Goal: Information Seeking & Learning: Find contact information

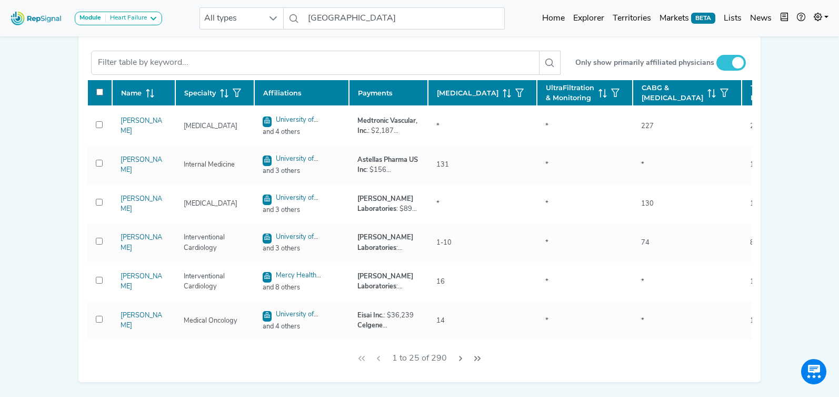
scroll to position [508, 0]
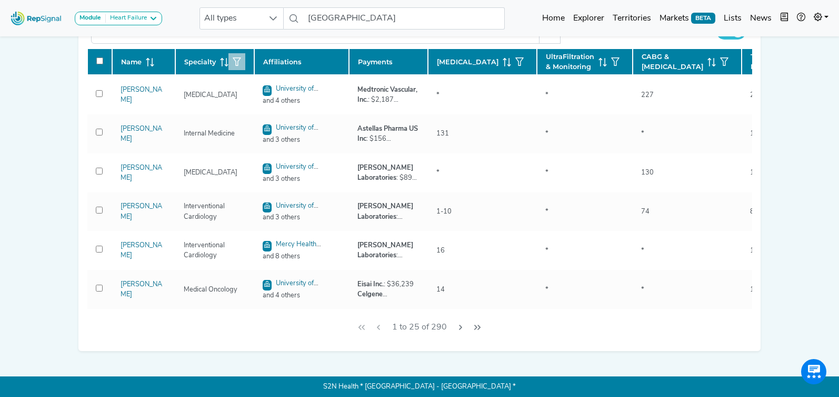
click at [236, 66] on icon "button" at bounding box center [237, 61] width 8 height 8
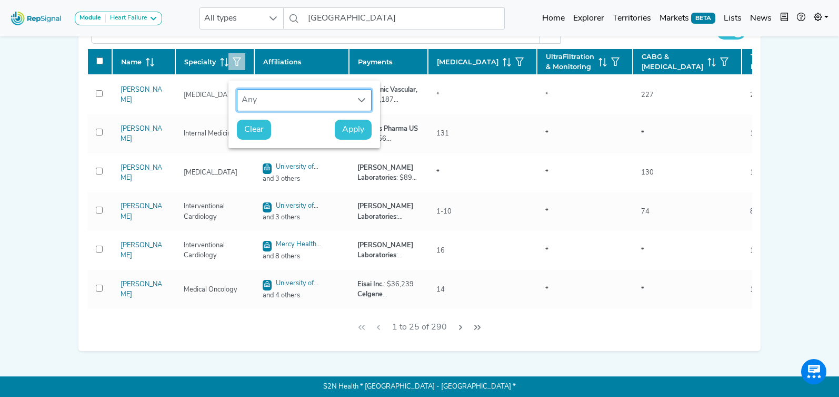
scroll to position [8, 48]
click at [282, 97] on div "Any" at bounding box center [295, 100] width 114 height 21
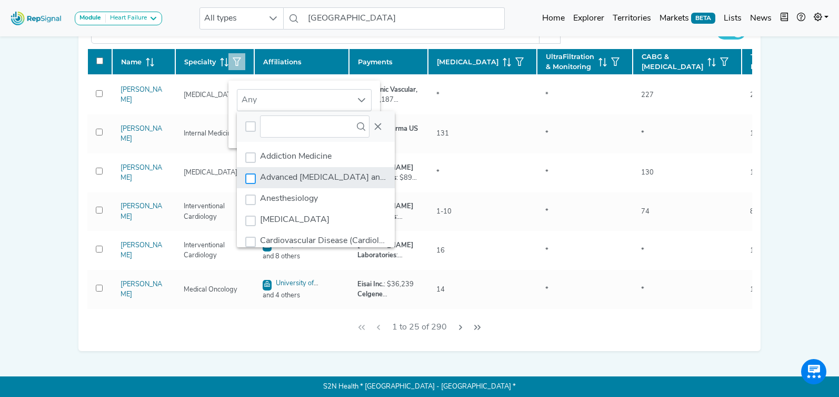
click at [249, 180] on div "Advanced Heart Failure and Transplant Cardiology" at bounding box center [250, 178] width 11 height 11
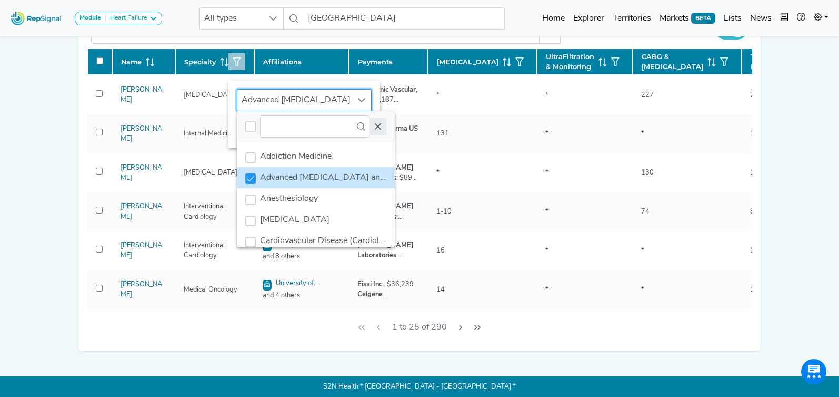
click at [375, 124] on icon "Close" at bounding box center [378, 126] width 8 height 8
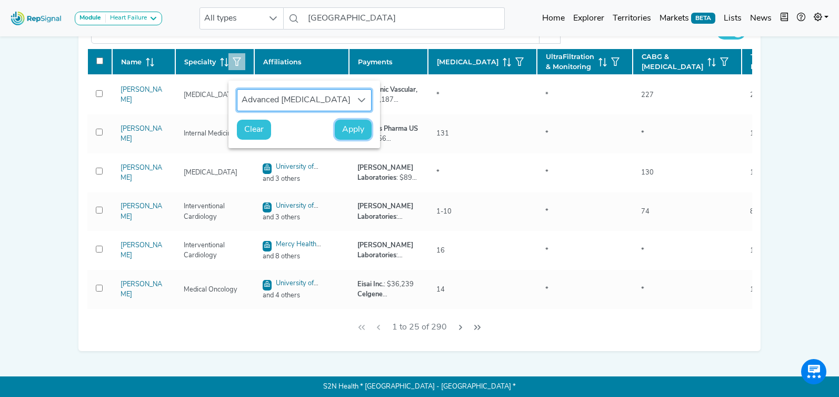
click at [354, 132] on span "Apply" at bounding box center [353, 129] width 22 height 13
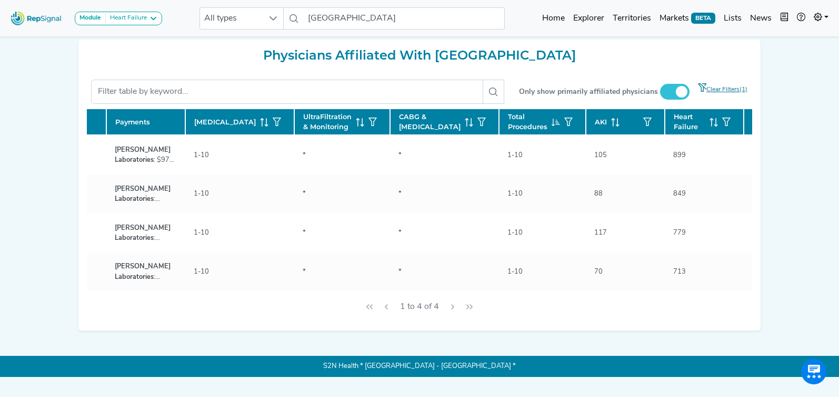
scroll to position [0, 249]
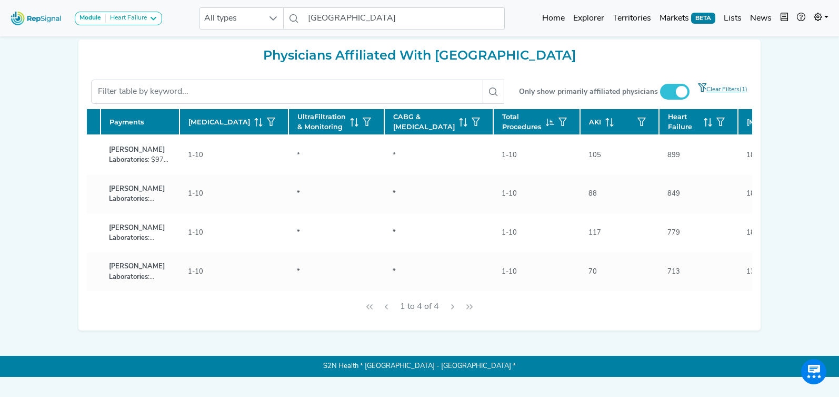
click at [704, 126] on icon at bounding box center [708, 122] width 8 height 8
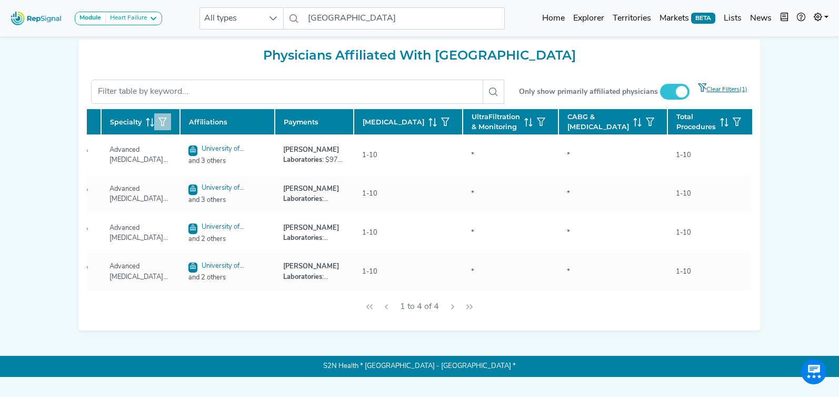
scroll to position [0, 0]
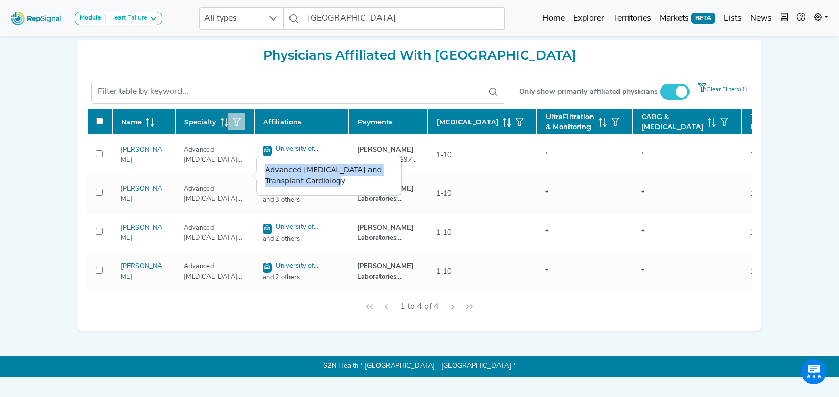
drag, startPoint x: 265, startPoint y: 169, endPoint x: 318, endPoint y: 187, distance: 56.0
click at [365, 194] on div "Advanced [MEDICAL_DATA] and Transplant Cardiology" at bounding box center [329, 175] width 144 height 39
copy div "Advanced [MEDICAL_DATA] and Transplant Cardiology"
click at [236, 126] on icon "button" at bounding box center [237, 121] width 8 height 8
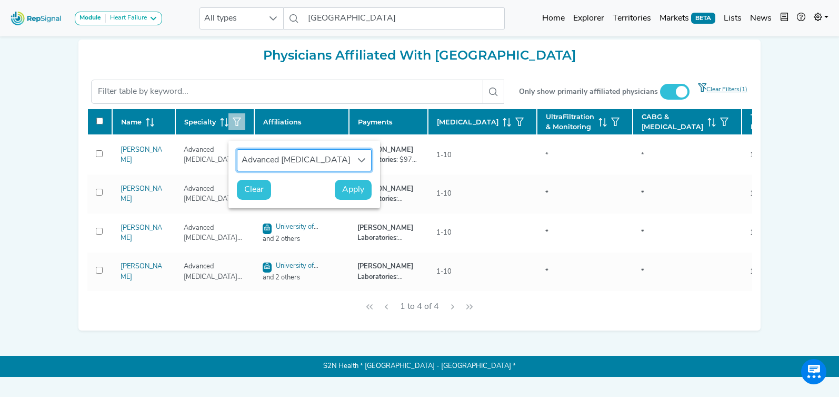
scroll to position [8, 48]
click at [249, 195] on span "Clear" at bounding box center [253, 189] width 19 height 13
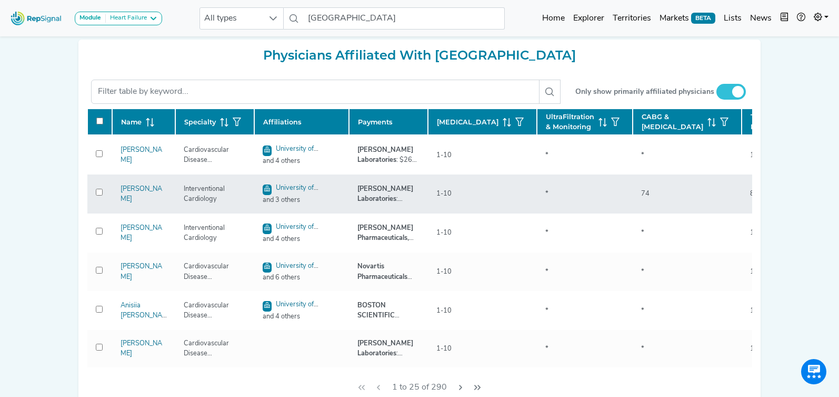
checkbox input "false"
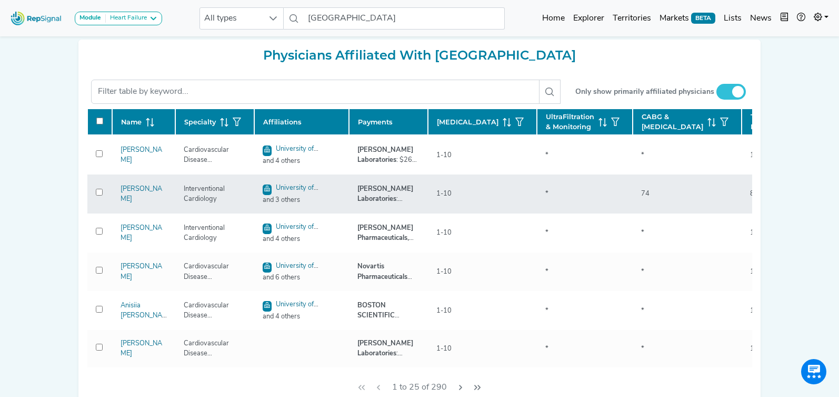
checkbox input "false"
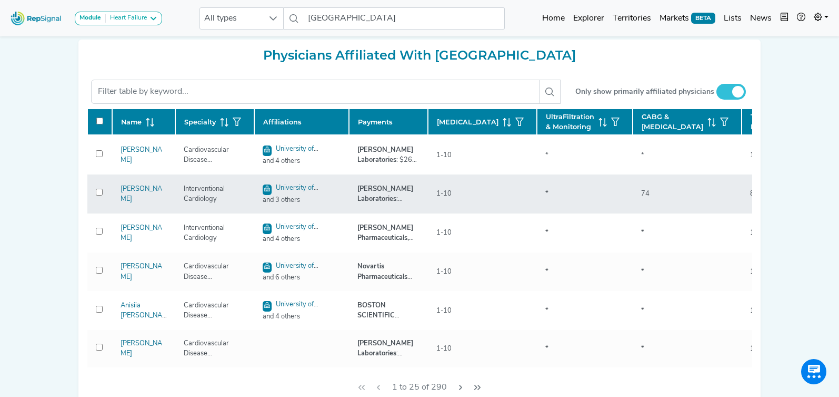
checkbox input "false"
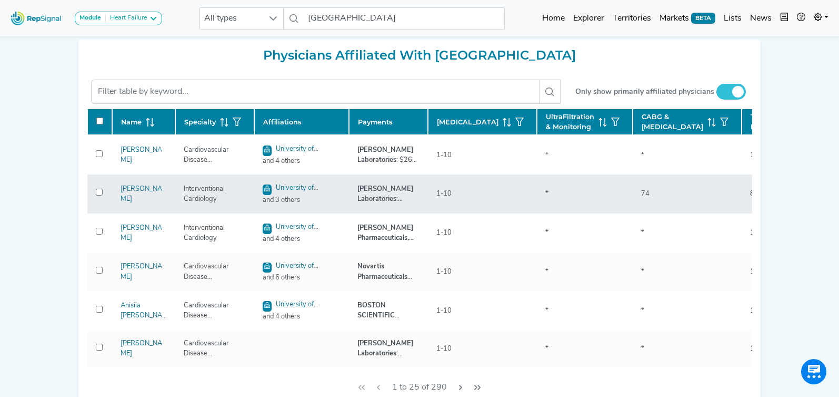
checkbox input "false"
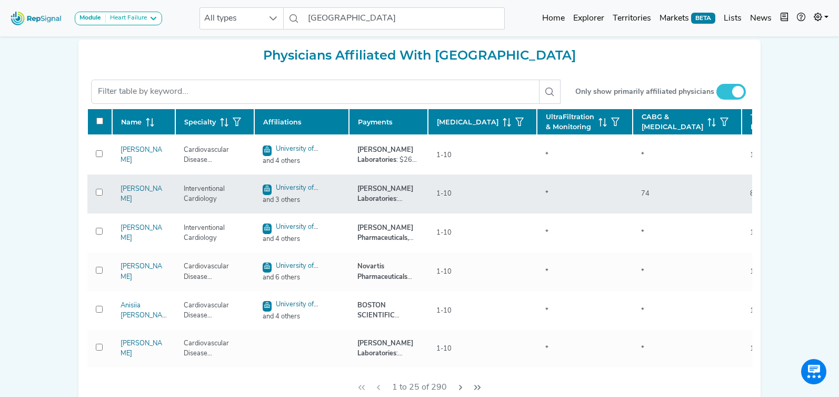
checkbox input "false"
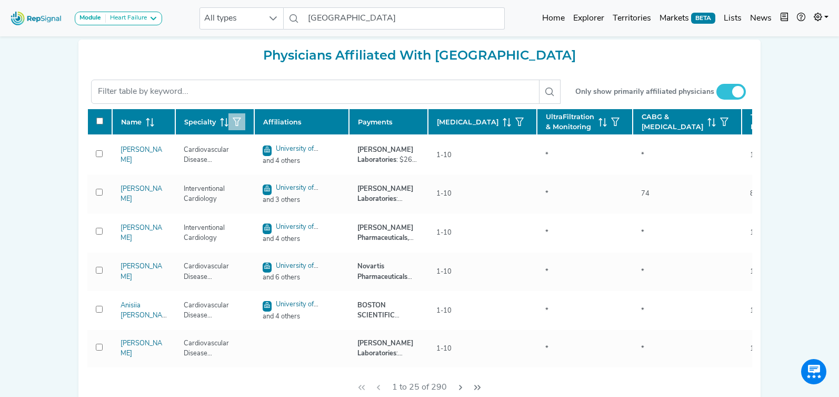
click at [233, 126] on icon "button" at bounding box center [237, 121] width 8 height 8
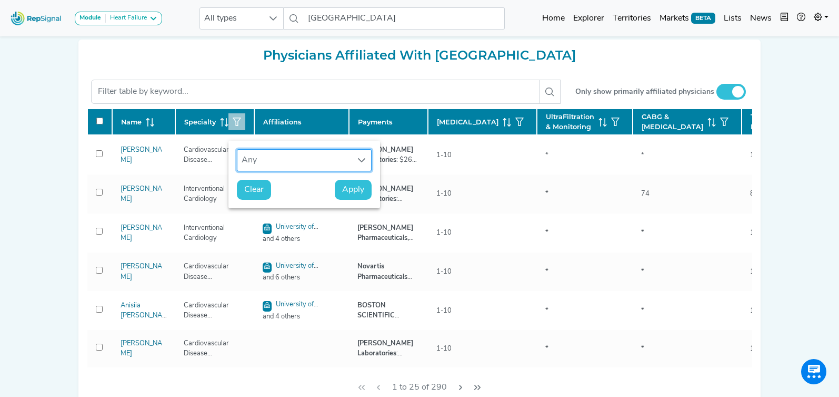
click at [259, 160] on div "Any" at bounding box center [295, 160] width 114 height 21
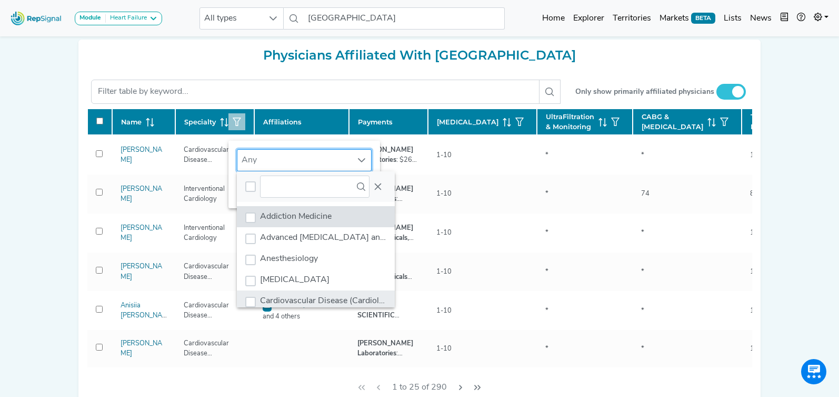
click at [284, 298] on span "Cardiovascular Disease (Cardiology)" at bounding box center [327, 300] width 135 height 8
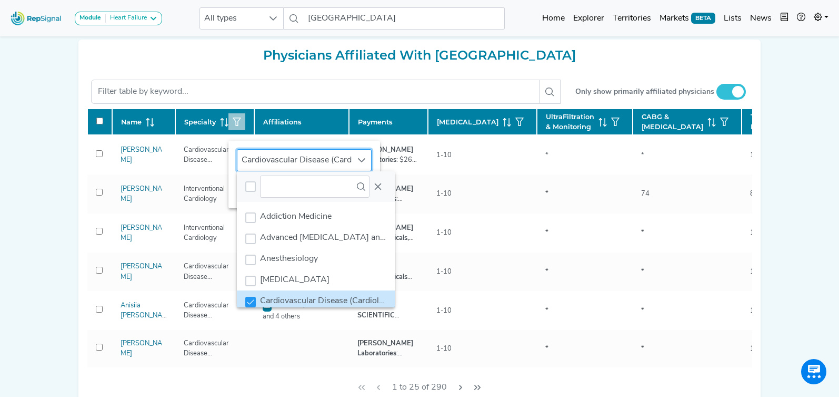
scroll to position [4, 0]
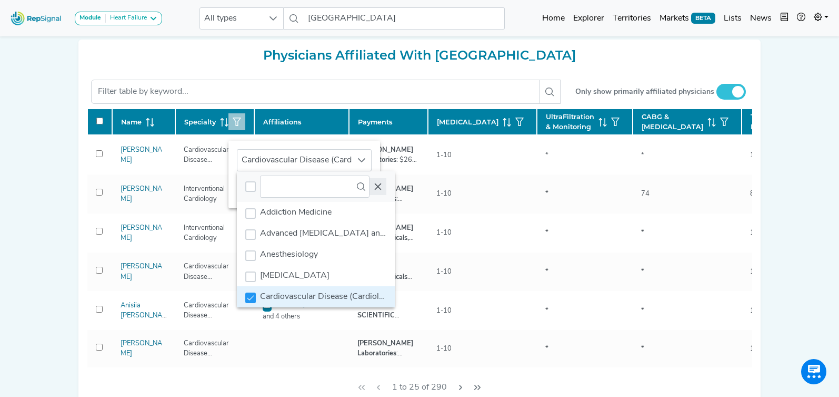
click at [380, 190] on icon "Close" at bounding box center [378, 186] width 8 height 8
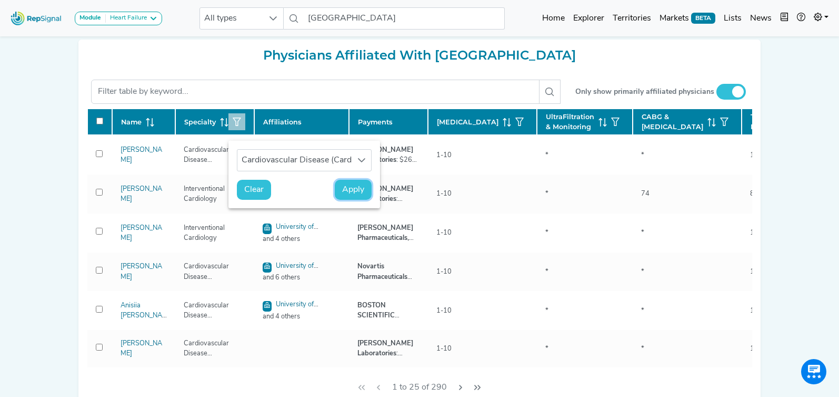
click at [359, 194] on span "Apply" at bounding box center [353, 189] width 22 height 13
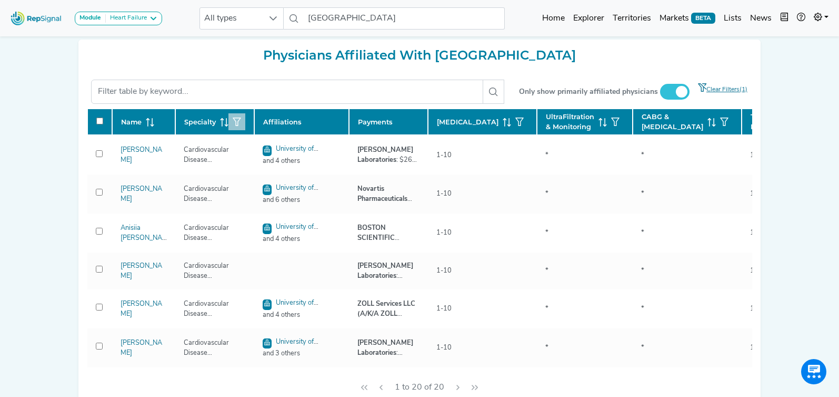
checkbox input "false"
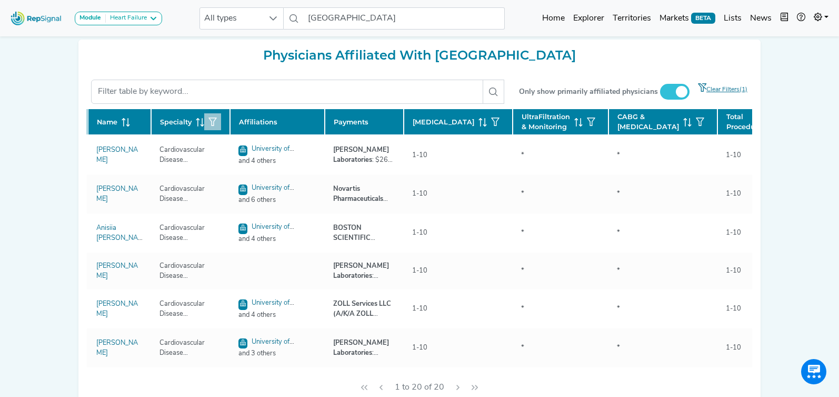
scroll to position [0, 0]
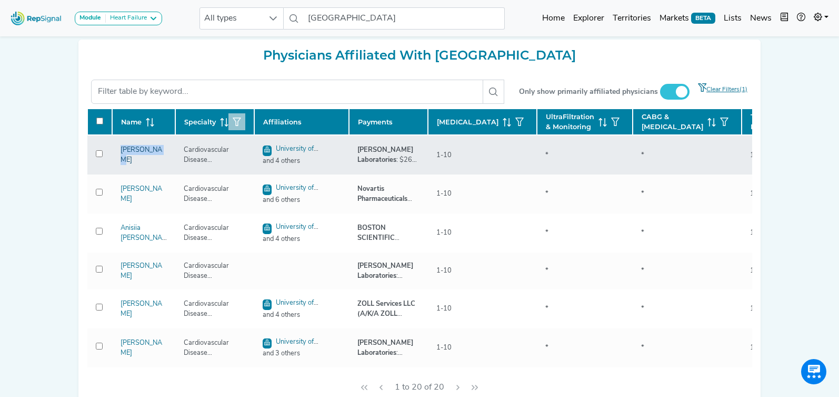
copy link "[PERSON_NAME]"
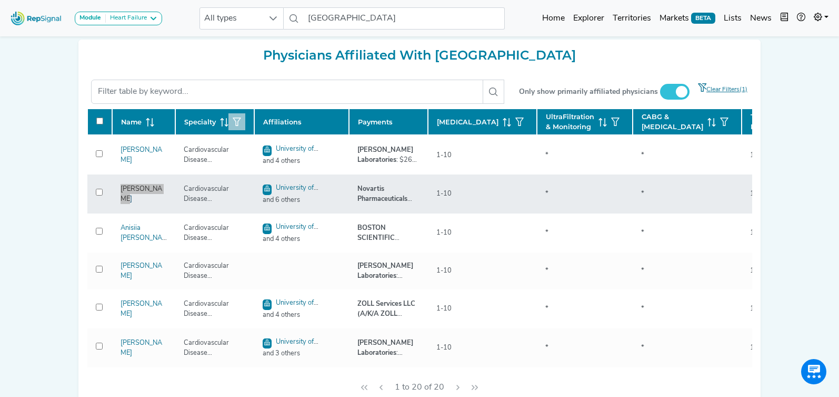
copy link "[PERSON_NAME]"
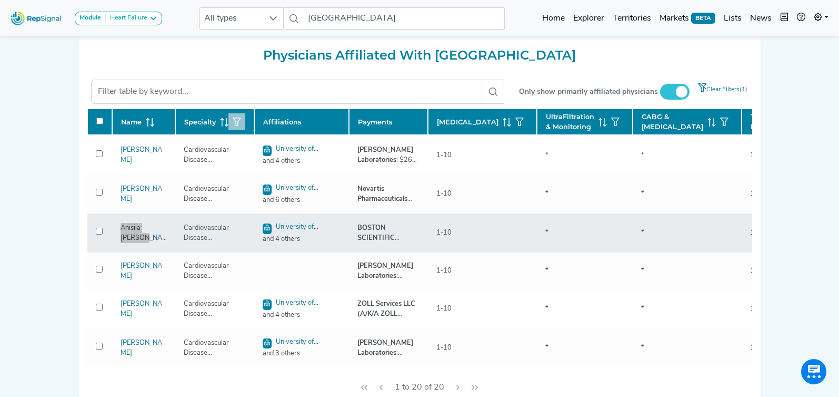
copy link "Anisiia [PERSON_NAME]"
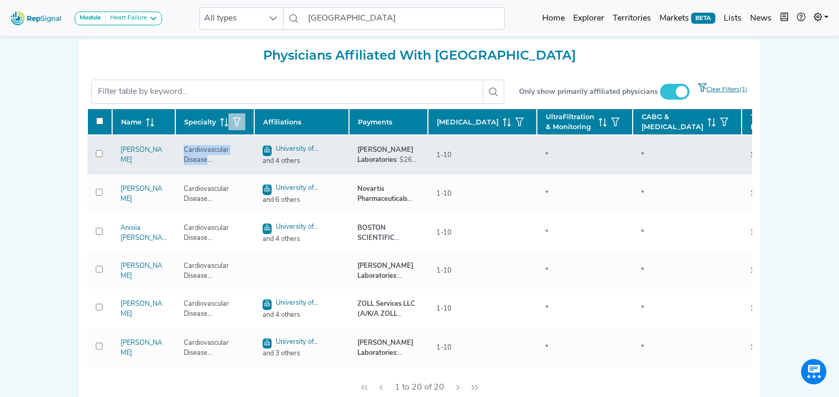
drag, startPoint x: 184, startPoint y: 171, endPoint x: 227, endPoint y: 185, distance: 45.0
click at [227, 174] on td "Cardiovascular Disease (Cardiology)" at bounding box center [214, 154] width 79 height 39
copy div "Cardiovascular Disease (Cardiology)"
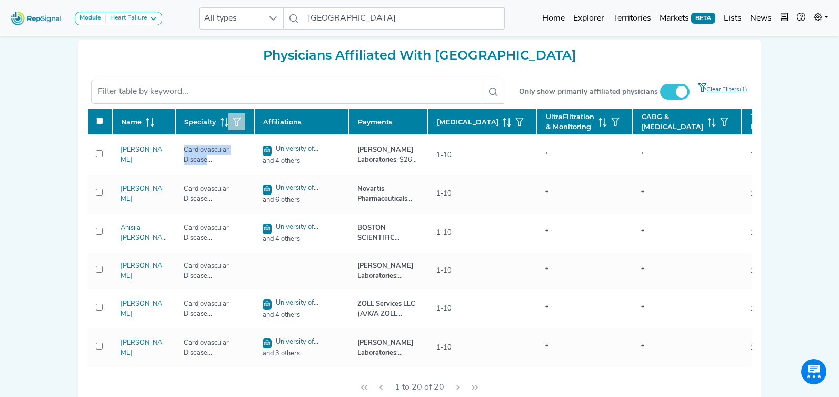
click at [231, 130] on button "button" at bounding box center [237, 121] width 17 height 17
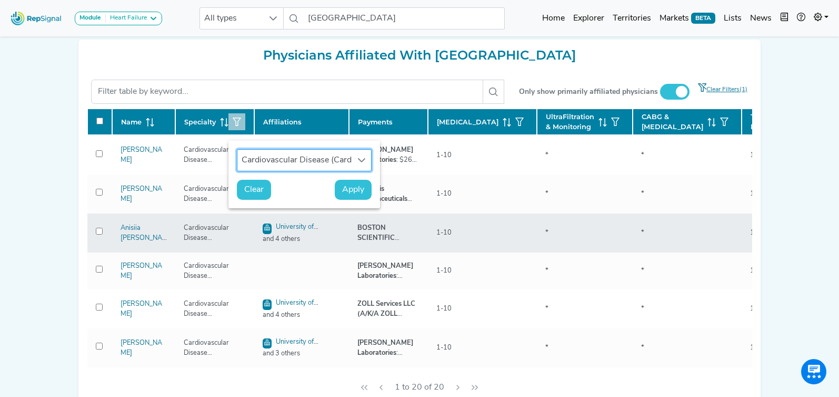
scroll to position [8, 48]
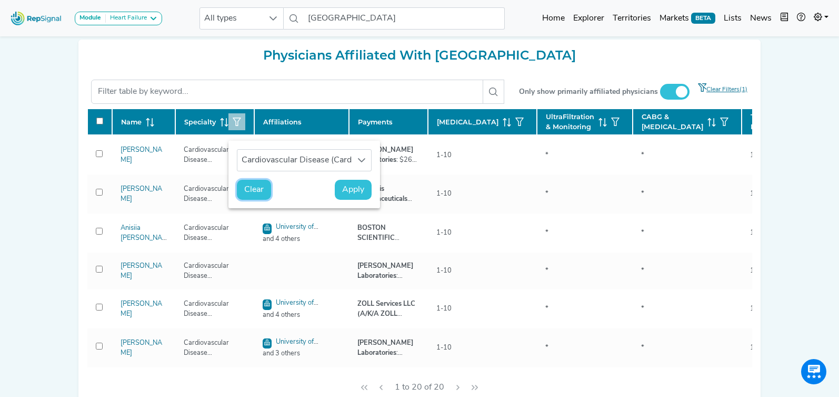
click at [245, 192] on span "Clear" at bounding box center [253, 189] width 19 height 13
click at [360, 193] on span "Apply" at bounding box center [353, 189] width 22 height 13
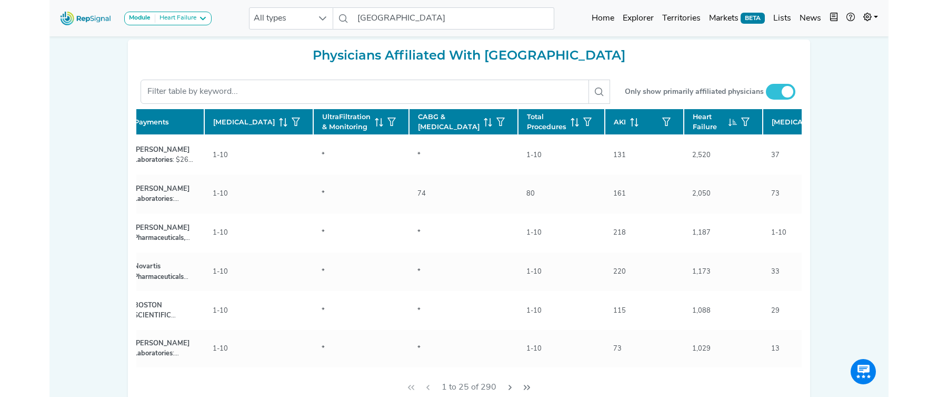
scroll to position [0, 277]
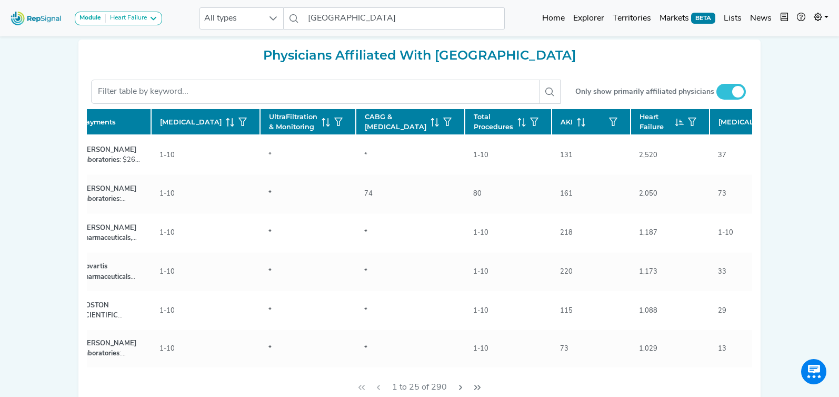
click at [785, 126] on icon at bounding box center [789, 122] width 8 height 8
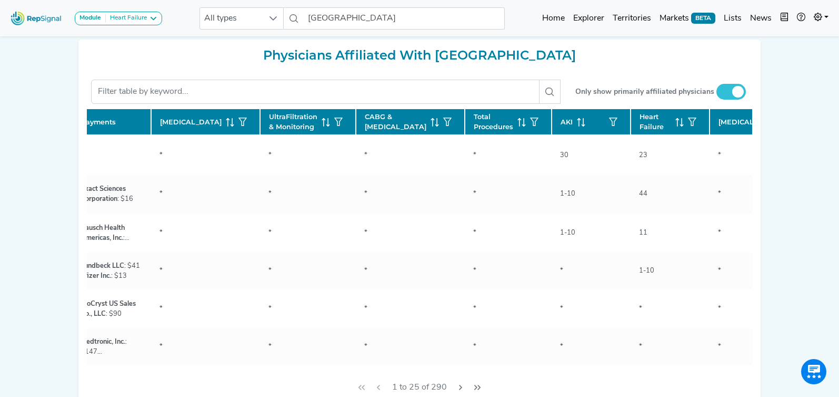
click at [785, 126] on icon at bounding box center [789, 122] width 8 height 8
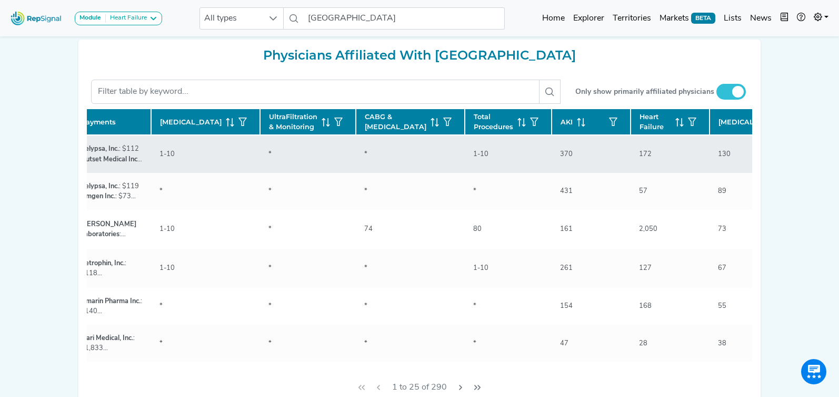
checkbox input "false"
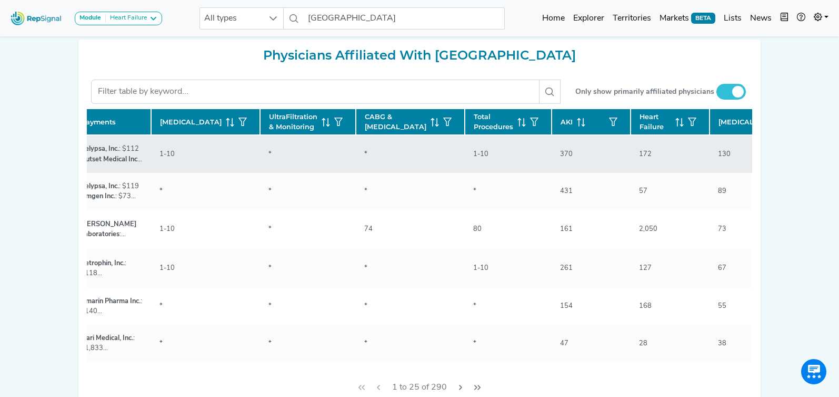
checkbox input "false"
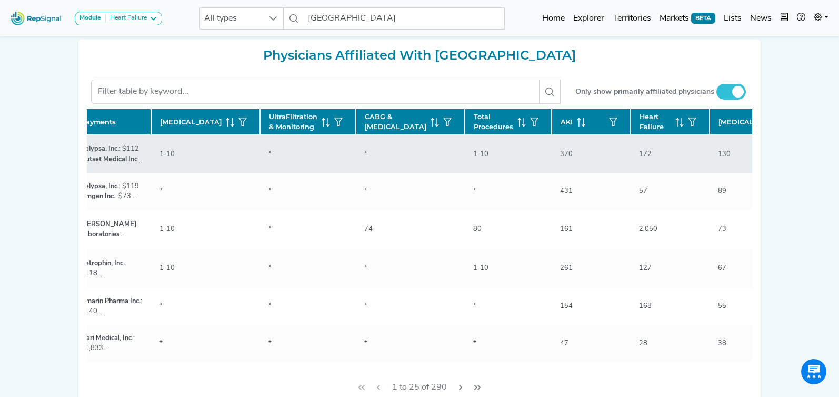
checkbox input "false"
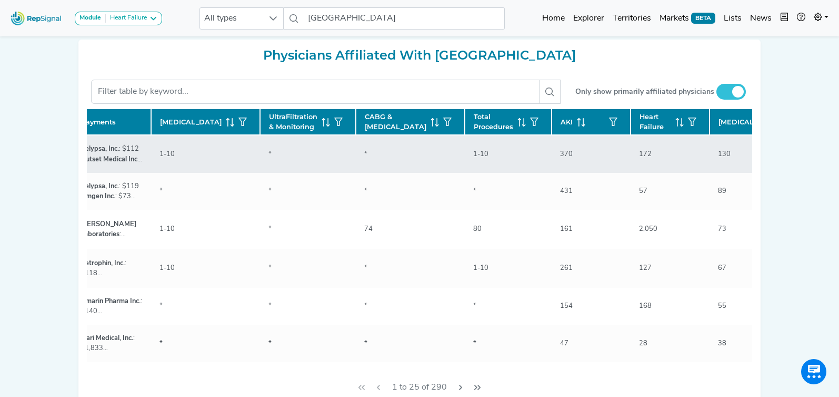
checkbox input "false"
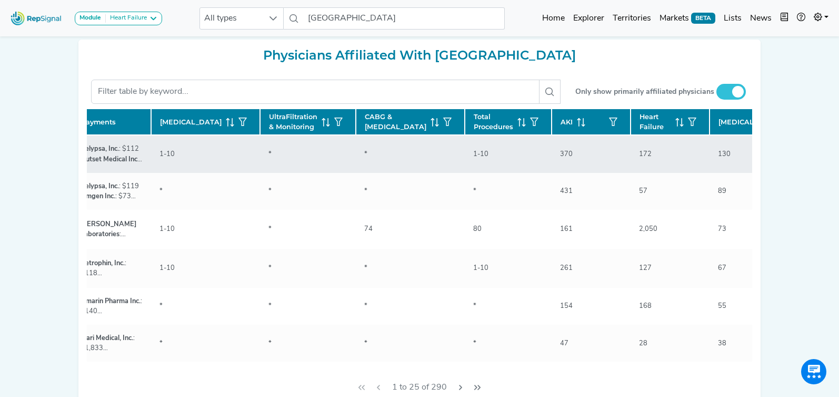
checkbox input "false"
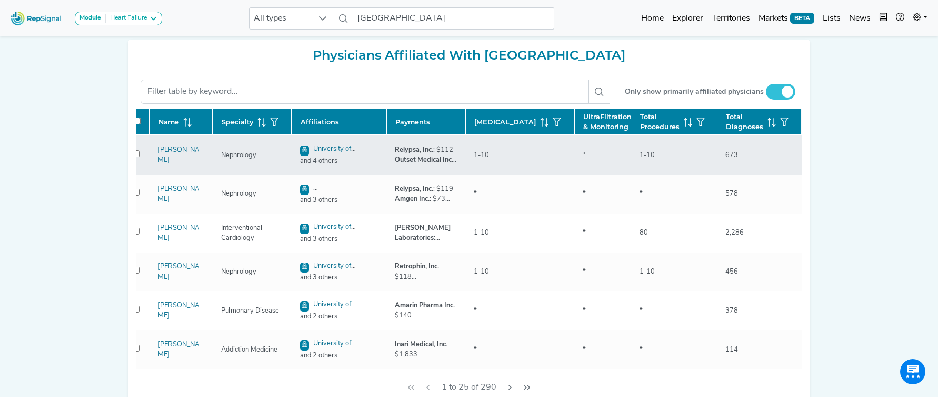
scroll to position [0, 0]
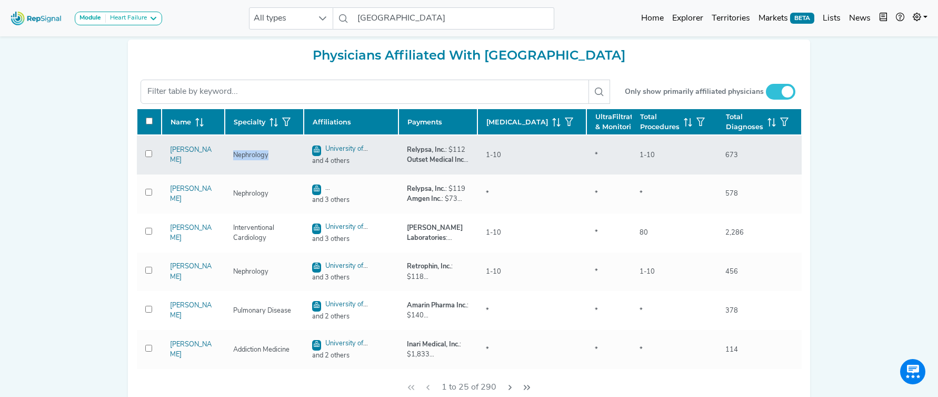
drag, startPoint x: 233, startPoint y: 175, endPoint x: 282, endPoint y: 177, distance: 48.5
click at [282, 160] on div "Nephrology" at bounding box center [264, 155] width 62 height 10
copy div "Nephrology"
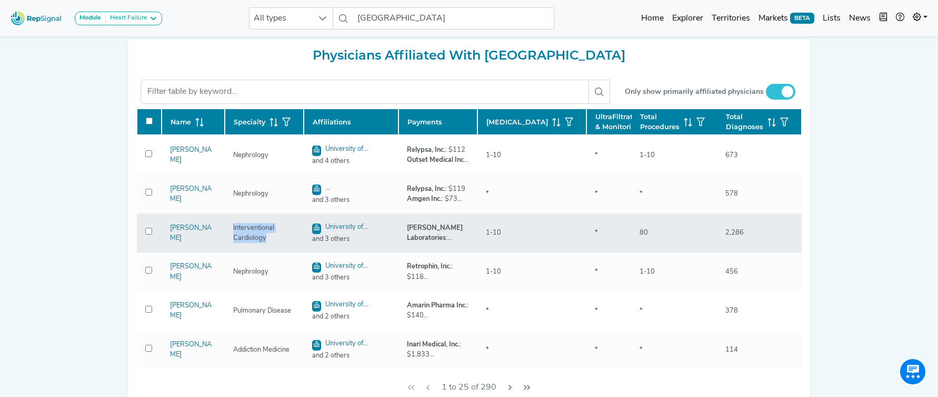
drag, startPoint x: 268, startPoint y: 260, endPoint x: 243, endPoint y: 251, distance: 26.1
click at [227, 243] on div "Interventional Cardiology" at bounding box center [264, 233] width 75 height 20
copy div "Interventional Cardiology"
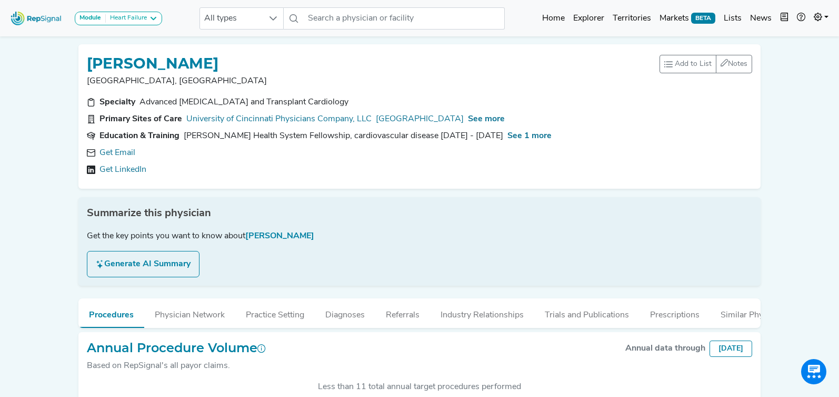
scroll to position [263, 0]
click at [123, 157] on link "Get Email" at bounding box center [118, 152] width 36 height 13
type textarea "e"
click at [505, 117] on span "See more" at bounding box center [486, 119] width 37 height 8
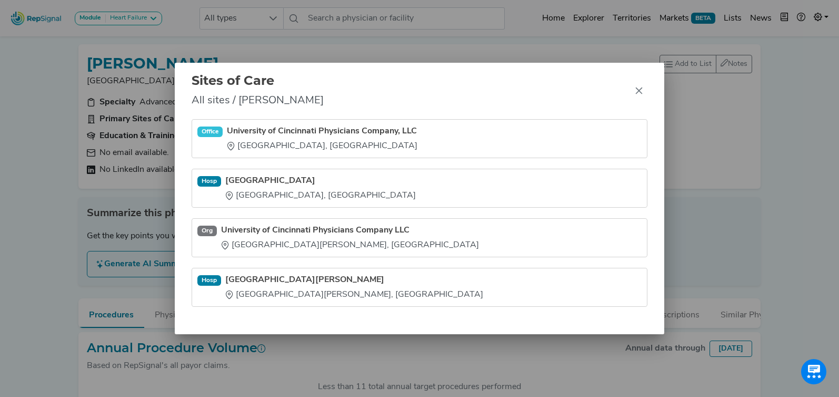
drag, startPoint x: 240, startPoint y: 190, endPoint x: 232, endPoint y: 200, distance: 12.4
click at [290, 275] on ul "Office University of Cincinnati Physicians Company, LLC Cincinnati, OH Hosp Uni…" at bounding box center [420, 212] width 456 height 187
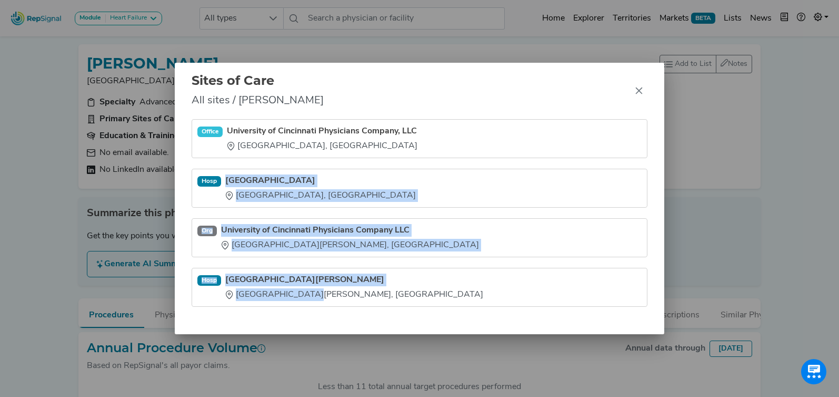
drag, startPoint x: 225, startPoint y: 170, endPoint x: 296, endPoint y: 295, distance: 143.8
click at [303, 298] on ul "Office University of Cincinnati Physicians Company, LLC Cincinnati, OH Hosp Uni…" at bounding box center [420, 212] width 456 height 187
copy ul "University of Cincinnati Medical Center Cincinnati, OH Org University of Cincin…"
click at [640, 94] on icon "Close" at bounding box center [639, 90] width 8 height 8
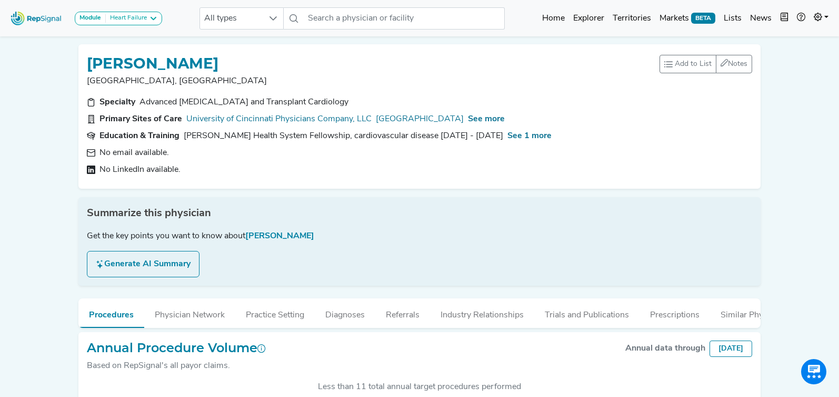
click at [640, 93] on div "Sites of Care All sites / Vladimir Cotarlan Office University of Cincinnati Phy…" at bounding box center [419, 198] width 839 height 397
click at [508, 138] on span "See 1 more" at bounding box center [530, 136] width 44 height 8
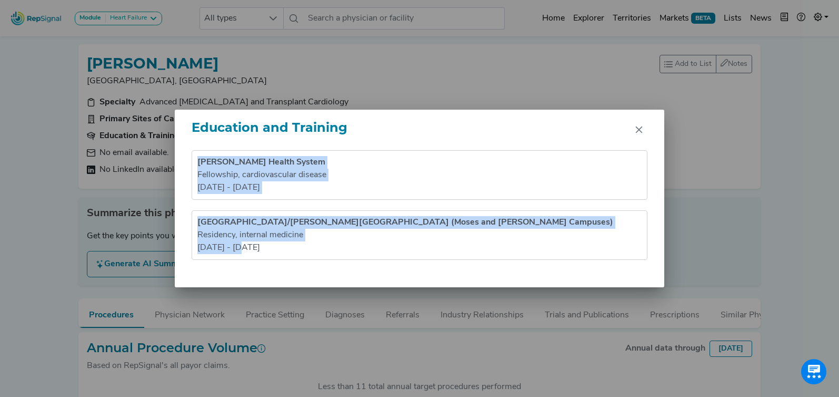
drag, startPoint x: 195, startPoint y: 160, endPoint x: 280, endPoint y: 261, distance: 132.0
click at [280, 262] on div "Geisinger Health System Fellowship , cardiovascular disease 2005 - 2008 Montefi…" at bounding box center [420, 218] width 490 height 137
copy ul "Geisinger Health System Fellowship , cardiovascular disease 2005 - 2008 Montefi…"
drag, startPoint x: 641, startPoint y: 129, endPoint x: 595, endPoint y: 104, distance: 52.3
click at [641, 129] on icon "Close" at bounding box center [639, 129] width 8 height 8
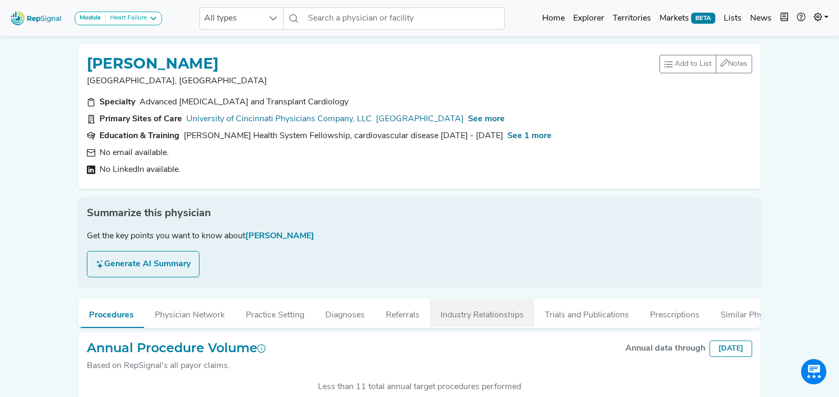
click at [458, 318] on button "Industry Relationships" at bounding box center [482, 312] width 104 height 28
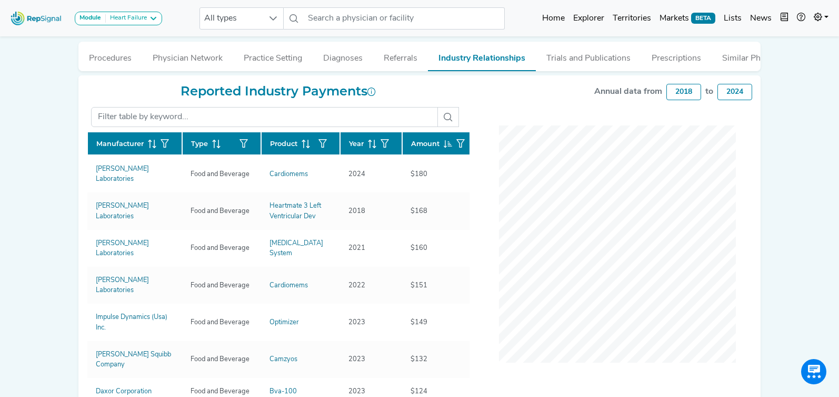
scroll to position [257, 0]
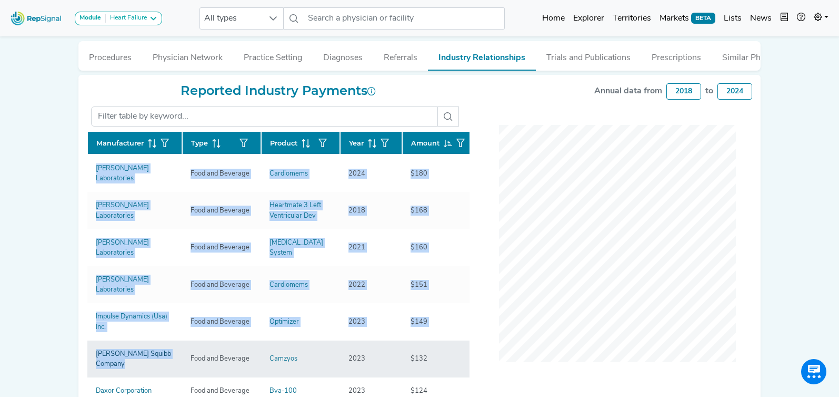
drag, startPoint x: 102, startPoint y: 180, endPoint x: 164, endPoint y: 338, distance: 169.6
click at [164, 338] on div "Reported Industry Payments Manufacturer Type Product Year Amount Abbott Laborat…" at bounding box center [278, 243] width 395 height 320
copy div "Manufacturer Type Product Year Amount Abbott Laboratories Food and Beverage Car…"
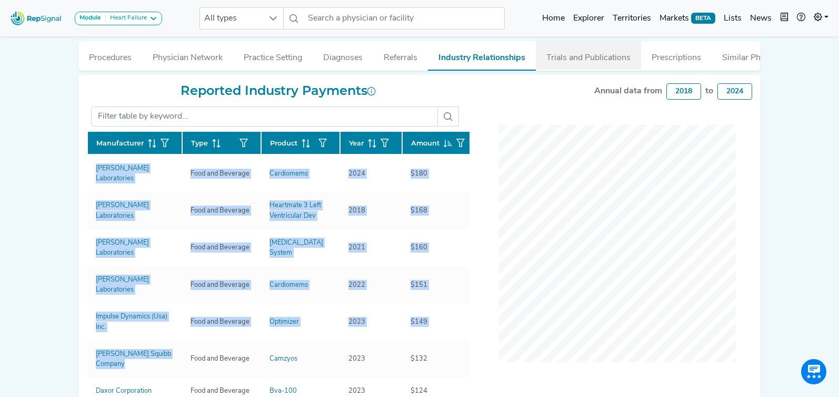
click at [580, 65] on button "Trials and Publications" at bounding box center [588, 55] width 105 height 28
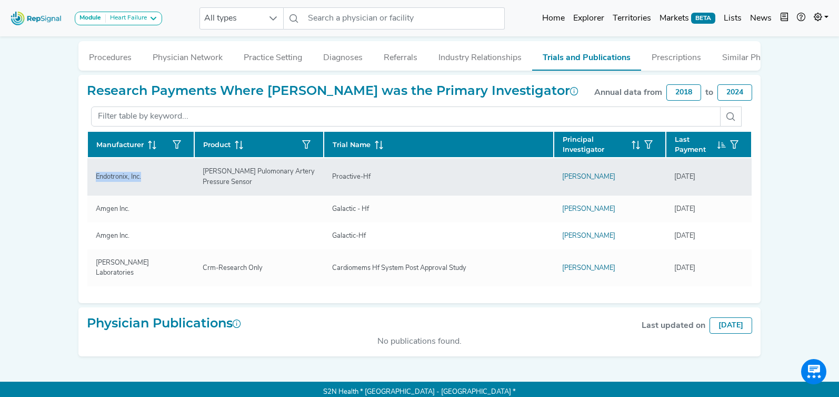
drag, startPoint x: 94, startPoint y: 194, endPoint x: 151, endPoint y: 195, distance: 57.4
click at [151, 195] on td "Endotronix, Inc." at bounding box center [140, 175] width 107 height 37
copy div "Endotronix, Inc."
drag, startPoint x: 202, startPoint y: 190, endPoint x: 231, endPoint y: 204, distance: 32.0
click at [231, 195] on td "Cordella Pulomonary Artery Pressure Sensor" at bounding box center [258, 175] width 129 height 37
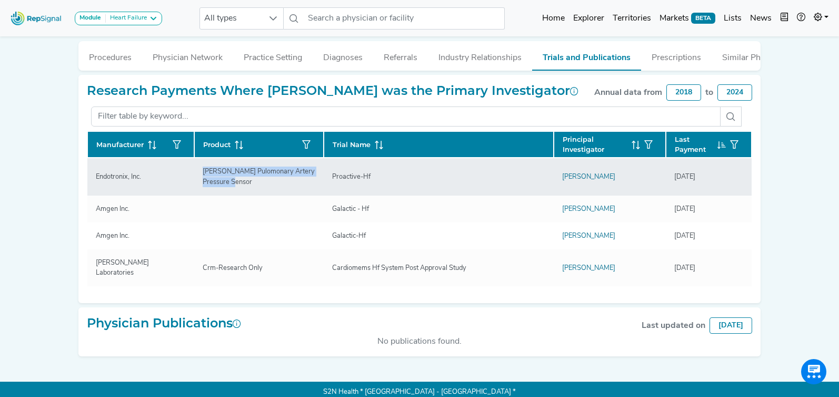
copy div "Cordella Pulomonary Artery Pressure Sensor"
drag, startPoint x: 349, startPoint y: 196, endPoint x: 393, endPoint y: 198, distance: 44.8
click at [393, 195] on td "Proactive-Hf" at bounding box center [439, 175] width 230 height 37
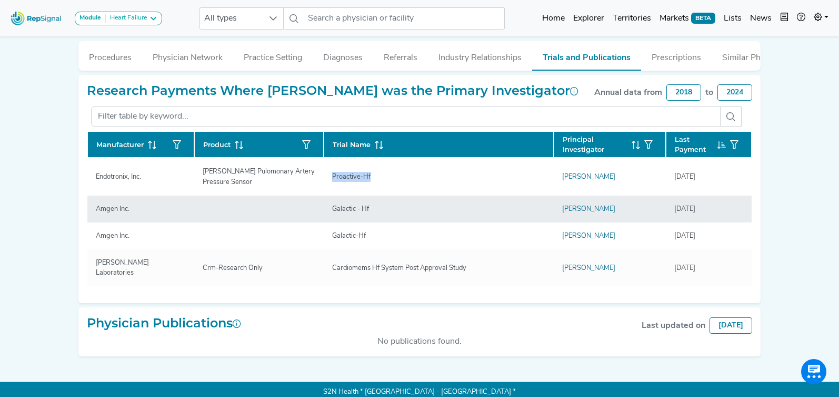
copy div "Proactive-Hf"
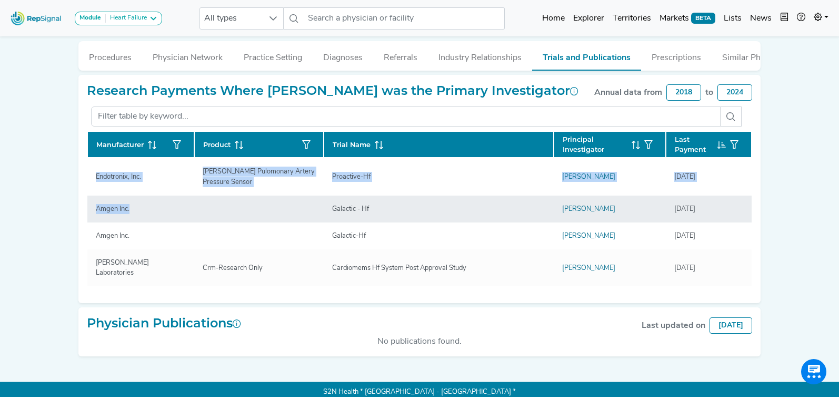
drag, startPoint x: 90, startPoint y: 225, endPoint x: 146, endPoint y: 229, distance: 56.5
click at [146, 229] on div "Research Payments Where VLADIMIR COTARLAN was the Primary Investigator Annual d…" at bounding box center [419, 189] width 683 height 229
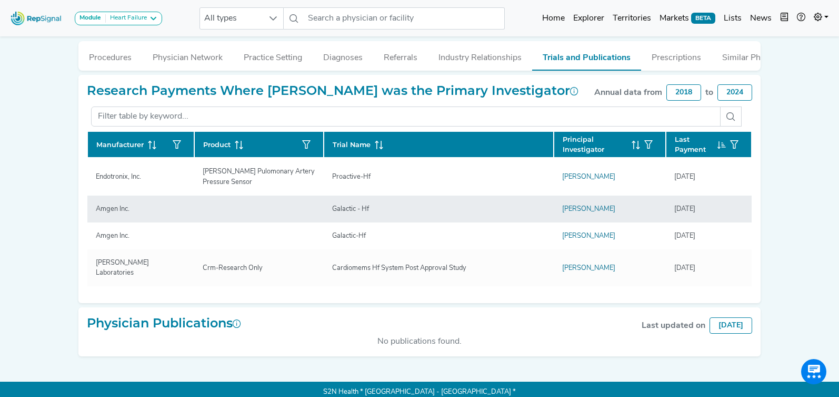
drag, startPoint x: 142, startPoint y: 230, endPoint x: 105, endPoint y: 227, distance: 37.5
click at [137, 222] on td "Amgen Inc." at bounding box center [140, 208] width 107 height 27
drag, startPoint x: 96, startPoint y: 228, endPoint x: 130, endPoint y: 228, distance: 33.7
click at [130, 214] on div "Amgen Inc." at bounding box center [113, 209] width 46 height 10
copy div "Amgen Inc."
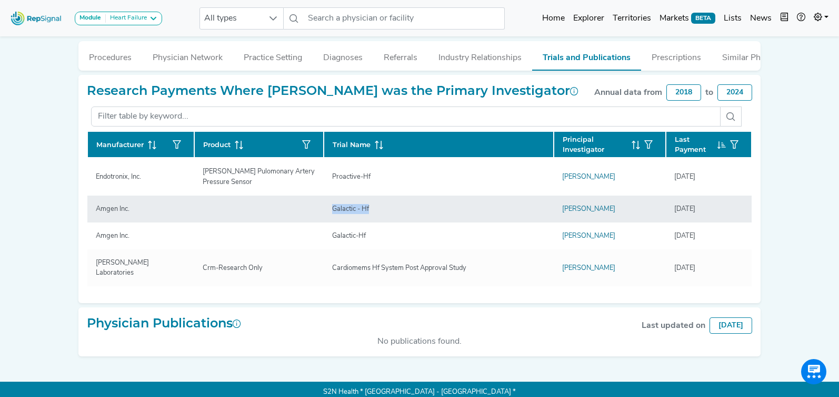
drag, startPoint x: 323, startPoint y: 224, endPoint x: 383, endPoint y: 227, distance: 60.6
click at [383, 214] on div "Galactic - Hf" at bounding box center [438, 209] width 213 height 10
copy div "Galactic - Hf"
click at [719, 214] on div "8/25/2020" at bounding box center [709, 209] width 69 height 10
copy div "8/25/2020"
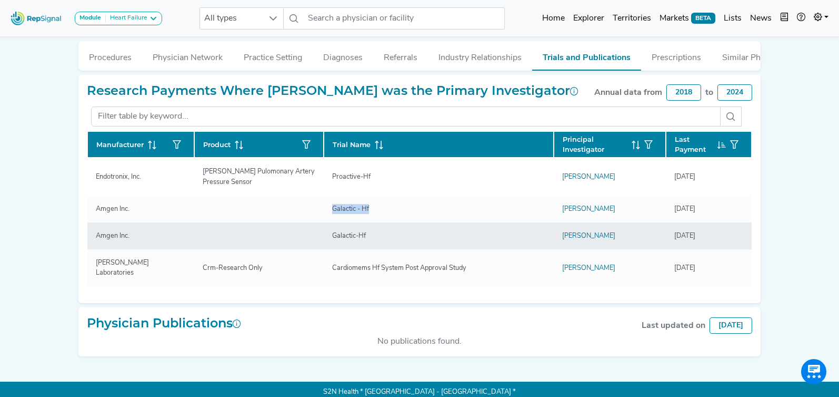
drag, startPoint x: 664, startPoint y: 252, endPoint x: 739, endPoint y: 255, distance: 75.4
click at [739, 249] on td "12/25/2019" at bounding box center [709, 235] width 86 height 27
copy div "12/25/2019"
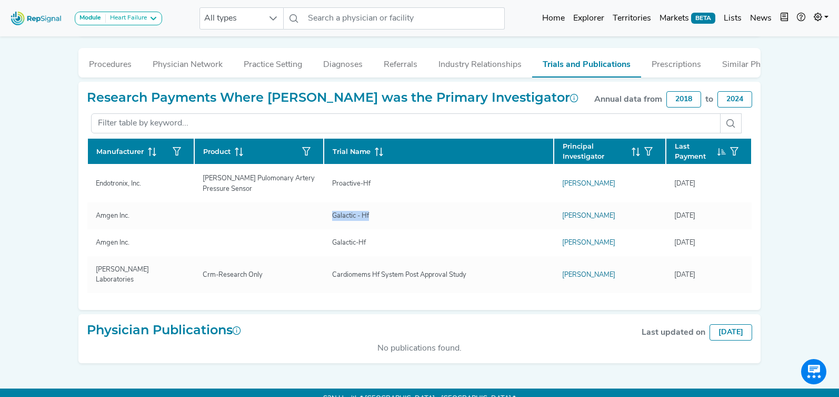
click at [269, 65] on button "Practice Setting" at bounding box center [273, 62] width 80 height 28
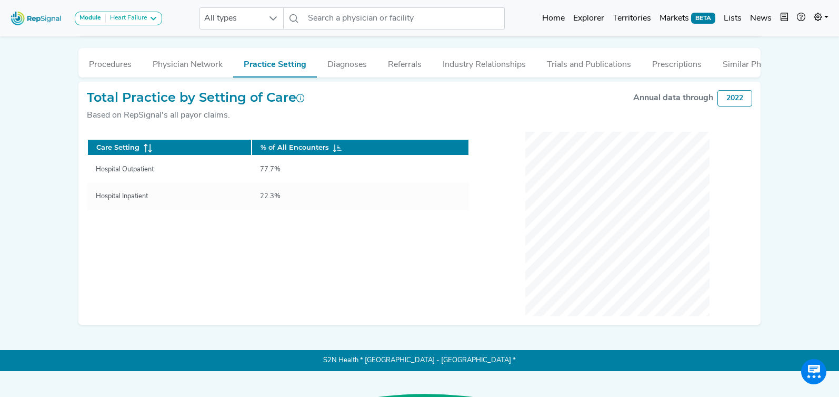
scroll to position [224, 0]
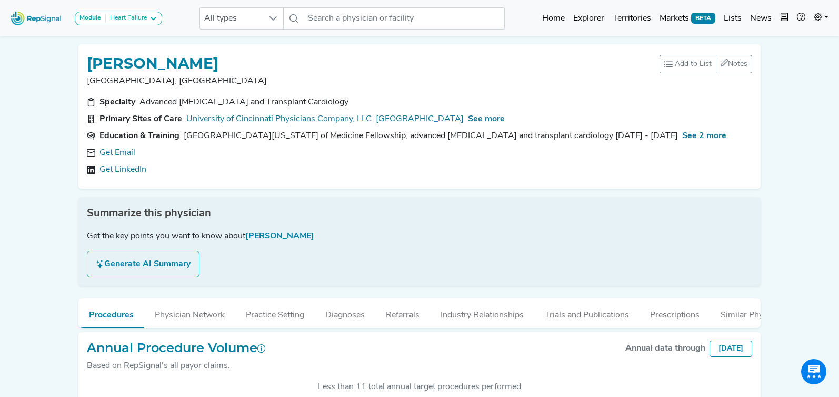
scroll to position [273, 0]
click at [125, 158] on link "Get Email" at bounding box center [118, 152] width 36 height 13
click at [246, 153] on icon at bounding box center [250, 153] width 8 height 8
click at [505, 121] on span "See more" at bounding box center [486, 119] width 37 height 8
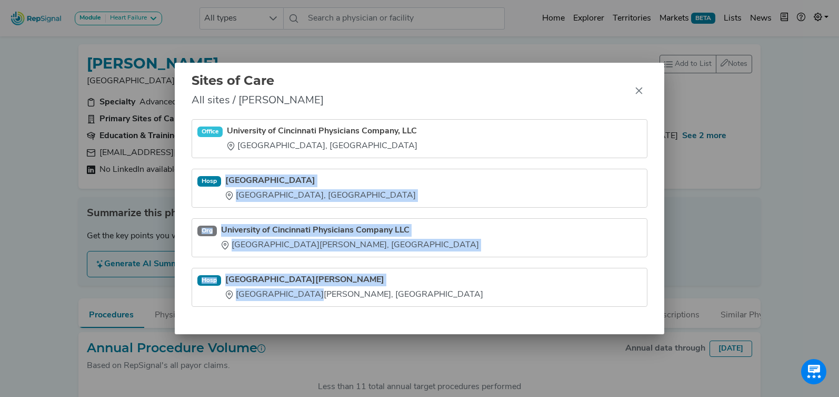
drag, startPoint x: 226, startPoint y: 171, endPoint x: 286, endPoint y: 290, distance: 133.1
type textarea "University of Cincinnati Medical Center Cincinnati, OH Org University of Cincin…"
click at [309, 299] on ul "Office University of Cincinnati Physicians Company, LLC Cincinnati, OH Hosp Uni…" at bounding box center [420, 212] width 456 height 187
copy ul "University of Cincinnati Medical Center Cincinnati, OH Org University of Cincin…"
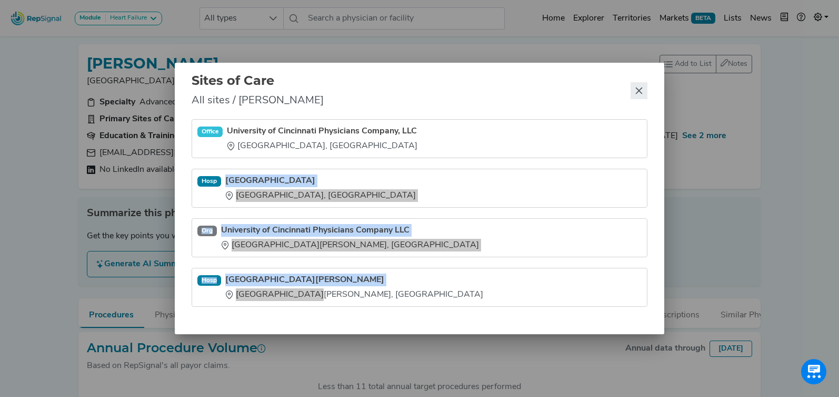
click at [642, 90] on icon "Close" at bounding box center [639, 90] width 8 height 8
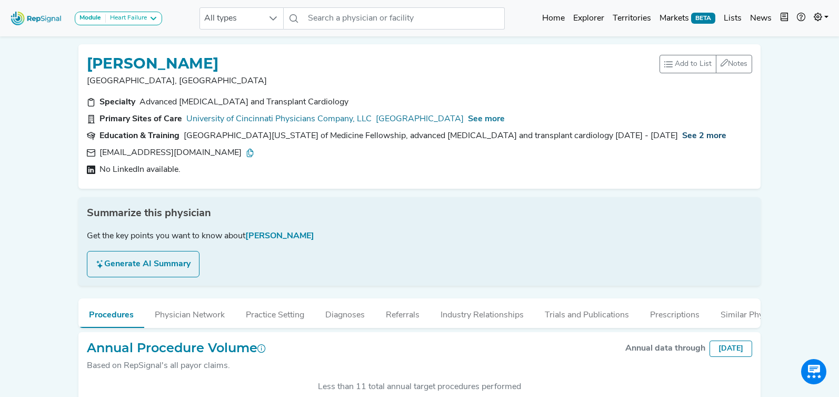
click at [683, 137] on span "See 2 more" at bounding box center [705, 136] width 44 height 8
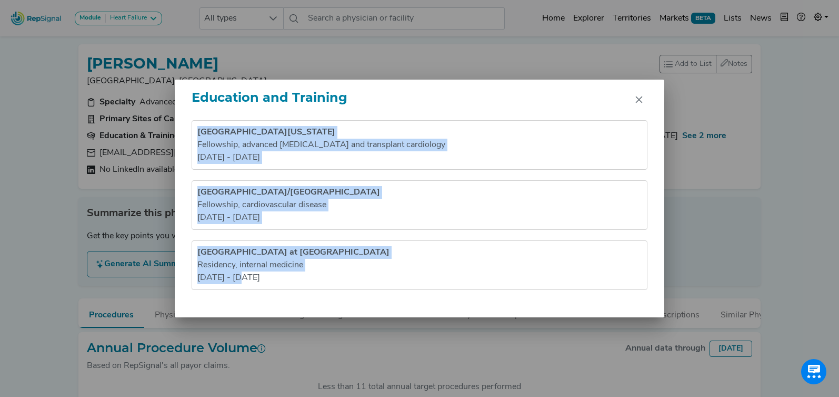
drag, startPoint x: 197, startPoint y: 130, endPoint x: 275, endPoint y: 283, distance: 171.7
click at [275, 283] on ul "University of Washington School of Medicine Fellowship , advanced heart failure…" at bounding box center [420, 205] width 456 height 170
copy ul "University of Washington School of Medicine Fellowship , advanced heart failure…"
click at [637, 98] on icon "Close" at bounding box center [639, 99] width 8 height 8
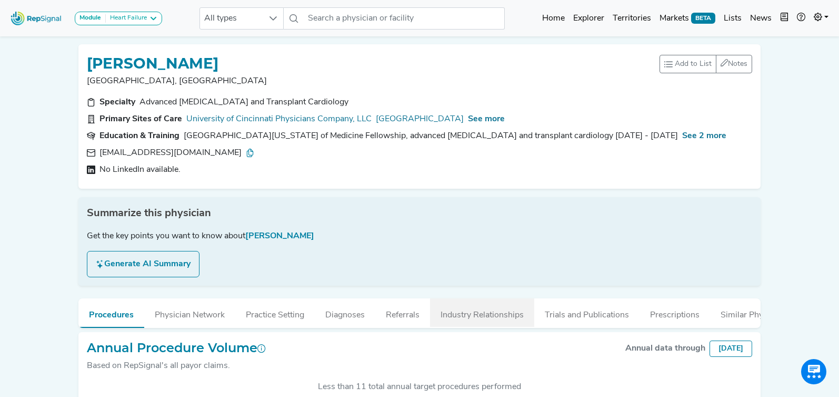
click at [479, 314] on button "Industry Relationships" at bounding box center [482, 312] width 104 height 28
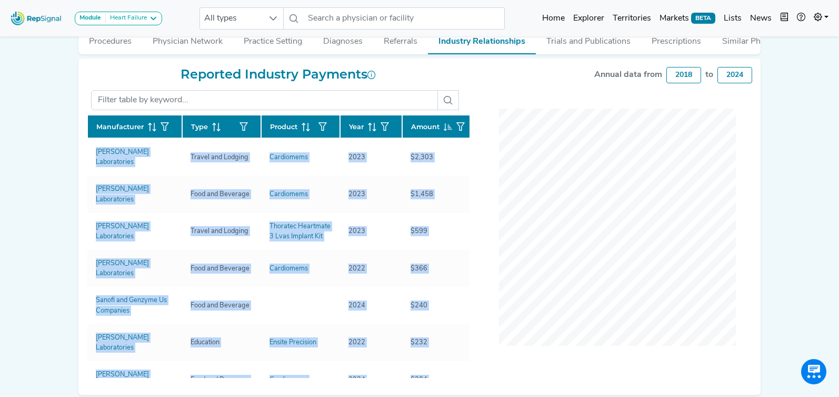
drag, startPoint x: 70, startPoint y: 197, endPoint x: 150, endPoint y: 362, distance: 183.0
click at [150, 366] on div "Module Heart Failure Heart Failure Nephrology All types No results found Home E…" at bounding box center [419, 84] width 839 height 714
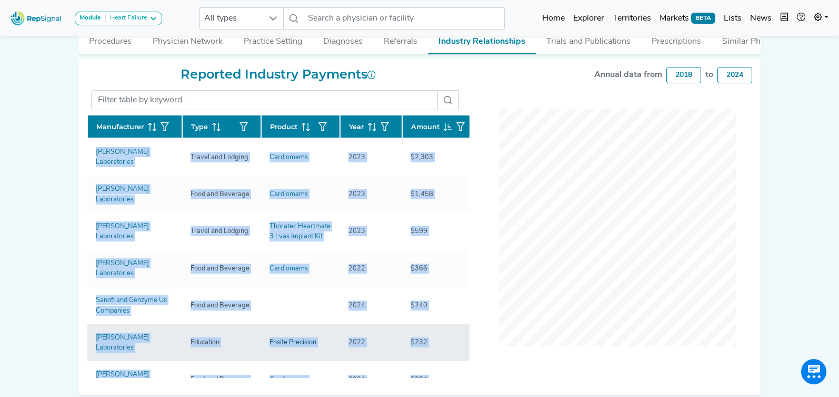
copy div "Manufacturer Type Product Year Amount Abbott Laboratories Travel and Lodging Ca…"
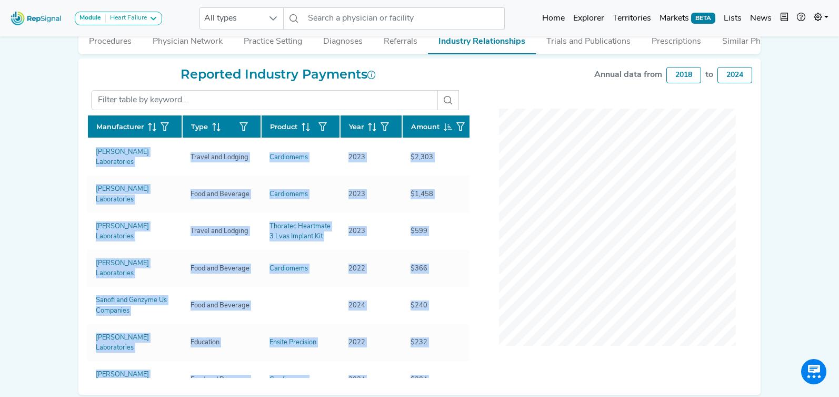
click at [569, 47] on button "Trials and Publications" at bounding box center [588, 39] width 105 height 28
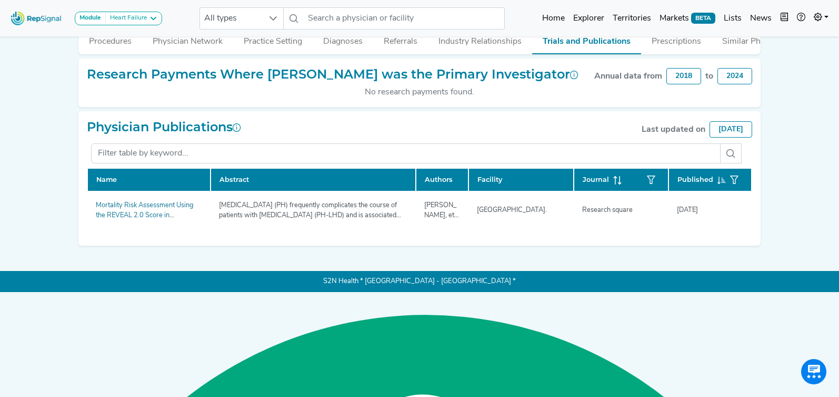
scroll to position [185, 0]
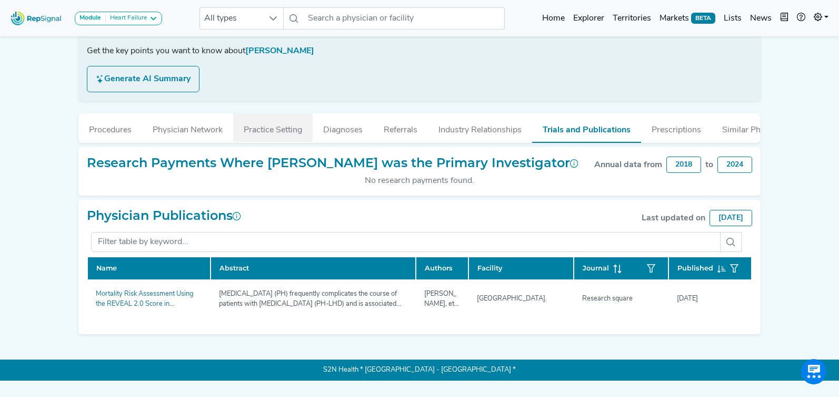
drag, startPoint x: 256, startPoint y: 130, endPoint x: 249, endPoint y: 131, distance: 7.5
click at [256, 130] on button "Practice Setting" at bounding box center [273, 127] width 80 height 28
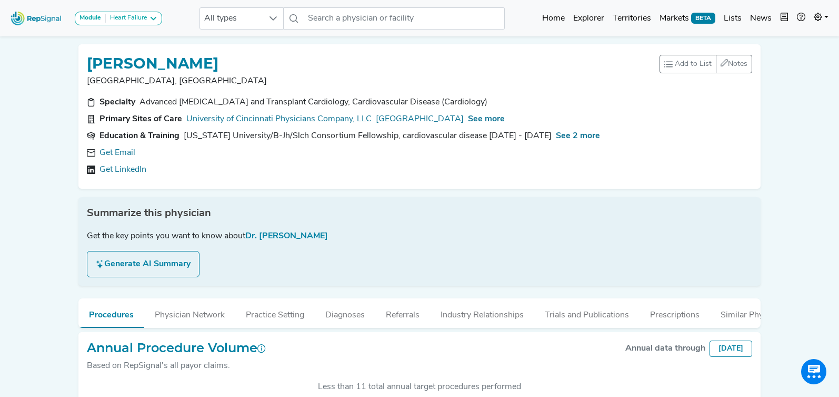
scroll to position [273, 0]
click at [117, 148] on link "Get Email" at bounding box center [118, 152] width 36 height 13
click at [505, 116] on span "See more" at bounding box center [486, 119] width 37 height 8
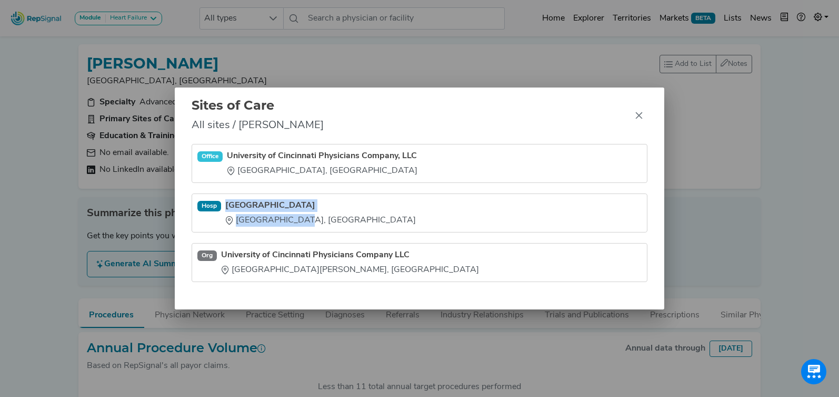
drag, startPoint x: 231, startPoint y: 201, endPoint x: 288, endPoint y: 221, distance: 60.3
type textarea "University of Cincinnati Medical Center Cincinnati, OH"
click at [288, 243] on li "Hosp University of Cincinnati Medical Center Cincinnati, OH" at bounding box center [420, 262] width 456 height 39
copy div "University of Cincinnati Medical Center Cincinnati, OH"
click at [636, 115] on icon "Close" at bounding box center [639, 115] width 8 height 8
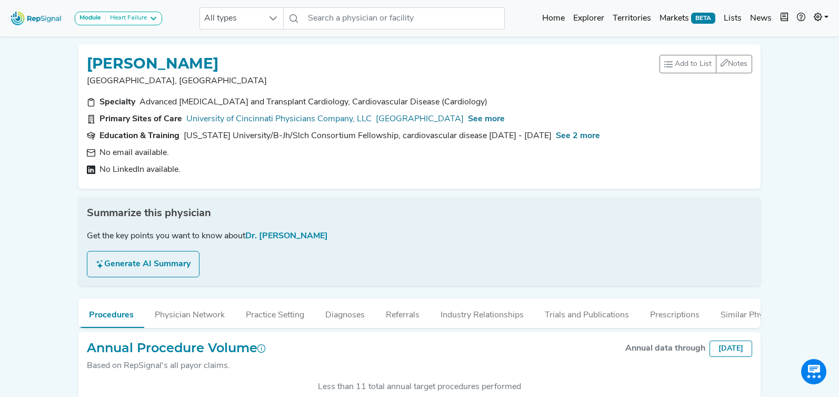
click at [556, 141] on div "See 2 more" at bounding box center [578, 136] width 44 height 13
click at [556, 139] on span "See 2 more" at bounding box center [578, 136] width 44 height 8
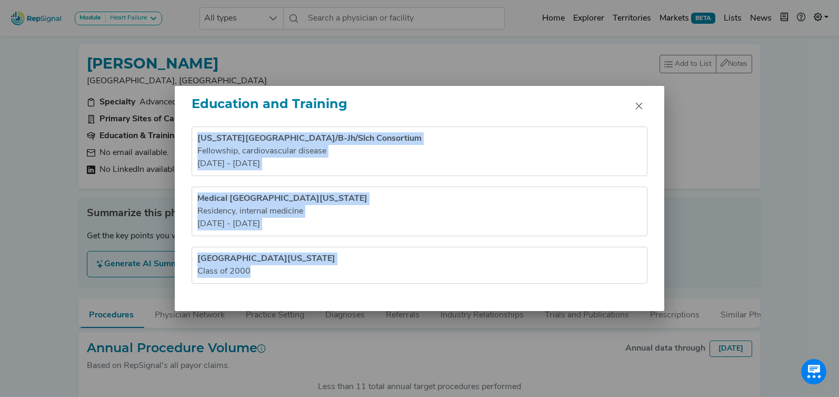
drag, startPoint x: 192, startPoint y: 132, endPoint x: 286, endPoint y: 283, distance: 178.3
click at [286, 283] on div "Washington University/B-Jh/Slch Consortium Fellowship , cardiovascular disease …" at bounding box center [420, 218] width 490 height 184
copy ul "Washington University/B-Jh/Slch Consortium Fellowship , cardiovascular disease …"
click at [640, 104] on icon "Close" at bounding box center [639, 106] width 7 height 7
click at [639, 104] on div "Education and Training Washington University/B-Jh/Slch Consortium Fellowship , …" at bounding box center [419, 198] width 839 height 397
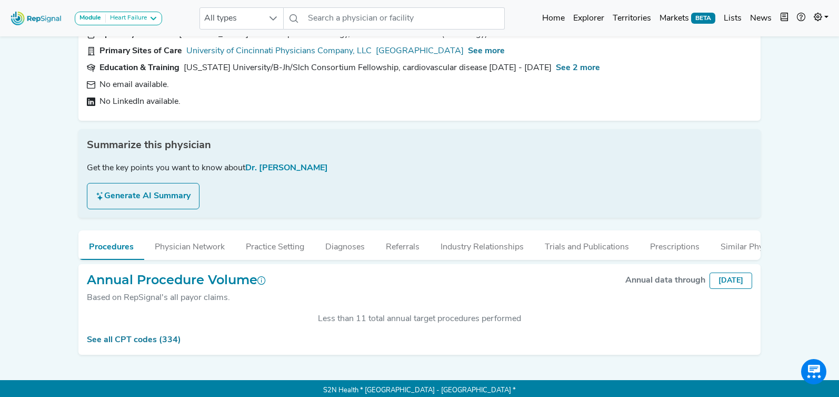
scroll to position [69, 0]
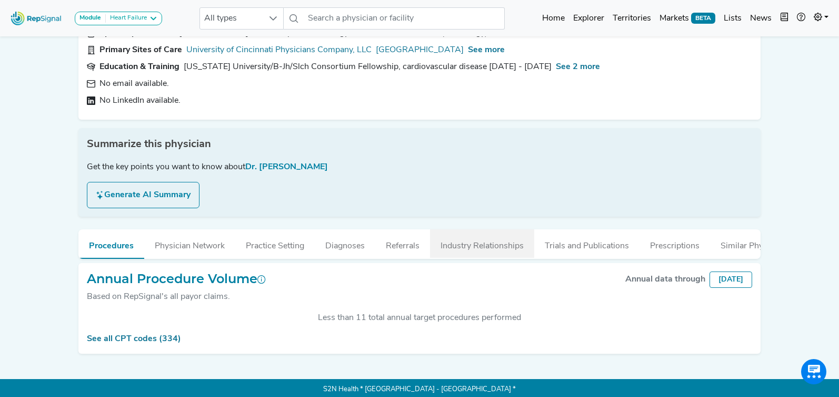
click at [480, 247] on button "Industry Relationships" at bounding box center [482, 243] width 104 height 28
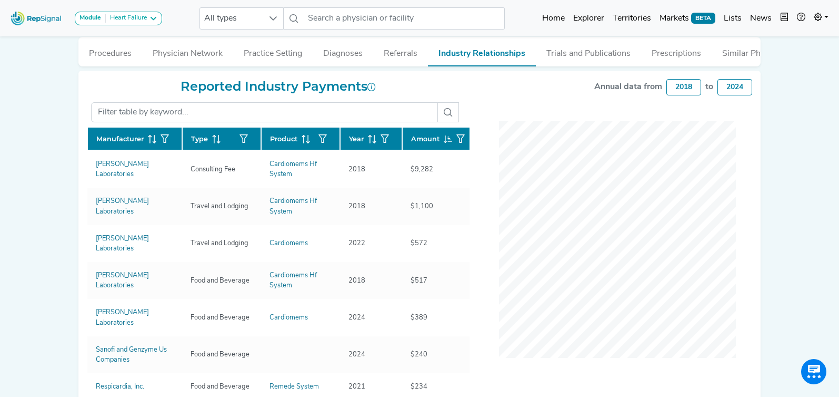
scroll to position [262, 0]
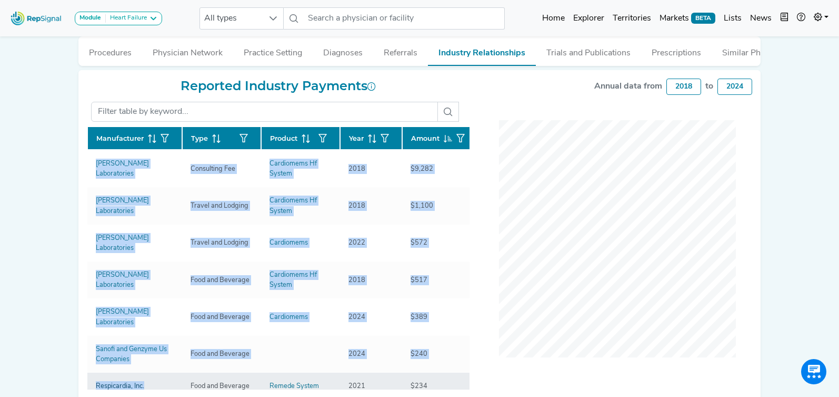
drag, startPoint x: 81, startPoint y: 303, endPoint x: 151, endPoint y: 366, distance: 94.4
click at [145, 369] on div "JENNIFER COOK Cincinnati, OH Add to List Recent Lists: Mayo Jacksonville Top 10…" at bounding box center [419, 101] width 695 height 655
copy div "Manufacturer Type Product Year Amount Abbott Laboratories Consulting Fee Cardio…"
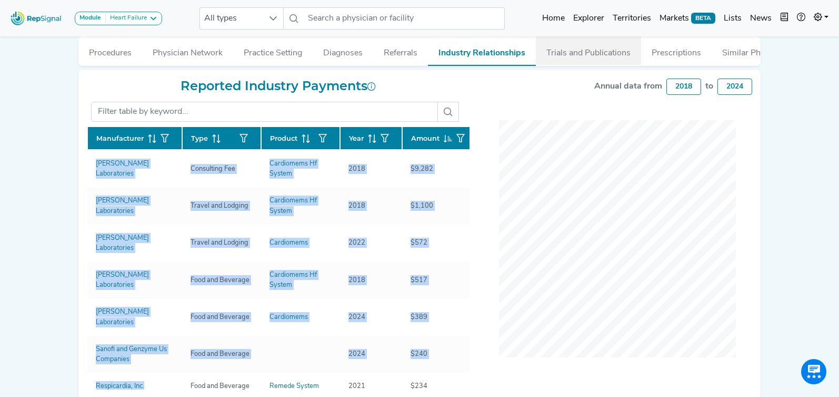
click at [556, 52] on button "Trials and Publications" at bounding box center [588, 50] width 105 height 28
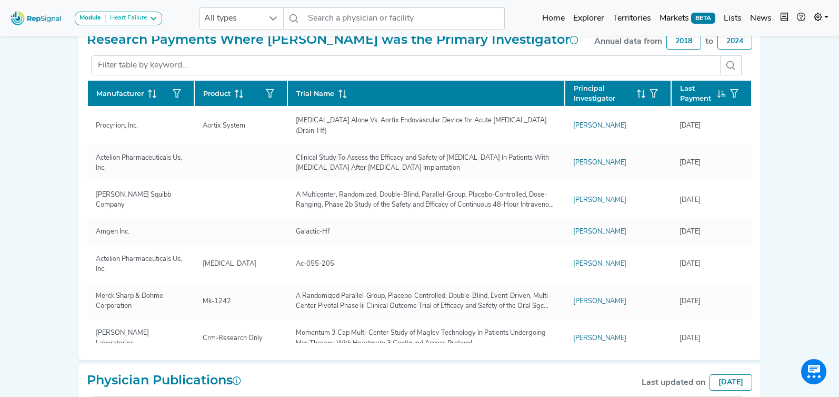
scroll to position [295, 0]
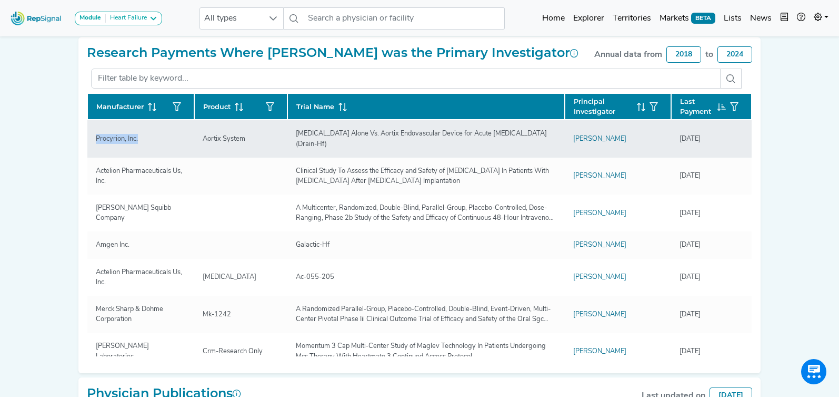
drag, startPoint x: 101, startPoint y: 133, endPoint x: 164, endPoint y: 136, distance: 63.3
click at [164, 136] on div "Research Payments Where JENNIFER COOK was the Primary Investigator Annual data …" at bounding box center [419, 205] width 683 height 337
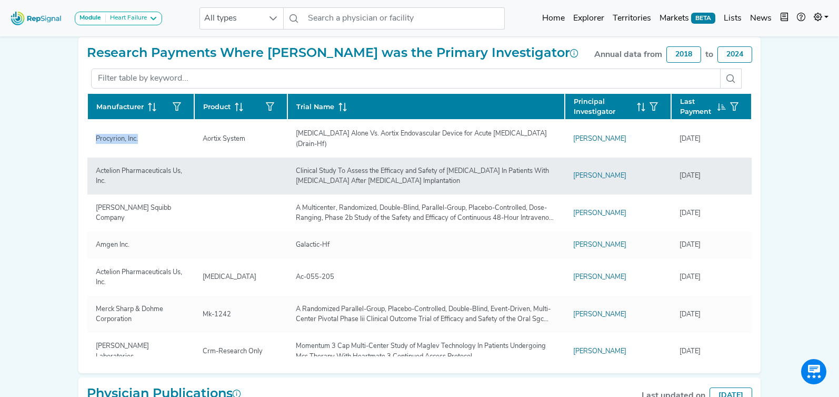
copy div "Manufacturer Product Trial Name Principal Investigator Last Payment Procyrion, …"
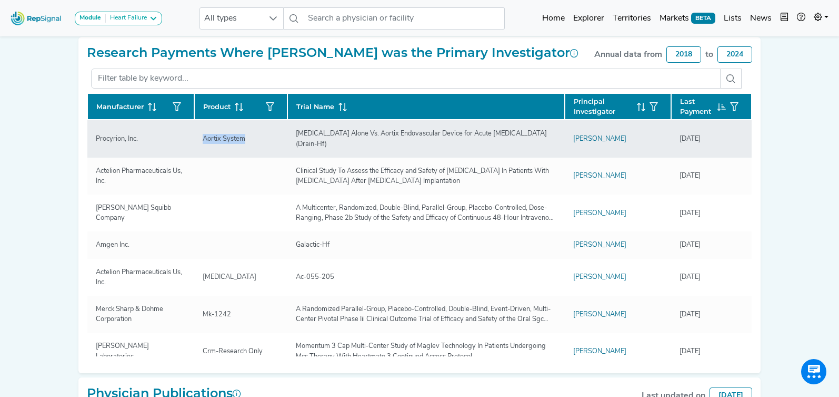
drag, startPoint x: 200, startPoint y: 136, endPoint x: 250, endPoint y: 134, distance: 50.1
click at [250, 134] on div "Aortix System" at bounding box center [223, 139] width 55 height 10
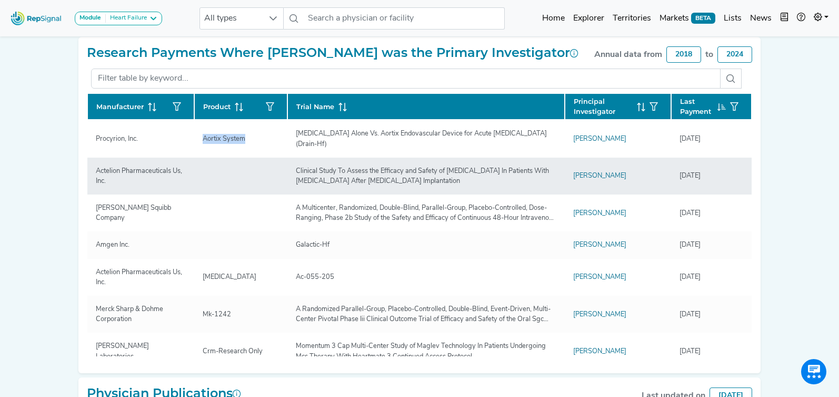
copy div "Aortix System"
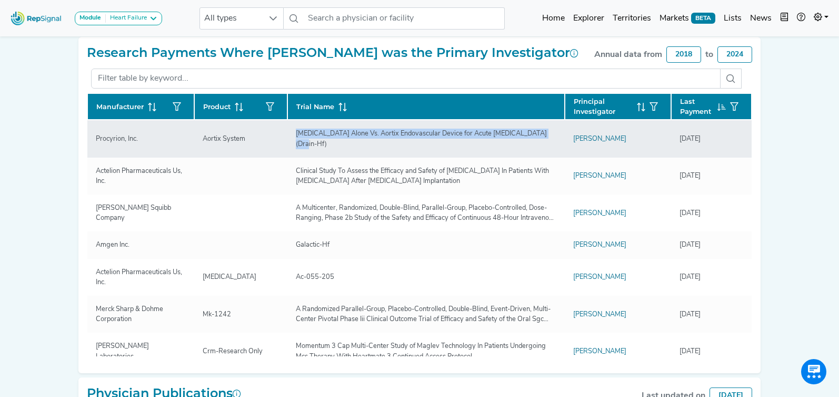
drag, startPoint x: 298, startPoint y: 134, endPoint x: 548, endPoint y: 139, distance: 250.7
click at [548, 139] on td "Diuretics Alone Vs. Aortix Endovascular Device for Acute Heart Failure (Drain-H…" at bounding box center [427, 138] width 278 height 37
copy div "Diuretics Alone Vs. Aortix Endovascular Device for Acute Heart Failure (Drain-H…"
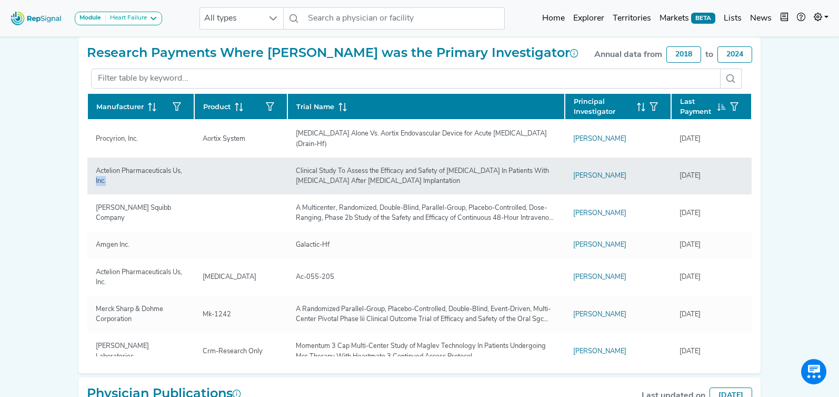
drag, startPoint x: 96, startPoint y: 166, endPoint x: 122, endPoint y: 170, distance: 26.1
click at [125, 171] on div "Actelion Pharmaceuticals Us, Inc." at bounding box center [141, 176] width 103 height 20
click at [119, 172] on div "Actelion Pharmaceuticals Us, Inc." at bounding box center [141, 176] width 103 height 20
drag, startPoint x: 115, startPoint y: 173, endPoint x: 93, endPoint y: 163, distance: 24.8
click at [93, 166] on div "Actelion Pharmaceuticals Us, Inc." at bounding box center [141, 176] width 103 height 20
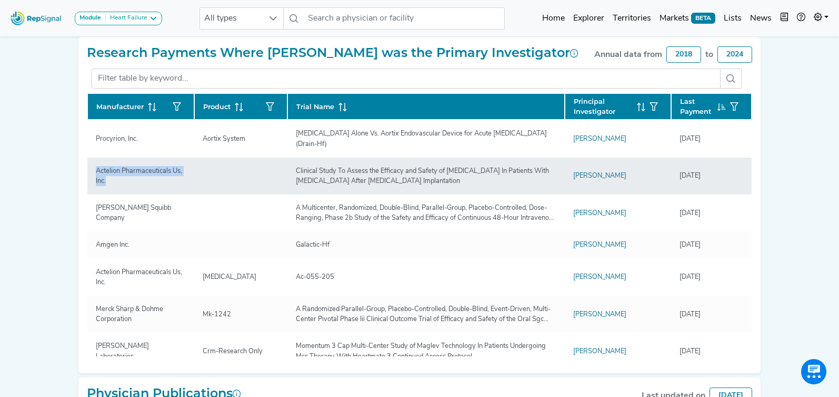
copy div "Actelion Pharmaceuticals Us, Inc."
drag, startPoint x: 293, startPoint y: 162, endPoint x: 505, endPoint y: 170, distance: 211.9
click at [505, 170] on div "Clinical Study To Assess the Efficacy and Safety of Macitentan In Patients With…" at bounding box center [426, 176] width 273 height 20
copy div "Clinical Study To Assess the Efficacy and Safety of Macitentan In Patients With…"
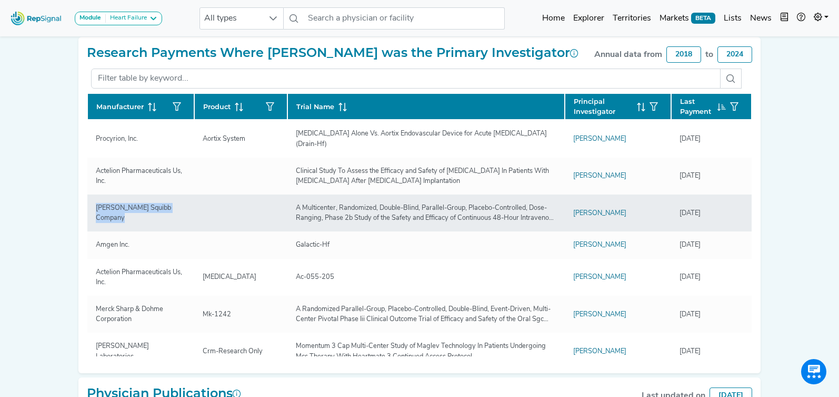
drag, startPoint x: 88, startPoint y: 198, endPoint x: 127, endPoint y: 207, distance: 40.1
click at [127, 207] on td "Bristol-Myers Squibb Company" at bounding box center [140, 212] width 107 height 37
copy div "Bristol-Myers Squibb Company"
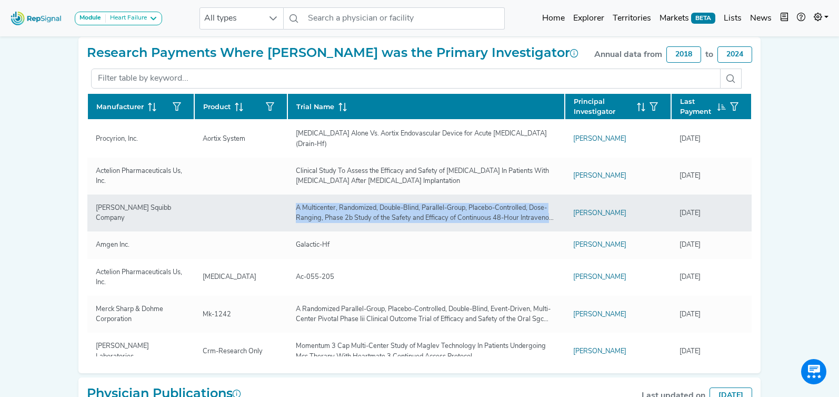
drag, startPoint x: 294, startPoint y: 198, endPoint x: 523, endPoint y: 217, distance: 229.4
click at [521, 217] on td "A Multicenter, Randomized, Double-Blind, Parallel-Group, Placebo-Controlled, Do…" at bounding box center [427, 212] width 278 height 37
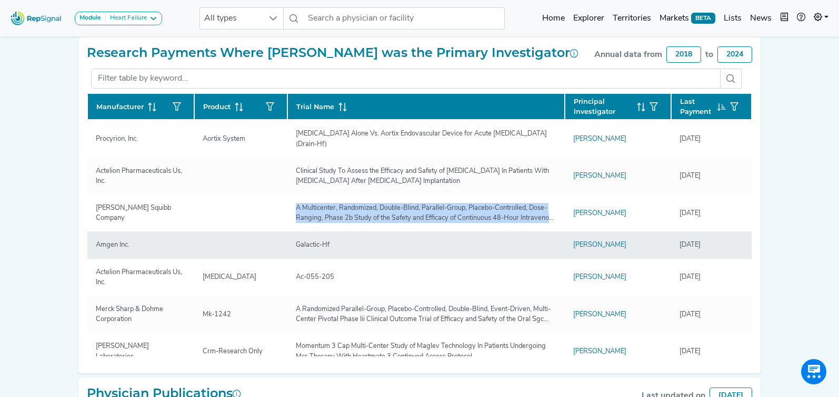
copy div "A Multicenter, Randomized, Double-Blind, Parallel-Group, Placebo-Controlled, Do…"
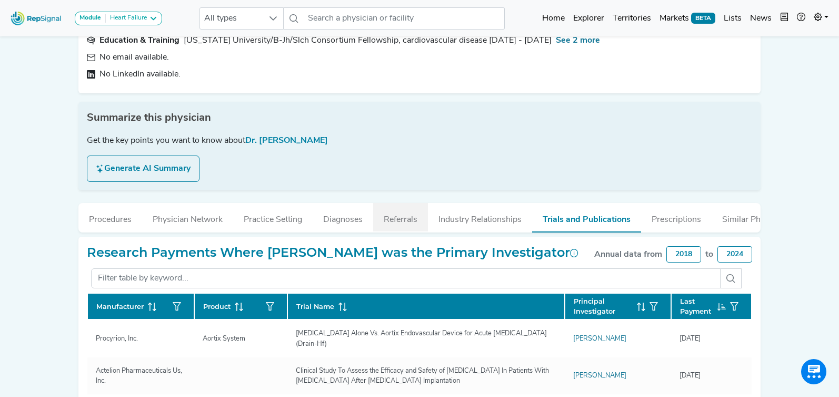
scroll to position [86, 0]
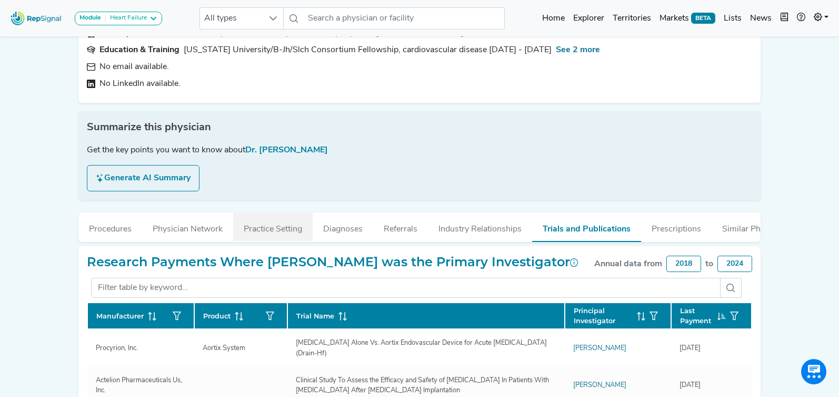
drag, startPoint x: 268, startPoint y: 231, endPoint x: 236, endPoint y: 233, distance: 32.2
click at [268, 231] on button "Practice Setting" at bounding box center [273, 226] width 80 height 28
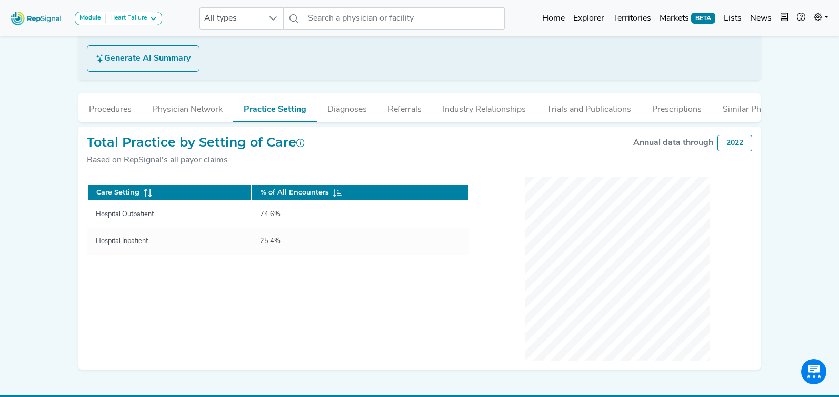
scroll to position [215, 0]
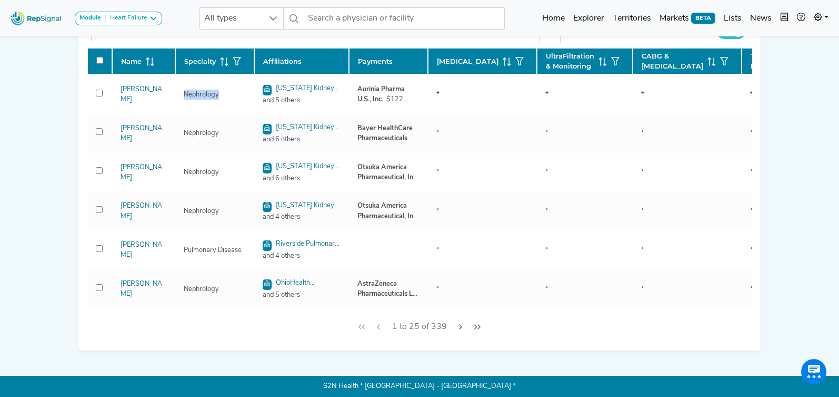
scroll to position [263, 0]
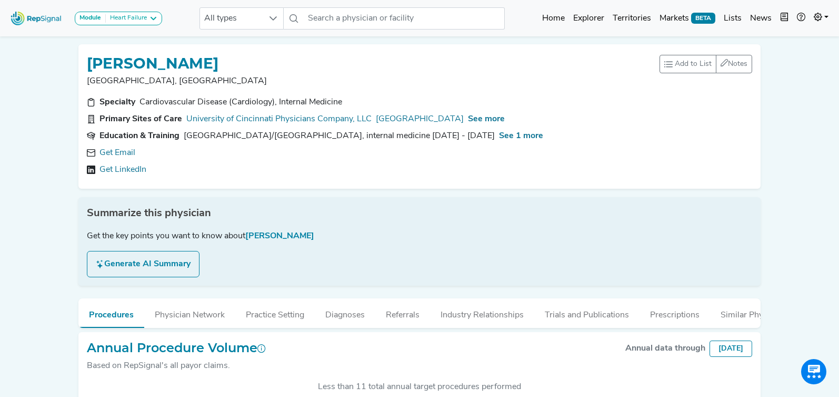
scroll to position [263, 0]
click at [133, 152] on link "Get Email" at bounding box center [118, 152] width 36 height 13
click at [505, 123] on span "See more" at bounding box center [486, 119] width 37 height 8
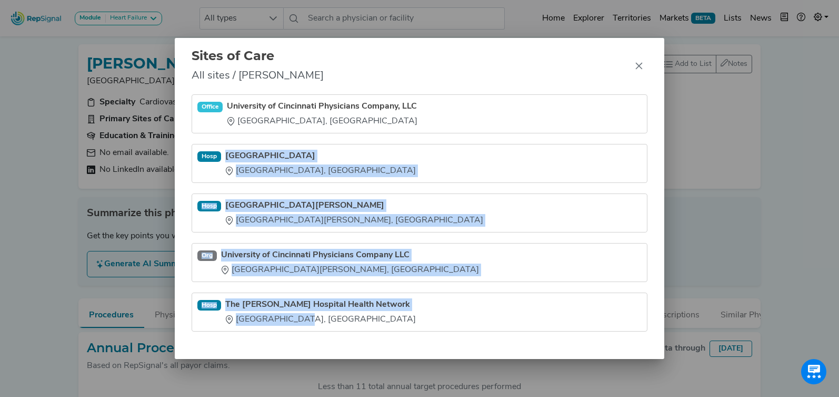
drag, startPoint x: 223, startPoint y: 150, endPoint x: 284, endPoint y: 330, distance: 189.5
type textarea "[GEOGRAPHIC_DATA] [GEOGRAPHIC_DATA], [GEOGRAPHIC_DATA] [GEOGRAPHIC_DATA][PERSON…"
click at [284, 330] on ul "Office University of Cincinnati Physicians Company, LLC [GEOGRAPHIC_DATA], [GEO…" at bounding box center [420, 212] width 456 height 237
copy ul "[GEOGRAPHIC_DATA] [GEOGRAPHIC_DATA], [GEOGRAPHIC_DATA] [GEOGRAPHIC_DATA][PERSON…"
click at [639, 65] on icon "Close" at bounding box center [639, 66] width 8 height 8
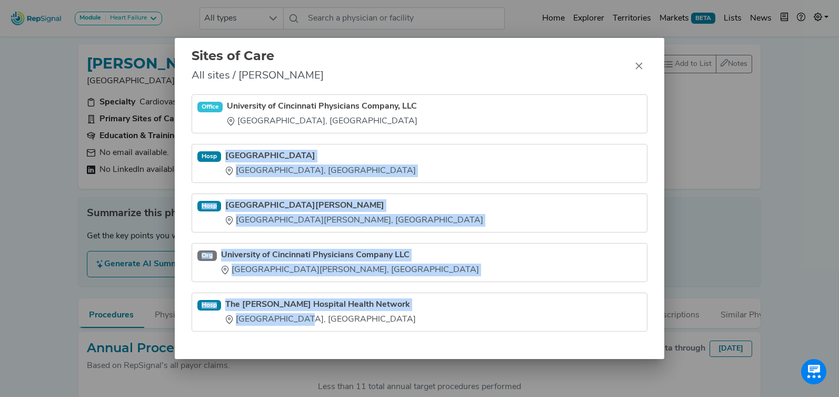
click at [638, 65] on div "Sites of Care All sites / Tehmina Naz Office University of Cincinnati Physician…" at bounding box center [419, 198] width 839 height 397
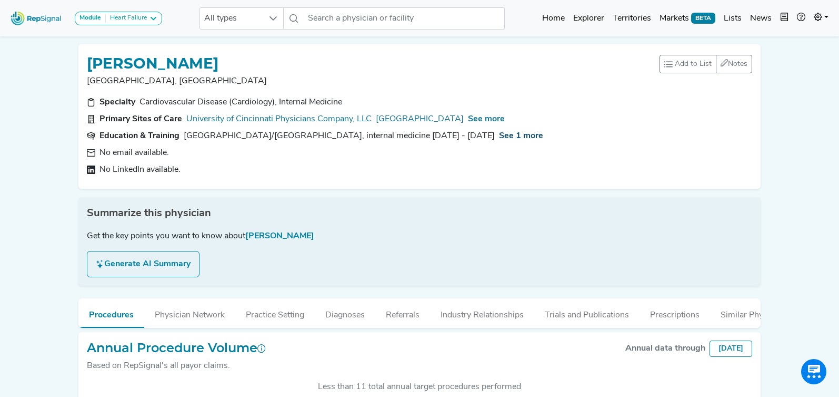
click at [543, 140] on span "See 1 more" at bounding box center [521, 136] width 44 height 8
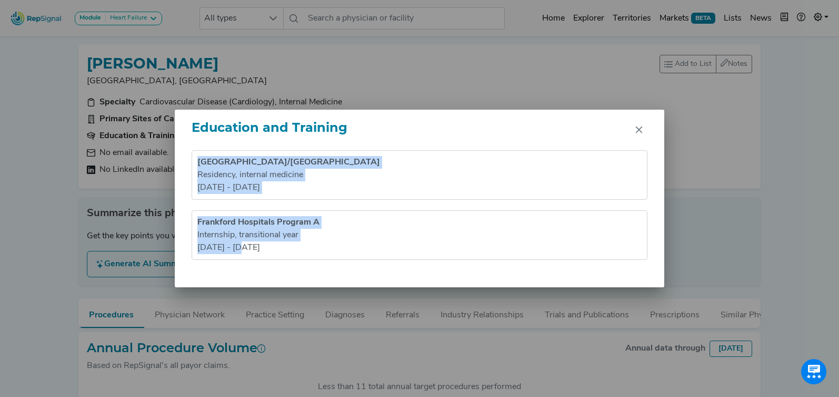
drag, startPoint x: 195, startPoint y: 152, endPoint x: 350, endPoint y: 291, distance: 207.7
click at [345, 293] on div "Education and Training Drexel University College of Medicine/Hahnemann Universi…" at bounding box center [419, 198] width 839 height 397
copy ul "Drexel University College of Medicine/Hahnemann University Hospital Residency ,…"
click at [645, 132] on button "Close" at bounding box center [639, 129] width 17 height 17
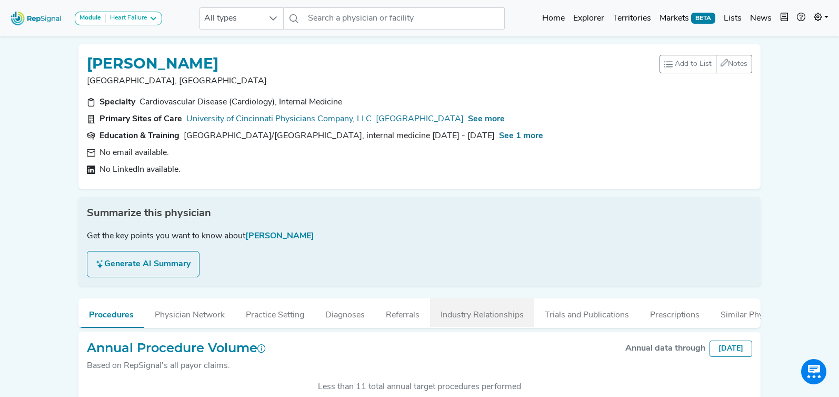
click at [474, 319] on button "Industry Relationships" at bounding box center [482, 312] width 104 height 28
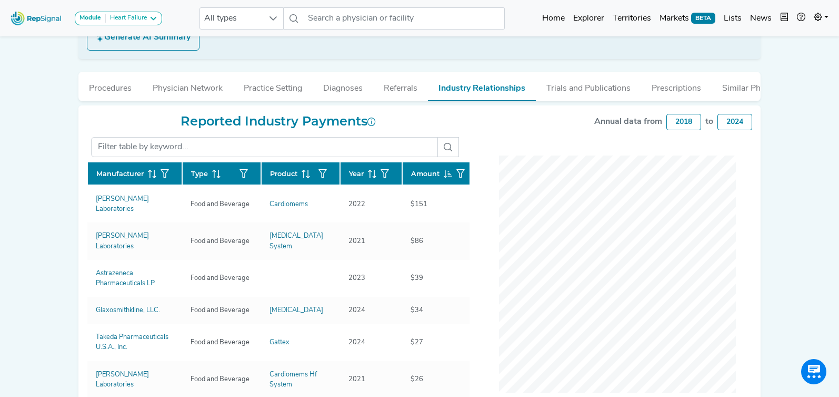
scroll to position [229, 0]
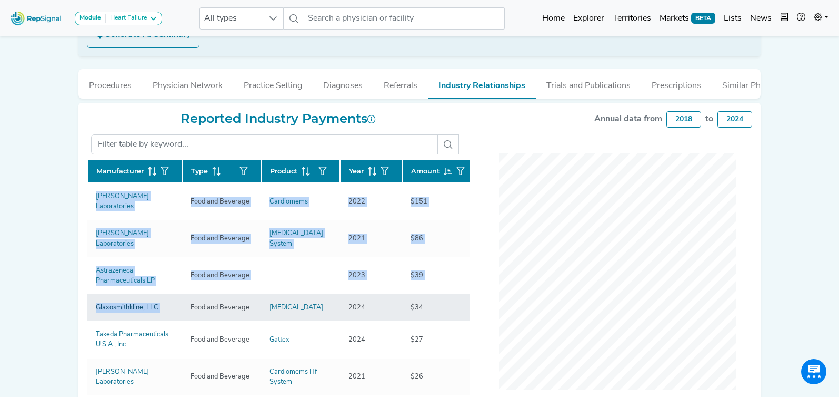
drag, startPoint x: 92, startPoint y: 209, endPoint x: 160, endPoint y: 292, distance: 107.3
click at [160, 292] on div "Reported Industry Payments Manufacturer Type Product Year Amount Abbott Laborat…" at bounding box center [419, 271] width 683 height 337
copy div "Manufacturer Type Product Year Amount Abbott Laboratories Food and Beverage Car…"
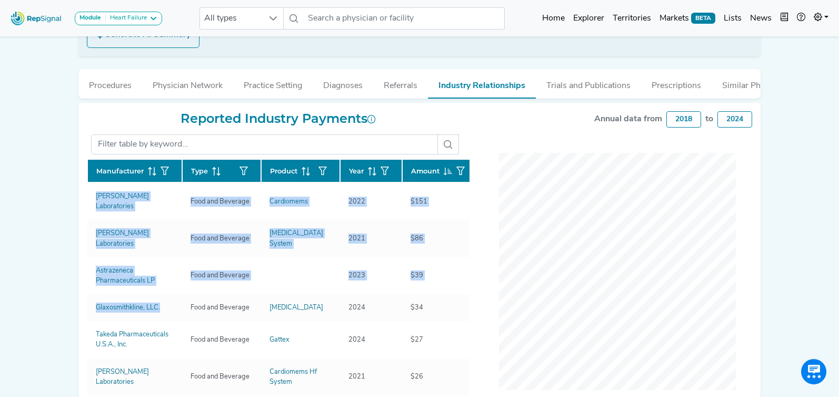
click at [574, 90] on button "Trials and Publications" at bounding box center [588, 83] width 105 height 28
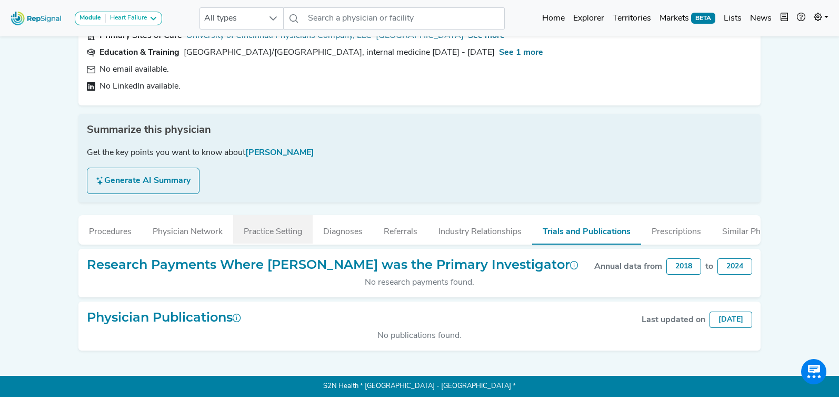
click at [293, 234] on button "Practice Setting" at bounding box center [273, 229] width 80 height 28
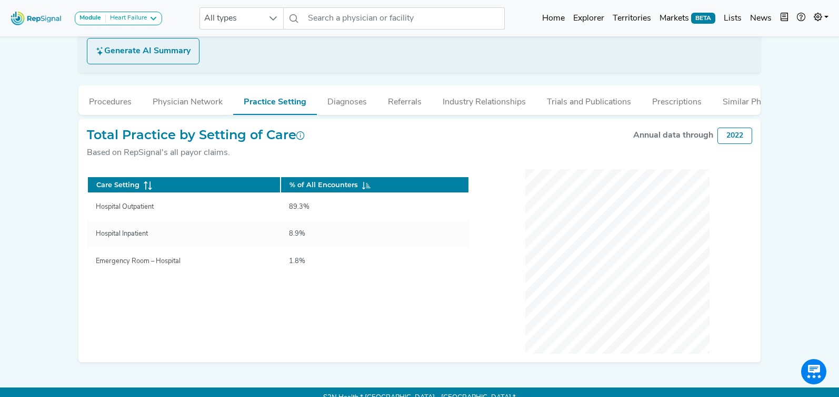
scroll to position [215, 0]
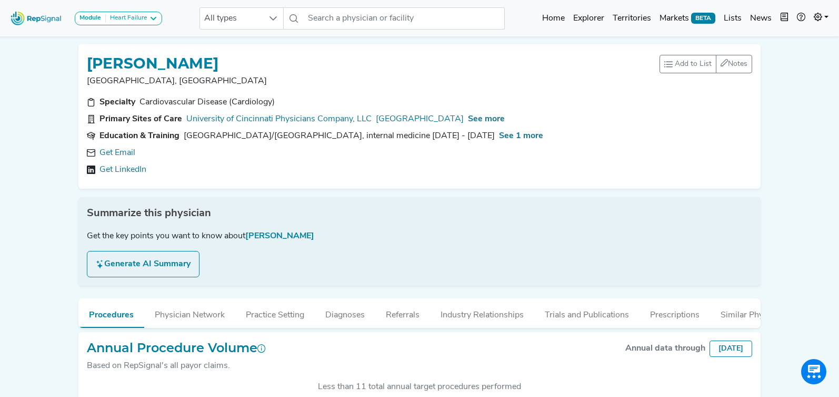
scroll to position [263, 0]
drag, startPoint x: 115, startPoint y: 153, endPoint x: 230, endPoint y: 104, distance: 124.6
click at [116, 153] on link "Get Email" at bounding box center [118, 152] width 36 height 13
click at [505, 117] on span "See more" at bounding box center [486, 119] width 37 height 8
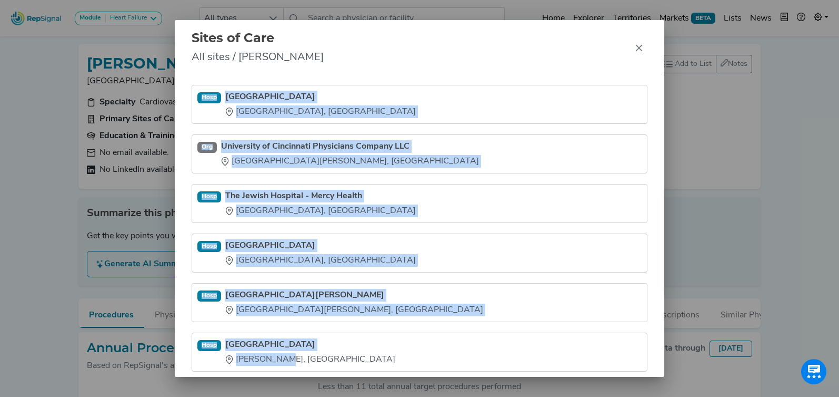
scroll to position [63, 0]
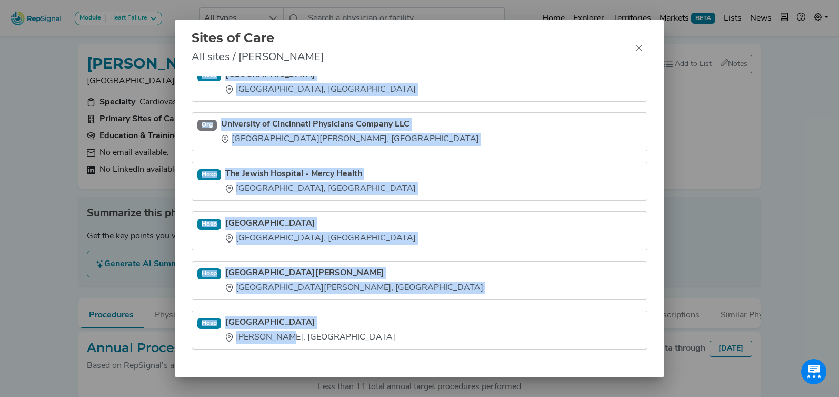
drag, startPoint x: 224, startPoint y: 128, endPoint x: 303, endPoint y: 368, distance: 252.1
type textarea "[GEOGRAPHIC_DATA] [GEOGRAPHIC_DATA], [GEOGRAPHIC_DATA] Org University of Cincin…"
click at [303, 368] on div "Office University of Cincinnati Physicians Company, LLC [GEOGRAPHIC_DATA], [GEO…" at bounding box center [420, 226] width 490 height 301
copy ul "[GEOGRAPHIC_DATA] [GEOGRAPHIC_DATA], [GEOGRAPHIC_DATA] Org University of Cincin…"
drag, startPoint x: 638, startPoint y: 47, endPoint x: 565, endPoint y: 14, distance: 80.6
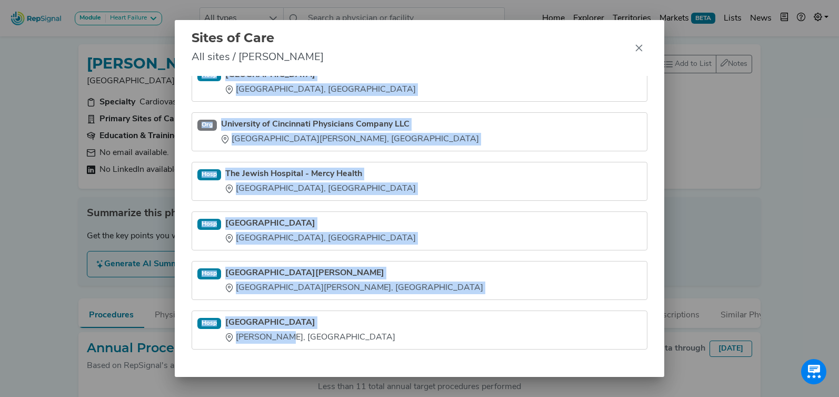
click at [637, 47] on icon "Close" at bounding box center [639, 48] width 8 height 8
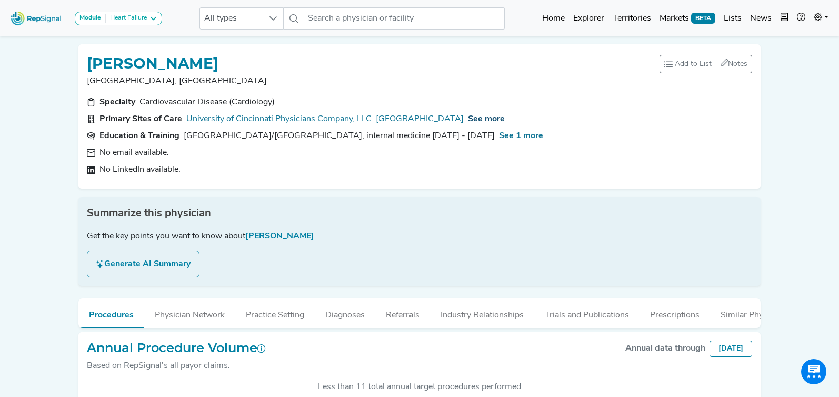
click at [505, 120] on span "See more" at bounding box center [486, 119] width 37 height 8
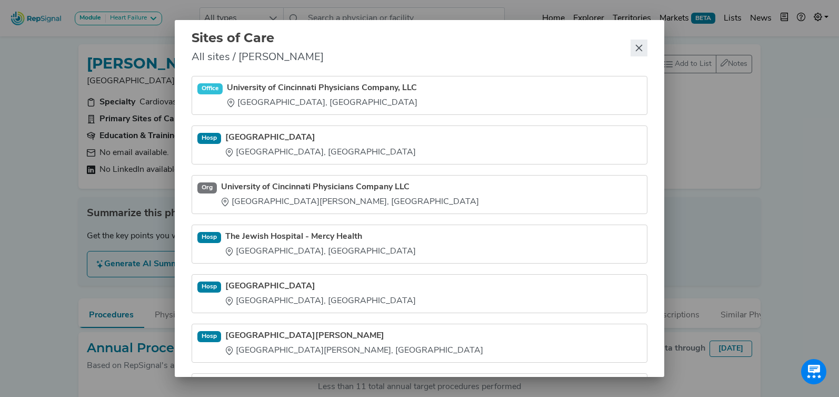
click at [640, 45] on icon "Close" at bounding box center [639, 48] width 8 height 8
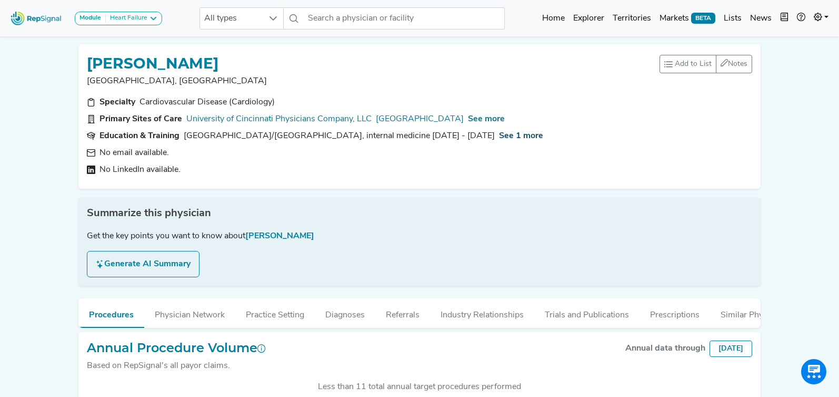
click at [543, 138] on span "See 1 more" at bounding box center [521, 136] width 44 height 8
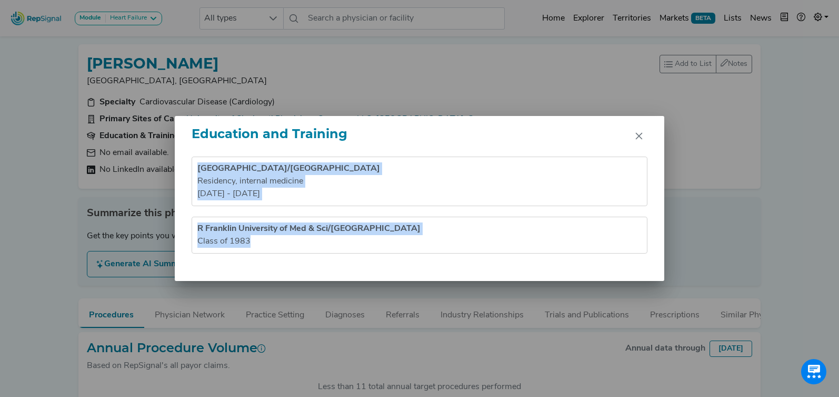
drag, startPoint x: 197, startPoint y: 159, endPoint x: 276, endPoint y: 285, distance: 148.8
click at [276, 285] on div "Education and Training [GEOGRAPHIC_DATA]/[GEOGRAPHIC_DATA] , internal medicine …" at bounding box center [419, 198] width 839 height 397
copy div "[GEOGRAPHIC_DATA]/[GEOGRAPHIC_DATA] , internal medicine [DATE] - [DATE] R [GEOG…"
click at [639, 136] on icon "Close" at bounding box center [639, 136] width 7 height 7
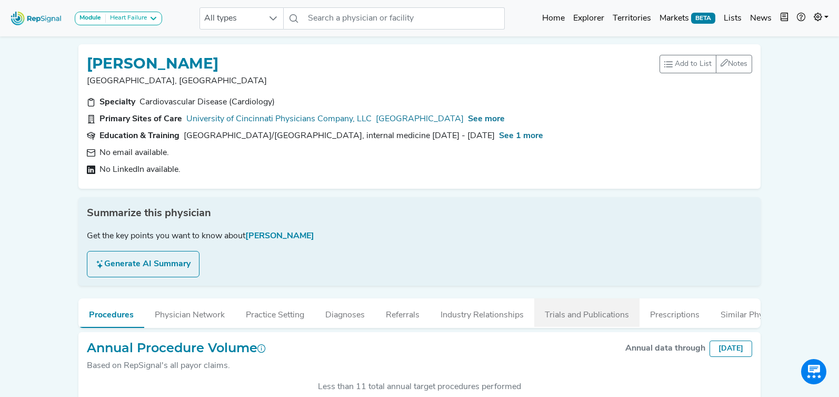
drag, startPoint x: 594, startPoint y: 318, endPoint x: 589, endPoint y: 314, distance: 5.6
click at [594, 318] on button "Trials and Publications" at bounding box center [587, 312] width 105 height 28
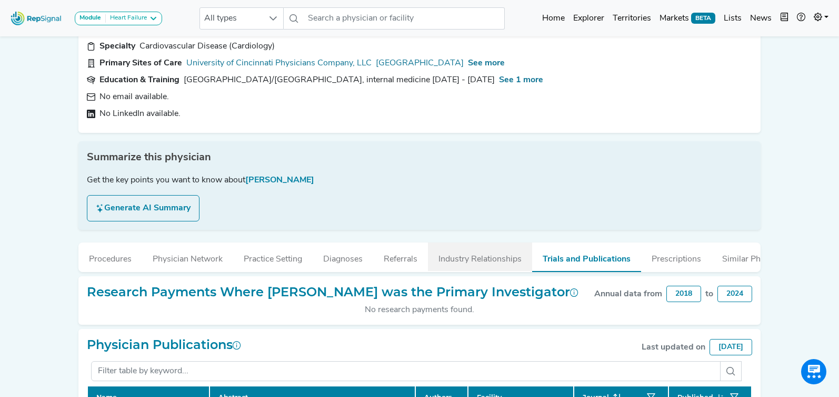
click at [494, 259] on button "Industry Relationships" at bounding box center [480, 256] width 104 height 28
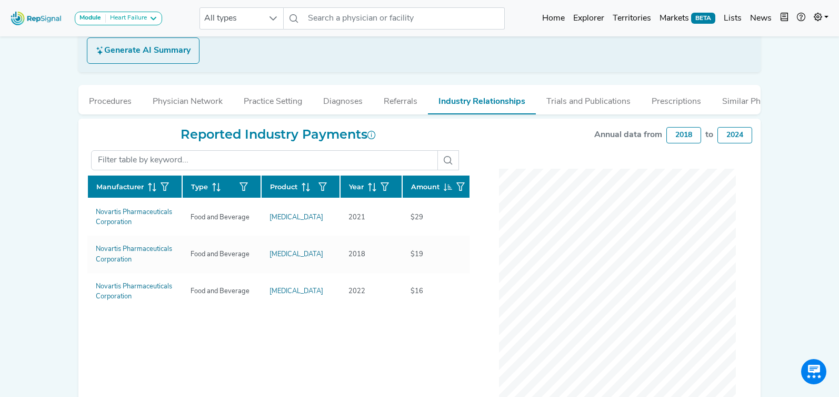
scroll to position [215, 0]
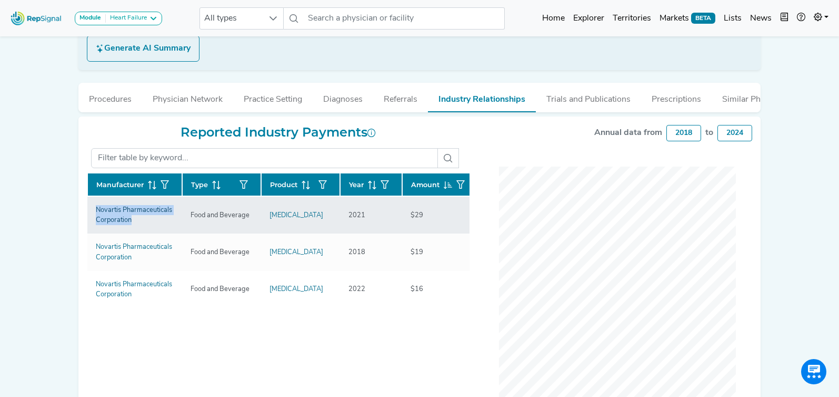
drag, startPoint x: 70, startPoint y: 215, endPoint x: 144, endPoint y: 223, distance: 74.7
click at [131, 220] on div "Module Heart Failure Heart Failure Nephrology All types No results found Home E…" at bounding box center [419, 122] width 839 height 674
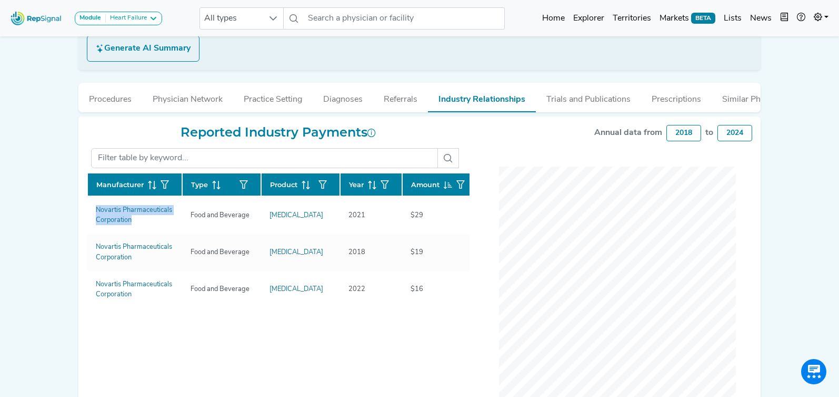
copy div "Manufacturer Type Product Year Amount Novartis Pharmaceuticals Corporation"
click at [582, 97] on button "Trials and Publications" at bounding box center [588, 97] width 105 height 28
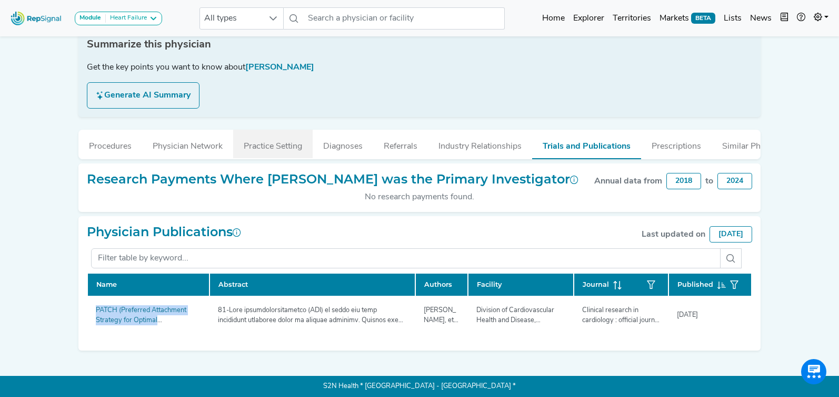
click at [294, 146] on button "Practice Setting" at bounding box center [273, 144] width 80 height 28
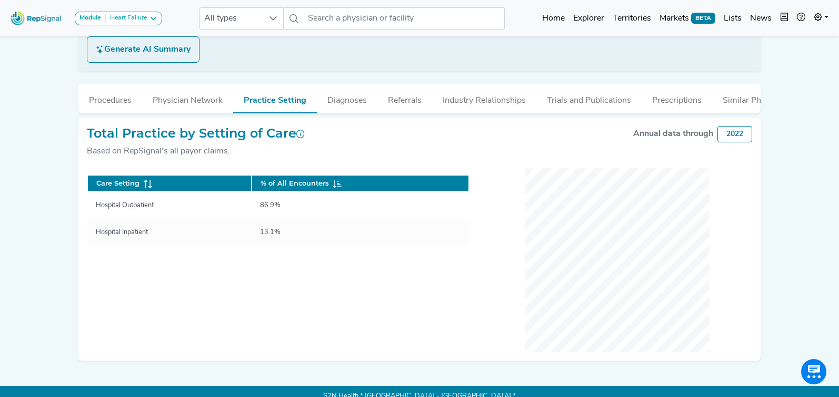
scroll to position [224, 0]
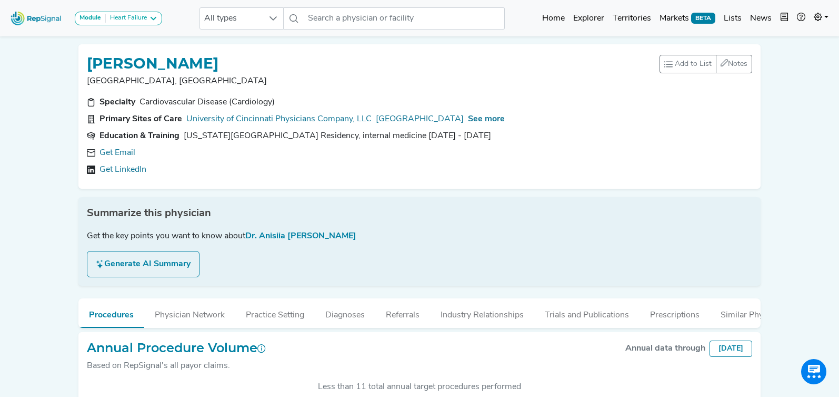
scroll to position [263, 0]
drag, startPoint x: 102, startPoint y: 154, endPoint x: 112, endPoint y: 157, distance: 11.0
click at [102, 154] on link "Get Email" at bounding box center [118, 152] width 36 height 13
click at [505, 123] on span "See more" at bounding box center [486, 119] width 37 height 8
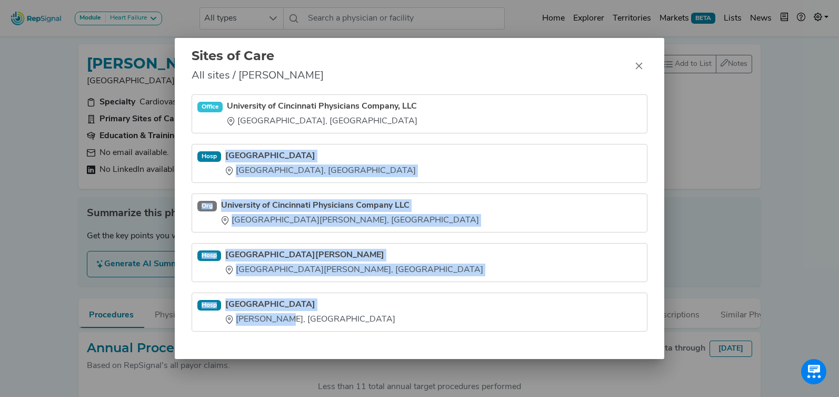
drag, startPoint x: 226, startPoint y: 145, endPoint x: 319, endPoint y: 328, distance: 204.7
type textarea "[GEOGRAPHIC_DATA] [GEOGRAPHIC_DATA], [GEOGRAPHIC_DATA] Org University of Cincin…"
click at [317, 328] on ul "Office University of Cincinnati Physicians Company, LLC [GEOGRAPHIC_DATA], [GEO…" at bounding box center [420, 212] width 456 height 237
copy ul "[GEOGRAPHIC_DATA] [GEOGRAPHIC_DATA], [GEOGRAPHIC_DATA] Org University of Cincin…"
drag, startPoint x: 640, startPoint y: 68, endPoint x: 606, endPoint y: 67, distance: 34.8
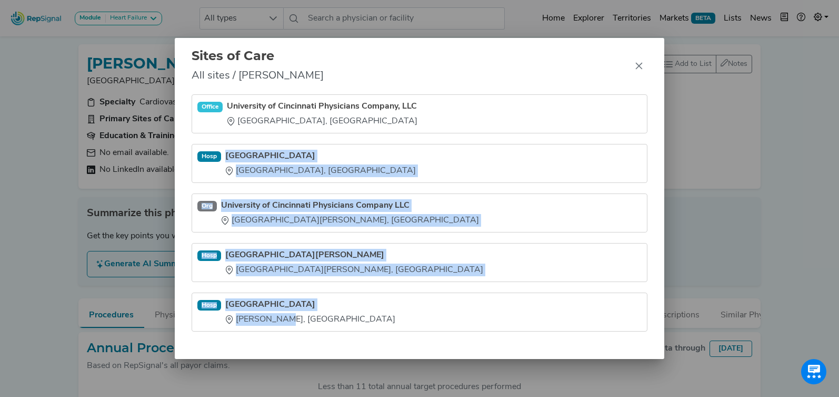
click at [640, 68] on icon "Close" at bounding box center [639, 66] width 8 height 8
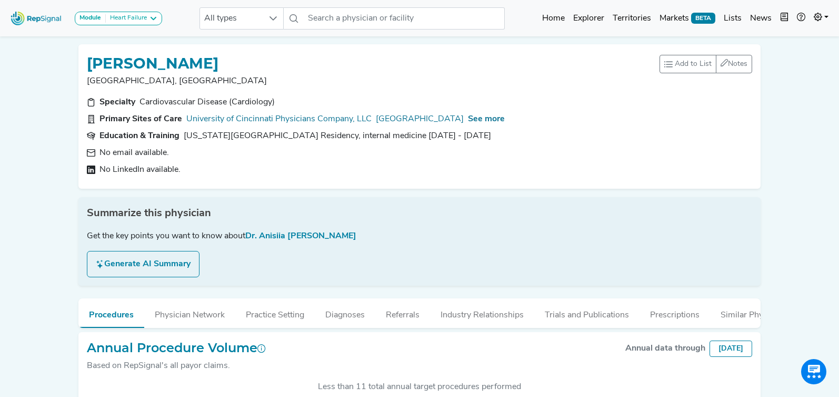
drag, startPoint x: 500, startPoint y: 141, endPoint x: 185, endPoint y: 135, distance: 315.0
click at [185, 135] on section "Education & Training Indiana University School of Medicine Residency, internal …" at bounding box center [420, 136] width 666 height 13
copy div "Indiana University School of Medicine Residency, internal medicine 2010 - 2013"
click at [444, 315] on button "Industry Relationships" at bounding box center [482, 312] width 104 height 28
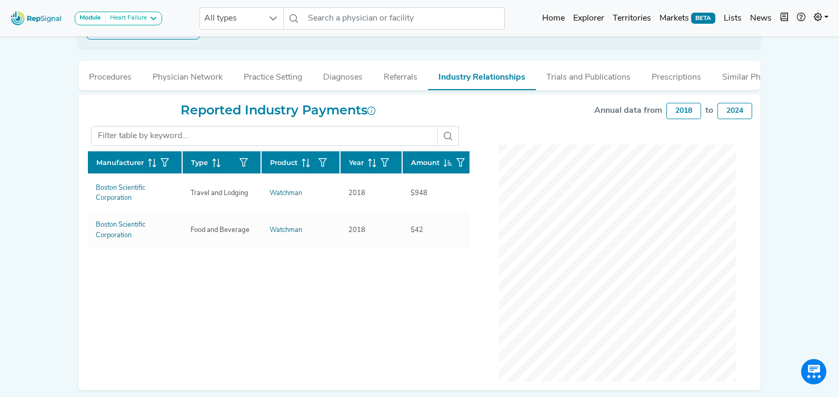
scroll to position [260, 0]
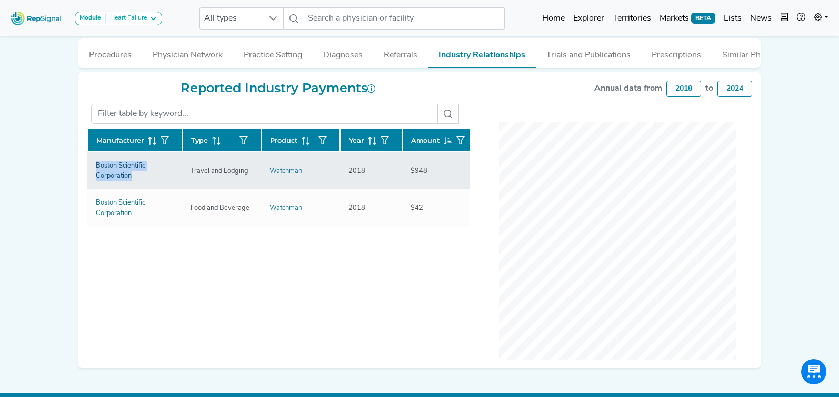
drag, startPoint x: 112, startPoint y: 168, endPoint x: 132, endPoint y: 176, distance: 21.7
click at [132, 176] on div "Reported Industry Payments Manufacturer Type Product Year Amount Boston Scienti…" at bounding box center [278, 220] width 395 height 279
copy div "Manufacturer Type Product Year Amount Boston Scientific Corporation"
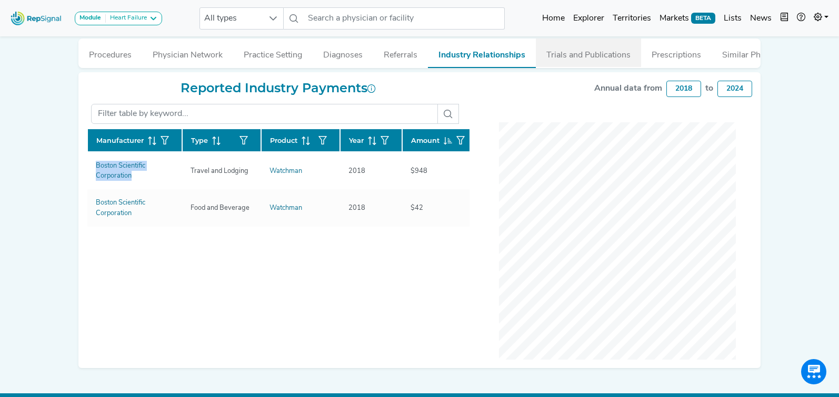
click at [541, 61] on button "Trials and Publications" at bounding box center [588, 52] width 105 height 28
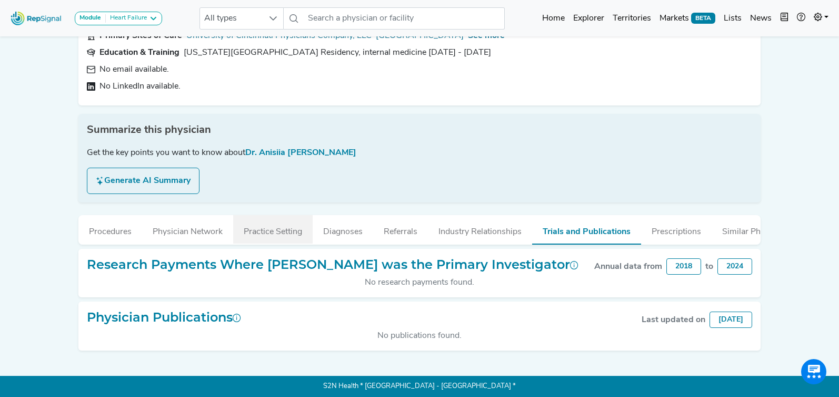
click at [273, 236] on button "Practice Setting" at bounding box center [273, 229] width 80 height 28
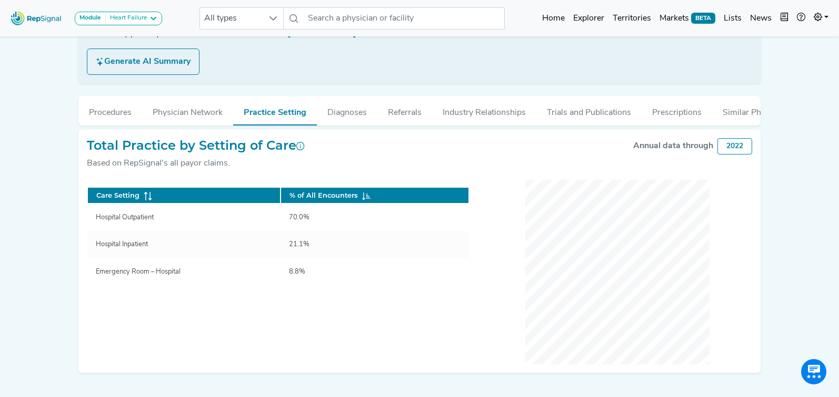
scroll to position [203, 0]
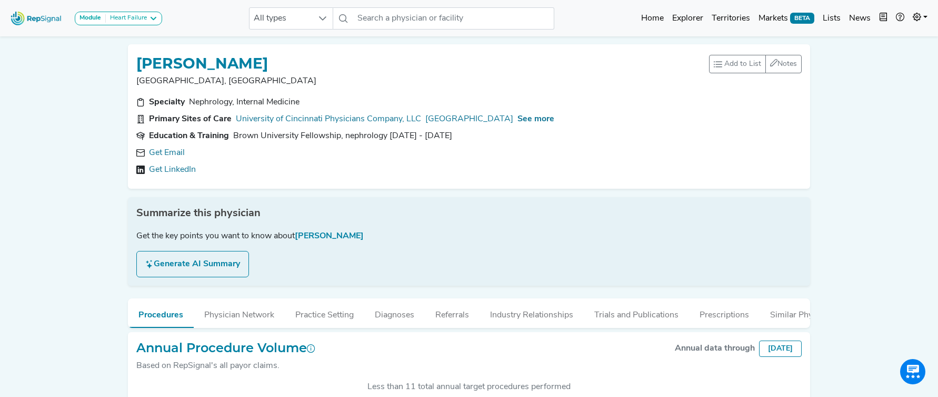
scroll to position [263, 0]
drag, startPoint x: 163, startPoint y: 151, endPoint x: 325, endPoint y: 48, distance: 192.1
click at [163, 151] on link "Get Email" at bounding box center [167, 152] width 36 height 13
click at [555, 121] on span "See more" at bounding box center [536, 119] width 37 height 8
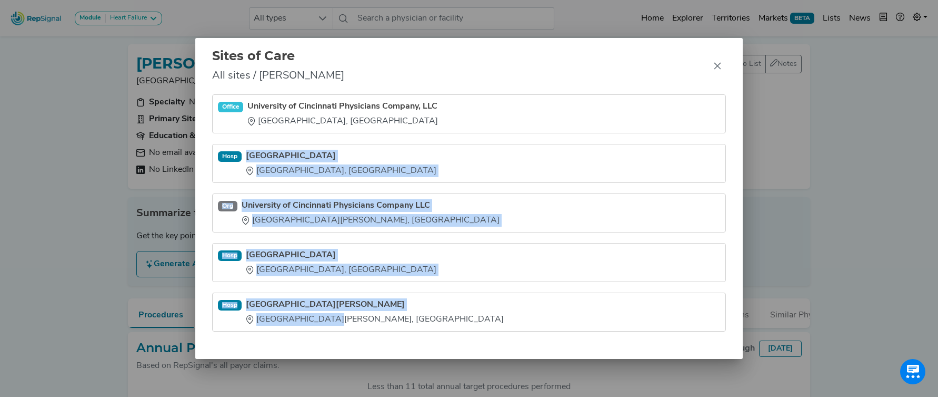
drag, startPoint x: 248, startPoint y: 148, endPoint x: 349, endPoint y: 340, distance: 216.7
type textarea "[GEOGRAPHIC_DATA] [GEOGRAPHIC_DATA], [GEOGRAPHIC_DATA] Org University of Cincin…"
click at [349, 339] on div "Office University of Cincinnati Physicians Company, LLC [GEOGRAPHIC_DATA], [GEO…" at bounding box center [469, 226] width 548 height 264
copy ul "[GEOGRAPHIC_DATA] [GEOGRAPHIC_DATA], [GEOGRAPHIC_DATA] Org University of Cincin…"
drag, startPoint x: 718, startPoint y: 68, endPoint x: 524, endPoint y: 15, distance: 200.8
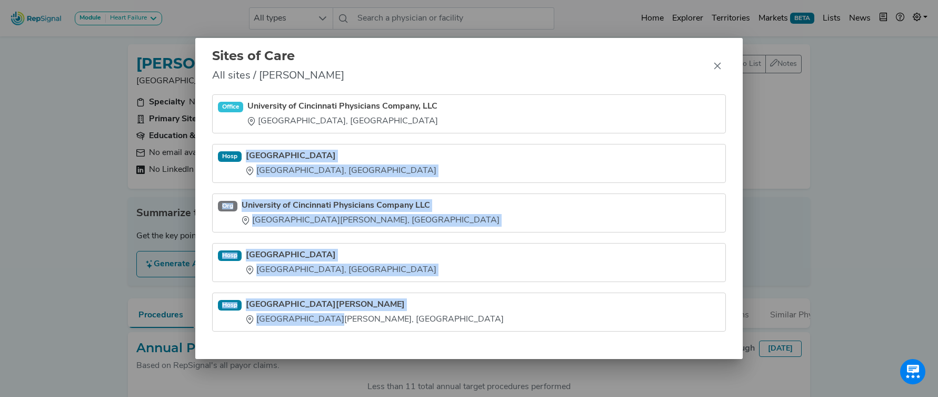
click at [716, 68] on icon "Close" at bounding box center [718, 66] width 8 height 8
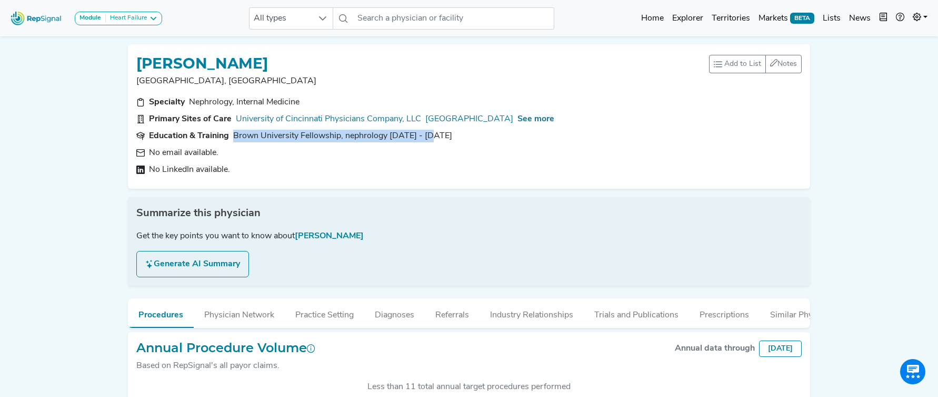
drag, startPoint x: 448, startPoint y: 136, endPoint x: 237, endPoint y: 135, distance: 210.7
click at [232, 135] on section "Education & Training Brown University Fellowship, nephrology 1993 - 1995" at bounding box center [469, 136] width 666 height 13
copy div "Brown University Fellowship, nephrology 1993 - 1995"
drag, startPoint x: 522, startPoint y: 321, endPoint x: 515, endPoint y: 284, distance: 37.6
click at [522, 321] on button "Industry Relationships" at bounding box center [532, 312] width 104 height 28
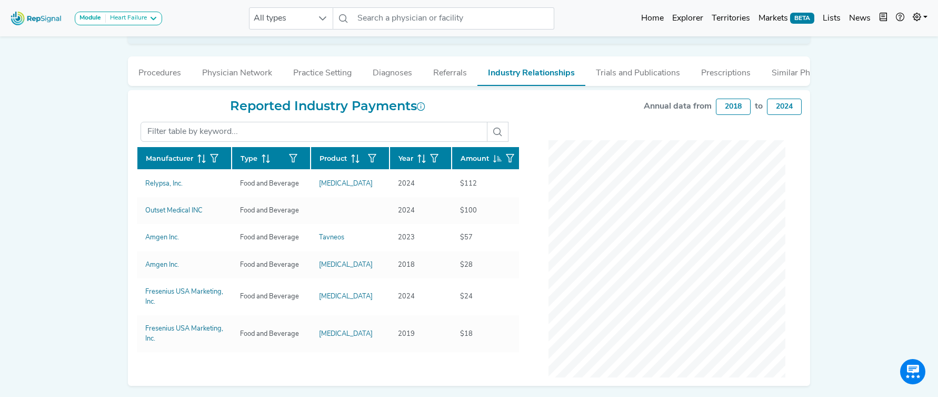
scroll to position [277, 0]
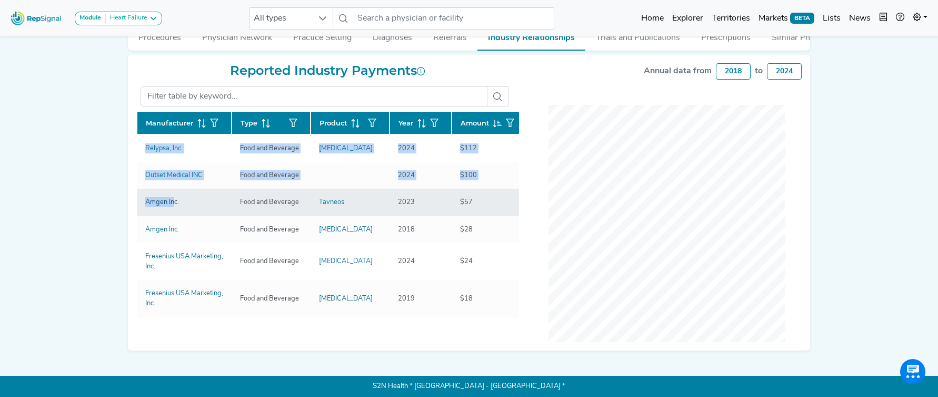
drag, startPoint x: 117, startPoint y: 146, endPoint x: 176, endPoint y: 203, distance: 81.6
click at [176, 203] on div "Module Heart Failure Heart Failure Nephrology All types No results found Home E…" at bounding box center [469, 60] width 938 height 674
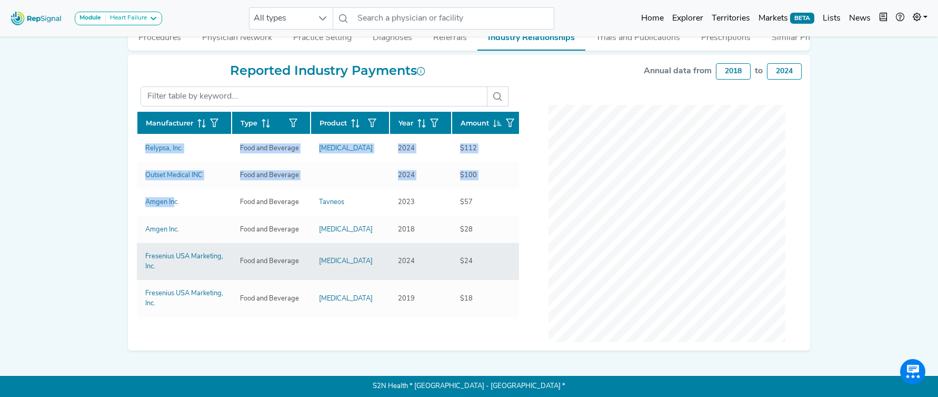
copy div "Manufacturer Type Product Year Amount Relypsa, Inc. Food and Beverage Veltassa …"
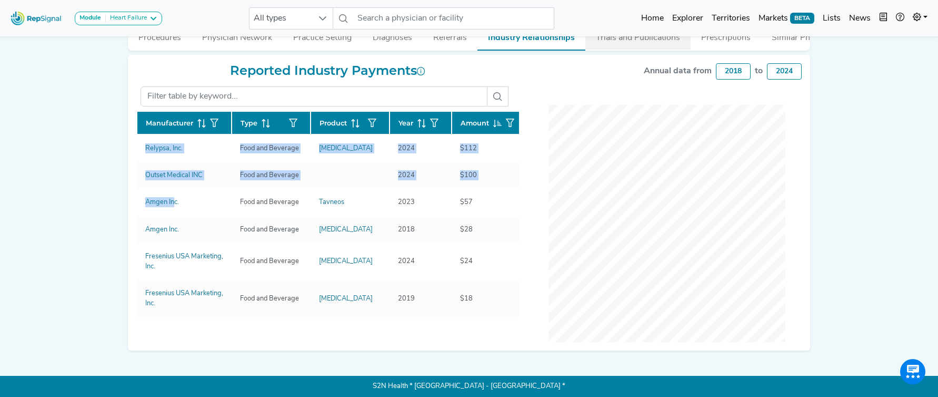
click at [656, 42] on button "Trials and Publications" at bounding box center [638, 35] width 105 height 28
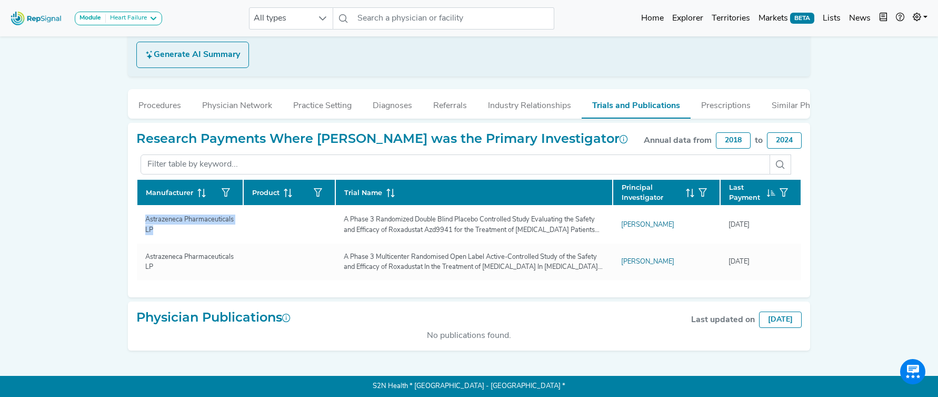
drag, startPoint x: 169, startPoint y: 233, endPoint x: 99, endPoint y: 217, distance: 71.8
click at [99, 217] on div "Module Heart Failure Heart Failure Nephrology All types No results found Home E…" at bounding box center [469, 94] width 938 height 606
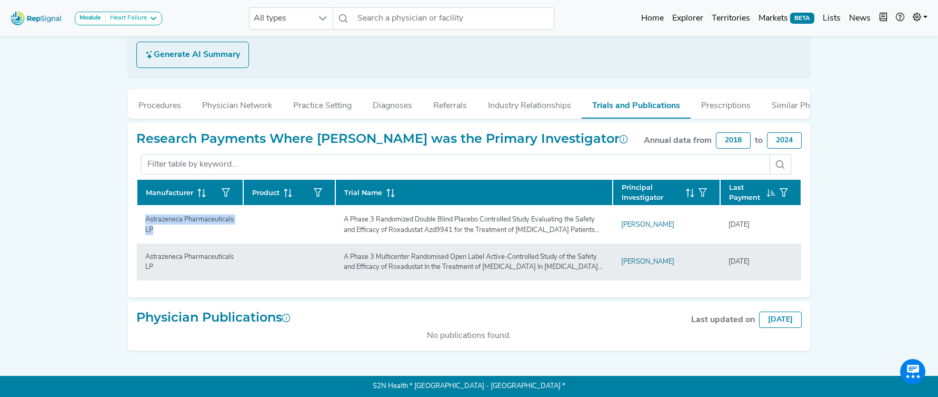
copy div "Manufacturer Product Trial Name Principal Investigator Last Payment Astrazeneca…"
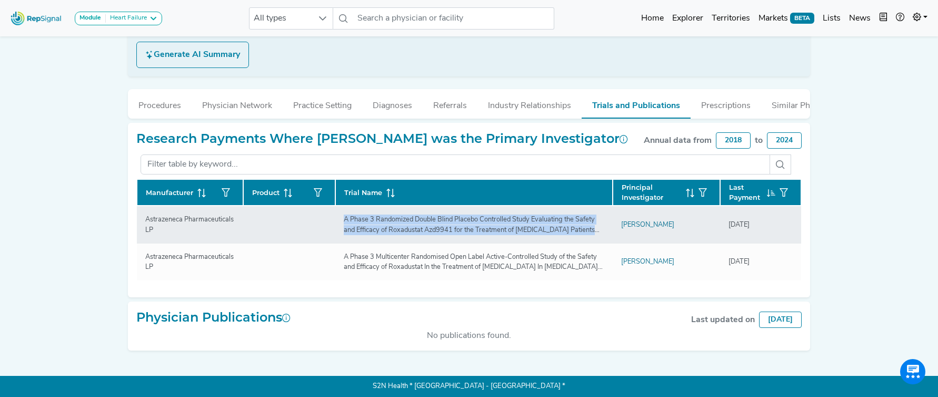
drag, startPoint x: 344, startPoint y: 217, endPoint x: 608, endPoint y: 227, distance: 264.0
click at [609, 226] on div "A Phase 3 Randomized Double Blind Placebo Controlled Study Evaluating the Safet…" at bounding box center [474, 224] width 273 height 20
copy div "A Phase 3 Randomized Double Blind Placebo Controlled Study Evaluating the Safet…"
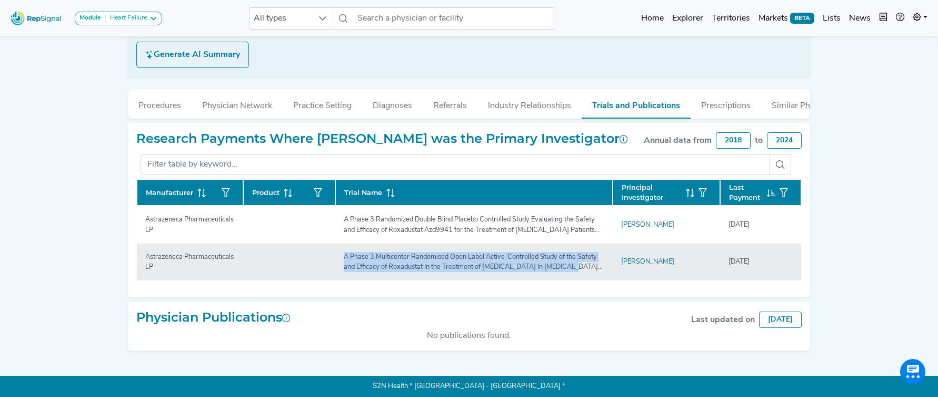
drag, startPoint x: 344, startPoint y: 258, endPoint x: 573, endPoint y: 269, distance: 228.8
click at [573, 269] on div "A Phase 3 Multicenter Randomised Open Label Active-Controlled Study of the Safe…" at bounding box center [474, 262] width 273 height 20
copy div "A Phase 3 Multicenter Randomised Open Label Active-Controlled Study of the Safe…"
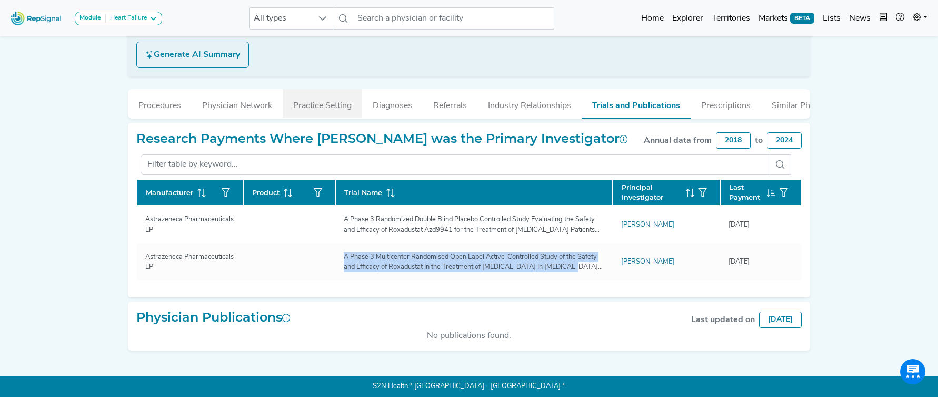
click at [326, 103] on button "Practice Setting" at bounding box center [323, 103] width 80 height 28
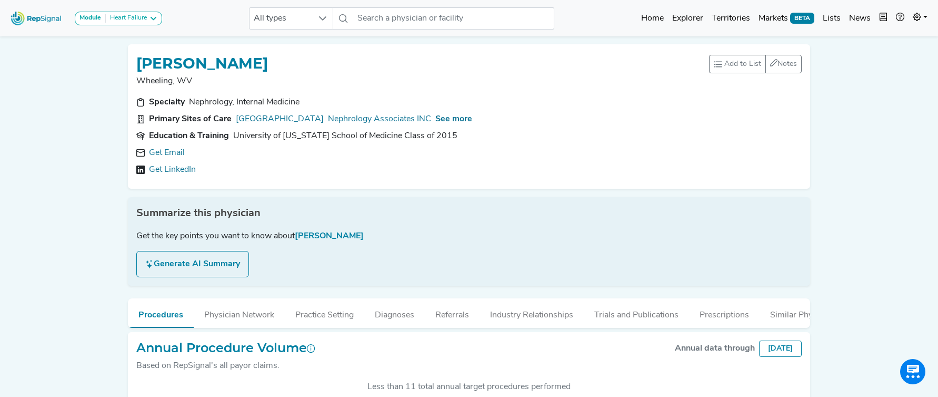
scroll to position [273, 0]
drag, startPoint x: 178, startPoint y: 152, endPoint x: 273, endPoint y: 120, distance: 100.6
type textarea "a"
click at [182, 151] on link "Get Email" at bounding box center [167, 152] width 36 height 13
click at [472, 119] on span "See more" at bounding box center [454, 119] width 37 height 8
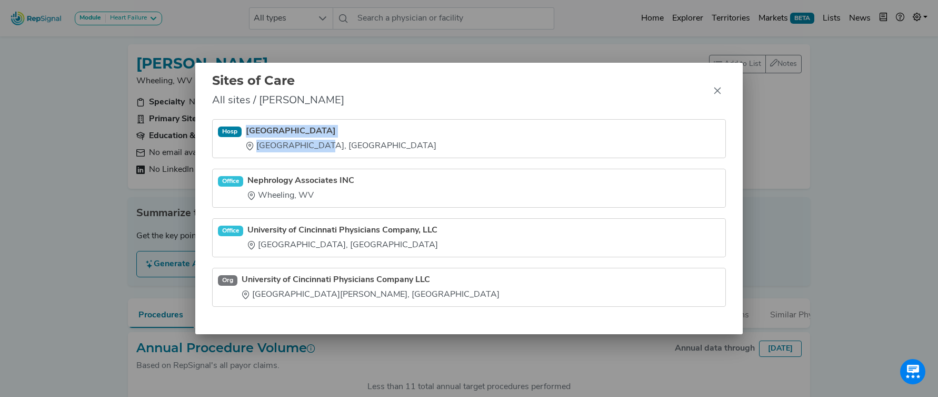
drag, startPoint x: 248, startPoint y: 123, endPoint x: 310, endPoint y: 145, distance: 66.6
click at [310, 169] on li "[GEOGRAPHIC_DATA] [GEOGRAPHIC_DATA], [GEOGRAPHIC_DATA]" at bounding box center [469, 188] width 514 height 39
copy div "[GEOGRAPHIC_DATA] [GEOGRAPHIC_DATA], [GEOGRAPHIC_DATA]"
drag, startPoint x: 717, startPoint y: 92, endPoint x: 570, endPoint y: 28, distance: 160.6
click at [716, 91] on icon "Close" at bounding box center [718, 90] width 8 height 8
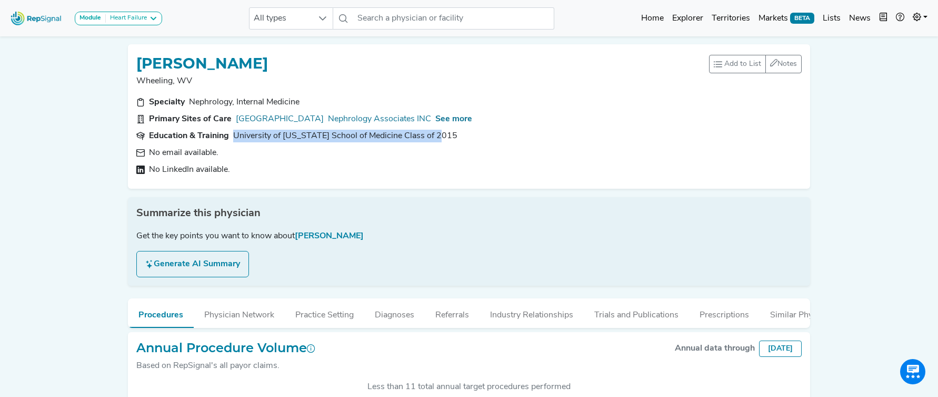
drag, startPoint x: 456, startPoint y: 135, endPoint x: 261, endPoint y: 133, distance: 194.9
click at [233, 132] on section "Education & Training [GEOGRAPHIC_DATA][US_STATE] School of Medicine Class of 20…" at bounding box center [469, 136] width 666 height 13
copy div "University of Alabama School of Medicine Class of 2015"
click at [637, 319] on button "Trials and Publications" at bounding box center [636, 312] width 105 height 28
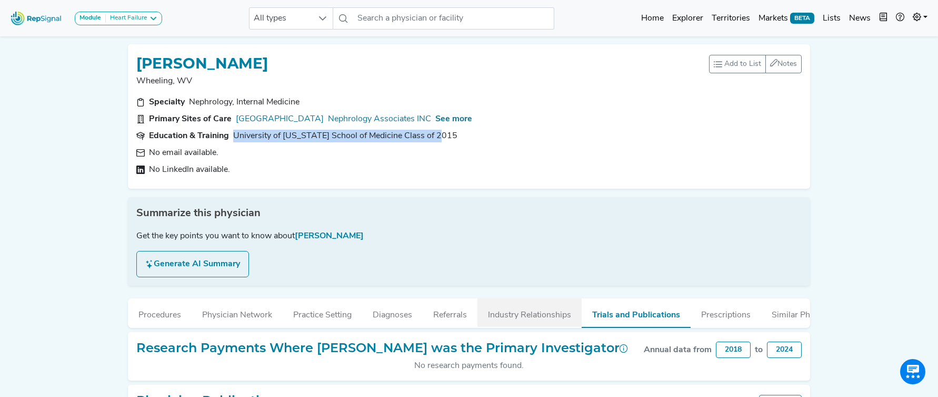
click at [557, 315] on button "Industry Relationships" at bounding box center [530, 312] width 104 height 28
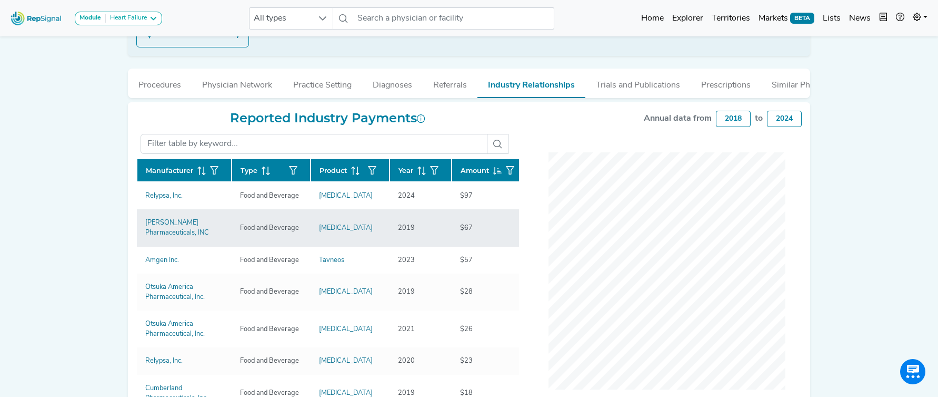
scroll to position [233, 0]
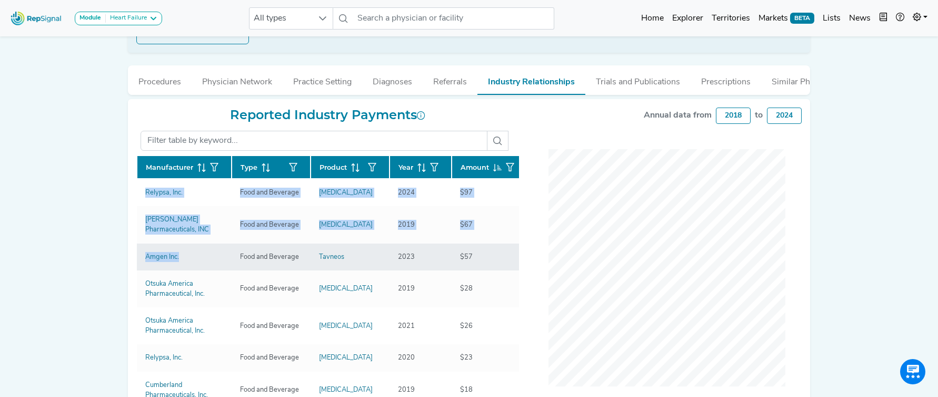
drag, startPoint x: 130, startPoint y: 195, endPoint x: 191, endPoint y: 264, distance: 92.1
click at [191, 264] on div "Reported Industry Payments Manufacturer Type Product Year Amount Relypsa, Inc. …" at bounding box center [327, 267] width 395 height 320
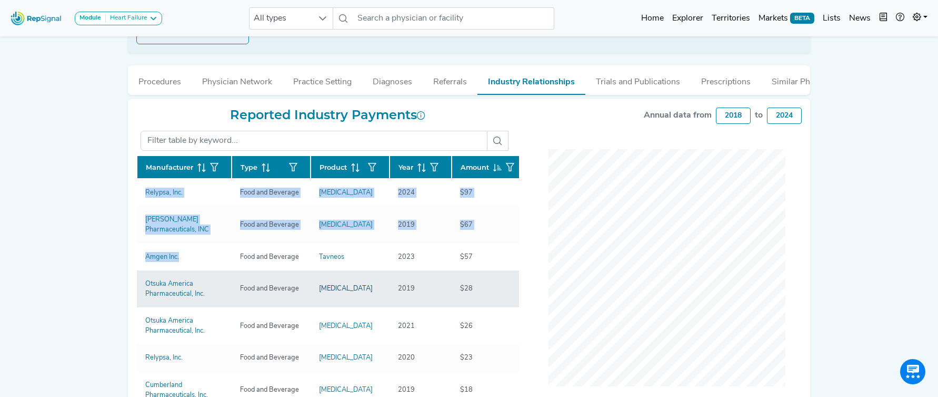
copy div "Manufacturer Type Product Year Amount Relypsa, Inc. Food and Beverage Veltassa …"
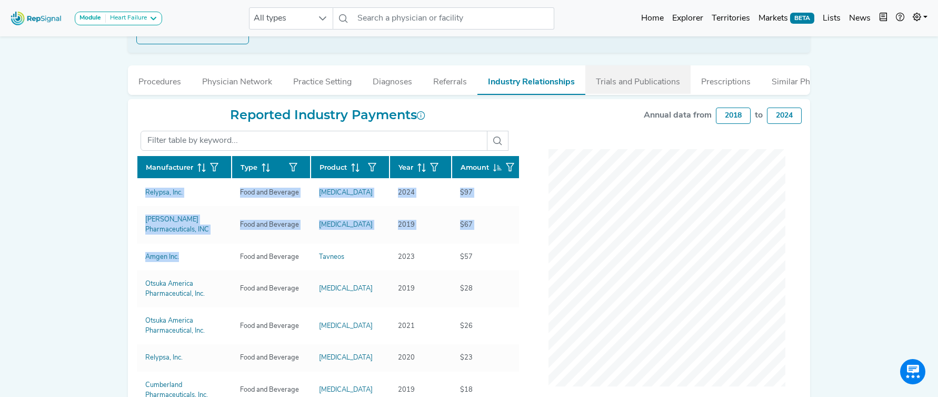
click at [639, 78] on button "Trials and Publications" at bounding box center [638, 79] width 105 height 28
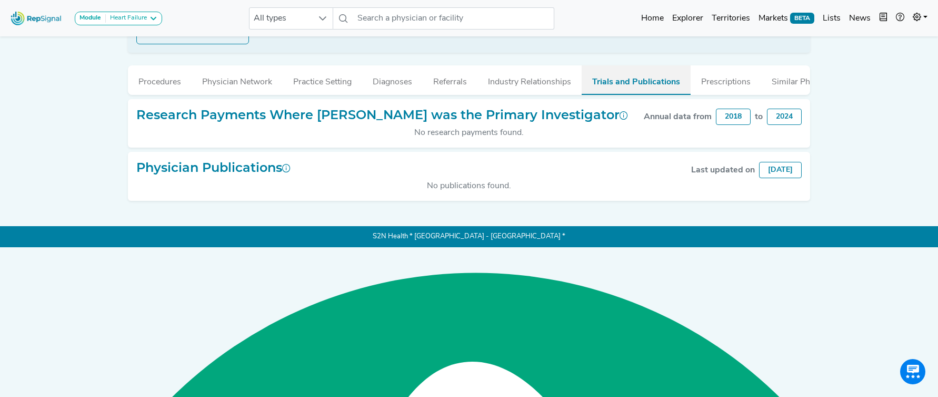
scroll to position [83, 0]
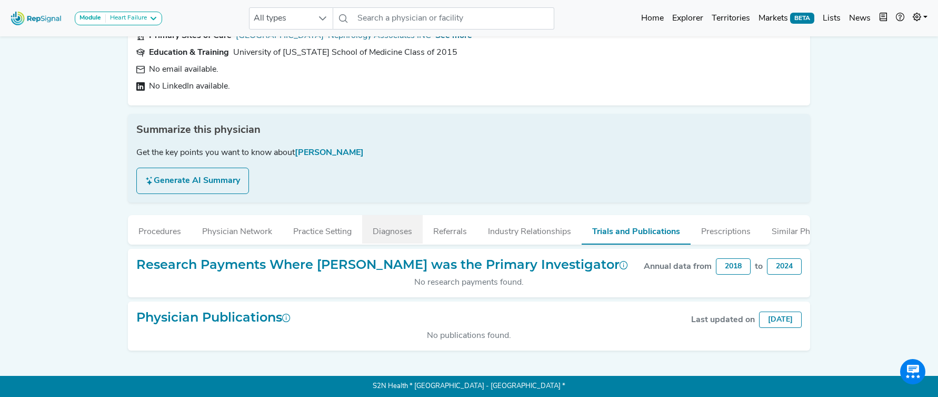
drag, startPoint x: 307, startPoint y: 233, endPoint x: 372, endPoint y: 231, distance: 64.8
click at [306, 233] on button "Practice Setting" at bounding box center [323, 229] width 80 height 28
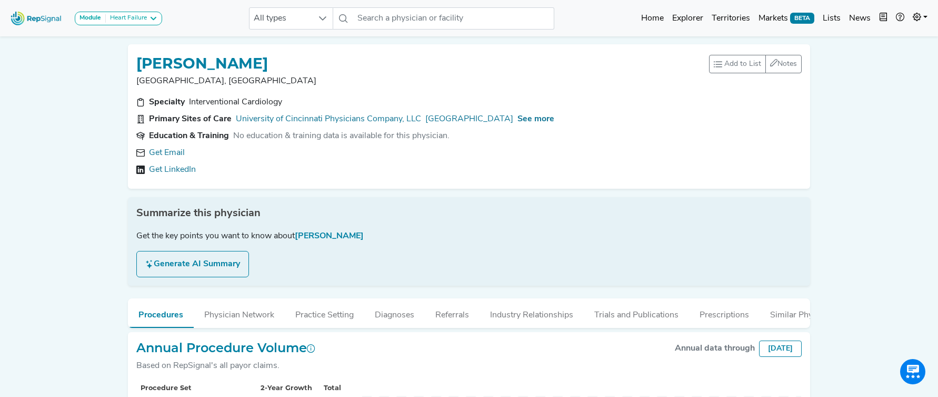
scroll to position [273, 0]
drag, startPoint x: 170, startPoint y: 157, endPoint x: 194, endPoint y: 132, distance: 35.0
click at [170, 157] on link "Get Email" at bounding box center [167, 152] width 36 height 13
click at [555, 119] on span "See more" at bounding box center [536, 119] width 37 height 8
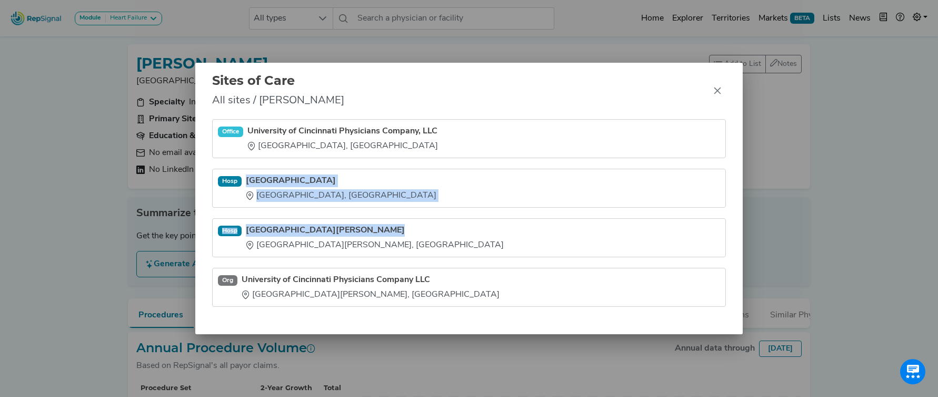
drag, startPoint x: 263, startPoint y: 194, endPoint x: 324, endPoint y: 249, distance: 81.7
type textarea "[GEOGRAPHIC_DATA] [GEOGRAPHIC_DATA], [GEOGRAPHIC_DATA] [GEOGRAPHIC_DATA][PERSON…"
click at [324, 249] on ul "Office University of Cincinnati Physicians Company, LLC [GEOGRAPHIC_DATA], [GEO…" at bounding box center [469, 212] width 514 height 187
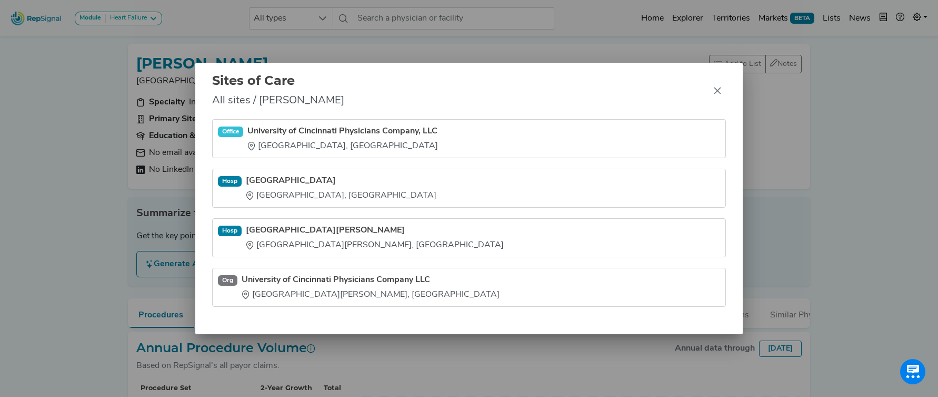
click at [324, 249] on div "[GEOGRAPHIC_DATA][PERSON_NAME], [GEOGRAPHIC_DATA]" at bounding box center [375, 245] width 258 height 13
drag, startPoint x: 298, startPoint y: 241, endPoint x: 258, endPoint y: 205, distance: 53.7
click at [264, 214] on ul "Office University of Cincinnati Physicians Company, LLC Cincinnati, OH Hosp Uni…" at bounding box center [469, 212] width 514 height 187
click at [249, 218] on li "Hosp University of Cincinnati Medical Center Cincinnati, OH" at bounding box center [469, 237] width 514 height 39
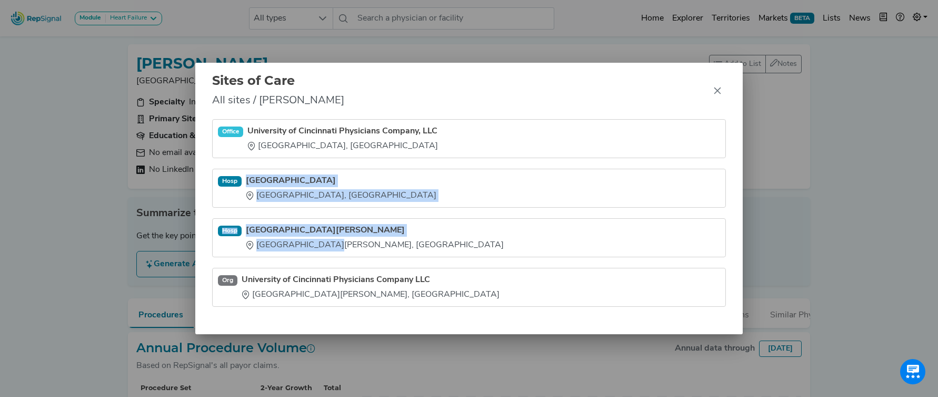
drag, startPoint x: 247, startPoint y: 172, endPoint x: 324, endPoint y: 244, distance: 105.4
click at [324, 245] on ul "Office University of Cincinnati Physicians Company, LLC Cincinnati, OH Hosp Uni…" at bounding box center [469, 212] width 514 height 187
copy ul "University of Cincinnati Medical Center Cincinnati, OH Hosp West Chester Hospit…"
drag, startPoint x: 717, startPoint y: 90, endPoint x: 514, endPoint y: 47, distance: 207.6
click at [714, 90] on icon "Close" at bounding box center [718, 90] width 8 height 8
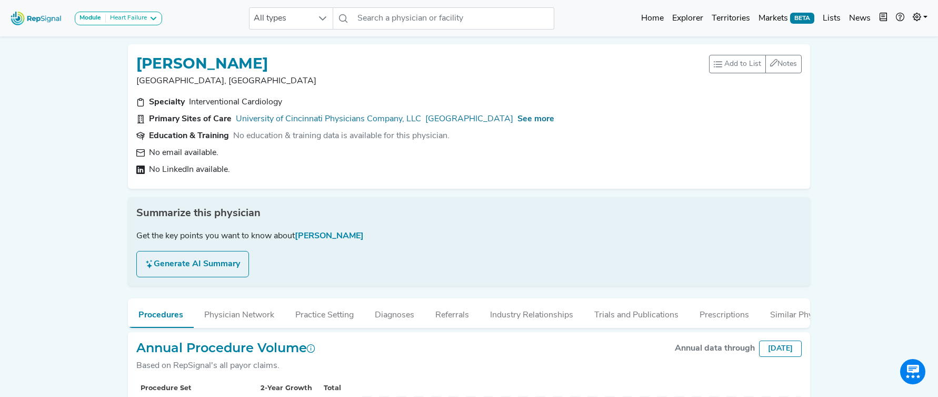
drag, startPoint x: 466, startPoint y: 139, endPoint x: 249, endPoint y: 140, distance: 217.0
click at [233, 137] on section "Education & Training No education & training data is available for this physici…" at bounding box center [469, 136] width 666 height 13
copy div "No education & training data is available for this physician."
drag, startPoint x: 543, startPoint y: 311, endPoint x: 531, endPoint y: 298, distance: 18.3
click at [543, 311] on button "Industry Relationships" at bounding box center [532, 312] width 104 height 28
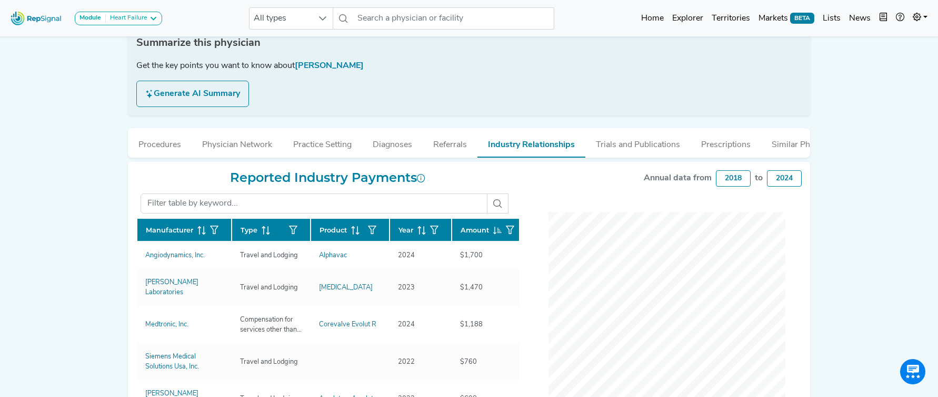
scroll to position [172, 0]
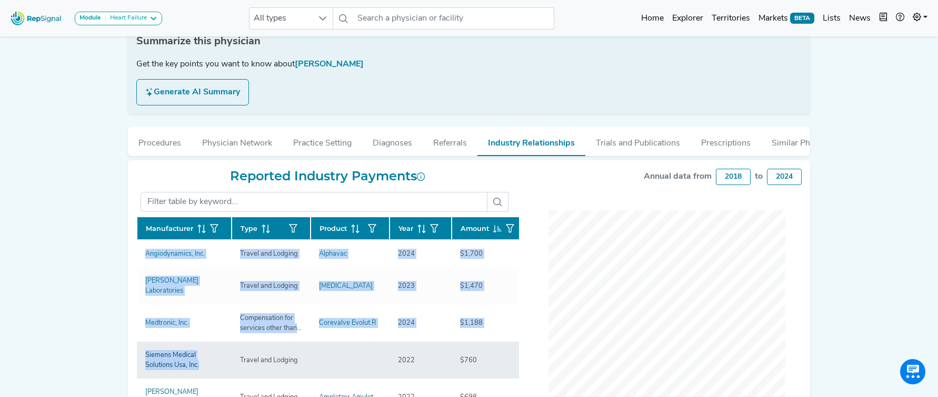
drag, startPoint x: 122, startPoint y: 261, endPoint x: 189, endPoint y: 359, distance: 119.0
click at [189, 359] on div "RISHI SUKHIJA Cincinnati, OH Add to List Recent Lists: Mayo Jacksonville Top 10…" at bounding box center [469, 191] width 695 height 655
copy div "Manufacturer Type Product Year Amount Angiodynamics, Inc. Travel and Lodging Al…"
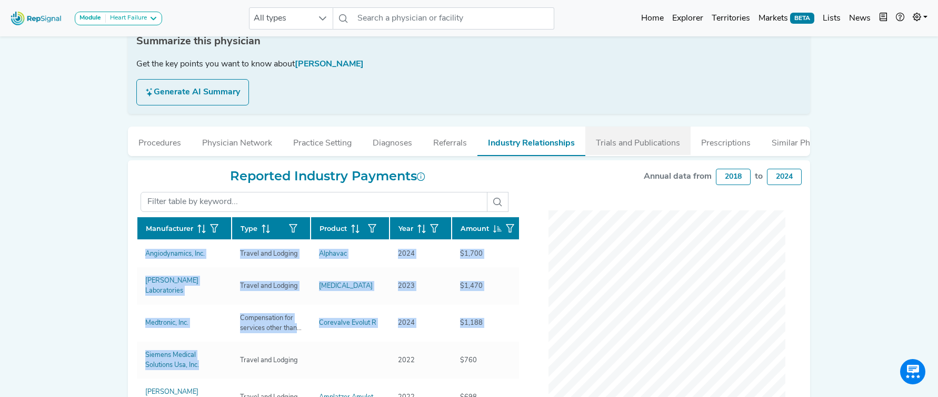
click at [635, 141] on button "Trials and Publications" at bounding box center [638, 140] width 105 height 28
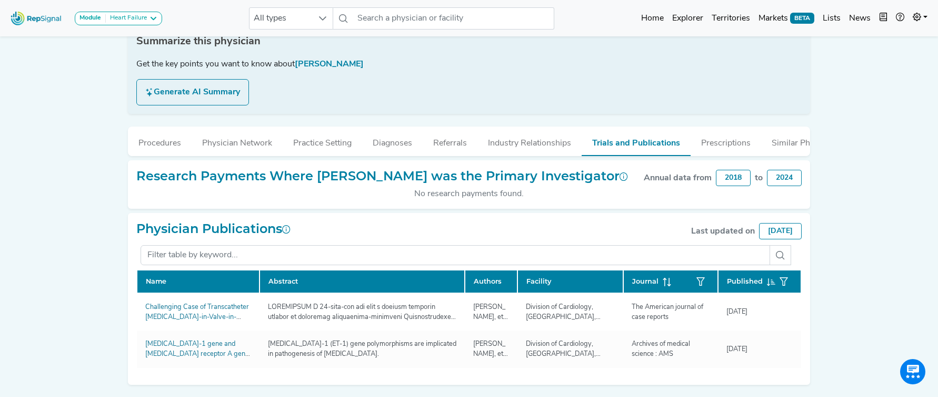
scroll to position [206, 0]
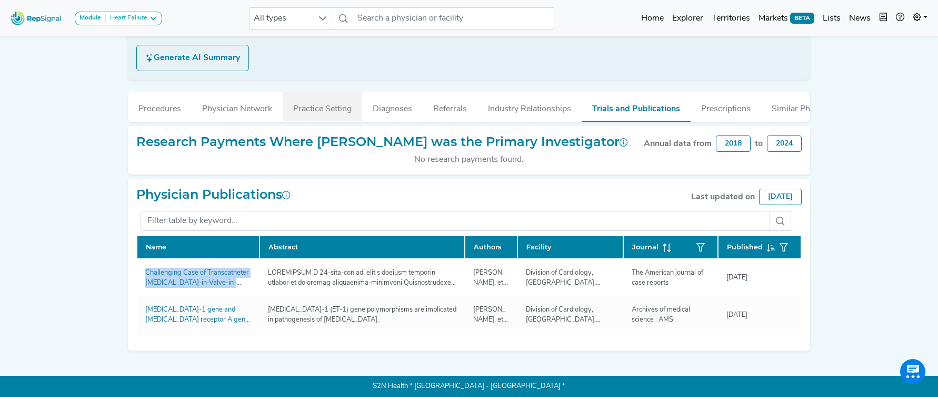
click at [318, 116] on button "Practice Setting" at bounding box center [323, 106] width 80 height 28
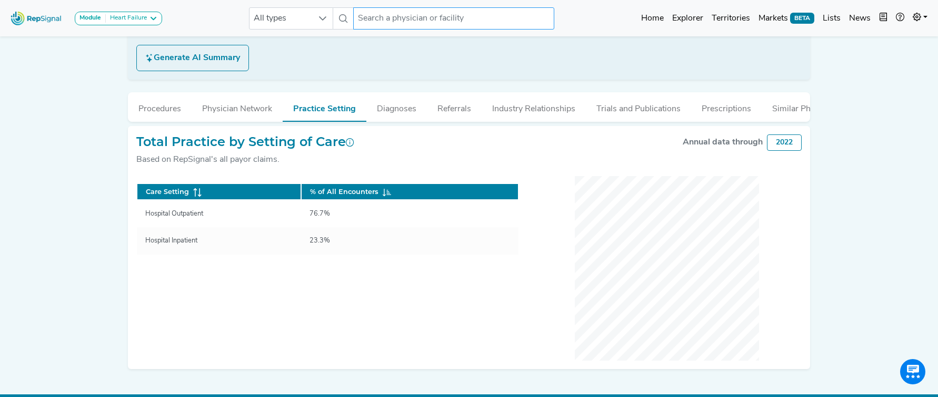
click at [460, 17] on input "text" at bounding box center [453, 18] width 201 height 22
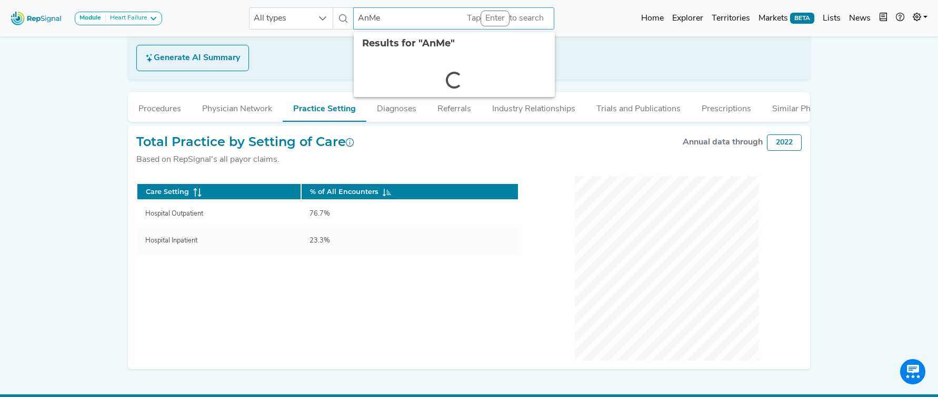
type input "AnMed"
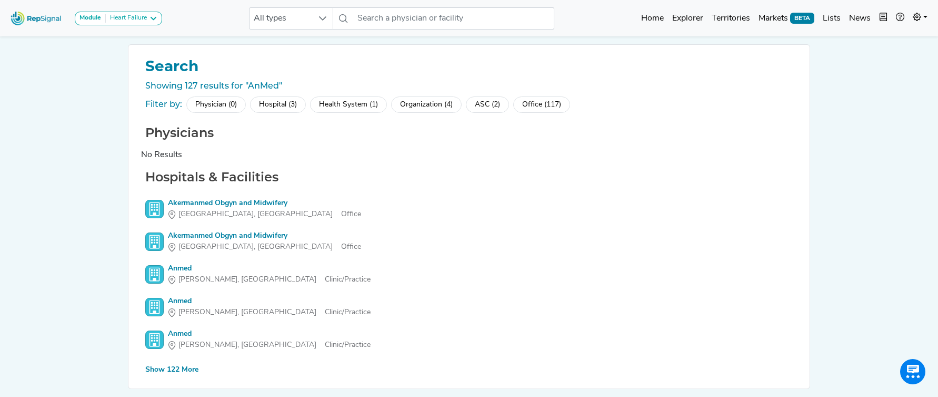
click at [280, 99] on div "Hospital (3)" at bounding box center [278, 104] width 56 height 16
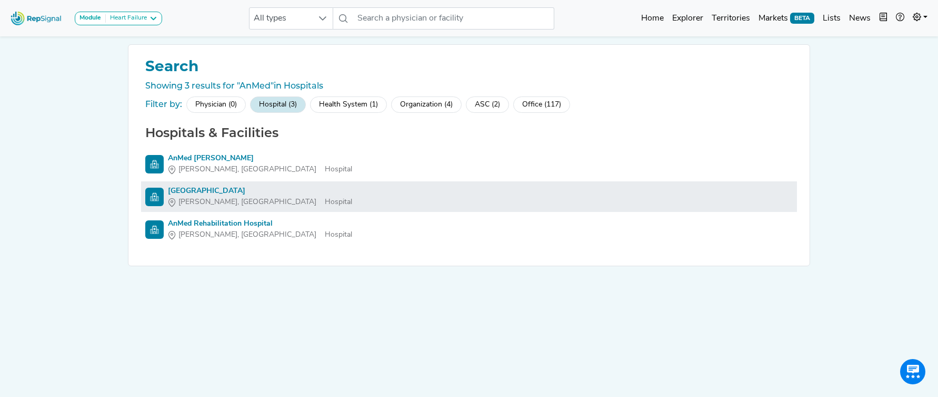
click at [194, 188] on div "AnMed Medical Center" at bounding box center [260, 190] width 184 height 11
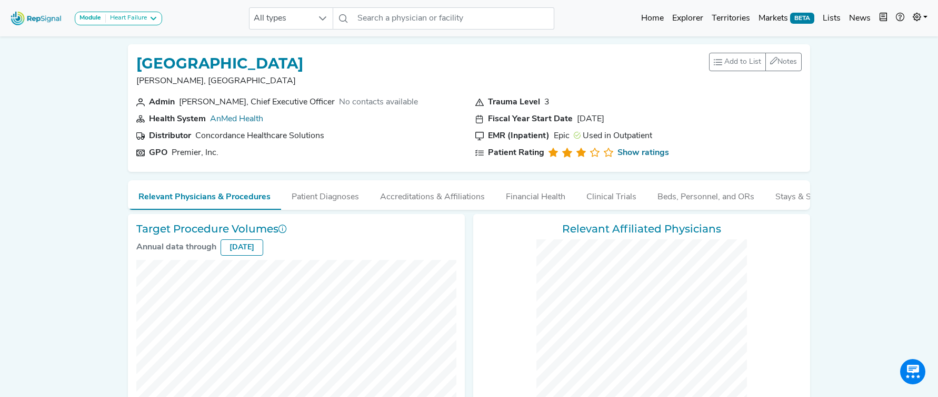
checkbox input "false"
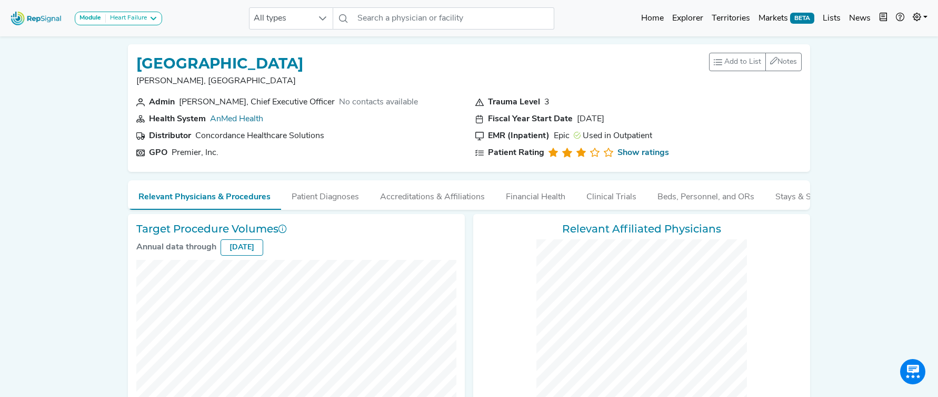
checkbox input "false"
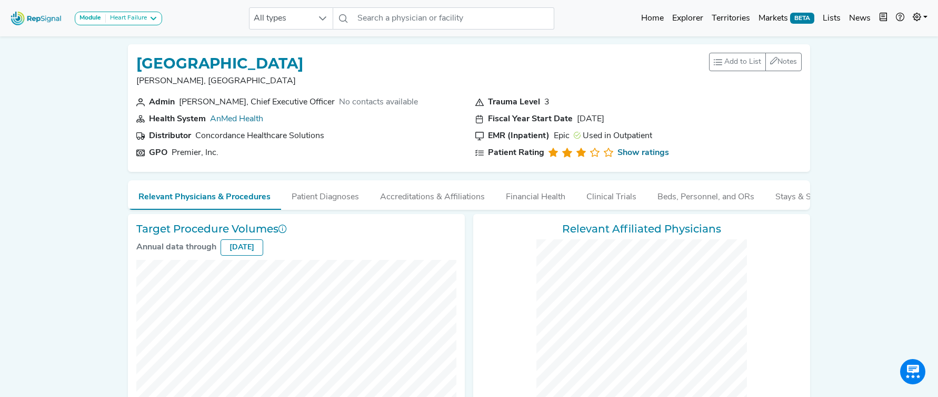
checkbox input "false"
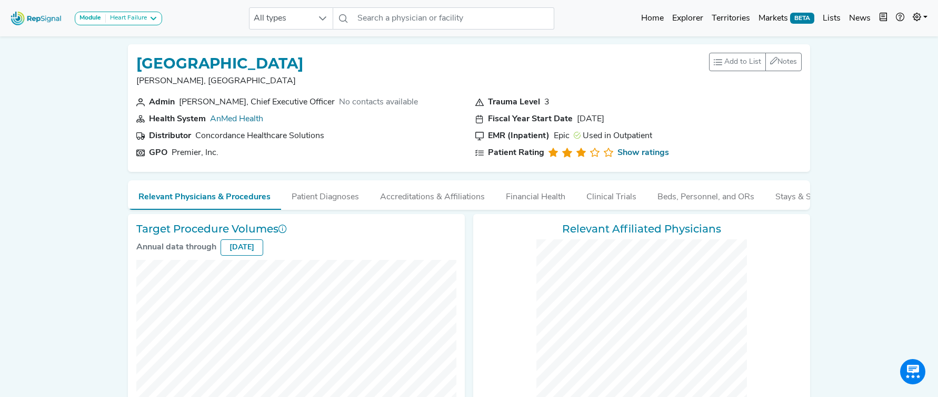
checkbox input "false"
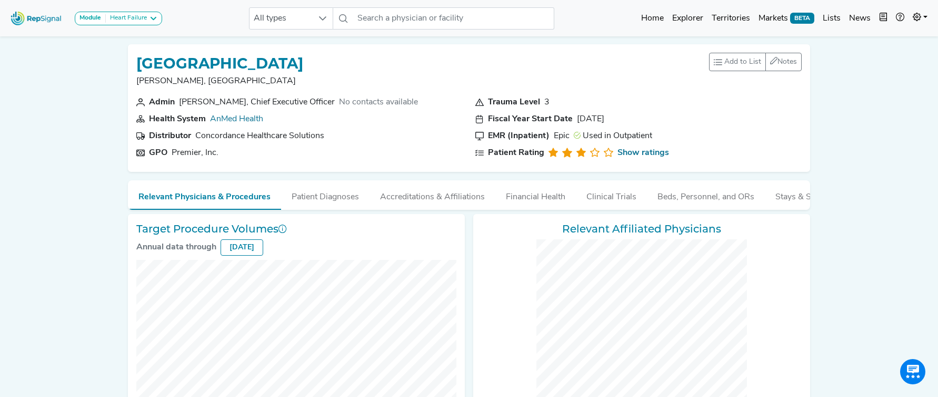
checkbox input "false"
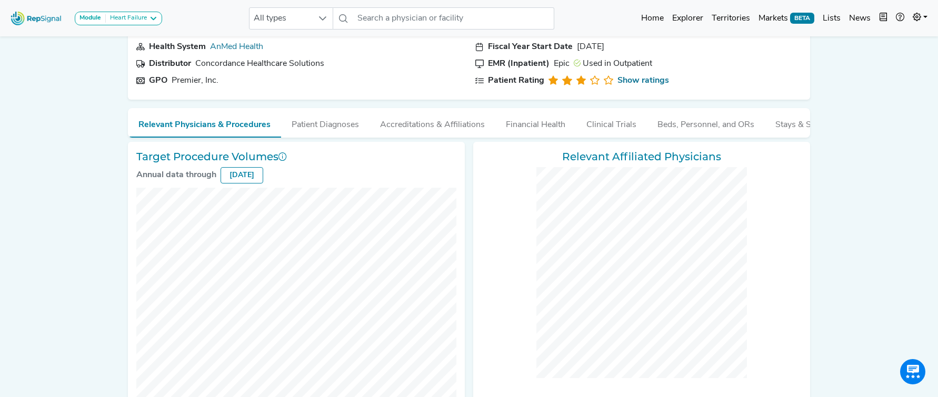
scroll to position [69, 0]
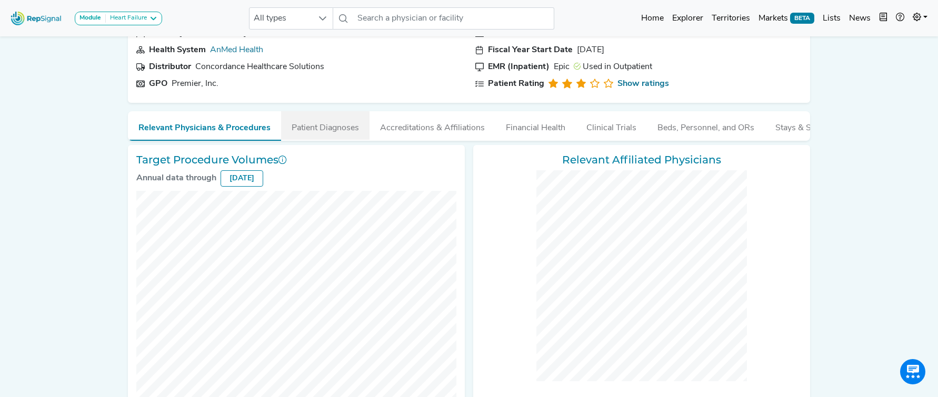
click at [311, 128] on button "Patient Diagnoses" at bounding box center [325, 125] width 88 height 28
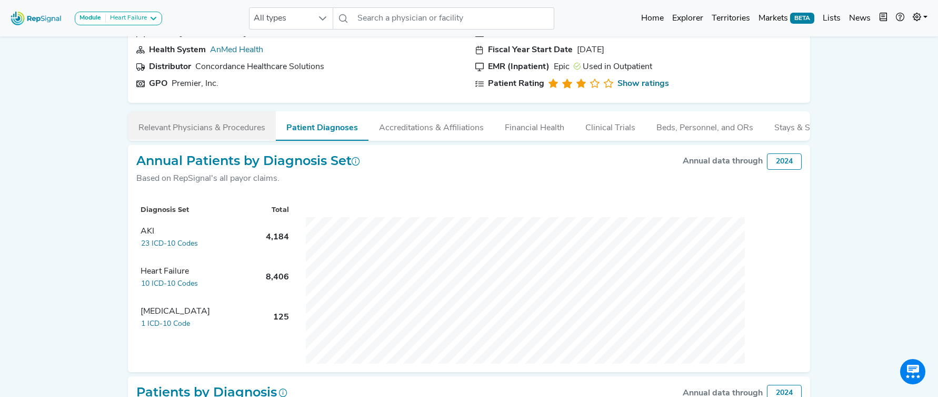
click at [210, 130] on button "Relevant Physicians & Procedures" at bounding box center [202, 125] width 148 height 28
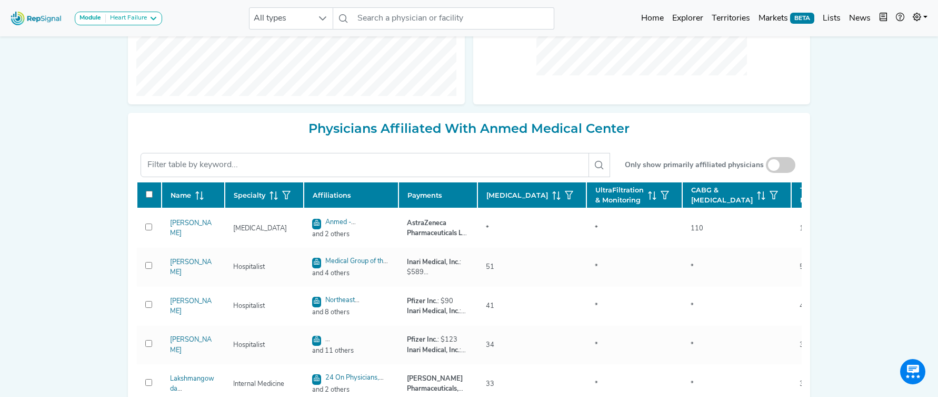
scroll to position [381, 0]
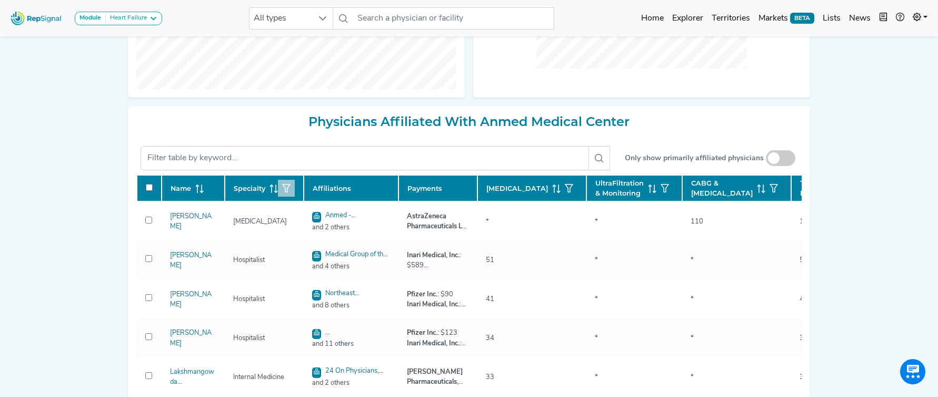
click at [284, 192] on icon "button" at bounding box center [286, 188] width 8 height 8
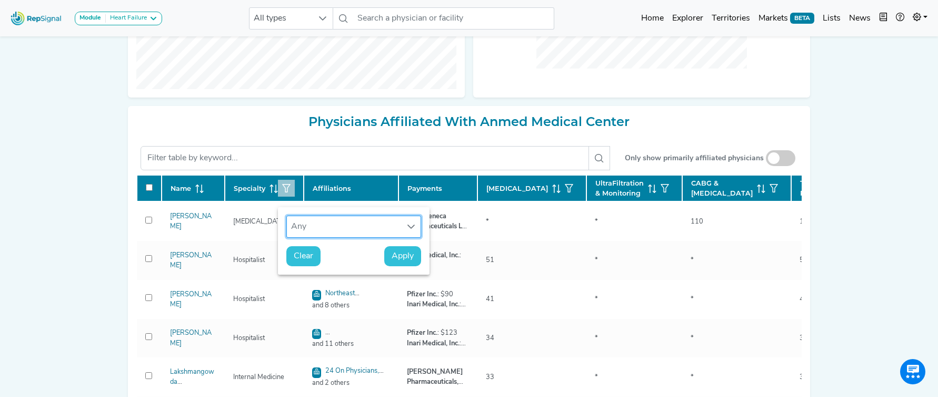
scroll to position [8, 48]
click at [318, 226] on div "Any" at bounding box center [344, 226] width 114 height 21
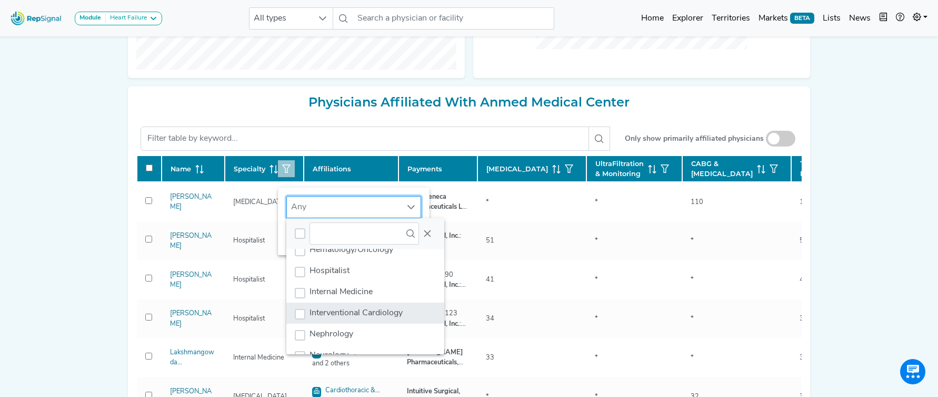
scroll to position [163, 0]
click at [374, 315] on span "Interventional Cardiology" at bounding box center [356, 311] width 93 height 8
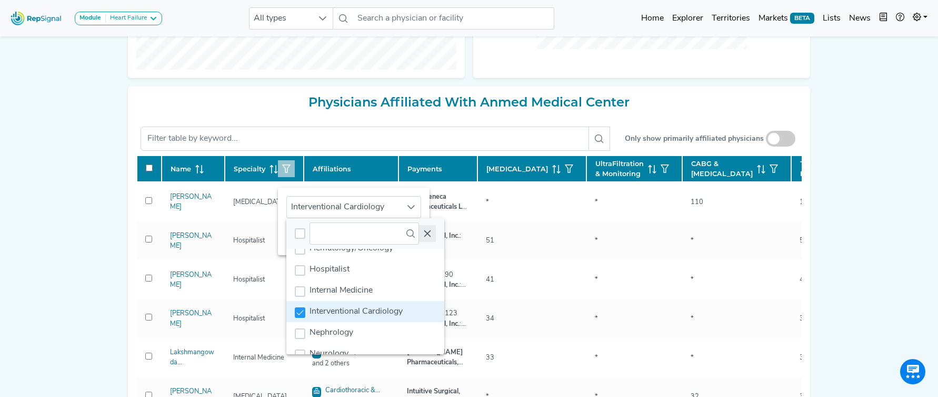
click at [428, 235] on icon "Close" at bounding box center [427, 233] width 8 height 8
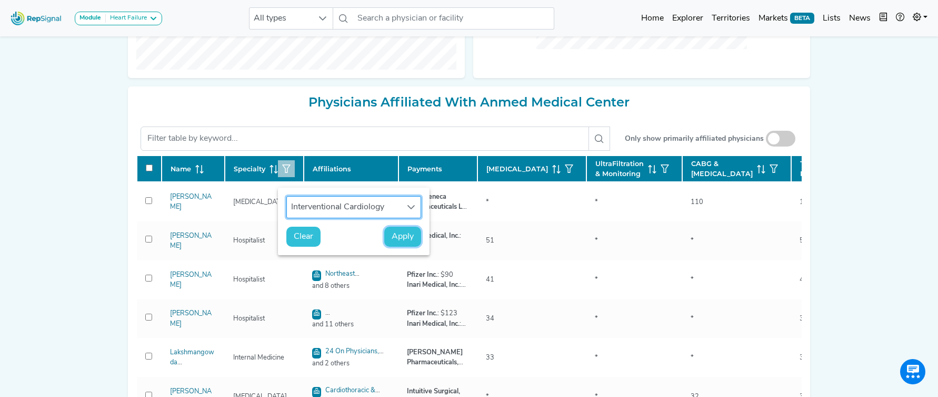
click at [408, 238] on span "Apply" at bounding box center [403, 236] width 22 height 13
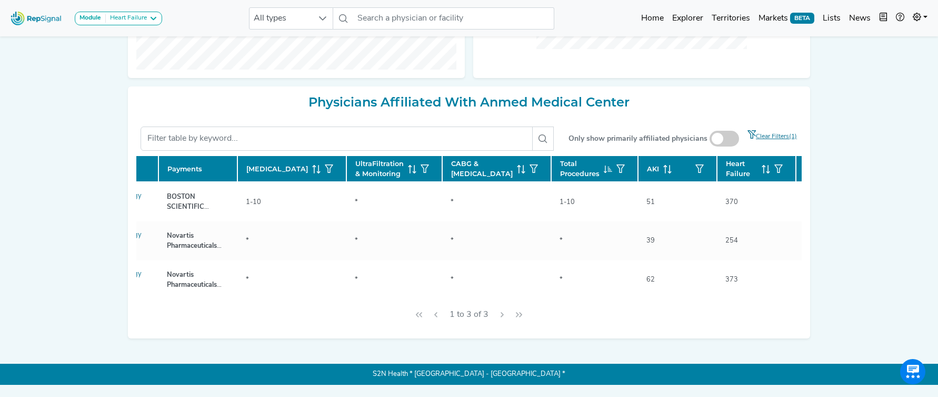
scroll to position [0, 241]
click at [761, 173] on icon at bounding box center [765, 169] width 8 height 8
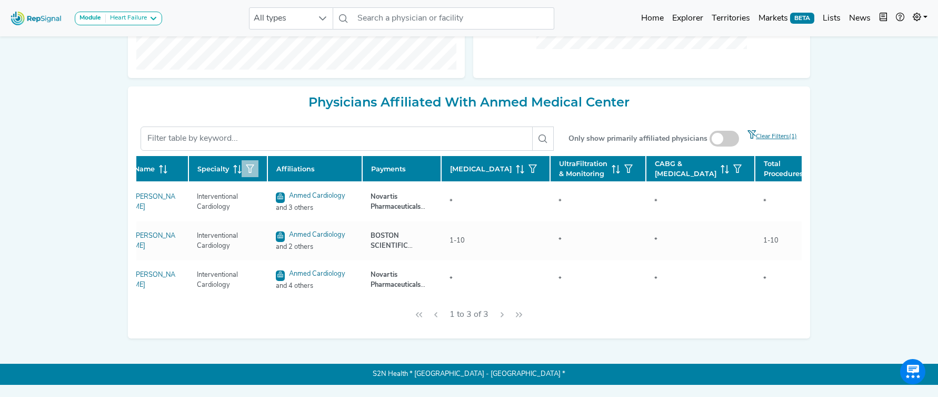
scroll to position [0, 0]
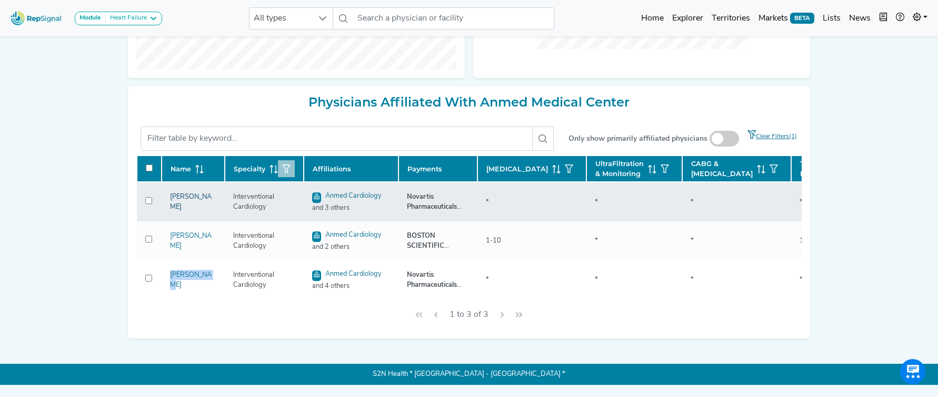
copy link "Scott Phillips"
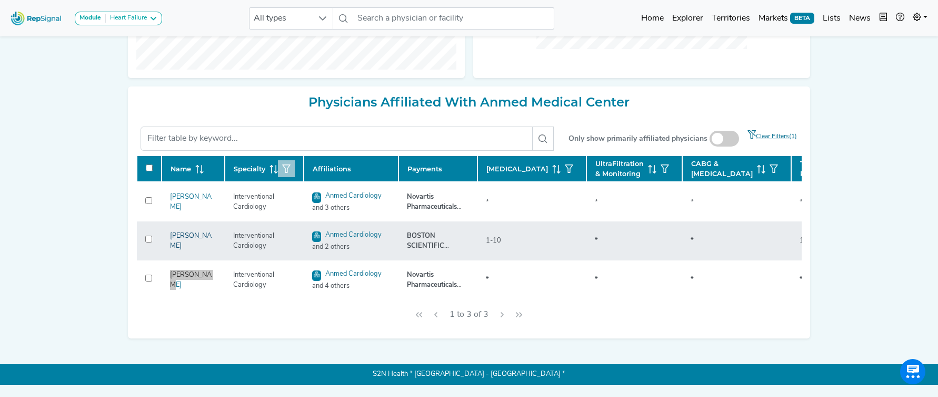
copy link "Satish Surabhi"
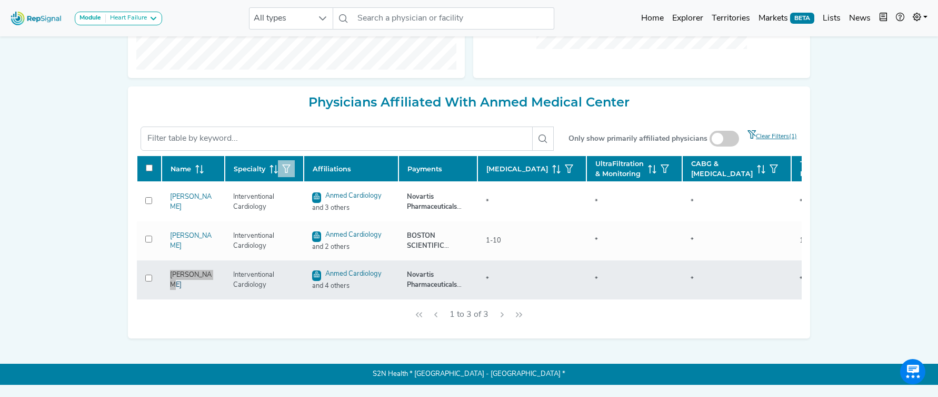
copy link "Brett Stoll"
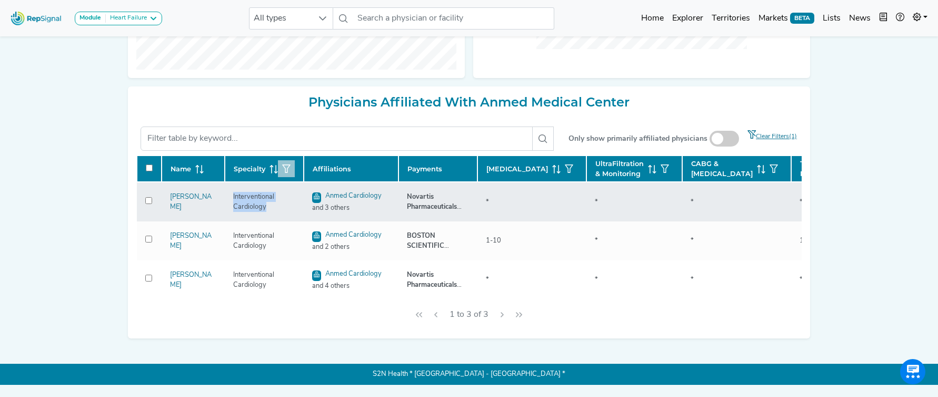
drag, startPoint x: 268, startPoint y: 232, endPoint x: 227, endPoint y: 214, distance: 45.0
click at [227, 214] on td "Interventional Cardiology" at bounding box center [264, 201] width 79 height 39
copy div "Interventional Cardiology"
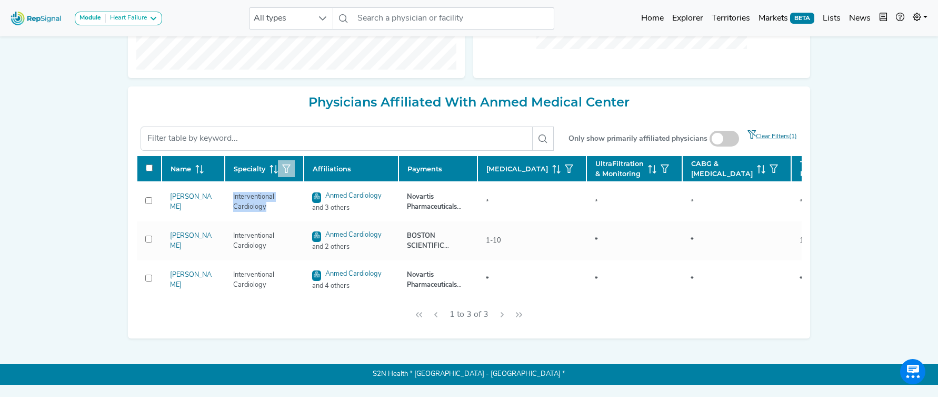
scroll to position [263, 0]
click at [288, 177] on button "button" at bounding box center [286, 168] width 17 height 17
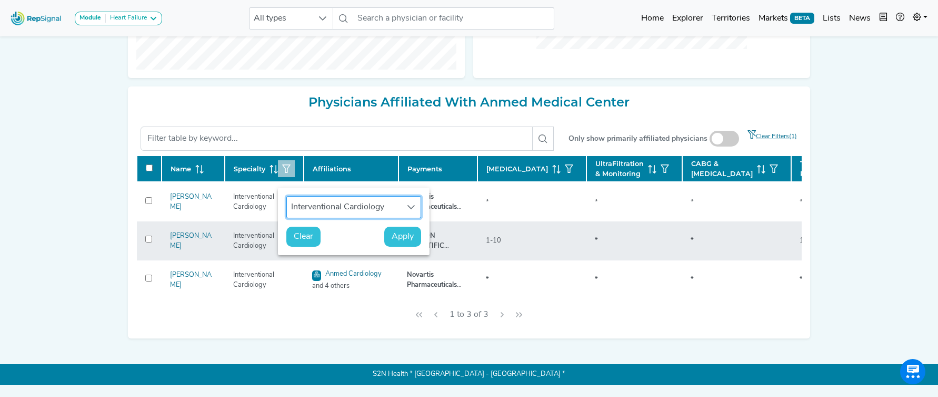
scroll to position [8, 48]
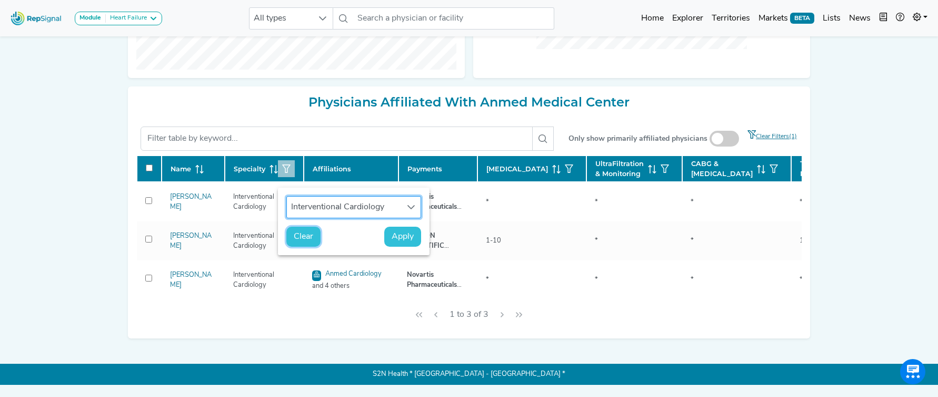
click at [307, 239] on span "Clear" at bounding box center [303, 236] width 19 height 13
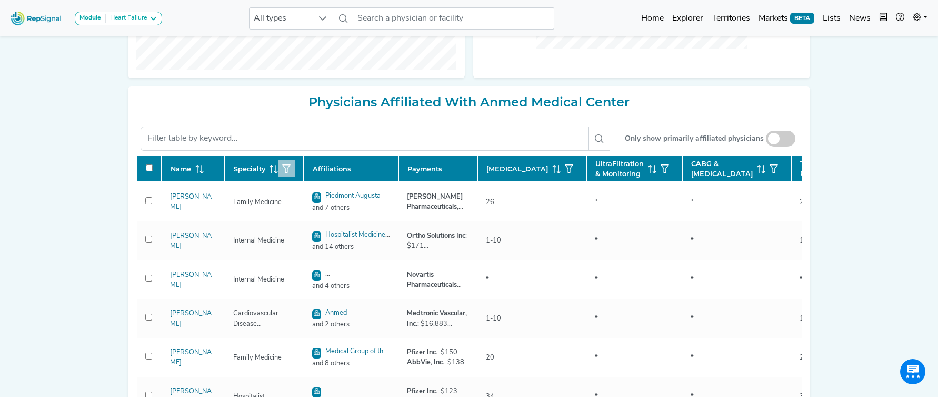
click at [284, 173] on icon "button" at bounding box center [286, 168] width 8 height 8
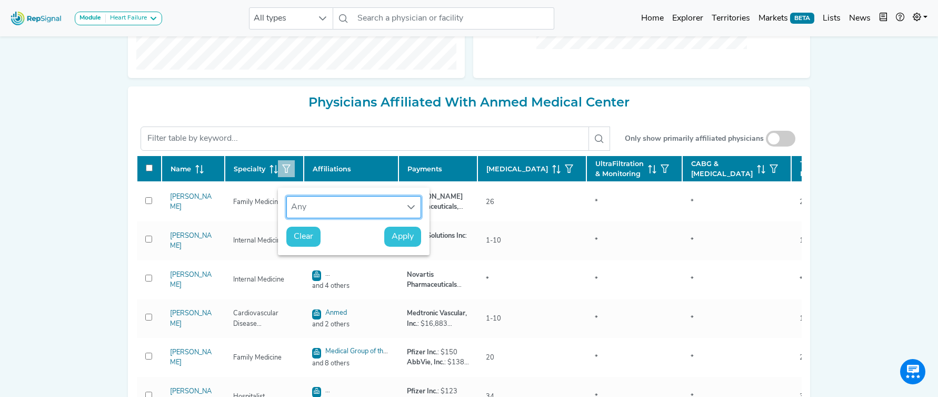
click at [313, 211] on div "Any" at bounding box center [344, 206] width 114 height 21
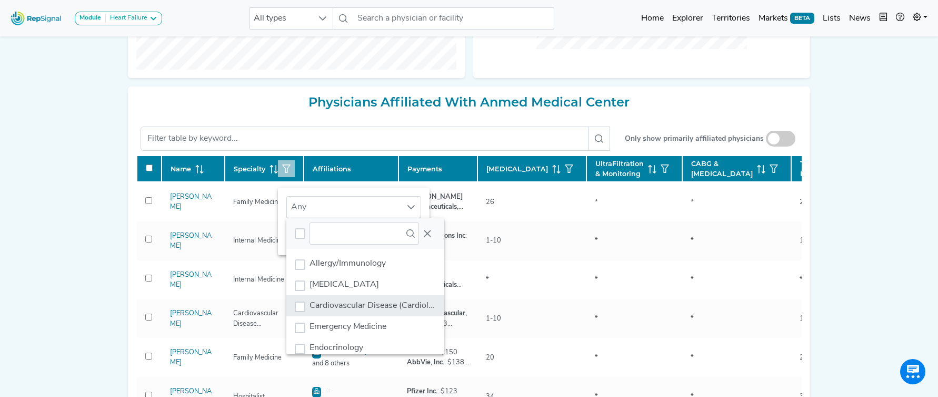
click at [350, 301] on span "Cardiovascular Disease (Cardiology)" at bounding box center [377, 305] width 135 height 8
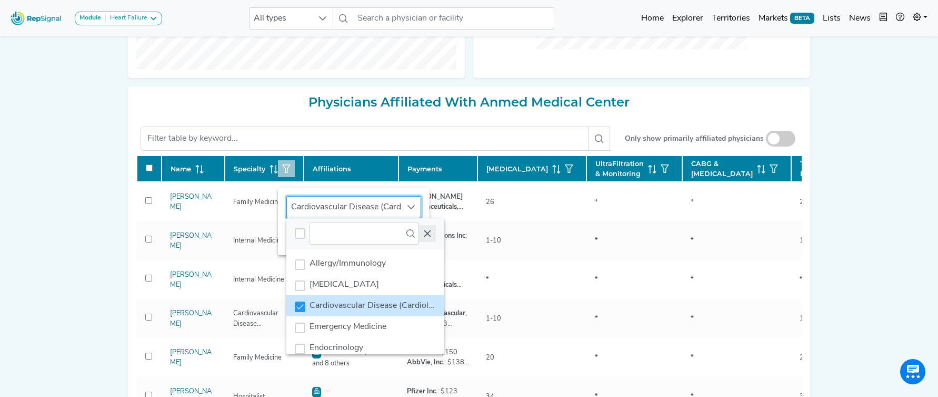
click at [431, 234] on icon "Close" at bounding box center [427, 233] width 8 height 8
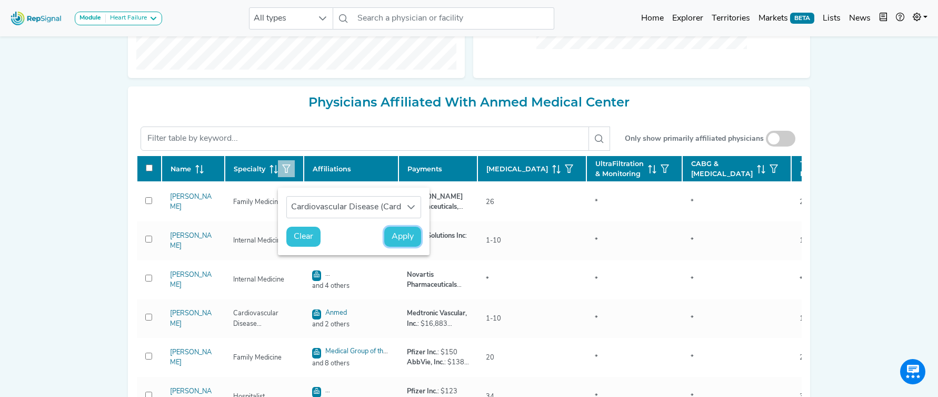
click at [406, 236] on span "Apply" at bounding box center [403, 236] width 22 height 13
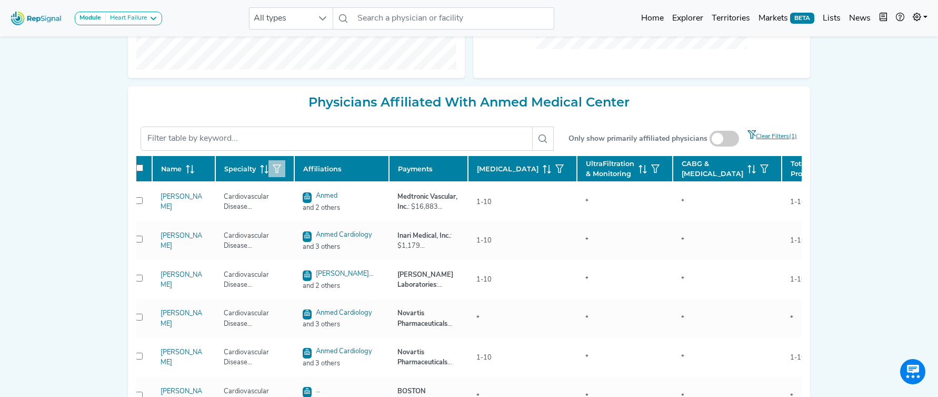
scroll to position [0, 0]
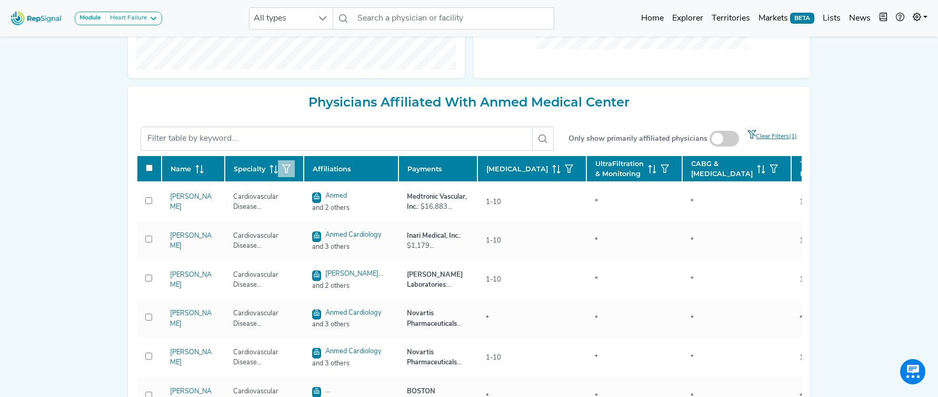
drag, startPoint x: 727, startPoint y: 142, endPoint x: 909, endPoint y: 279, distance: 228.3
click at [727, 142] on span at bounding box center [724, 139] width 29 height 16
click at [725, 139] on input "checkbox" at bounding box center [725, 139] width 0 height 0
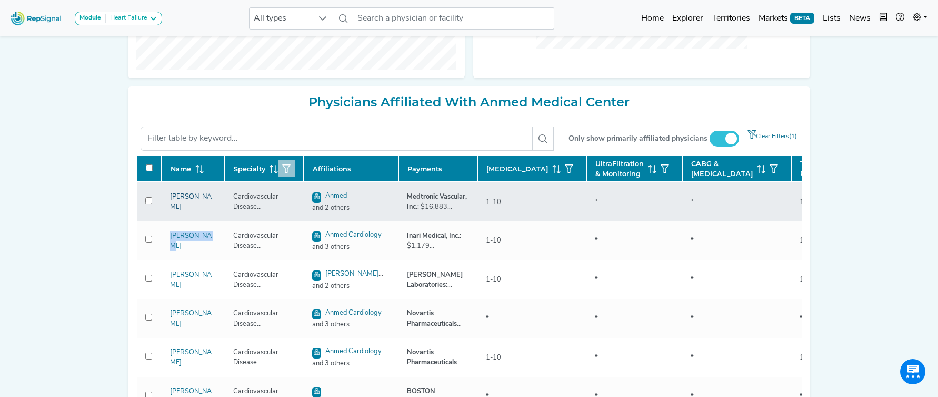
copy link "Rick Henderson"
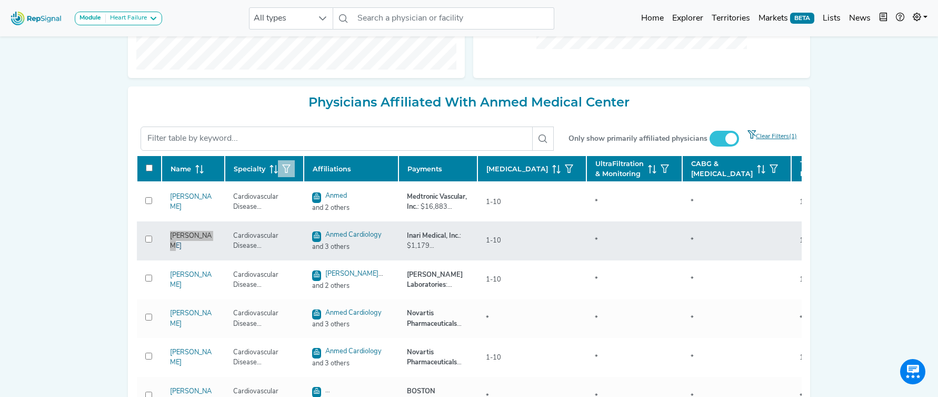
copy link "John Meehan"
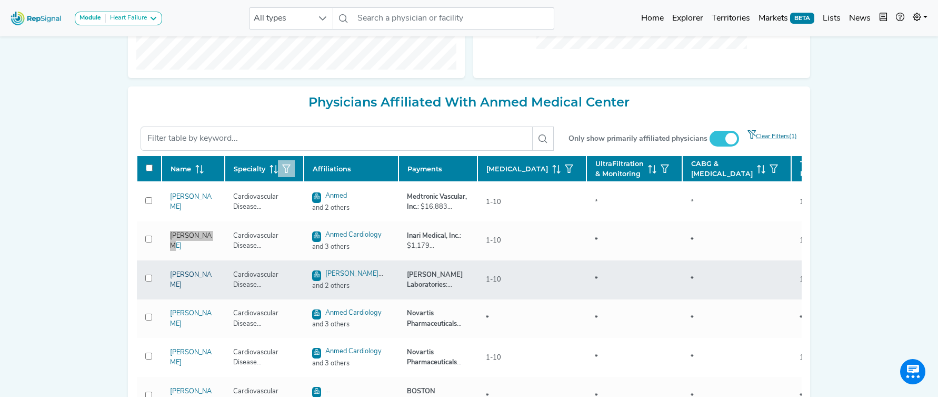
copy link "Brent Mclaurin"
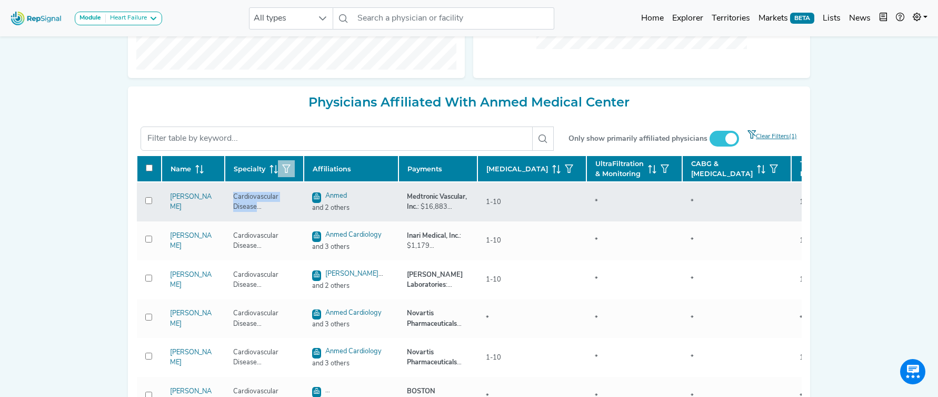
drag, startPoint x: 275, startPoint y: 226, endPoint x: 285, endPoint y: 236, distance: 14.5
click at [285, 221] on td "Cardiovascular Disease (Cardiology)" at bounding box center [264, 201] width 79 height 39
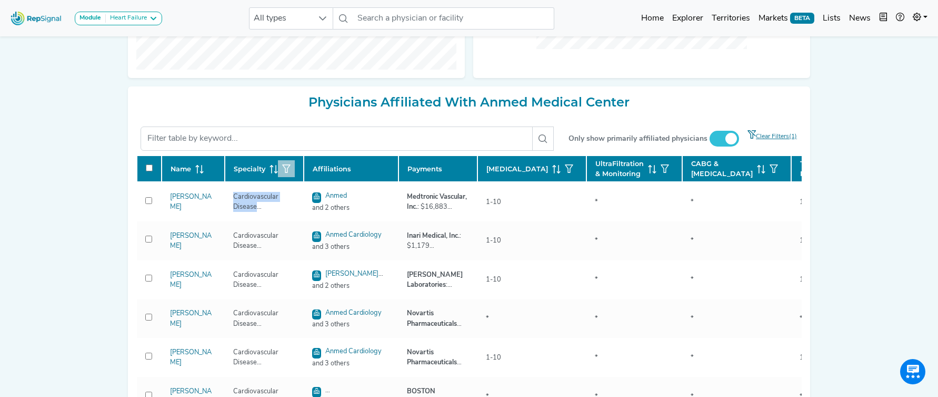
click at [290, 173] on icon "button" at bounding box center [286, 168] width 8 height 8
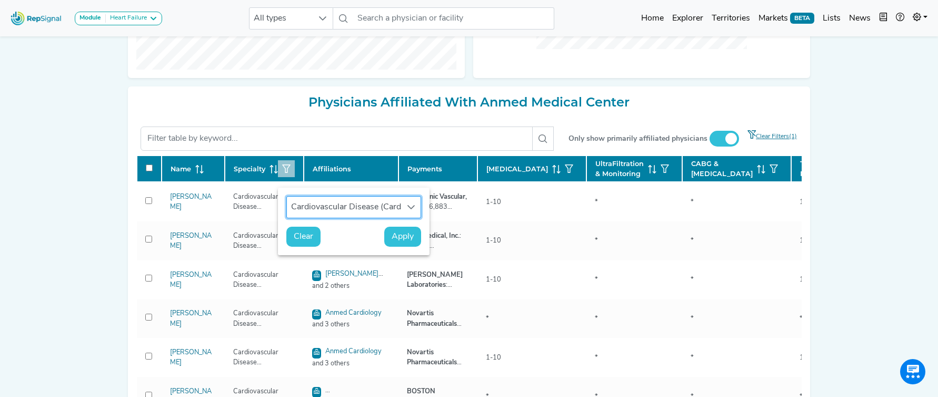
scroll to position [8, 48]
click at [321, 205] on div "Cardiovascular Disease (Cardiology)" at bounding box center [344, 206] width 114 height 21
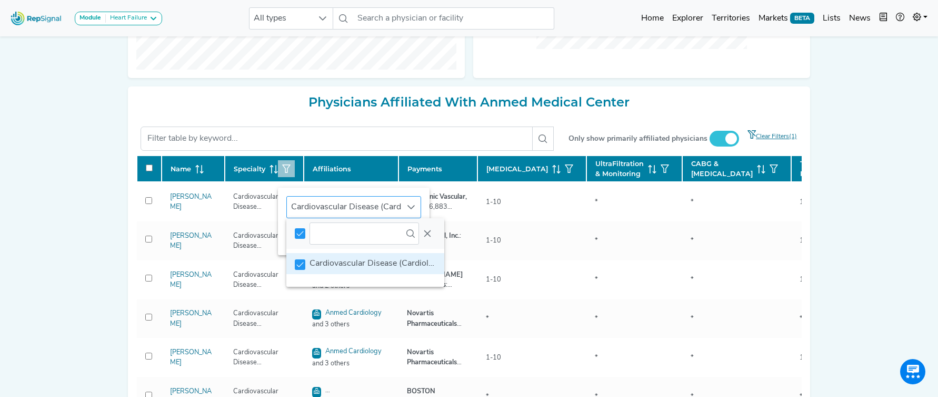
click at [414, 207] on icon at bounding box center [411, 207] width 8 height 8
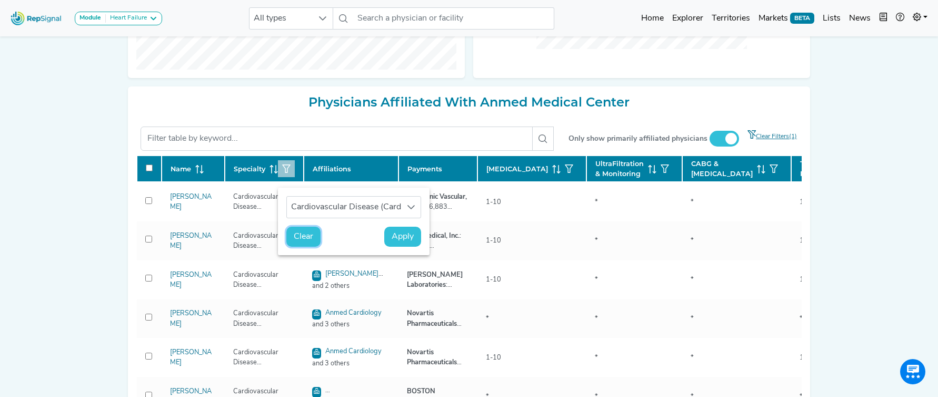
drag, startPoint x: 306, startPoint y: 238, endPoint x: 926, endPoint y: 262, distance: 620.8
click at [306, 238] on span "Clear" at bounding box center [303, 236] width 19 height 13
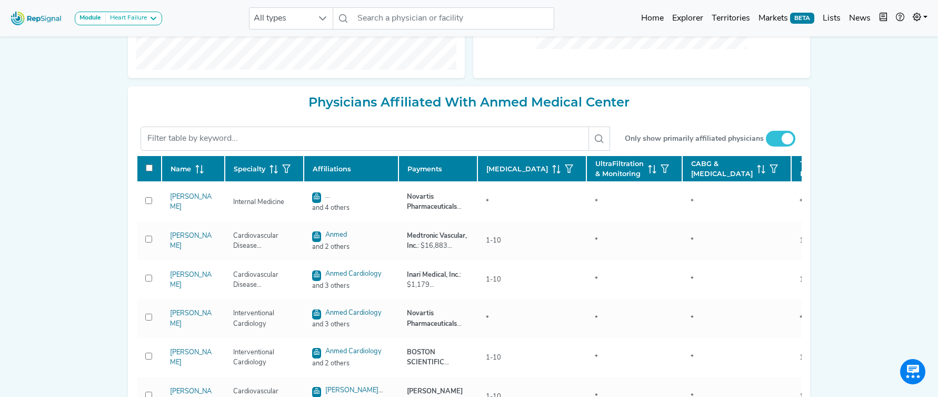
checkbox input "false"
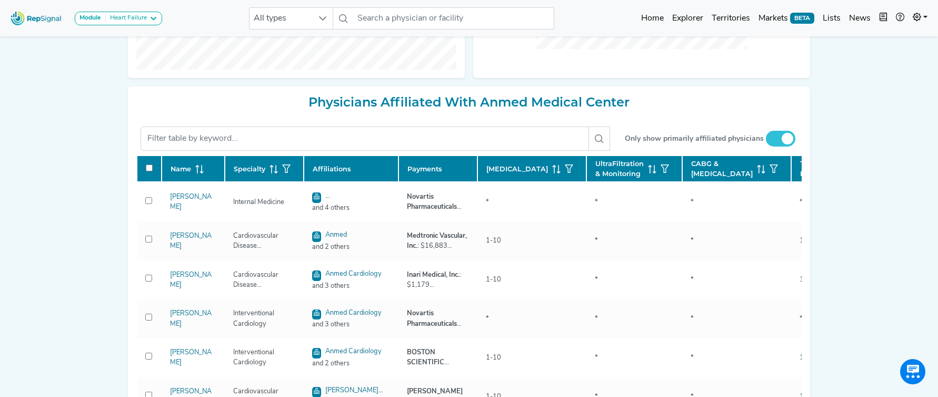
checkbox input "false"
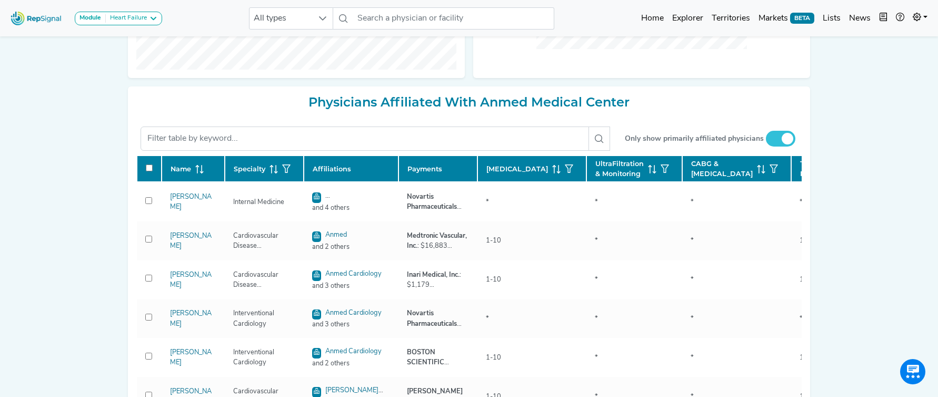
checkbox input "false"
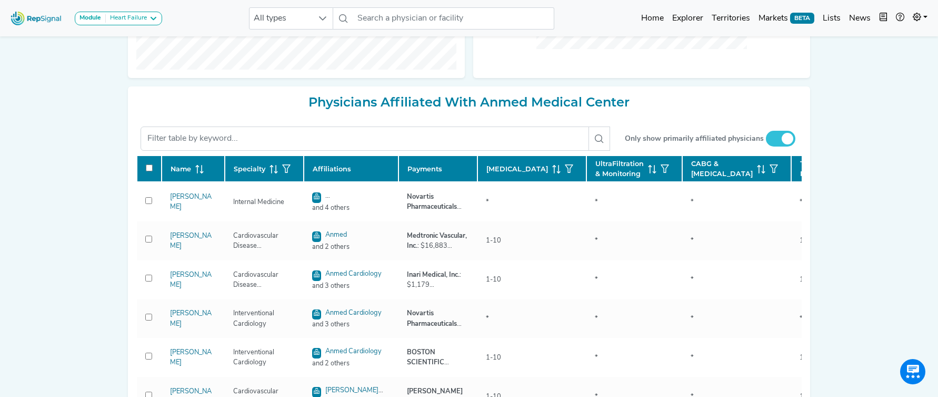
checkbox input "false"
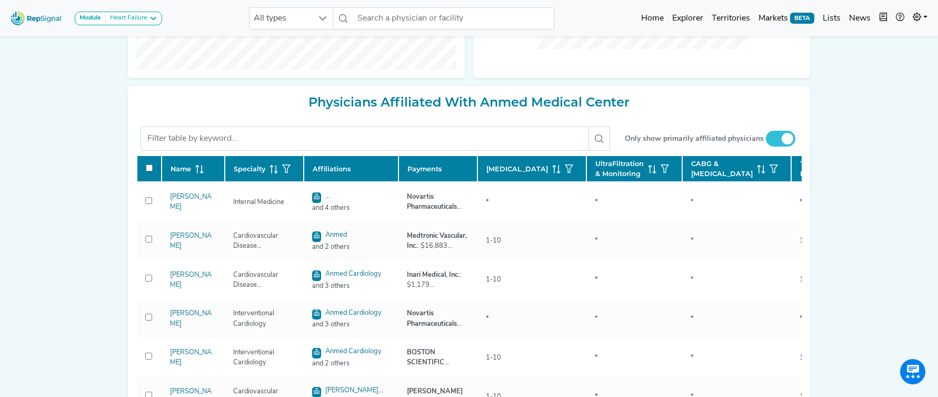
checkbox input "false"
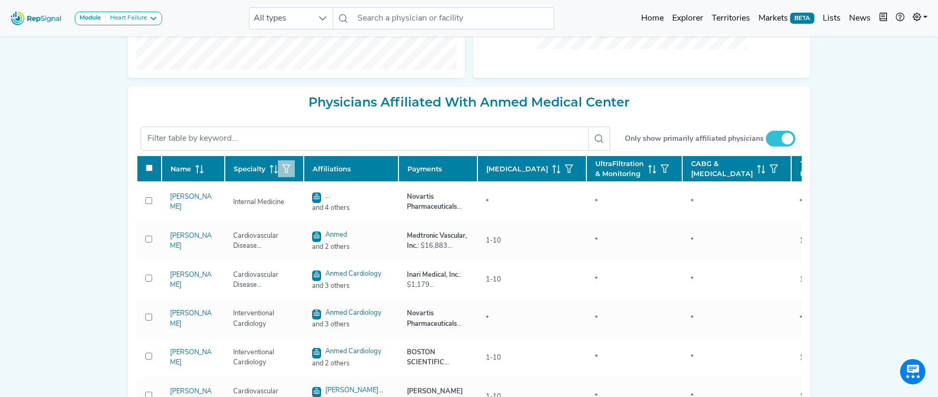
click at [283, 173] on icon "button" at bounding box center [286, 168] width 8 height 8
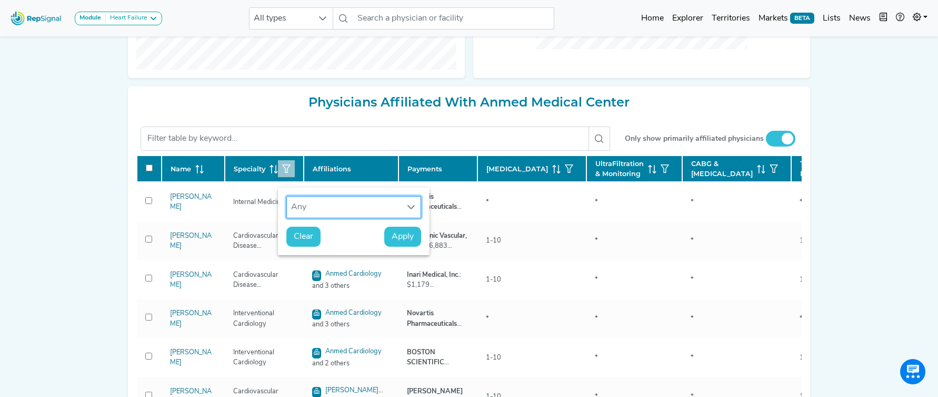
click at [313, 202] on div "Any" at bounding box center [344, 206] width 114 height 21
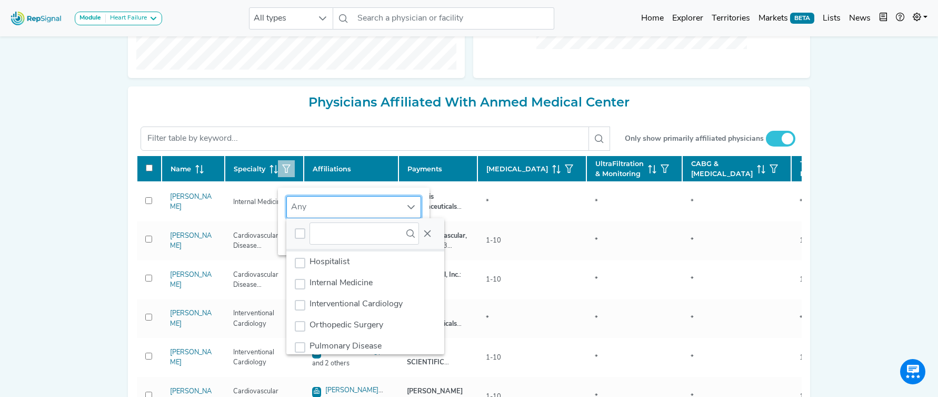
scroll to position [171, 0]
click at [368, 307] on span "Interventional Cardiology" at bounding box center [356, 303] width 93 height 8
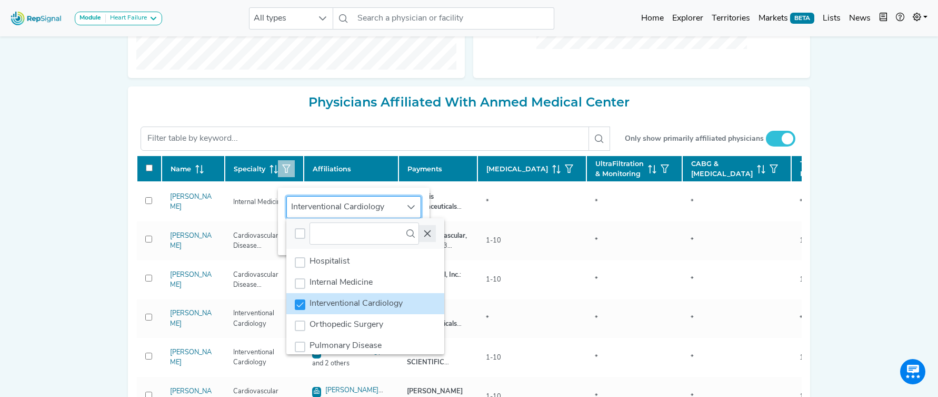
click at [430, 229] on icon "Close" at bounding box center [427, 233] width 8 height 8
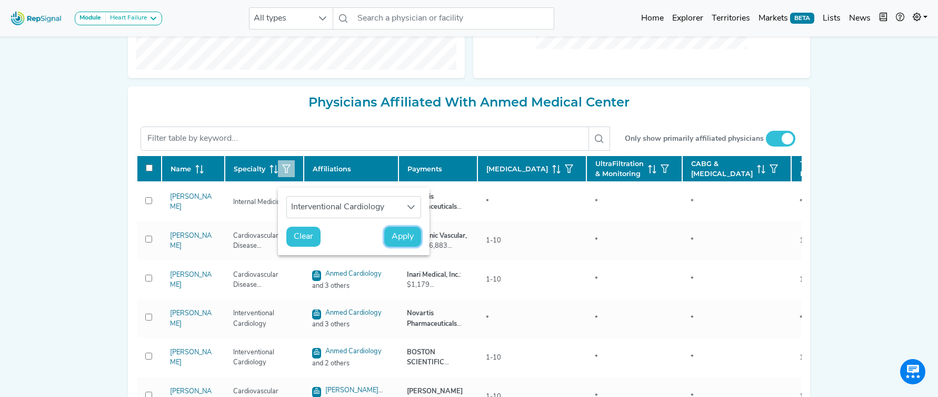
click at [408, 239] on span "Apply" at bounding box center [403, 236] width 22 height 13
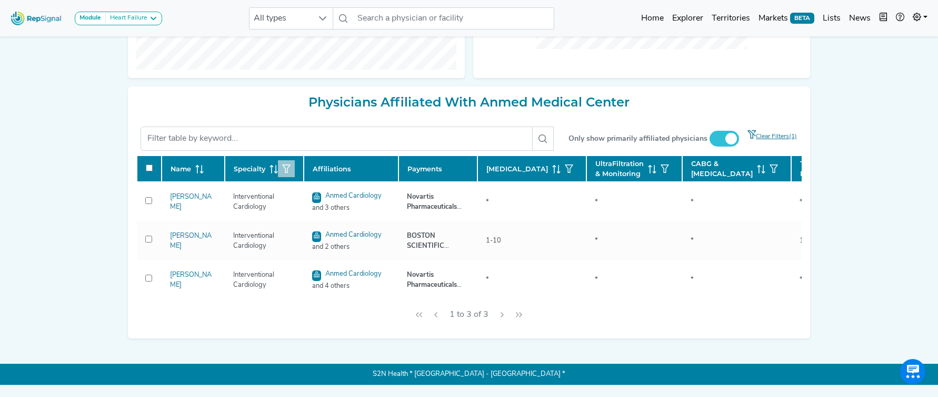
click at [282, 174] on button "button" at bounding box center [286, 168] width 17 height 17
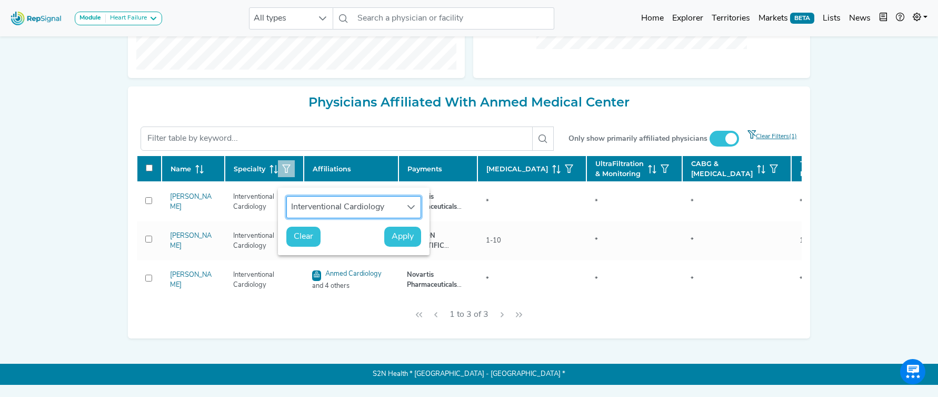
scroll to position [8, 48]
drag, startPoint x: 296, startPoint y: 240, endPoint x: 733, endPoint y: 134, distance: 448.8
click at [297, 240] on span "Clear" at bounding box center [303, 236] width 19 height 13
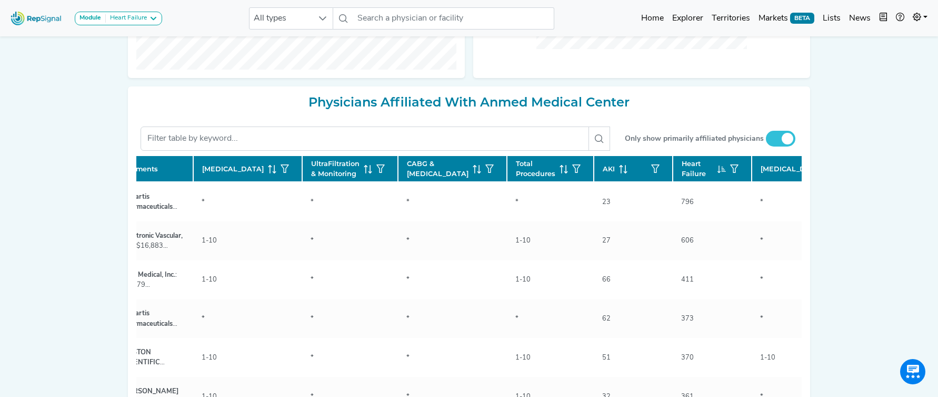
scroll to position [0, 285]
click at [826, 173] on icon at bounding box center [830, 169] width 8 height 8
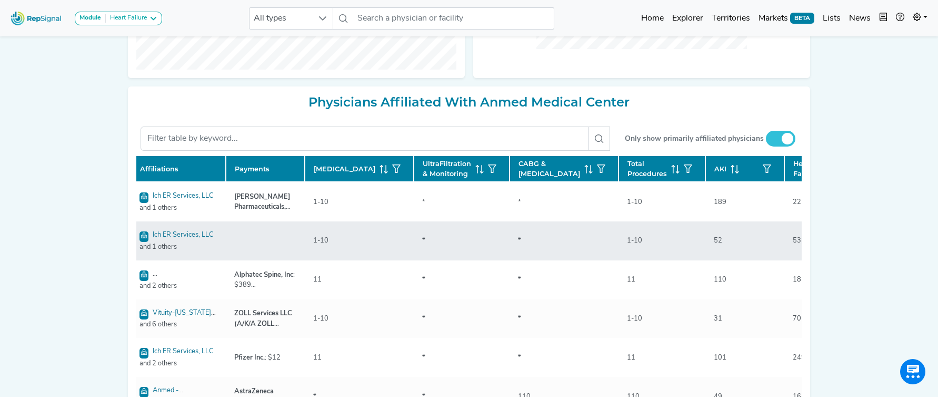
scroll to position [0, 0]
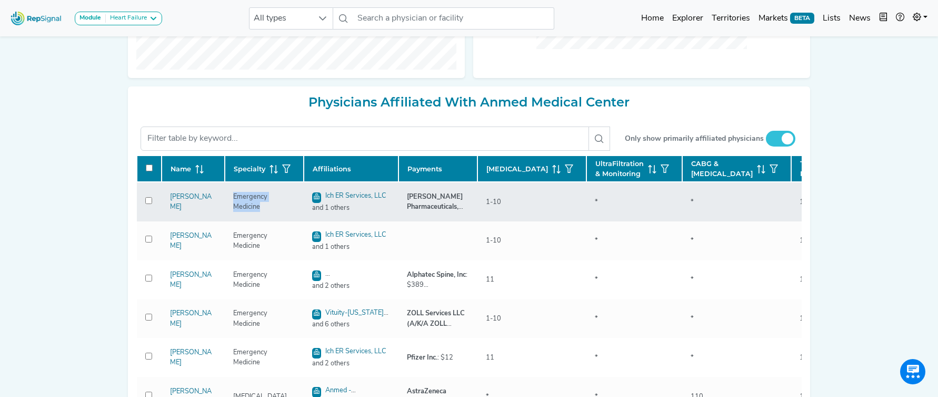
drag, startPoint x: 234, startPoint y: 222, endPoint x: 264, endPoint y: 223, distance: 30.0
click at [300, 212] on div "Emergency Medicine" at bounding box center [264, 202] width 75 height 20
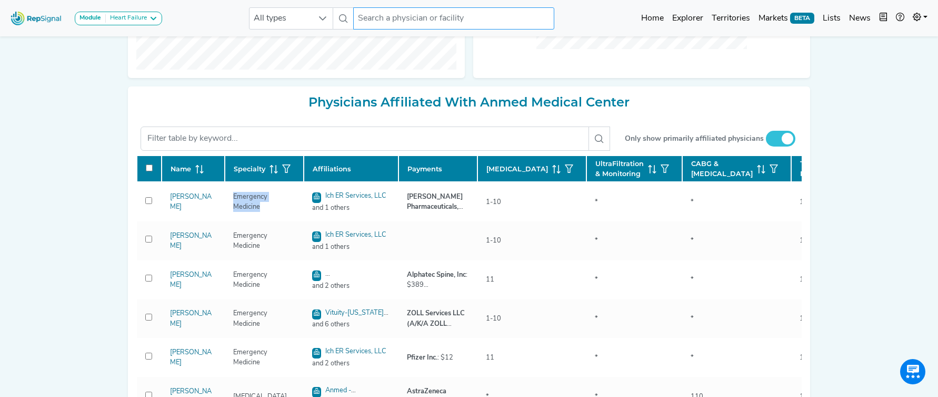
click at [426, 20] on input "text" at bounding box center [453, 18] width 201 height 22
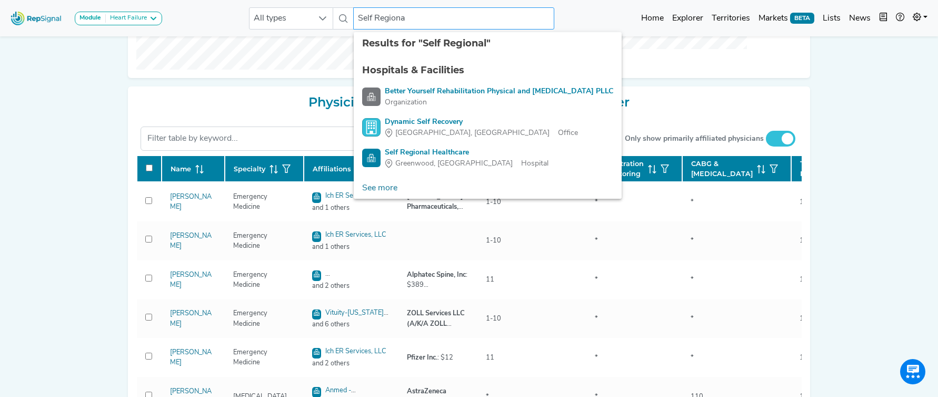
type input "Self Regional"
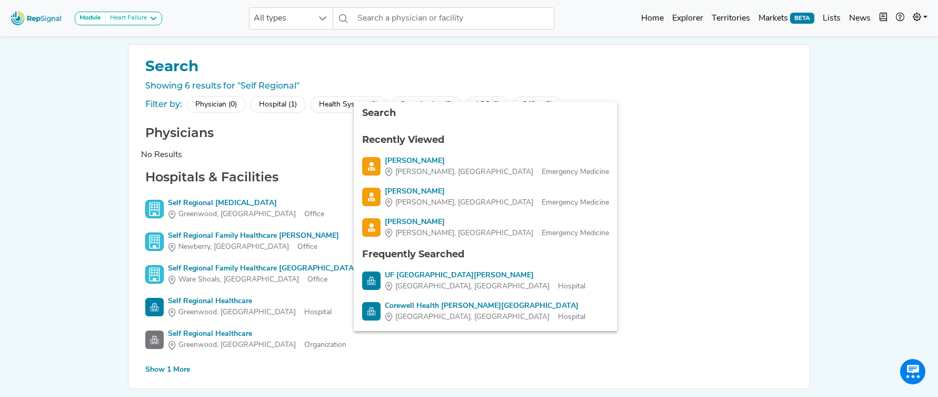
click at [269, 105] on div "Hospital (1)" at bounding box center [278, 104] width 56 height 16
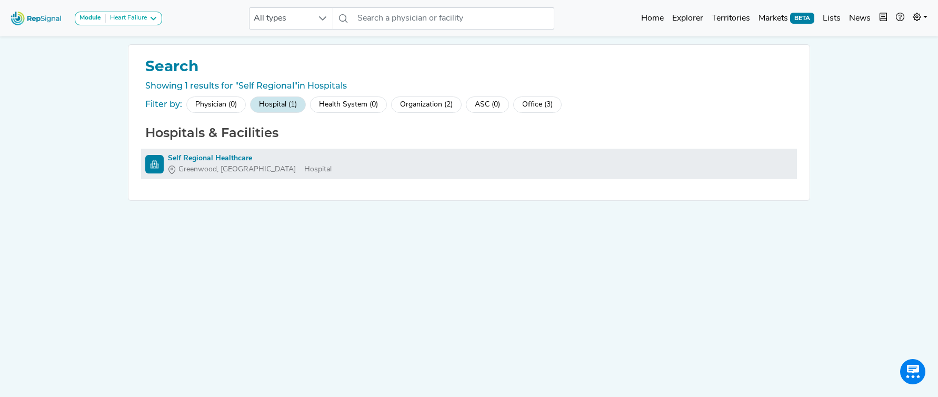
click at [204, 158] on div "Self Regional Healthcare" at bounding box center [250, 158] width 164 height 11
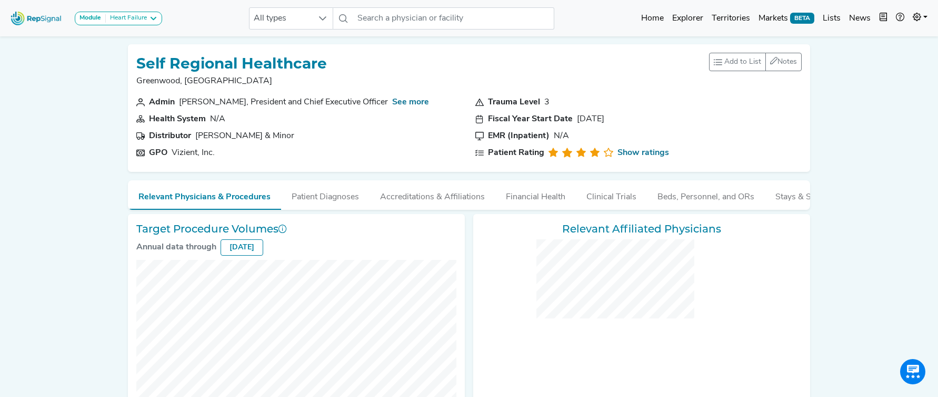
checkbox input "false"
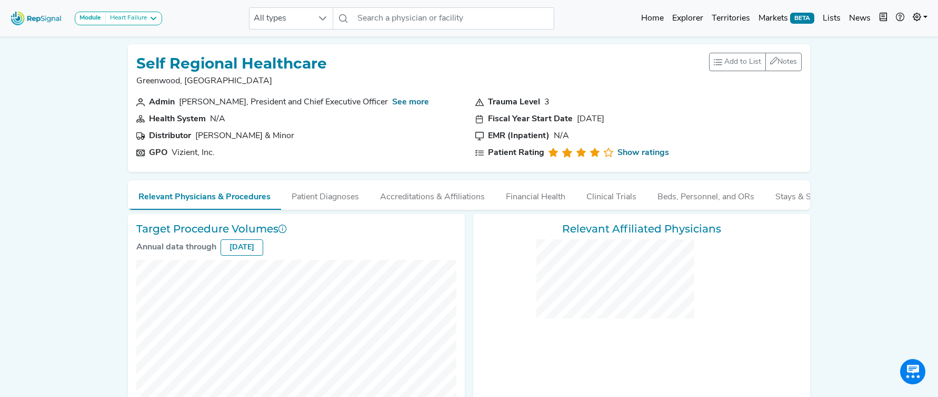
checkbox input "false"
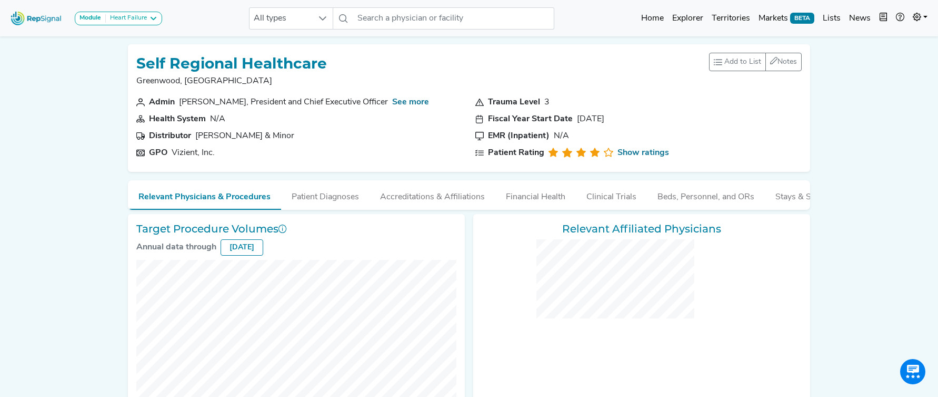
checkbox input "false"
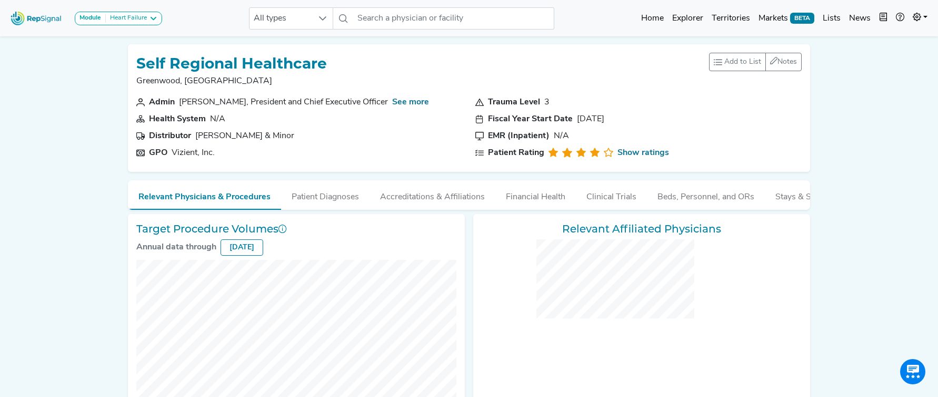
checkbox input "false"
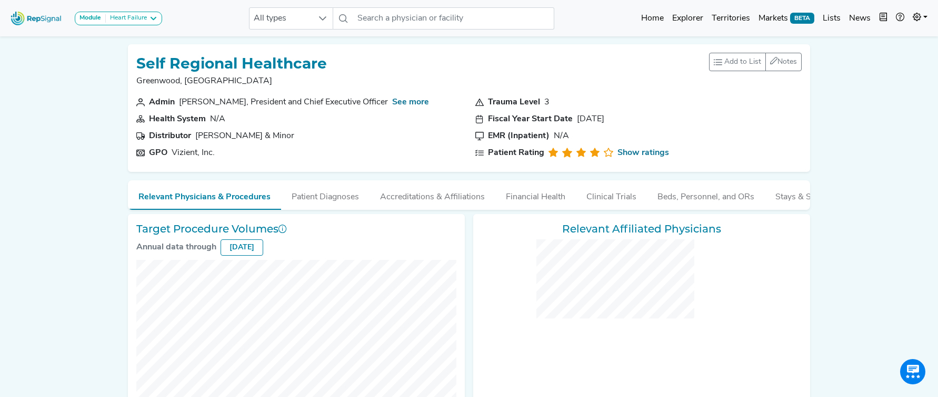
checkbox input "false"
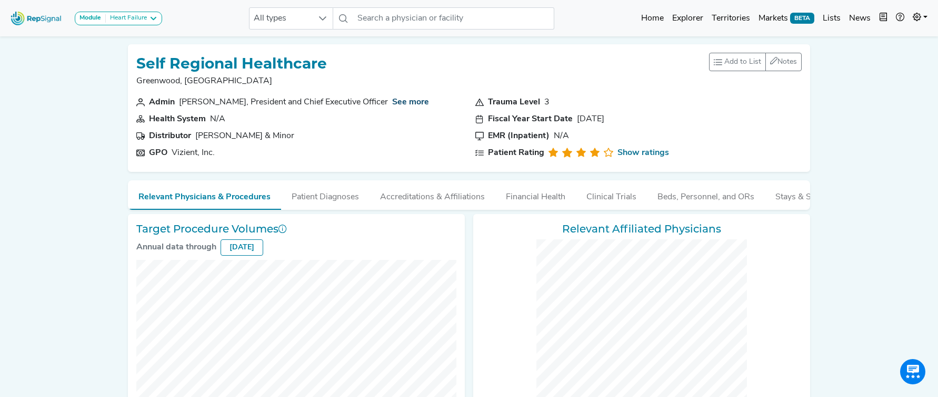
click at [418, 103] on link "See more" at bounding box center [410, 102] width 37 height 8
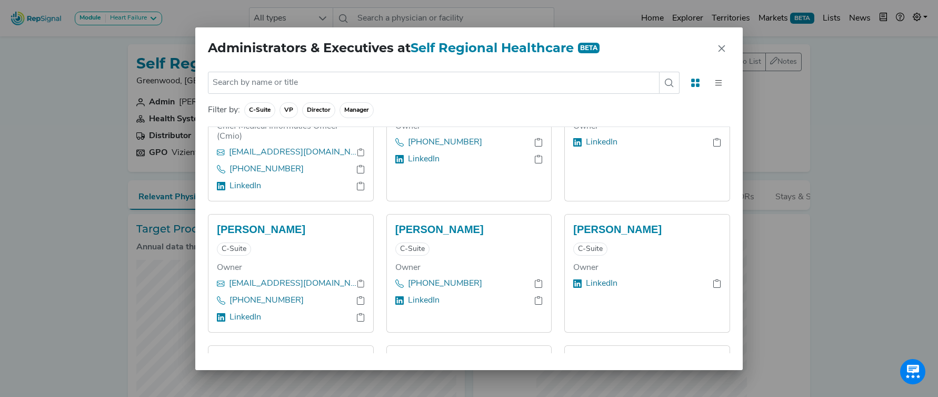
scroll to position [436, 0]
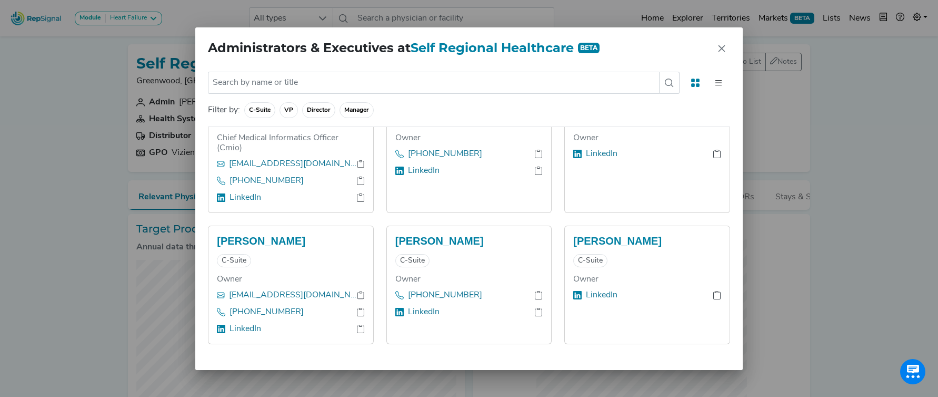
click at [280, 111] on span "C-Suite" at bounding box center [289, 110] width 18 height 16
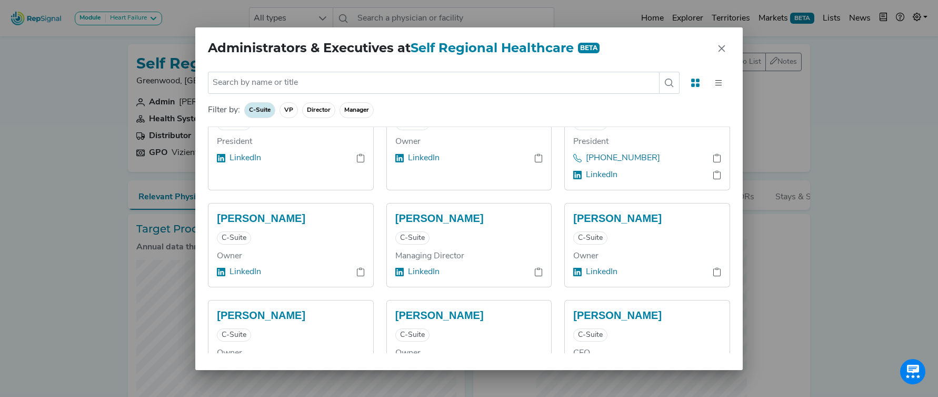
scroll to position [1020, 0]
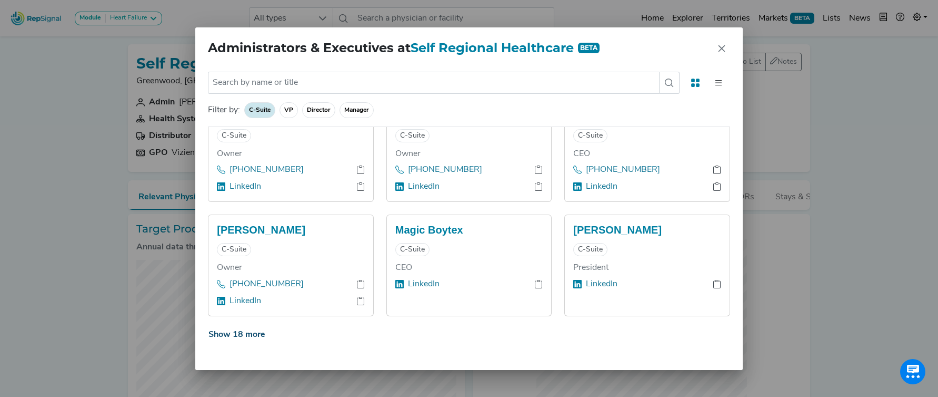
click at [242, 335] on button "Show 18 more" at bounding box center [237, 334] width 58 height 20
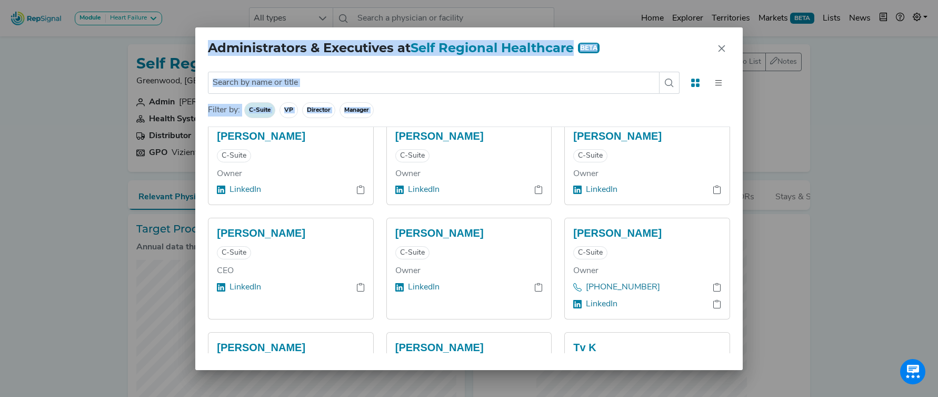
scroll to position [1729, 0]
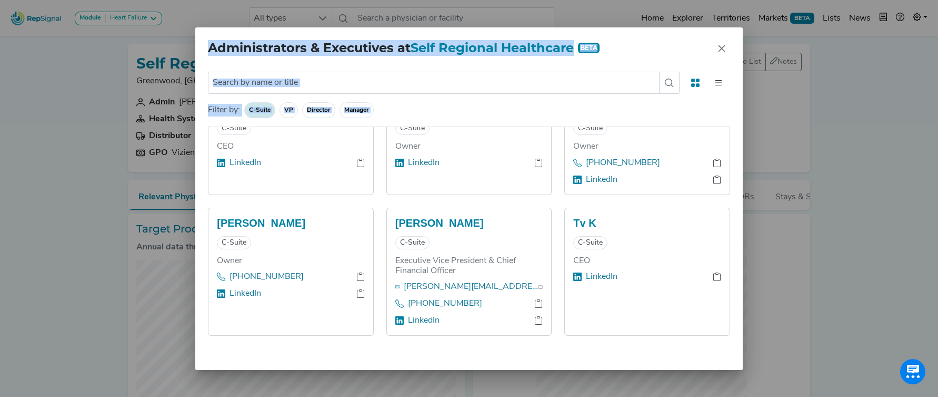
drag, startPoint x: 216, startPoint y: 151, endPoint x: 686, endPoint y: 359, distance: 513.5
click at [686, 359] on div "No results found Filter by: C-Suite VP Director Manager Abhishek Kumar C-Suite …" at bounding box center [469, 220] width 548 height 300
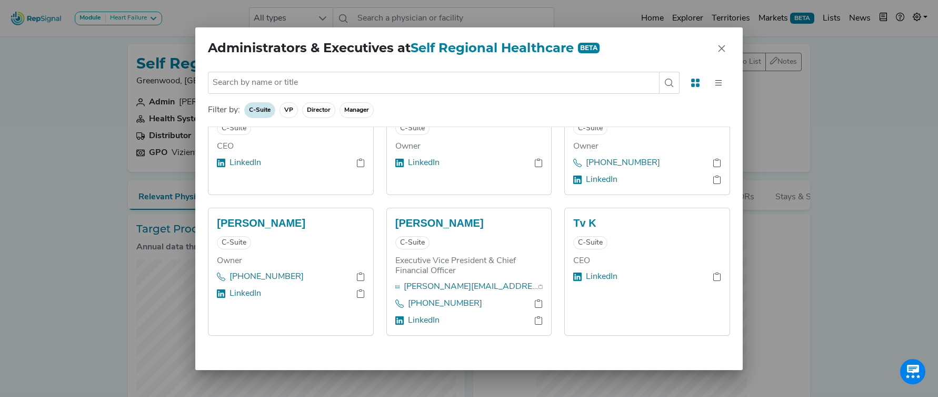
drag, startPoint x: 289, startPoint y: 113, endPoint x: 308, endPoint y: 115, distance: 19.1
click at [302, 113] on span "VP" at bounding box center [318, 110] width 33 height 16
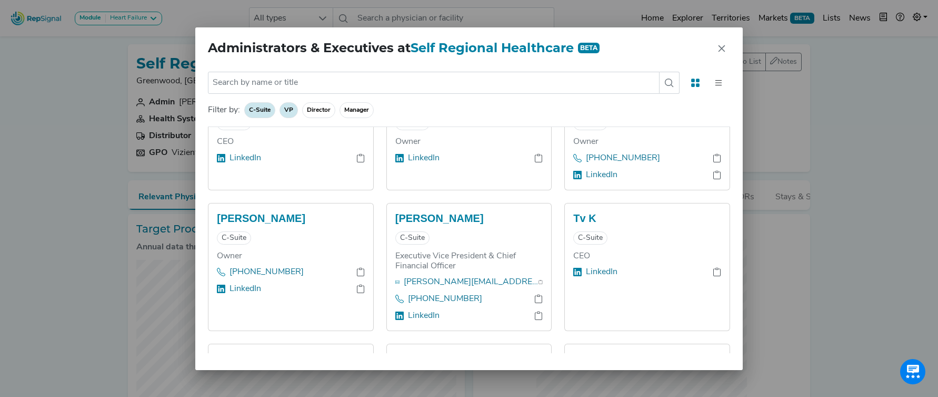
drag, startPoint x: 262, startPoint y: 110, endPoint x: 276, endPoint y: 112, distance: 14.9
click at [280, 110] on span "C-Suite" at bounding box center [289, 110] width 18 height 16
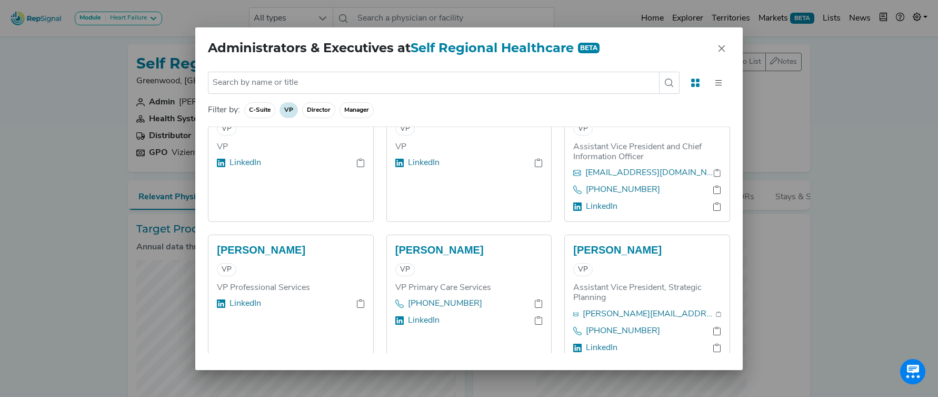
scroll to position [0, 0]
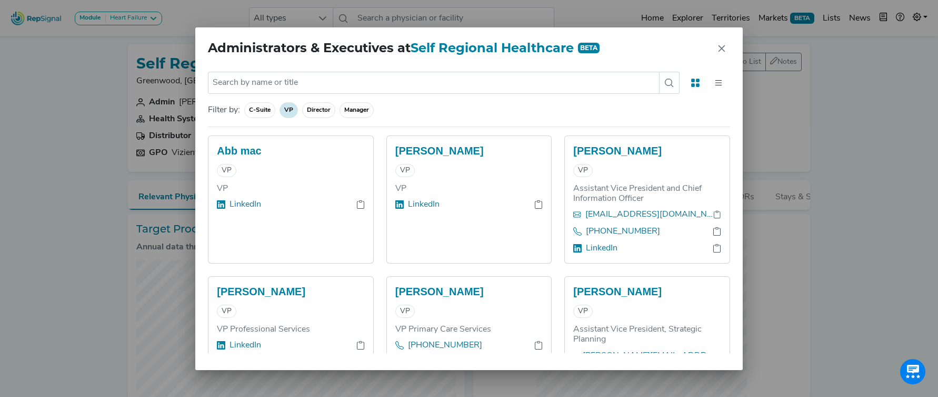
drag, startPoint x: 293, startPoint y: 112, endPoint x: 305, endPoint y: 112, distance: 12.1
click at [293, 112] on span "VP" at bounding box center [289, 110] width 18 height 16
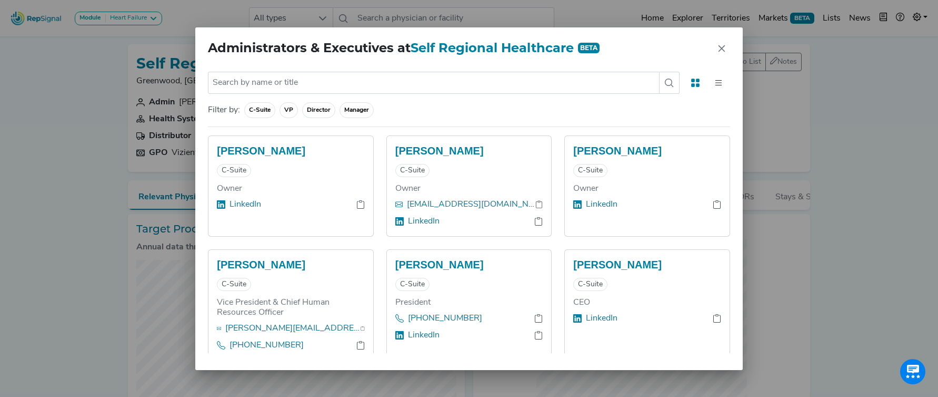
click at [340, 111] on span "Director" at bounding box center [357, 110] width 34 height 16
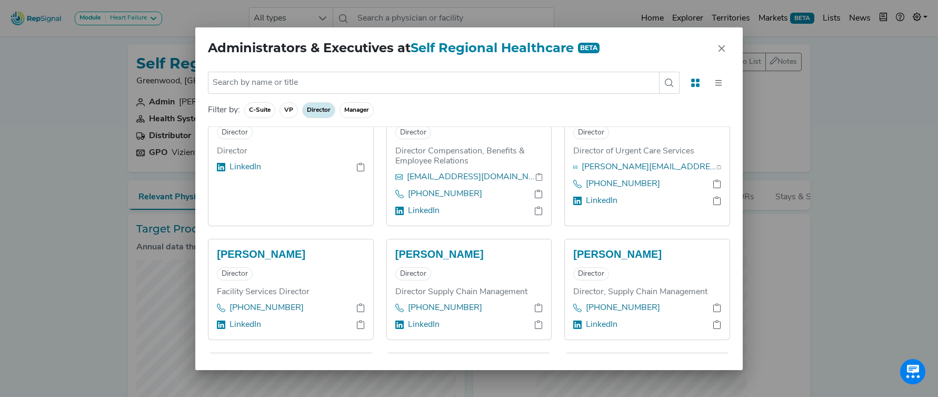
scroll to position [891, 0]
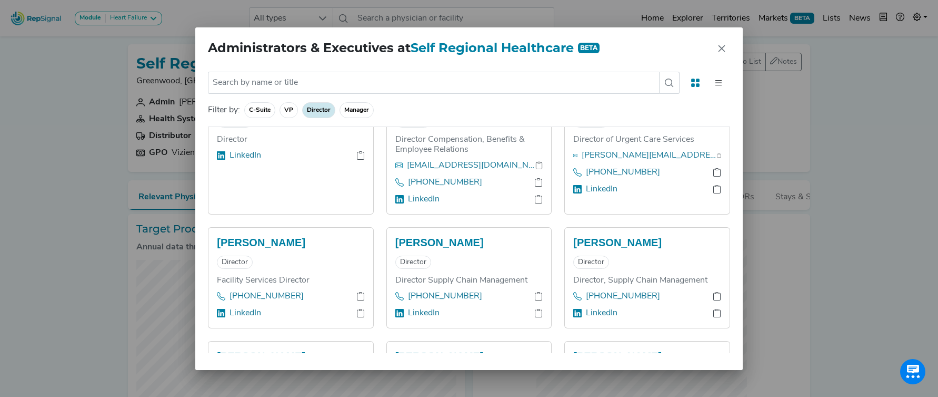
drag, startPoint x: 729, startPoint y: 47, endPoint x: 734, endPoint y: 67, distance: 20.6
click at [728, 47] on button "Close" at bounding box center [722, 48] width 17 height 17
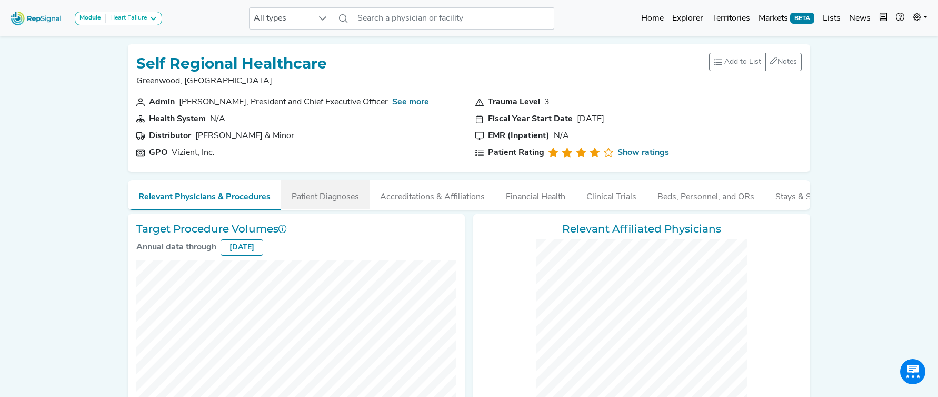
drag, startPoint x: 330, startPoint y: 200, endPoint x: 316, endPoint y: 202, distance: 13.8
click at [330, 200] on button "Patient Diagnoses" at bounding box center [325, 194] width 88 height 28
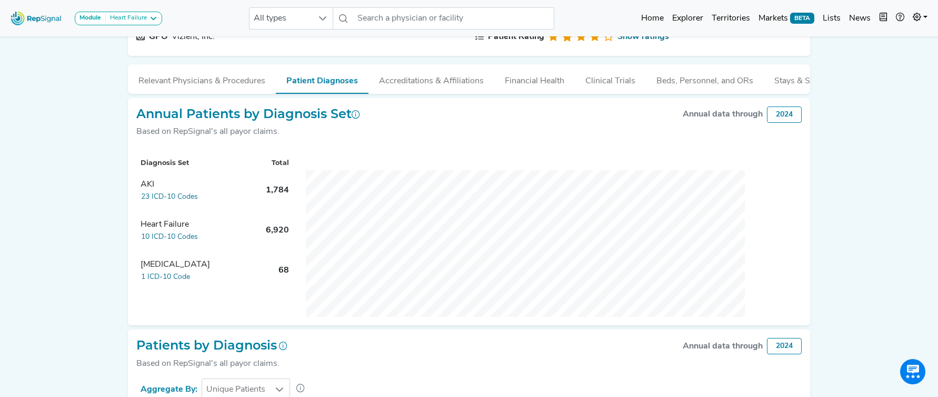
scroll to position [116, 0]
click at [233, 81] on button "Relevant Physicians & Procedures" at bounding box center [202, 78] width 148 height 28
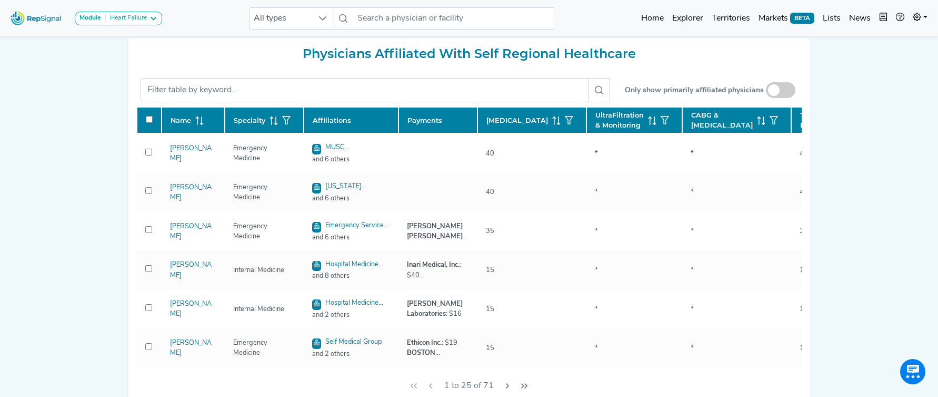
scroll to position [451, 0]
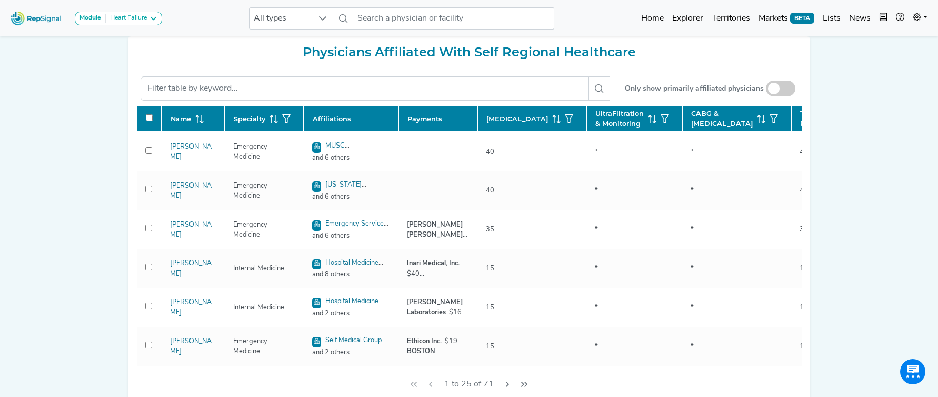
click at [790, 88] on span at bounding box center [780, 89] width 29 height 16
click at [781, 89] on input "checkbox" at bounding box center [781, 89] width 0 height 0
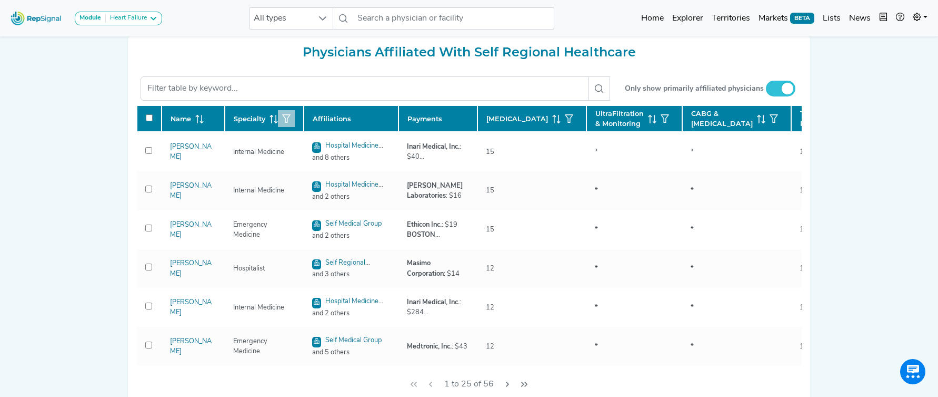
click at [284, 123] on icon "button" at bounding box center [286, 118] width 8 height 8
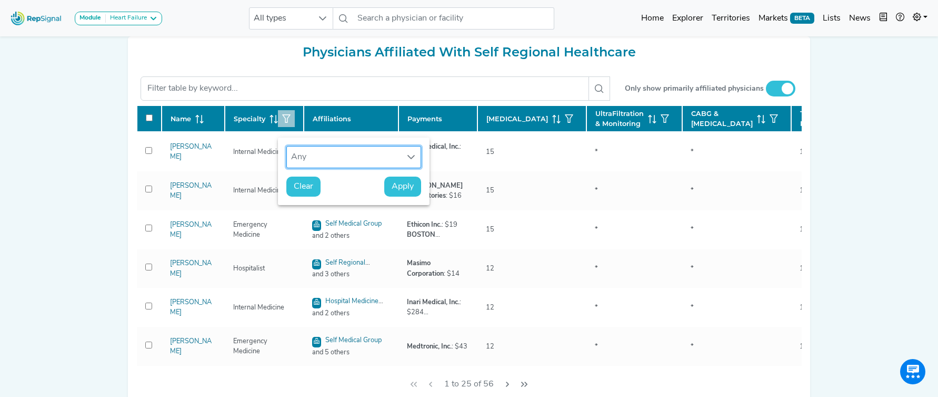
scroll to position [8, 48]
click at [319, 159] on div "Any" at bounding box center [344, 156] width 114 height 21
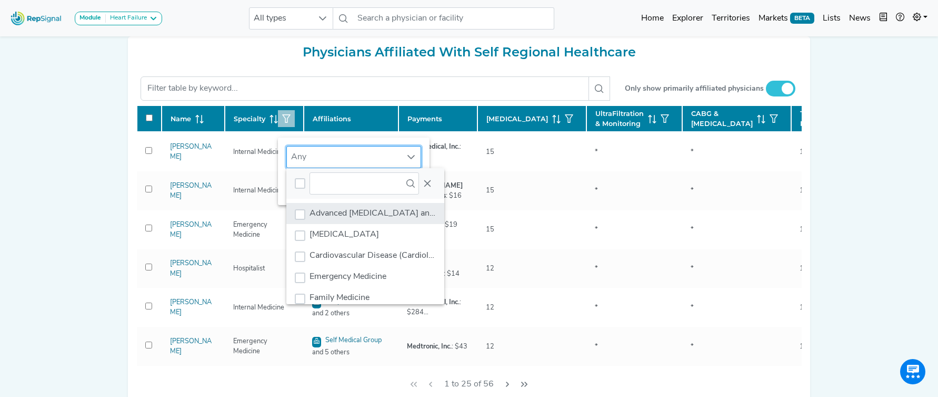
click at [334, 213] on span "Advanced [MEDICAL_DATA] and Transplant Cardiology" at bounding box center [414, 213] width 209 height 8
click at [424, 188] on button "Close" at bounding box center [427, 183] width 17 height 17
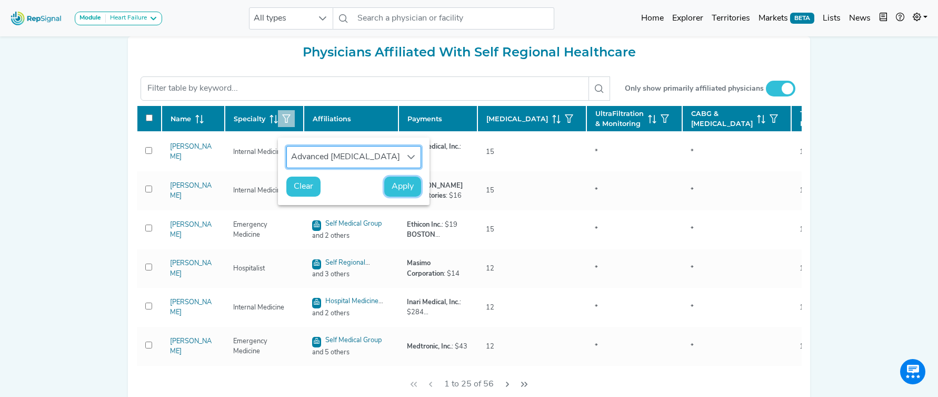
click at [399, 186] on span "Apply" at bounding box center [403, 186] width 22 height 13
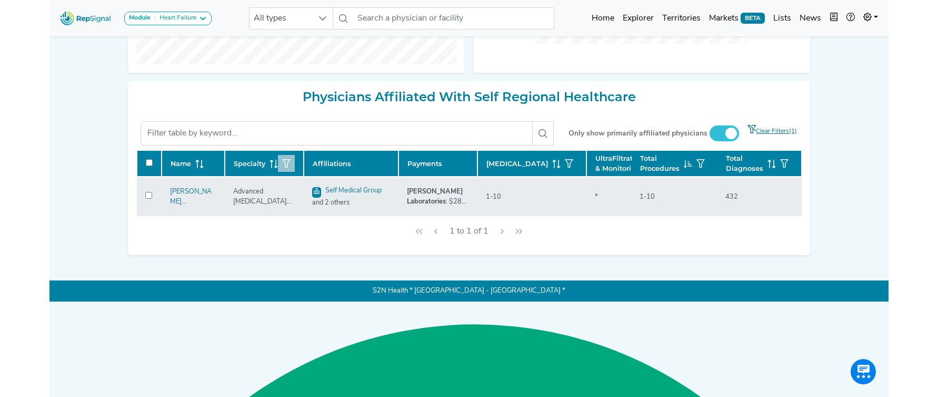
scroll to position [263, 0]
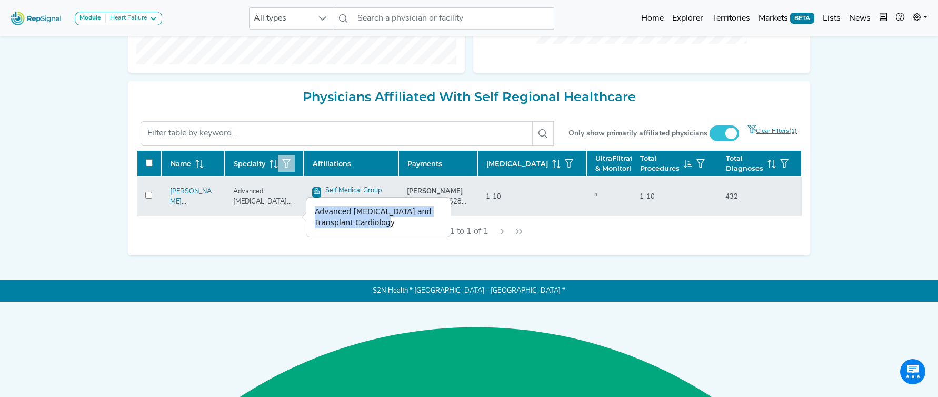
drag, startPoint x: 391, startPoint y: 225, endPoint x: 315, endPoint y: 213, distance: 76.2
click at [315, 213] on div "Advanced [MEDICAL_DATA] and Transplant Cardiology" at bounding box center [378, 216] width 144 height 39
drag, startPoint x: 395, startPoint y: 225, endPoint x: 313, endPoint y: 211, distance: 83.3
click at [313, 211] on div "Advanced [MEDICAL_DATA] and Transplant Cardiology" at bounding box center [378, 216] width 144 height 39
click at [288, 167] on icon "button" at bounding box center [286, 163] width 8 height 8
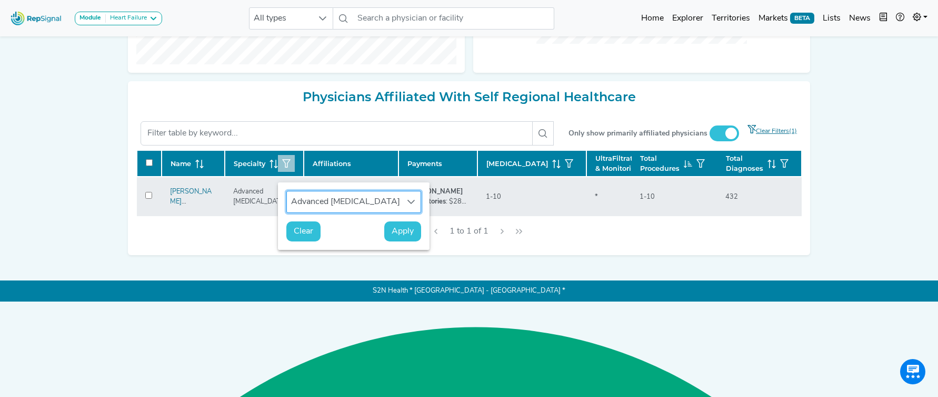
scroll to position [8, 48]
drag, startPoint x: 305, startPoint y: 238, endPoint x: 847, endPoint y: 270, distance: 542.3
click at [305, 238] on button "Clear" at bounding box center [303, 231] width 34 height 20
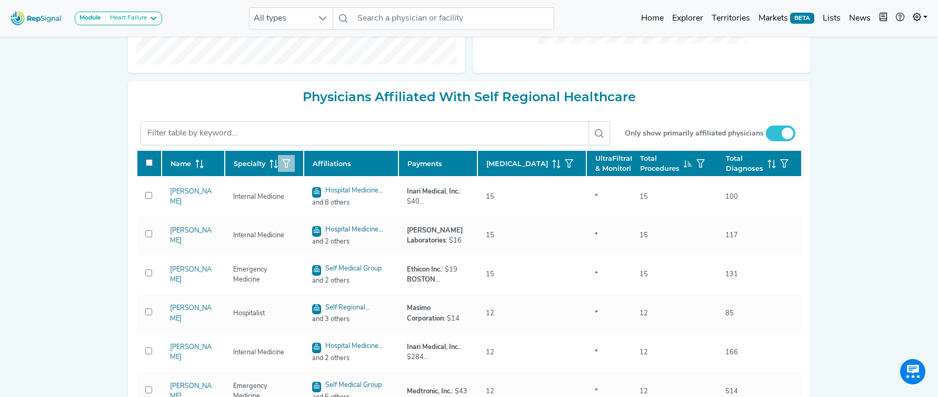
click at [284, 167] on icon "button" at bounding box center [286, 163] width 8 height 8
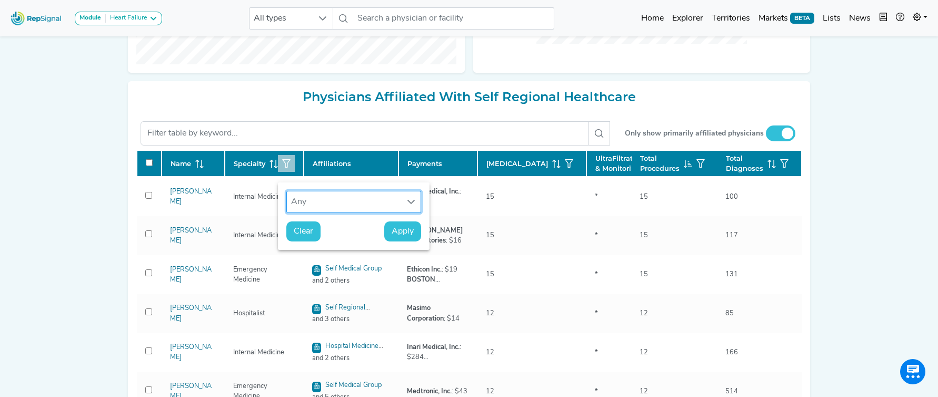
click at [357, 202] on div "Any" at bounding box center [344, 201] width 114 height 21
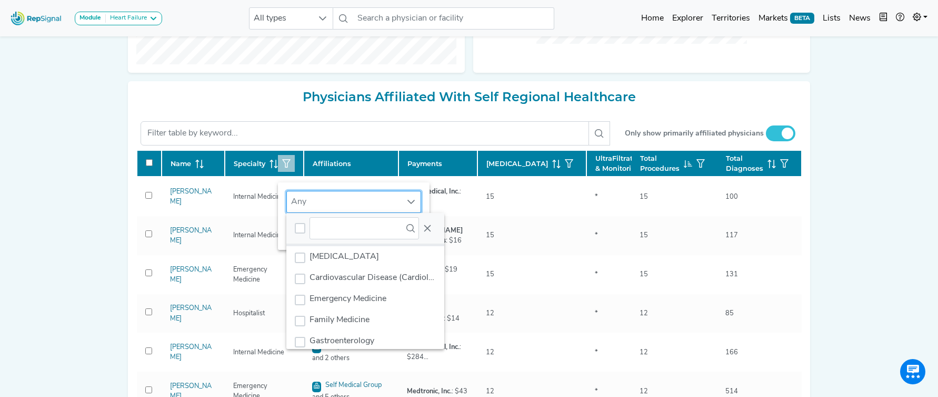
scroll to position [28, 0]
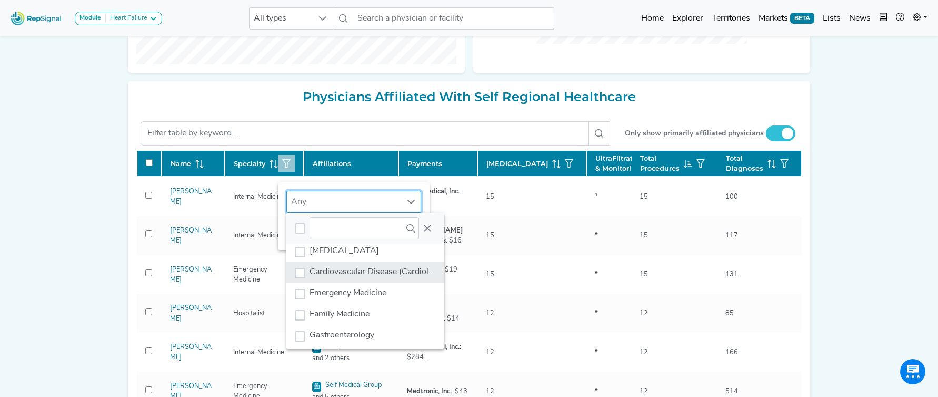
click at [365, 273] on span "Cardiovascular Disease (Cardiology)" at bounding box center [377, 272] width 135 height 8
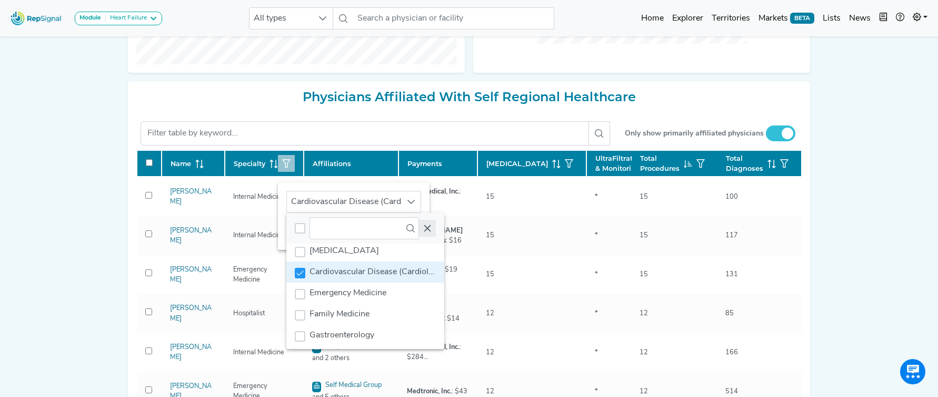
click at [427, 224] on icon "Close" at bounding box center [427, 228] width 8 height 8
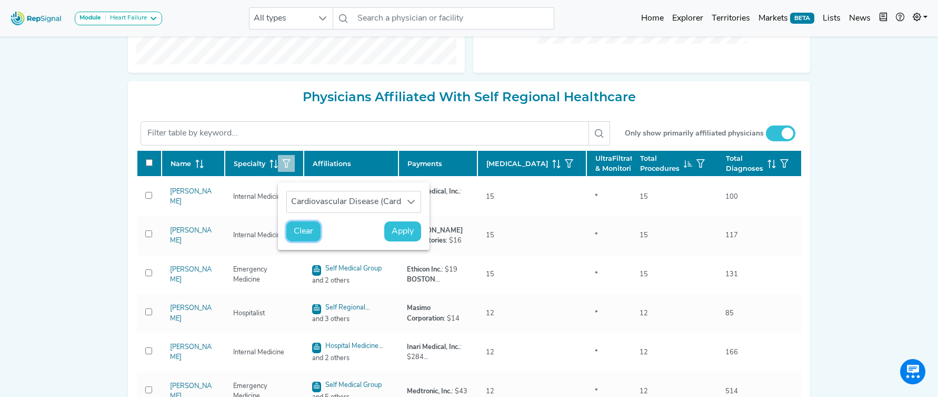
drag, startPoint x: 306, startPoint y: 231, endPoint x: 392, endPoint y: 240, distance: 85.7
click at [358, 226] on div "Clear Apply" at bounding box center [354, 235] width 152 height 28
click at [400, 234] on span "Apply" at bounding box center [403, 231] width 22 height 13
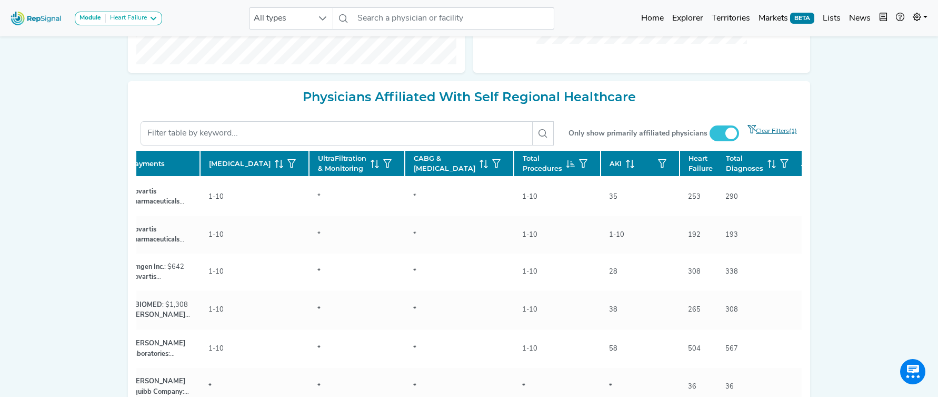
scroll to position [0, 281]
click at [721, 168] on icon at bounding box center [725, 164] width 8 height 8
click at [725, 165] on icon at bounding box center [727, 164] width 4 height 1
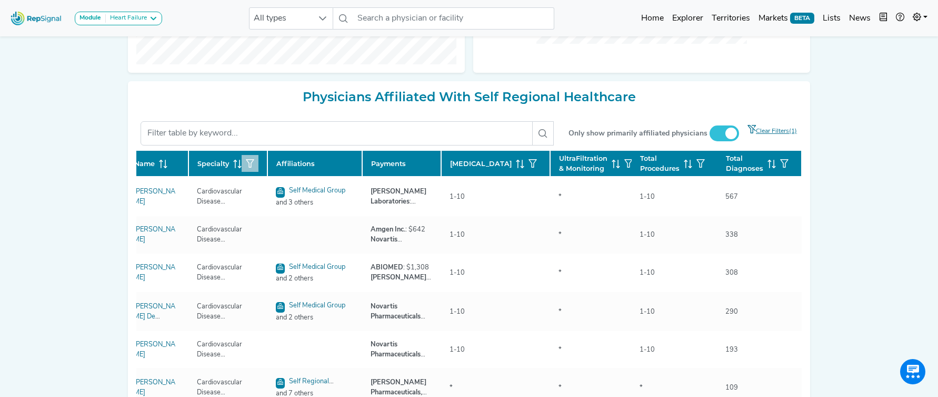
scroll to position [0, 0]
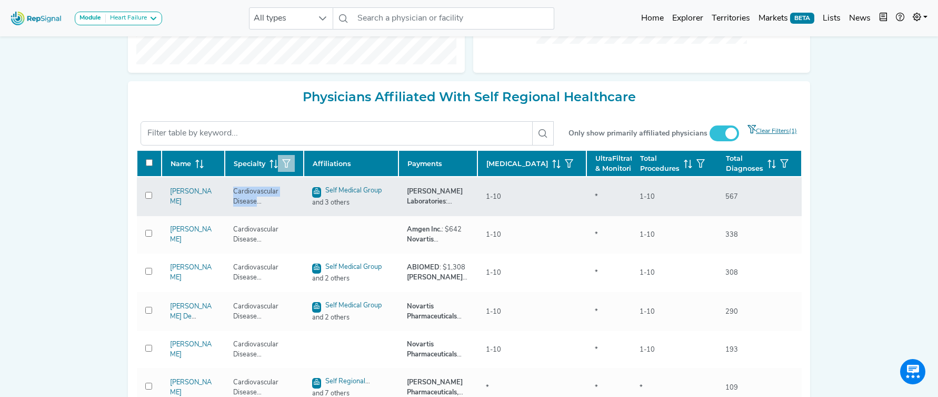
drag, startPoint x: 236, startPoint y: 212, endPoint x: 295, endPoint y: 225, distance: 60.4
click at [289, 206] on div "Cardiovascular Disease (Cardiology)" at bounding box center [264, 196] width 75 height 20
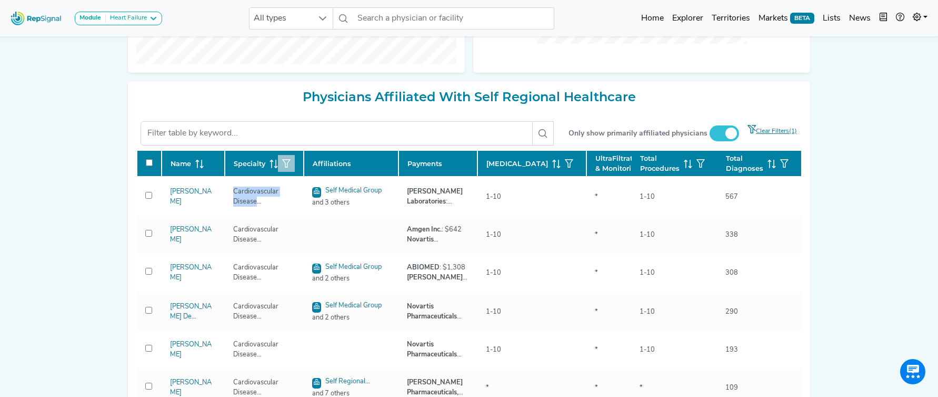
click at [280, 172] on button "button" at bounding box center [286, 163] width 17 height 17
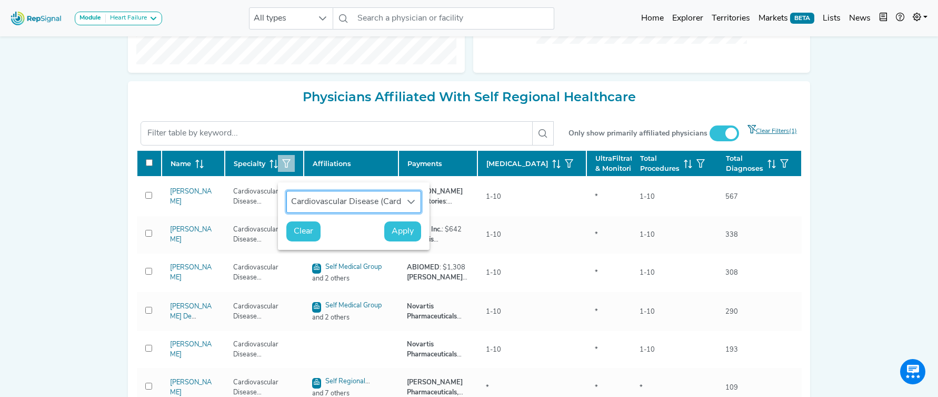
scroll to position [8, 48]
click at [307, 235] on span "Clear" at bounding box center [303, 231] width 19 height 13
click at [723, 92] on h2 "Physicians Affiliated With Self Regional Healthcare" at bounding box center [469, 97] width 666 height 15
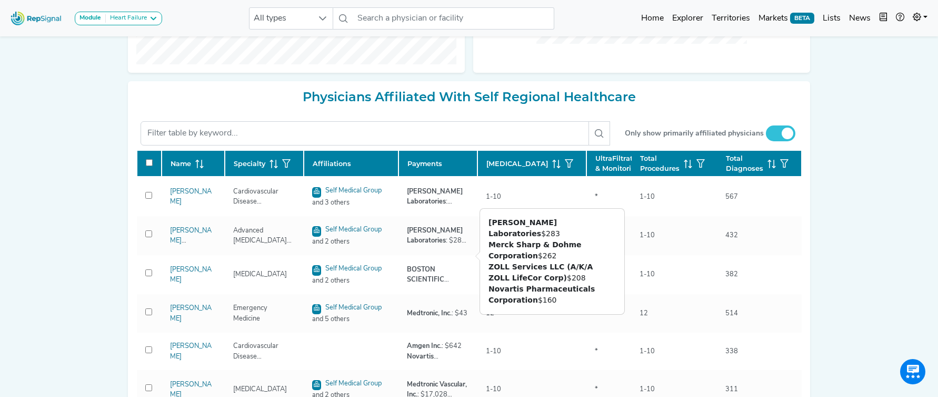
checkbox input "false"
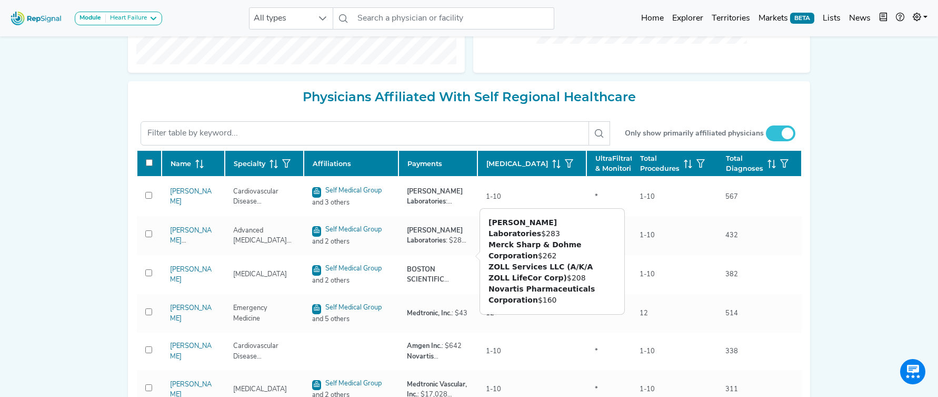
checkbox input "false"
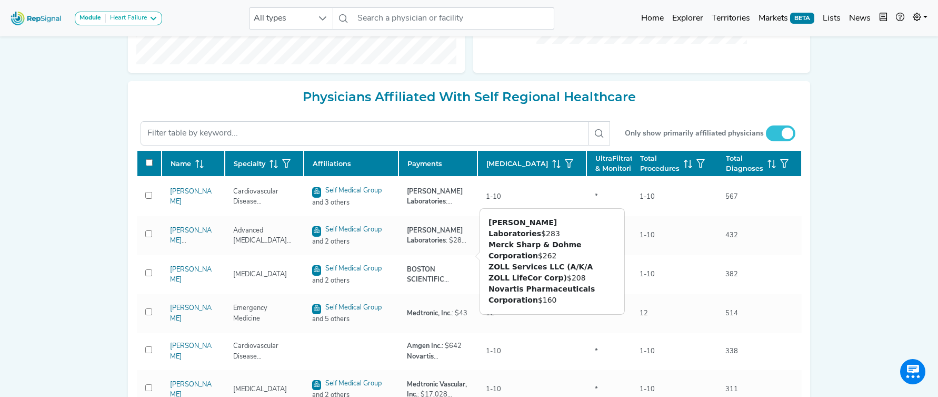
checkbox input "false"
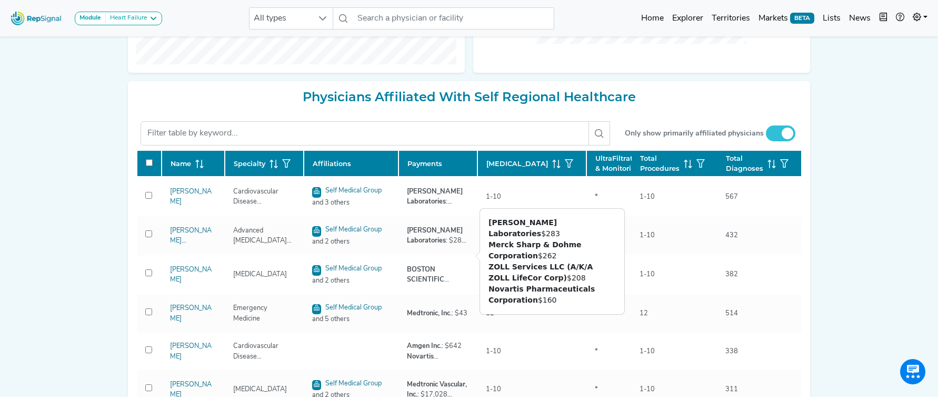
checkbox input "false"
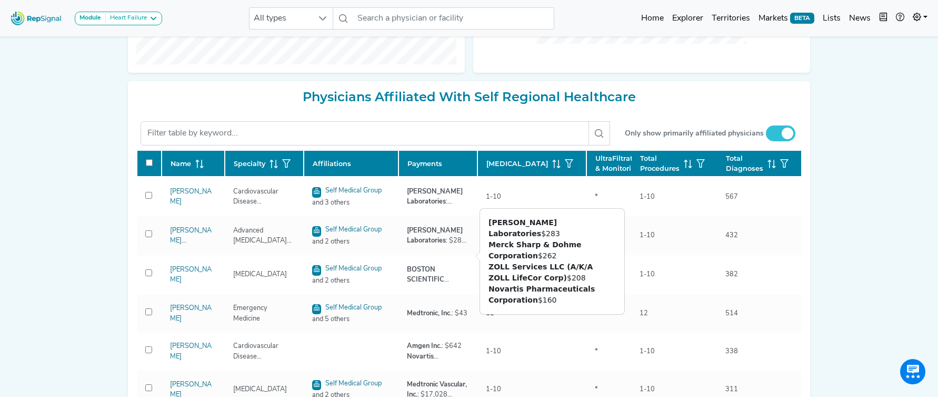
checkbox input "false"
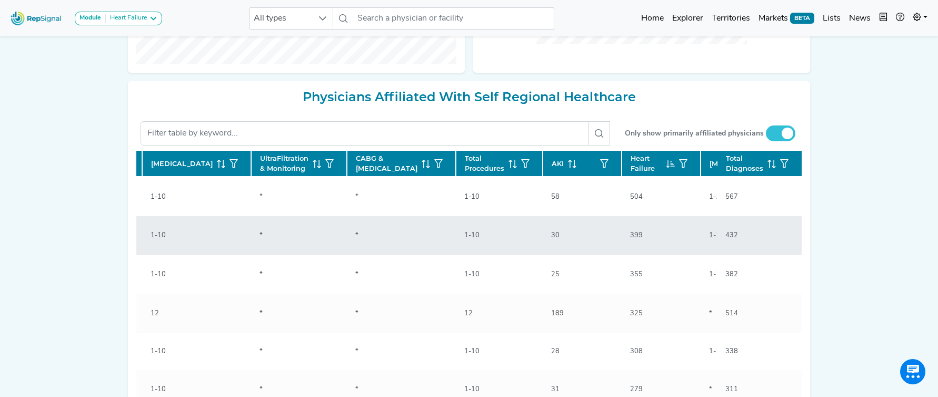
scroll to position [0, 339]
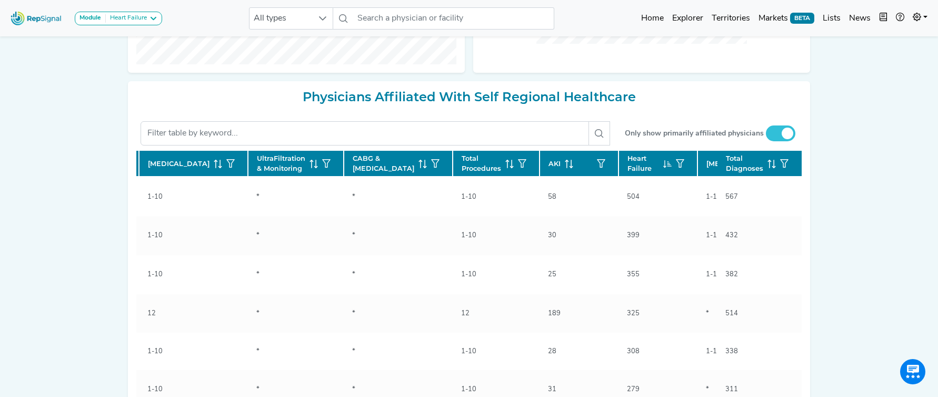
click at [768, 169] on span at bounding box center [774, 164] width 13 height 10
click at [773, 168] on icon at bounding box center [777, 164] width 8 height 8
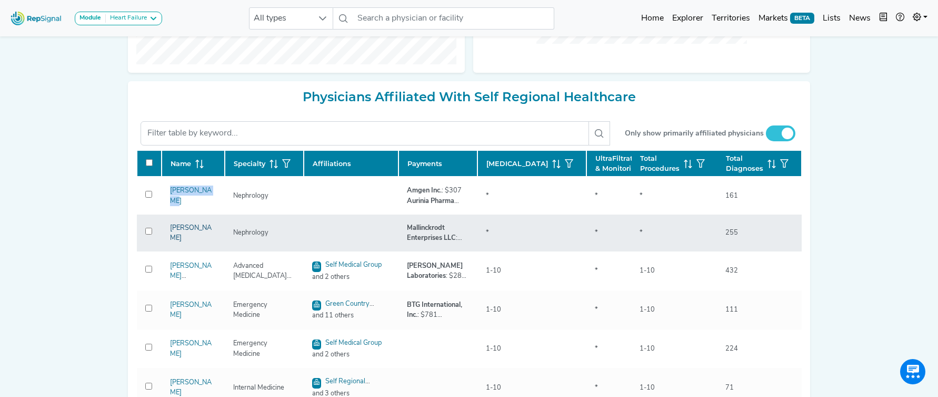
scroll to position [405, 0]
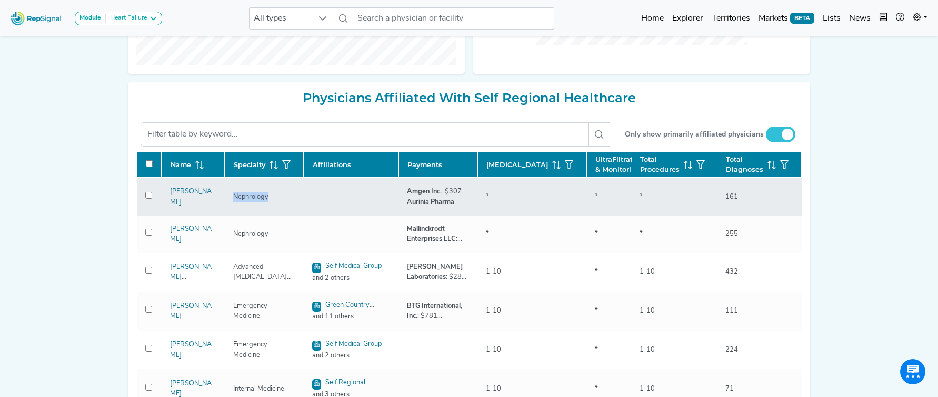
drag, startPoint x: 273, startPoint y: 219, endPoint x: 211, endPoint y: 214, distance: 62.9
click at [211, 252] on tr "Allan Turner Nephrology Amgen Inc. : $307 Aurinia Pharma U.S., Inc. : $255 Rely…" at bounding box center [683, 271] width 1093 height 39
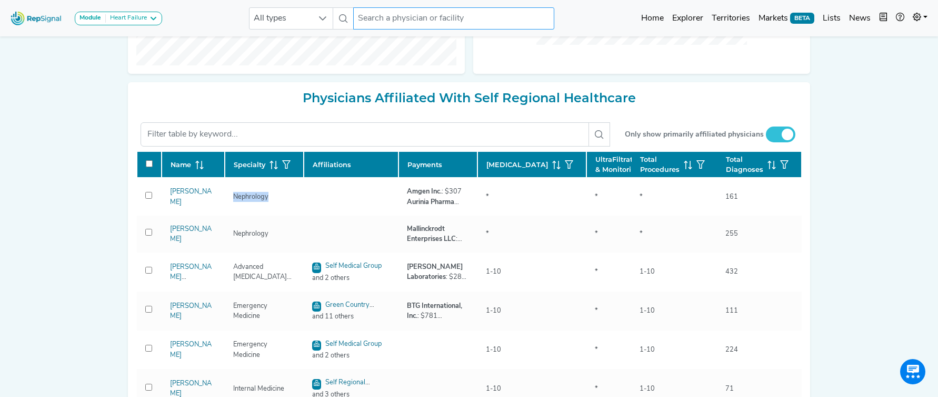
click at [421, 19] on input "text" at bounding box center [453, 18] width 201 height 22
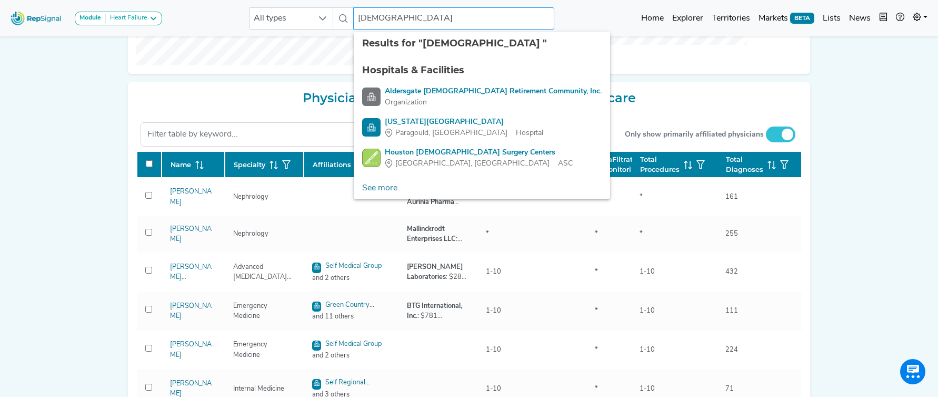
type input "methodist"
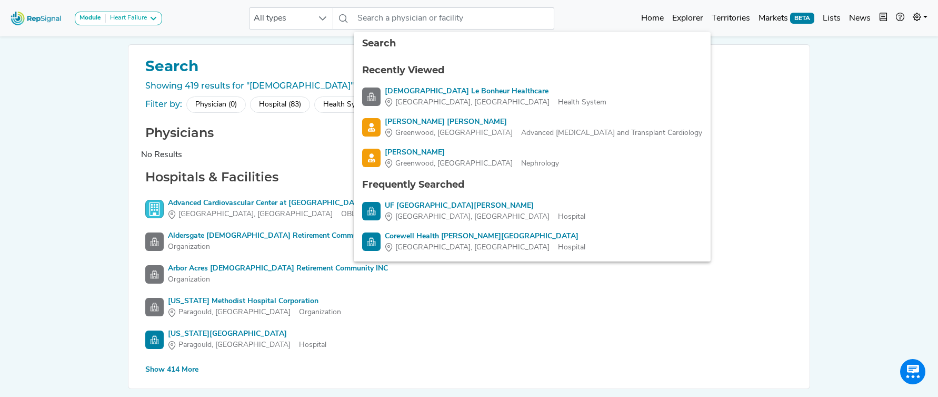
click at [283, 108] on div "Hospital (83)" at bounding box center [280, 104] width 60 height 16
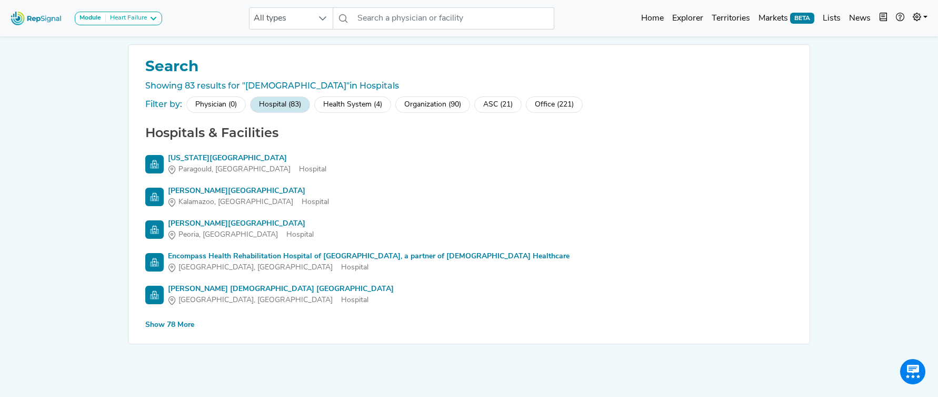
drag, startPoint x: 168, startPoint y: 318, endPoint x: 157, endPoint y: 314, distance: 11.5
click at [168, 318] on div "Hospitals & Facilities Arkansas Methodist Medical Center Paragould, AR Hospital…" at bounding box center [469, 228] width 656 height 206
click at [170, 323] on div "Show 78 More" at bounding box center [169, 324] width 49 height 11
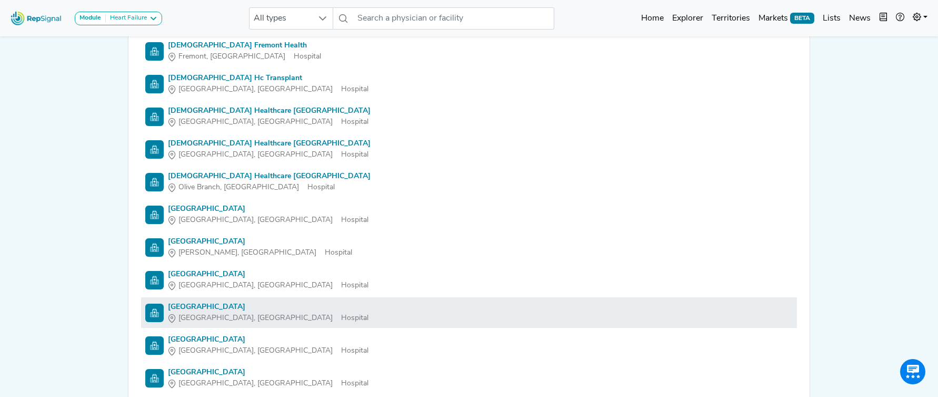
scroll to position [962, 0]
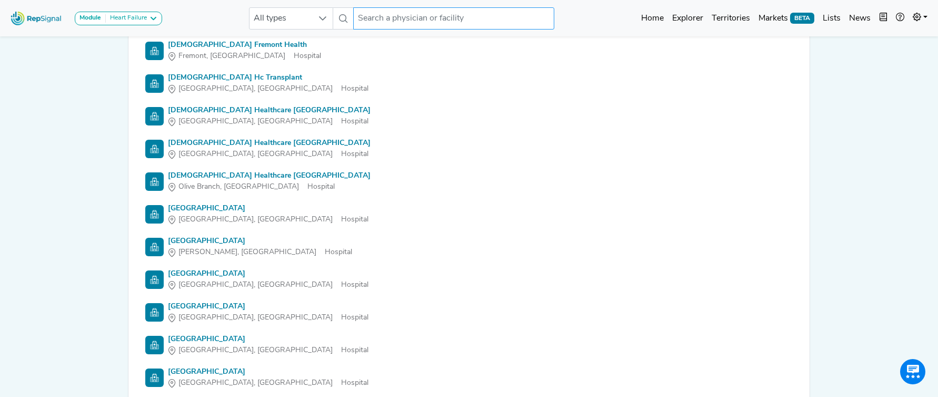
click at [430, 16] on input "text" at bounding box center [453, 18] width 201 height 22
type input "le bon"
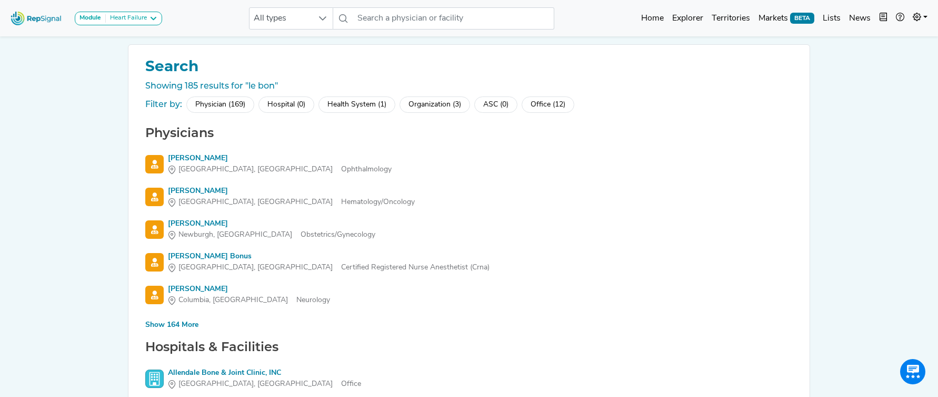
click at [291, 103] on div "Hospital (0)" at bounding box center [287, 104] width 56 height 16
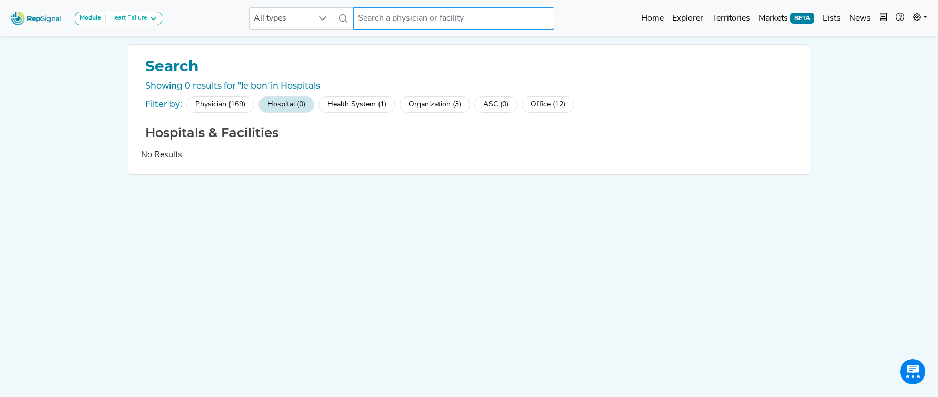
click at [379, 21] on input "text" at bounding box center [453, 18] width 201 height 22
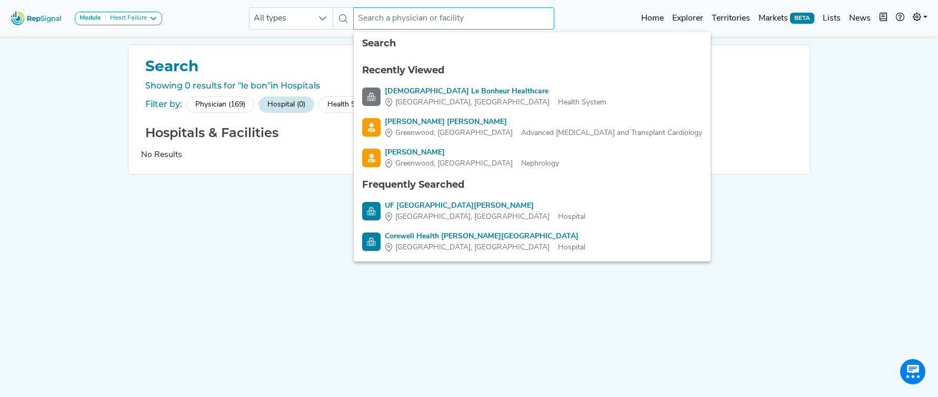
paste input "Methodist Le Bonheur Healthcare"
type input "Methodist Le Bonheur Healthcare"
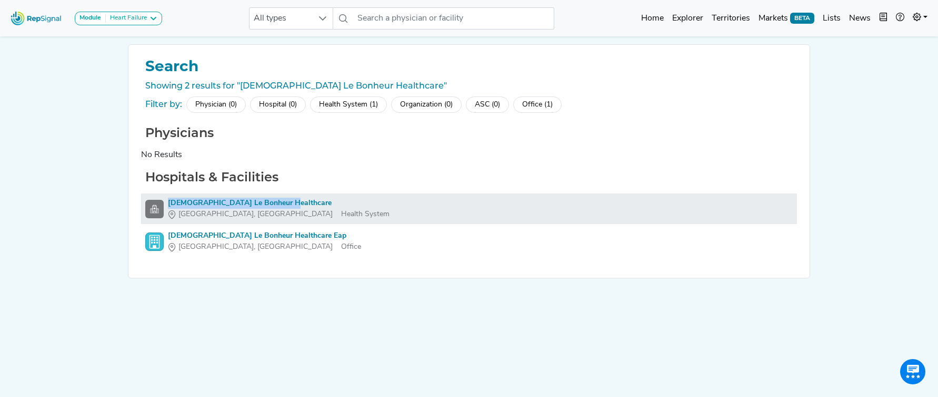
drag, startPoint x: 211, startPoint y: 196, endPoint x: 291, endPoint y: 202, distance: 79.8
click at [291, 202] on div "Hospitals & Facilities Methodist Le Bonheur Healthcare Memphis, TN Health Syste…" at bounding box center [469, 213] width 656 height 87
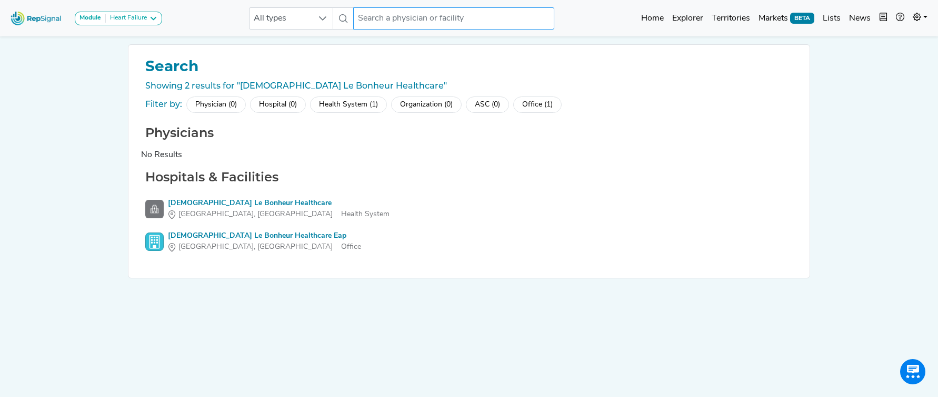
click at [390, 21] on input "text" at bounding box center [453, 18] width 201 height 22
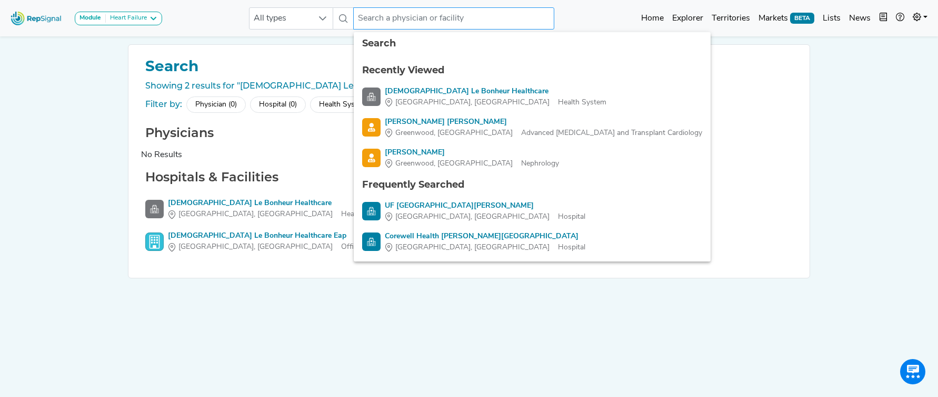
paste input "Methodist Le Bonheur Healthcare"
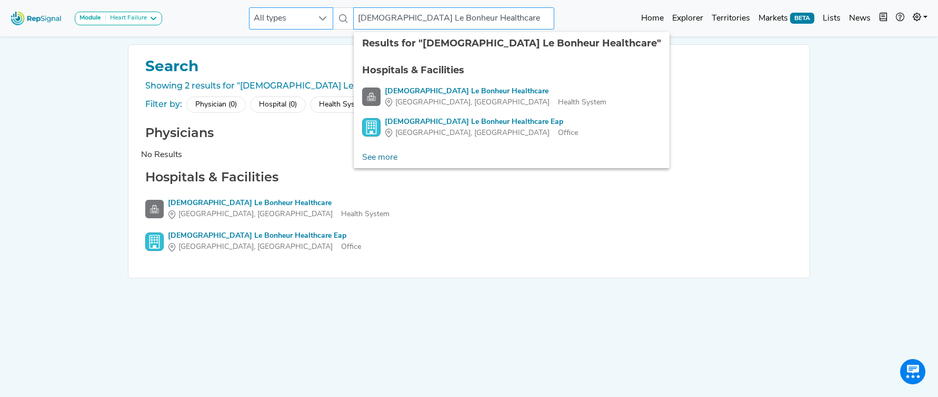
drag, startPoint x: 398, startPoint y: 22, endPoint x: 324, endPoint y: 25, distance: 73.8
click at [324, 25] on div "All types Methodist Le Bonheur Healthcare 3 results are available" at bounding box center [401, 18] width 305 height 22
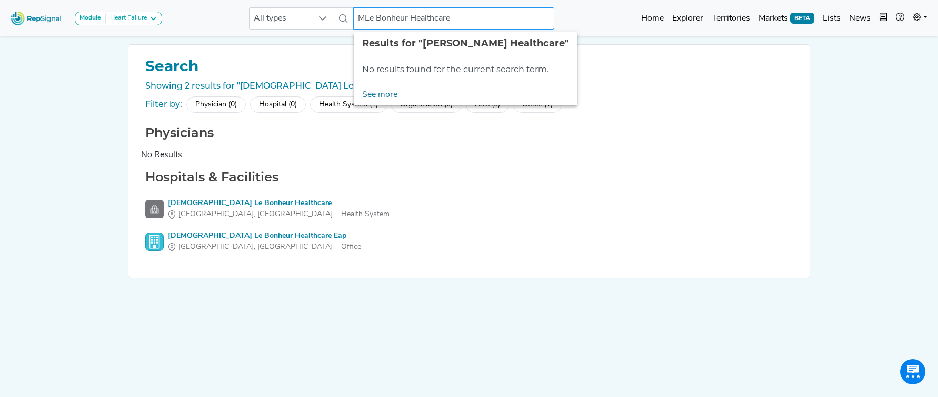
type input "Le Bonheur Healthcare"
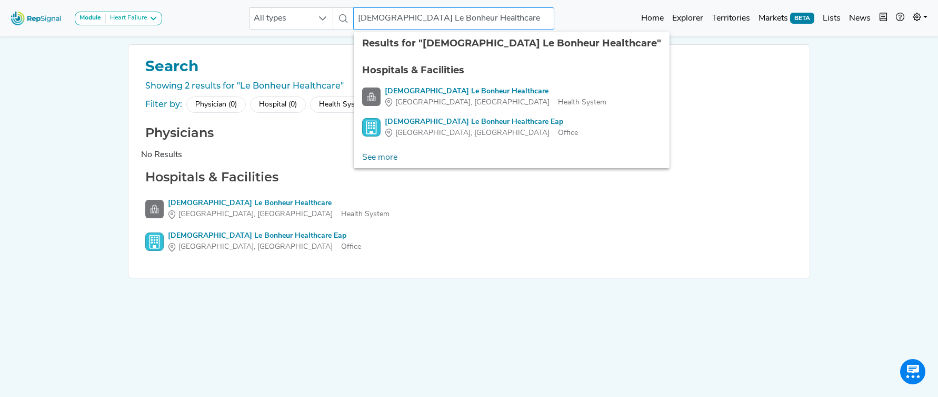
drag, startPoint x: 443, startPoint y: 18, endPoint x: 589, endPoint y: 28, distance: 146.7
click at [589, 28] on div "Module Heart Failure Heart Failure Nephrology All types Methodist Le Bonheur He…" at bounding box center [469, 18] width 938 height 28
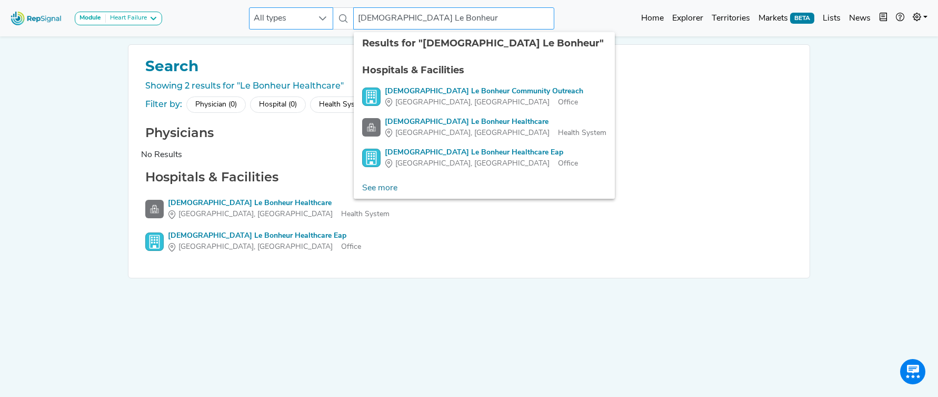
drag, startPoint x: 409, startPoint y: 18, endPoint x: 331, endPoint y: 22, distance: 78.0
click at [330, 22] on div "All types Methodist Le Bonheur 4 results are available" at bounding box center [401, 18] width 305 height 22
type input "Bonheur"
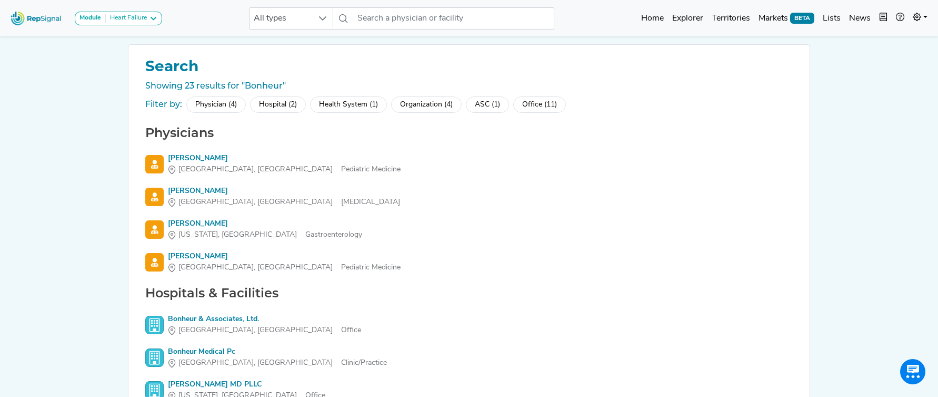
click at [299, 100] on div "Hospital (2)" at bounding box center [278, 104] width 56 height 16
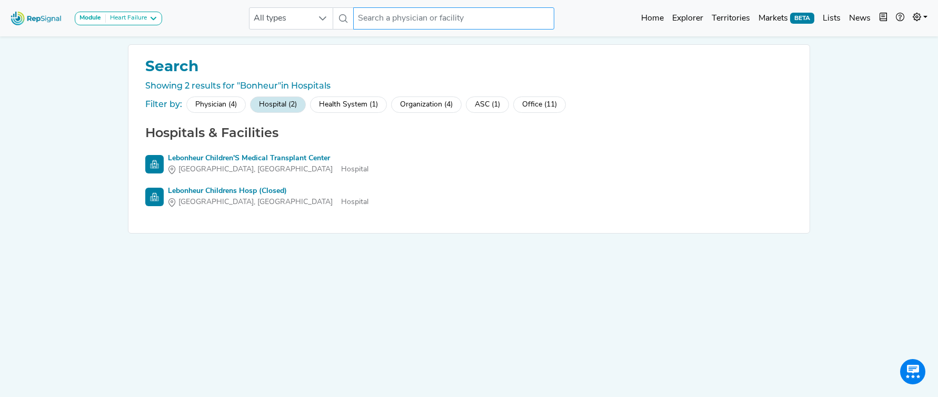
click at [407, 23] on input "text" at bounding box center [453, 18] width 201 height 22
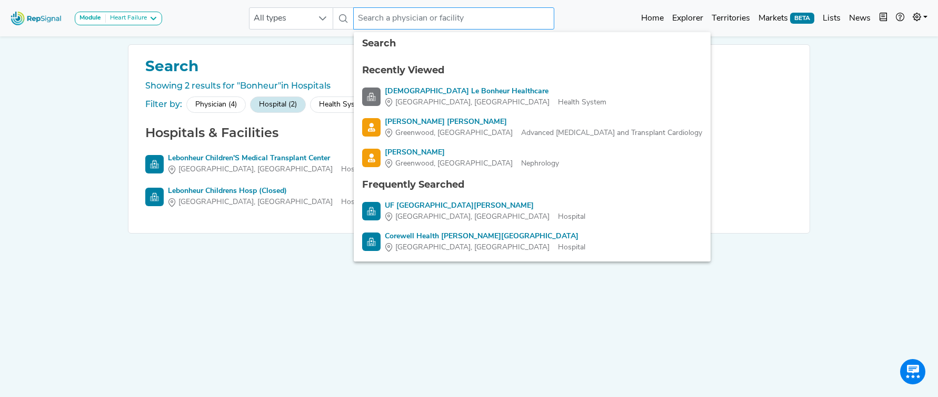
paste input "Methodist Le Bonheur Healthcare"
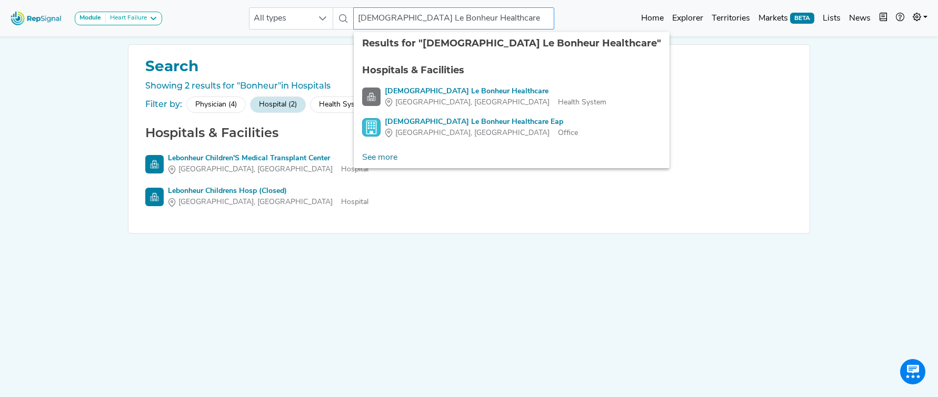
drag, startPoint x: 497, startPoint y: 22, endPoint x: 357, endPoint y: 14, distance: 140.3
click at [357, 14] on input "Methodist Le Bonheur Healthcare" at bounding box center [453, 18] width 201 height 22
paste input "Ascension Saint Thomas Hospital Midtown"
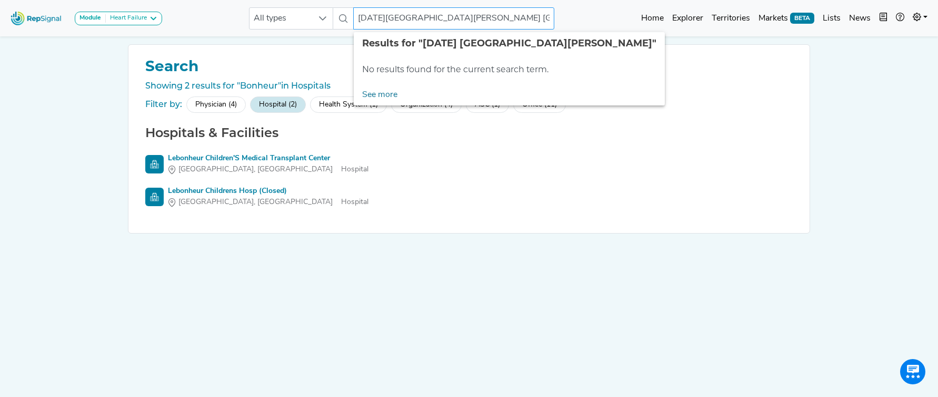
drag, startPoint x: 450, startPoint y: 17, endPoint x: 549, endPoint y: 28, distance: 99.1
click at [547, 28] on input "Ascension Saint Thomas Hospital Midtown" at bounding box center [453, 18] width 201 height 22
type input "Ascension Saint Thomas"
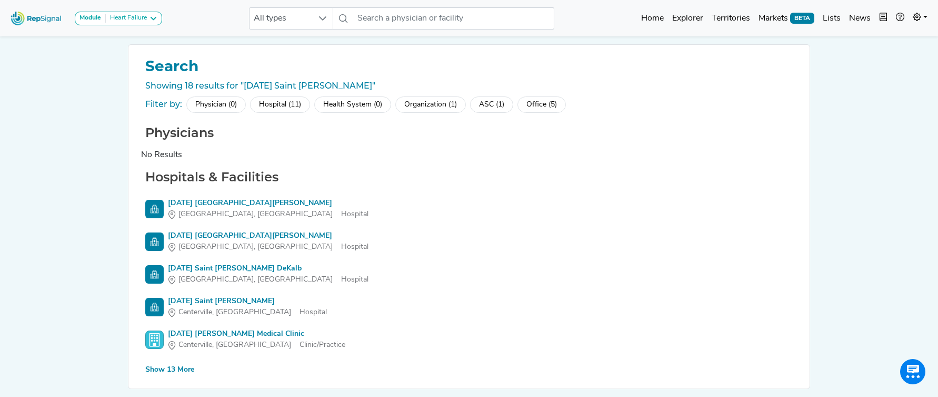
click at [153, 374] on div "Show 13 More" at bounding box center [169, 369] width 49 height 11
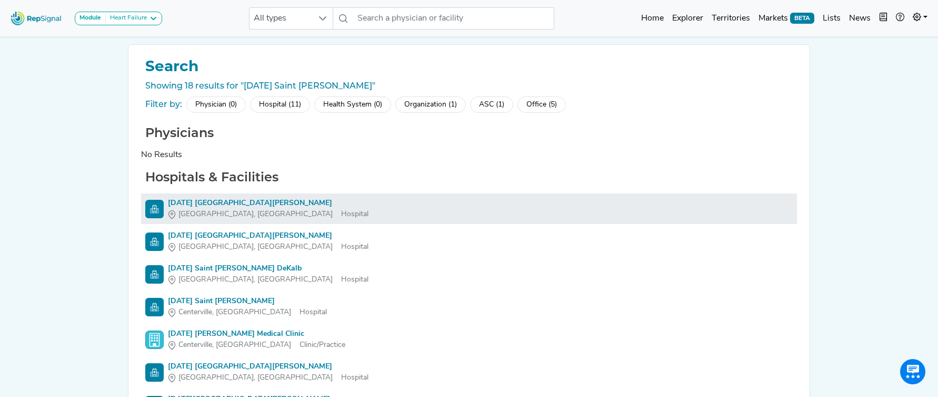
drag, startPoint x: 276, startPoint y: 106, endPoint x: 217, endPoint y: 159, distance: 78.7
click at [276, 107] on div "Hospital (11)" at bounding box center [280, 104] width 60 height 16
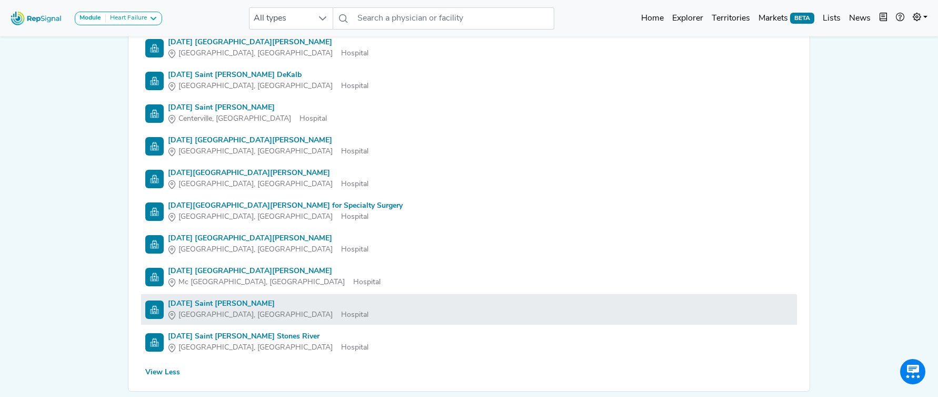
scroll to position [151, 0]
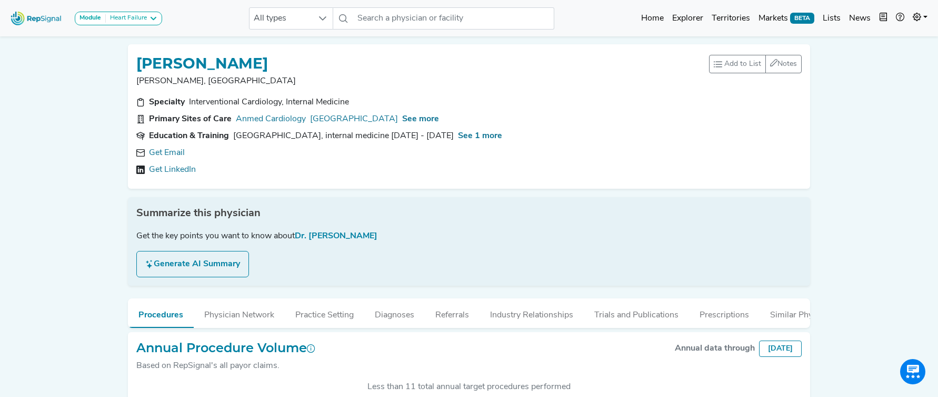
scroll to position [263, 0]
click at [180, 153] on link "Get Email" at bounding box center [167, 152] width 36 height 13
click at [427, 123] on span "See more" at bounding box center [420, 119] width 37 height 8
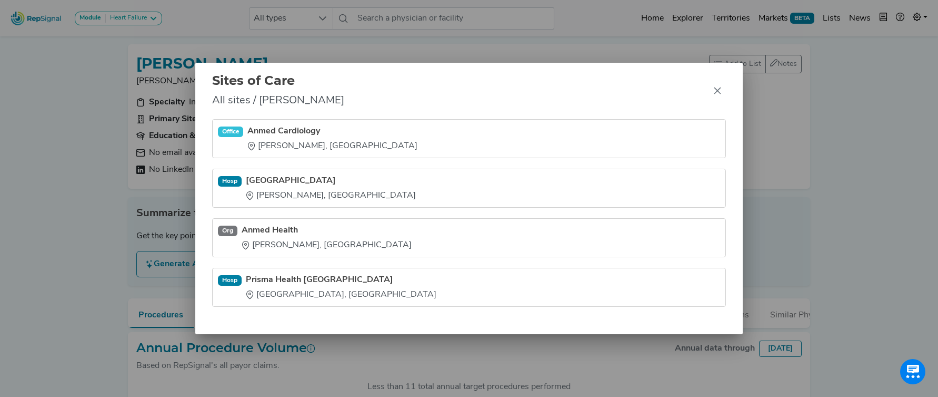
click at [426, 120] on div "Sites of Care All sites / [PERSON_NAME] Office Anmed Cardiology [GEOGRAPHIC_DAT…" at bounding box center [469, 198] width 548 height 271
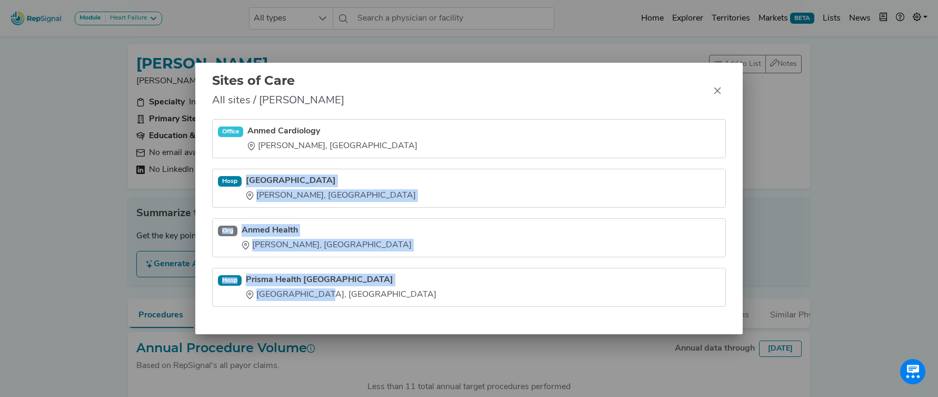
drag, startPoint x: 248, startPoint y: 171, endPoint x: 306, endPoint y: 298, distance: 140.4
type textarea "[GEOGRAPHIC_DATA] Anderson, [GEOGRAPHIC_DATA] Org Anmed Health Anderson, [GEOGR…"
click at [306, 298] on ul "Office Anmed Cardiology [PERSON_NAME], [GEOGRAPHIC_DATA] Anderson, [GEOGRAPHIC_…" at bounding box center [469, 212] width 514 height 187
copy ul "Anmed Medical Center Anderson, SC Org Anmed Health Anderson, SC Hosp Prisma Hea…"
drag, startPoint x: 717, startPoint y: 91, endPoint x: 699, endPoint y: 89, distance: 18.0
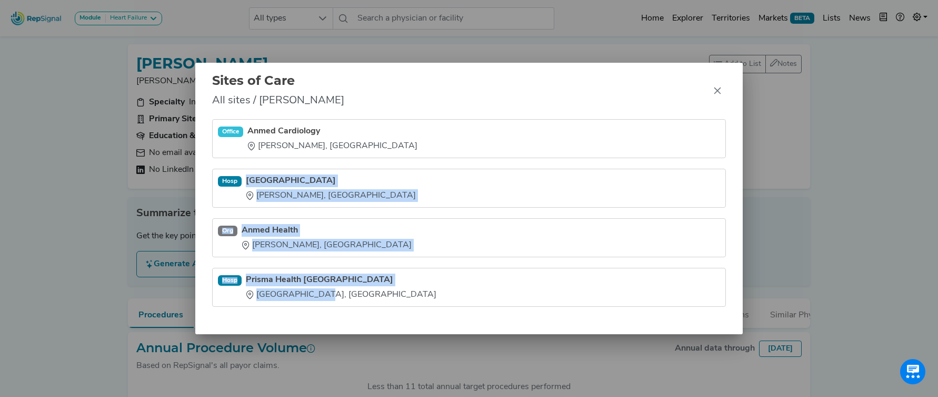
click at [716, 91] on icon "Close" at bounding box center [717, 90] width 7 height 7
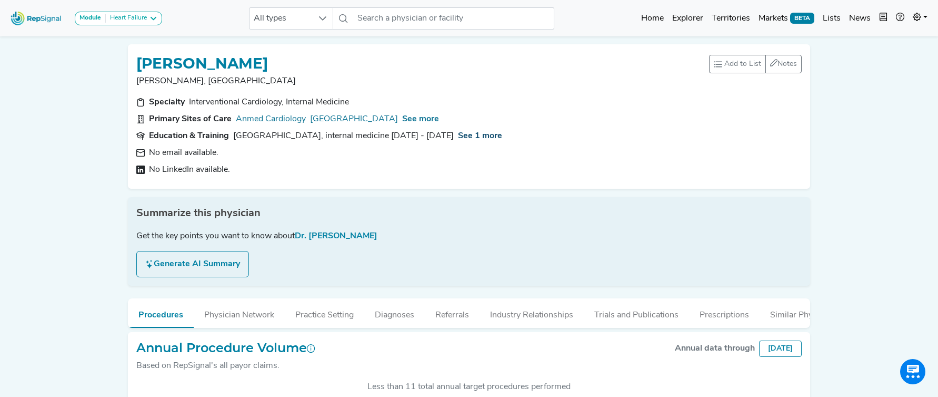
click at [502, 135] on span "See 1 more" at bounding box center [480, 136] width 44 height 8
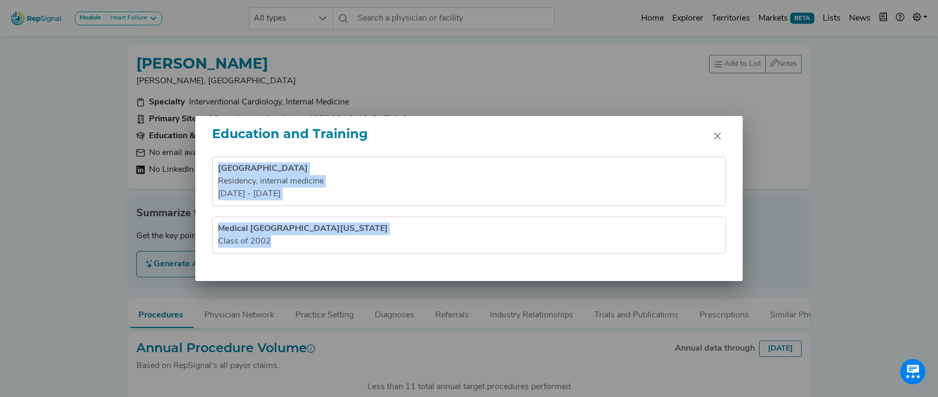
drag, startPoint x: 217, startPoint y: 166, endPoint x: 285, endPoint y: 243, distance: 101.9
click at [283, 243] on ul "Vanderbilt University Medical Center Residency , internal medicine 2002 - 2005 …" at bounding box center [469, 204] width 514 height 97
copy ul "Vanderbilt University Medical Center Residency , internal medicine 2002 - 2005 …"
click at [718, 134] on icon "Close" at bounding box center [717, 136] width 7 height 7
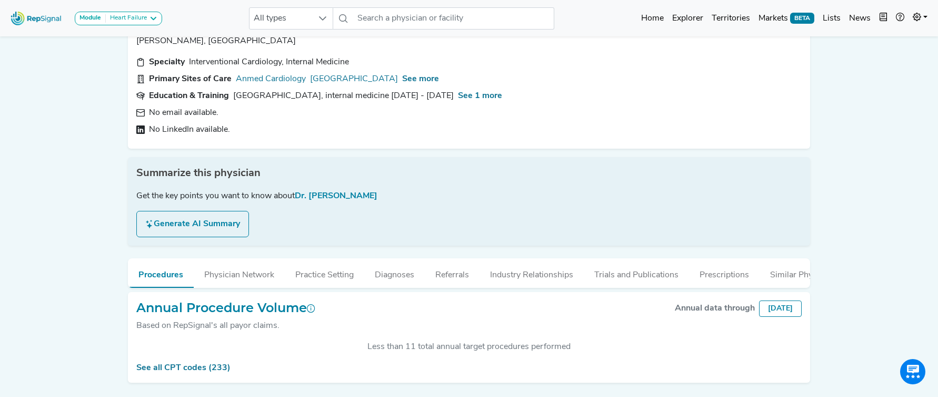
scroll to position [72, 0]
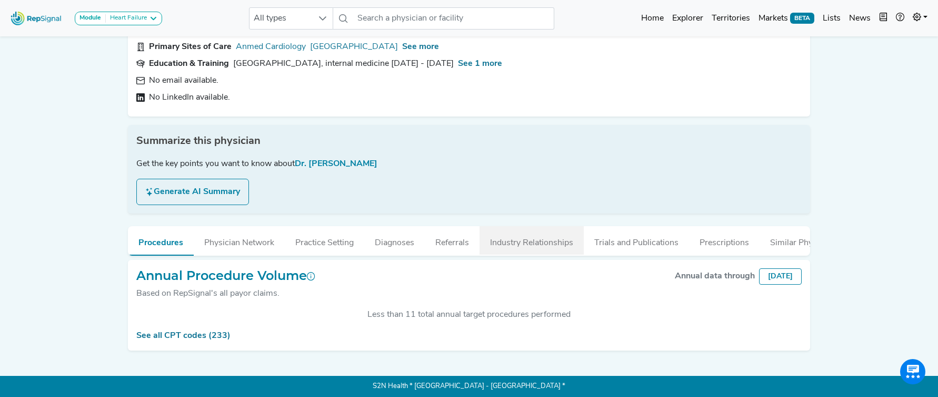
drag, startPoint x: 506, startPoint y: 244, endPoint x: 384, endPoint y: 234, distance: 122.1
click at [506, 244] on button "Industry Relationships" at bounding box center [532, 240] width 104 height 28
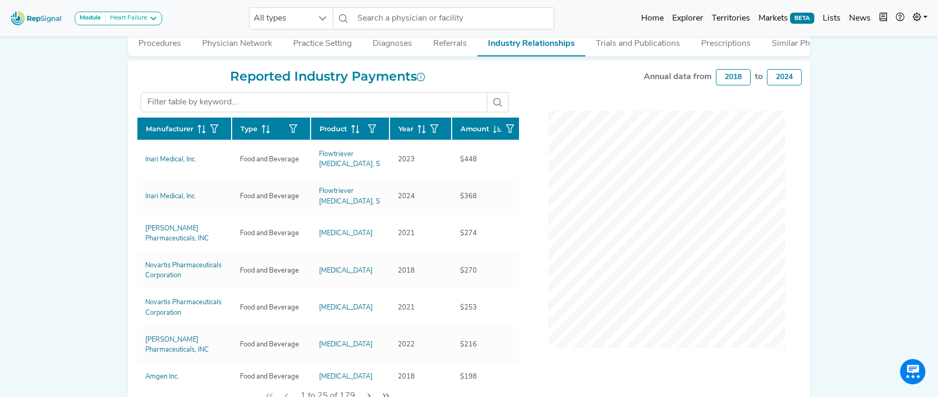
scroll to position [272, 0]
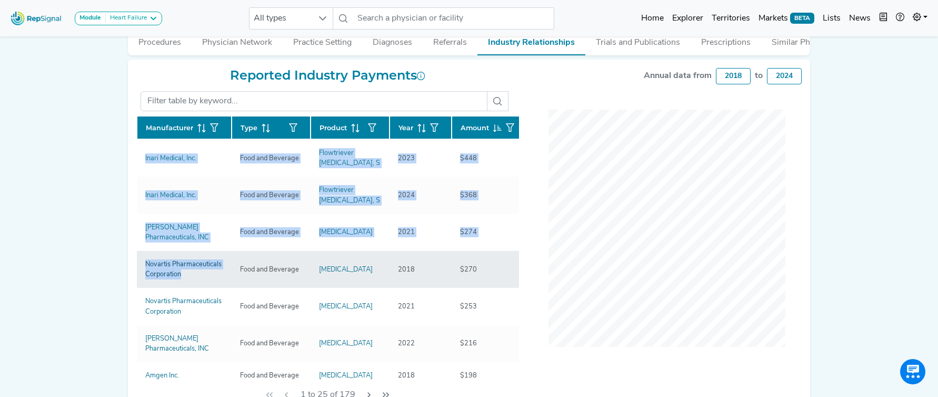
drag, startPoint x: 131, startPoint y: 161, endPoint x: 190, endPoint y: 273, distance: 127.0
click at [190, 273] on div "SCOTT PHILLIPS Anderson, SC Add to List Recent Lists: Mayo Jacksonville Top 100…" at bounding box center [469, 91] width 695 height 655
copy div "Manufacturer Type Product Year Amount Inari Medical, Inc. Food and Beverage Flo…"
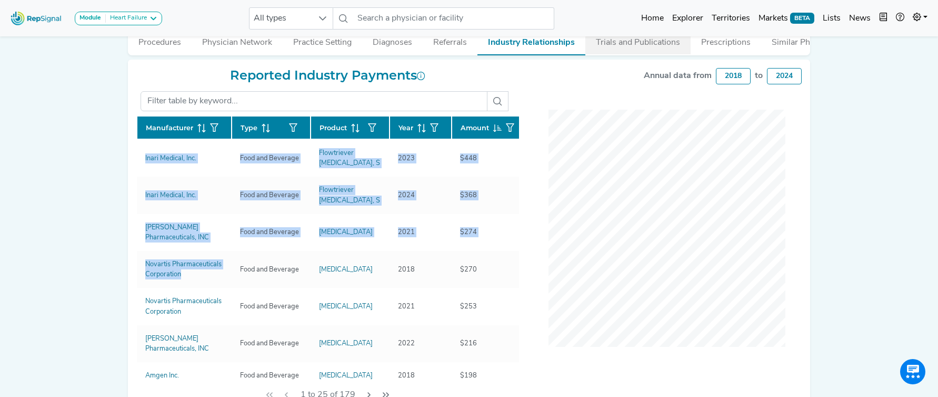
click at [617, 42] on button "Trials and Publications" at bounding box center [638, 40] width 105 height 28
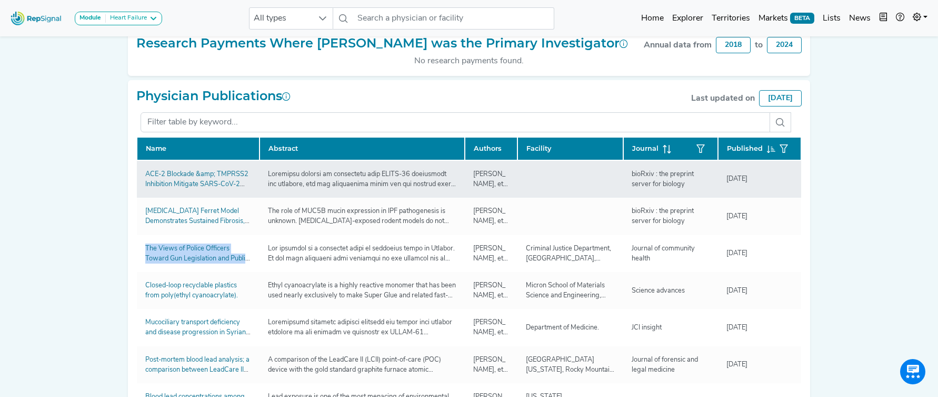
scroll to position [241, 0]
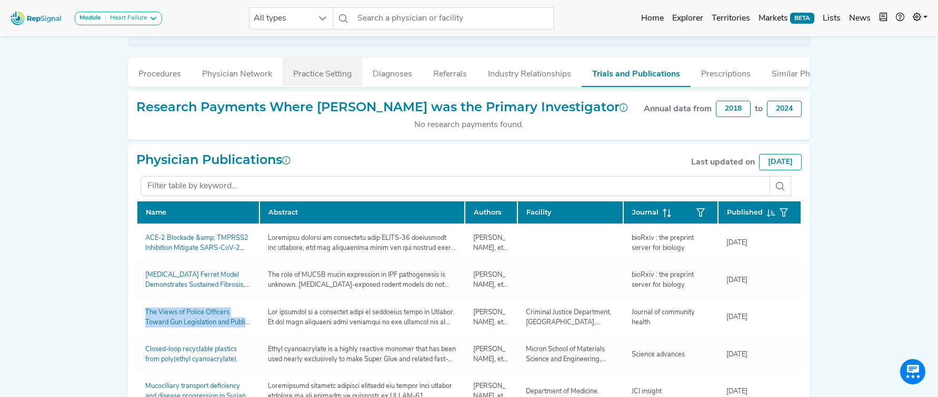
click at [303, 76] on button "Practice Setting" at bounding box center [323, 71] width 80 height 28
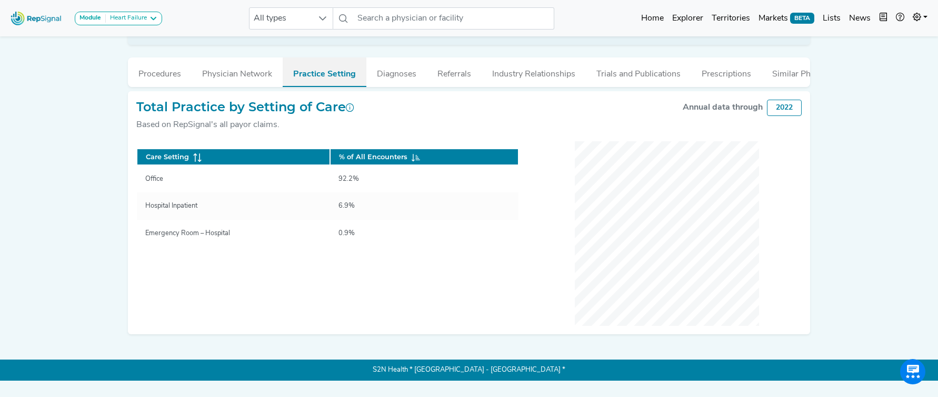
scroll to position [224, 0]
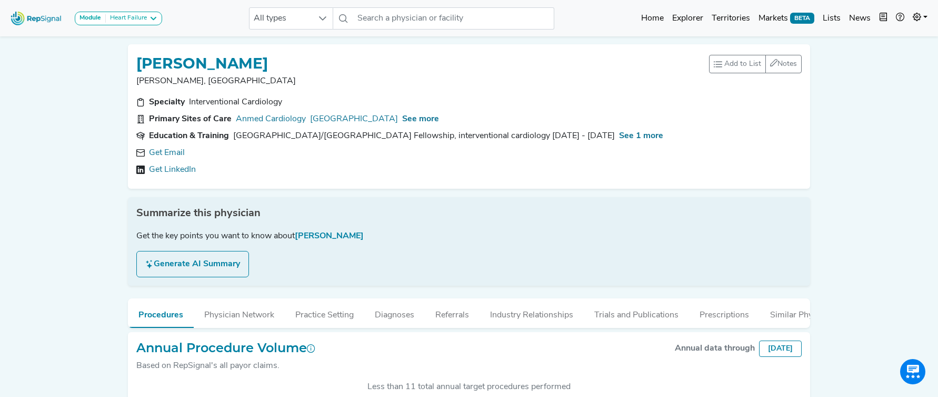
scroll to position [273, 0]
click at [176, 151] on link "Get Email" at bounding box center [167, 152] width 36 height 13
click at [424, 120] on span "See more" at bounding box center [420, 119] width 37 height 8
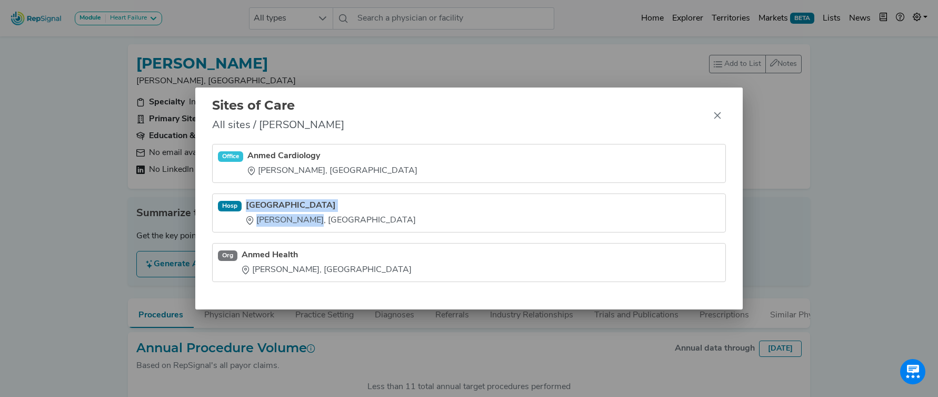
drag, startPoint x: 247, startPoint y: 197, endPoint x: 310, endPoint y: 226, distance: 69.3
type textarea "Anmed Medical Center Anderson, [GEOGRAPHIC_DATA]"
click at [310, 243] on li "[GEOGRAPHIC_DATA], [GEOGRAPHIC_DATA]" at bounding box center [469, 262] width 514 height 39
copy div "Anmed Medical Center Anderson, [GEOGRAPHIC_DATA]"
click at [721, 114] on icon "Close" at bounding box center [718, 115] width 8 height 8
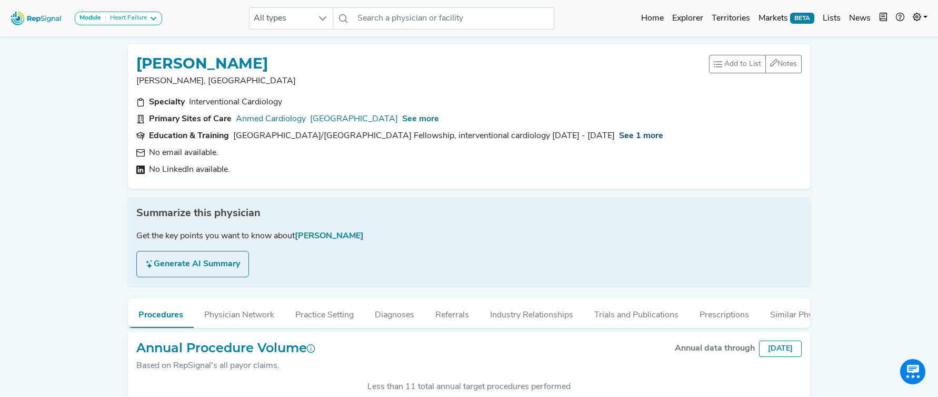
click at [664, 136] on span "See 1 more" at bounding box center [641, 136] width 44 height 8
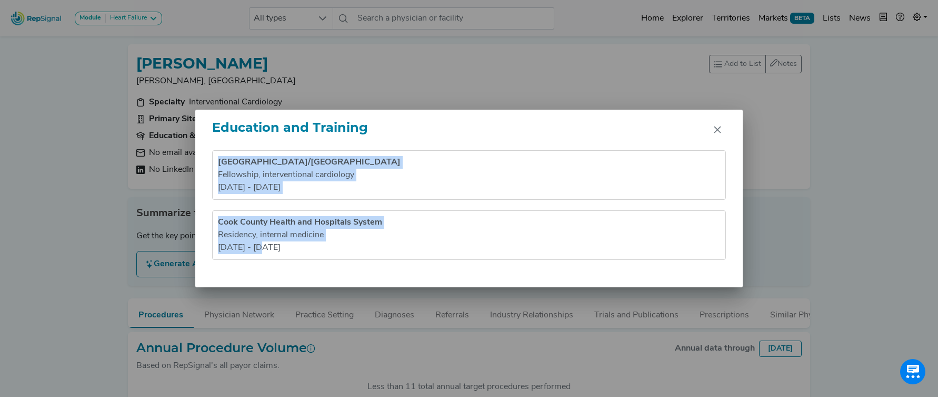
drag, startPoint x: 217, startPoint y: 163, endPoint x: 295, endPoint y: 279, distance: 139.6
click at [295, 279] on div "[GEOGRAPHIC_DATA]/[GEOGRAPHIC_DATA] Fellowship , interventional cardiology [DAT…" at bounding box center [469, 218] width 548 height 137
copy ul "[GEOGRAPHIC_DATA]/[GEOGRAPHIC_DATA] Fellowship , interventional cardiology [DAT…"
click at [718, 130] on icon "Close" at bounding box center [717, 129] width 7 height 7
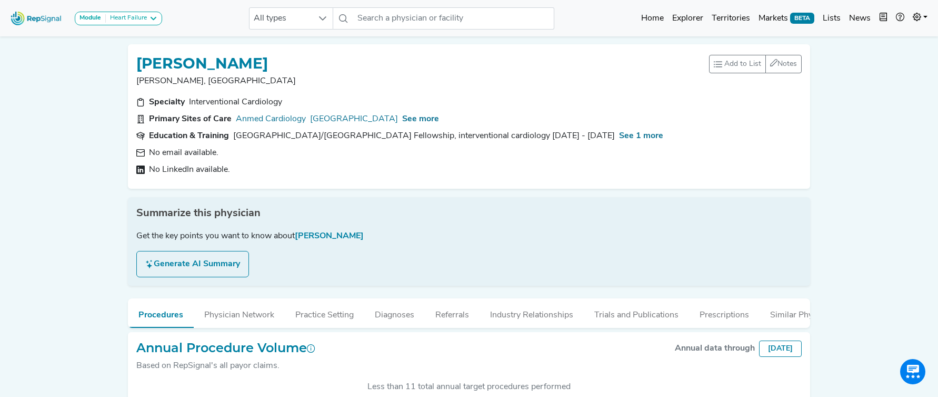
scroll to position [263, 0]
drag, startPoint x: 543, startPoint y: 313, endPoint x: 491, endPoint y: 300, distance: 53.3
click at [542, 313] on button "Industry Relationships" at bounding box center [532, 312] width 104 height 28
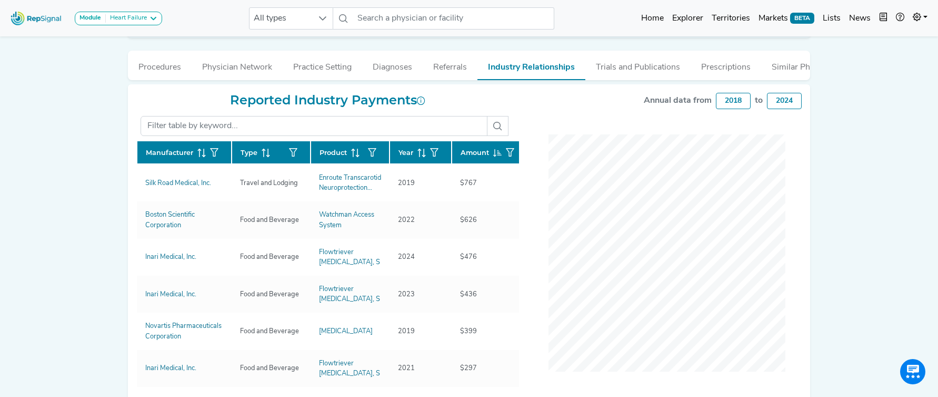
scroll to position [260, 0]
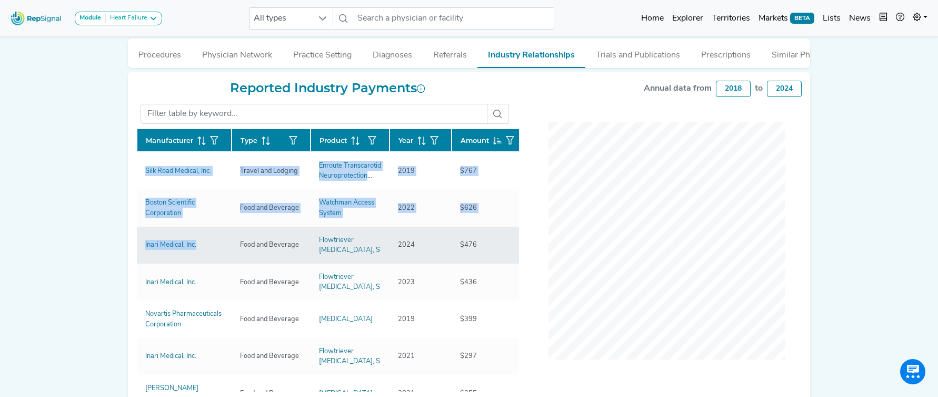
drag, startPoint x: 183, startPoint y: 192, endPoint x: 242, endPoint y: 253, distance: 84.9
click at [197, 245] on div "Reported Industry Payments Manufacturer Type Product Year Amount Silk Road Medi…" at bounding box center [327, 252] width 395 height 342
copy div "Manufacturer Type Product Year Amount Silk Road Medical, Inc. Travel and Lodgin…"
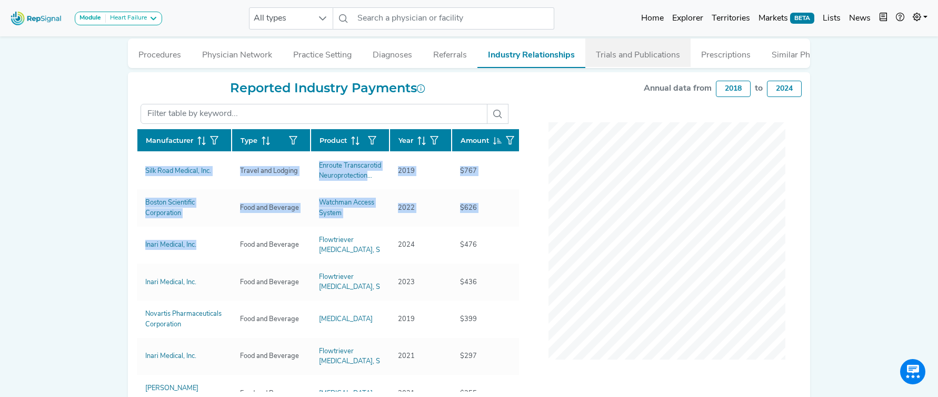
click at [632, 58] on button "Trials and Publications" at bounding box center [638, 52] width 105 height 28
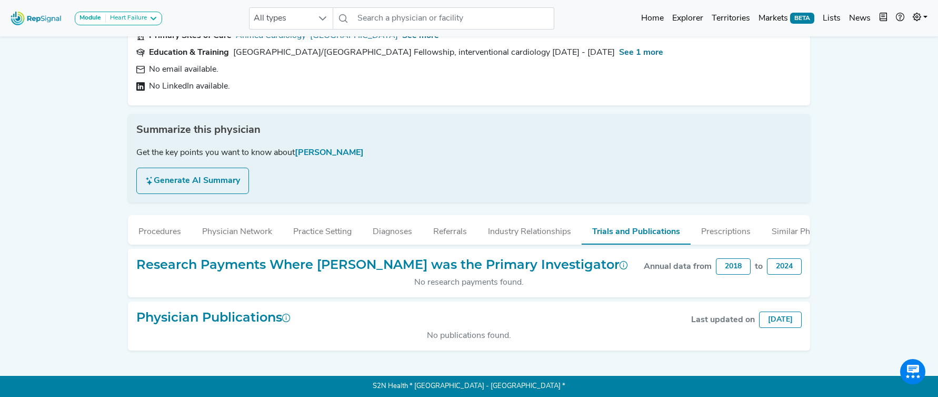
drag, startPoint x: 324, startPoint y: 229, endPoint x: 462, endPoint y: 247, distance: 139.2
click at [324, 229] on button "Practice Setting" at bounding box center [323, 229] width 80 height 28
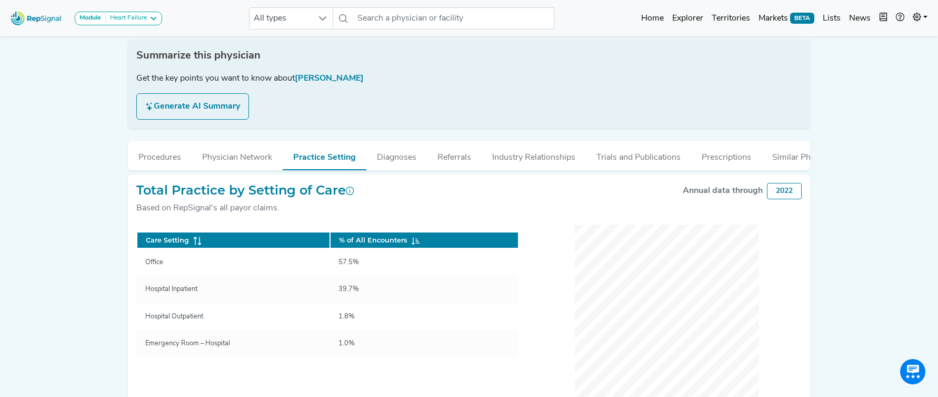
scroll to position [197, 0]
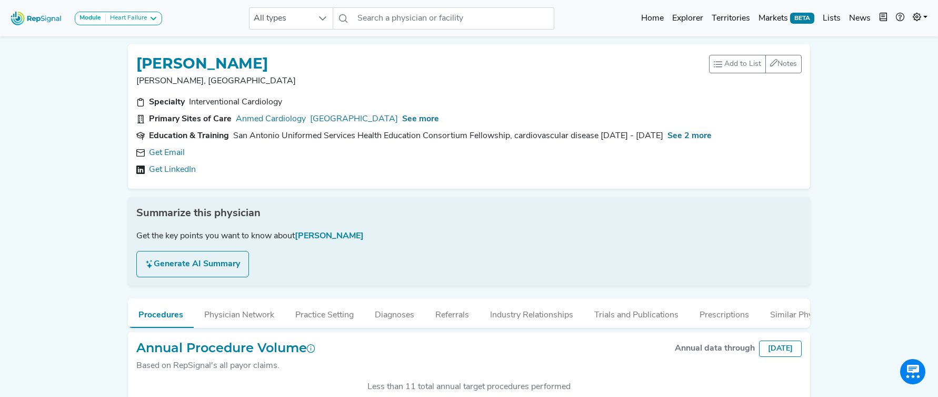
scroll to position [273, 0]
click at [185, 157] on link "Get Email" at bounding box center [167, 152] width 36 height 13
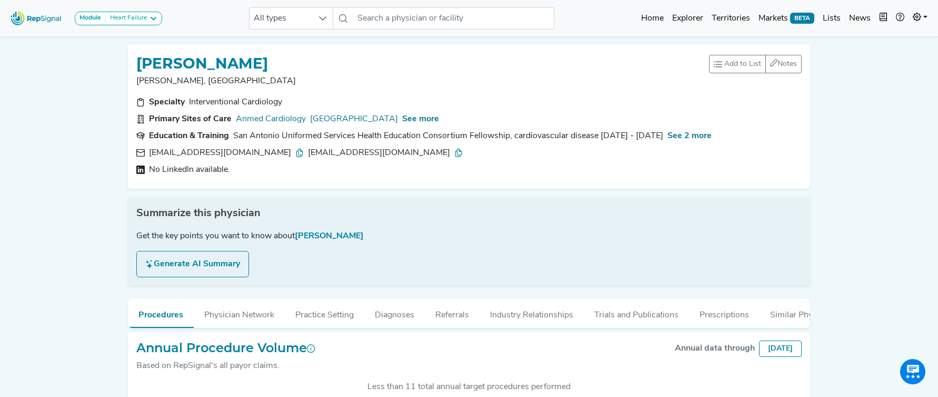
click at [379, 158] on div "[EMAIL_ADDRESS][DOMAIN_NAME] [EMAIL_ADDRESS][DOMAIN_NAME]" at bounding box center [469, 152] width 666 height 13
drag, startPoint x: 235, startPoint y: 152, endPoint x: 137, endPoint y: 157, distance: 98.1
type textarea "[EMAIL_ADDRESS][DOMAIN_NAME] [EMAIL_ADDRESS][DOMAIN_NAME]"
click at [137, 157] on div "[EMAIL_ADDRESS][DOMAIN_NAME] [EMAIL_ADDRESS][DOMAIN_NAME]" at bounding box center [469, 152] width 666 height 13
copy div "[EMAIL_ADDRESS][DOMAIN_NAME] [EMAIL_ADDRESS][DOMAIN_NAME]"
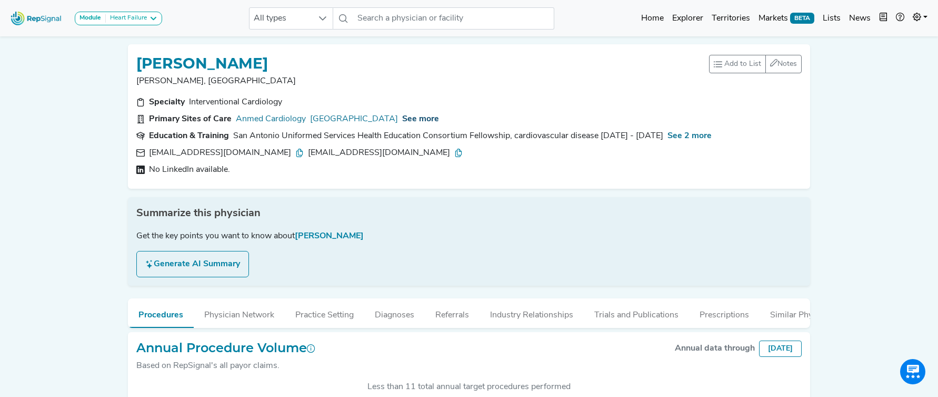
click at [414, 115] on span "See more" at bounding box center [420, 119] width 37 height 8
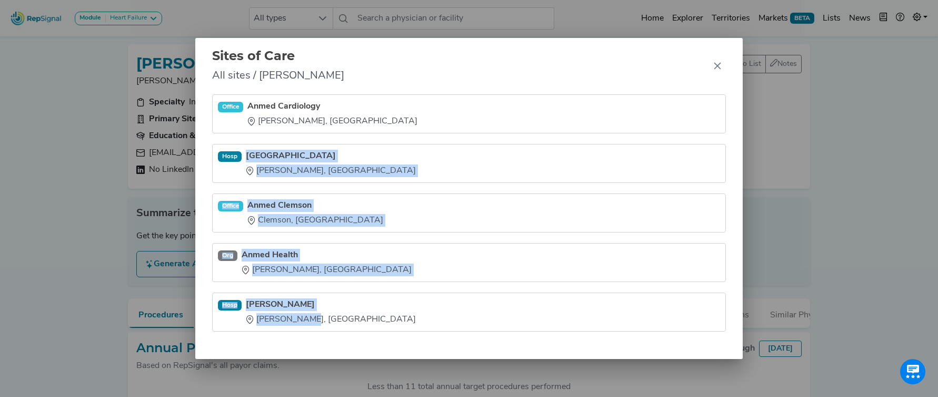
drag, startPoint x: 303, startPoint y: 249, endPoint x: 328, endPoint y: 331, distance: 86.2
click at [328, 331] on div "Office Anmed Cardiology Anderson, SC Hosp Anmed Medical Center Anderson, SC Off…" at bounding box center [469, 226] width 548 height 264
copy ul "Anmed Medical Center Anderson, SC Office Anmed Clemson Clemson, SC Org Anmed He…"
drag, startPoint x: 721, startPoint y: 65, endPoint x: 598, endPoint y: 47, distance: 124.6
click at [721, 65] on icon "Close" at bounding box center [718, 66] width 8 height 8
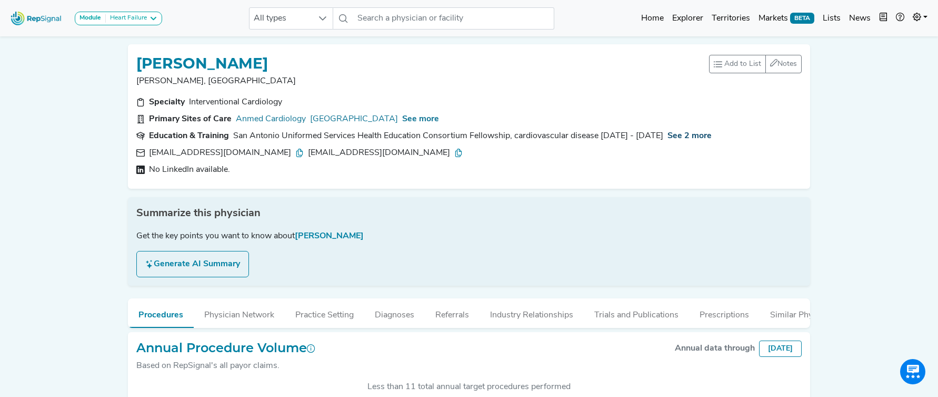
click at [672, 137] on span "See 2 more" at bounding box center [690, 136] width 44 height 8
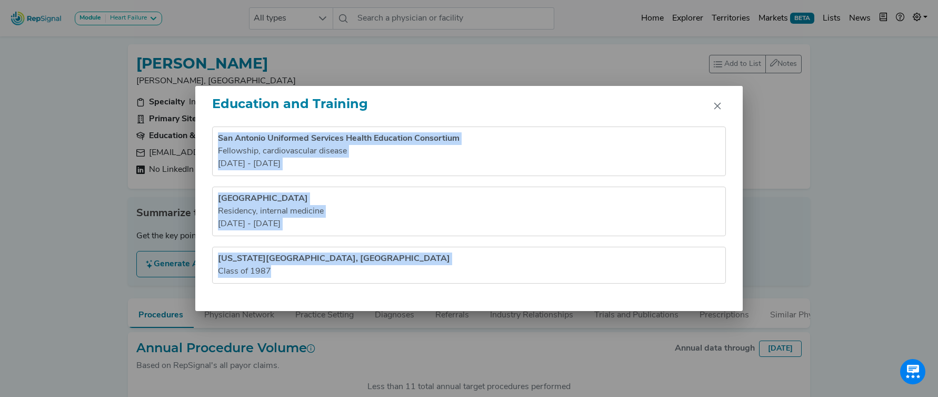
drag, startPoint x: 291, startPoint y: 233, endPoint x: 322, endPoint y: 284, distance: 59.1
click at [322, 284] on div "San Antonio Uniformed Services Health Education Consortium Fellowship , cardiov…" at bounding box center [469, 218] width 548 height 184
copy ul "San Antonio Uniformed Services Health Education Consortium Fellowship , cardiov…"
drag, startPoint x: 717, startPoint y: 106, endPoint x: 583, endPoint y: 73, distance: 138.5
click at [715, 106] on icon "Close" at bounding box center [718, 106] width 8 height 8
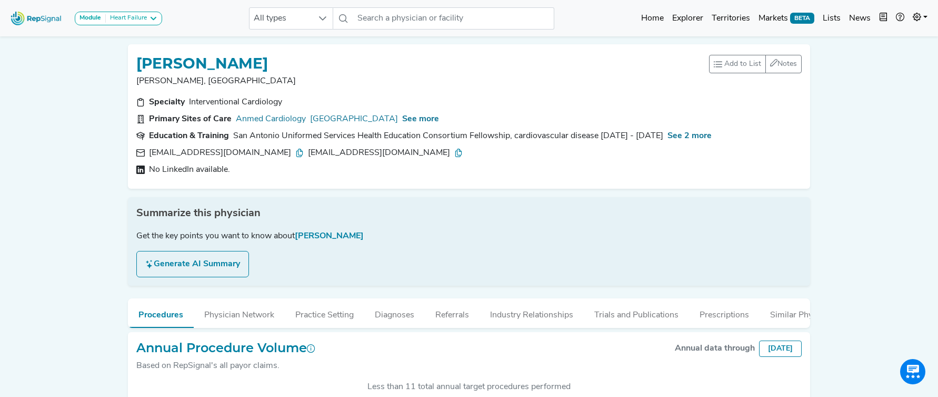
scroll to position [263, 0]
click at [337, 321] on button "Practice Setting" at bounding box center [325, 312] width 80 height 28
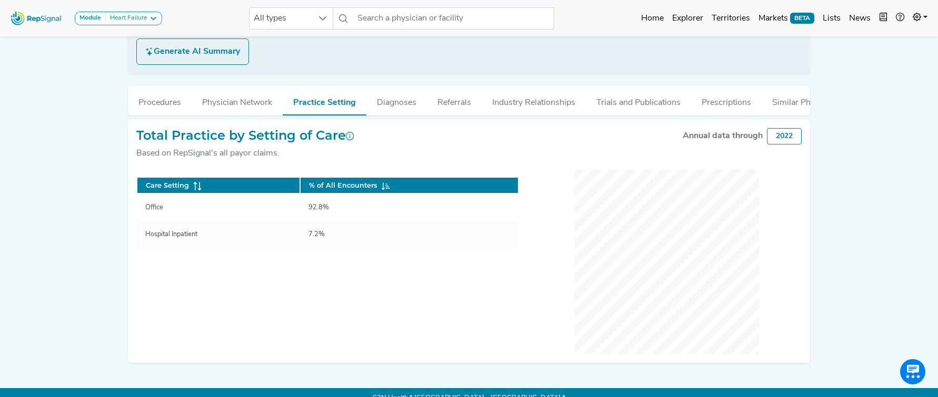
scroll to position [214, 0]
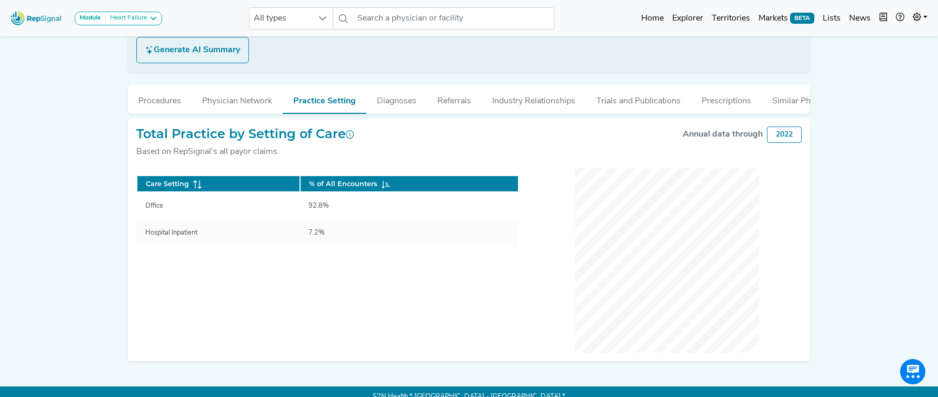
drag, startPoint x: 516, startPoint y: 103, endPoint x: 489, endPoint y: 119, distance: 31.4
click at [515, 103] on button "Industry Relationships" at bounding box center [534, 98] width 104 height 28
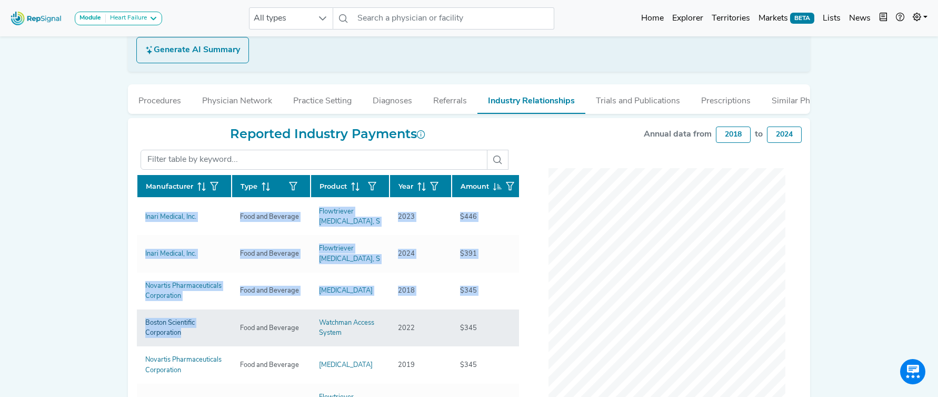
drag, startPoint x: 133, startPoint y: 217, endPoint x: 191, endPoint y: 334, distance: 130.0
click at [191, 334] on div "Reported Industry Payments Manufacturer Type Product Year Amount Inari Medical,…" at bounding box center [327, 297] width 395 height 342
copy div "Manufacturer Type Product Year Amount Inari Medical, Inc. Food and Beverage Flo…"
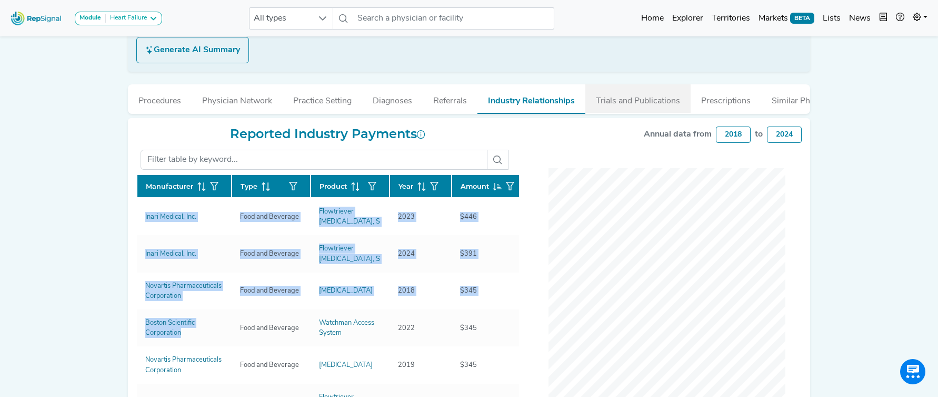
click at [625, 105] on button "Trials and Publications" at bounding box center [638, 98] width 105 height 28
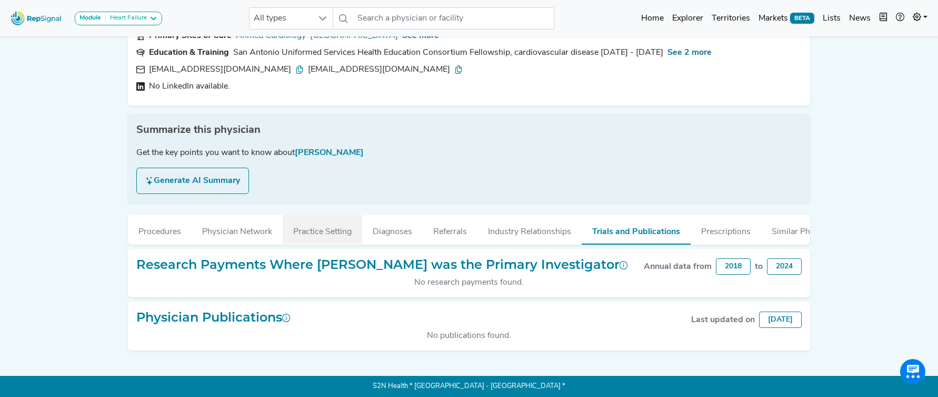
click at [338, 228] on button "Practice Setting" at bounding box center [323, 229] width 80 height 28
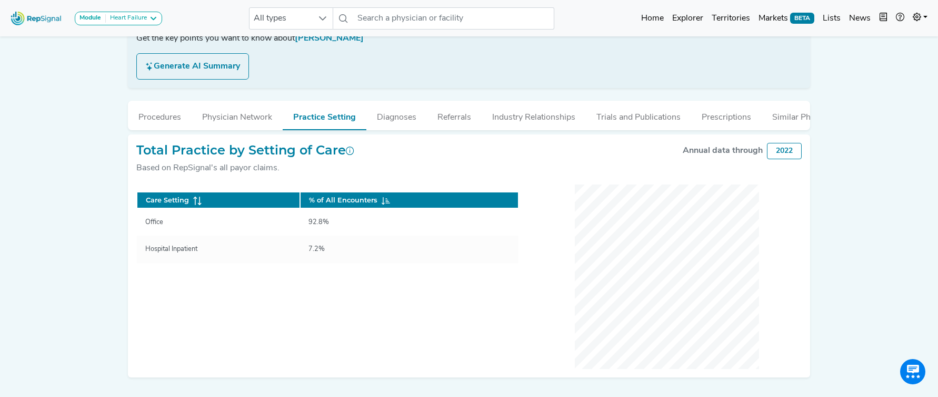
scroll to position [224, 0]
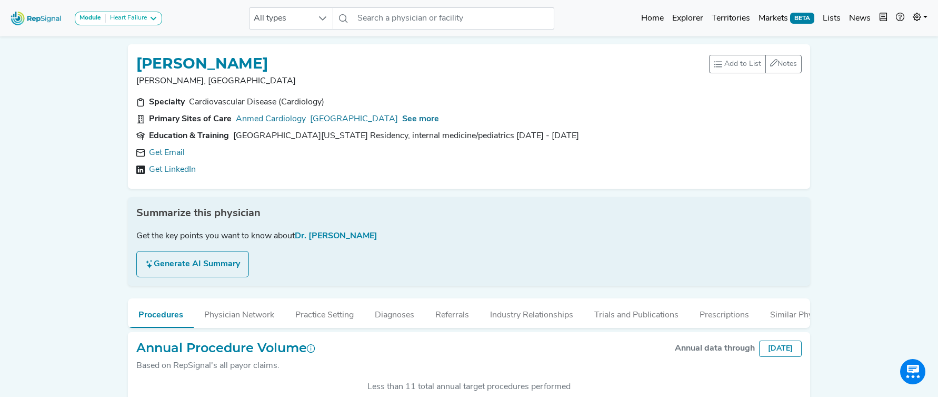
scroll to position [273, 0]
drag, startPoint x: 161, startPoint y: 153, endPoint x: 284, endPoint y: 106, distance: 131.8
type textarea "t"
click at [161, 153] on link "Get Email" at bounding box center [167, 152] width 36 height 13
click at [431, 119] on span "See more" at bounding box center [420, 119] width 37 height 8
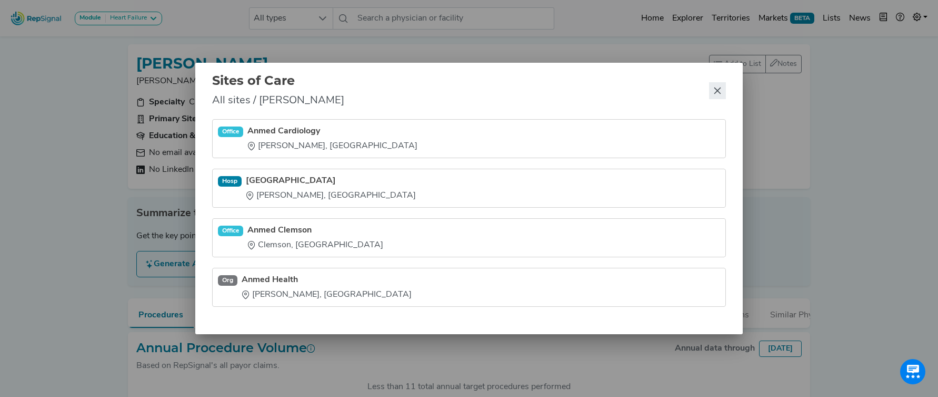
drag, startPoint x: 717, startPoint y: 92, endPoint x: 714, endPoint y: 85, distance: 7.1
click at [717, 91] on icon "Close" at bounding box center [718, 90] width 8 height 8
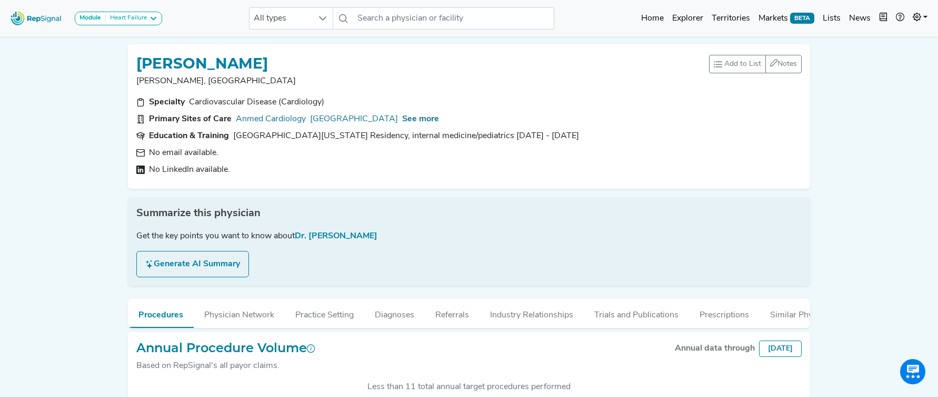
drag, startPoint x: 575, startPoint y: 133, endPoint x: 236, endPoint y: 132, distance: 338.6
click at [236, 132] on section "Education & Training University of Kentucky College of Medicine Residency, inte…" at bounding box center [469, 136] width 666 height 13
copy div "University of Kentucky College of Medicine Residency, internal medicine/pediatr…"
drag, startPoint x: 533, startPoint y: 312, endPoint x: 580, endPoint y: 265, distance: 67.0
click at [533, 312] on button "Industry Relationships" at bounding box center [532, 312] width 104 height 28
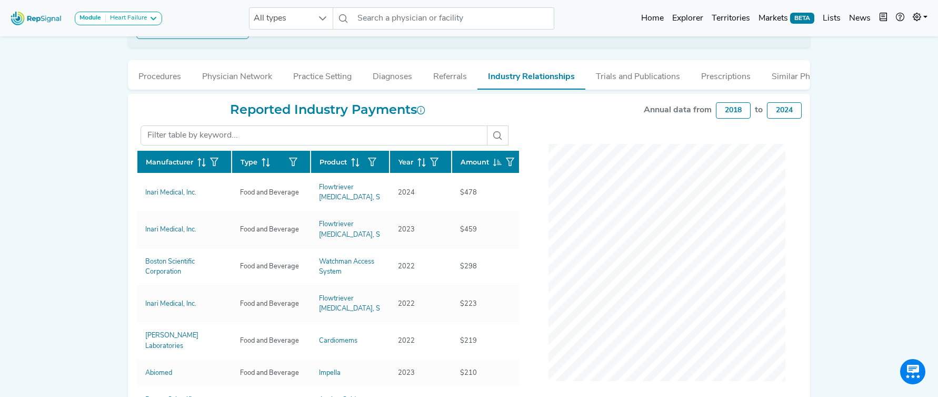
scroll to position [239, 0]
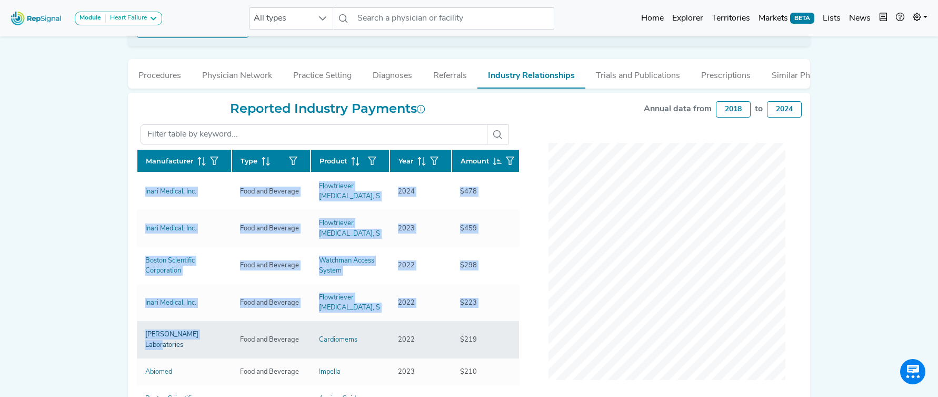
drag, startPoint x: 134, startPoint y: 185, endPoint x: 212, endPoint y: 333, distance: 166.8
click at [206, 336] on div "Reported Industry Payments Manufacturer Type Product Year Amount Inari Medical,…" at bounding box center [327, 272] width 395 height 342
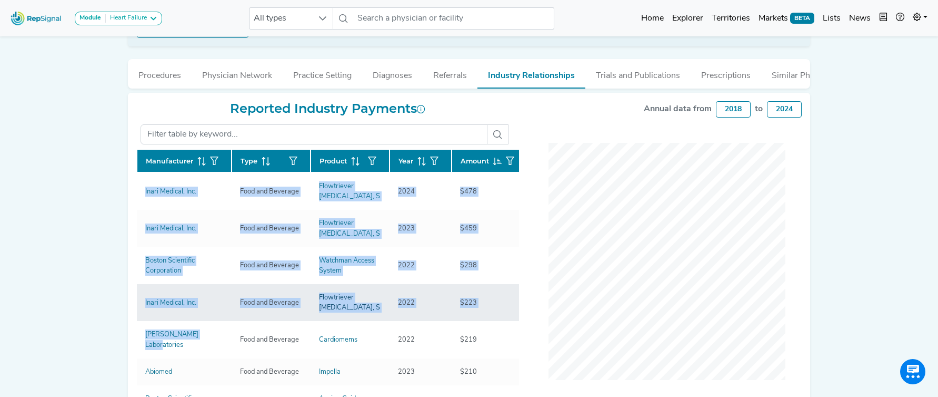
copy div "Manufacturer Type Product Year Amount Inari Medical, Inc. Food and Beverage Flo…"
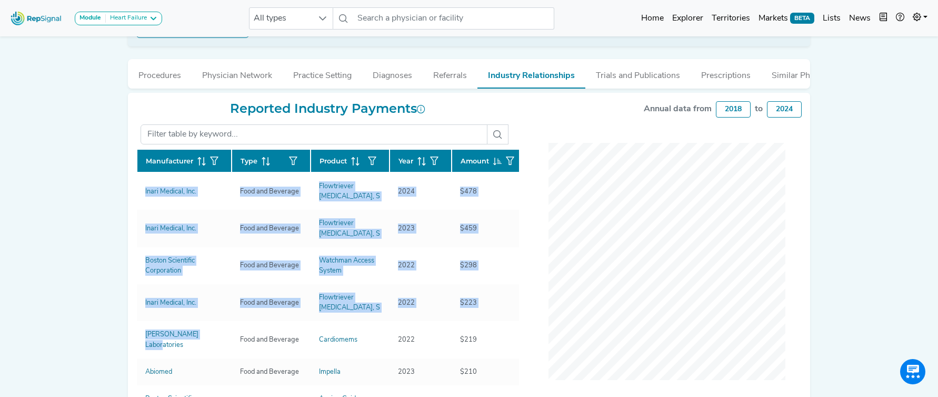
drag, startPoint x: 629, startPoint y: 78, endPoint x: 482, endPoint y: 83, distance: 146.5
click at [629, 78] on button "Trials and Publications" at bounding box center [638, 73] width 105 height 28
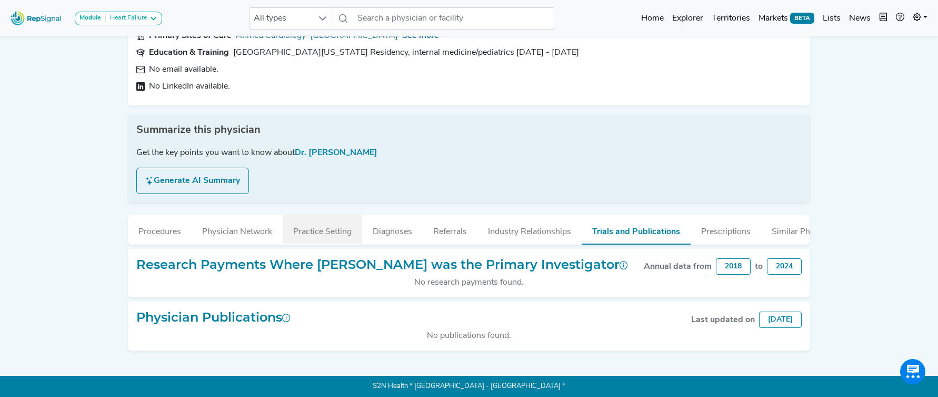
click at [340, 236] on button "Practice Setting" at bounding box center [323, 229] width 80 height 28
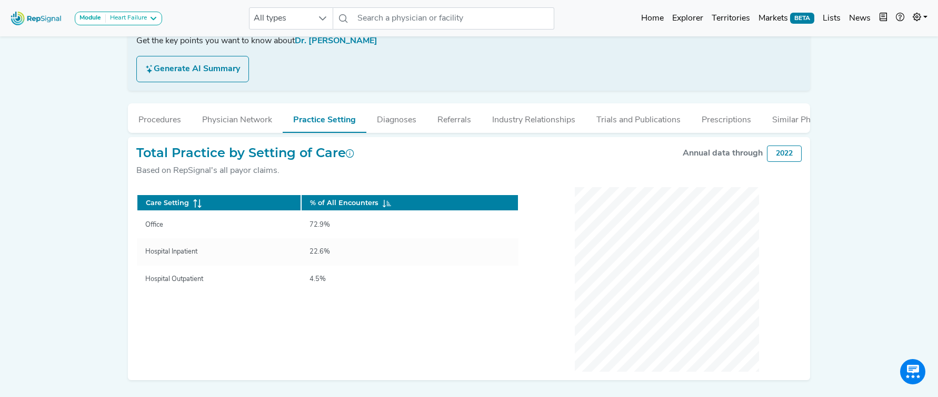
scroll to position [224, 0]
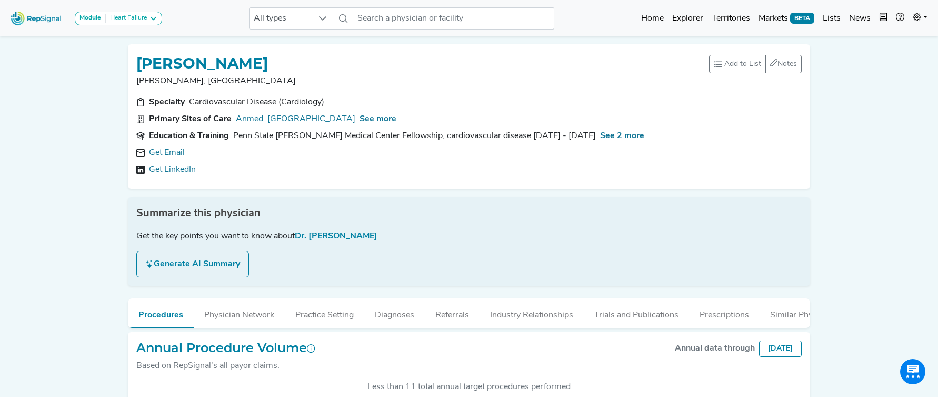
scroll to position [273, 0]
drag, startPoint x: 167, startPoint y: 157, endPoint x: 180, endPoint y: 156, distance: 13.2
click at [167, 157] on link "Get Email" at bounding box center [167, 152] width 36 height 13
click at [376, 119] on span "See more" at bounding box center [378, 119] width 37 height 8
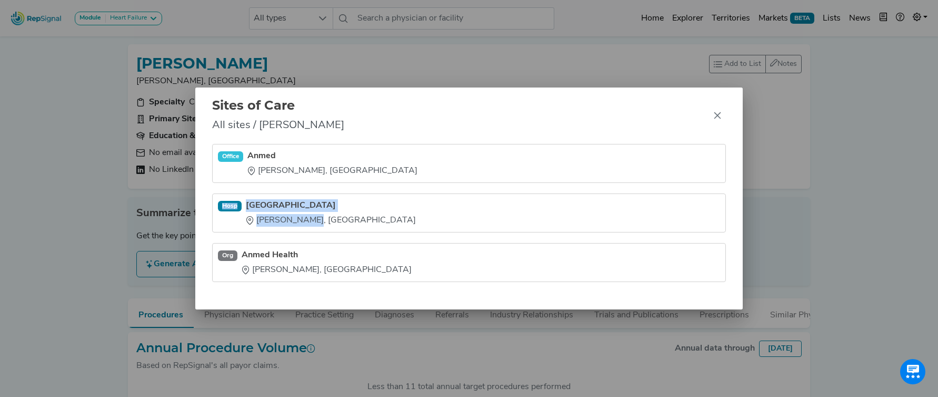
drag, startPoint x: 245, startPoint y: 197, endPoint x: 304, endPoint y: 222, distance: 64.0
type textarea "[GEOGRAPHIC_DATA], [GEOGRAPHIC_DATA]"
click at [308, 243] on li "[GEOGRAPHIC_DATA], [GEOGRAPHIC_DATA]" at bounding box center [469, 262] width 514 height 39
copy li "[GEOGRAPHIC_DATA], [GEOGRAPHIC_DATA]"
click at [720, 115] on icon "Close" at bounding box center [718, 115] width 8 height 8
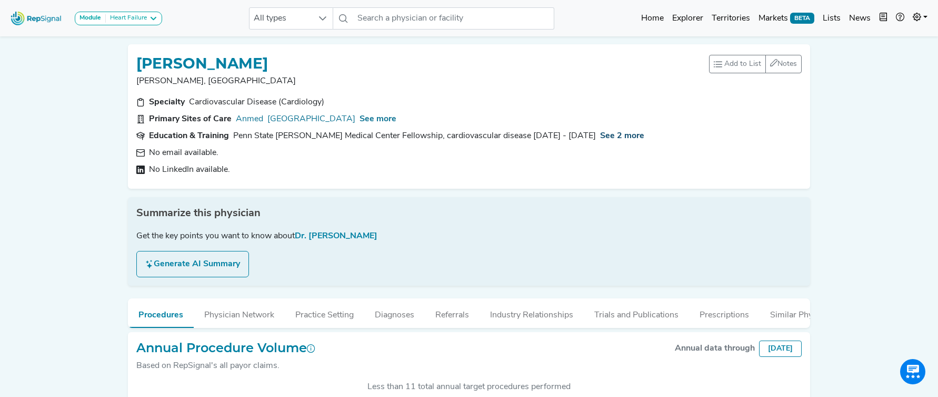
click at [600, 135] on span "See 2 more" at bounding box center [622, 136] width 44 height 8
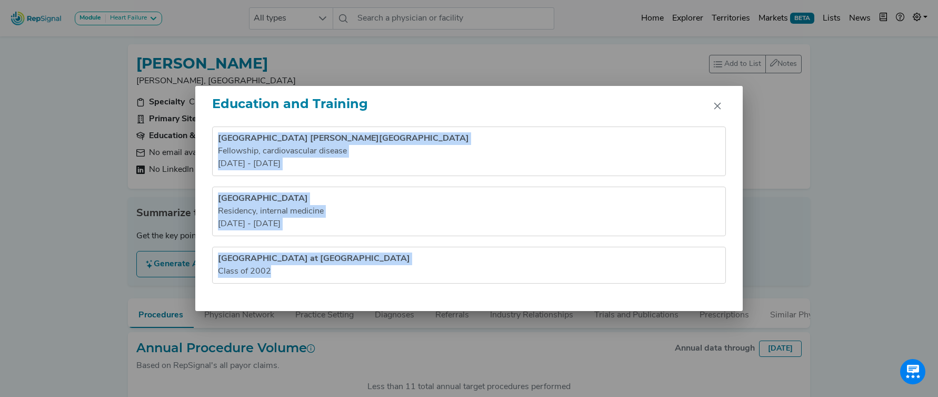
drag, startPoint x: 217, startPoint y: 137, endPoint x: 294, endPoint y: 285, distance: 166.3
click at [294, 285] on div "Penn State Milton S Hershey Medical Center Fellowship , cardiovascular disease …" at bounding box center [469, 218] width 548 height 184
copy ul "Penn State Milton S Hershey Medical Center Fellowship , cardiovascular disease …"
drag, startPoint x: 720, startPoint y: 107, endPoint x: 708, endPoint y: 102, distance: 13.0
click at [720, 107] on icon "Close" at bounding box center [718, 106] width 8 height 8
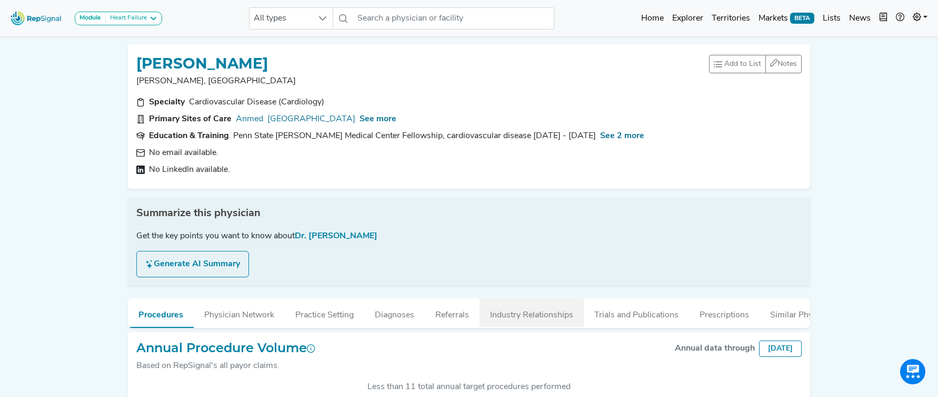
drag, startPoint x: 532, startPoint y: 315, endPoint x: 537, endPoint y: 310, distance: 7.2
click at [532, 315] on button "Industry Relationships" at bounding box center [532, 312] width 104 height 28
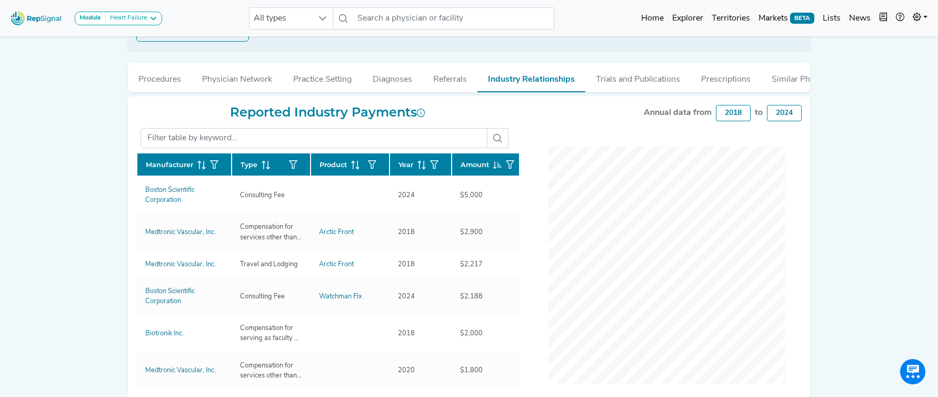
scroll to position [244, 0]
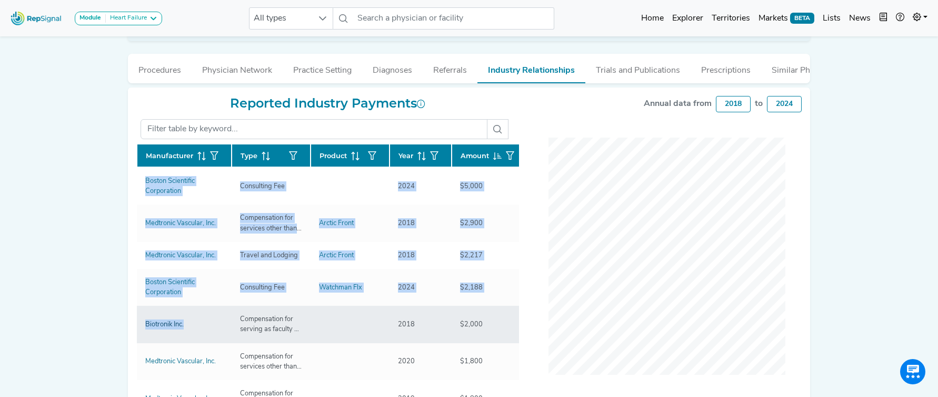
drag, startPoint x: 124, startPoint y: 179, endPoint x: 195, endPoint y: 325, distance: 162.8
click at [186, 326] on div "RICK HENDERSON Anderson, SC Add to List Recent Lists: Mayo Jacksonville Top 100…" at bounding box center [469, 118] width 695 height 655
copy div "Manufacturer Type Product Year Amount Boston Scientific Corporation Consulting …"
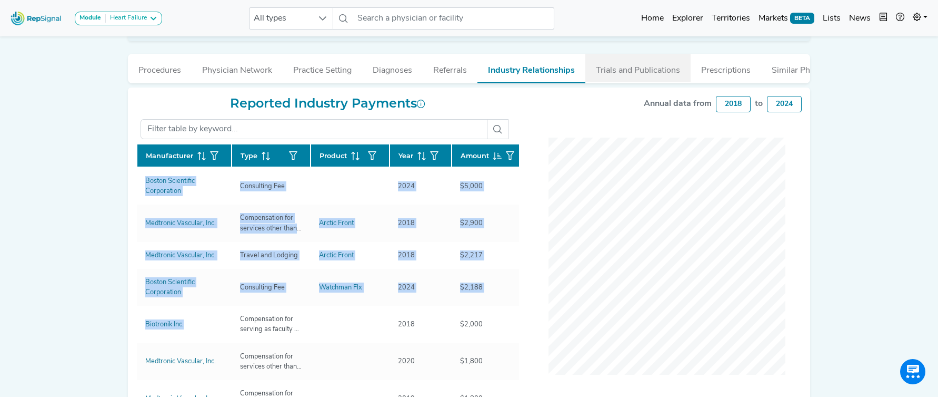
click at [622, 68] on button "Trials and Publications" at bounding box center [638, 68] width 105 height 28
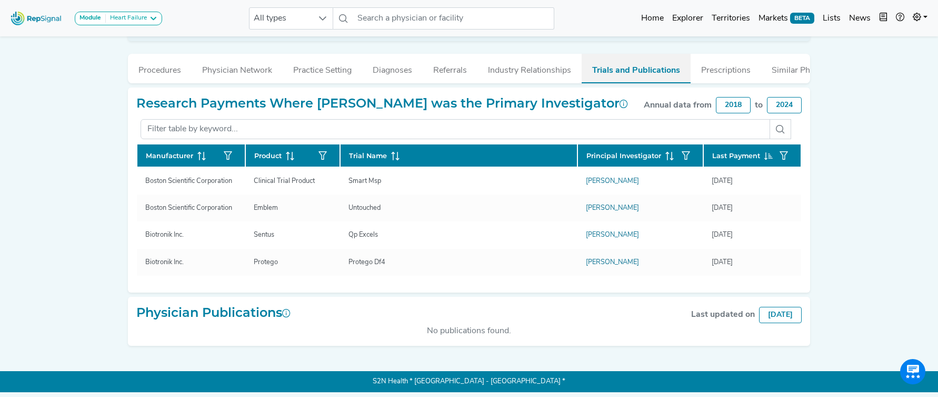
scroll to position [240, 0]
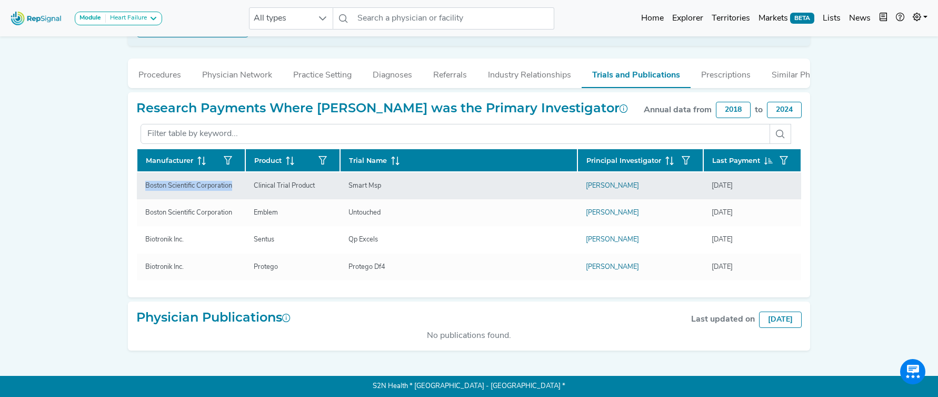
drag, startPoint x: 182, startPoint y: 191, endPoint x: 220, endPoint y: 193, distance: 37.5
click at [220, 193] on td "Boston Scientific Corporation" at bounding box center [191, 185] width 108 height 27
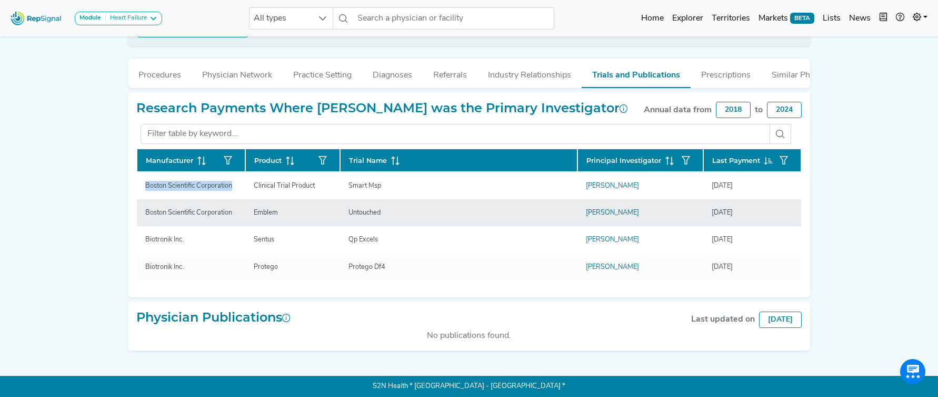
copy div "Boston Scientific Corporation"
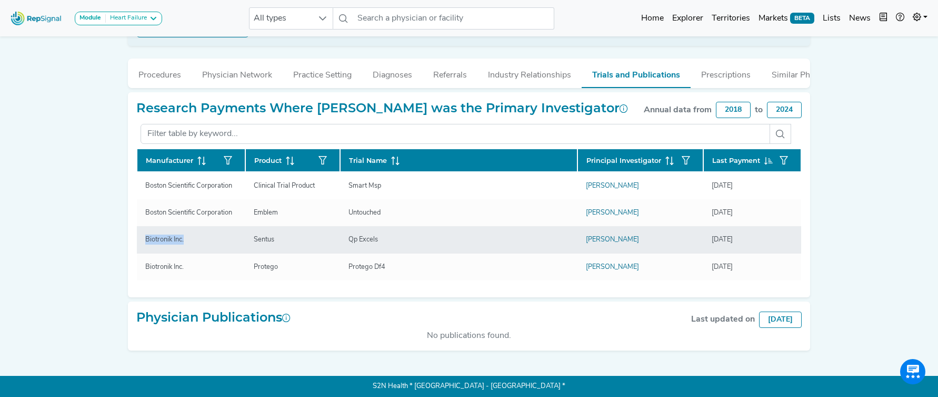
click at [144, 242] on div "Biotronik Inc." at bounding box center [164, 239] width 51 height 10
copy div "Biotronik Inc."
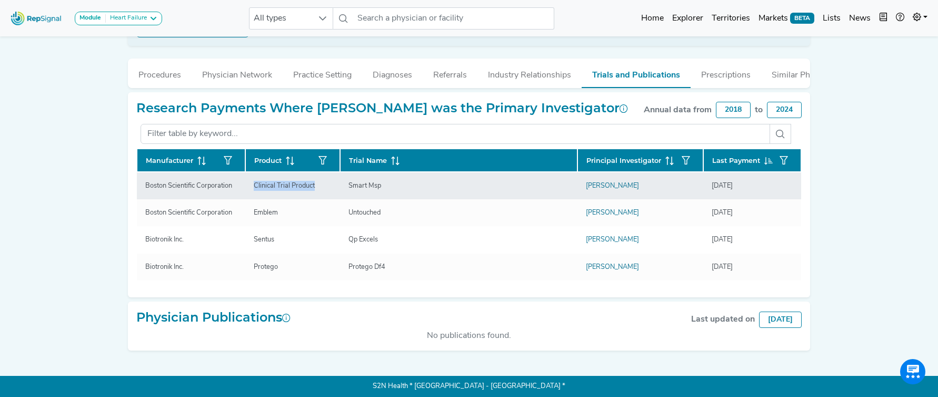
drag, startPoint x: 254, startPoint y: 186, endPoint x: 347, endPoint y: 188, distance: 93.2
click at [348, 226] on tr "Boston Scientific Corporation Clinical Trial Product Smart Msp Rick Henderson 9…" at bounding box center [469, 239] width 665 height 27
copy tr "Clinical Trial Product"
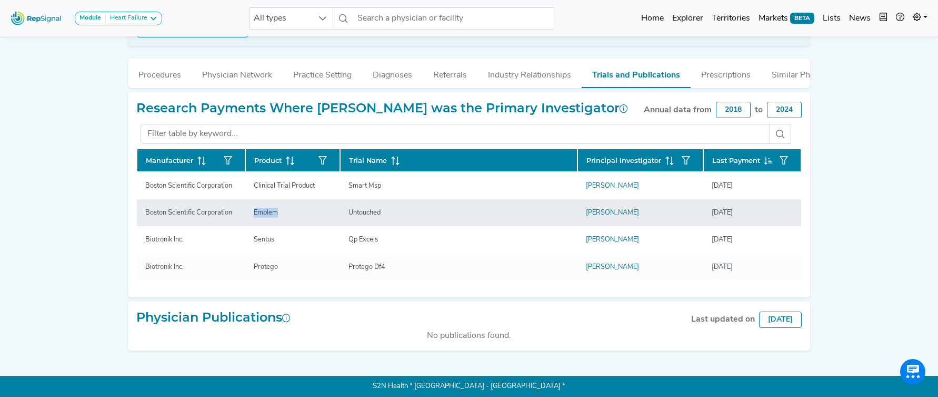
drag, startPoint x: 250, startPoint y: 215, endPoint x: 295, endPoint y: 214, distance: 45.8
click at [295, 214] on div "Emblem" at bounding box center [293, 212] width 78 height 10
copy div "Emblem"
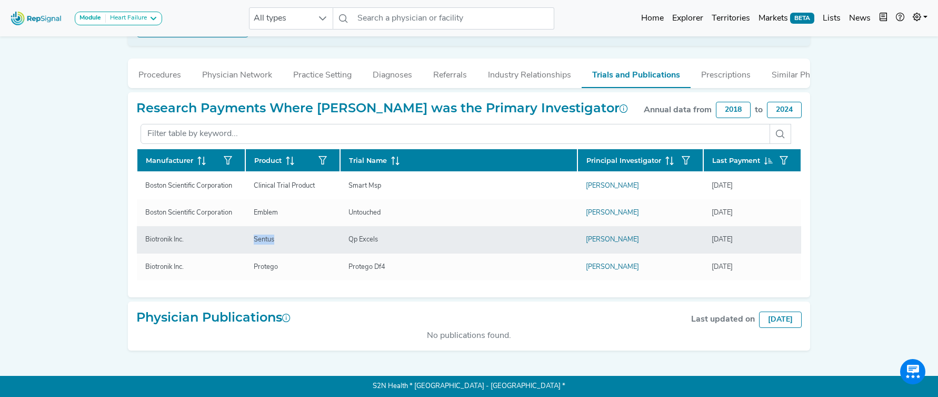
drag, startPoint x: 273, startPoint y: 238, endPoint x: 283, endPoint y: 239, distance: 9.5
click at [283, 239] on tr "Biotronik Inc. Sentus Qp Excels Rick Henderson 10/8/2019" at bounding box center [469, 239] width 665 height 27
copy tr "Sentus"
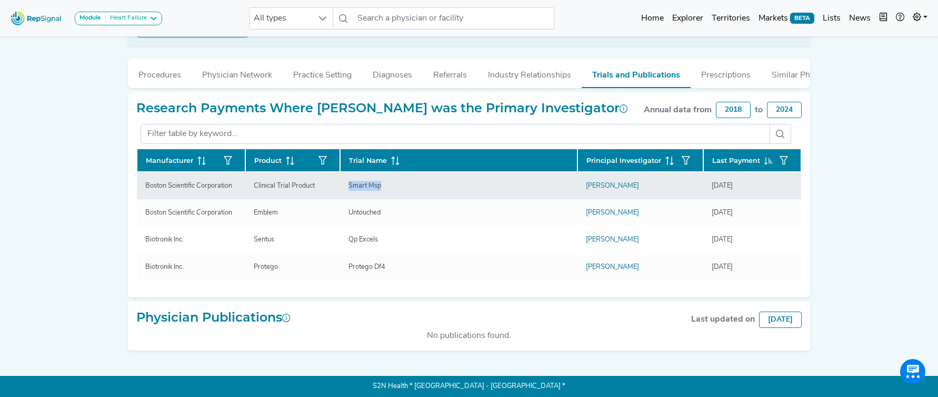
drag, startPoint x: 348, startPoint y: 186, endPoint x: 402, endPoint y: 187, distance: 54.3
click at [402, 187] on div "Smart Msp" at bounding box center [459, 186] width 220 height 10
copy div "Smart Msp"
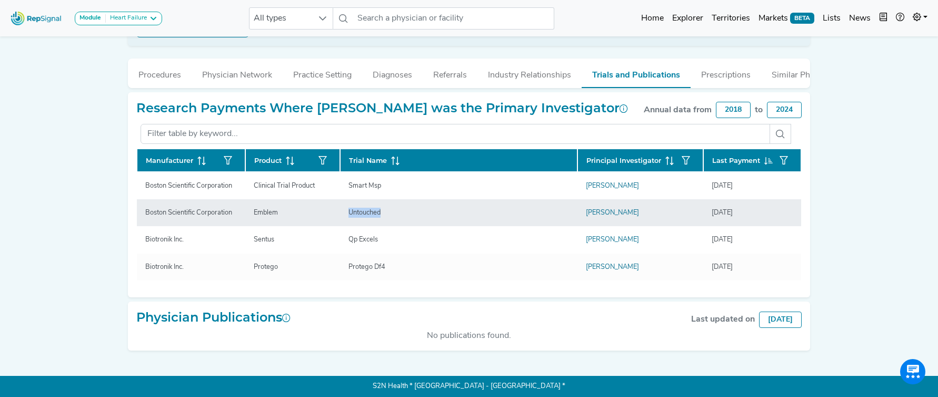
drag, startPoint x: 344, startPoint y: 212, endPoint x: 398, endPoint y: 211, distance: 53.7
click at [398, 211] on div "Untouched" at bounding box center [459, 212] width 220 height 10
copy div "Untouched"
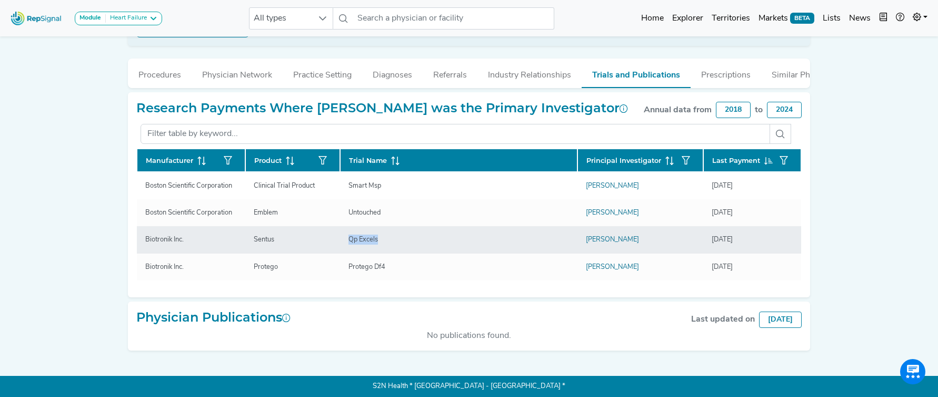
drag, startPoint x: 357, startPoint y: 242, endPoint x: 328, endPoint y: 243, distance: 29.5
click at [328, 243] on tr "Biotronik Inc. Sentus Qp Excels Rick Henderson 10/8/2019" at bounding box center [469, 239] width 665 height 27
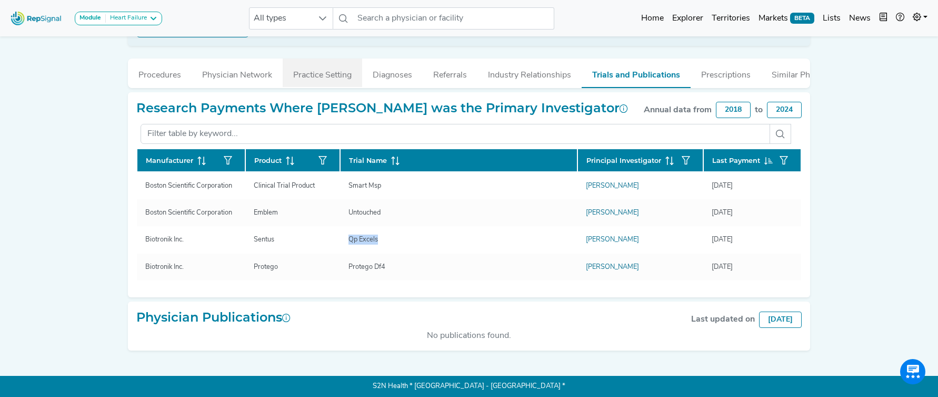
click at [296, 81] on button "Practice Setting" at bounding box center [323, 72] width 80 height 28
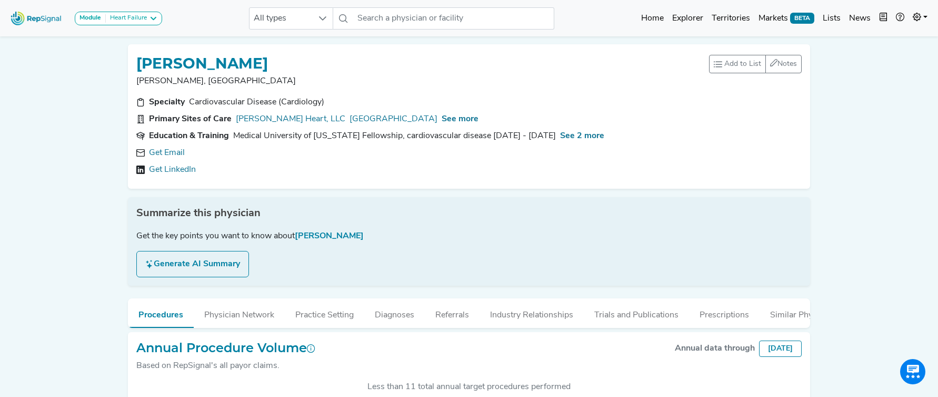
scroll to position [273, 0]
click at [172, 151] on link "Get Email" at bounding box center [167, 152] width 36 height 13
click at [442, 116] on span "See more" at bounding box center [460, 119] width 37 height 8
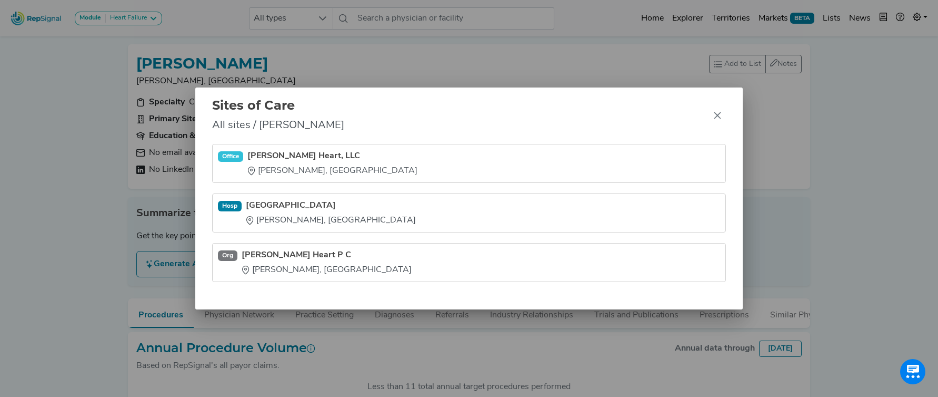
drag, startPoint x: 716, startPoint y: 116, endPoint x: 640, endPoint y: 88, distance: 80.5
click at [716, 116] on icon "Close" at bounding box center [717, 115] width 7 height 7
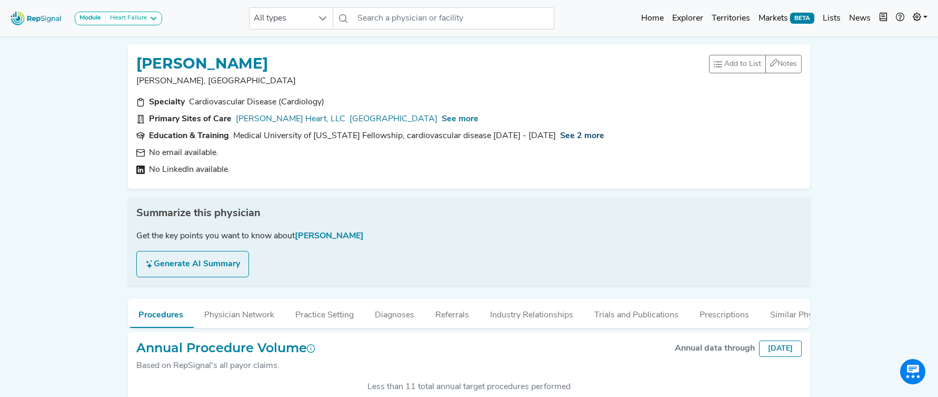
click at [574, 132] on span "See 2 more" at bounding box center [582, 136] width 44 height 8
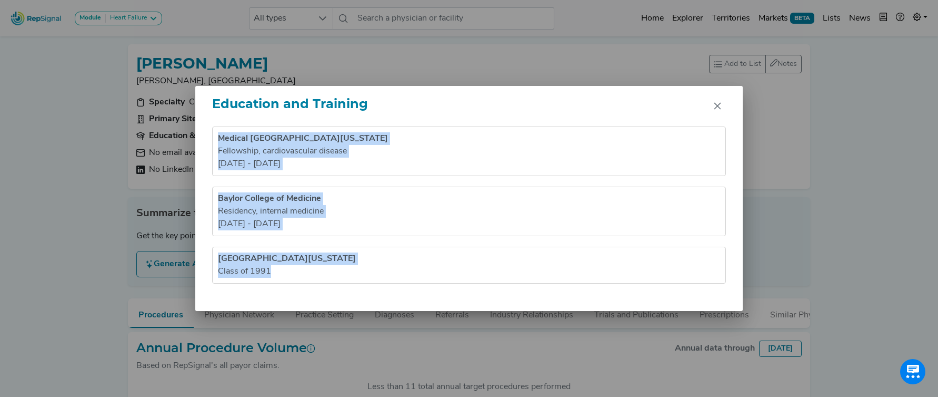
drag, startPoint x: 217, startPoint y: 137, endPoint x: 305, endPoint y: 304, distance: 188.5
type textarea "Medical University of South Carolina Fellowship, cardiovascular disease 1995 - …"
click at [305, 304] on div "Medical University of South Carolina Fellowship , cardiovascular disease 1995 -…" at bounding box center [469, 218] width 548 height 184
copy ul "Medical University of South Carolina Fellowship , cardiovascular disease 1995 -…"
click at [719, 107] on icon "Close" at bounding box center [717, 106] width 7 height 7
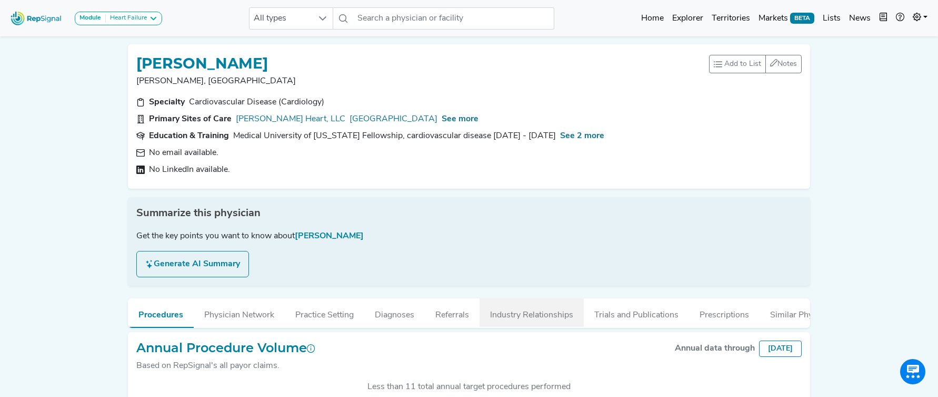
drag, startPoint x: 521, startPoint y: 319, endPoint x: 497, endPoint y: 299, distance: 31.4
click at [520, 319] on button "Industry Relationships" at bounding box center [532, 312] width 104 height 28
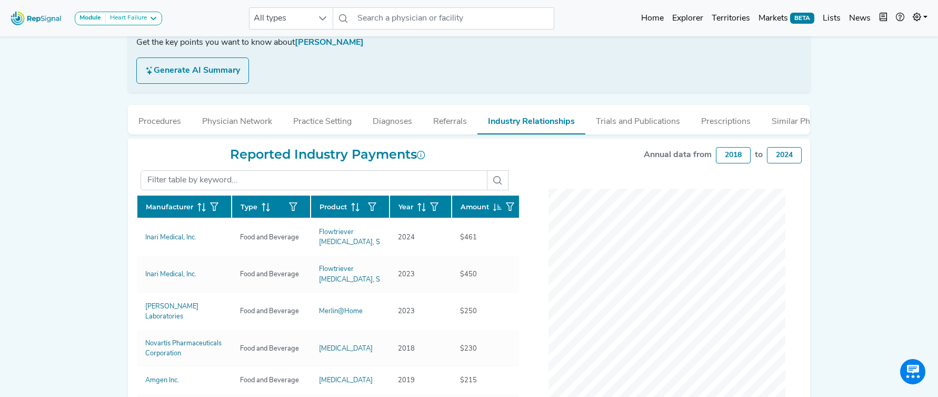
scroll to position [201, 0]
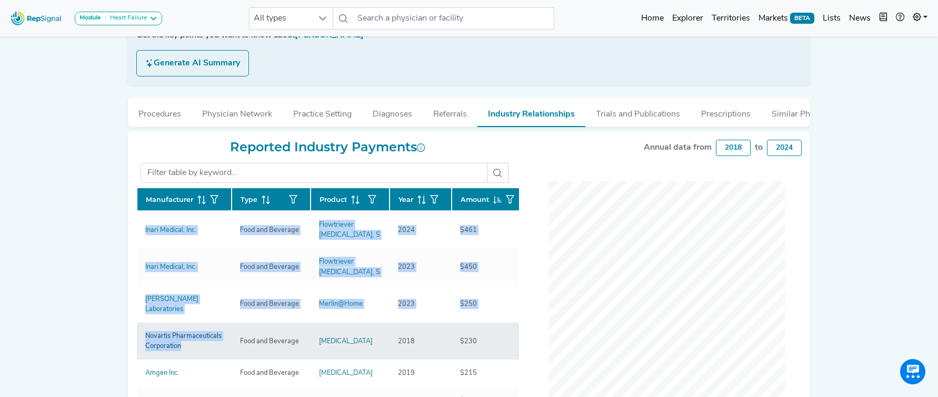
drag, startPoint x: 138, startPoint y: 227, endPoint x: 167, endPoint y: 334, distance: 110.8
copy tbody "Inari Medical, Inc. Food and Beverage Flowtriever Catheter, S 2024 $461 Inari M…"
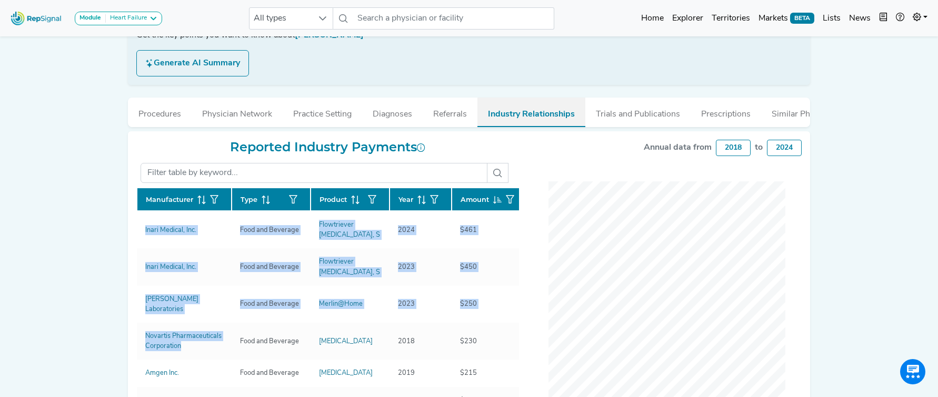
drag, startPoint x: 612, startPoint y: 111, endPoint x: 579, endPoint y: 124, distance: 35.7
click at [612, 111] on button "Trials and Publications" at bounding box center [638, 111] width 105 height 28
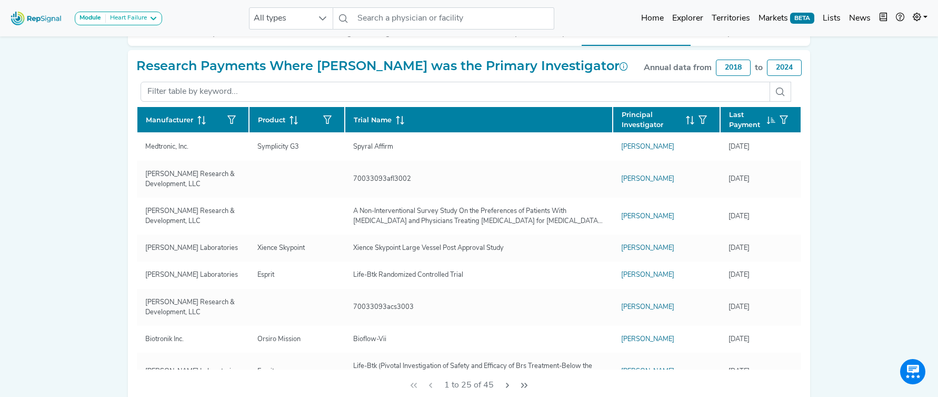
scroll to position [281, 0]
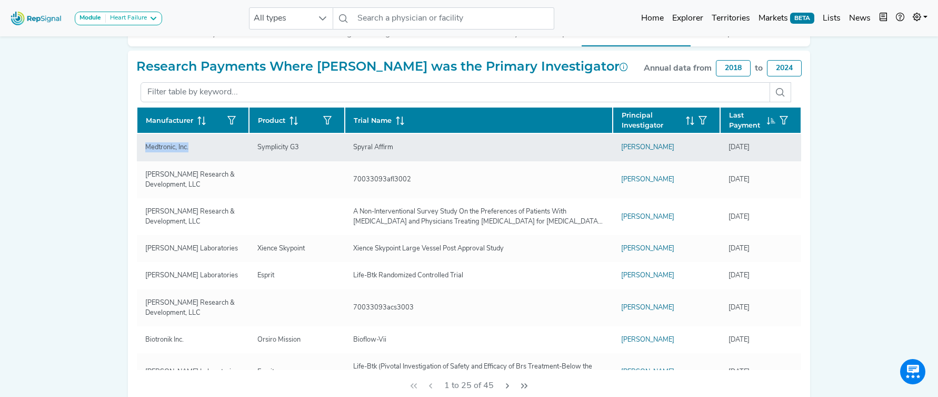
drag, startPoint x: 179, startPoint y: 151, endPoint x: 201, endPoint y: 152, distance: 21.6
click at [201, 152] on div "Medtronic, Inc." at bounding box center [192, 147] width 95 height 10
copy div "Medtronic, Inc."
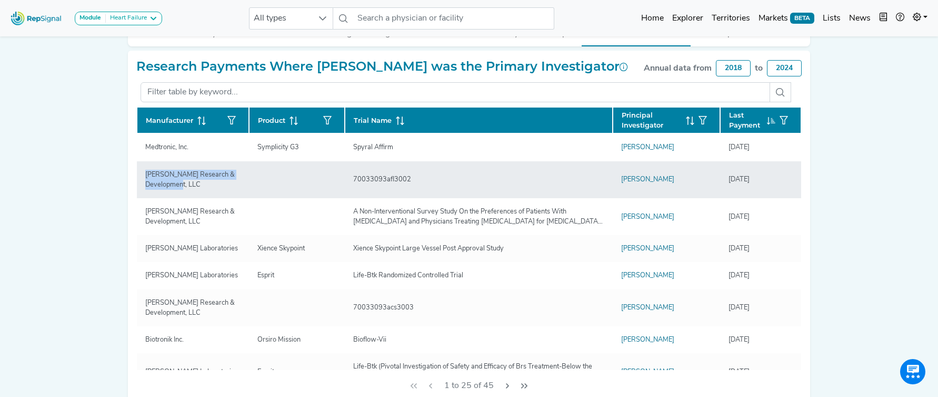
drag, startPoint x: 164, startPoint y: 176, endPoint x: 185, endPoint y: 185, distance: 22.7
click at [185, 185] on div "Janssen Research & Development, LLC" at bounding box center [193, 180] width 108 height 20
copy div "Janssen Research & Development, LLC"
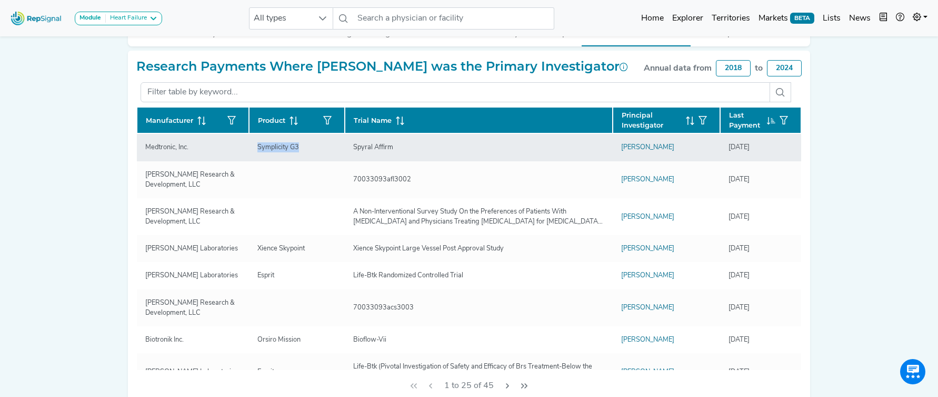
drag, startPoint x: 304, startPoint y: 150, endPoint x: 324, endPoint y: 151, distance: 20.1
click at [324, 151] on div "Symplicity G3" at bounding box center [297, 147] width 79 height 10
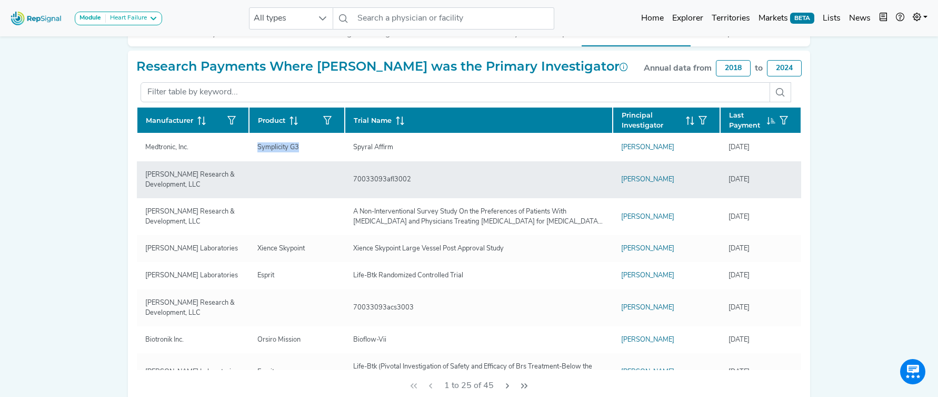
copy div "Symplicity G3"
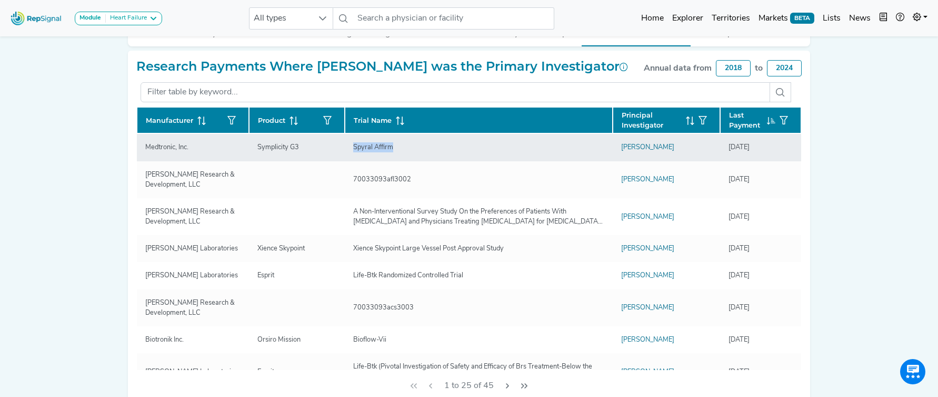
click at [414, 150] on div "Spyral Affirm" at bounding box center [478, 147] width 251 height 10
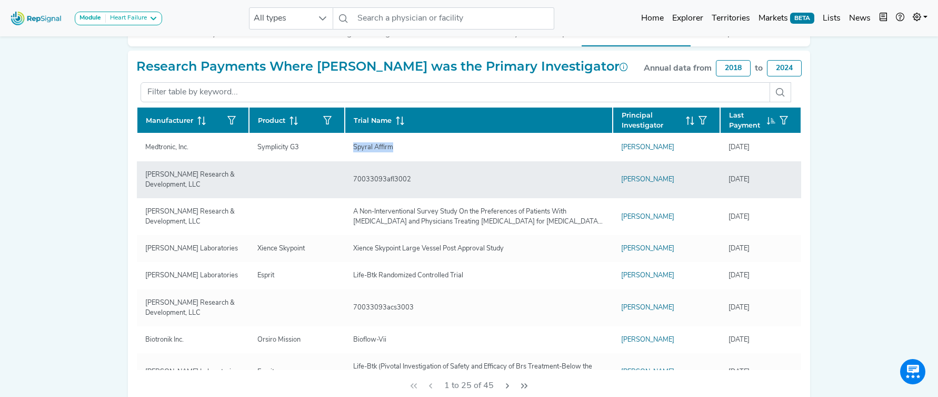
copy div "Spyral Affirm"
drag, startPoint x: 358, startPoint y: 181, endPoint x: 476, endPoint y: 183, distance: 118.0
click at [476, 183] on div "70033093afl3002" at bounding box center [478, 179] width 251 height 10
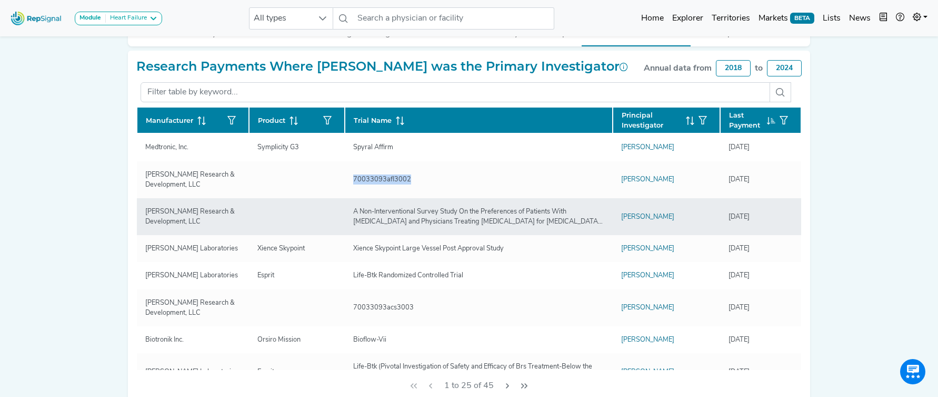
copy div "70033093afl3002"
drag, startPoint x: 350, startPoint y: 212, endPoint x: 583, endPoint y: 231, distance: 234.0
click at [583, 231] on td "A Non-Interventional Survey Study On the Preferences of Patients With Atrial Fi…" at bounding box center [479, 216] width 268 height 37
copy div "A Non-Interventional Survey Study On the Preferences of Patients With Atrial Fi…"
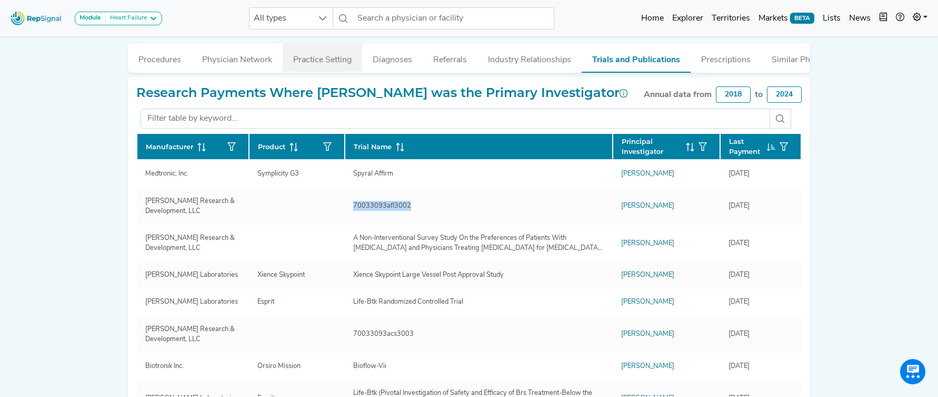
click at [319, 65] on button "Practice Setting" at bounding box center [323, 57] width 80 height 28
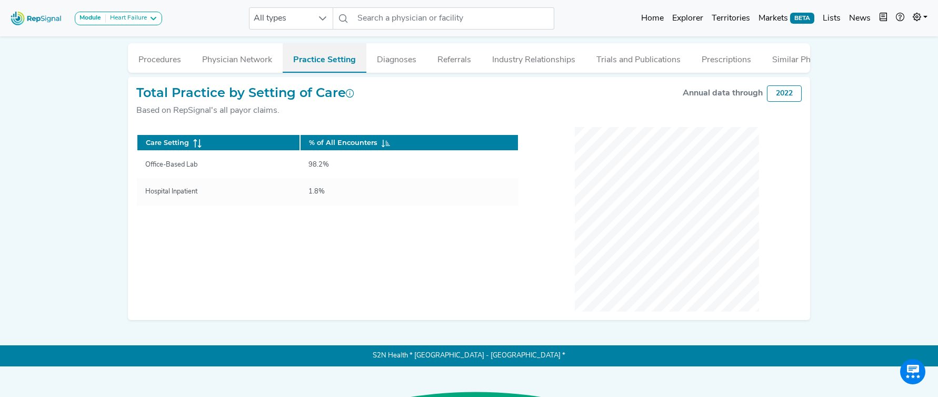
scroll to position [224, 0]
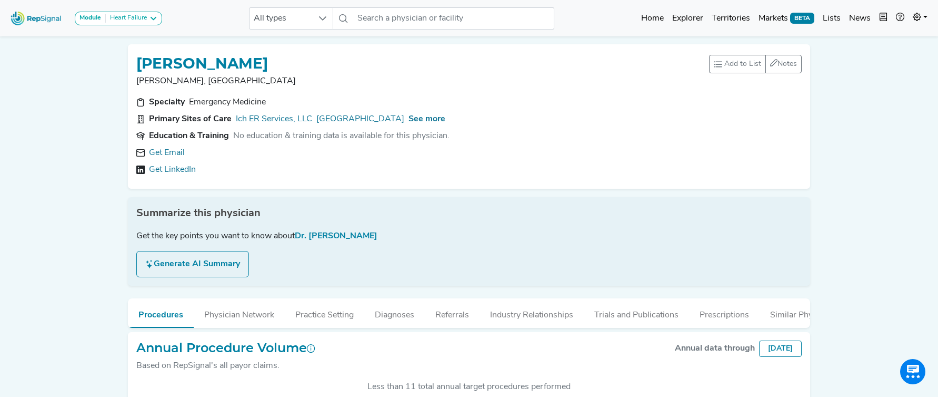
scroll to position [263, 0]
drag, startPoint x: 173, startPoint y: 156, endPoint x: 380, endPoint y: 15, distance: 250.5
click at [173, 156] on link "Get Email" at bounding box center [167, 152] width 36 height 13
click at [418, 123] on span "See more" at bounding box center [427, 119] width 37 height 8
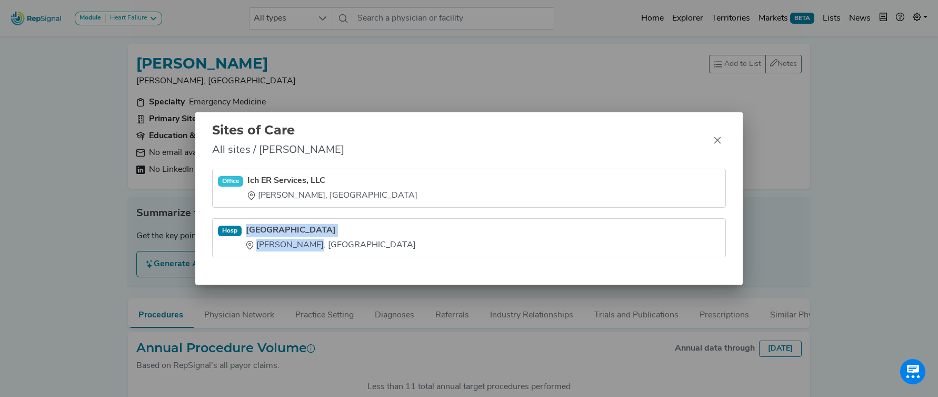
drag, startPoint x: 246, startPoint y: 221, endPoint x: 305, endPoint y: 247, distance: 64.6
type textarea "Anmed Medical Center Anderson, [GEOGRAPHIC_DATA]"
click at [305, 247] on li "[GEOGRAPHIC_DATA], [GEOGRAPHIC_DATA]" at bounding box center [469, 237] width 514 height 39
copy div "Anmed Medical Center Anderson, [GEOGRAPHIC_DATA]"
click at [720, 140] on icon "Close" at bounding box center [718, 140] width 8 height 8
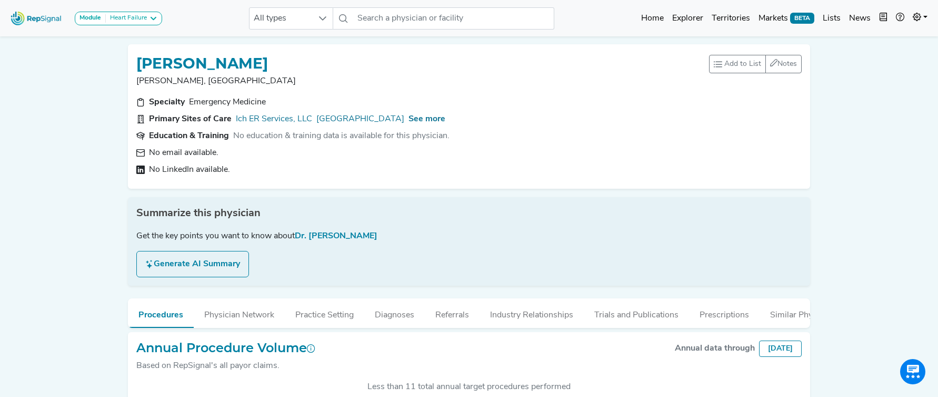
drag, startPoint x: 461, startPoint y: 140, endPoint x: 234, endPoint y: 137, distance: 227.0
click at [234, 137] on section "Education & Training No education & training data is available for this physici…" at bounding box center [469, 136] width 666 height 13
copy div "No education & training data is available for this physician."
drag, startPoint x: 565, startPoint y: 312, endPoint x: 580, endPoint y: 282, distance: 33.9
click at [565, 312] on button "Industry Relationships" at bounding box center [532, 312] width 104 height 28
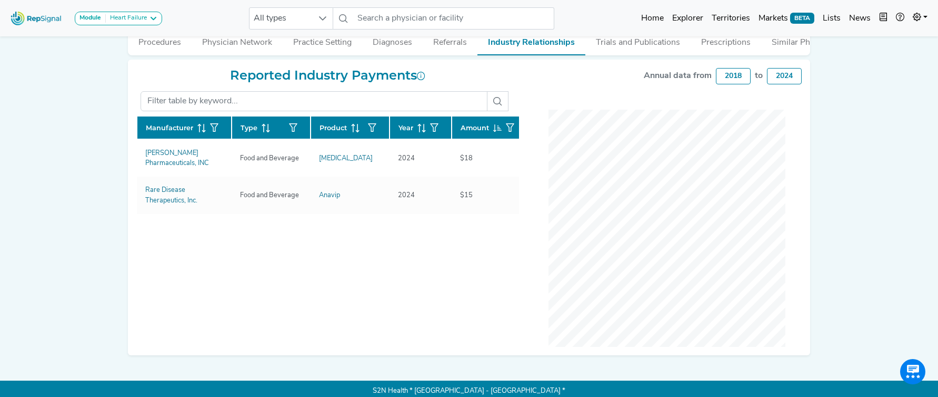
scroll to position [277, 0]
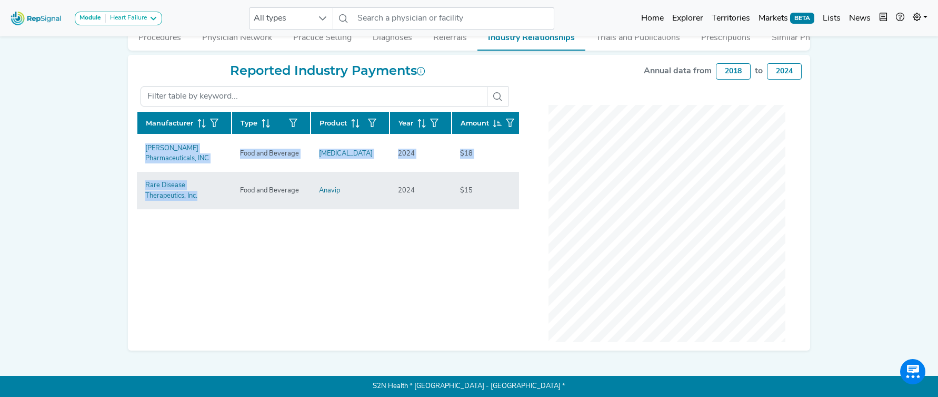
drag, startPoint x: 145, startPoint y: 172, endPoint x: 170, endPoint y: 207, distance: 43.5
click at [170, 207] on div "Reported Industry Payments Manufacturer Type Product Year Amount [PERSON_NAME] …" at bounding box center [327, 202] width 395 height 279
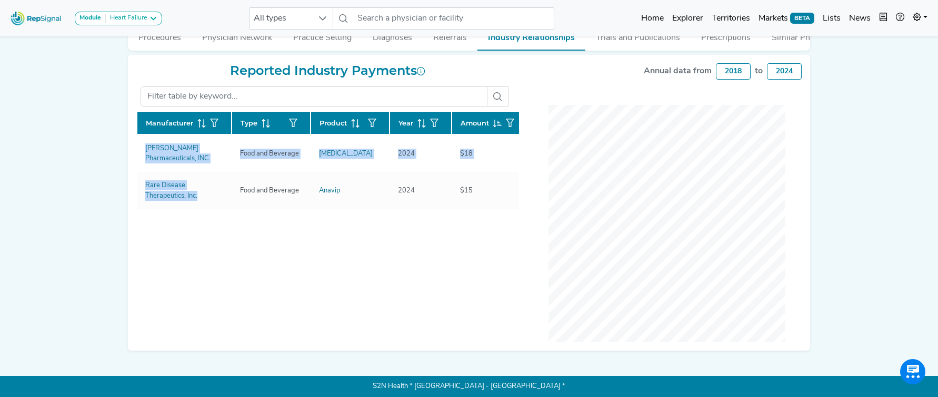
copy div "Manufacturer Type Product Year Amount [PERSON_NAME] Pharmaceuticals, INC Food a…"
click at [637, 37] on button "Trials and Publications" at bounding box center [638, 35] width 105 height 28
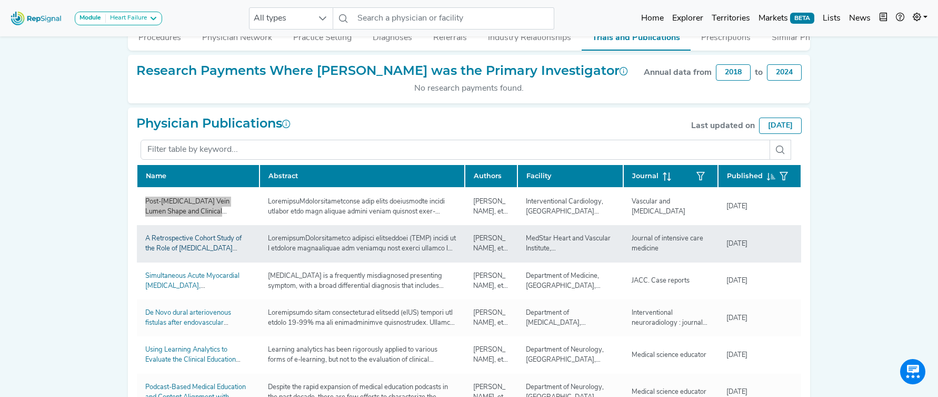
scroll to position [2, 0]
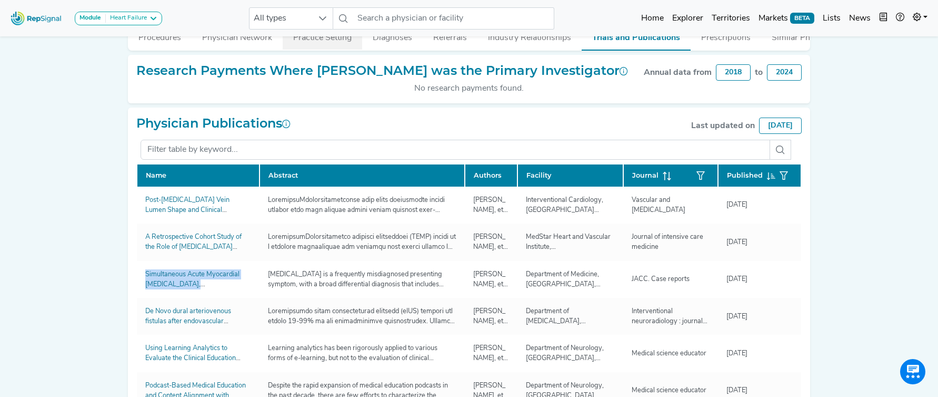
click at [306, 44] on button "Practice Setting" at bounding box center [323, 35] width 80 height 28
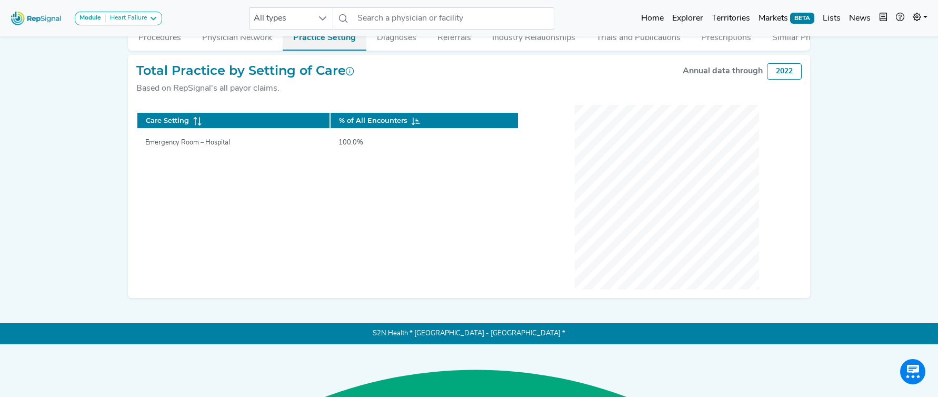
scroll to position [224, 0]
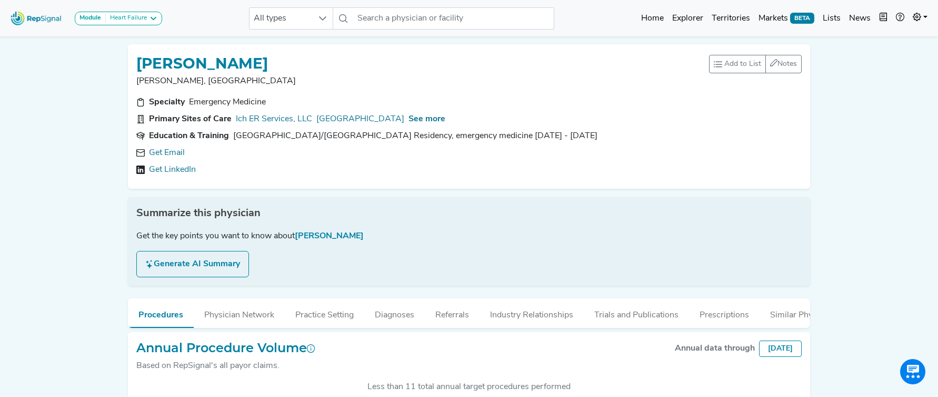
scroll to position [273, 0]
drag, startPoint x: 152, startPoint y: 150, endPoint x: 218, endPoint y: 123, distance: 71.6
type textarea "G"
click at [156, 149] on link "Get Email" at bounding box center [167, 152] width 36 height 13
click at [433, 119] on span "See more" at bounding box center [427, 119] width 37 height 8
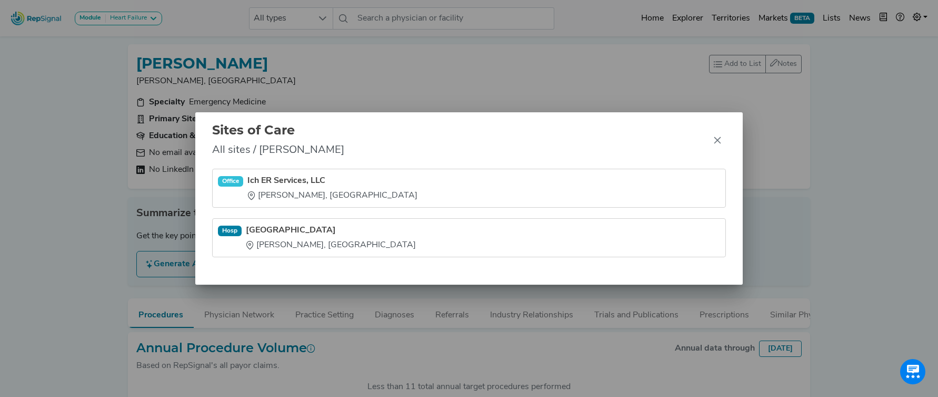
drag, startPoint x: 720, startPoint y: 143, endPoint x: 592, endPoint y: 70, distance: 146.7
click at [719, 143] on icon "Close" at bounding box center [717, 140] width 7 height 7
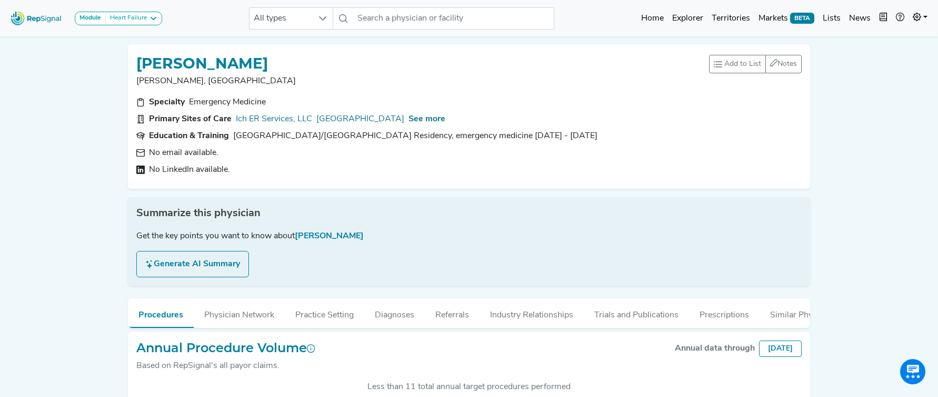
drag, startPoint x: 526, startPoint y: 135, endPoint x: 228, endPoint y: 131, distance: 297.6
click at [228, 131] on section "Education & Training Vidant Medical Center/East Carolina University Residency, …" at bounding box center [469, 136] width 666 height 13
copy section "Vidant Medical Center/East Carolina University Residency, emergency medicine 20…"
click at [549, 317] on button "Industry Relationships" at bounding box center [532, 312] width 104 height 28
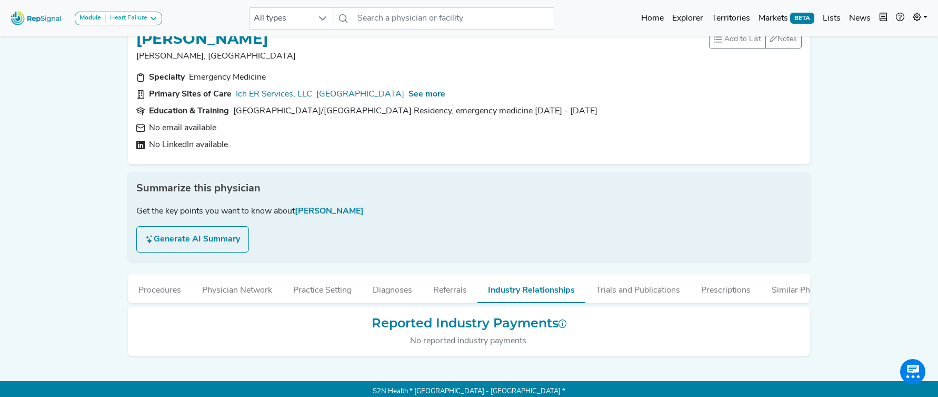
scroll to position [30, 0]
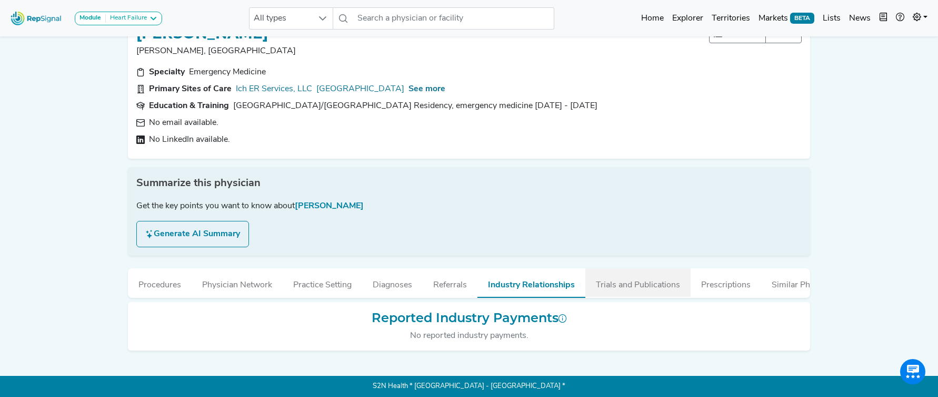
click at [641, 290] on button "Trials and Publications" at bounding box center [638, 282] width 105 height 28
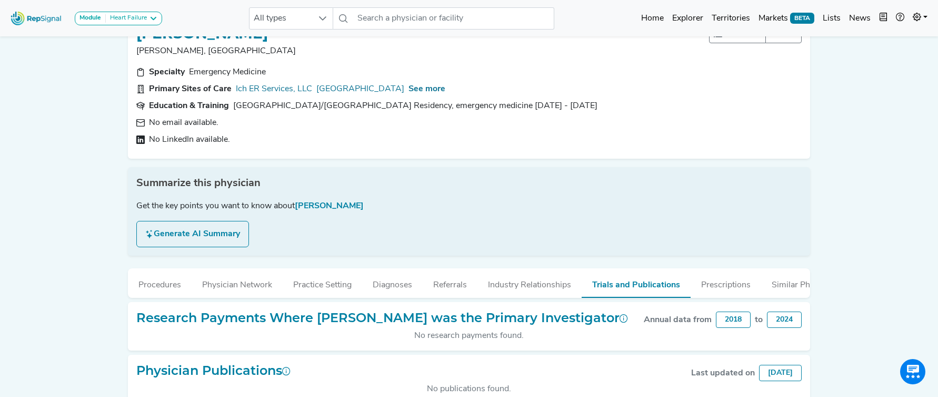
scroll to position [83, 0]
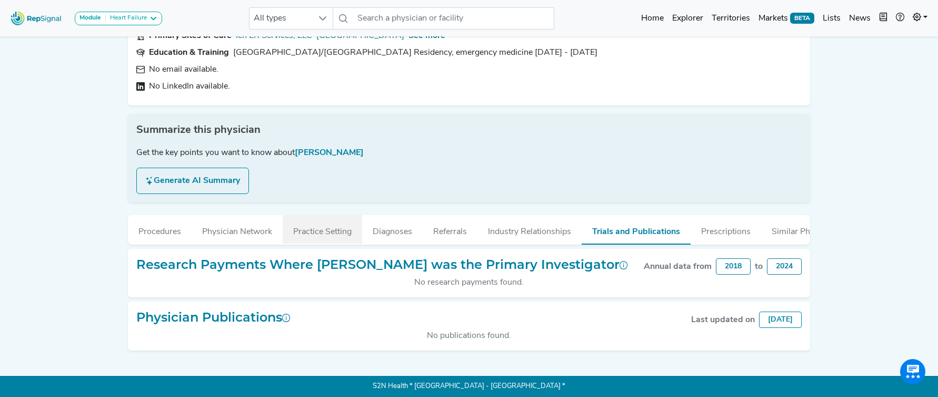
click at [319, 228] on button "Practice Setting" at bounding box center [323, 229] width 80 height 28
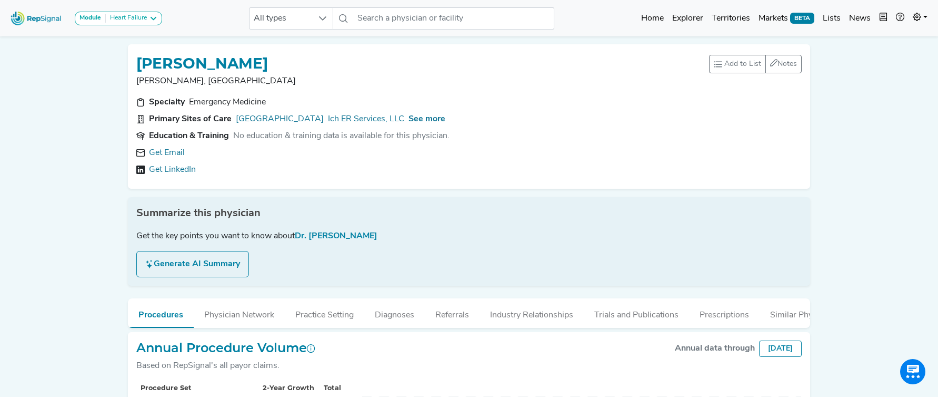
scroll to position [273, 0]
click at [172, 150] on link "Get Email" at bounding box center [167, 152] width 36 height 13
click at [430, 119] on span "See more" at bounding box center [427, 119] width 37 height 8
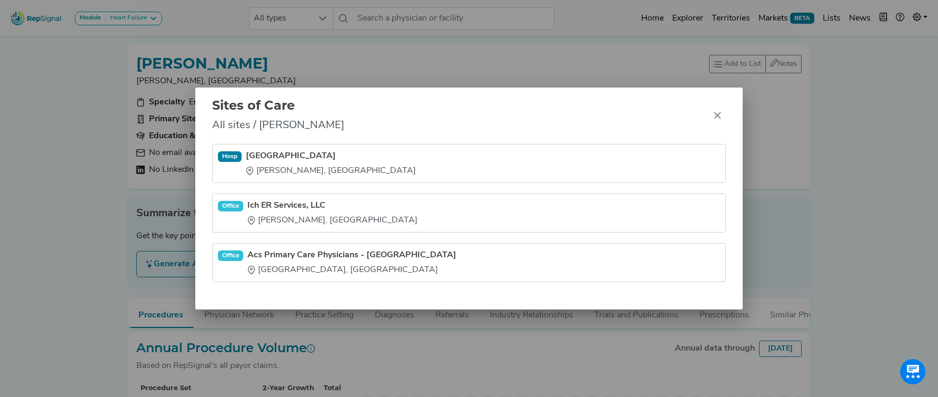
drag, startPoint x: 720, startPoint y: 118, endPoint x: 515, endPoint y: 81, distance: 209.2
click at [720, 118] on icon "Close" at bounding box center [718, 115] width 8 height 8
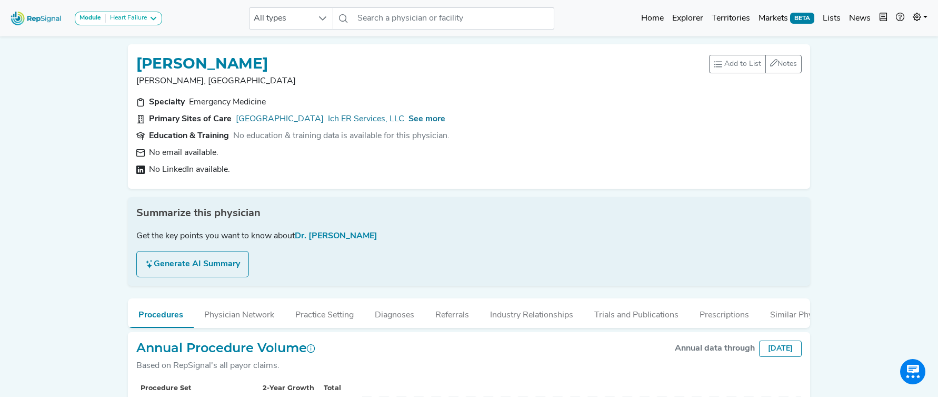
drag, startPoint x: 499, startPoint y: 310, endPoint x: 497, endPoint y: 289, distance: 20.6
click at [498, 310] on button "Industry Relationships" at bounding box center [532, 312] width 104 height 28
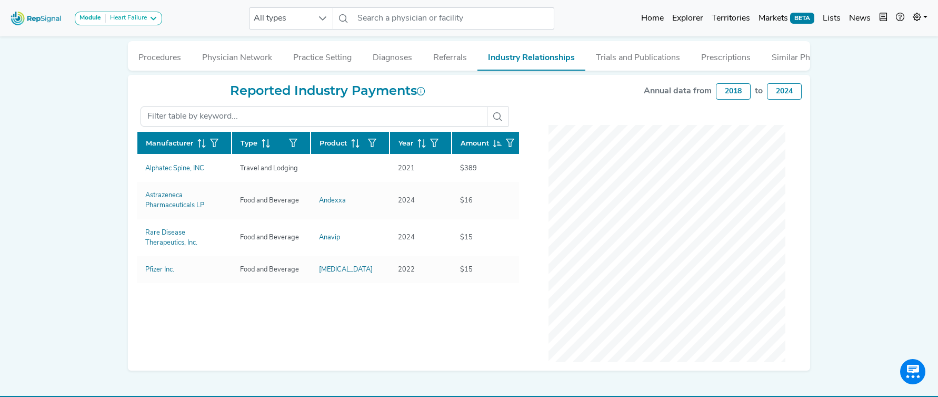
scroll to position [258, 0]
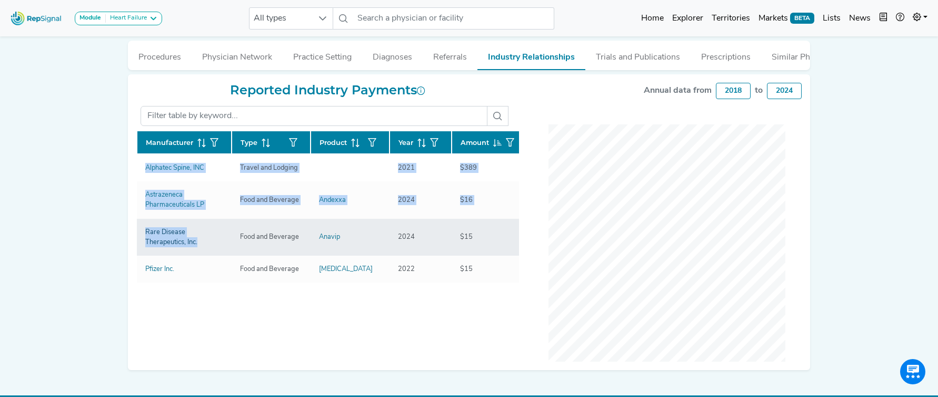
drag, startPoint x: 145, startPoint y: 176, endPoint x: 163, endPoint y: 242, distance: 68.2
type textarea "Alphatec Spine, INC Travel and Lodging 2021 $389 Astrazeneca Pharmaceuticals LP…"
click at [171, 241] on tbody "Alphatec Spine, INC Travel and Lodging 2021 $389 Astrazeneca Pharmaceuticals LP…" at bounding box center [332, 218] width 391 height 128
copy tbody "Alphatec Spine, INC Travel and Lodging 2021 $389 Astrazeneca Pharmaceuticals LP…"
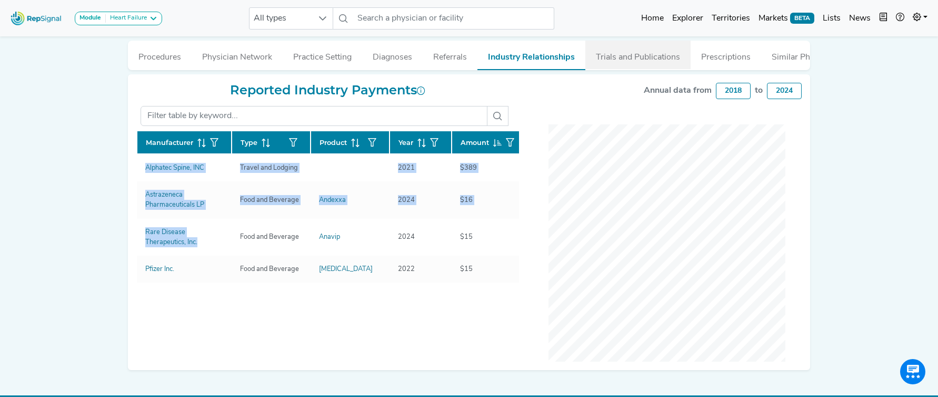
click at [656, 57] on button "Trials and Publications" at bounding box center [638, 55] width 105 height 28
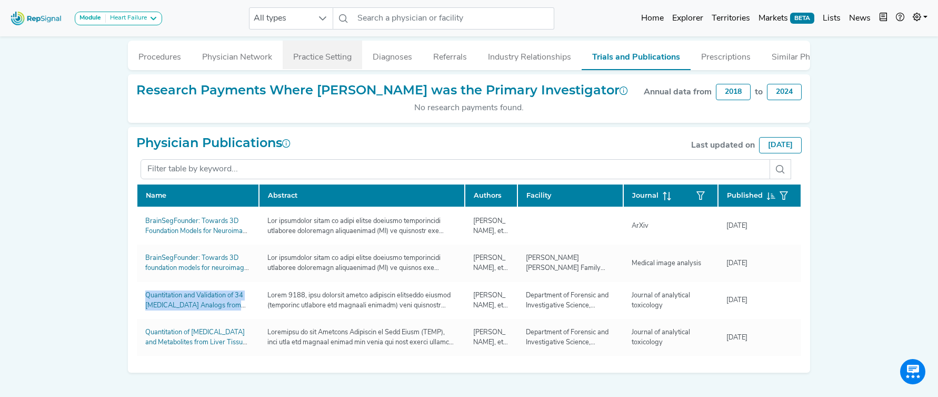
click at [300, 51] on button "Practice Setting" at bounding box center [323, 55] width 80 height 28
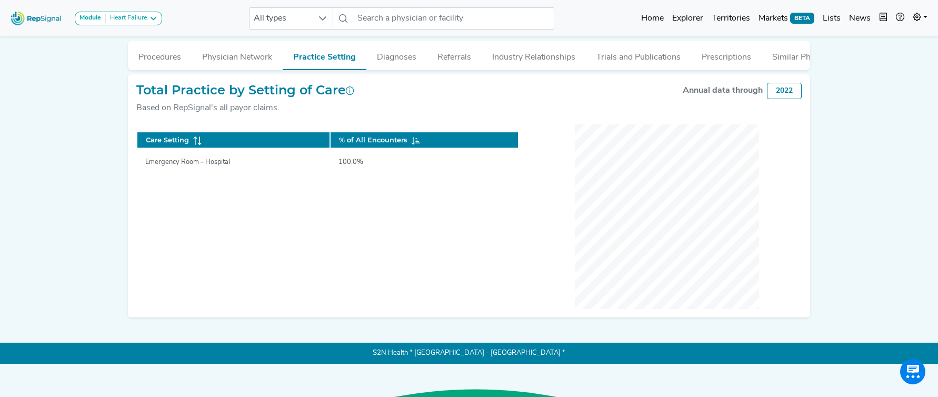
scroll to position [224, 0]
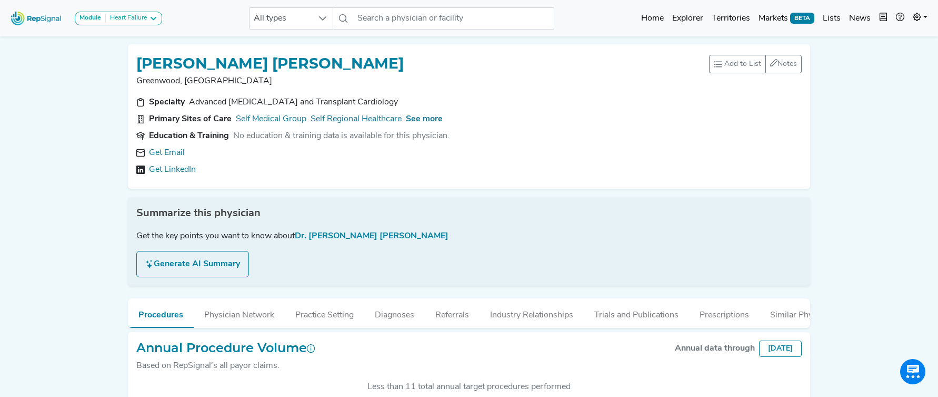
scroll to position [263, 0]
click at [174, 152] on link "Get Email" at bounding box center [167, 152] width 36 height 13
click at [426, 115] on span "See more" at bounding box center [424, 119] width 37 height 8
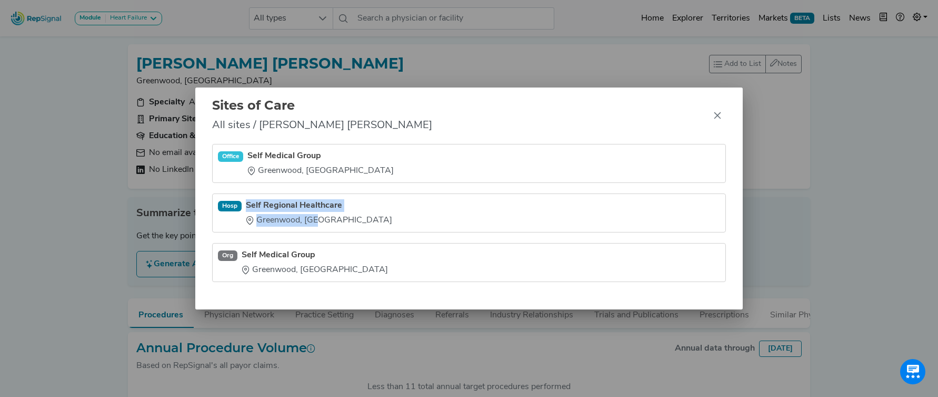
drag, startPoint x: 249, startPoint y: 194, endPoint x: 314, endPoint y: 222, distance: 70.8
type textarea "Self Regional Healthcare [GEOGRAPHIC_DATA], [GEOGRAPHIC_DATA]"
click at [314, 243] on li "Hosp Self Regional Healthcare [GEOGRAPHIC_DATA], [GEOGRAPHIC_DATA]" at bounding box center [469, 262] width 514 height 39
copy div "Self Regional Healthcare [GEOGRAPHIC_DATA], [GEOGRAPHIC_DATA]"
drag, startPoint x: 725, startPoint y: 116, endPoint x: 707, endPoint y: 117, distance: 18.0
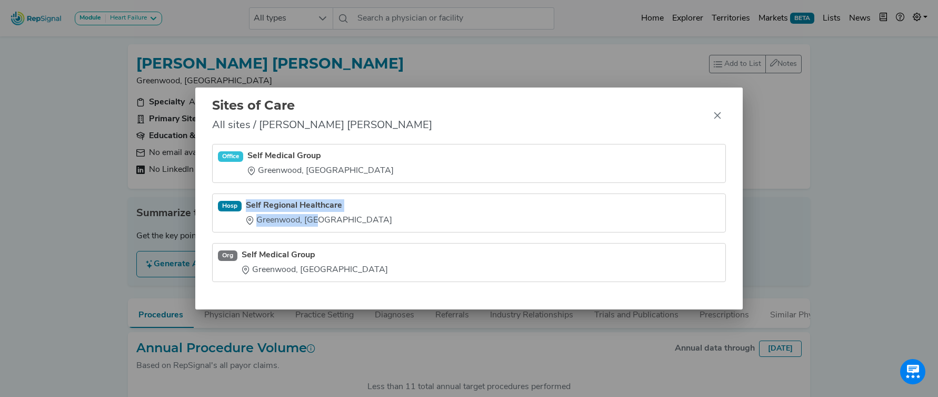
click at [725, 116] on button "Close" at bounding box center [717, 115] width 17 height 17
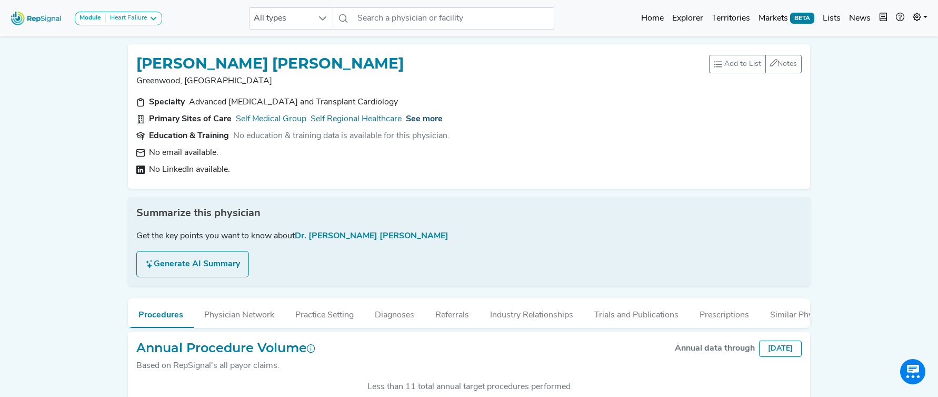
click at [428, 117] on span "See more" at bounding box center [424, 119] width 37 height 8
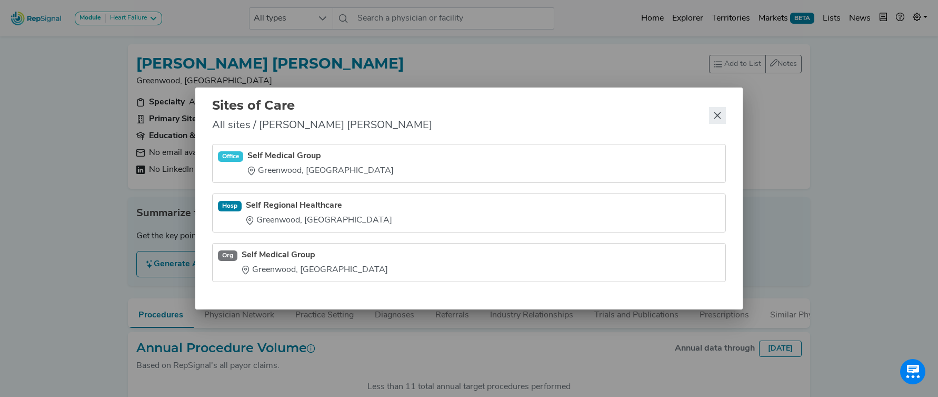
click at [719, 115] on icon "Close" at bounding box center [718, 115] width 8 height 8
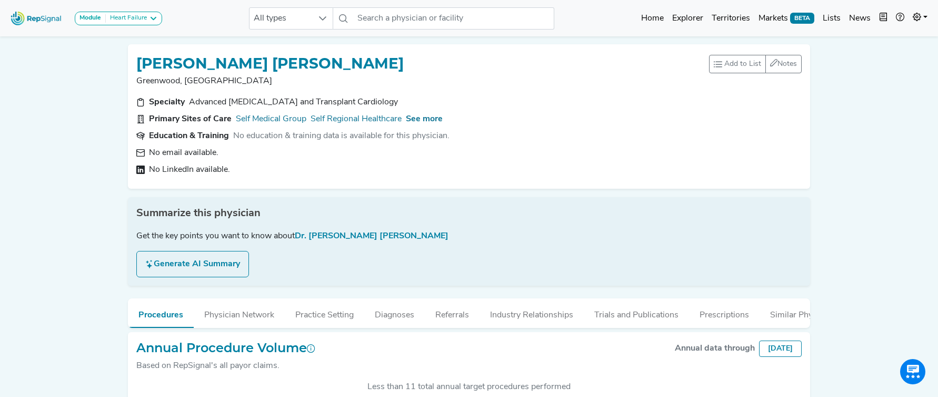
drag, startPoint x: 452, startPoint y: 137, endPoint x: 233, endPoint y: 139, distance: 219.6
click at [233, 139] on section "Education & Training No education & training data is available for this physici…" at bounding box center [469, 136] width 666 height 13
copy div "No education & training data is available for this physician."
click at [508, 310] on button "Industry Relationships" at bounding box center [532, 312] width 104 height 28
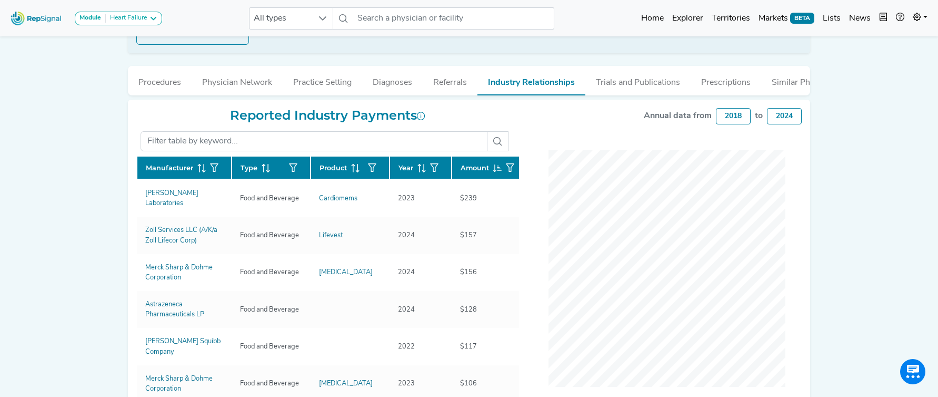
scroll to position [233, 0]
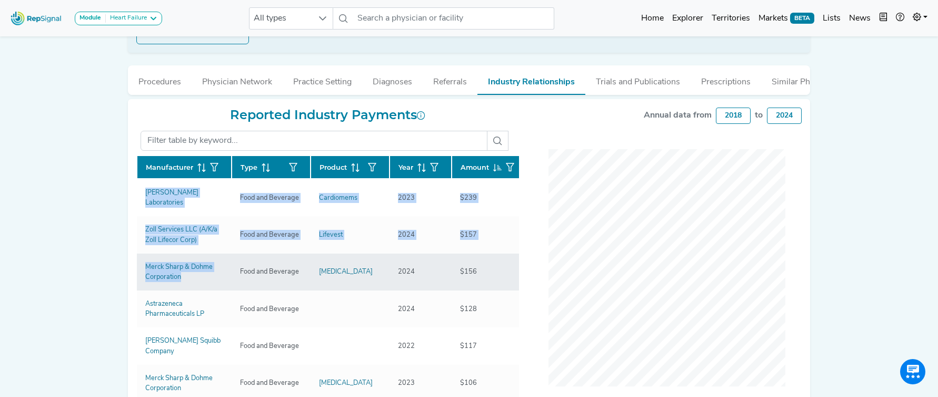
drag, startPoint x: 136, startPoint y: 201, endPoint x: 185, endPoint y: 275, distance: 89.4
click at [182, 272] on div "Module Heart Failure Heart Failure Nephrology All types No results found Home E…" at bounding box center [469, 135] width 938 height 737
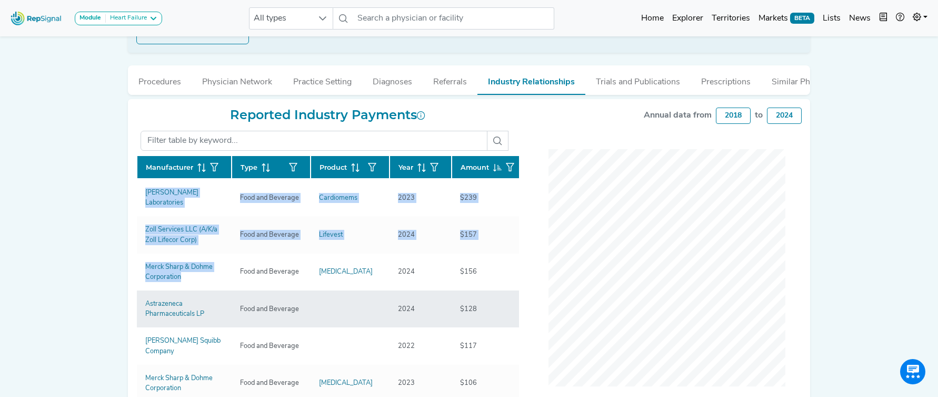
copy div "Manufacturer Type Product Year Amount Abbott Laboratories Food and Beverage Car…"
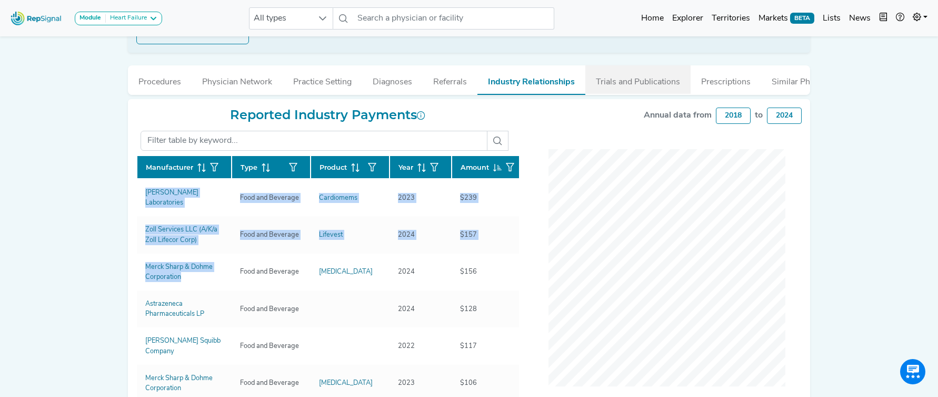
click at [612, 87] on button "Trials and Publications" at bounding box center [638, 79] width 105 height 28
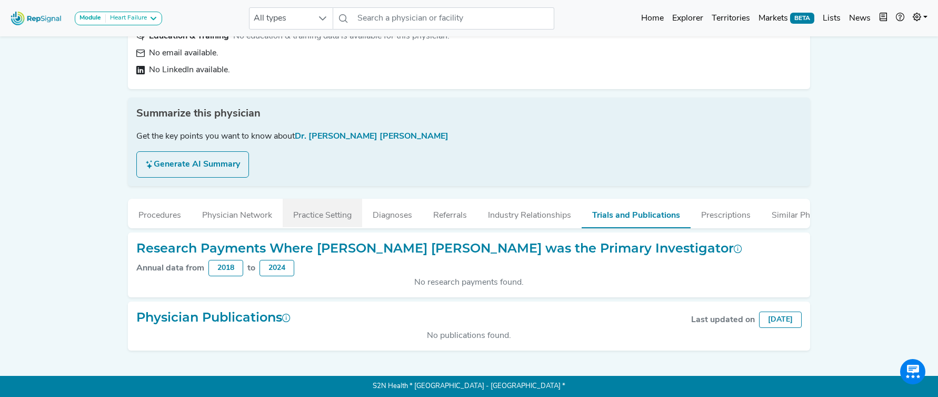
click at [325, 221] on button "Practice Setting" at bounding box center [323, 213] width 80 height 28
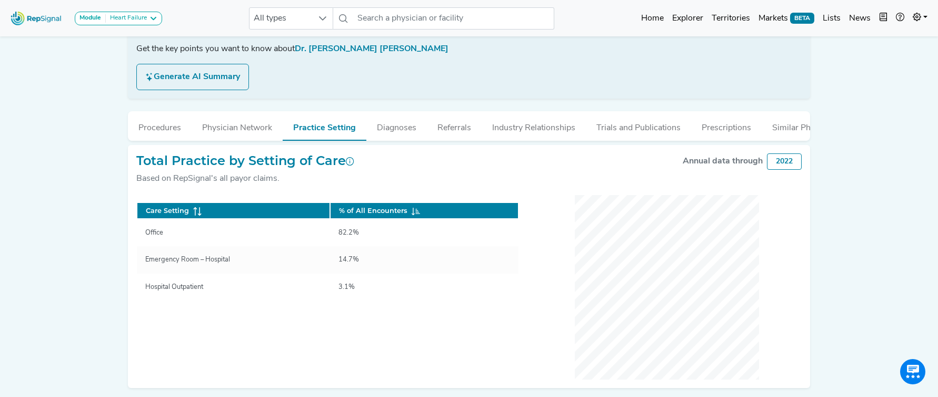
scroll to position [200, 0]
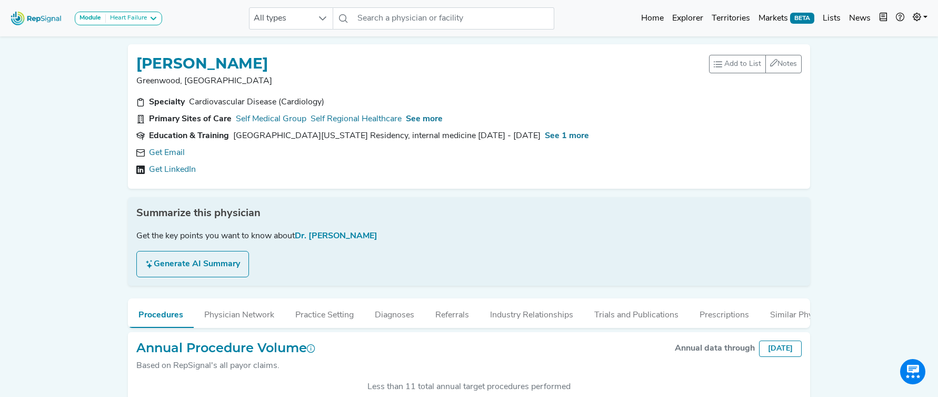
scroll to position [273, 0]
drag, startPoint x: 159, startPoint y: 156, endPoint x: 295, endPoint y: 102, distance: 146.8
click at [160, 156] on link "Get Email" at bounding box center [167, 152] width 36 height 13
click at [442, 121] on span "See more" at bounding box center [424, 119] width 37 height 8
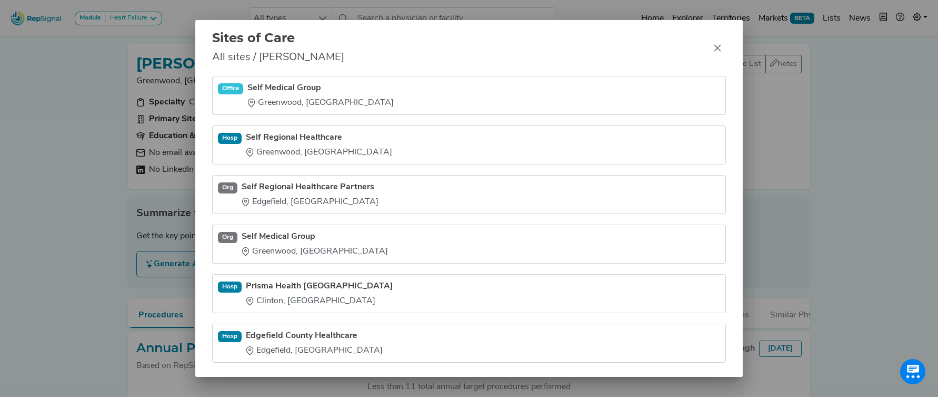
scroll to position [13, 0]
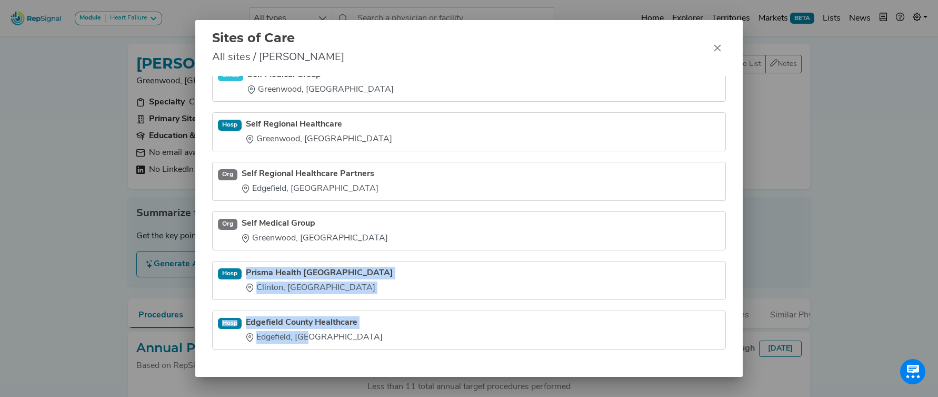
drag, startPoint x: 247, startPoint y: 265, endPoint x: 305, endPoint y: 338, distance: 93.3
type textarea "Prisma Health [GEOGRAPHIC_DATA] [GEOGRAPHIC_DATA], [GEOGRAPHIC_DATA] [GEOGRAPHI…"
click at [305, 338] on ul "Office Self Medical Group [GEOGRAPHIC_DATA], [GEOGRAPHIC_DATA] Hosp Self Region…" at bounding box center [469, 206] width 514 height 286
copy ul "Prisma Health [GEOGRAPHIC_DATA] [GEOGRAPHIC_DATA], [GEOGRAPHIC_DATA] [GEOGRAPHI…"
drag, startPoint x: 716, startPoint y: 47, endPoint x: 564, endPoint y: 4, distance: 157.8
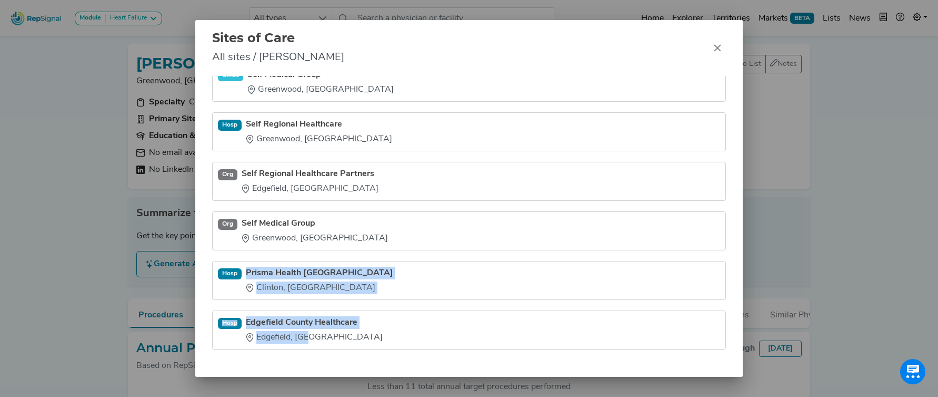
click at [715, 47] on icon "Close" at bounding box center [718, 48] width 8 height 8
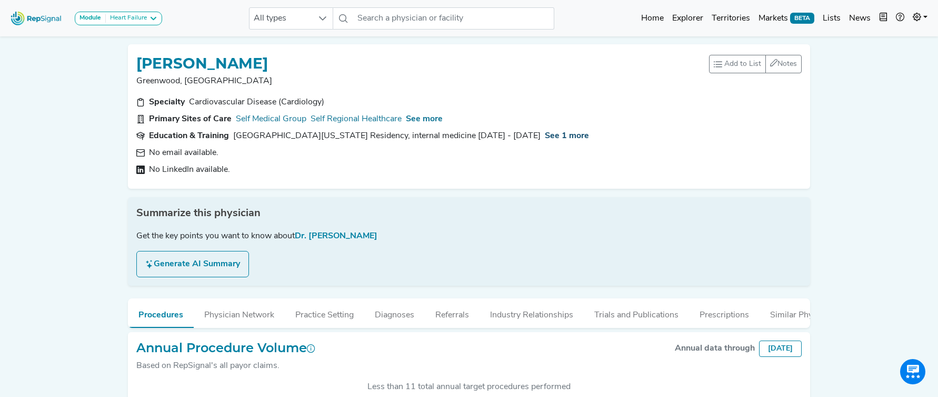
click at [563, 133] on span "See 1 more" at bounding box center [567, 136] width 44 height 8
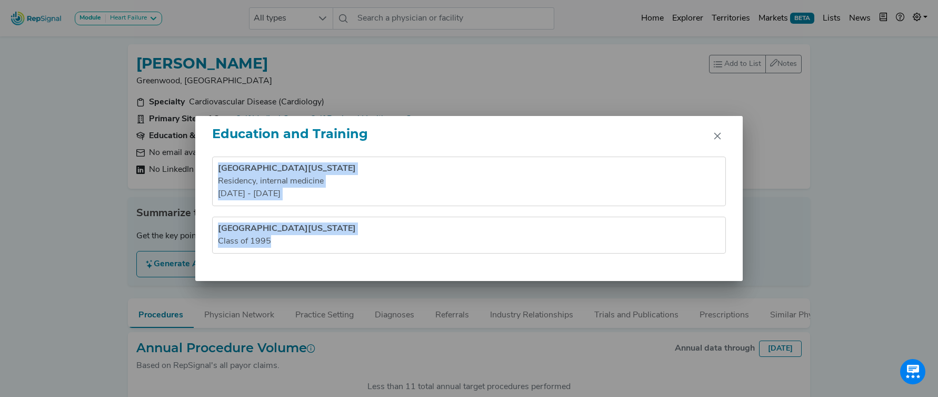
drag, startPoint x: 217, startPoint y: 166, endPoint x: 311, endPoint y: 243, distance: 121.6
click at [307, 246] on ul "University of Mississippi Medical Center Residency , internal medicine 1995 - 1…" at bounding box center [469, 204] width 514 height 97
copy ul "University of Mississippi Medical Center Residency , internal medicine 1995 - 1…"
drag, startPoint x: 710, startPoint y: 138, endPoint x: 697, endPoint y: 134, distance: 13.2
click at [707, 138] on div "Education and Training" at bounding box center [469, 136] width 548 height 41
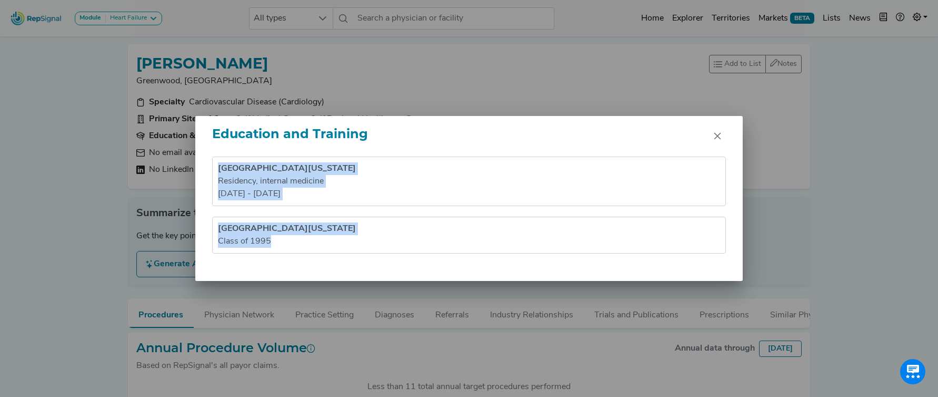
drag, startPoint x: 719, startPoint y: 140, endPoint x: 679, endPoint y: 99, distance: 57.3
click at [719, 140] on icon "Close" at bounding box center [718, 136] width 8 height 8
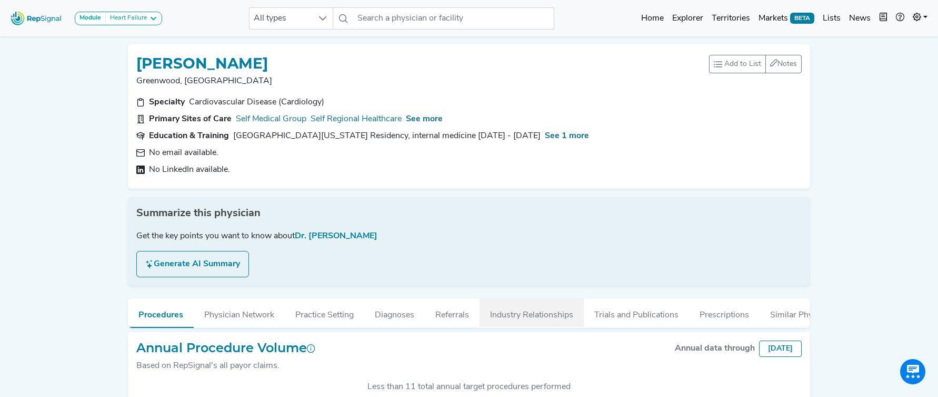
drag, startPoint x: 556, startPoint y: 312, endPoint x: 546, endPoint y: 306, distance: 11.4
click at [556, 312] on button "Industry Relationships" at bounding box center [532, 312] width 104 height 28
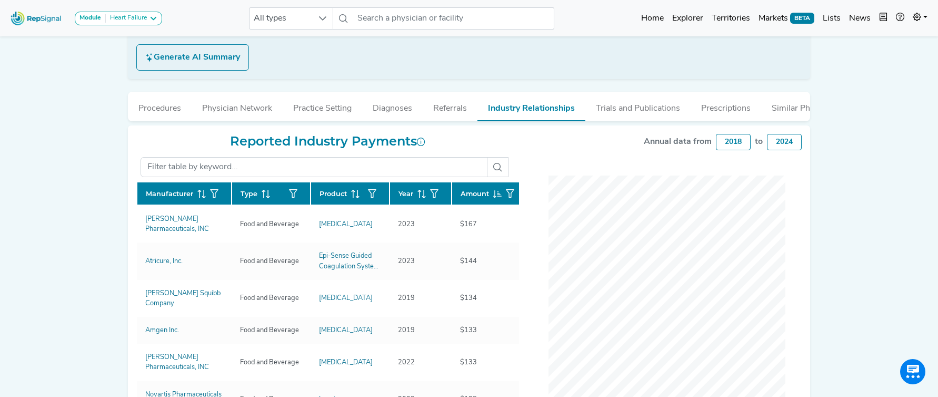
scroll to position [213, 0]
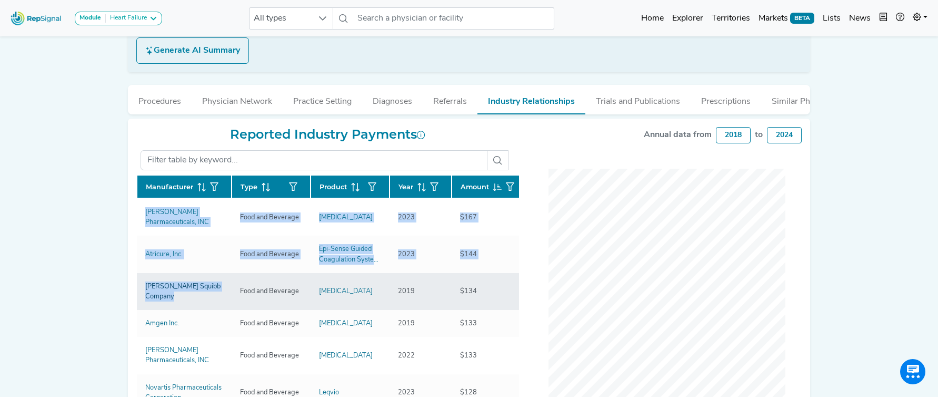
drag, startPoint x: 115, startPoint y: 221, endPoint x: 186, endPoint y: 299, distance: 105.1
click at [186, 299] on div "Module Heart Failure Heart Failure Nephrology All types No results found Home E…" at bounding box center [469, 155] width 938 height 737
copy div "Manufacturer Type Product Year Amount Janssen Pharmaceuticals, INC Food and Bev…"
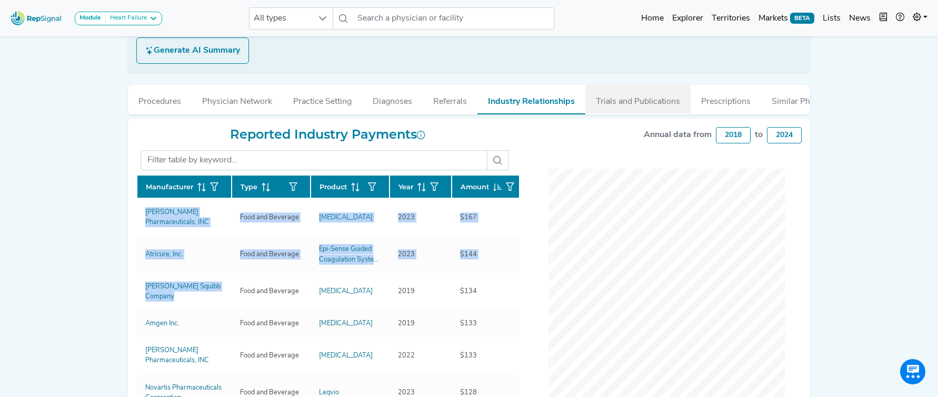
click at [633, 104] on button "Trials and Publications" at bounding box center [638, 99] width 105 height 28
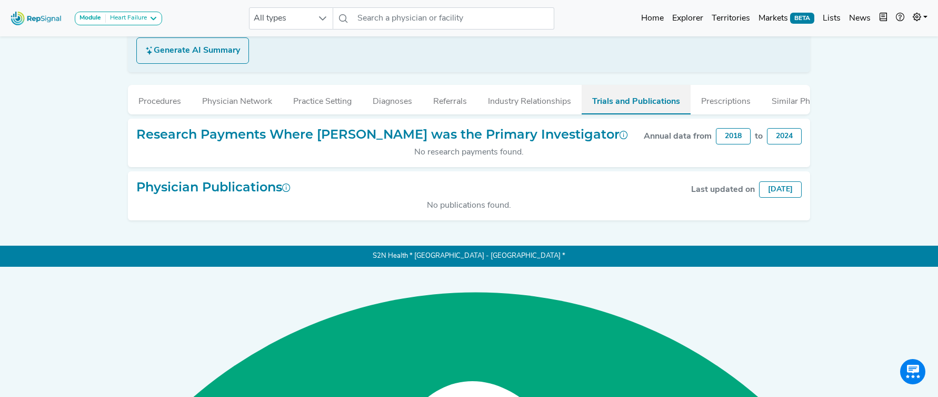
scroll to position [83, 0]
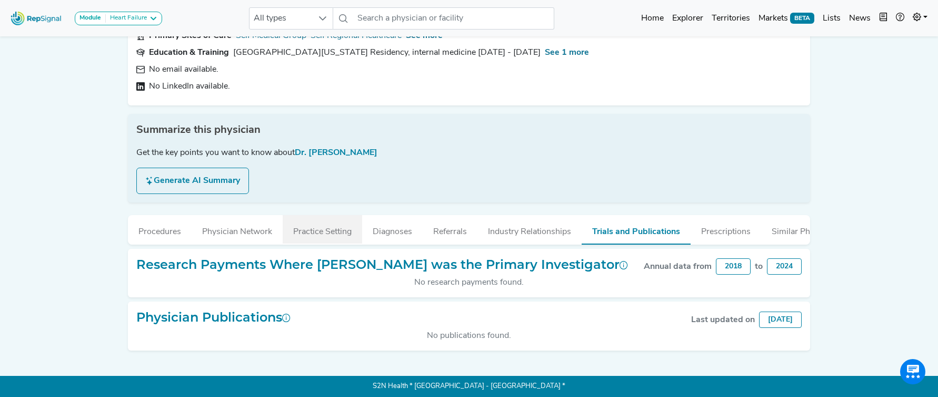
click at [324, 233] on button "Practice Setting" at bounding box center [323, 229] width 80 height 28
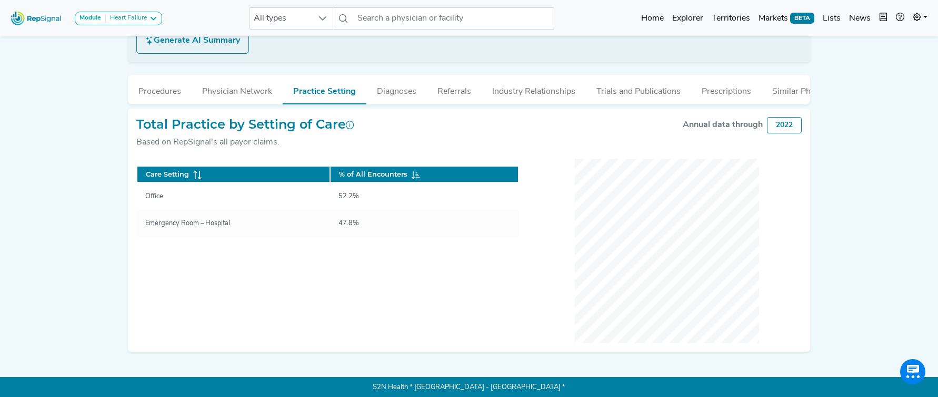
scroll to position [224, 0]
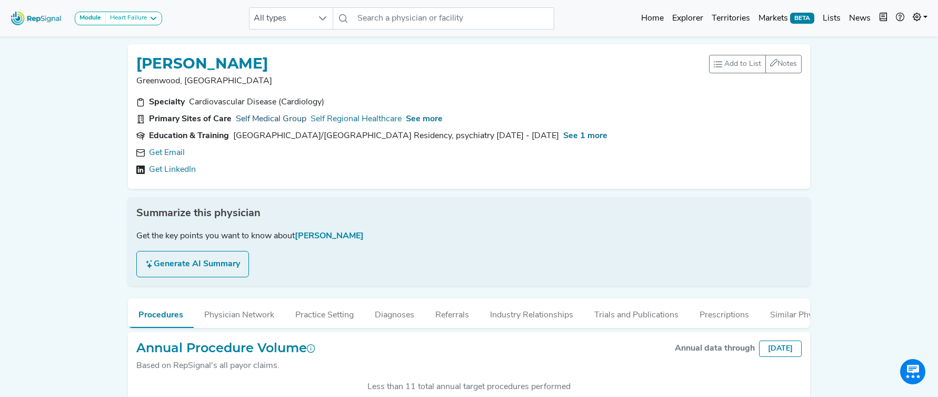
scroll to position [263, 0]
click at [177, 152] on link "Get Email" at bounding box center [167, 152] width 36 height 13
click at [433, 121] on span "See more" at bounding box center [424, 119] width 37 height 8
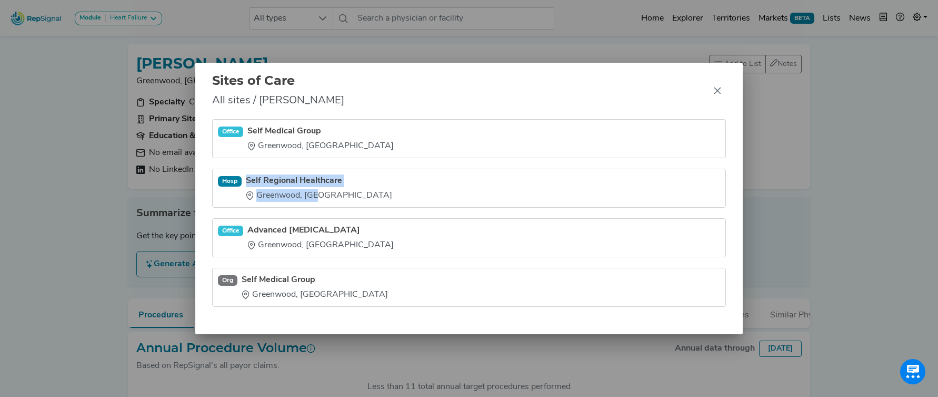
drag, startPoint x: 247, startPoint y: 170, endPoint x: 317, endPoint y: 195, distance: 74.5
type textarea "Self Regional Healthcare [GEOGRAPHIC_DATA], [GEOGRAPHIC_DATA]"
click at [315, 218] on li "Hosp Self Regional Healthcare [GEOGRAPHIC_DATA], [GEOGRAPHIC_DATA]" at bounding box center [469, 237] width 514 height 39
copy div "Self Regional Healthcare [GEOGRAPHIC_DATA], [GEOGRAPHIC_DATA]"
click at [719, 94] on icon "Close" at bounding box center [718, 90] width 8 height 8
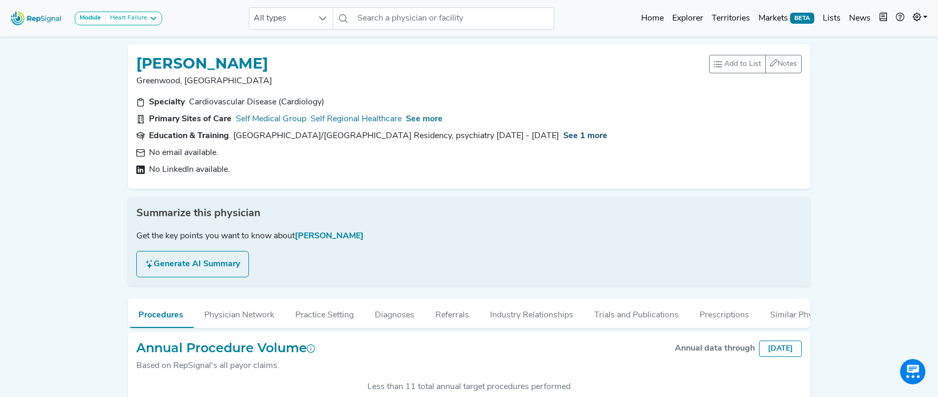
click at [569, 137] on span "See 1 more" at bounding box center [585, 136] width 44 height 8
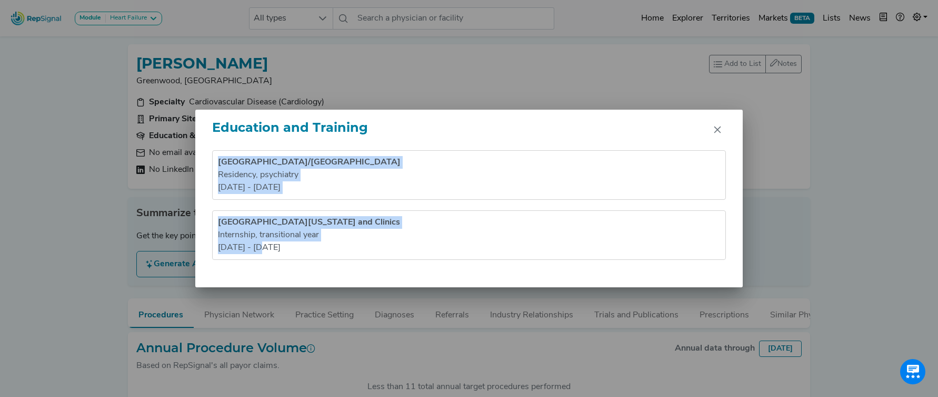
drag, startPoint x: 219, startPoint y: 159, endPoint x: 301, endPoint y: 251, distance: 123.5
click at [301, 251] on ul "[GEOGRAPHIC_DATA]/[GEOGRAPHIC_DATA] Residency , psychiatry [DATE] - [DATE] [GEO…" at bounding box center [469, 205] width 514 height 110
copy ul "[GEOGRAPHIC_DATA]/[GEOGRAPHIC_DATA] Residency , psychiatry [DATE] - [DATE] [GEO…"
drag, startPoint x: 717, startPoint y: 132, endPoint x: 655, endPoint y: 114, distance: 64.3
click at [715, 132] on icon "Close" at bounding box center [718, 129] width 8 height 8
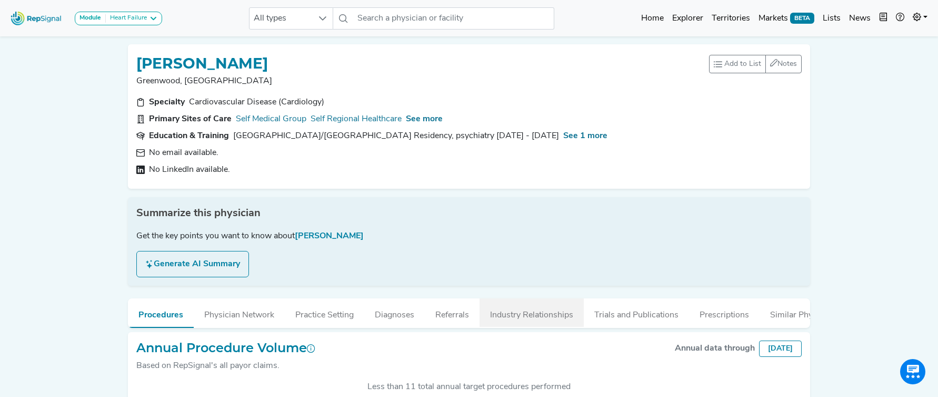
click at [528, 315] on button "Industry Relationships" at bounding box center [532, 312] width 104 height 28
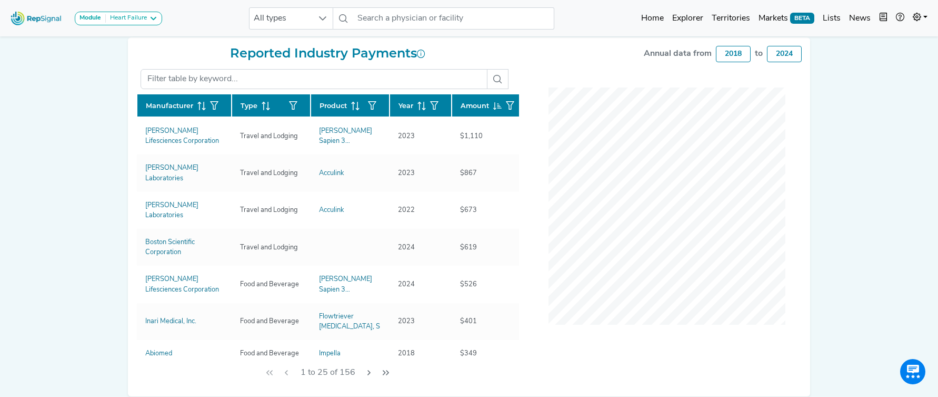
scroll to position [295, 0]
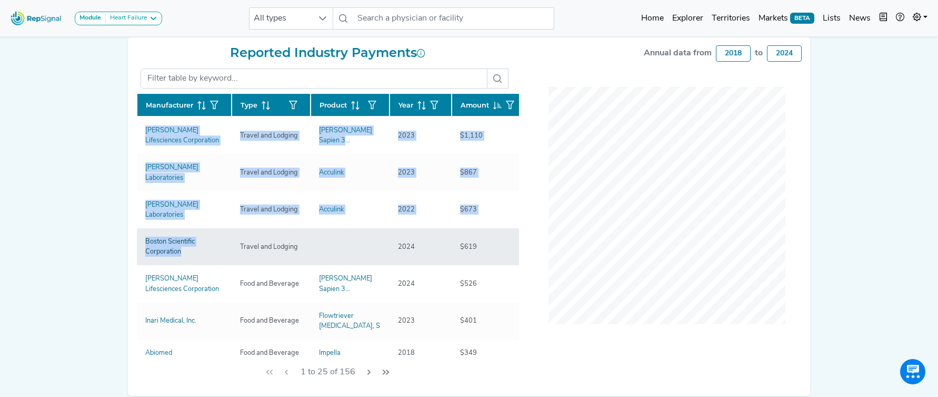
drag, startPoint x: 137, startPoint y: 140, endPoint x: 209, endPoint y: 229, distance: 114.2
click at [209, 229] on div "[PERSON_NAME], [GEOGRAPHIC_DATA] Add to List Recent Lists: Mayo Jacksonville To…" at bounding box center [469, 68] width 695 height 655
copy div "Manufacturer Type Product Year Amount [PERSON_NAME] Lifesciences Corporation Tr…"
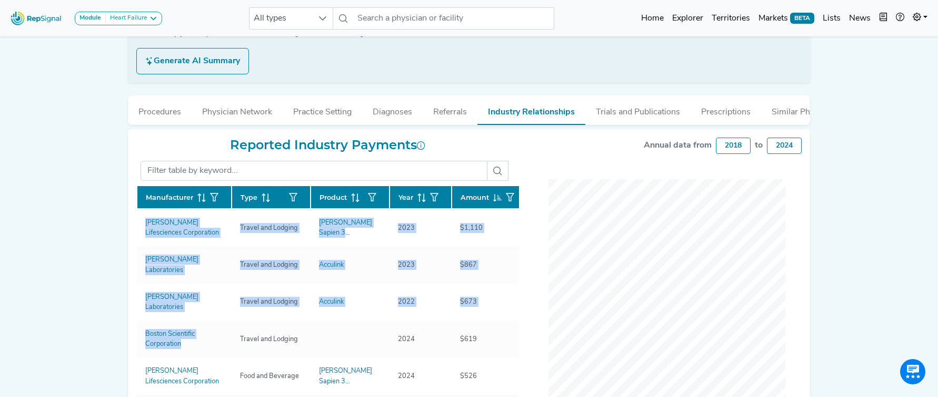
click at [606, 115] on button "Trials and Publications" at bounding box center [638, 109] width 105 height 28
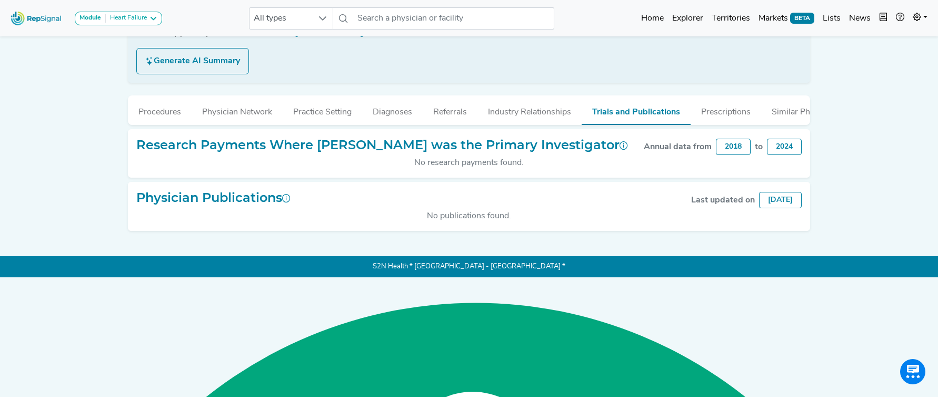
scroll to position [83, 0]
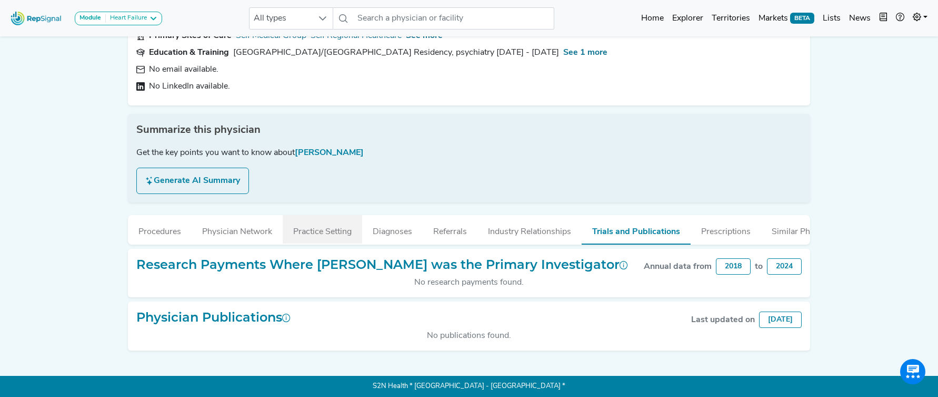
click at [306, 234] on button "Practice Setting" at bounding box center [323, 229] width 80 height 28
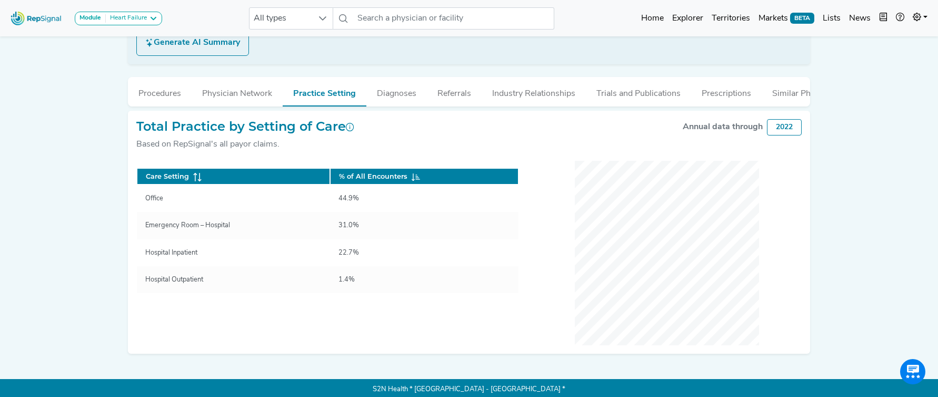
scroll to position [224, 0]
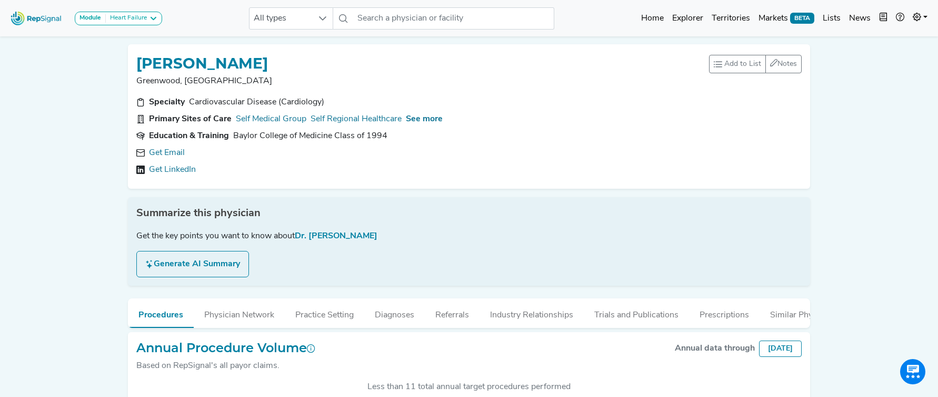
scroll to position [273, 0]
click at [167, 154] on link "Get Email" at bounding box center [167, 152] width 36 height 13
click at [431, 118] on span "See more" at bounding box center [424, 119] width 37 height 8
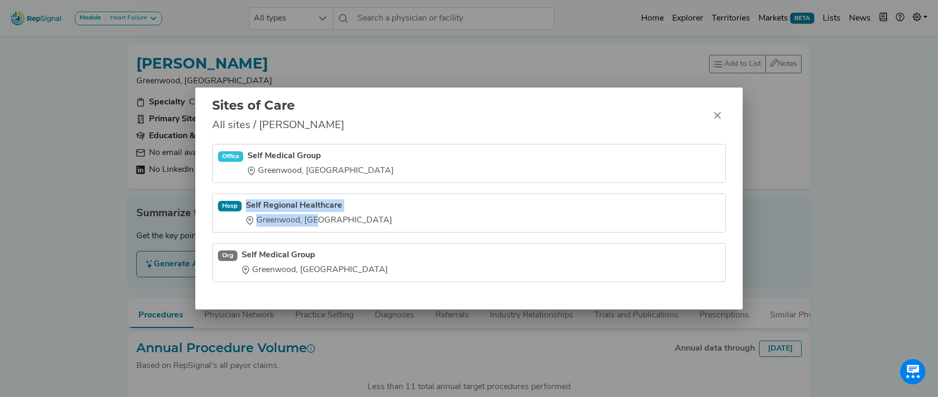
drag, startPoint x: 253, startPoint y: 199, endPoint x: 314, endPoint y: 221, distance: 65.0
type textarea "Self Regional Healthcare Greenwood, SC"
click at [314, 243] on li "Hosp Self Regional Healthcare Greenwood, SC" at bounding box center [469, 262] width 514 height 39
copy div "Self Regional Healthcare Greenwood, SC"
click at [716, 115] on icon "Close" at bounding box center [717, 115] width 7 height 7
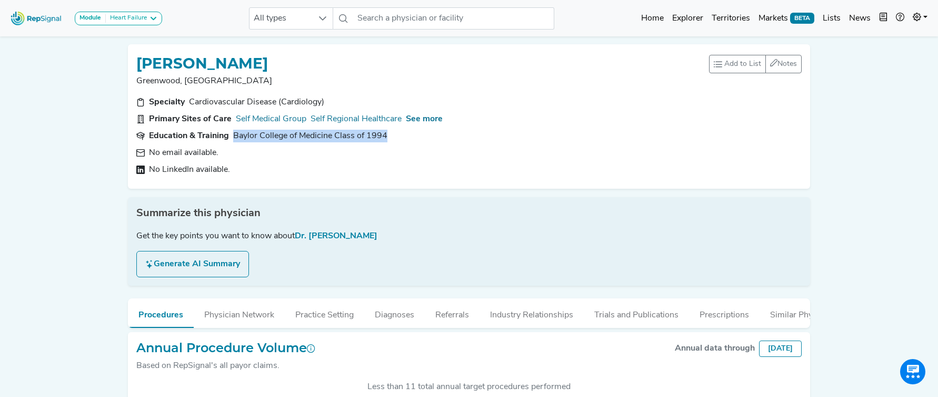
drag, startPoint x: 345, startPoint y: 139, endPoint x: 235, endPoint y: 140, distance: 110.1
click at [235, 140] on section "Education & Training Baylor College of Medicine Class of 1994" at bounding box center [469, 136] width 666 height 13
copy div "Baylor College of Medicine Class of 1994"
click at [537, 313] on button "Industry Relationships" at bounding box center [532, 312] width 104 height 28
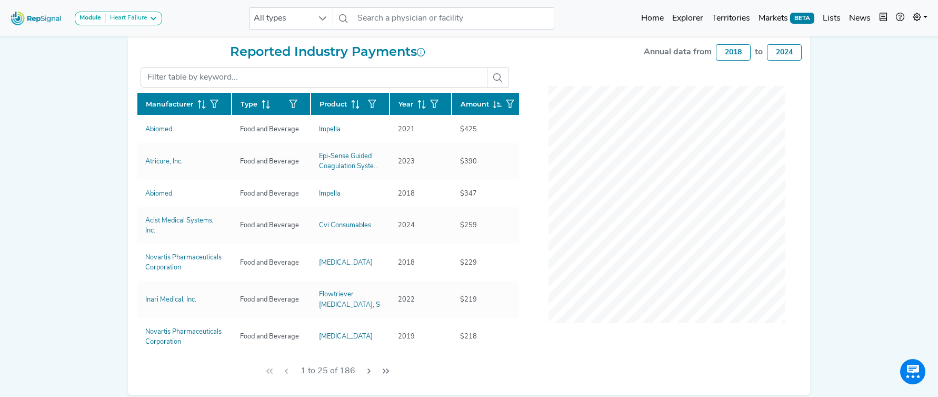
scroll to position [301, 0]
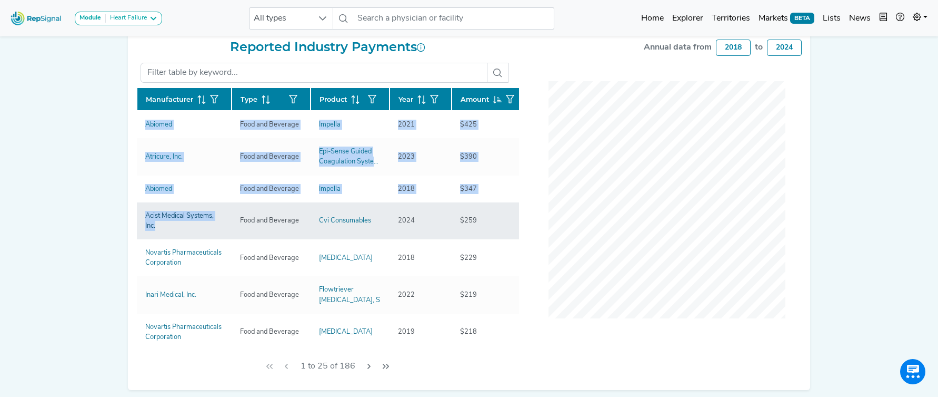
drag, startPoint x: 129, startPoint y: 129, endPoint x: 177, endPoint y: 226, distance: 108.1
click at [177, 226] on div "Reported Industry Payments Manufacturer Type Product Year Amount Abiomed Food a…" at bounding box center [469, 210] width 683 height 359
copy div "Manufacturer Type Product Year Amount Abiomed Food and Beverage Impella 2021 $4…"
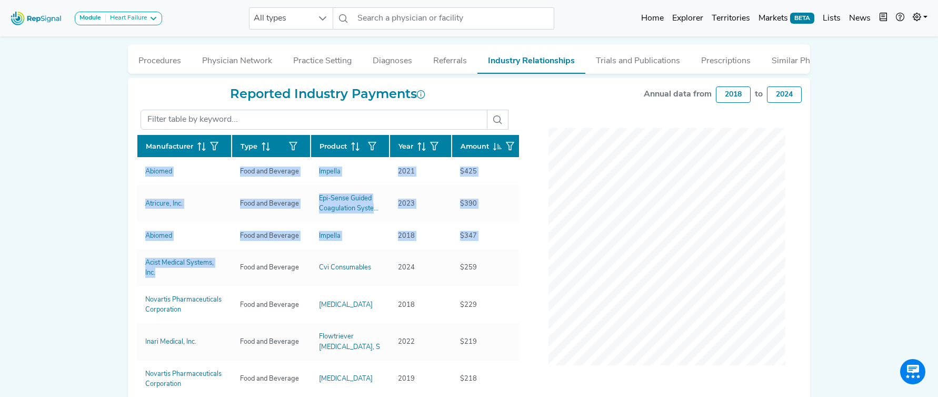
scroll to position [252, 0]
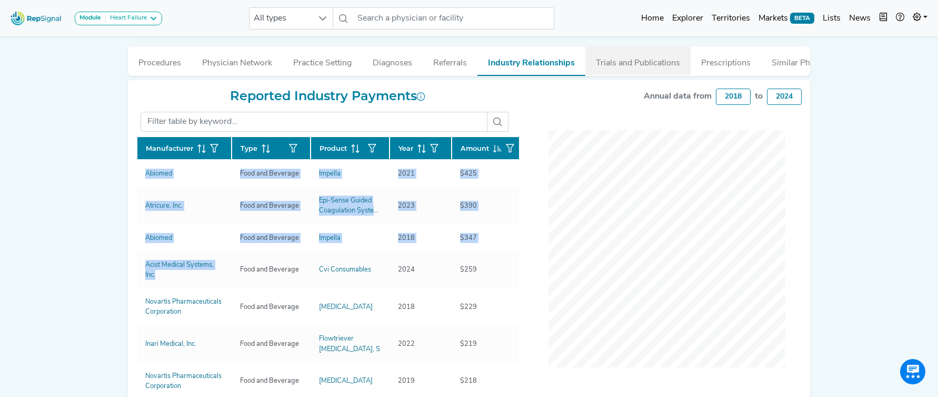
click at [634, 61] on button "Trials and Publications" at bounding box center [638, 60] width 105 height 28
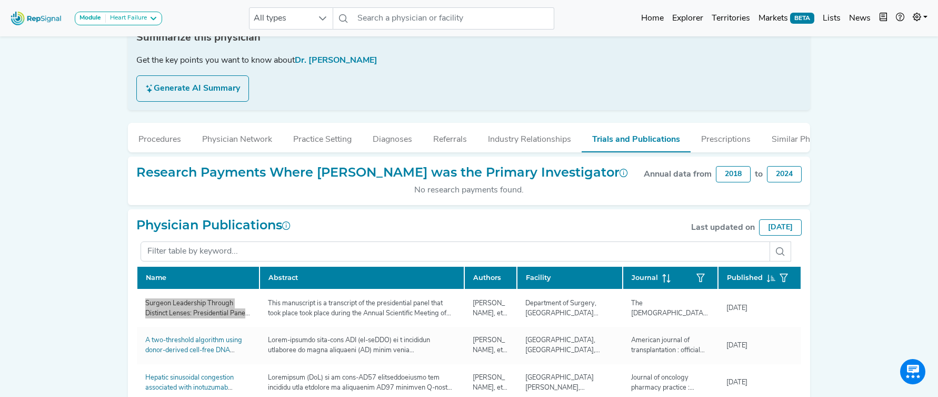
scroll to position [169, 0]
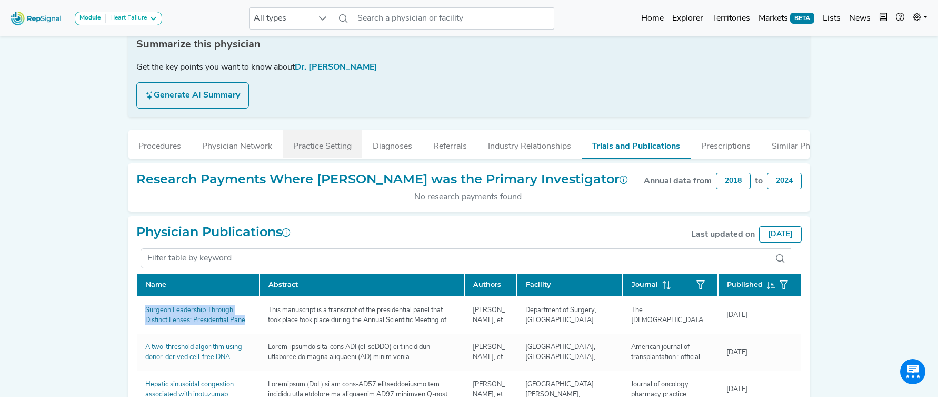
click at [288, 145] on button "Practice Setting" at bounding box center [323, 144] width 80 height 28
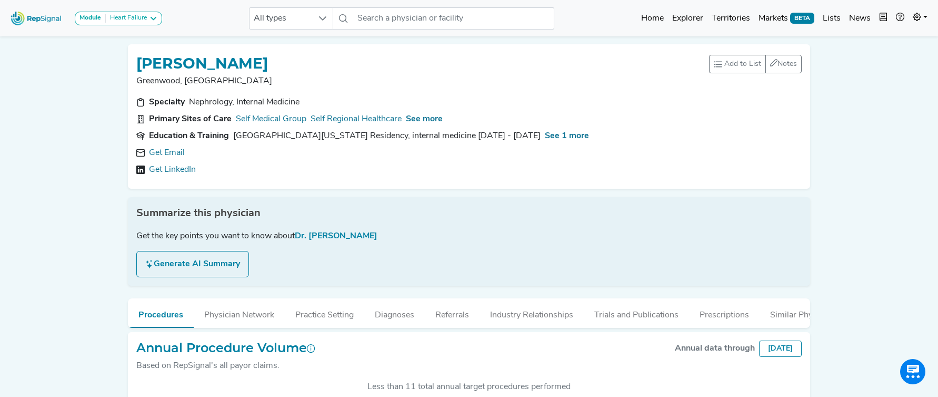
scroll to position [263, 0]
click at [179, 159] on link "Get Email" at bounding box center [167, 152] width 36 height 13
click at [424, 117] on span "See more" at bounding box center [424, 119] width 37 height 8
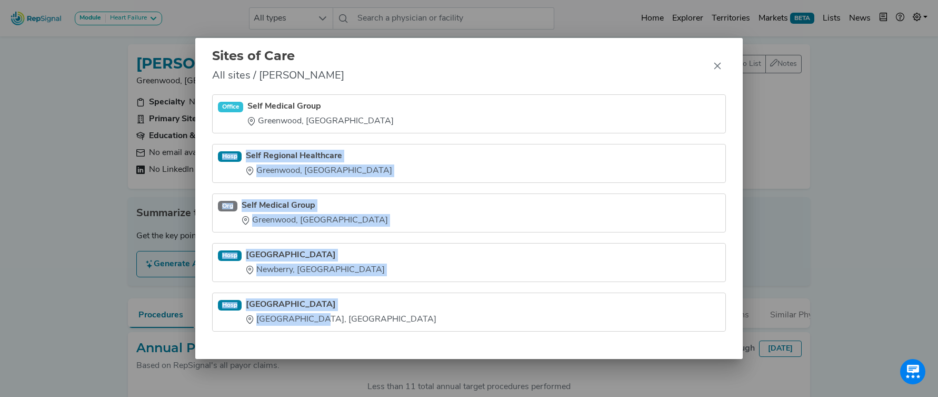
drag, startPoint x: 245, startPoint y: 146, endPoint x: 327, endPoint y: 327, distance: 198.4
type textarea "Hosp Self Regional Healthcare Greenwood, SC Org Self Medical Group Greenwood, S…"
click at [327, 327] on ul "Office Self Medical Group Greenwood, SC Hosp Self Regional Healthcare Greenwood…" at bounding box center [469, 212] width 514 height 237
copy ul "Hosp Self Regional Healthcare Greenwood, SC Org Self Medical Group Greenwood, S…"
drag, startPoint x: 715, startPoint y: 66, endPoint x: 698, endPoint y: 63, distance: 17.1
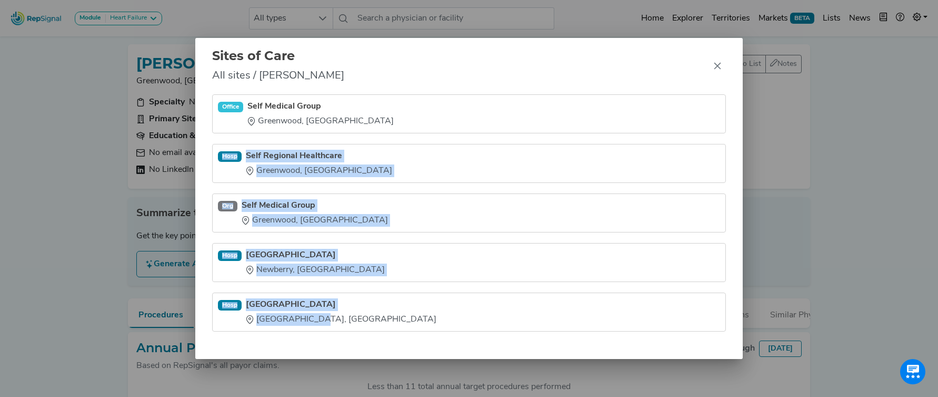
click at [714, 66] on icon "Close" at bounding box center [718, 66] width 8 height 8
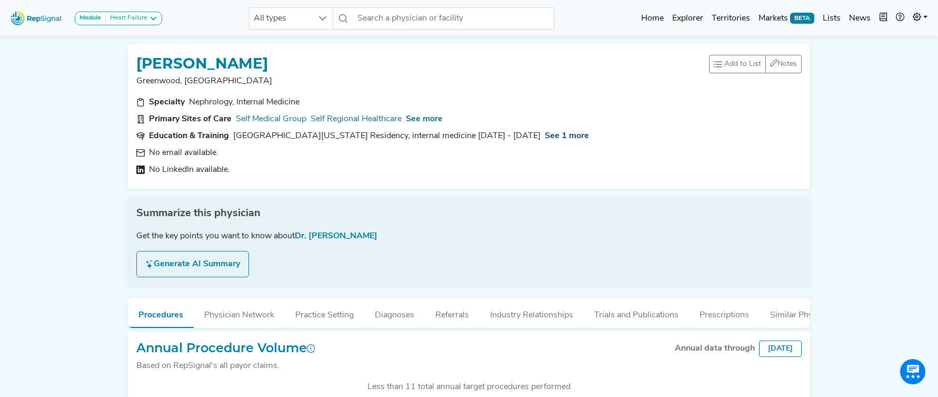
click at [571, 134] on span "See 1 more" at bounding box center [567, 136] width 44 height 8
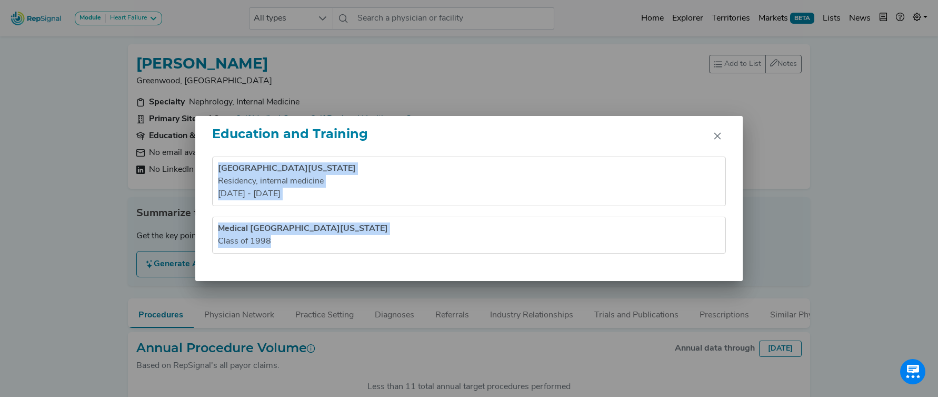
click at [389, 304] on div "Education and Training University of Alabama Medical Center Residency , interna…" at bounding box center [469, 198] width 938 height 397
copy div "University of Alabama Medical Center Residency , internal medicine 1998 - 2001 …"
click at [718, 137] on icon "Close" at bounding box center [717, 136] width 7 height 7
drag, startPoint x: 718, startPoint y: 137, endPoint x: 700, endPoint y: 133, distance: 18.3
click at [717, 137] on div "Education and Training University of Alabama Medical Center Residency , interna…" at bounding box center [469, 198] width 938 height 397
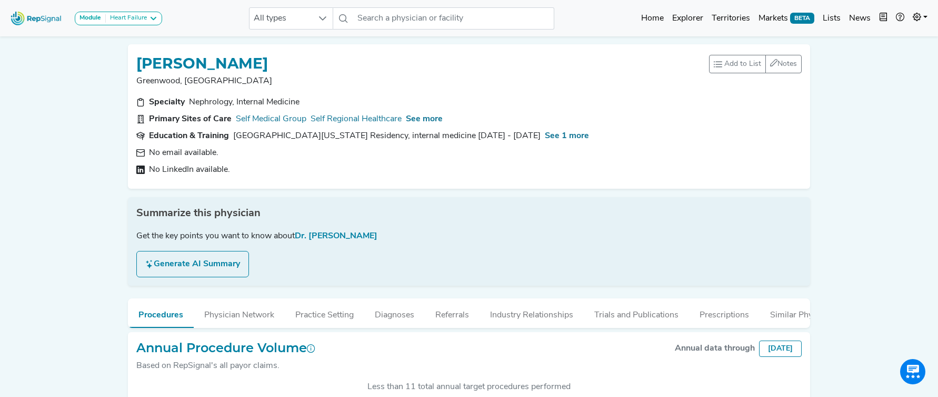
drag, startPoint x: 568, startPoint y: 316, endPoint x: 566, endPoint y: 266, distance: 49.5
click at [568, 315] on button "Industry Relationships" at bounding box center [532, 312] width 104 height 28
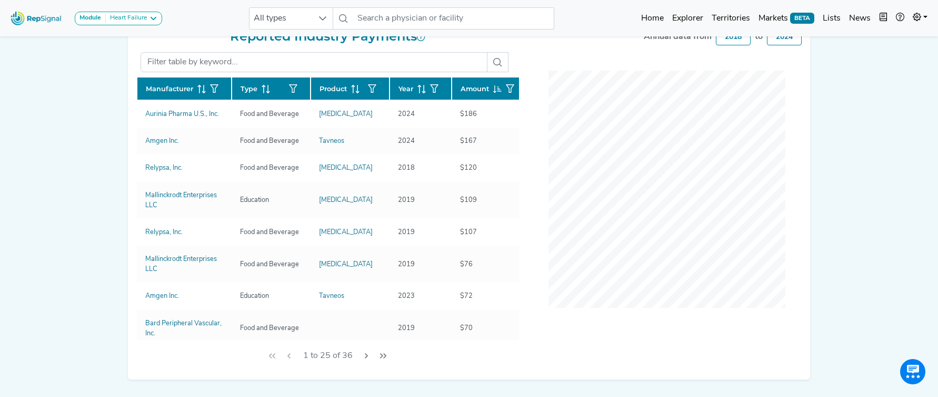
scroll to position [323, 0]
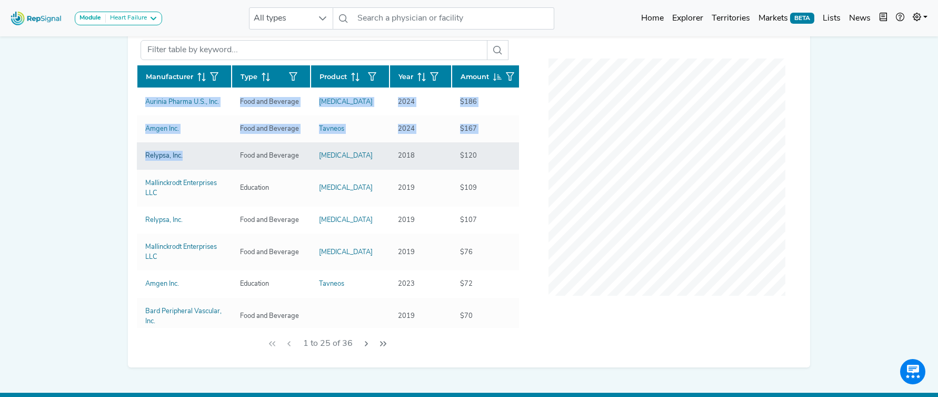
drag, startPoint x: 126, startPoint y: 102, endPoint x: 200, endPoint y: 154, distance: 90.6
click at [200, 154] on div "Module Heart Failure Heart Failure Nephrology All types No results found Home E…" at bounding box center [469, 45] width 938 height 737
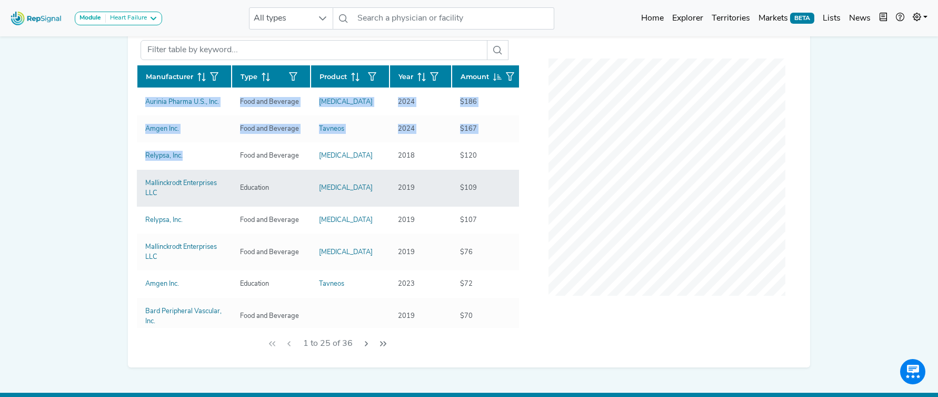
copy div "Manufacturer Type Product Year Amount Aurinia Pharma U.S., Inc. Food and Bevera…"
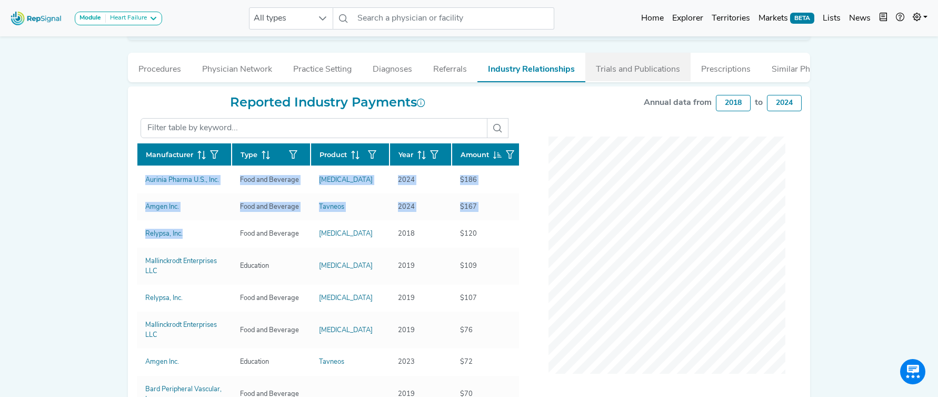
click at [646, 73] on button "Trials and Publications" at bounding box center [638, 67] width 105 height 28
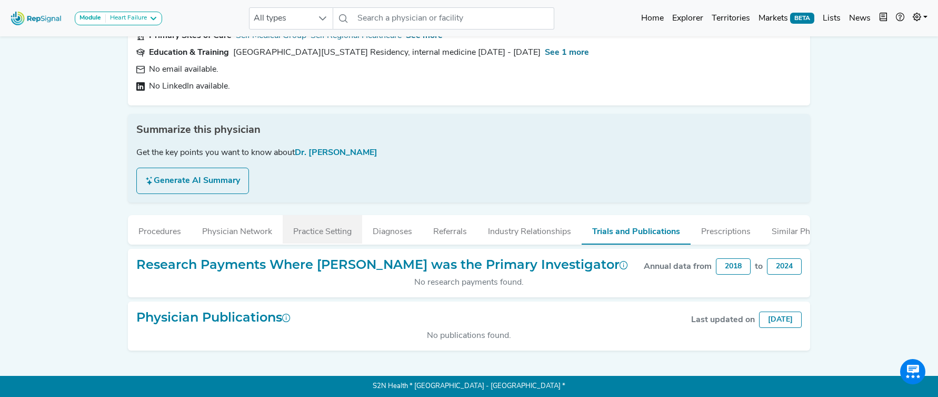
drag, startPoint x: 321, startPoint y: 234, endPoint x: 354, endPoint y: 230, distance: 32.9
click at [321, 234] on button "Practice Setting" at bounding box center [323, 229] width 80 height 28
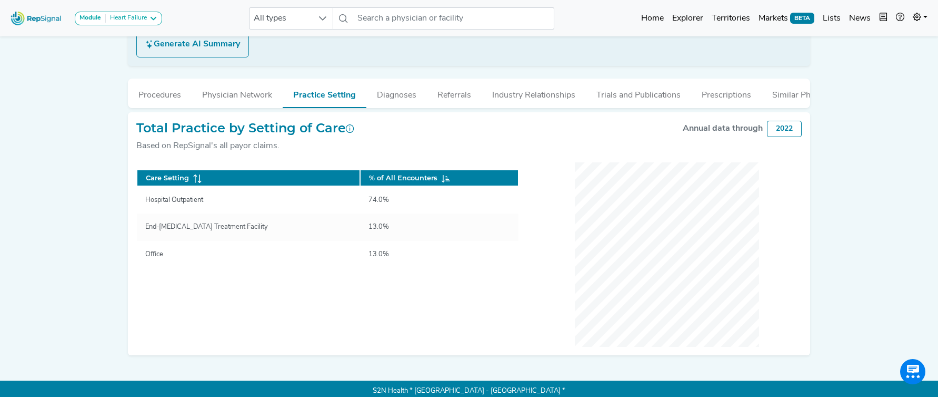
scroll to position [224, 0]
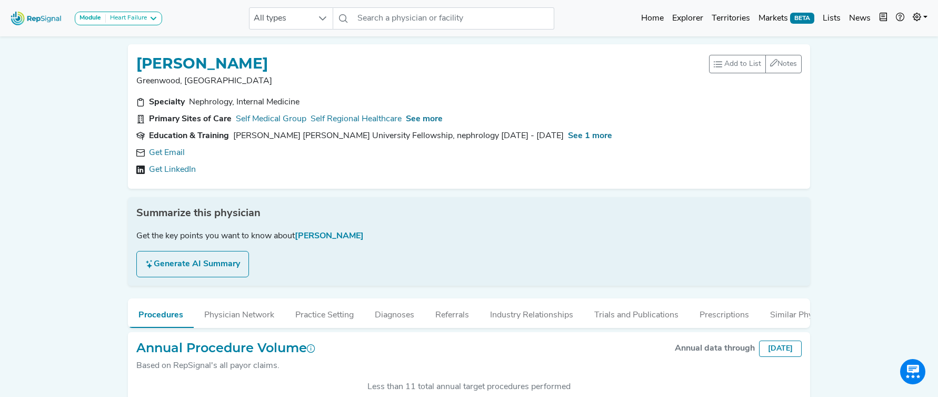
scroll to position [273, 0]
drag, startPoint x: 164, startPoint y: 159, endPoint x: 292, endPoint y: 106, distance: 138.4
click at [165, 158] on div "Get Email Get LinkedIn" at bounding box center [469, 160] width 666 height 29
drag, startPoint x: 153, startPoint y: 151, endPoint x: 200, endPoint y: 119, distance: 56.8
click at [153, 151] on link "Get Email" at bounding box center [167, 152] width 36 height 13
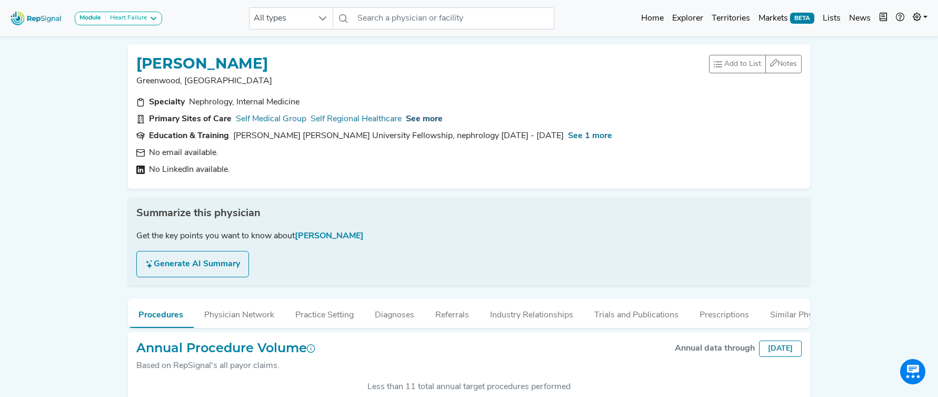
click at [443, 123] on span "See more" at bounding box center [424, 119] width 37 height 8
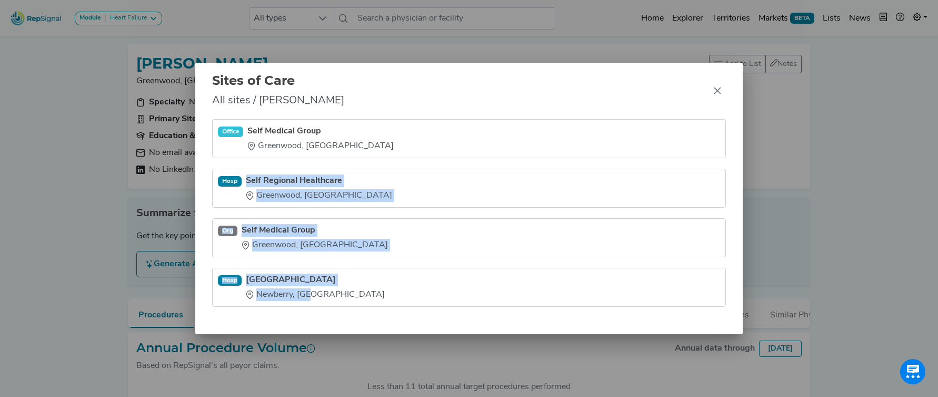
drag, startPoint x: 248, startPoint y: 169, endPoint x: 312, endPoint y: 302, distance: 147.4
type textarea "Self Regional Healthcare [GEOGRAPHIC_DATA], [GEOGRAPHIC_DATA] Org Self Medical …"
click at [311, 302] on ul "Office Self Medical Group [GEOGRAPHIC_DATA], [GEOGRAPHIC_DATA] Hosp Self Region…" at bounding box center [469, 212] width 514 height 187
copy ul "Self Regional Healthcare [GEOGRAPHIC_DATA], [GEOGRAPHIC_DATA] Org Self Medical …"
drag, startPoint x: 718, startPoint y: 92, endPoint x: 500, endPoint y: 38, distance: 224.5
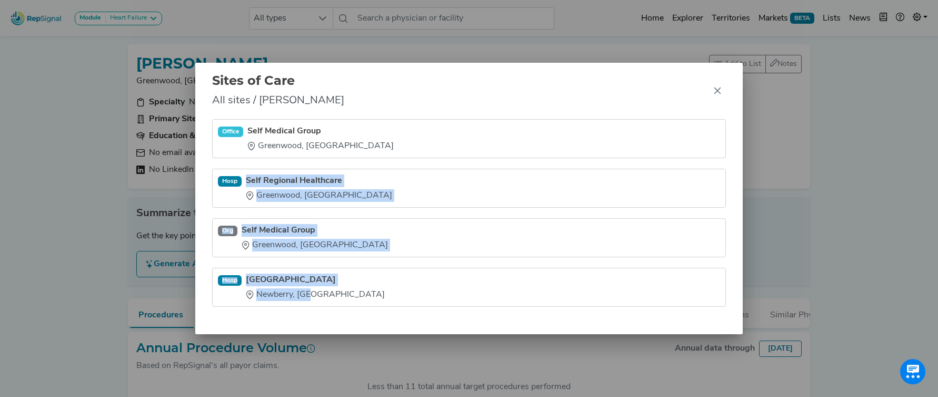
click at [718, 92] on icon "Close" at bounding box center [718, 90] width 8 height 8
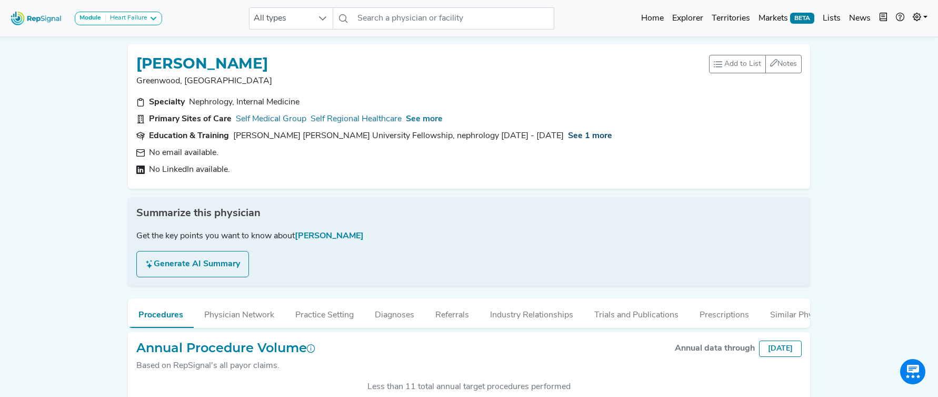
click at [568, 134] on span "See 1 more" at bounding box center [590, 136] width 44 height 8
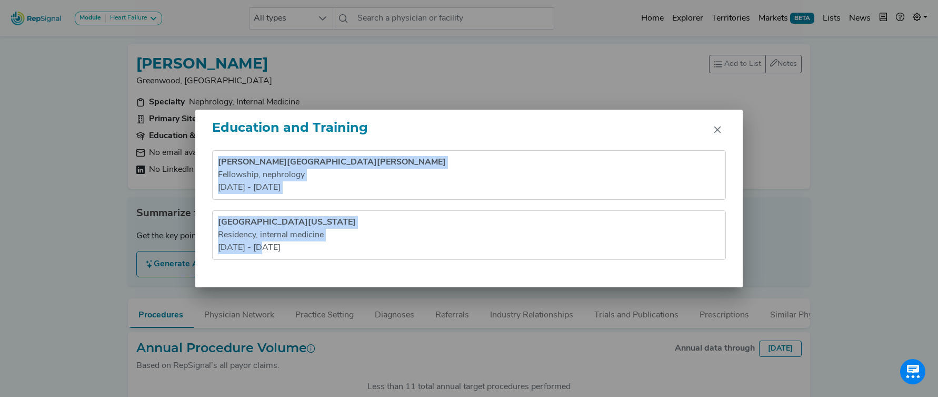
drag, startPoint x: 208, startPoint y: 156, endPoint x: 347, endPoint y: 282, distance: 187.2
click at [348, 282] on div "[PERSON_NAME] [PERSON_NAME] University Fellowship , nephrology [DATE] - [DATE] …" at bounding box center [469, 218] width 548 height 137
copy ul "[PERSON_NAME] [PERSON_NAME] University Fellowship , nephrology [DATE] - [DATE] …"
drag, startPoint x: 716, startPoint y: 132, endPoint x: 560, endPoint y: 94, distance: 159.8
click at [710, 129] on button "Close" at bounding box center [717, 129] width 17 height 17
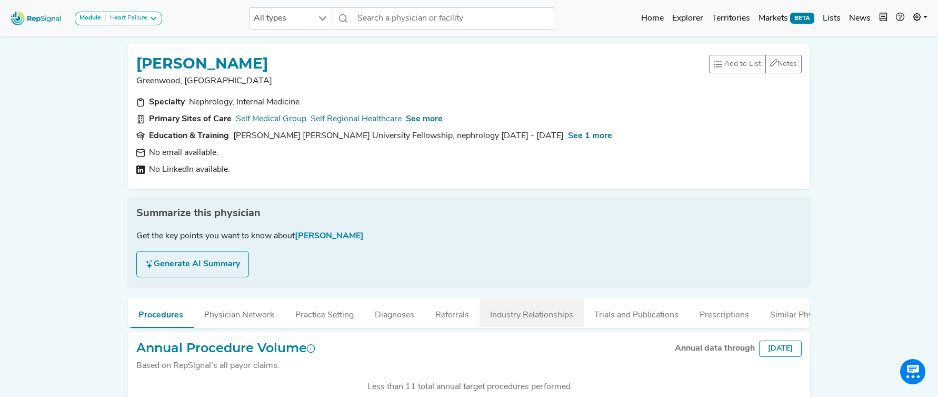
click at [539, 322] on button "Industry Relationships" at bounding box center [532, 312] width 104 height 28
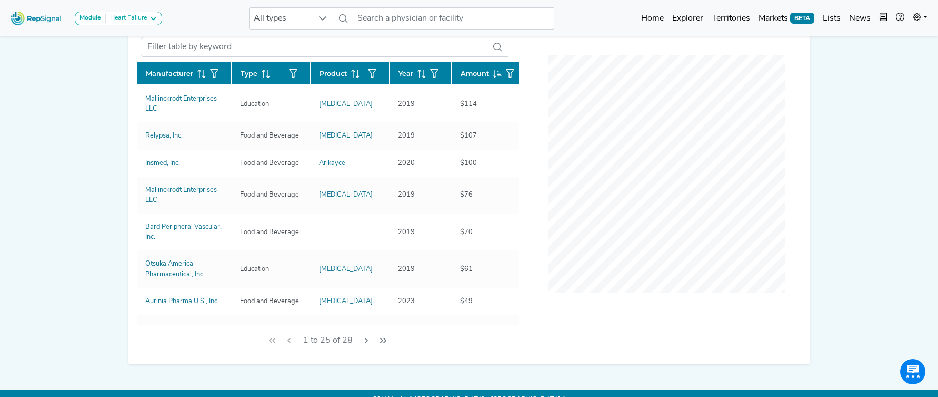
scroll to position [332, 0]
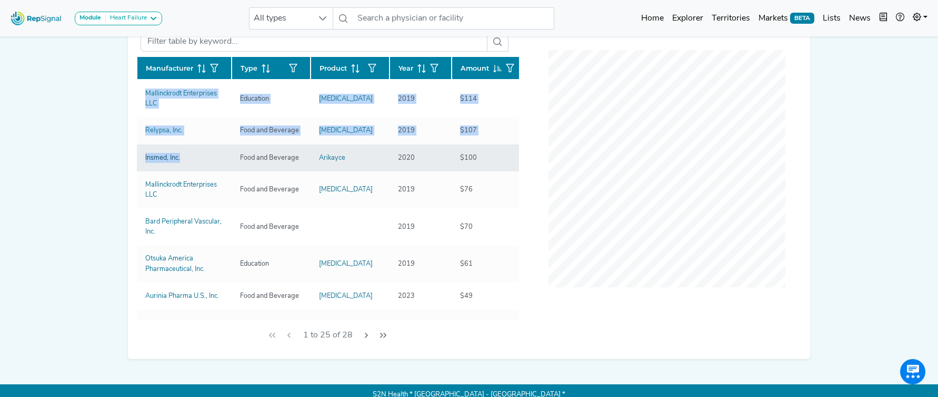
drag, startPoint x: 138, startPoint y: 102, endPoint x: 192, endPoint y: 155, distance: 75.2
click at [192, 155] on div "Module [MEDICAL_DATA] [MEDICAL_DATA] Nephrology All types No results found Home…" at bounding box center [469, 36] width 938 height 737
copy div "Manufacturer Type Product Year Amount Mallinckrodt Enterprises LLC Education [M…"
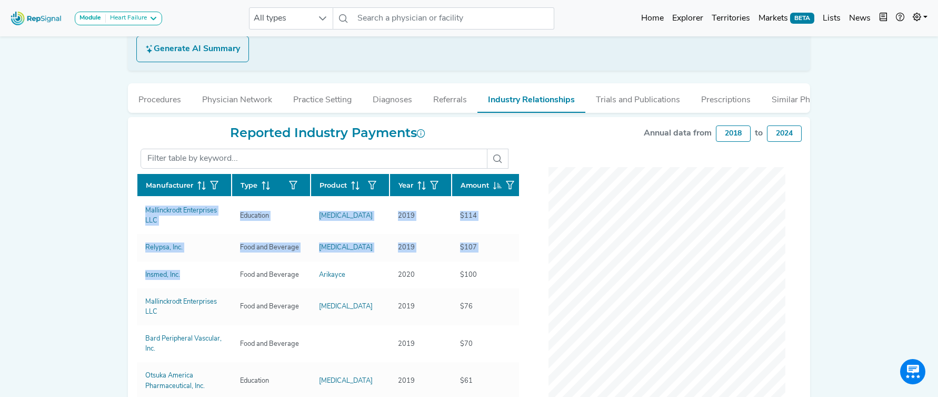
click at [633, 100] on button "Trials and Publications" at bounding box center [638, 97] width 105 height 28
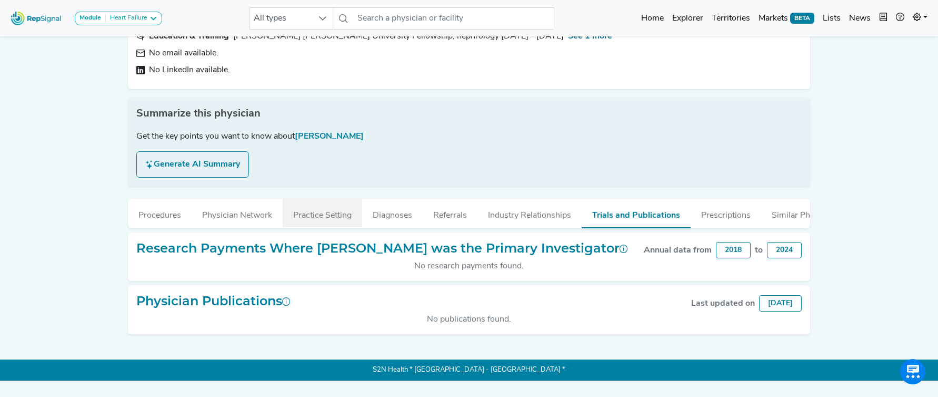
click at [305, 213] on button "Practice Setting" at bounding box center [323, 213] width 80 height 28
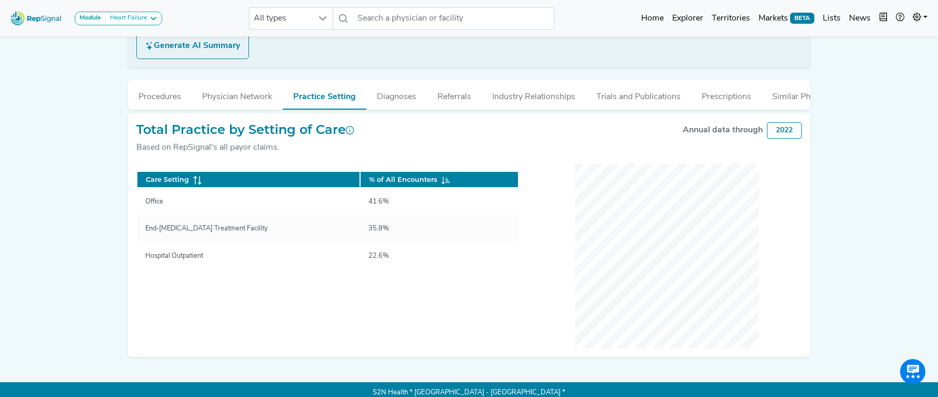
scroll to position [224, 0]
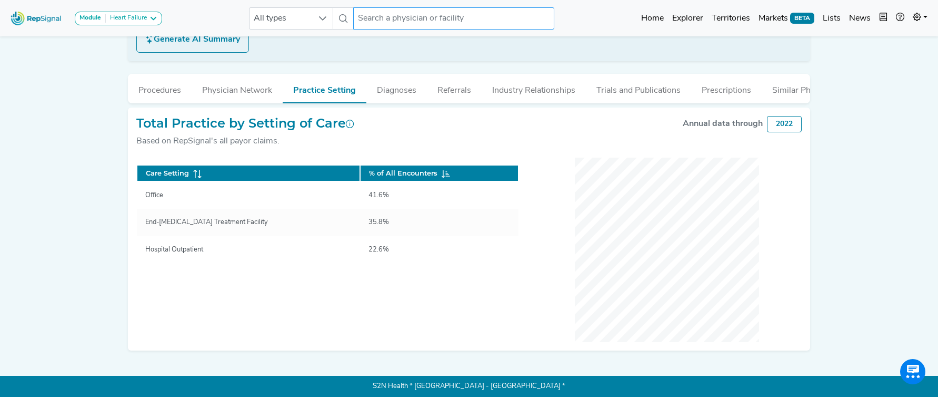
click at [283, 74] on button "Practice Setting" at bounding box center [325, 88] width 84 height 29
click at [407, 21] on input "text" at bounding box center [453, 18] width 201 height 22
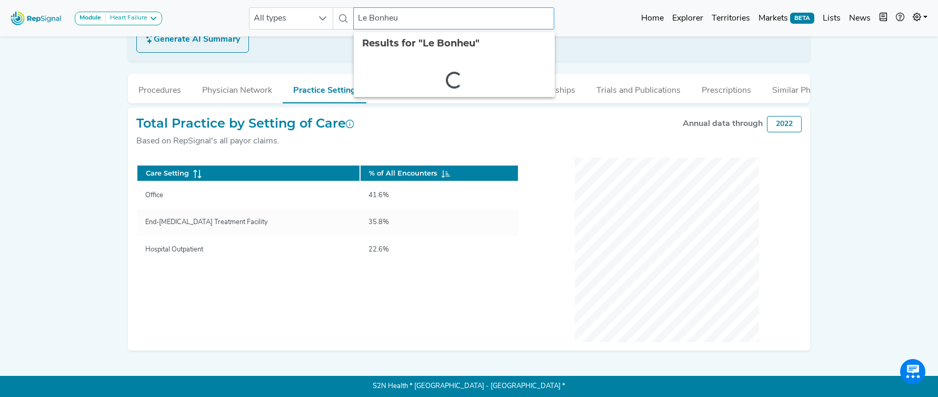
type input "Le Bonheur"
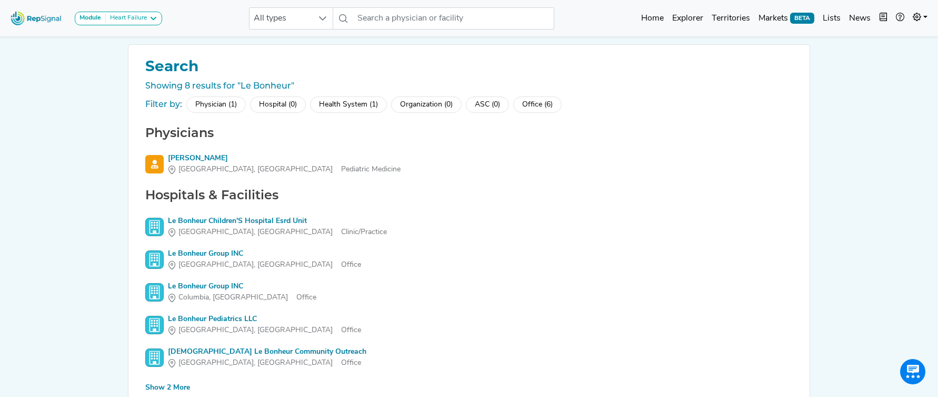
click at [275, 107] on div "Hospital (0)" at bounding box center [278, 104] width 56 height 16
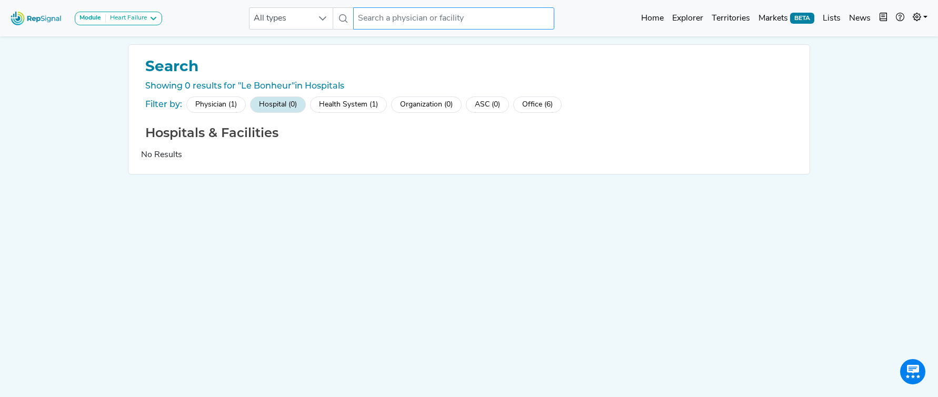
click at [411, 15] on input "text" at bounding box center [453, 18] width 201 height 22
type input "Methodist Le"
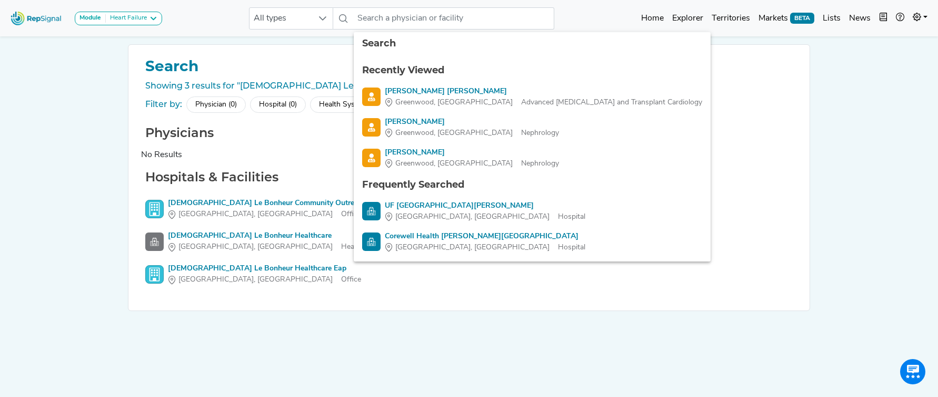
click at [93, 205] on div "Module Heart Failure Heart Failure Nephrology All types 7 results are available…" at bounding box center [469, 214] width 938 height 428
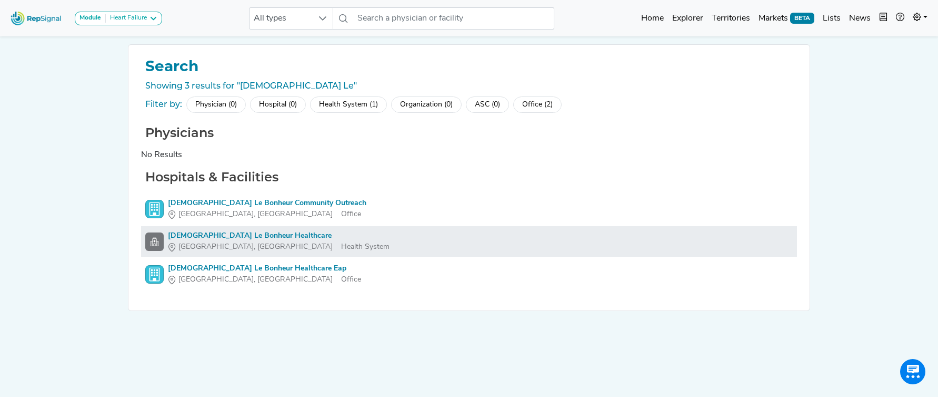
click at [207, 236] on div "Methodist Le Bonheur Healthcare" at bounding box center [279, 235] width 222 height 11
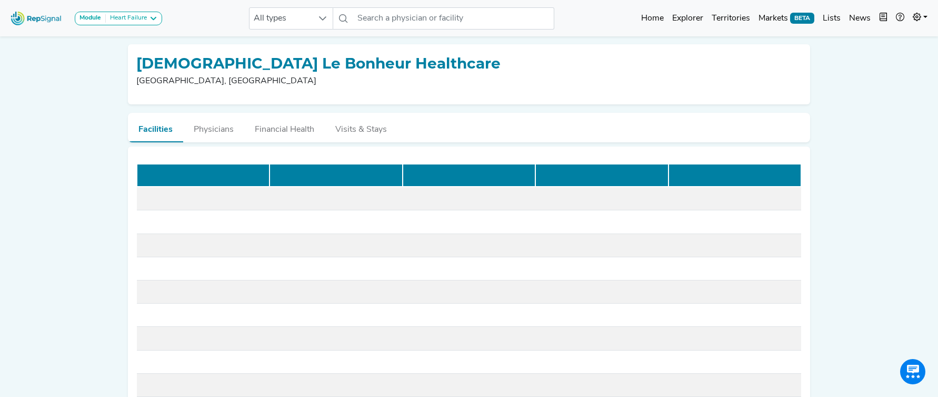
click at [240, 65] on h1 "Methodist Le Bonheur Healthcare" at bounding box center [469, 64] width 666 height 18
click at [314, 68] on h1 "Methodist Le Bonheur Healthcare" at bounding box center [469, 64] width 666 height 18
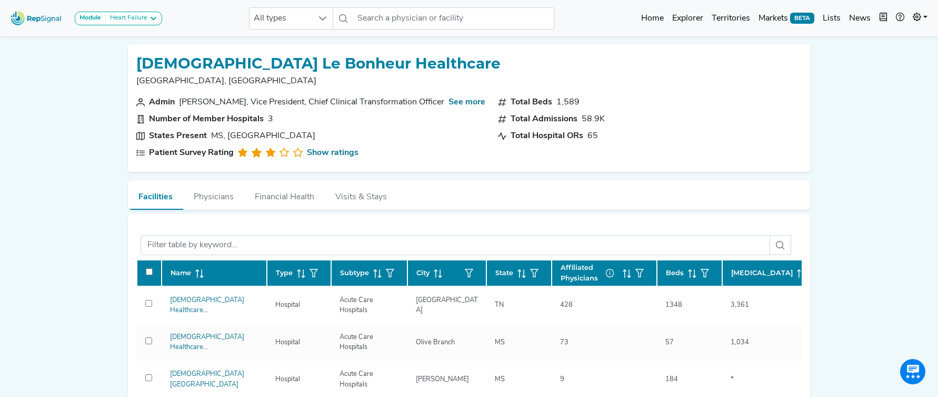
click at [293, 66] on h1 "Methodist Le Bonheur Healthcare" at bounding box center [469, 64] width 666 height 18
click at [318, 66] on h1 "Methodist Le Bonheur Healthcare" at bounding box center [469, 64] width 666 height 18
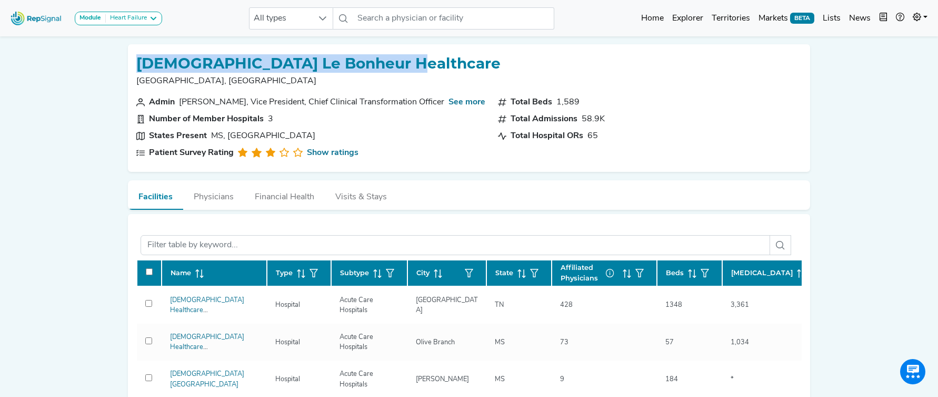
drag, startPoint x: 395, startPoint y: 66, endPoint x: 130, endPoint y: 54, distance: 265.7
click at [130, 54] on div "Methodist Le Bonheur Healthcare Memphis, TN Admin Arthur Townsend, Vice Preside…" at bounding box center [469, 107] width 683 height 127
copy h1 "Methodist Le Bonheur Healthcare"
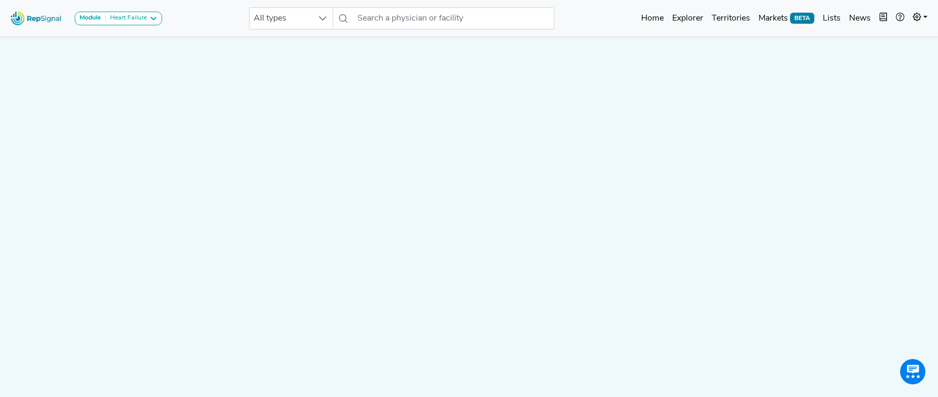
scroll to position [273, 0]
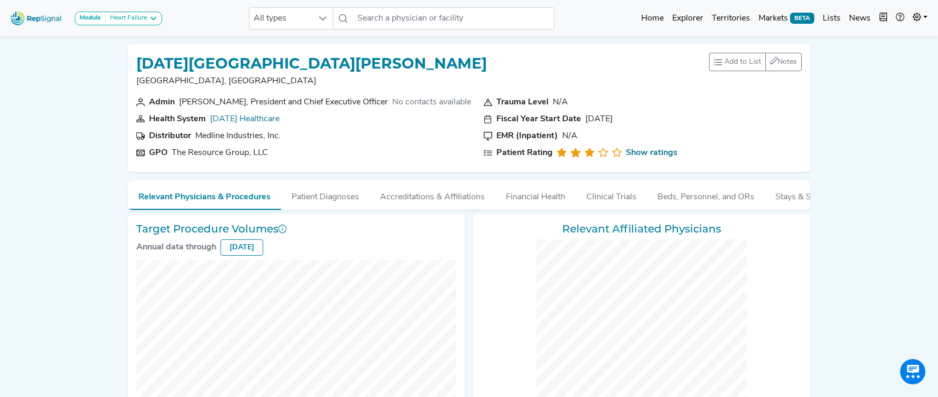
checkbox input "false"
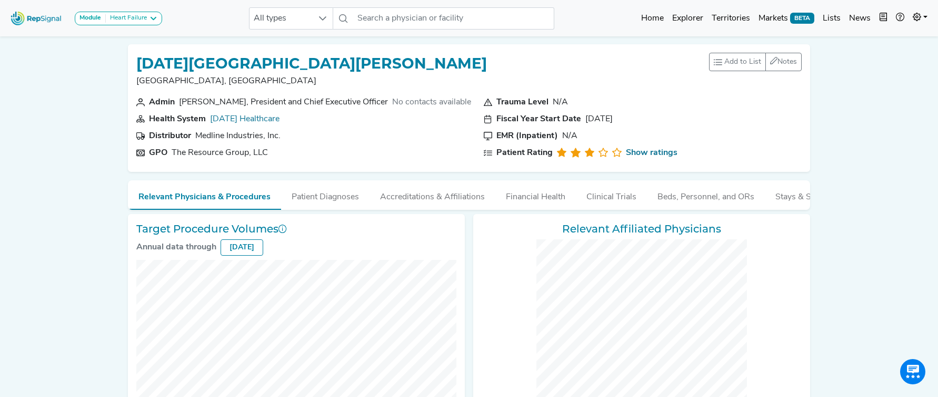
checkbox input "false"
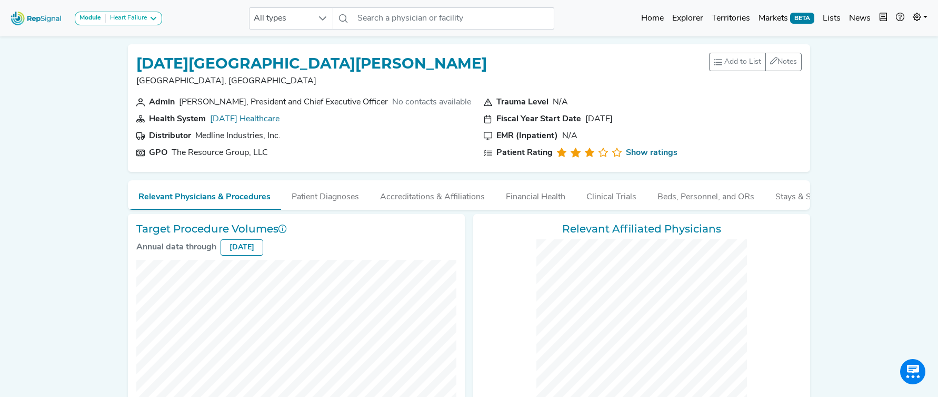
checkbox input "false"
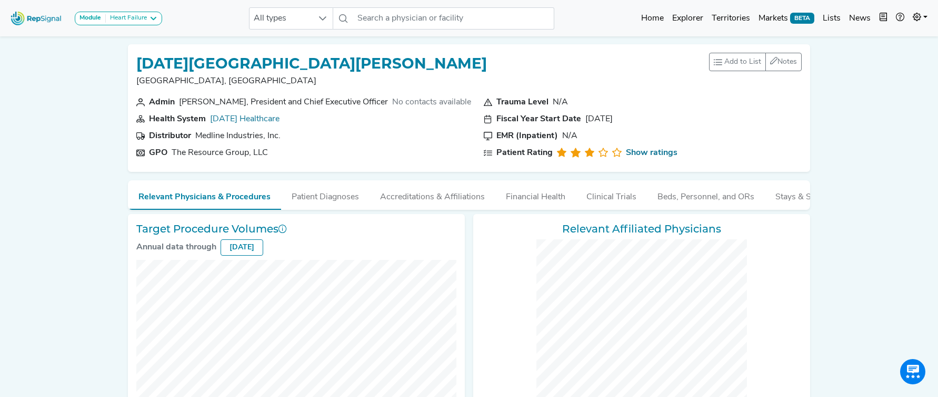
checkbox input "false"
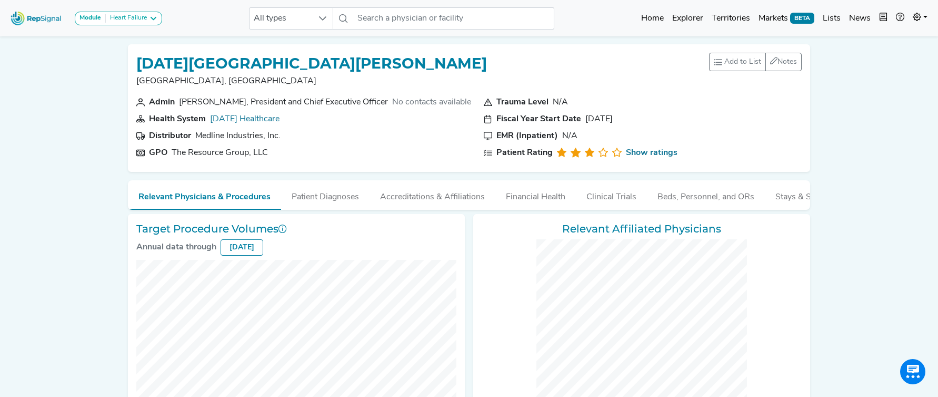
checkbox input "false"
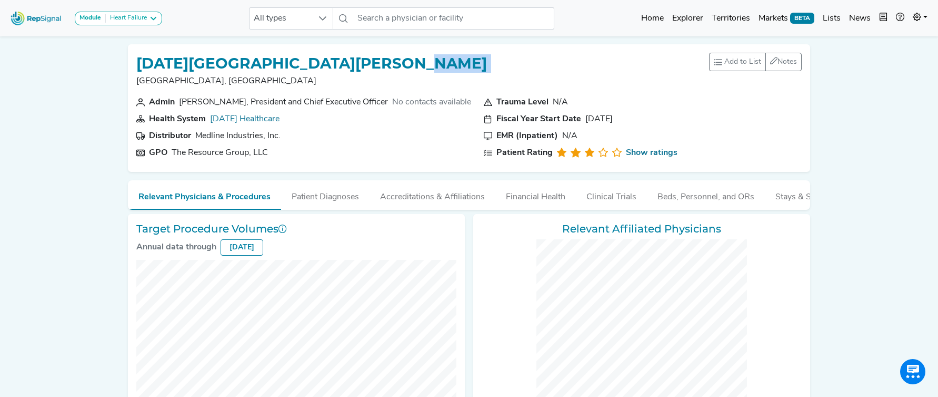
drag, startPoint x: 321, startPoint y: 67, endPoint x: 125, endPoint y: 73, distance: 196.0
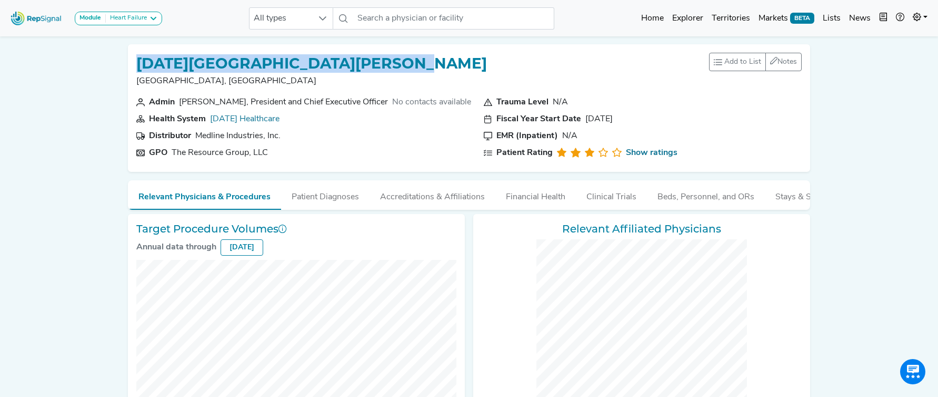
drag, startPoint x: 368, startPoint y: 67, endPoint x: 141, endPoint y: 65, distance: 226.5
type textarea "[DATE][GEOGRAPHIC_DATA][PERSON_NAME]"
click at [141, 65] on div "Ascension Saint Thomas Hospital Nashville, TN Add to List Recent Lists: CC/CVS …" at bounding box center [469, 74] width 666 height 43
drag, startPoint x: 230, startPoint y: 122, endPoint x: 211, endPoint y: 123, distance: 19.0
click at [211, 123] on section "Health System Ascension Healthcare" at bounding box center [303, 119] width 335 height 13
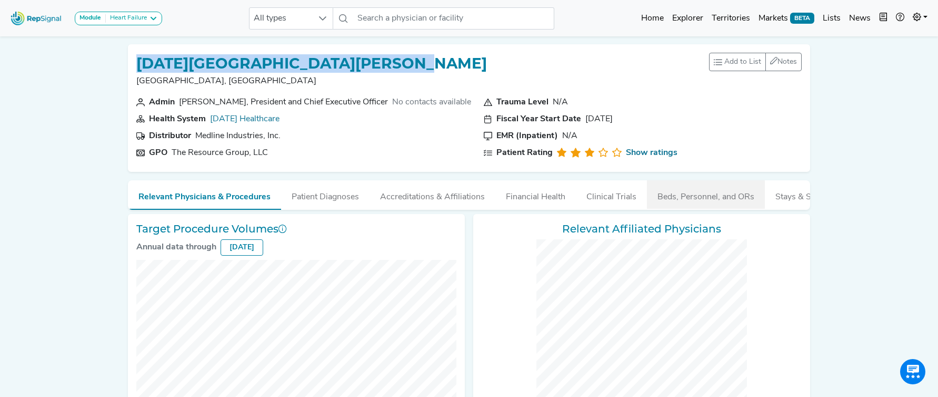
copy link "Ascension Healthcare"
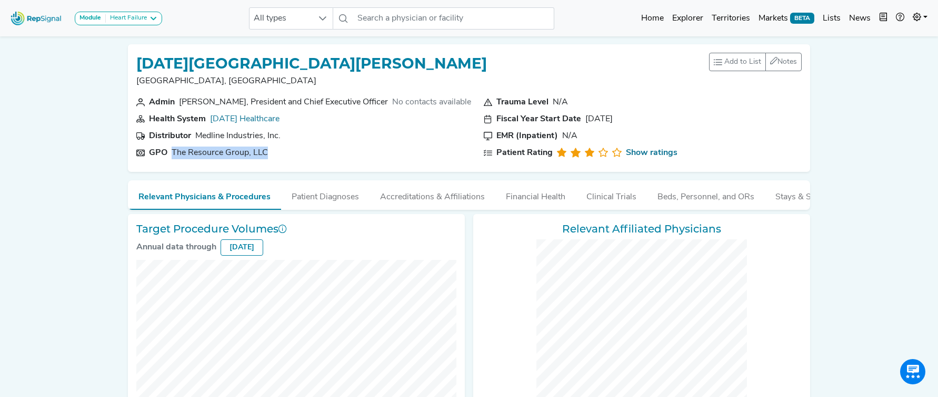
drag, startPoint x: 273, startPoint y: 152, endPoint x: 172, endPoint y: 159, distance: 101.8
click at [172, 159] on section "GPO The Resource Group, LLC" at bounding box center [303, 152] width 335 height 13
copy div "The Resource Group, LLC"
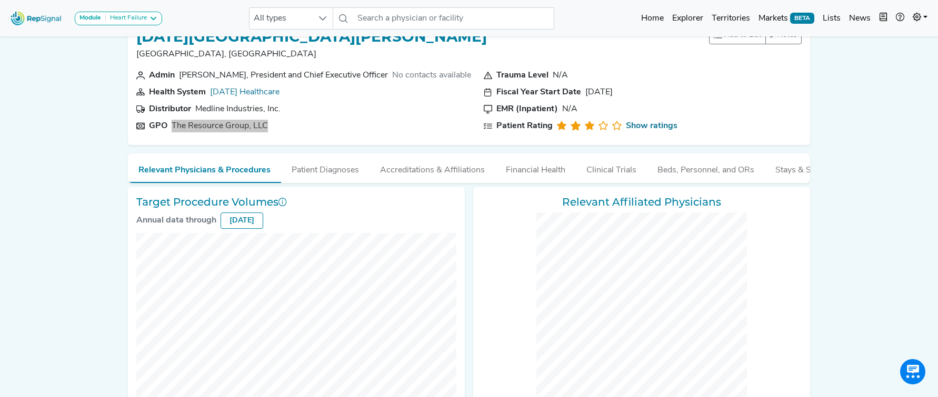
scroll to position [0, 0]
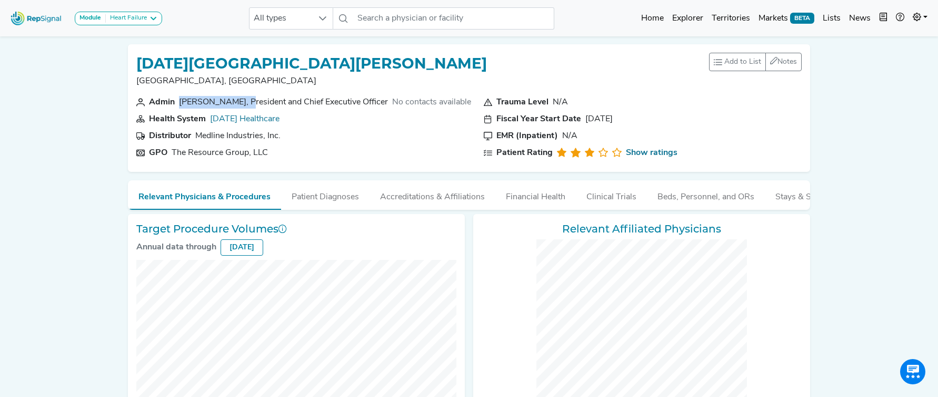
drag, startPoint x: 197, startPoint y: 103, endPoint x: 247, endPoint y: 103, distance: 50.0
click at [247, 103] on div "Shubhada Jagasia, President and Chief Executive Officer" at bounding box center [283, 102] width 209 height 13
copy div "Shubhada Jagasia"
drag, startPoint x: 251, startPoint y: 105, endPoint x: 389, endPoint y: 106, distance: 138.0
click at [388, 106] on div "Shubhada Jagasia, President and Chief Executive Officer" at bounding box center [283, 102] width 209 height 13
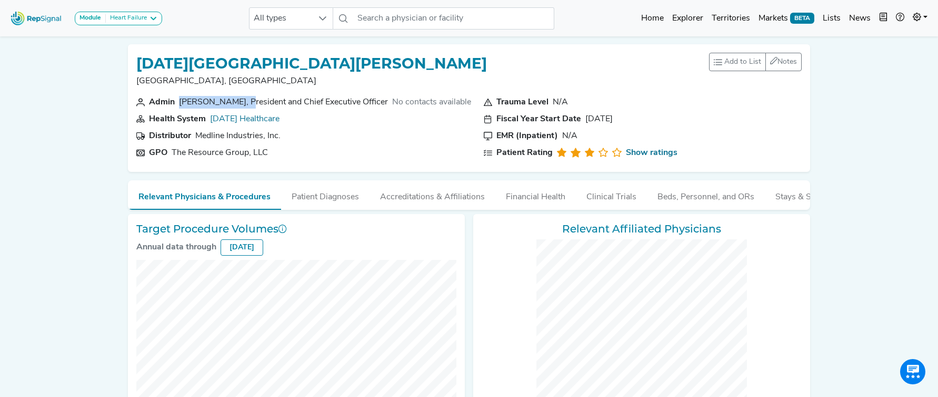
copy div "President and Chief Executive Officer"
drag, startPoint x: 338, startPoint y: 199, endPoint x: 450, endPoint y: 213, distance: 113.0
click at [338, 199] on button "Patient Diagnoses" at bounding box center [325, 194] width 88 height 28
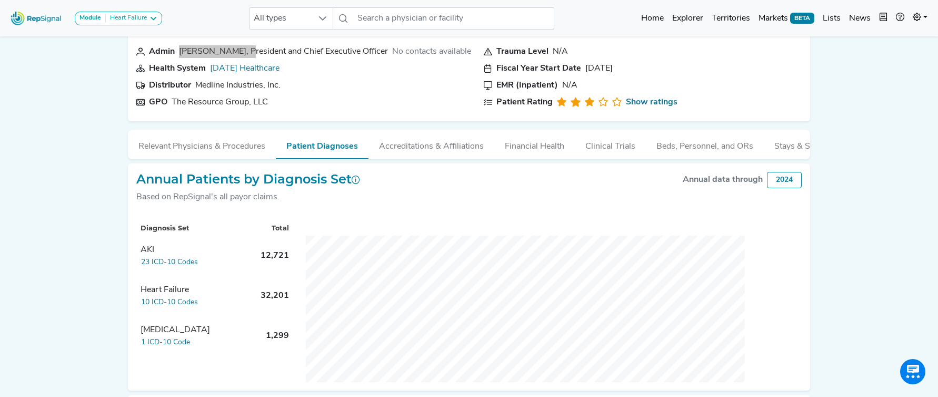
scroll to position [61, 0]
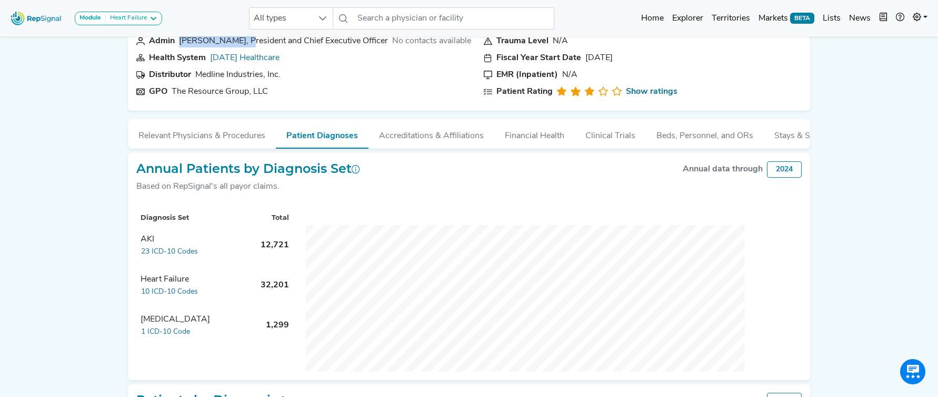
drag, startPoint x: 253, startPoint y: 135, endPoint x: 469, endPoint y: 175, distance: 219.1
click at [253, 135] on button "Relevant Physicians & Procedures" at bounding box center [202, 133] width 148 height 28
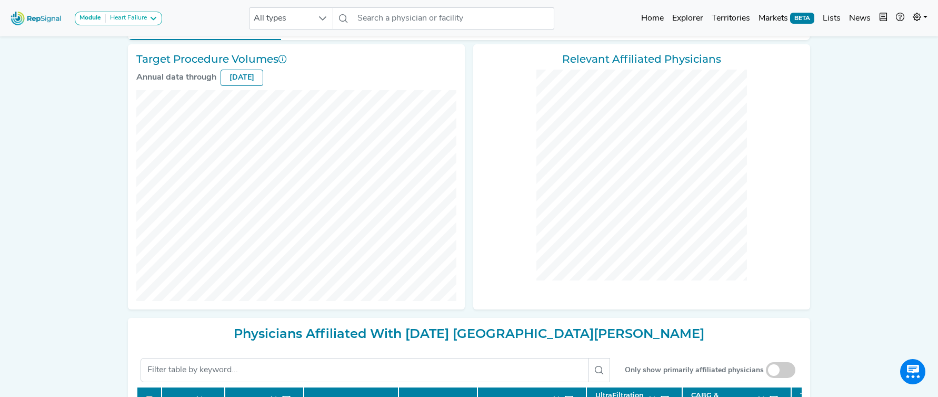
scroll to position [201, 0]
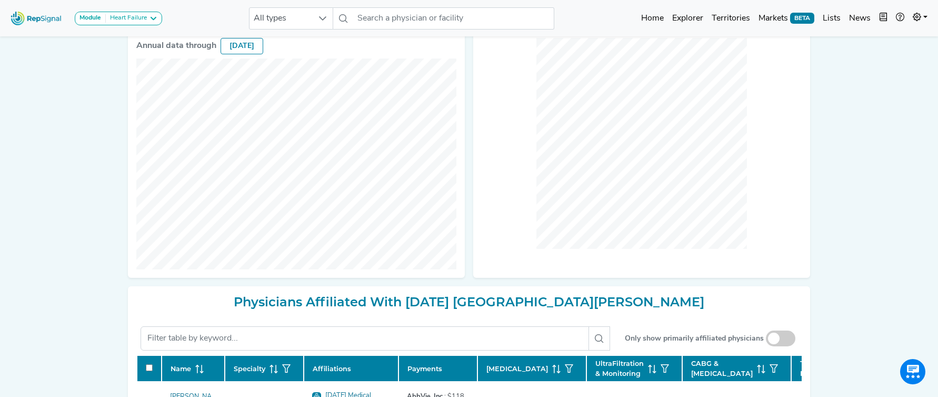
drag, startPoint x: 786, startPoint y: 338, endPoint x: 926, endPoint y: 291, distance: 147.2
click at [786, 338] on span at bounding box center [780, 338] width 29 height 16
click at [781, 339] on input "checkbox" at bounding box center [781, 339] width 0 height 0
checkbox input "false"
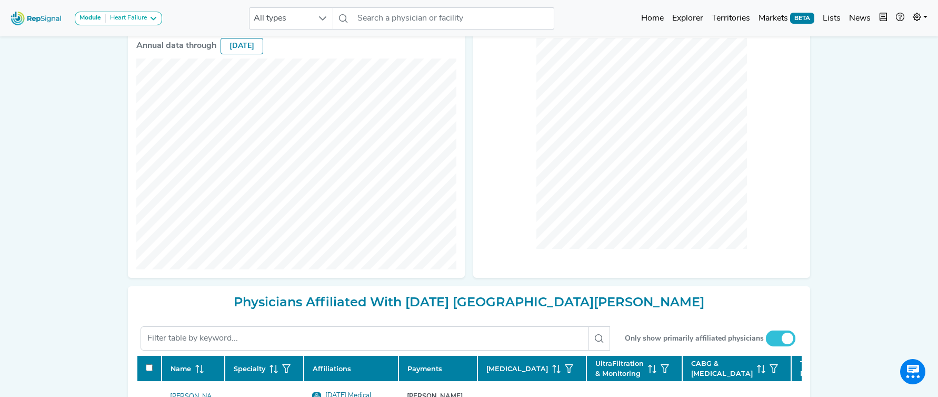
checkbox input "false"
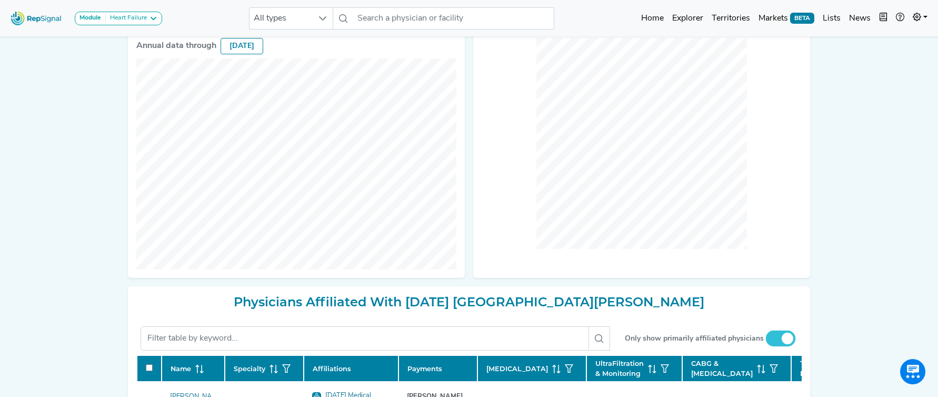
checkbox input "false"
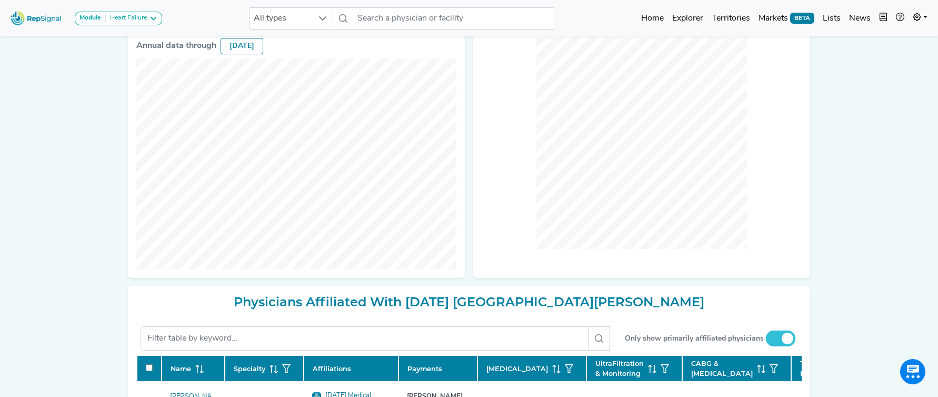
checkbox input "false"
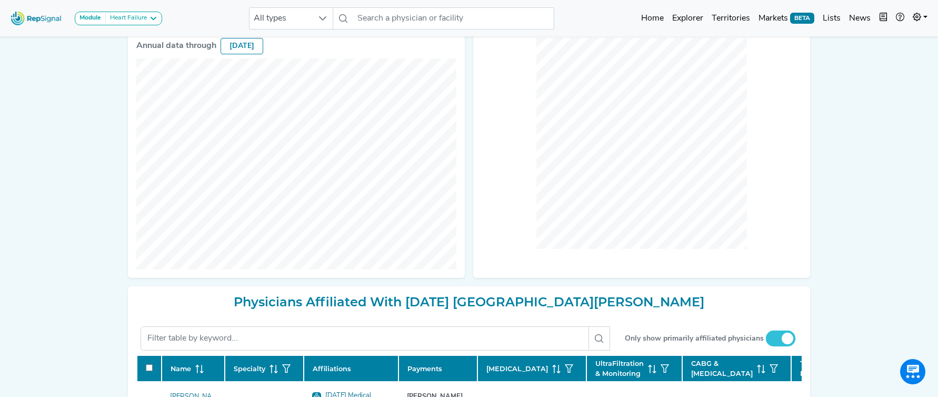
checkbox input "false"
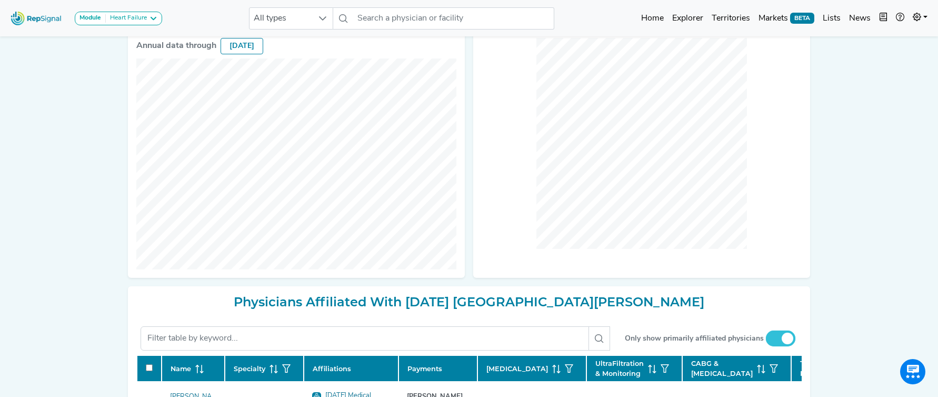
checkbox input "false"
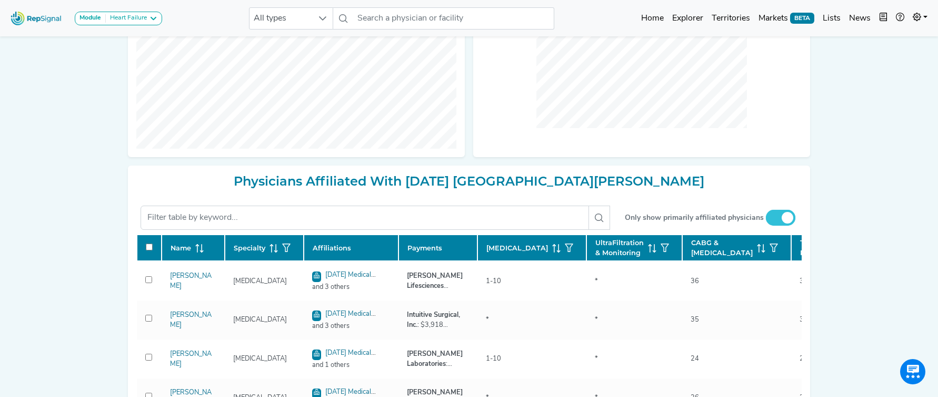
scroll to position [328, 0]
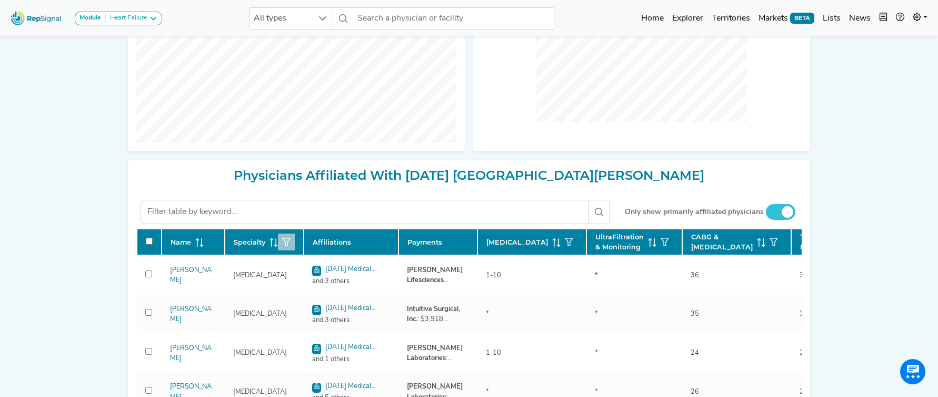
click at [291, 250] on button "button" at bounding box center [286, 241] width 17 height 17
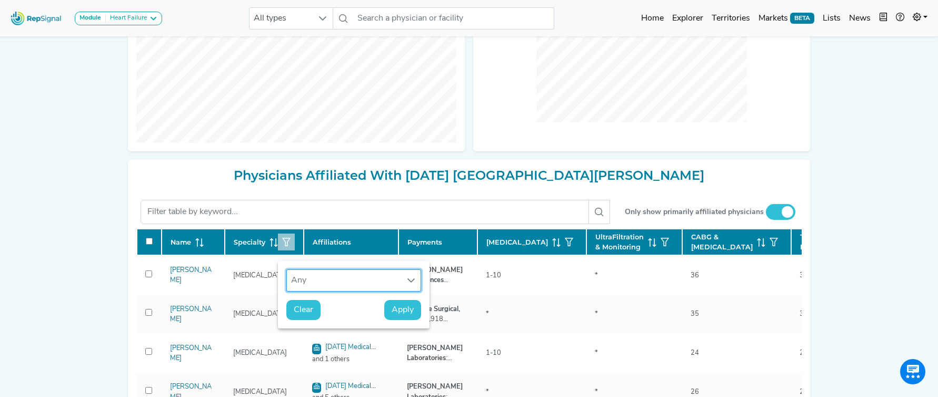
scroll to position [8, 48]
click at [335, 283] on div "Any" at bounding box center [344, 280] width 114 height 21
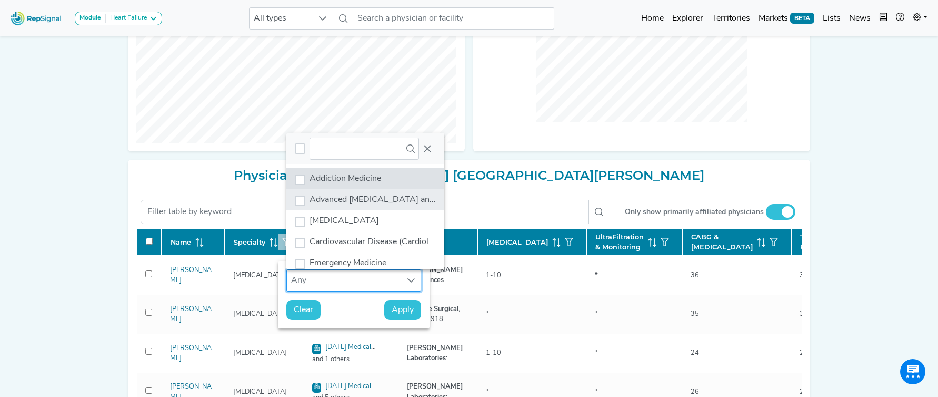
click at [361, 201] on span "Advanced [MEDICAL_DATA] and Transplant Cardiology" at bounding box center [414, 199] width 209 height 8
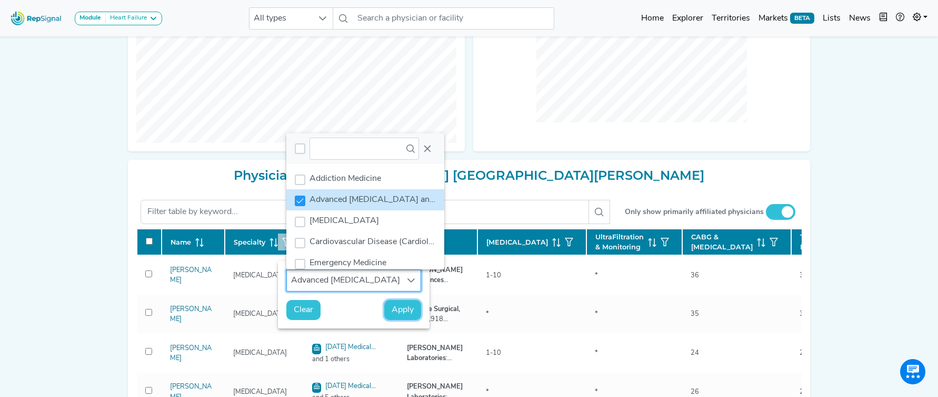
click at [405, 312] on span "Apply" at bounding box center [403, 309] width 22 height 13
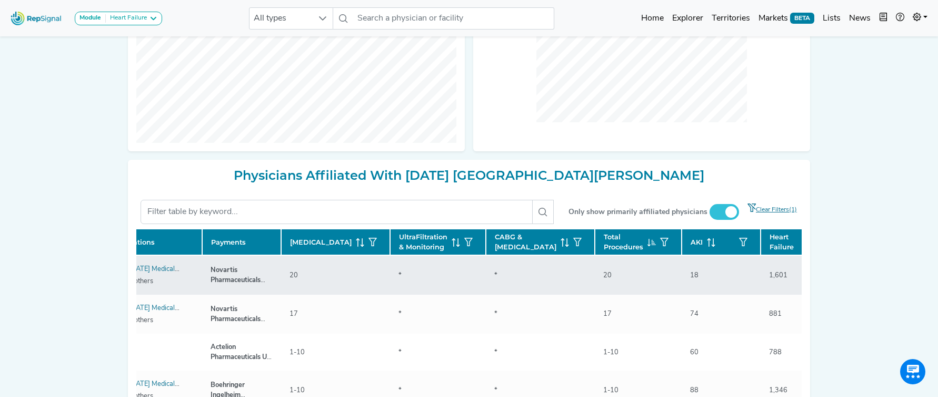
scroll to position [0, 197]
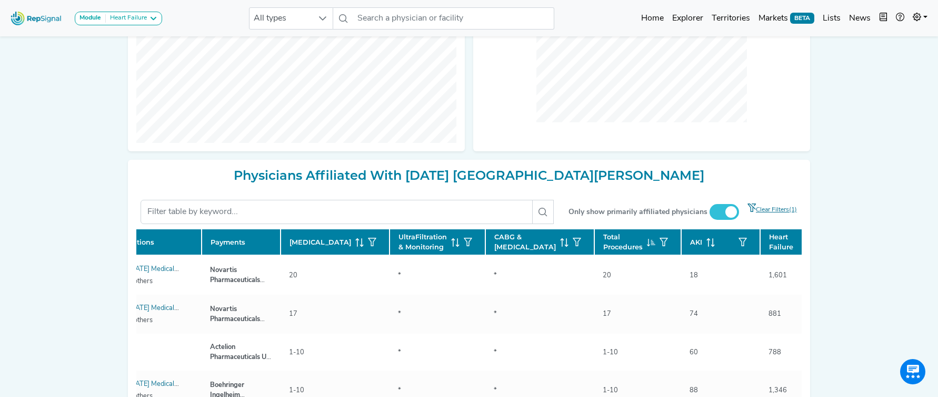
click at [805, 246] on icon at bounding box center [809, 242] width 8 height 8
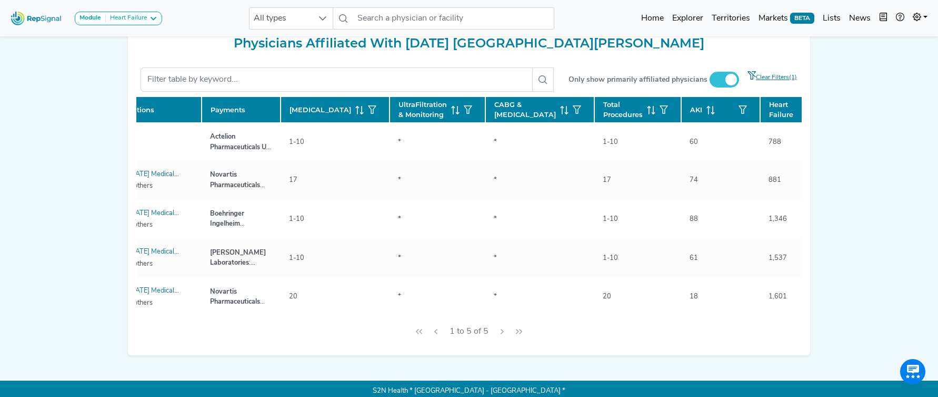
scroll to position [454, 0]
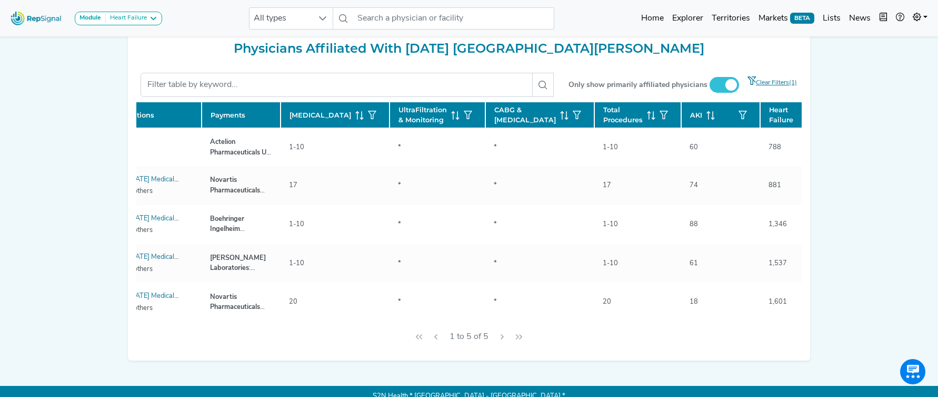
click at [806, 119] on icon at bounding box center [806, 115] width 1 height 7
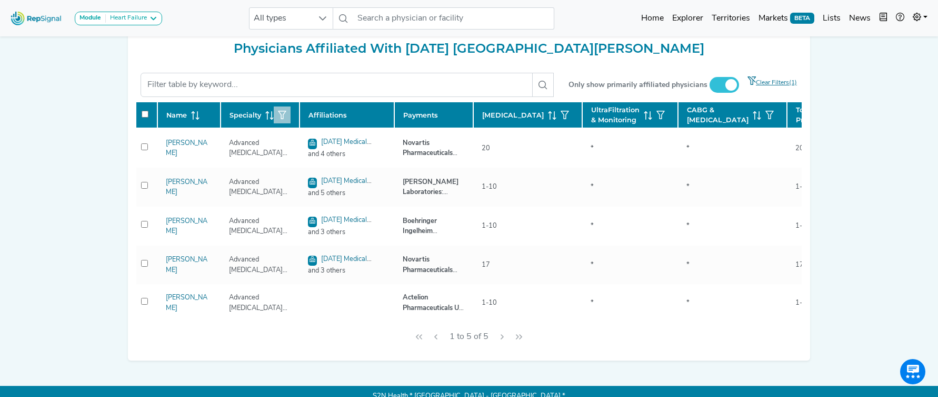
scroll to position [0, 0]
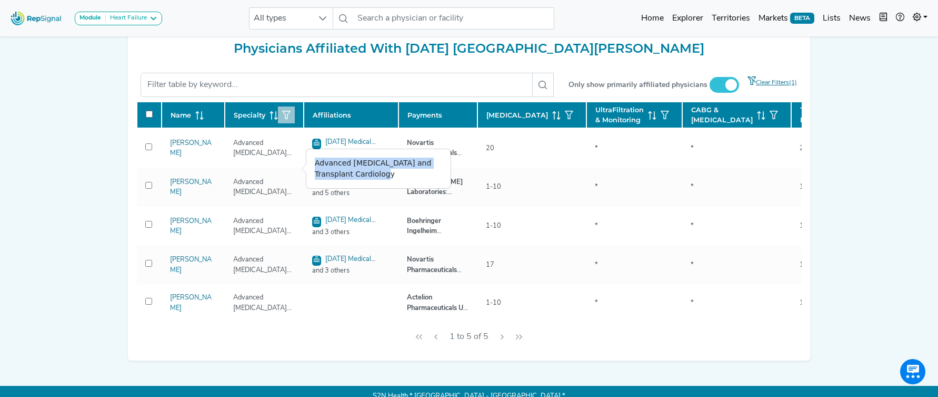
drag, startPoint x: 321, startPoint y: 164, endPoint x: 398, endPoint y: 172, distance: 77.3
click at [398, 172] on div "Advanced [MEDICAL_DATA] and Transplant Cardiology" at bounding box center [378, 168] width 144 height 39
copy div "Advanced [MEDICAL_DATA] and Transplant Cardiology"
drag, startPoint x: 288, startPoint y: 131, endPoint x: 292, endPoint y: 117, distance: 14.8
click at [288, 123] on button "button" at bounding box center [286, 114] width 17 height 17
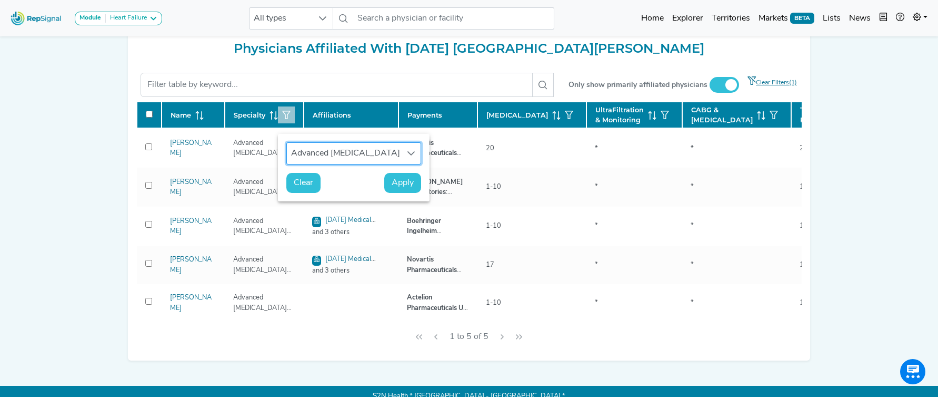
scroll to position [8, 48]
click at [348, 159] on div "Advanced [MEDICAL_DATA] and Transplant Cardiology" at bounding box center [344, 153] width 114 height 21
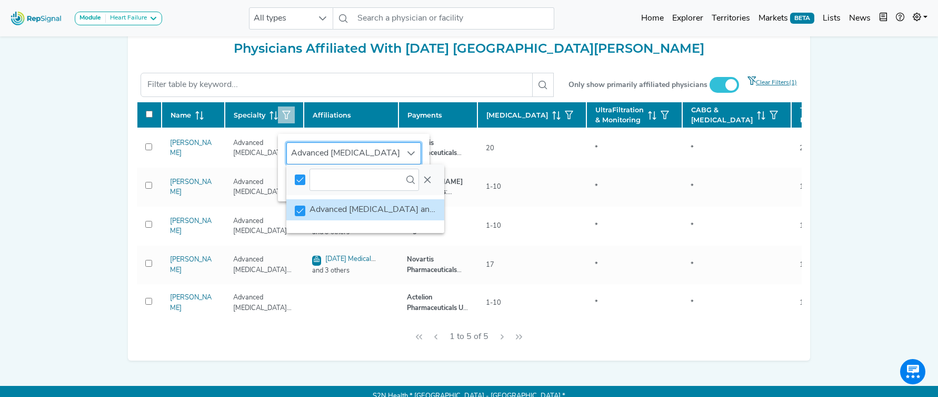
scroll to position [462, 0]
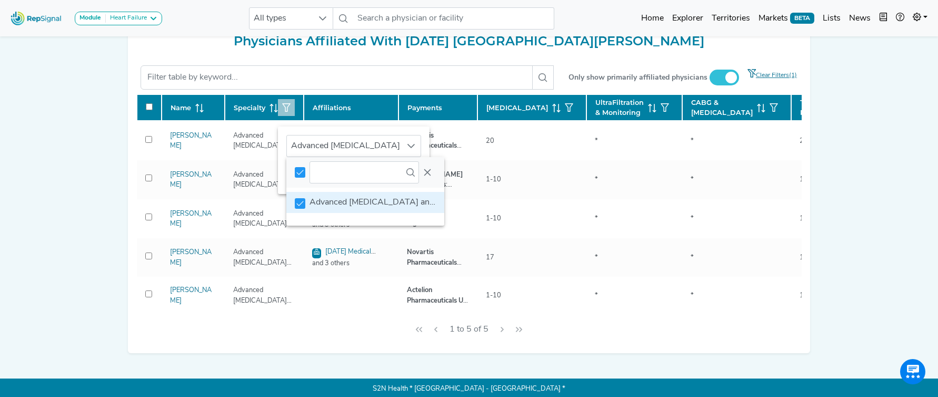
click at [414, 132] on div "Advanced [MEDICAL_DATA] and Transplant Cardiology" at bounding box center [354, 145] width 152 height 39
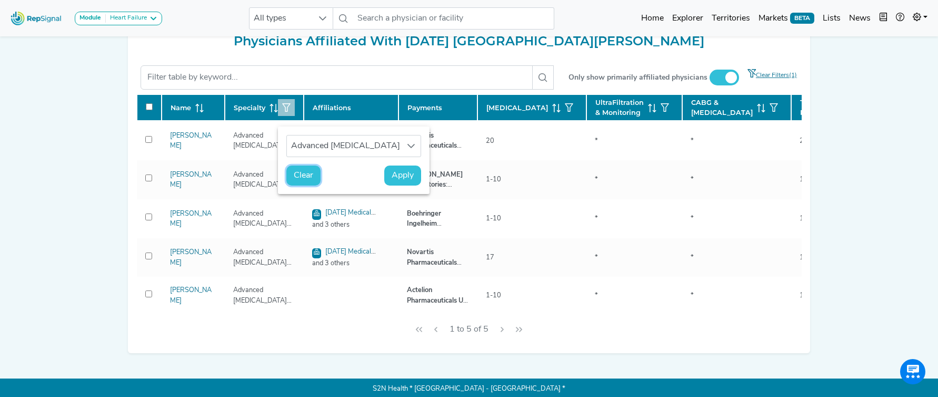
click at [306, 175] on span "Clear" at bounding box center [303, 175] width 19 height 13
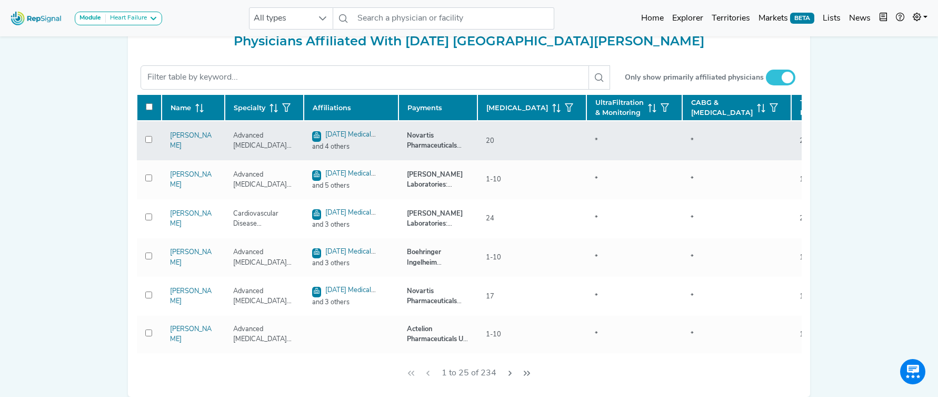
checkbox input "false"
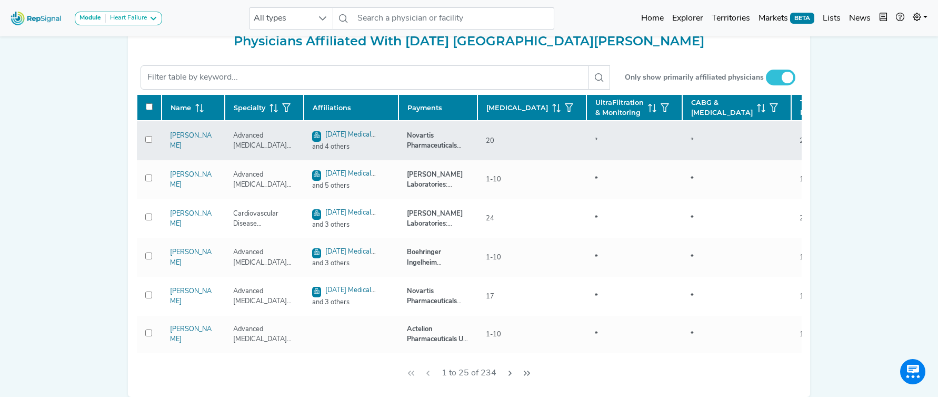
checkbox input "false"
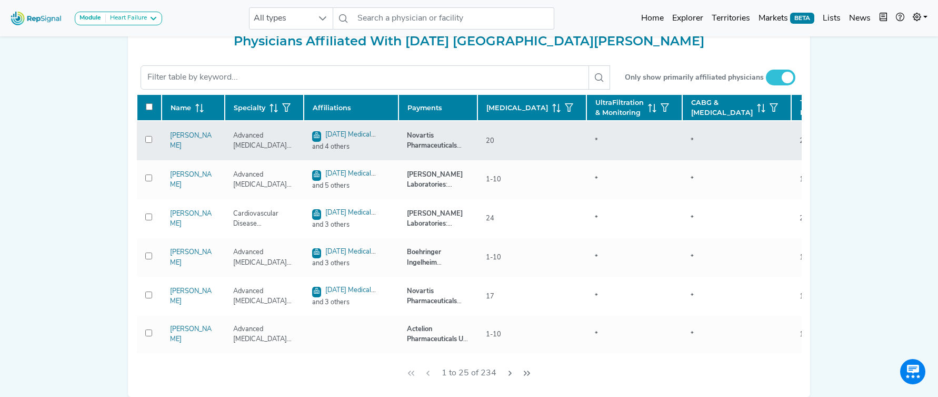
checkbox input "false"
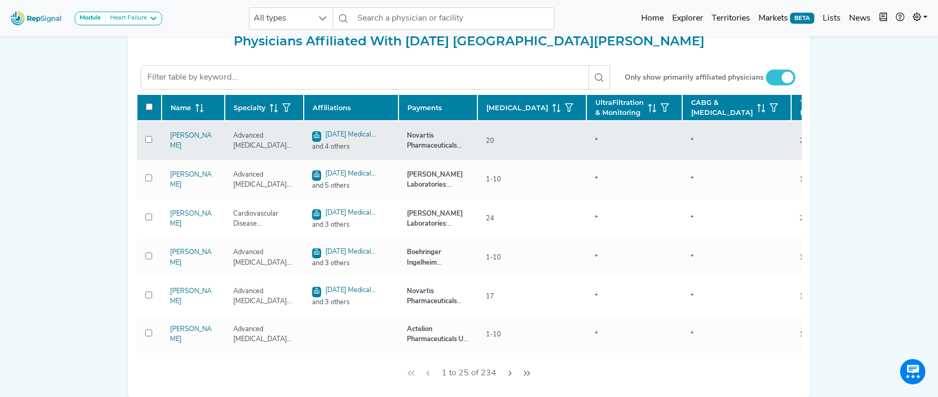
checkbox input "false"
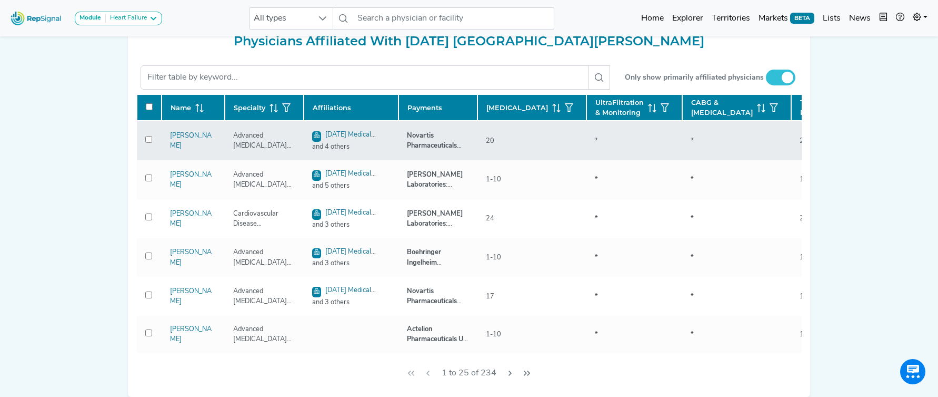
checkbox input "false"
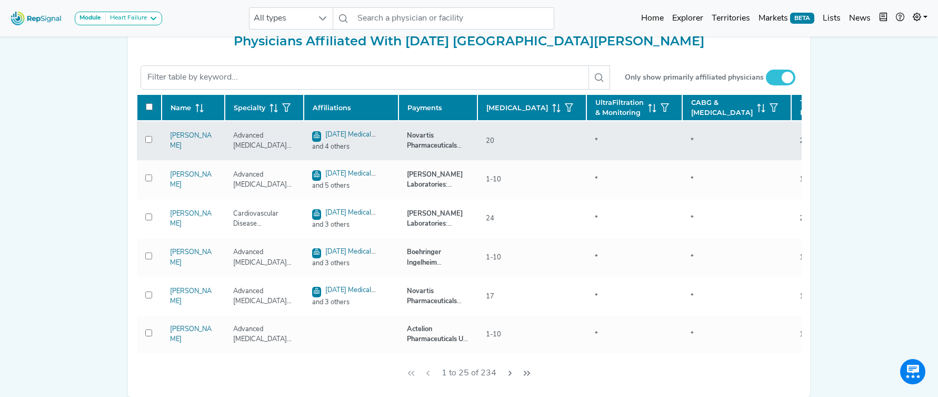
checkbox input "false"
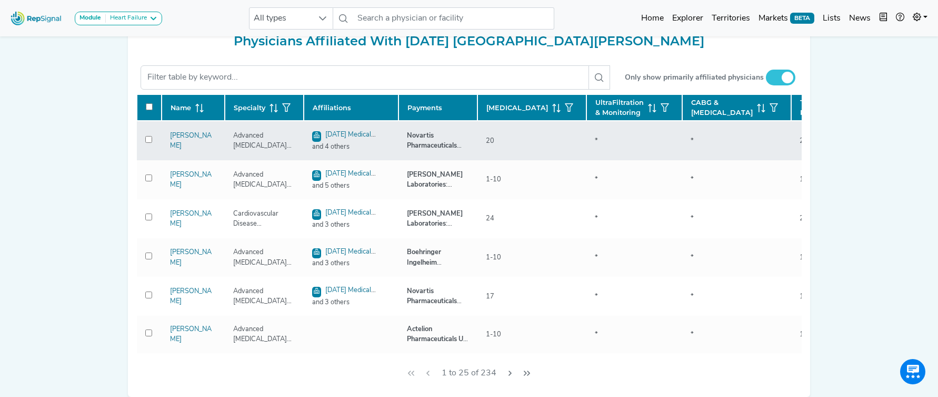
checkbox input "false"
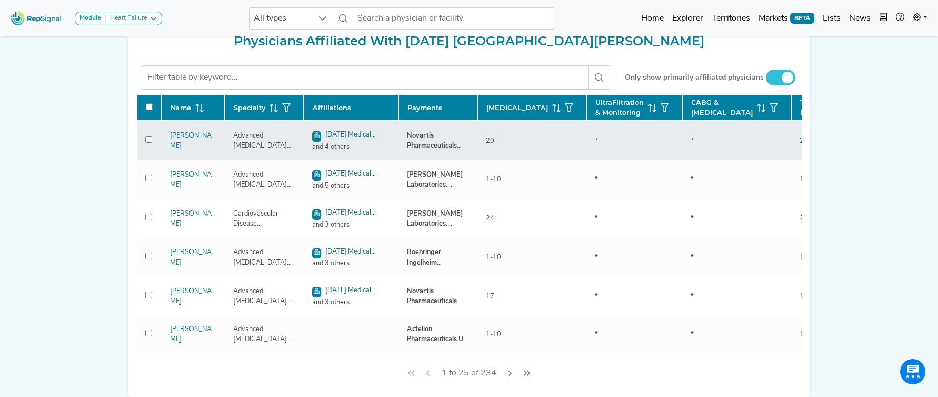
checkbox input "false"
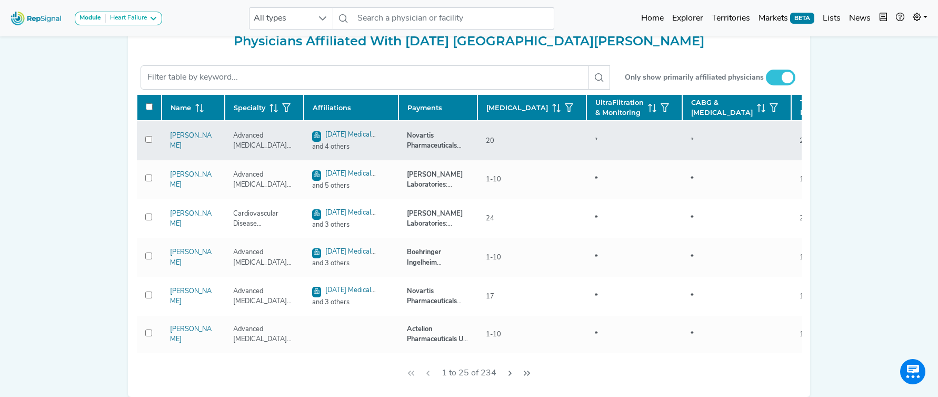
checkbox input "false"
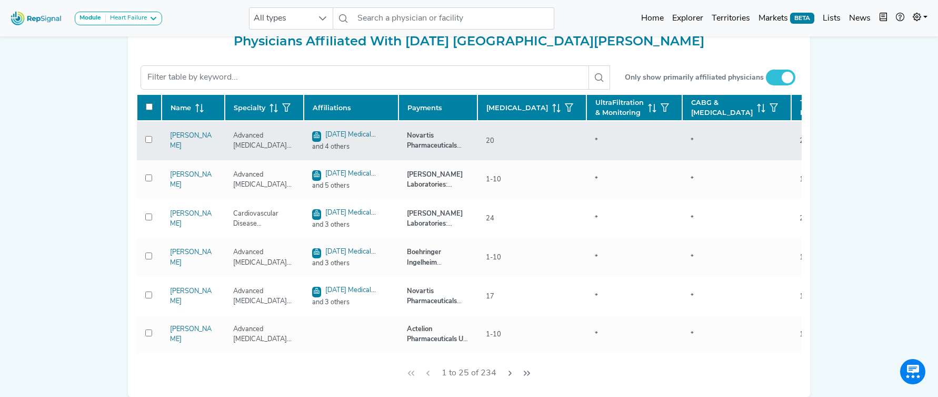
checkbox input "false"
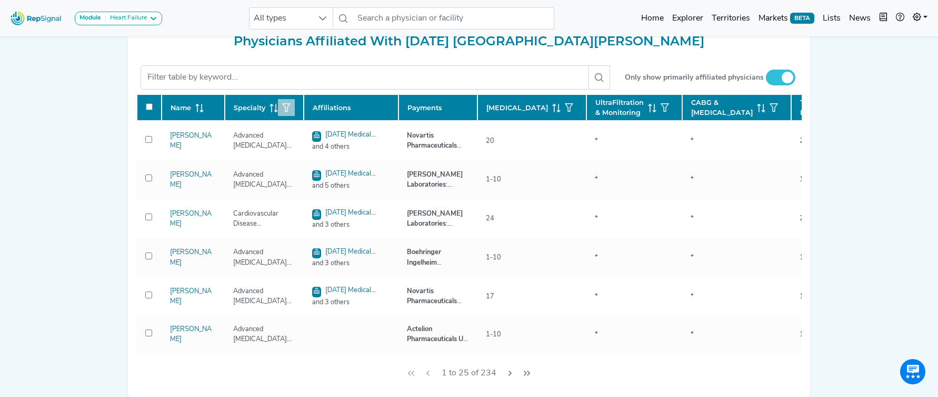
click at [288, 112] on icon "button" at bounding box center [286, 107] width 8 height 8
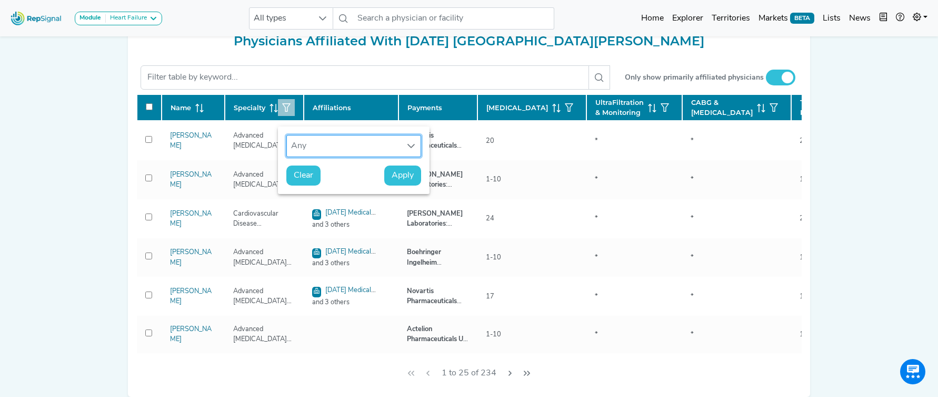
scroll to position [8, 48]
click at [313, 151] on div "Any" at bounding box center [344, 145] width 114 height 21
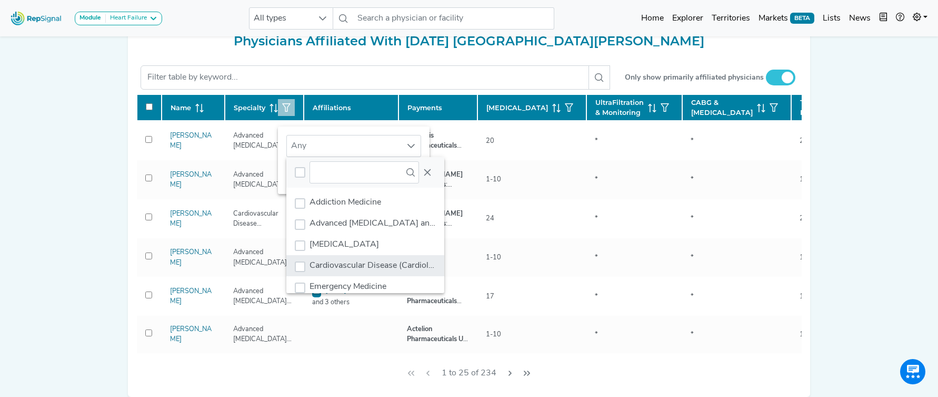
click at [349, 261] on span "Cardiovascular Disease (Cardiology)" at bounding box center [377, 265] width 135 height 8
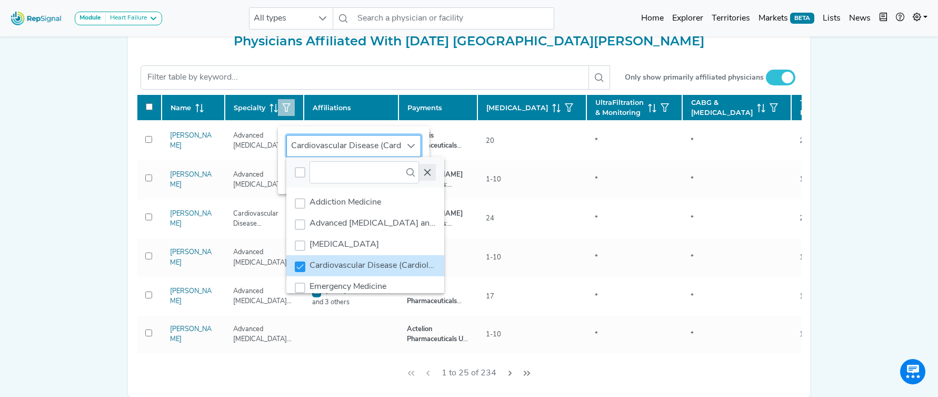
click at [432, 173] on button "Close" at bounding box center [427, 172] width 17 height 17
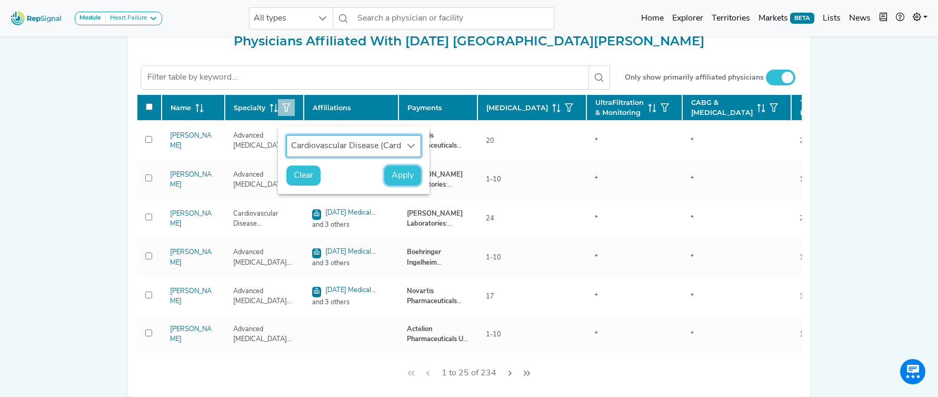
click at [410, 173] on span "Apply" at bounding box center [403, 175] width 22 height 13
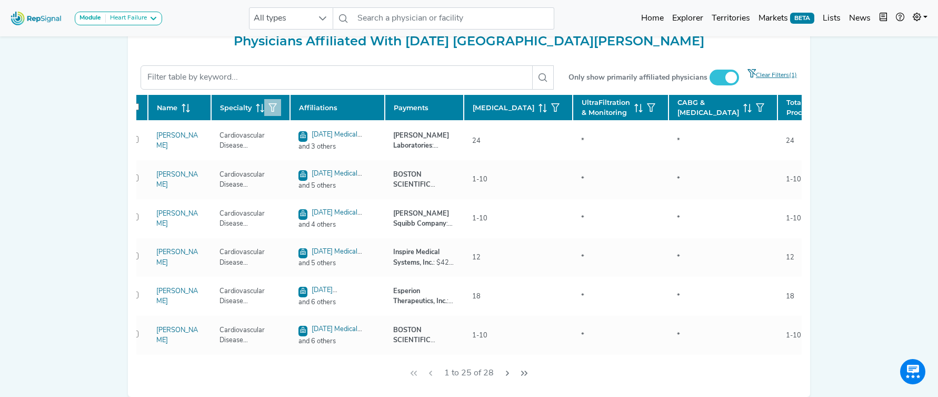
scroll to position [0, 0]
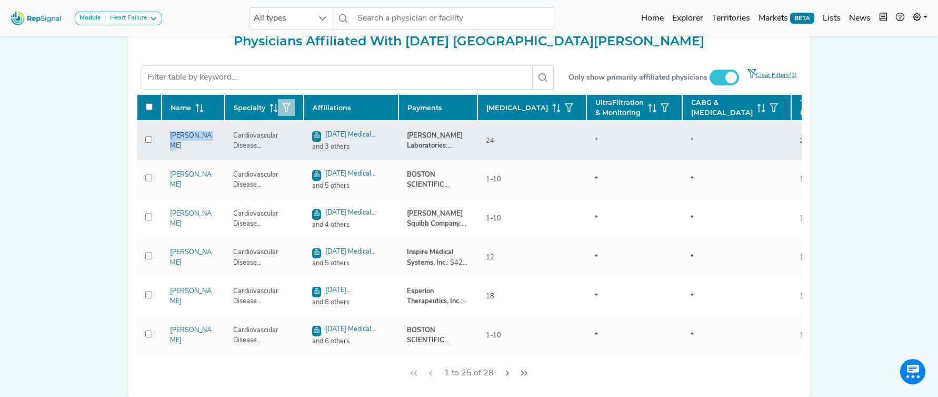
copy link "[PERSON_NAME]"
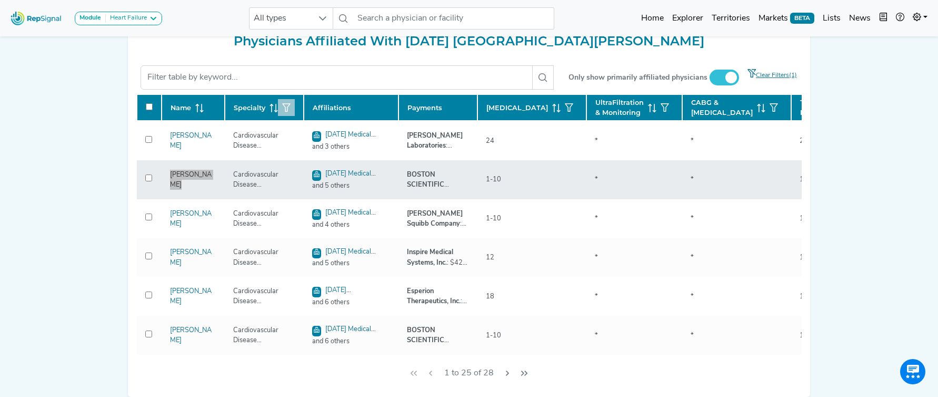
copy link "[PERSON_NAME]"
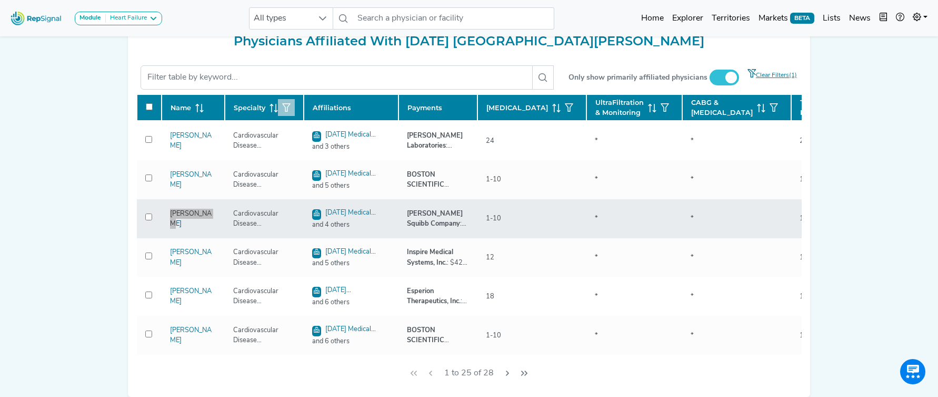
copy link "[PERSON_NAME]"
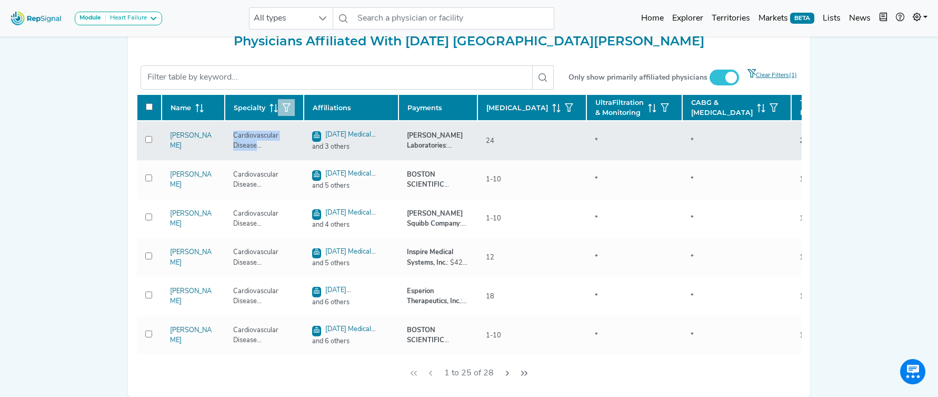
drag, startPoint x: 234, startPoint y: 158, endPoint x: 290, endPoint y: 173, distance: 57.2
click at [290, 160] on td "Cardiovascular Disease (Cardiology)" at bounding box center [264, 140] width 79 height 39
copy div "Cardiovascular Disease (Cardiology)"
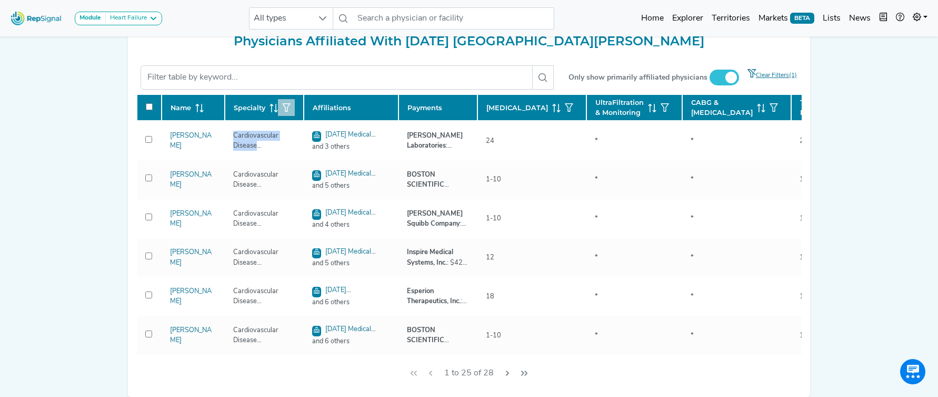
drag, startPoint x: 281, startPoint y: 127, endPoint x: 288, endPoint y: 119, distance: 10.9
click at [281, 121] on th "Specialty" at bounding box center [264, 107] width 79 height 26
click at [286, 112] on icon "button" at bounding box center [286, 107] width 8 height 8
click at [288, 112] on icon "button" at bounding box center [286, 107] width 8 height 8
checkbox input "false"
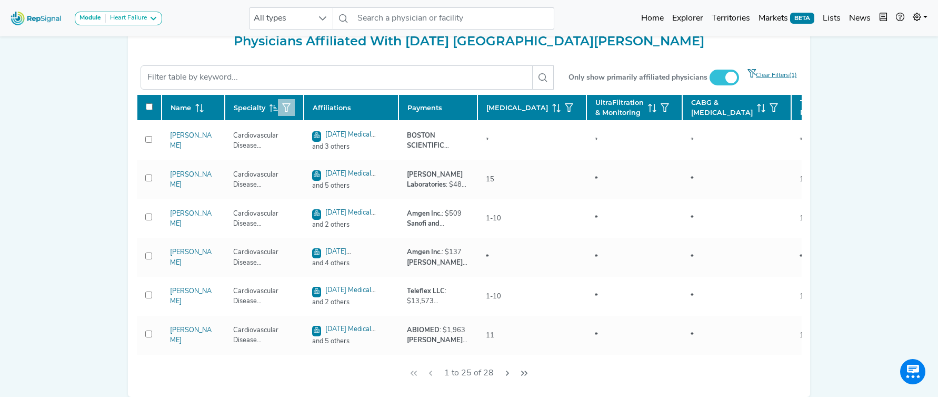
checkbox input "false"
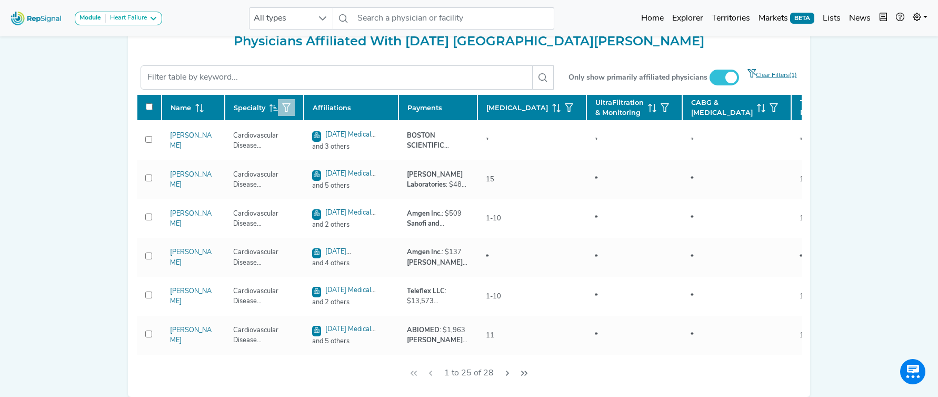
checkbox input "false"
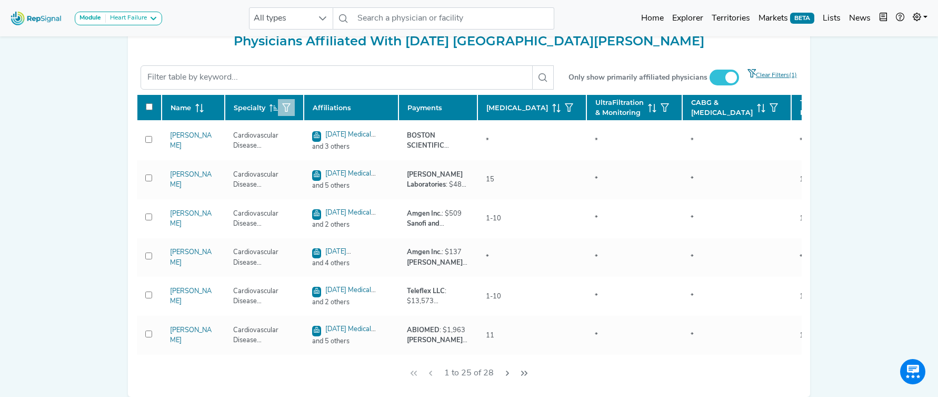
checkbox input "false"
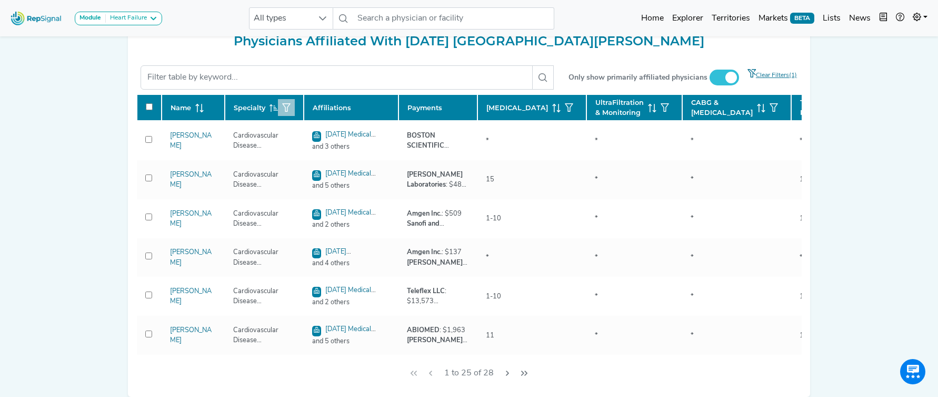
checkbox input "false"
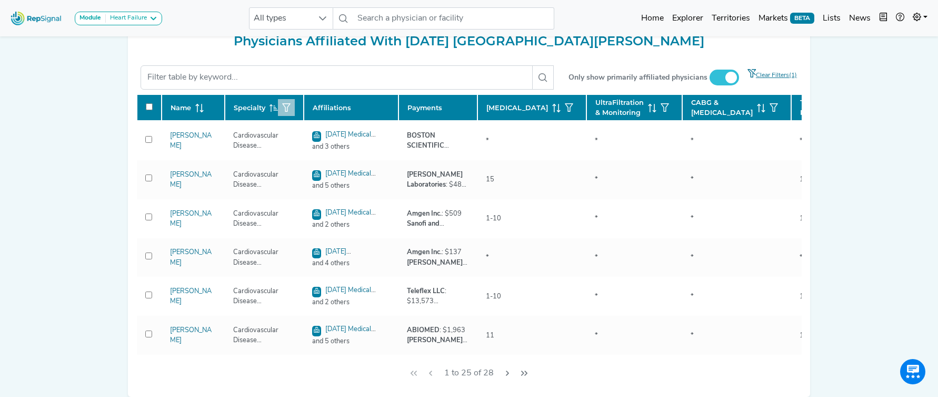
checkbox input "false"
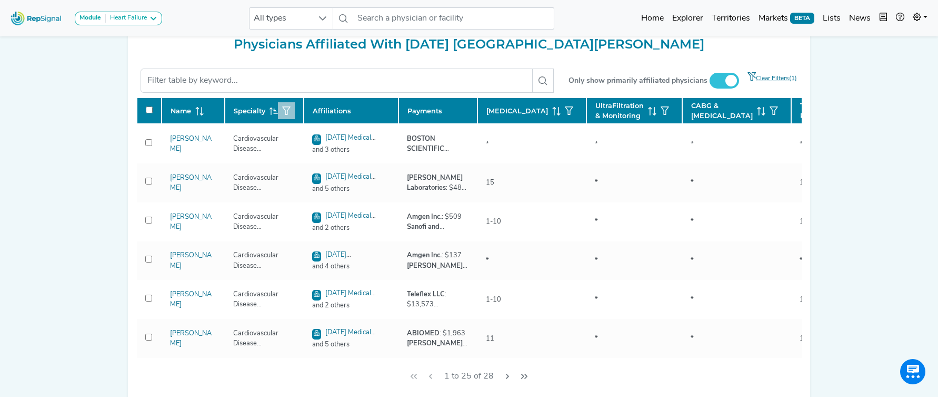
click at [290, 115] on icon "button" at bounding box center [286, 110] width 8 height 8
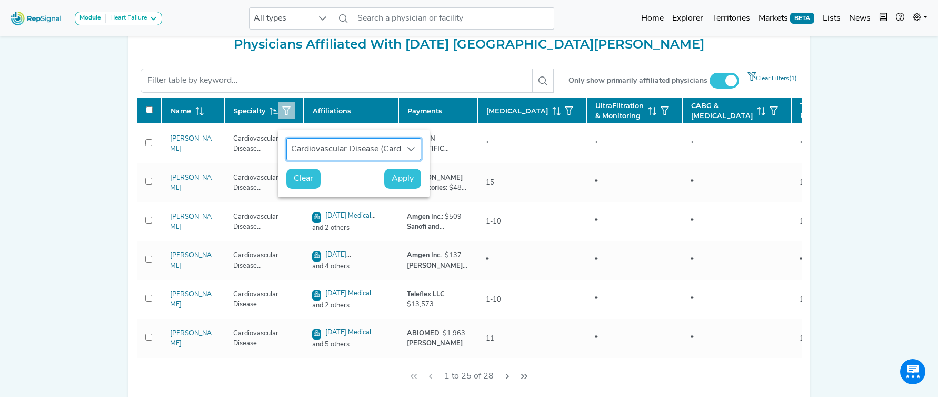
scroll to position [8, 48]
click at [325, 143] on div "Cardiovascular Disease (Cardiology)" at bounding box center [344, 149] width 114 height 21
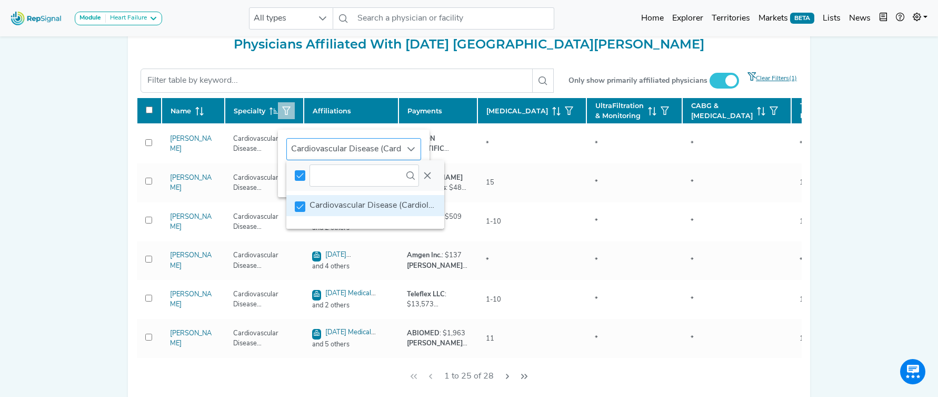
click at [325, 143] on div "Cardiovascular Disease (Cardiology)" at bounding box center [344, 149] width 114 height 21
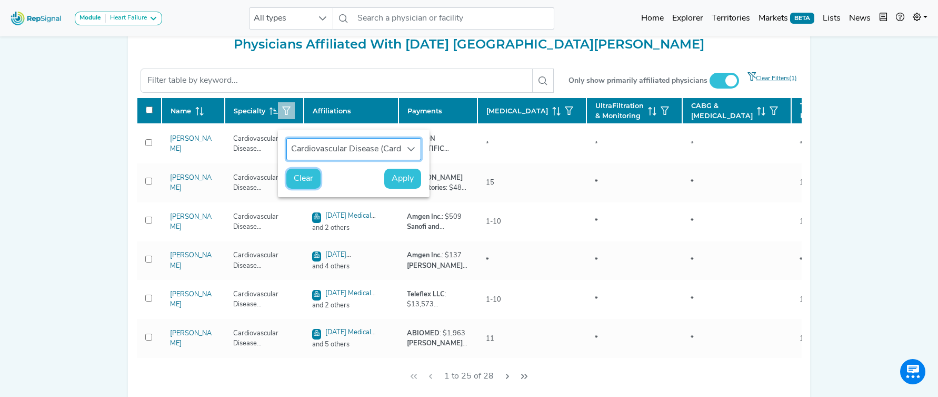
click at [307, 177] on span "Clear" at bounding box center [303, 178] width 19 height 13
click at [395, 179] on span "Apply" at bounding box center [403, 178] width 22 height 13
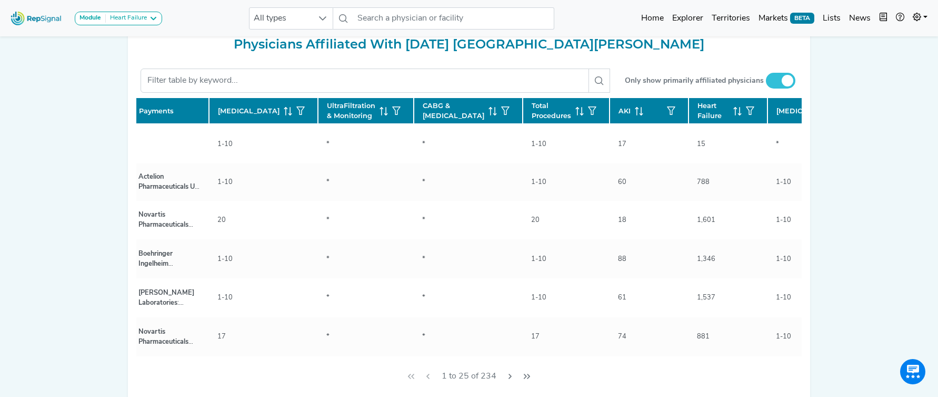
scroll to position [0, 339]
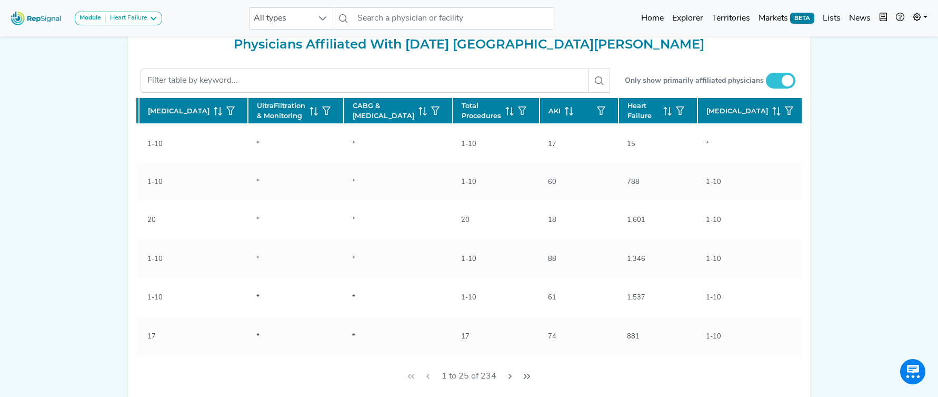
click at [773, 115] on icon at bounding box center [777, 111] width 8 height 8
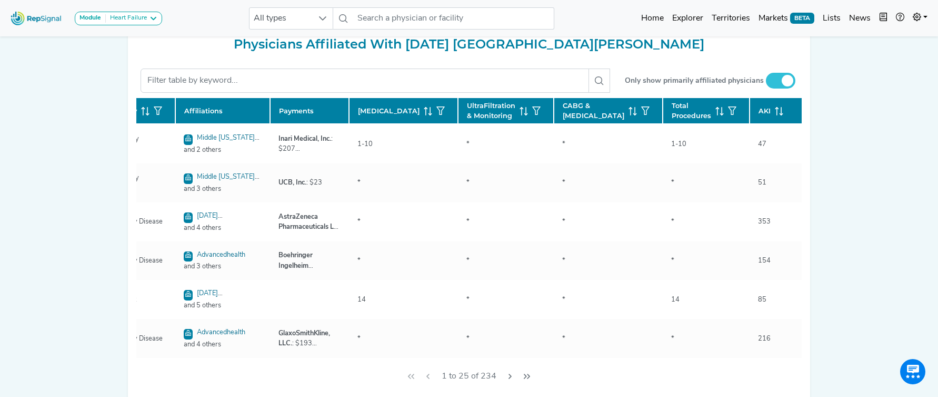
scroll to position [0, 0]
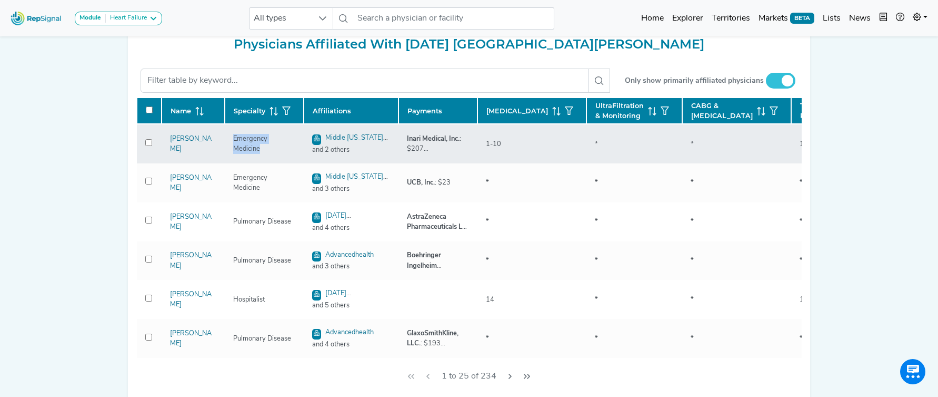
drag, startPoint x: 231, startPoint y: 164, endPoint x: 306, endPoint y: 167, distance: 75.4
click at [299, 154] on div "Emergency Medicine" at bounding box center [264, 144] width 75 height 20
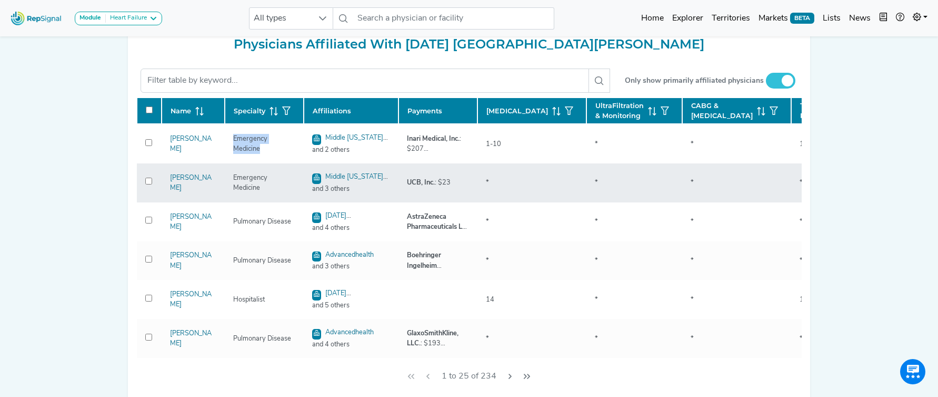
copy div "Emergency Medicine"
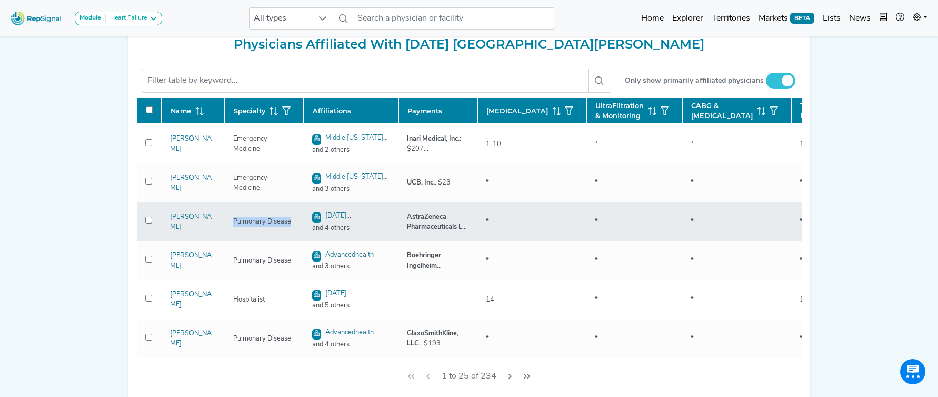
drag, startPoint x: 235, startPoint y: 245, endPoint x: 294, endPoint y: 243, distance: 59.6
click at [294, 226] on div "Pulmonary Disease" at bounding box center [262, 221] width 71 height 10
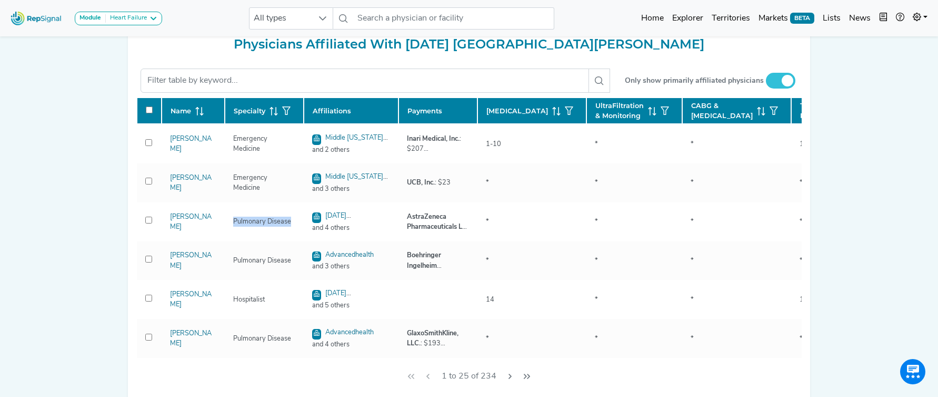
scroll to position [263, 0]
click at [400, 16] on input "text" at bounding box center [453, 18] width 201 height 22
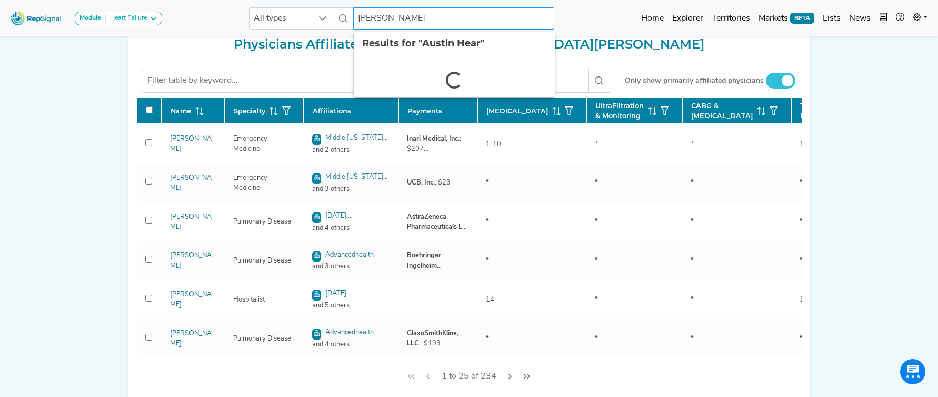
type input "Austin Heart"
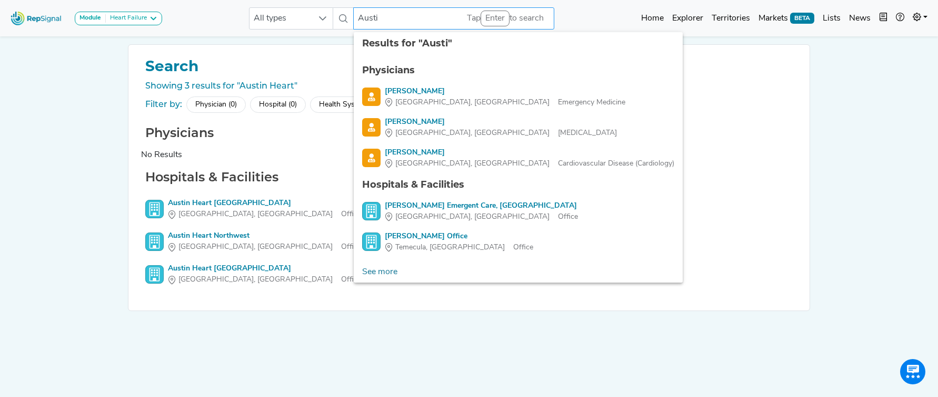
type input "Austin"
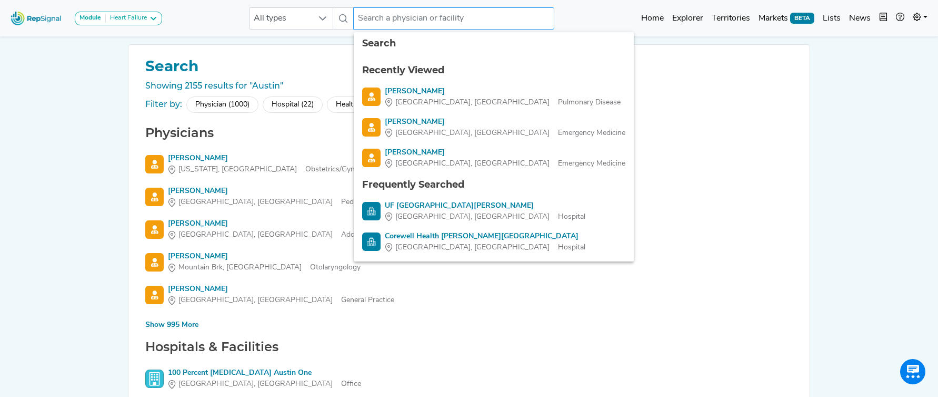
scroll to position [27, 0]
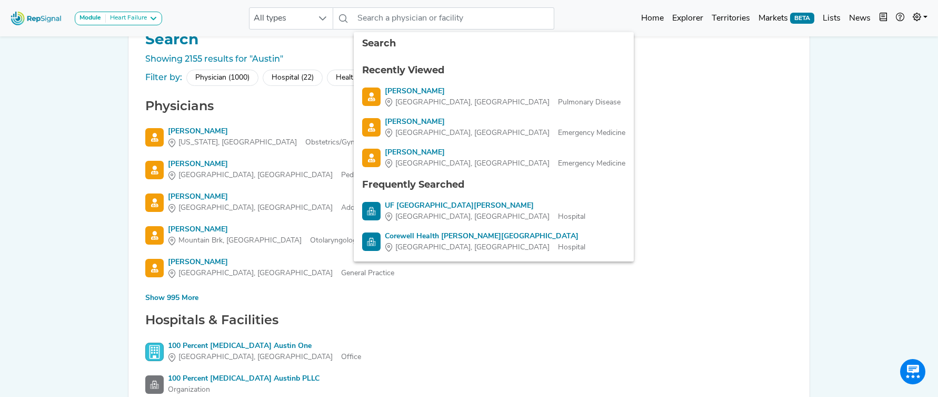
click at [303, 82] on div "Hospital (22)" at bounding box center [293, 78] width 60 height 16
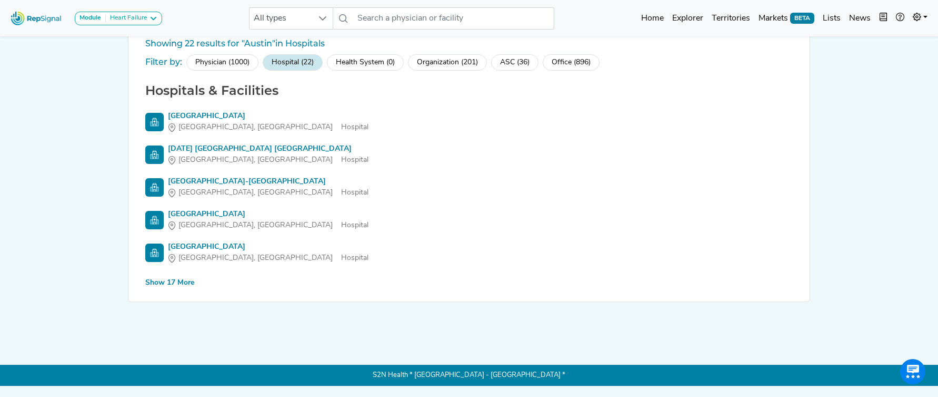
scroll to position [43, 0]
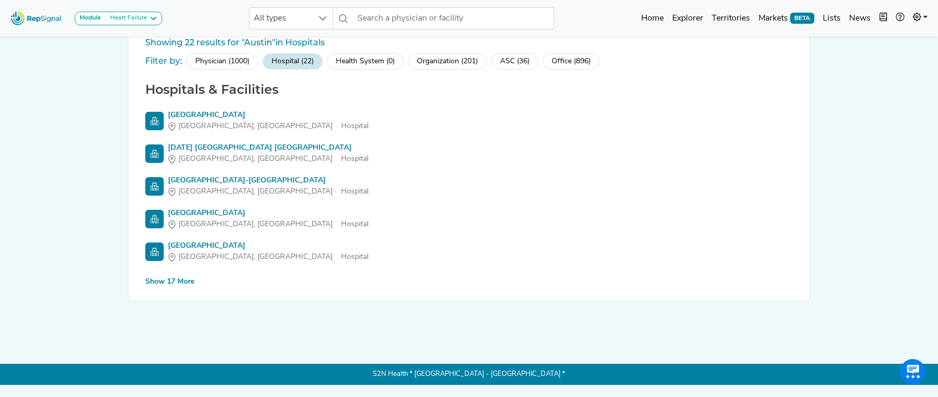
click at [154, 288] on div "Search Showing 22 results for "Austin" in Hospitals Filter by: Physician (1000)…" at bounding box center [468, 151] width 681 height 299
click at [154, 283] on div "Show 17 More" at bounding box center [169, 281] width 49 height 11
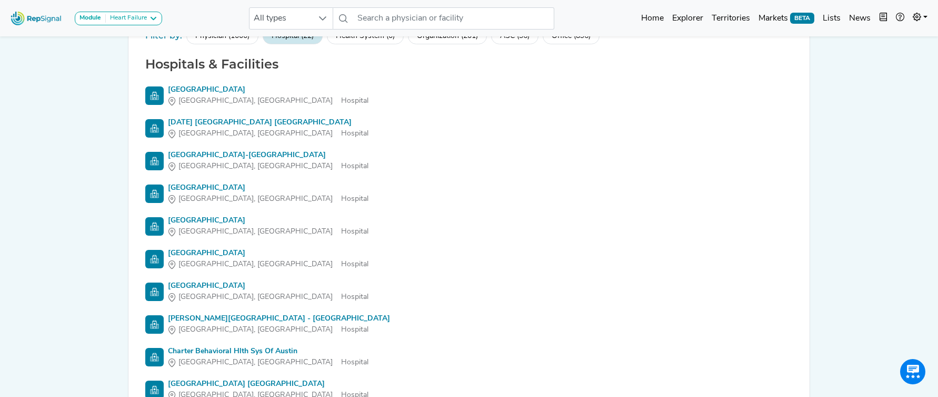
scroll to position [0, 0]
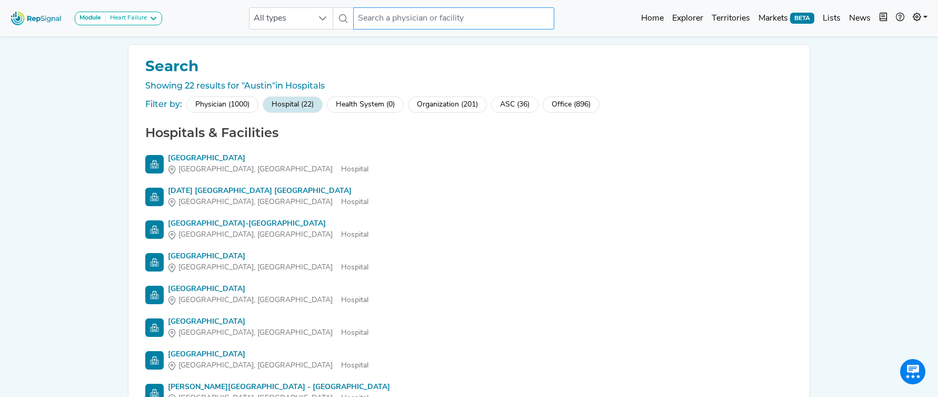
click at [524, 21] on input "text" at bounding box center [453, 18] width 201 height 22
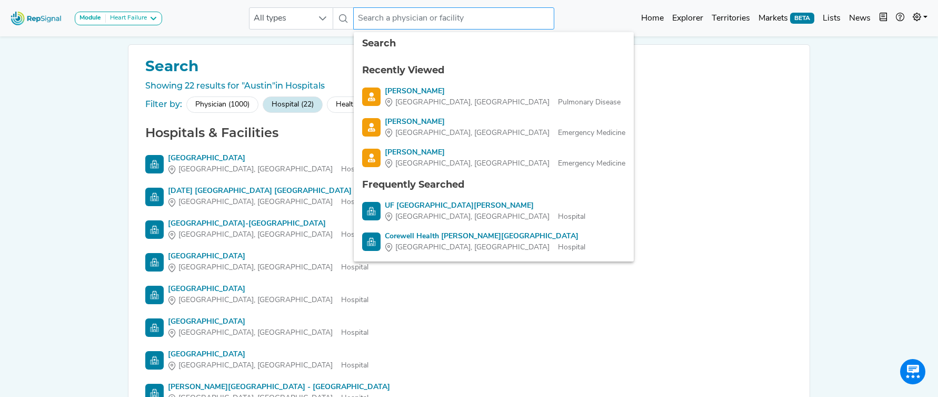
type input "Y"
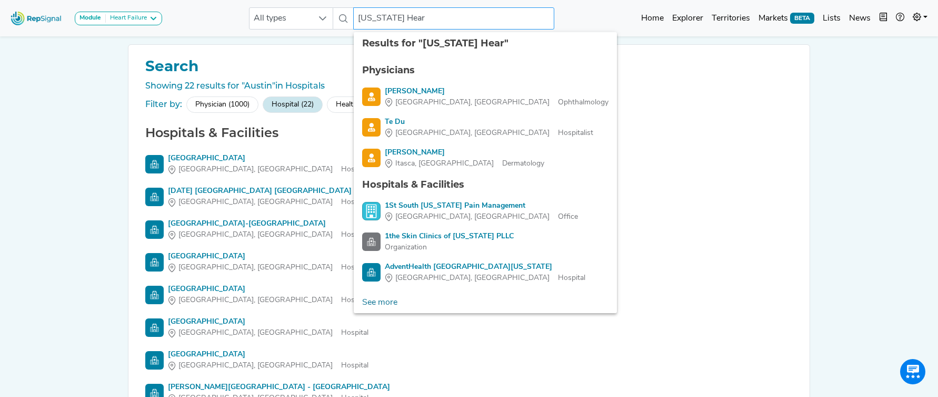
type input "Texas Heart"
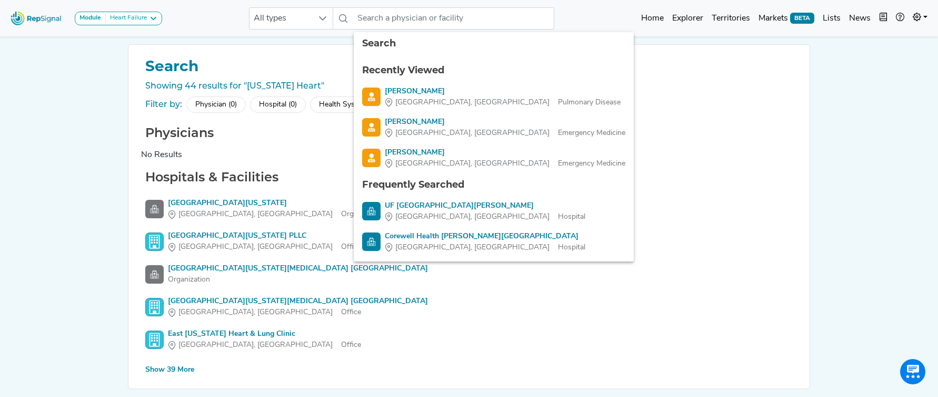
click at [317, 110] on div "Health System (0)" at bounding box center [348, 104] width 77 height 16
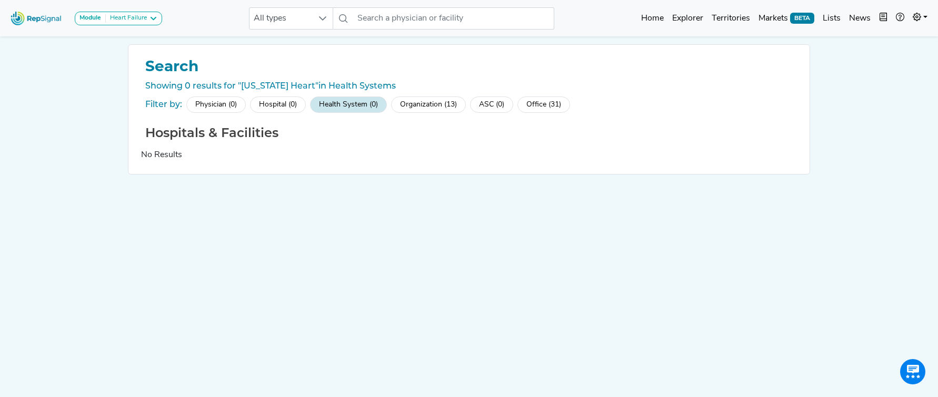
click at [288, 106] on div "Hospital (0)" at bounding box center [278, 104] width 56 height 16
click at [414, 19] on input "text" at bounding box center [453, 18] width 201 height 22
type input "Heart Inst"
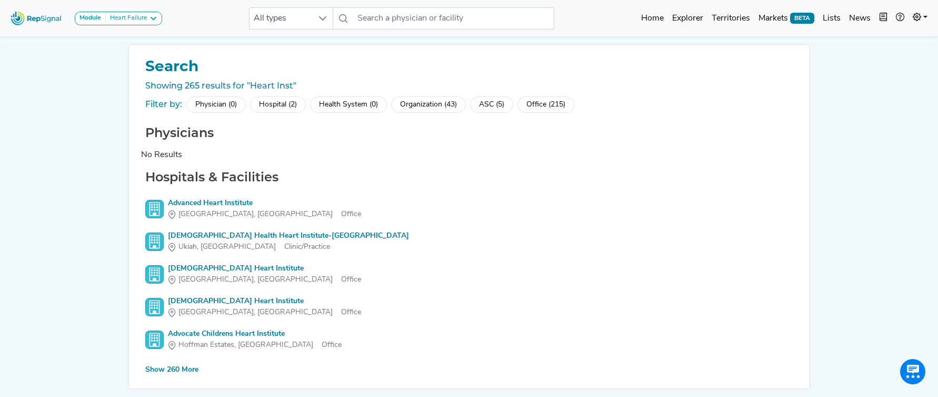
click at [281, 99] on div "Hospital (2)" at bounding box center [278, 104] width 56 height 16
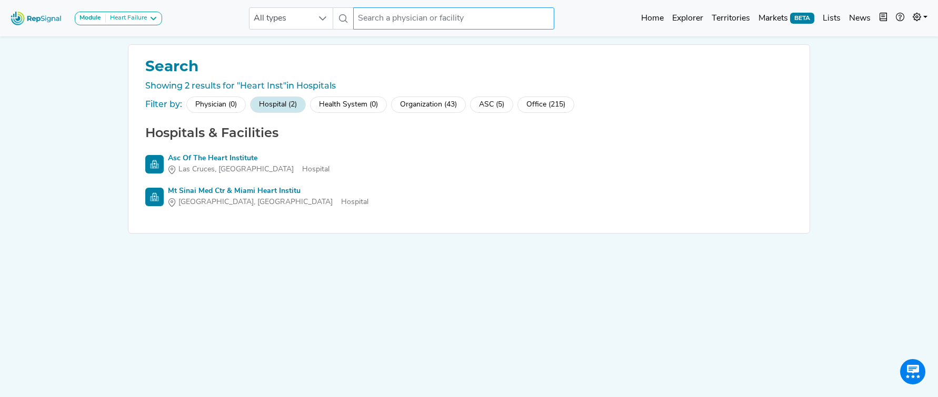
click at [516, 17] on input "text" at bounding box center [453, 18] width 201 height 22
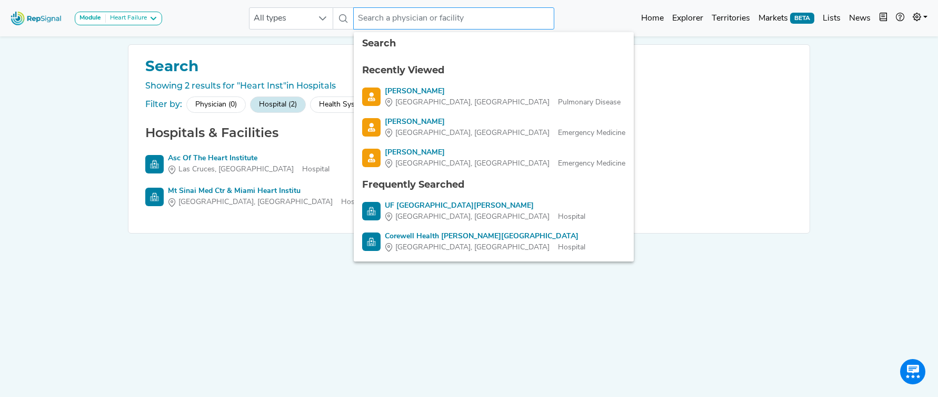
paste input "The Texas Heart Institute Center for Cardiovascular Disease"
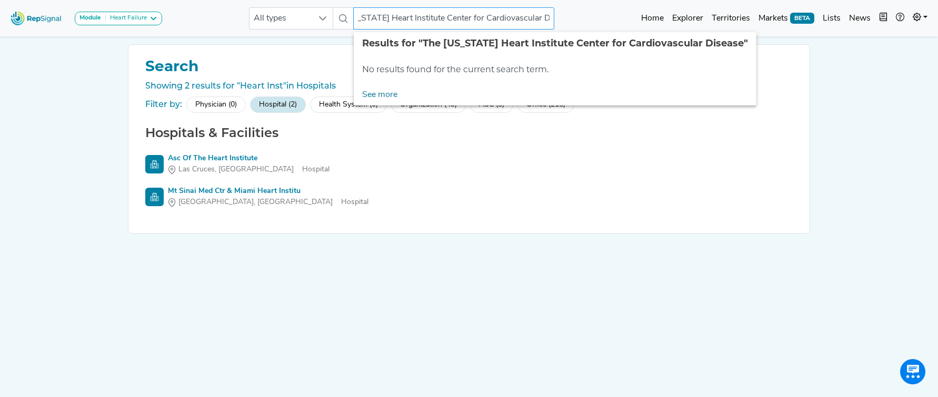
click at [465, 17] on input "The Texas Heart Institute Center for Cardiovascular Disease" at bounding box center [453, 18] width 201 height 22
drag, startPoint x: 390, startPoint y: 18, endPoint x: 282, endPoint y: 17, distance: 108.0
click at [282, 17] on div "All types The Texas Heart Institute Center for Cardiovascular Disease No result…" at bounding box center [401, 18] width 305 height 22
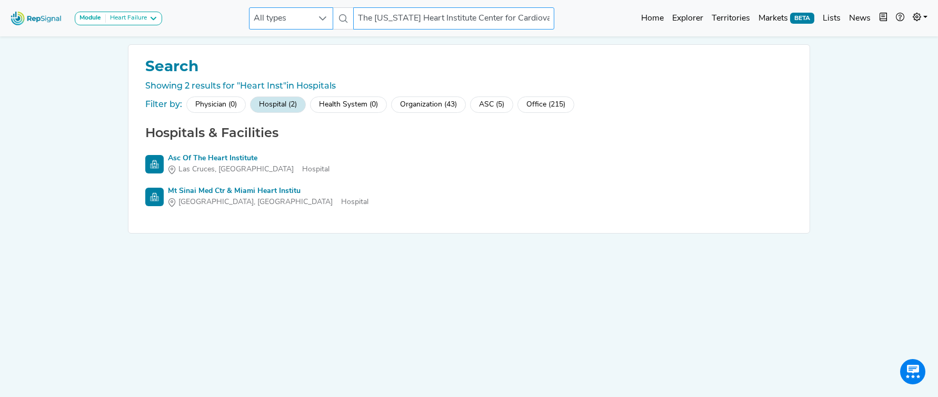
type input "Institute Center for Cardiovascular Disease"
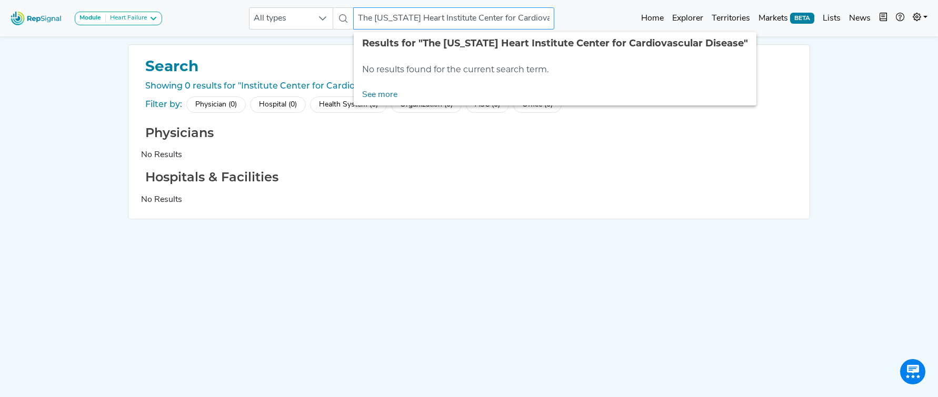
drag, startPoint x: 464, startPoint y: 17, endPoint x: 342, endPoint y: 15, distance: 122.2
click at [342, 15] on div "All types The Texas Heart Institute Center for Cardiovascular Disease No result…" at bounding box center [401, 18] width 305 height 22
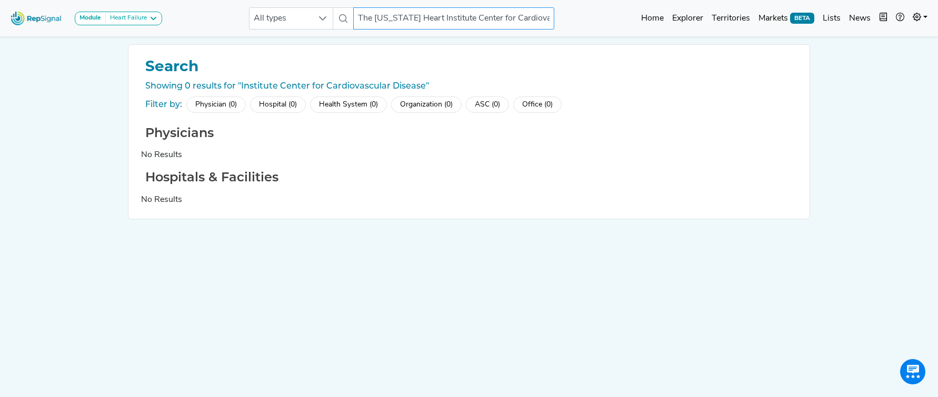
type input "Cardiovascular Disease"
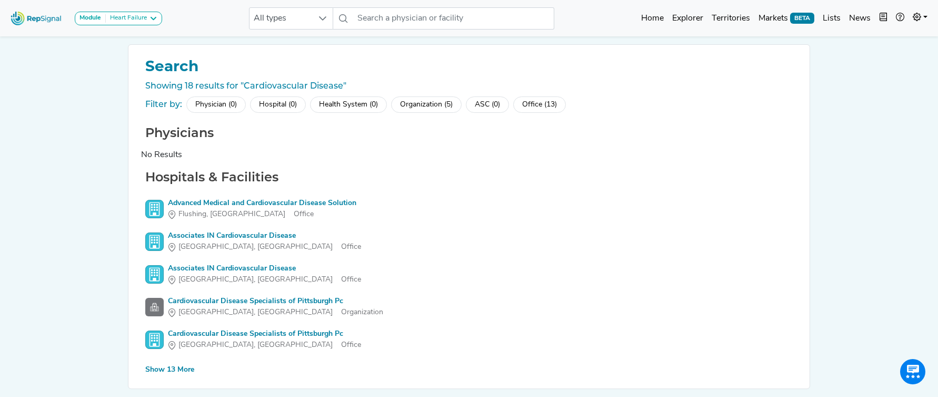
drag, startPoint x: 165, startPoint y: 367, endPoint x: 146, endPoint y: 355, distance: 22.2
click at [165, 367] on div "Show 13 More" at bounding box center [169, 369] width 49 height 11
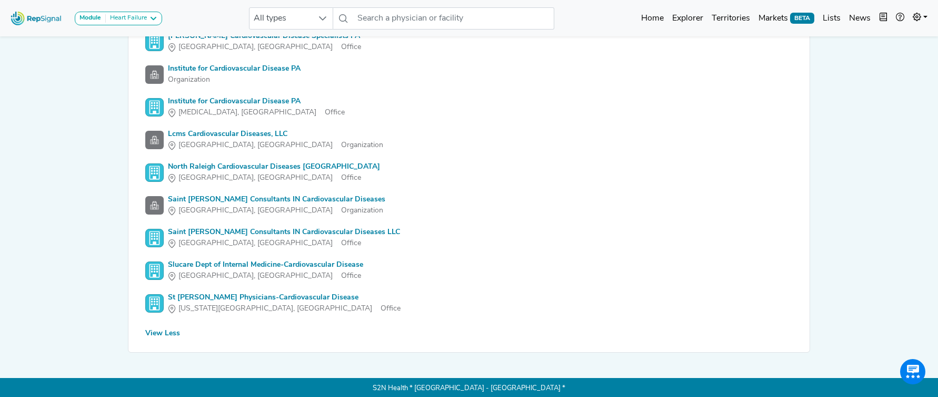
scroll to position [464, 0]
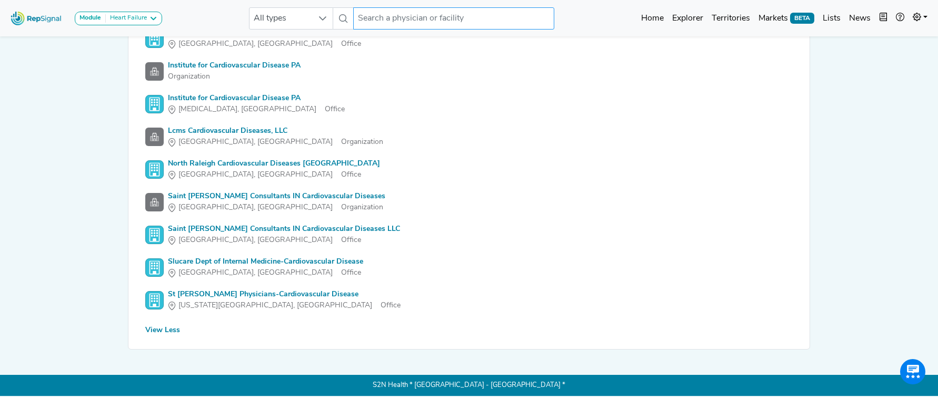
click at [412, 23] on input "text" at bounding box center [453, 18] width 201 height 22
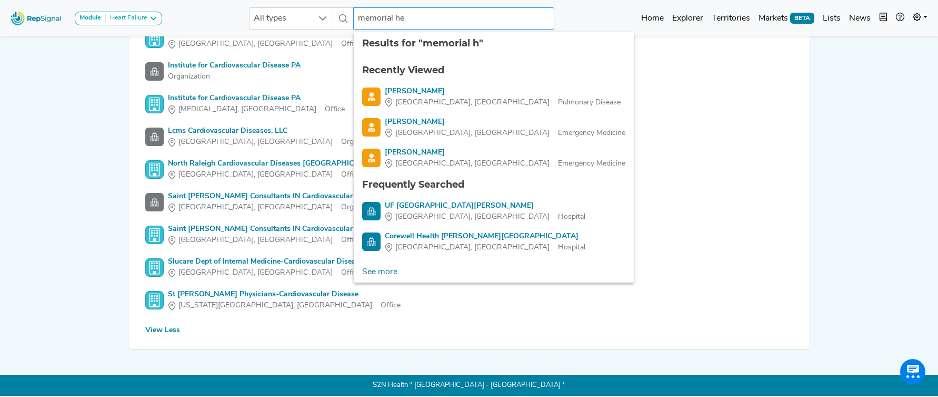
type input "memorial her"
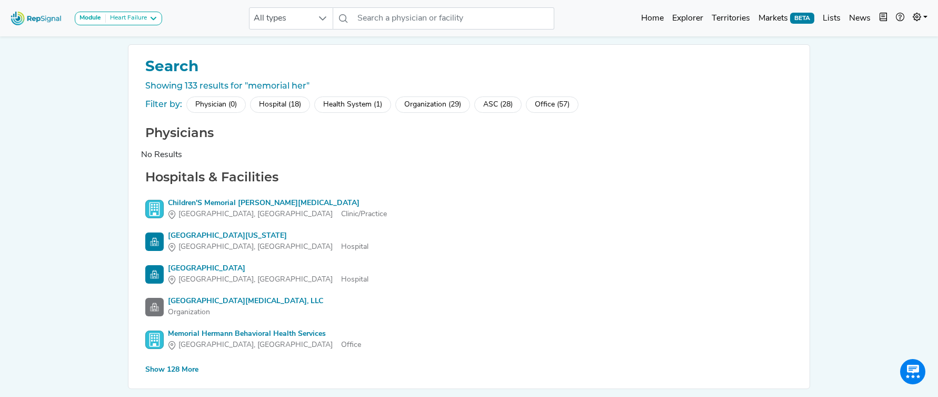
click at [289, 108] on div "Hospital (18)" at bounding box center [280, 104] width 60 height 16
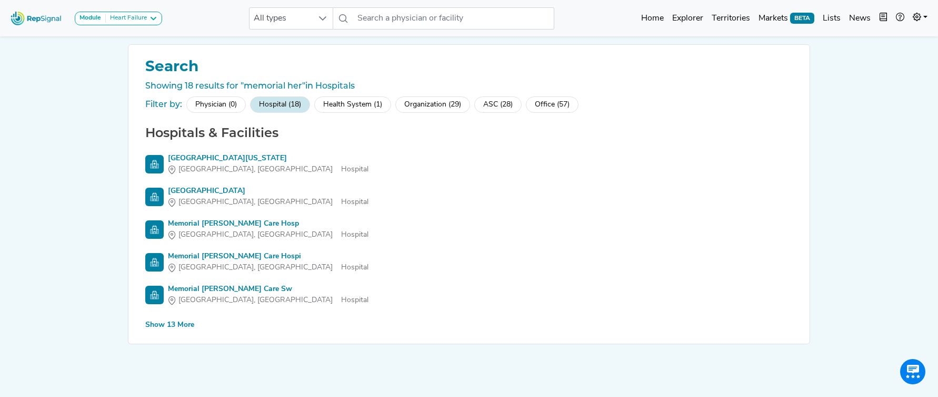
click at [174, 327] on div "Show 13 More" at bounding box center [169, 324] width 49 height 11
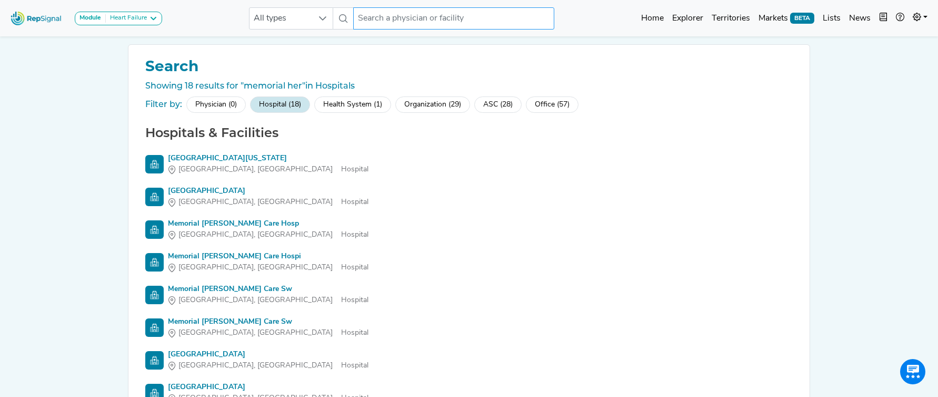
click at [417, 25] on input "text" at bounding box center [453, 18] width 201 height 22
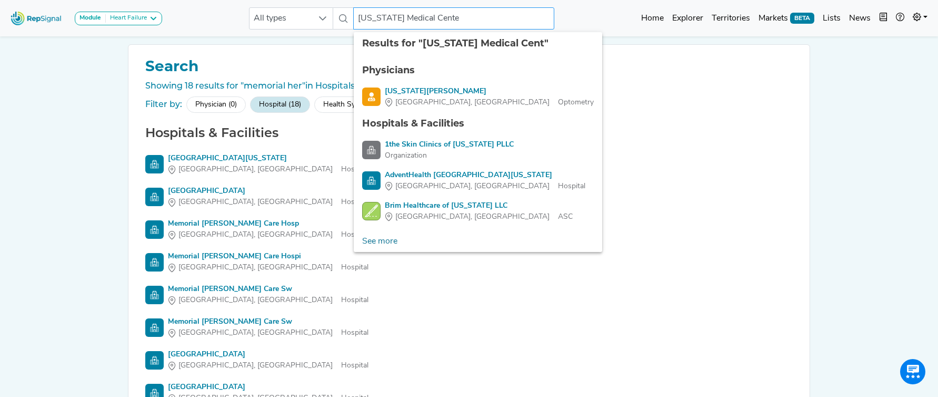
type input "Texas Medical Center"
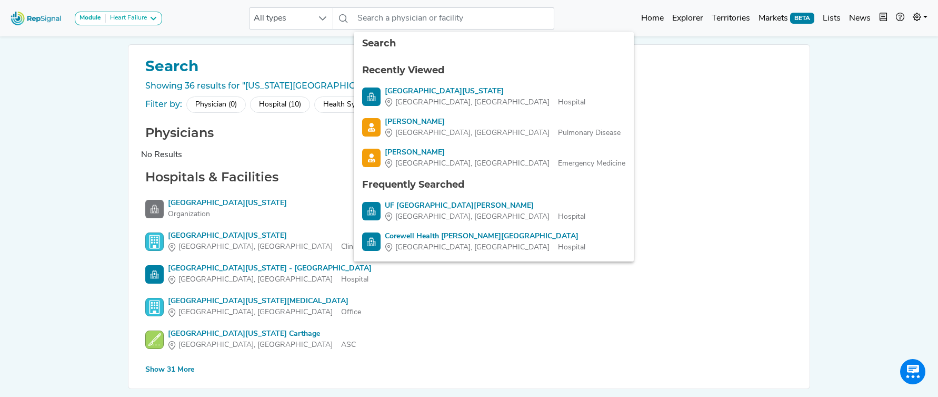
click at [81, 296] on div "Module Heart Failure Heart Failure Nephrology All types 7 results are available…" at bounding box center [469, 217] width 938 height 435
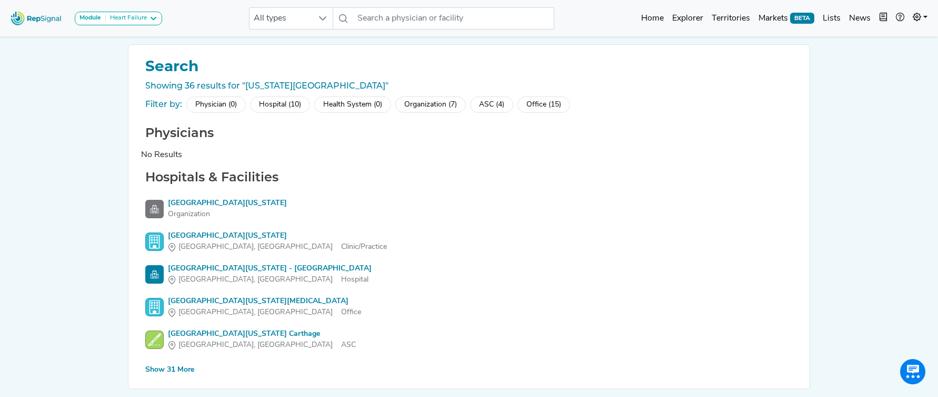
click at [174, 370] on div "Show 31 More" at bounding box center [169, 369] width 49 height 11
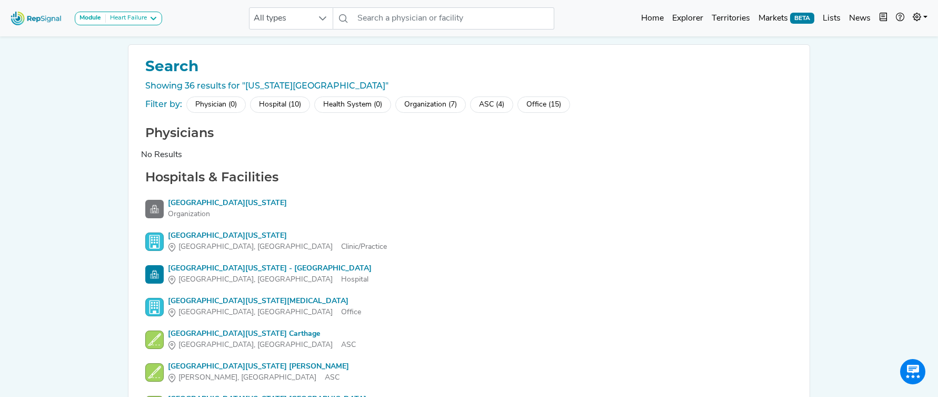
click at [281, 105] on div "Hospital (10)" at bounding box center [280, 104] width 60 height 16
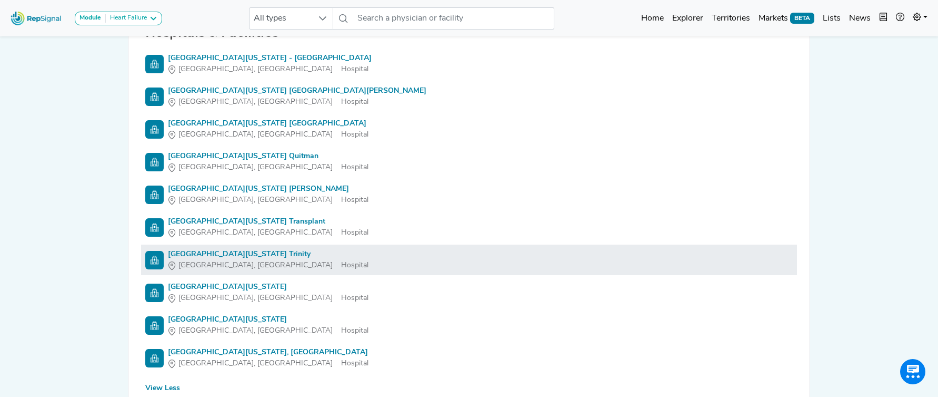
scroll to position [101, 0]
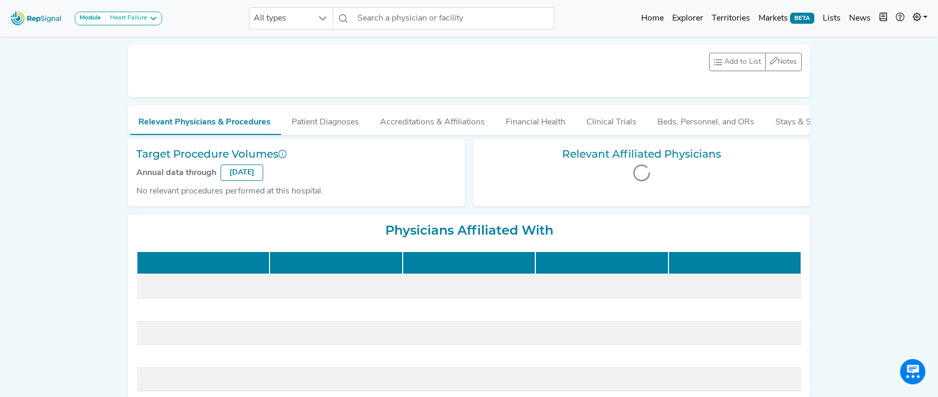
scroll to position [273, 0]
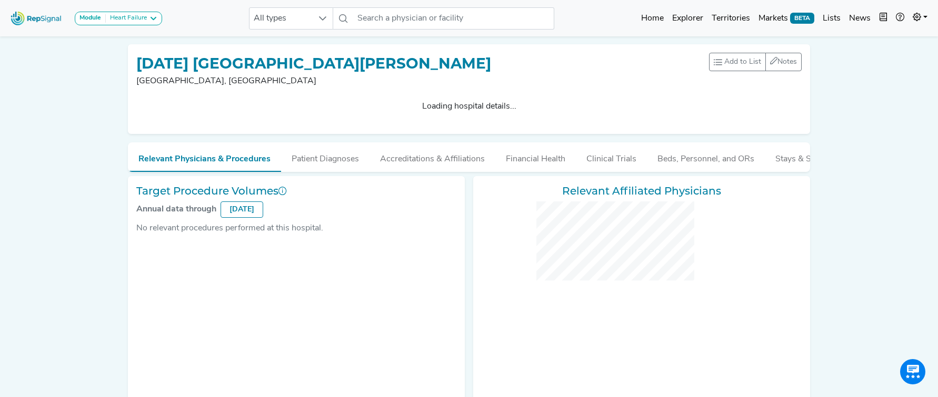
checkbox input "false"
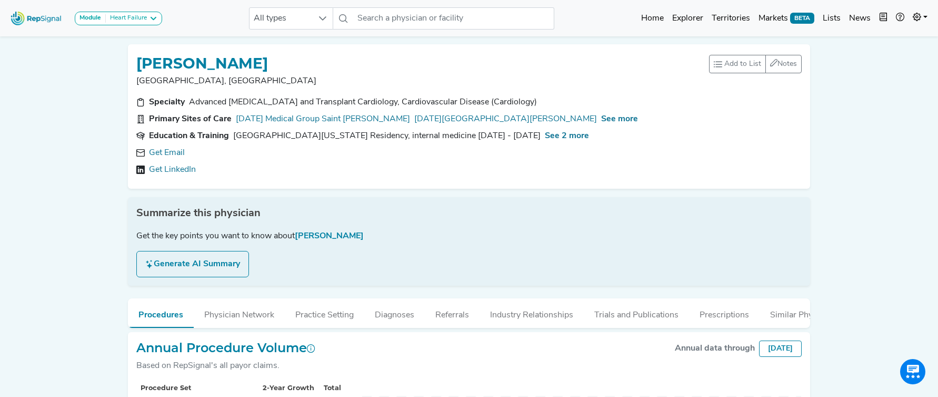
scroll to position [263, 0]
drag, startPoint x: 174, startPoint y: 156, endPoint x: 391, endPoint y: 39, distance: 246.2
click at [175, 155] on link "Get Email" at bounding box center [167, 152] width 36 height 13
click at [295, 151] on icon at bounding box center [299, 153] width 8 height 8
click at [601, 124] on div "See more" at bounding box center [619, 119] width 37 height 13
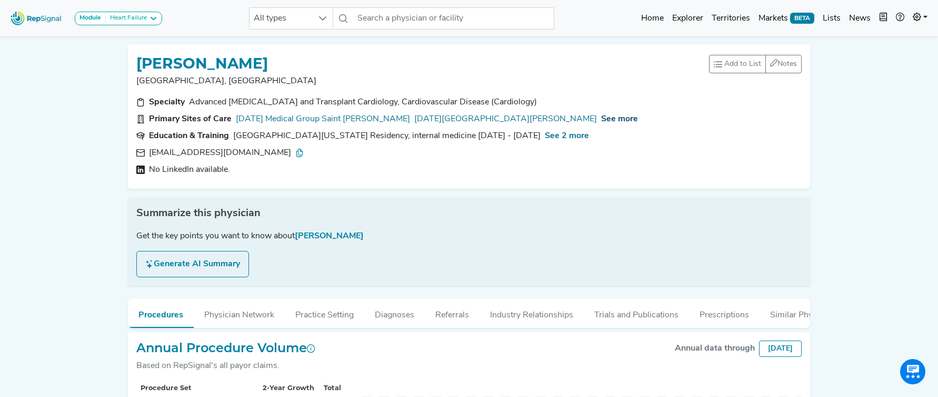
click at [601, 122] on span "See more" at bounding box center [619, 119] width 37 height 8
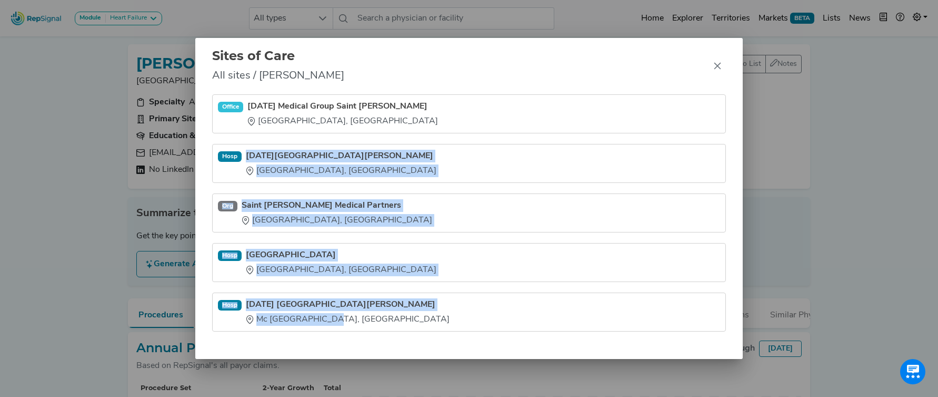
drag, startPoint x: 248, startPoint y: 147, endPoint x: 314, endPoint y: 325, distance: 190.5
type textarea "Ascension Saint Thomas Hospital Nashville, TN Org Saint Thomas Medical Partners…"
click at [313, 325] on ul "Office Ascension Medical Group Saint Thomas Nashville, TN Hosp Ascension Saint …" at bounding box center [469, 212] width 514 height 237
copy ul "Ascension Saint Thomas Hospital Nashville, TN Org Saint Thomas Medical Partners…"
drag, startPoint x: 717, startPoint y: 69, endPoint x: 708, endPoint y: 69, distance: 8.4
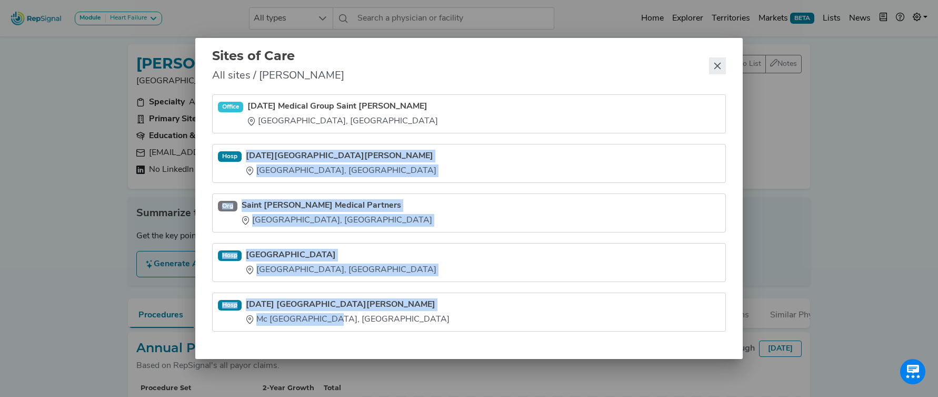
click at [717, 69] on icon "Close" at bounding box center [718, 66] width 8 height 8
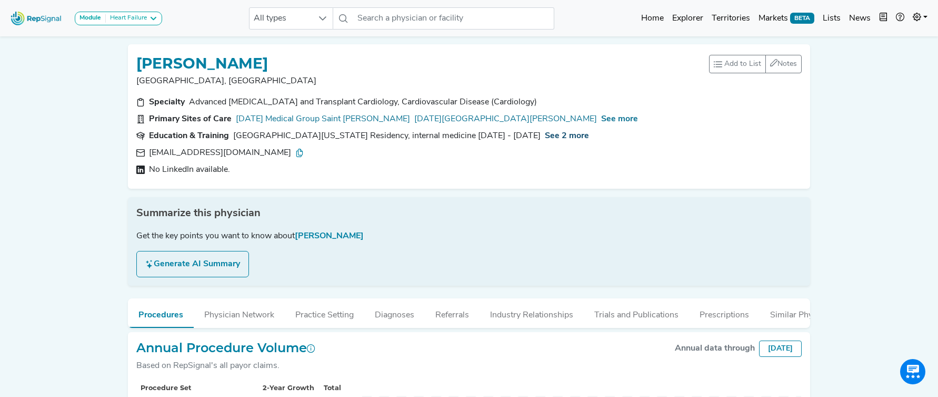
click at [570, 136] on span "See 2 more" at bounding box center [567, 136] width 44 height 8
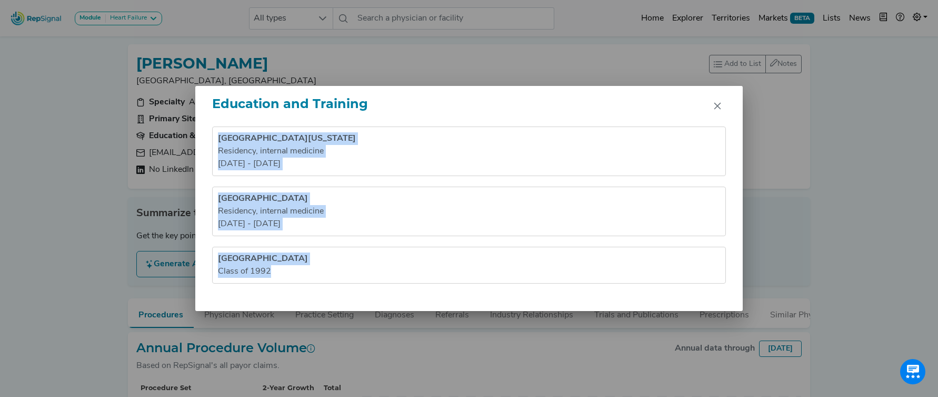
drag, startPoint x: 223, startPoint y: 131, endPoint x: 312, endPoint y: 284, distance: 177.2
click at [309, 288] on div "University of Alabama Medical Center Residency , internal medicine 1994 - 1995 …" at bounding box center [469, 218] width 548 height 184
copy ul "University of Alabama Medical Center Residency , internal medicine 1994 - 1995 …"
drag, startPoint x: 720, startPoint y: 108, endPoint x: 600, endPoint y: 80, distance: 123.4
click at [719, 108] on icon "Close" at bounding box center [717, 106] width 7 height 7
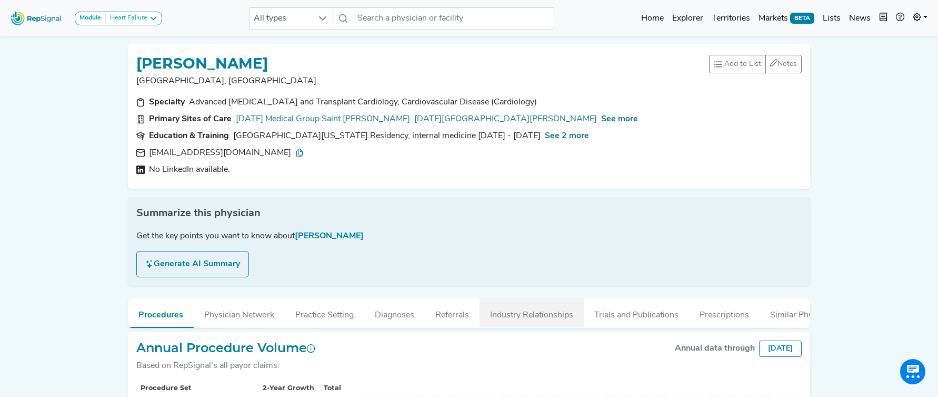
click at [556, 322] on button "Industry Relationships" at bounding box center [532, 312] width 104 height 28
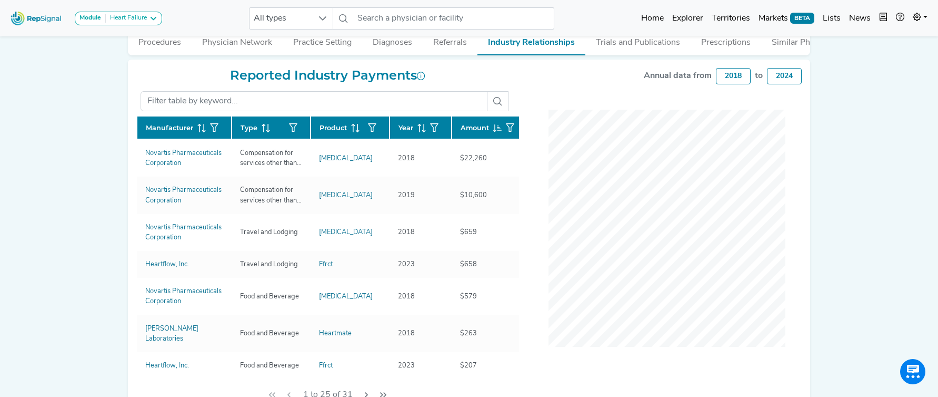
scroll to position [275, 0]
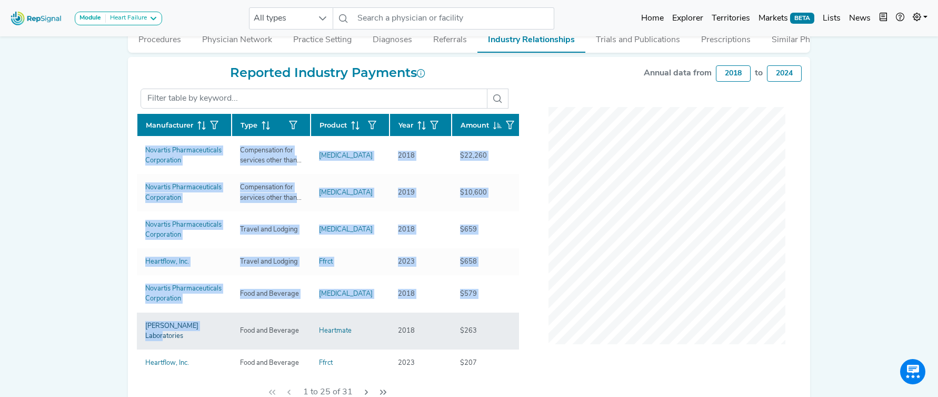
drag, startPoint x: 126, startPoint y: 155, endPoint x: 209, endPoint y: 323, distance: 187.5
click at [209, 323] on div "MARK AARON Nashville, TN Add to List Recent Lists: Mayo Jacksonville Top 100 Ne…" at bounding box center [469, 88] width 695 height 655
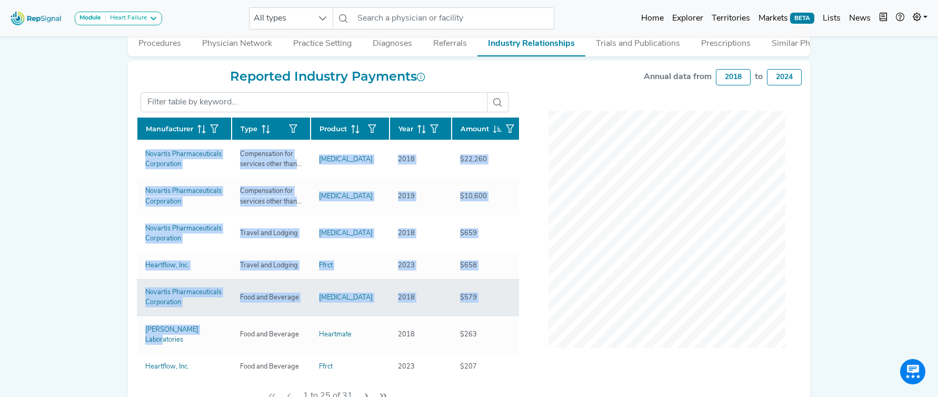
copy div "Manufacturer Type Product Year Amount Novartis Pharmaceuticals Corporation Comp…"
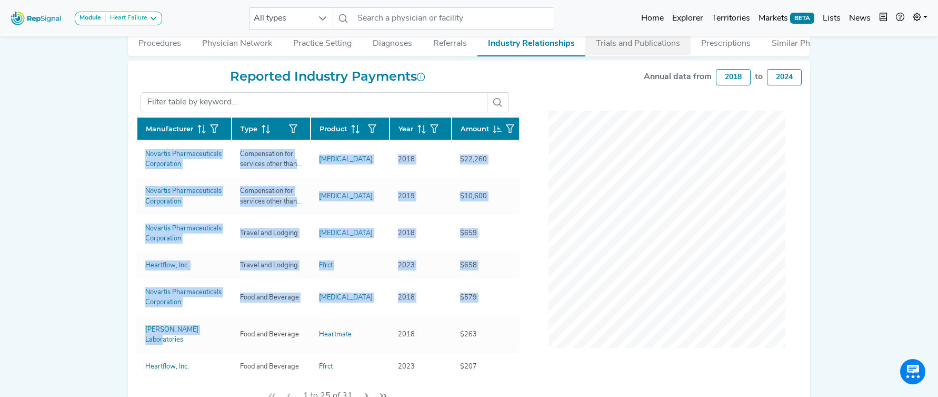
click at [641, 48] on button "Trials and Publications" at bounding box center [638, 41] width 105 height 28
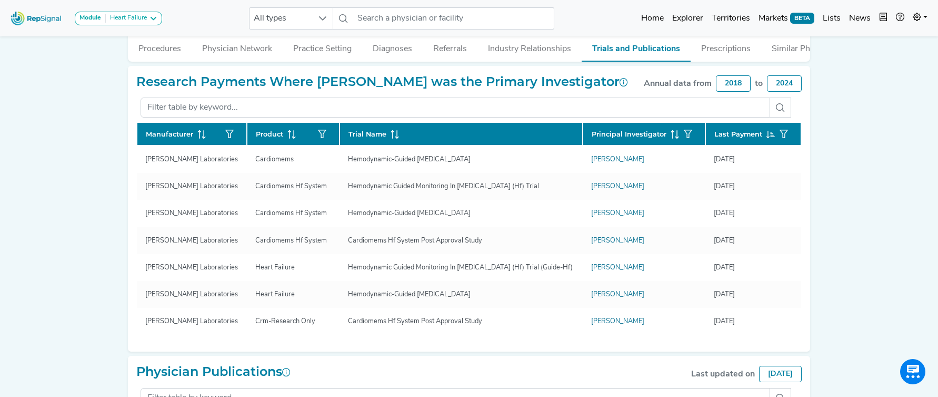
scroll to position [256, 0]
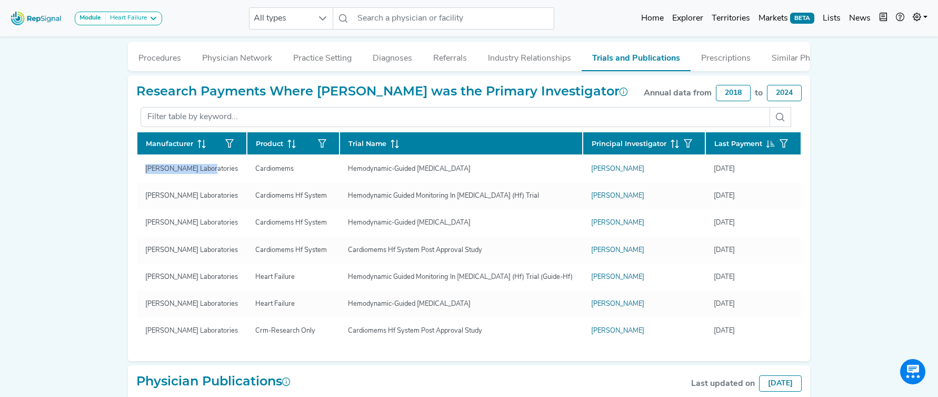
drag, startPoint x: 201, startPoint y: 170, endPoint x: 117, endPoint y: 171, distance: 84.3
click at [115, 171] on div "Module Heart Failure Heart Failure Nephrology All types No results found Home E…" at bounding box center [469, 163] width 938 height 839
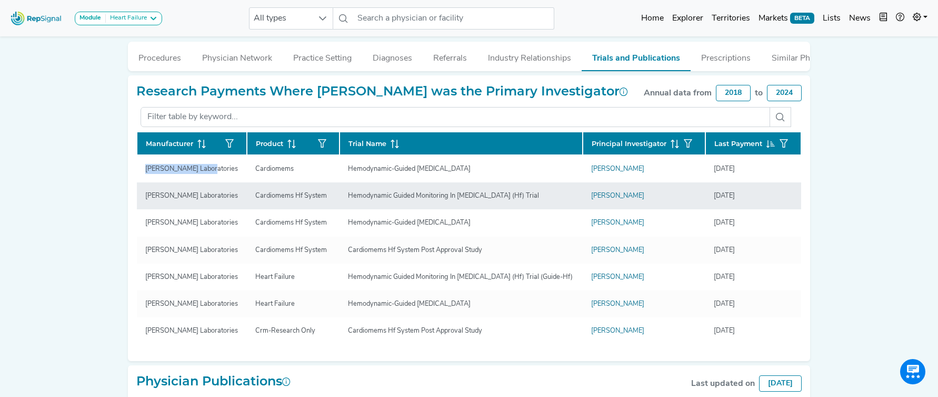
copy div "Manufacturer Product Trial Name Principal Investigator Last Payment Abbott Labo…"
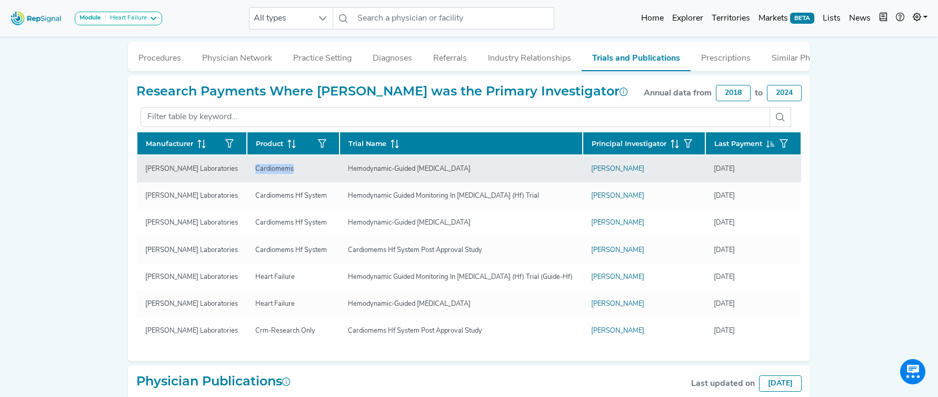
drag, startPoint x: 253, startPoint y: 173, endPoint x: 296, endPoint y: 171, distance: 42.7
click at [296, 171] on div "Cardiomems" at bounding box center [274, 169] width 51 height 10
copy div "Cardiomems"
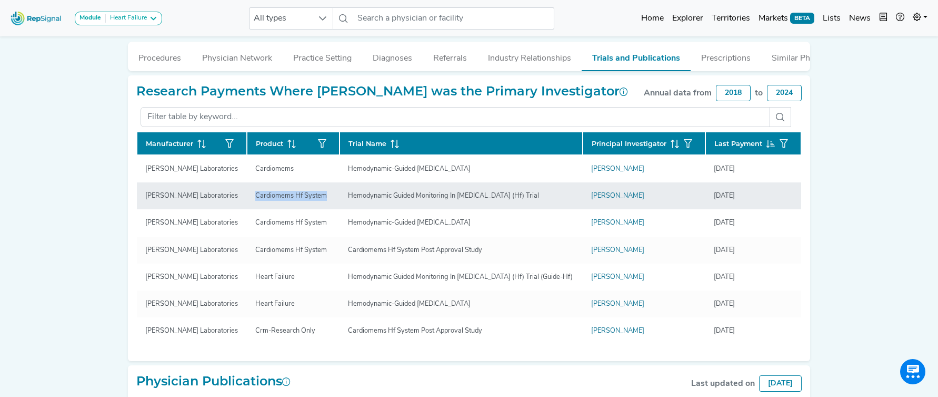
drag, startPoint x: 283, startPoint y: 196, endPoint x: 325, endPoint y: 199, distance: 42.7
click at [325, 199] on div "Cardiomems Hf System" at bounding box center [291, 196] width 84 height 10
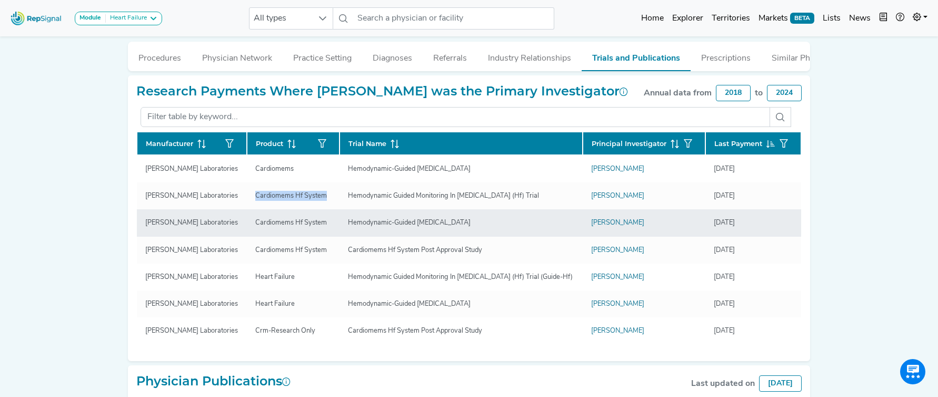
copy div "Cardiomems Hf System"
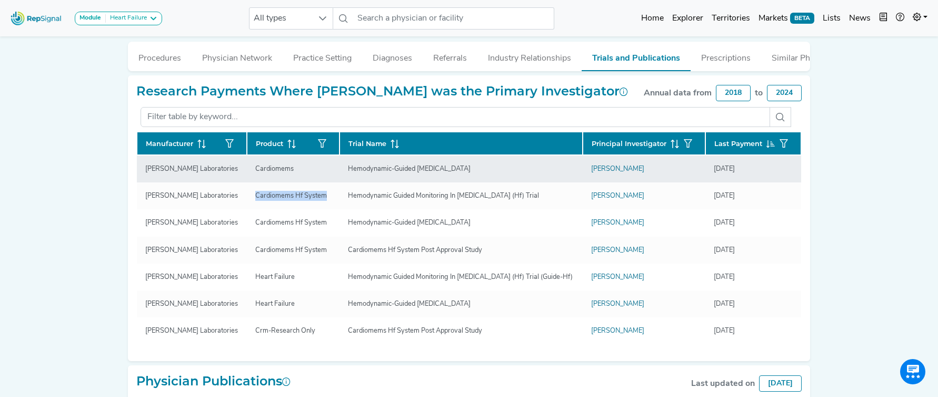
drag, startPoint x: 459, startPoint y: 170, endPoint x: 521, endPoint y: 170, distance: 62.1
click at [521, 170] on div "Hemodynamic-Guided Management of Heart Failure" at bounding box center [461, 169] width 226 height 10
copy div "Hemodynamic-Guided Management of Heart Failure"
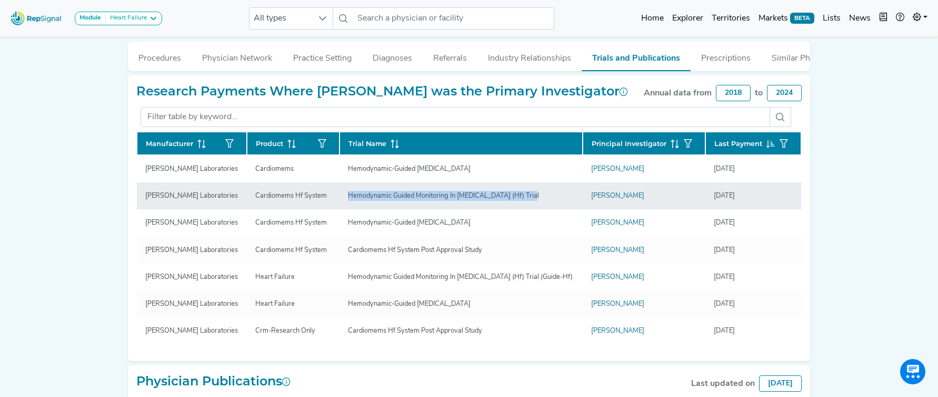
drag, startPoint x: 429, startPoint y: 197, endPoint x: 544, endPoint y: 195, distance: 115.4
click at [545, 194] on div "Hemodynamic Guided Monitoring In Heart Failure (Hf) Trial" at bounding box center [461, 196] width 226 height 10
copy div "Hemodynamic Guided Monitoring In Heart Failure (Hf) Trial"
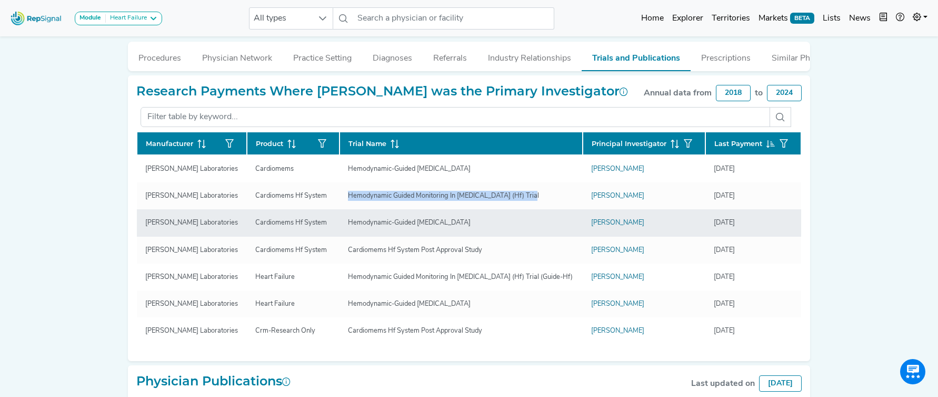
drag, startPoint x: 432, startPoint y: 225, endPoint x: 566, endPoint y: 230, distance: 133.8
click at [566, 230] on td "Hemodynamic-Guided Management of Heart Failure" at bounding box center [461, 222] width 243 height 27
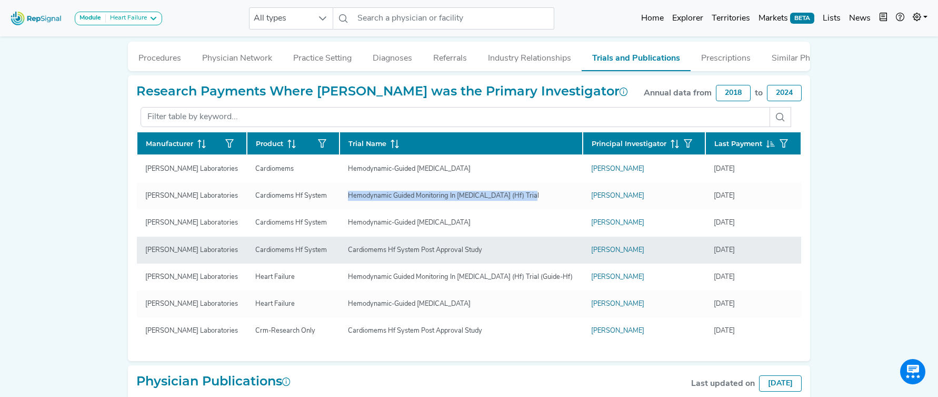
copy div "Hemodynamic-Guided Management of Heart Failure"
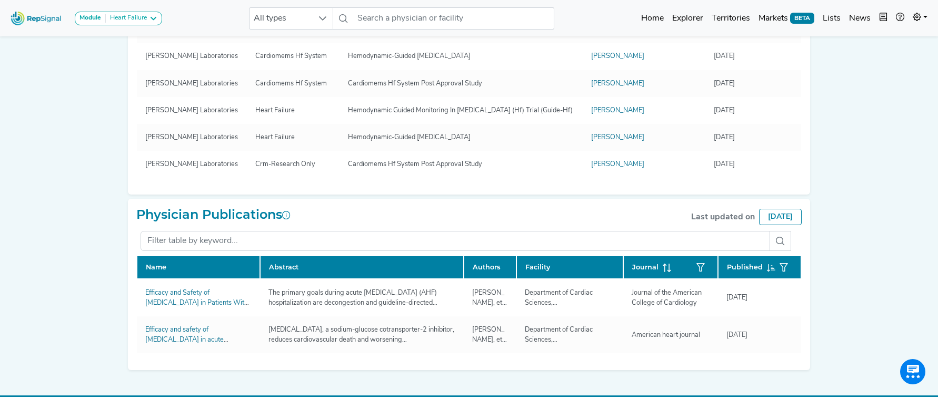
scroll to position [442, 0]
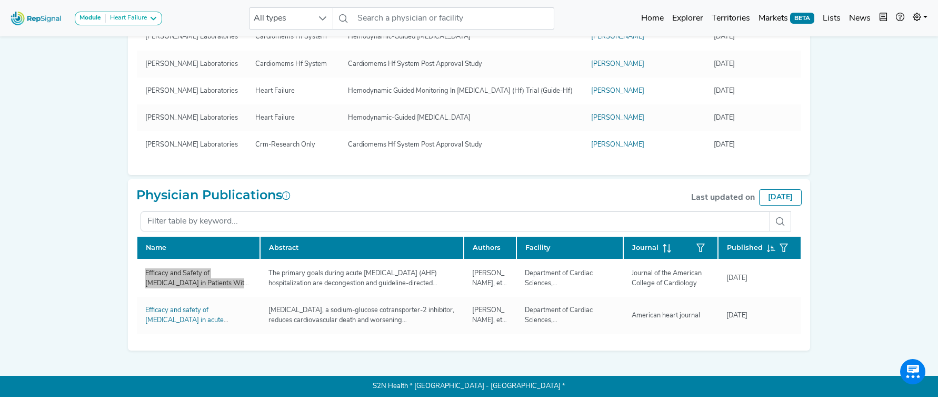
drag, startPoint x: 169, startPoint y: 271, endPoint x: 108, endPoint y: 265, distance: 61.3
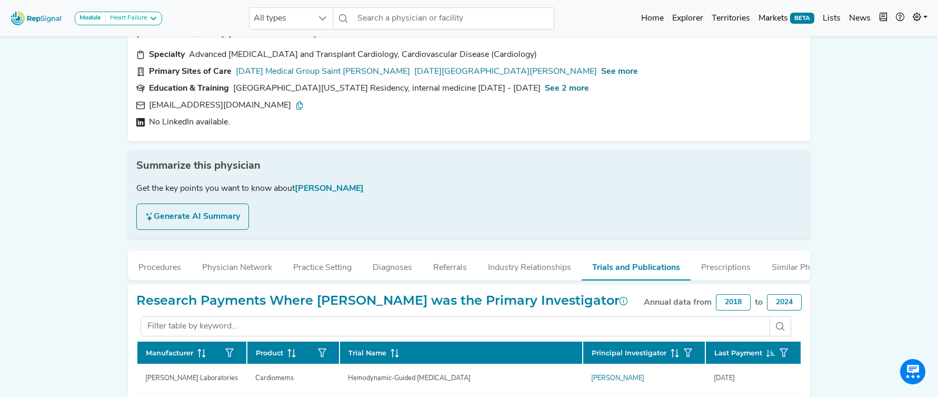
scroll to position [16, 0]
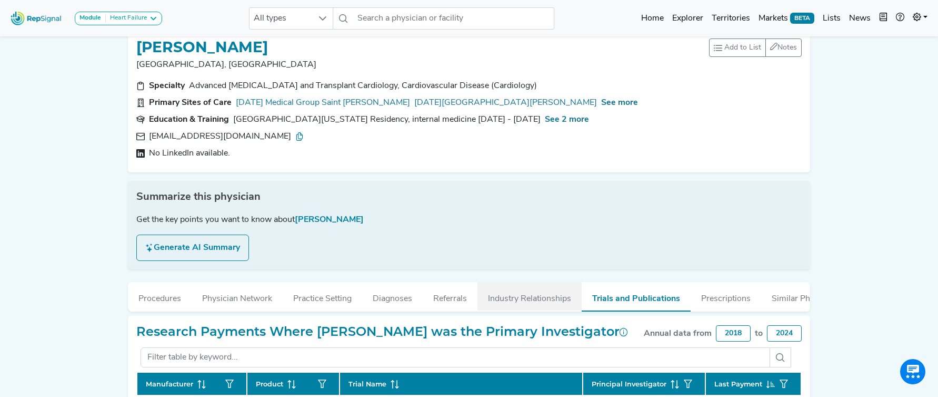
drag, startPoint x: 335, startPoint y: 304, endPoint x: 522, endPoint y: 290, distance: 187.5
click at [336, 304] on button "Practice Setting" at bounding box center [323, 296] width 80 height 28
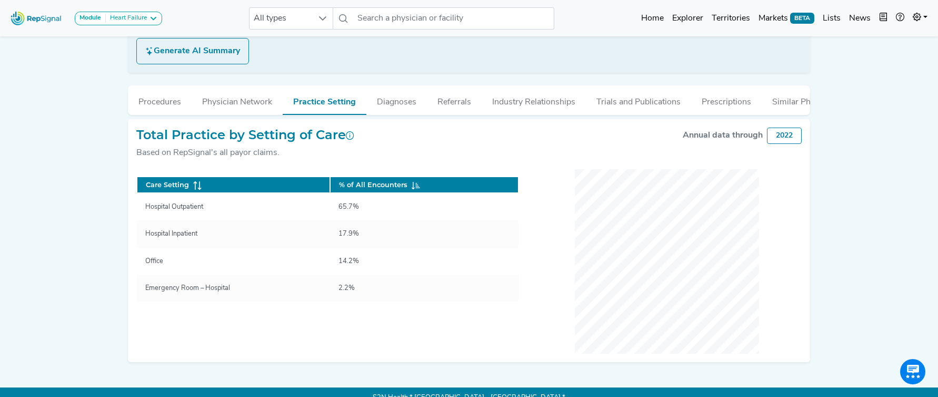
scroll to position [214, 0]
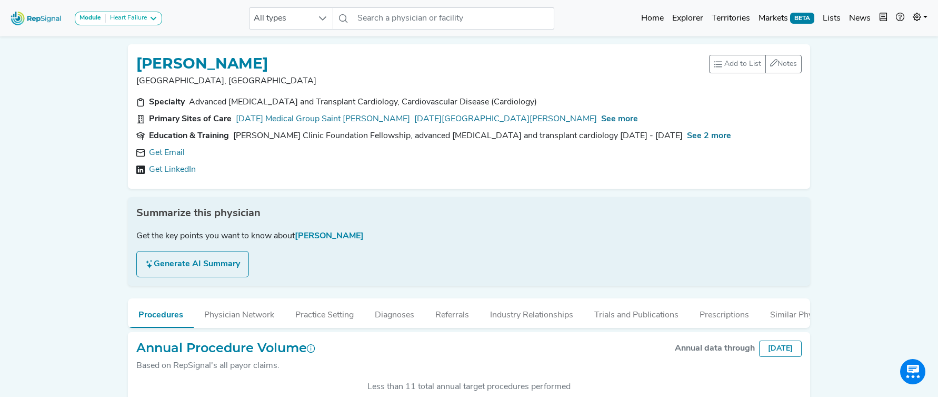
scroll to position [273, 0]
type textarea "E"
click at [167, 158] on link "Get Email" at bounding box center [167, 152] width 36 height 13
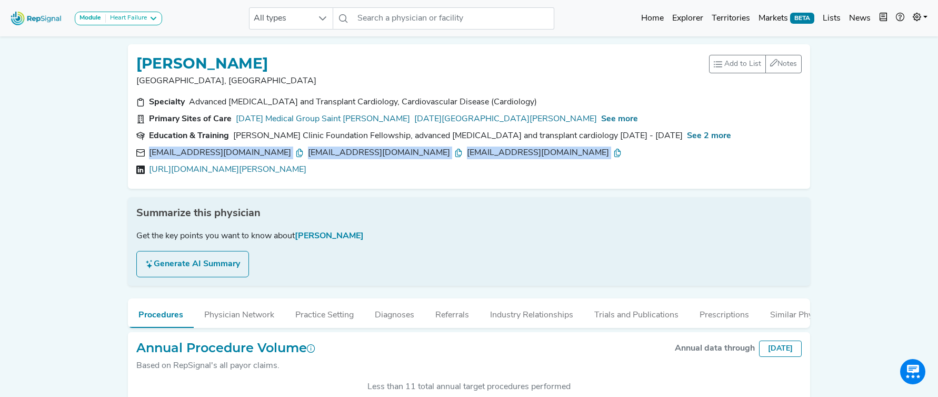
drag, startPoint x: 443, startPoint y: 161, endPoint x: 149, endPoint y: 152, distance: 295.0
click at [147, 153] on div "[EMAIL_ADDRESS][DOMAIN_NAME] [EMAIL_ADDRESS][DOMAIN_NAME] [EMAIL_ADDRESS][DOMAI…" at bounding box center [469, 160] width 666 height 29
copy div "[EMAIL_ADDRESS][DOMAIN_NAME] [EMAIL_ADDRESS][DOMAIN_NAME] [EMAIL_ADDRESS][DOMAI…"
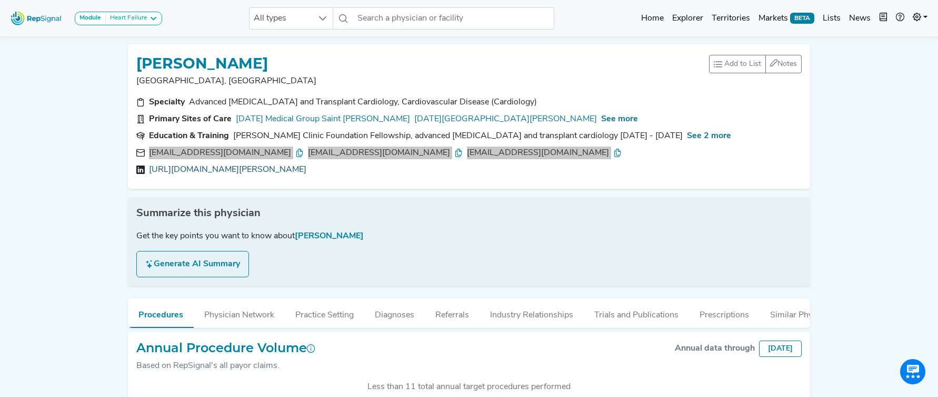
copy link "[URL][DOMAIN_NAME][PERSON_NAME]"
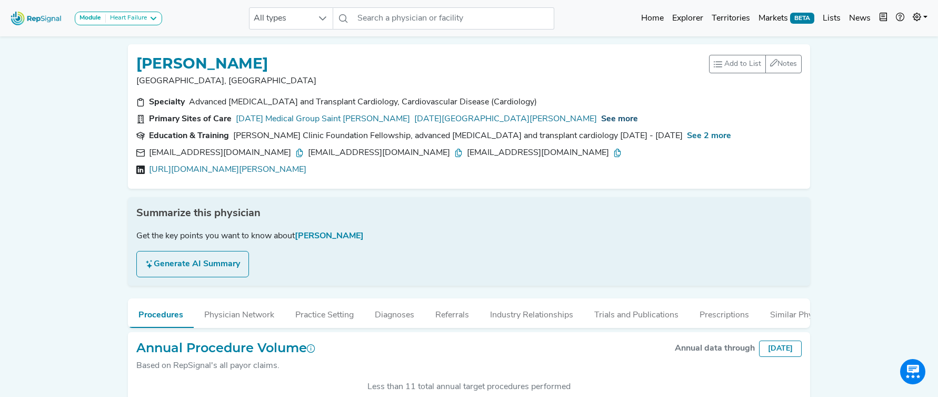
click at [601, 122] on span "See more" at bounding box center [619, 119] width 37 height 8
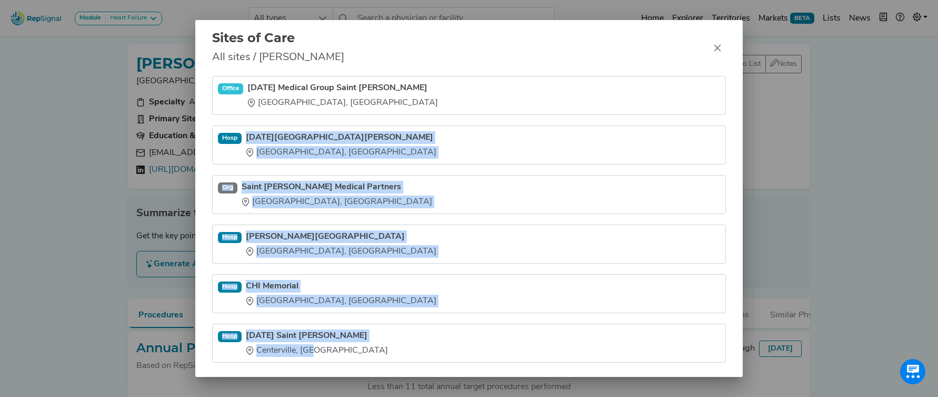
drag, startPoint x: 251, startPoint y: 128, endPoint x: 318, endPoint y: 365, distance: 245.7
click at [315, 366] on div "Office [DATE] Medical Group [GEOGRAPHIC_DATA][PERSON_NAME], [GEOGRAPHIC_DATA] […" at bounding box center [469, 226] width 548 height 301
copy ul "[DATE][GEOGRAPHIC_DATA][PERSON_NAME] [GEOGRAPHIC_DATA], [GEOGRAPHIC_DATA] Org S…"
drag, startPoint x: 718, startPoint y: 46, endPoint x: 631, endPoint y: 24, distance: 89.8
click at [717, 46] on icon "Close" at bounding box center [718, 48] width 8 height 8
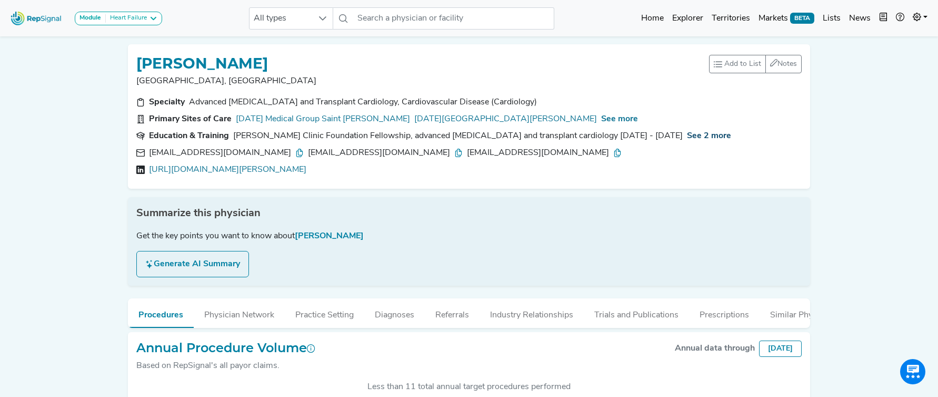
click at [687, 134] on span "See 2 more" at bounding box center [709, 136] width 44 height 8
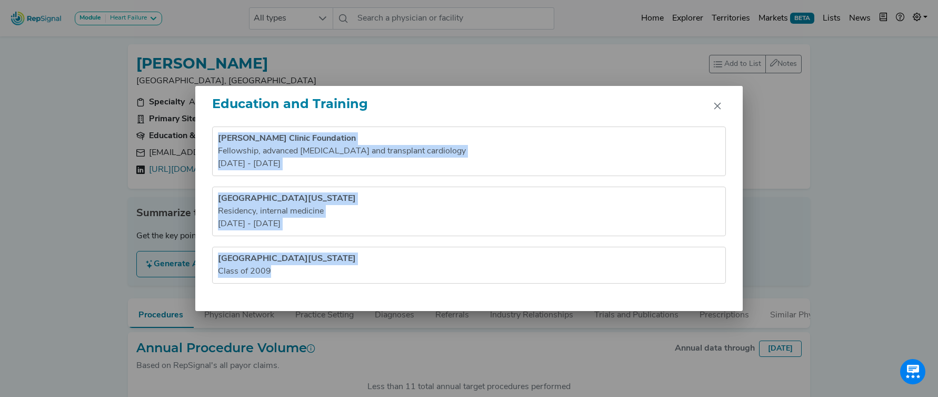
drag, startPoint x: 223, startPoint y: 142, endPoint x: 357, endPoint y: 315, distance: 218.6
click at [357, 315] on div "Education and Training [PERSON_NAME] Clinic Foundation Fellowship , advanced [M…" at bounding box center [469, 198] width 938 height 397
copy ul "[PERSON_NAME] Clinic Foundation Fellowship , advanced [MEDICAL_DATA] and transp…"
click at [717, 106] on icon "Close" at bounding box center [718, 106] width 8 height 8
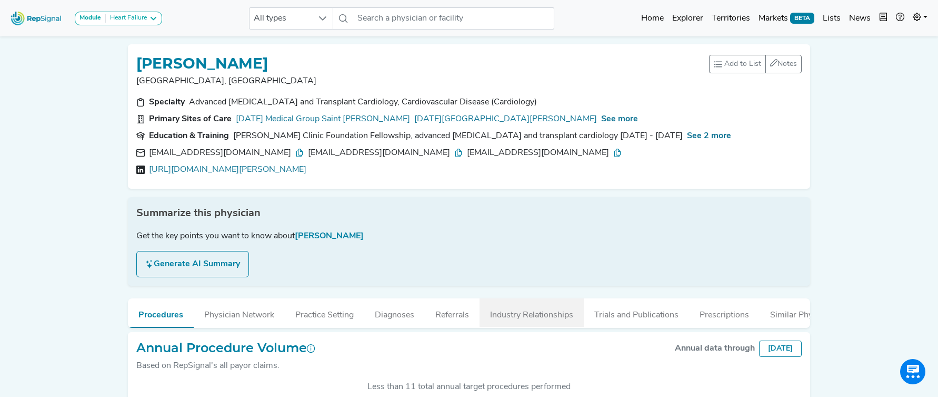
click at [577, 315] on button "Industry Relationships" at bounding box center [532, 312] width 104 height 28
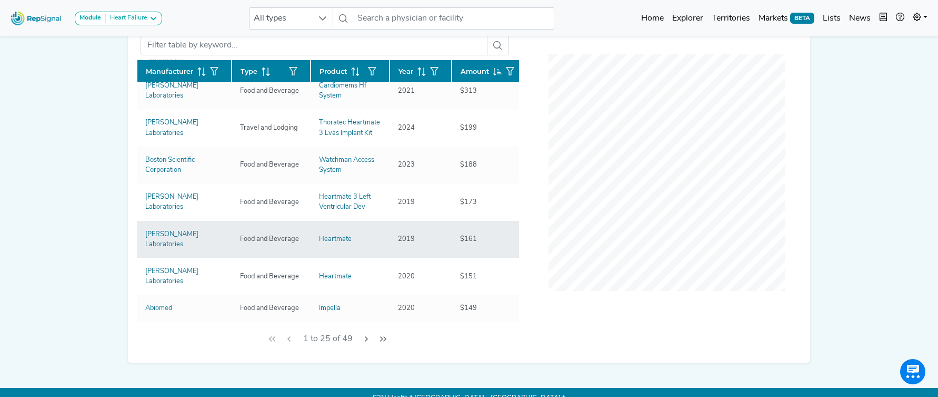
scroll to position [421, 0]
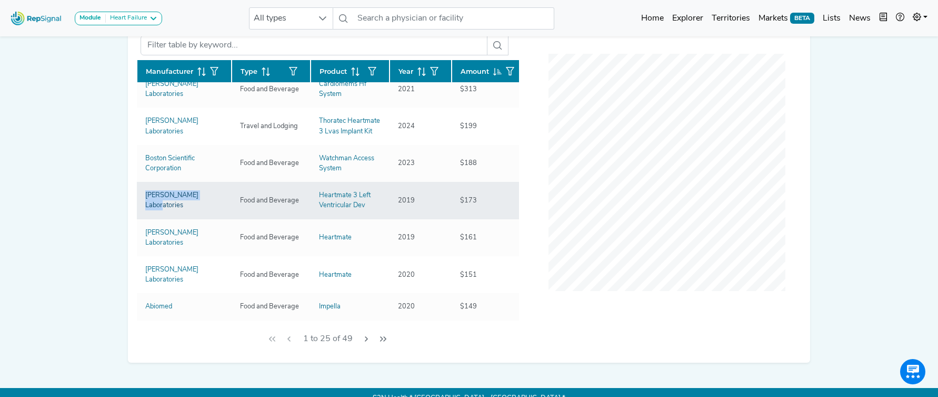
copy div "[PERSON_NAME] Laboratories"
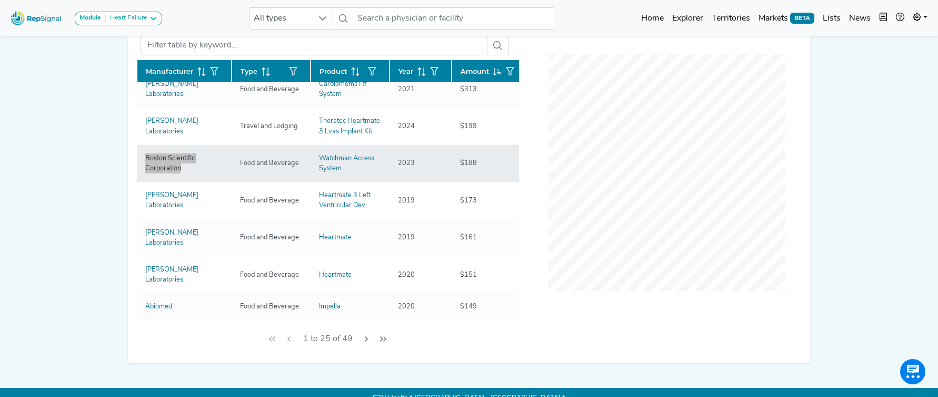
copy div "Boston Scientific Corporation"
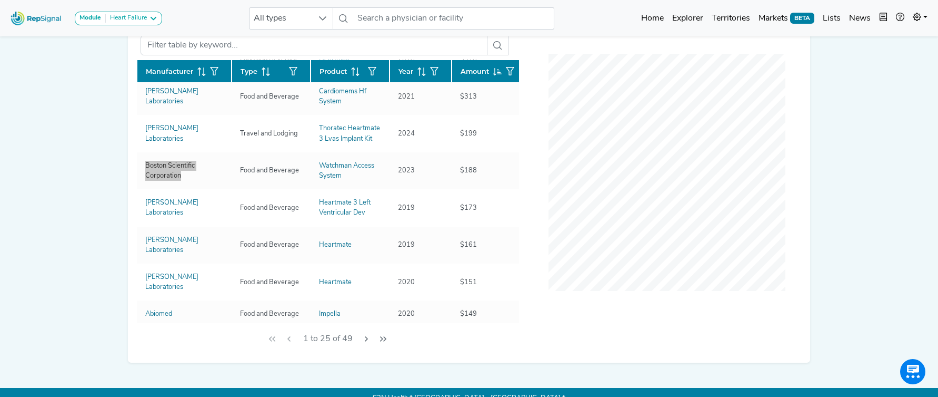
scroll to position [414, 0]
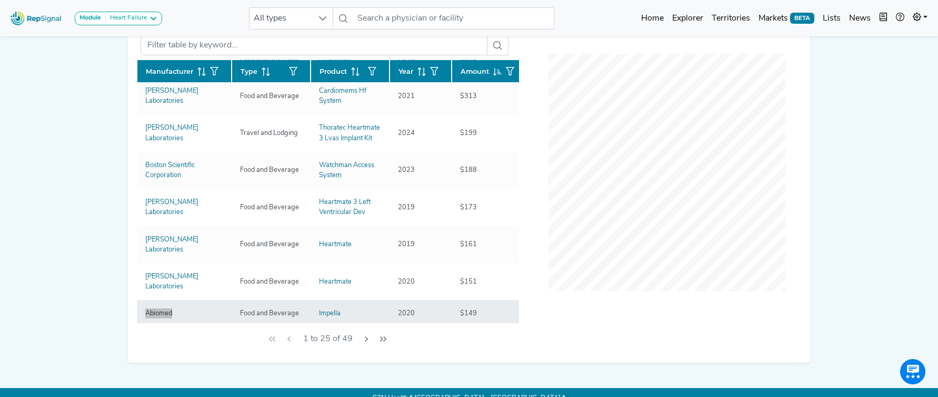
copy div "Abiomed"
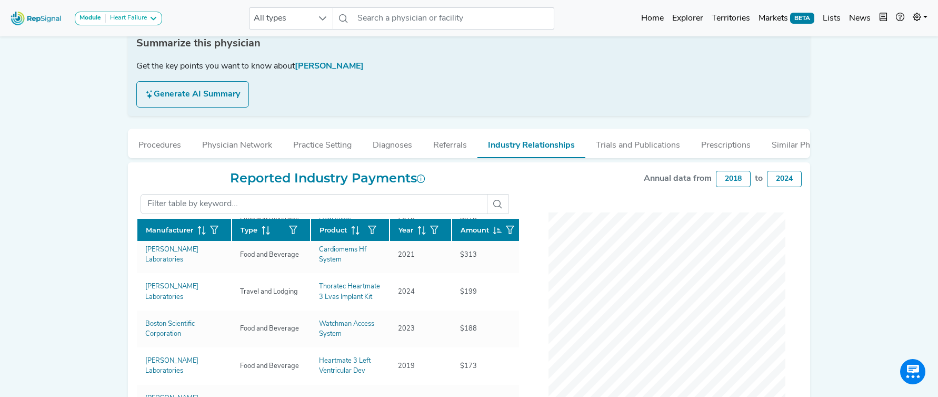
drag, startPoint x: 622, startPoint y: 143, endPoint x: 482, endPoint y: 162, distance: 141.4
click at [622, 143] on button "Trials and Publications" at bounding box center [638, 142] width 105 height 28
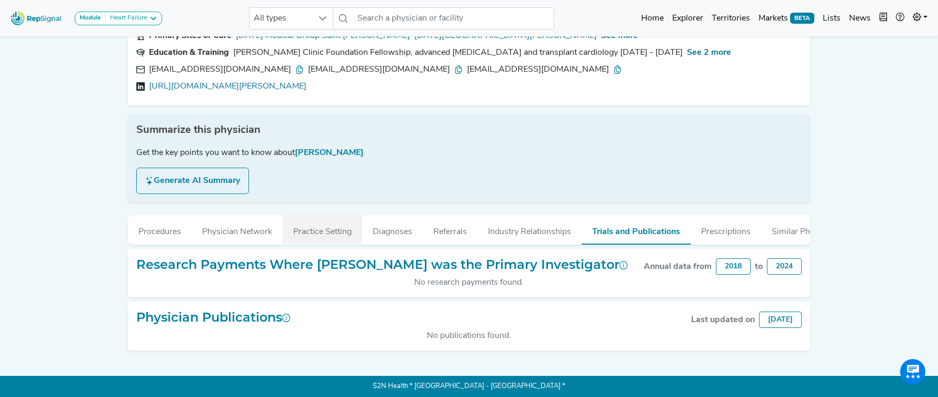
click at [303, 237] on button "Practice Setting" at bounding box center [323, 229] width 80 height 28
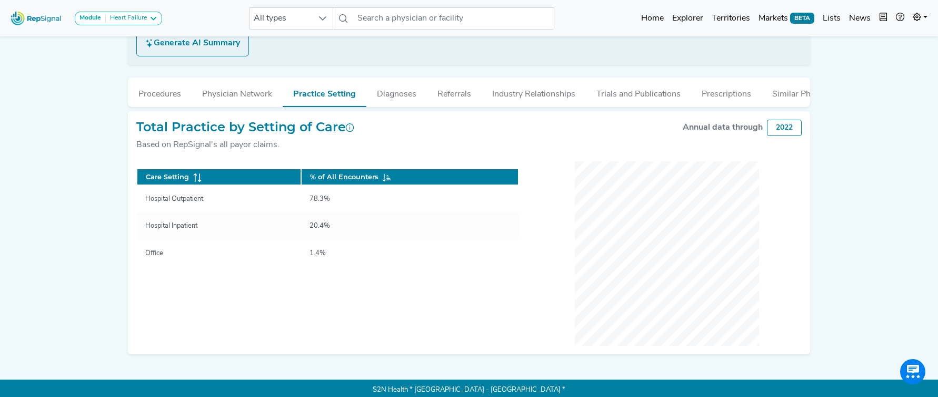
scroll to position [224, 0]
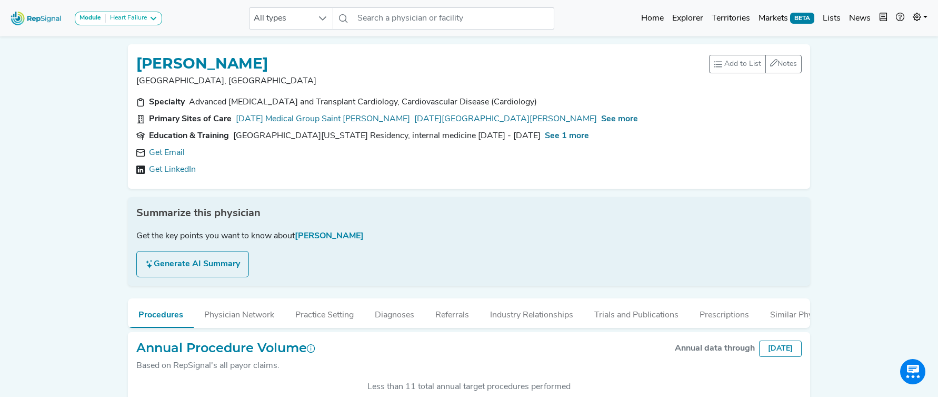
scroll to position [273, 0]
click at [181, 150] on link "Get Email" at bounding box center [167, 152] width 36 height 13
click at [601, 120] on span "See more" at bounding box center [619, 119] width 37 height 8
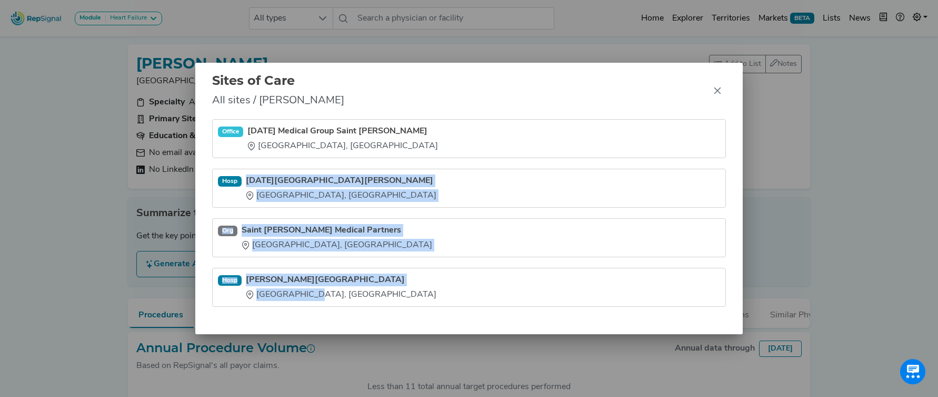
drag, startPoint x: 249, startPoint y: 172, endPoint x: 304, endPoint y: 297, distance: 136.7
type textarea "[DATE][GEOGRAPHIC_DATA][PERSON_NAME] [GEOGRAPHIC_DATA], [GEOGRAPHIC_DATA] Org S…"
click at [300, 298] on ul "Office [DATE] Medical Group [GEOGRAPHIC_DATA][PERSON_NAME], [GEOGRAPHIC_DATA] […" at bounding box center [469, 212] width 514 height 187
copy ul "[DATE][GEOGRAPHIC_DATA][PERSON_NAME] [GEOGRAPHIC_DATA], [GEOGRAPHIC_DATA] Org S…"
drag, startPoint x: 715, startPoint y: 91, endPoint x: 483, endPoint y: 47, distance: 235.9
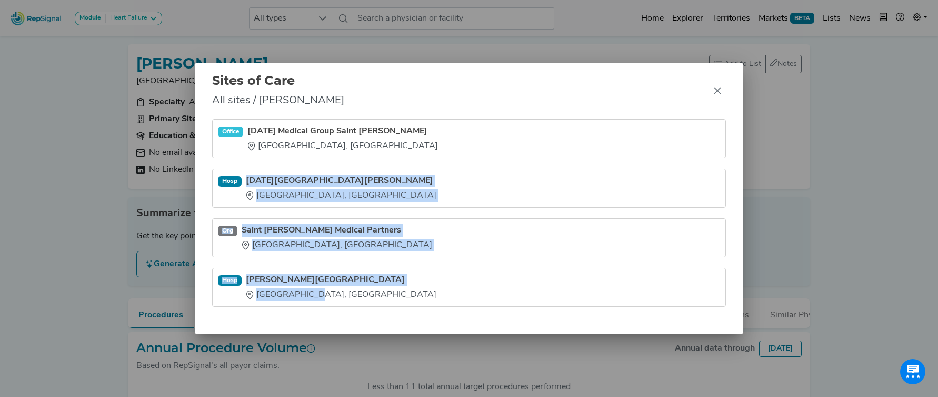
click at [714, 91] on icon "Close" at bounding box center [718, 90] width 8 height 8
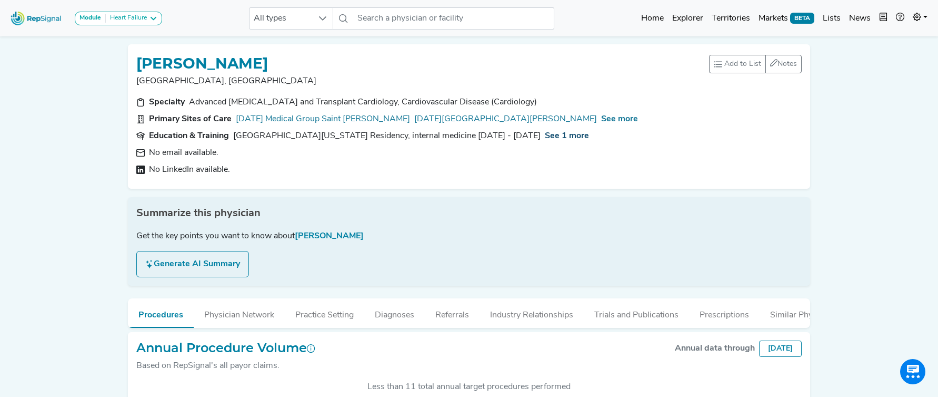
click at [570, 134] on span "See 1 more" at bounding box center [567, 136] width 44 height 8
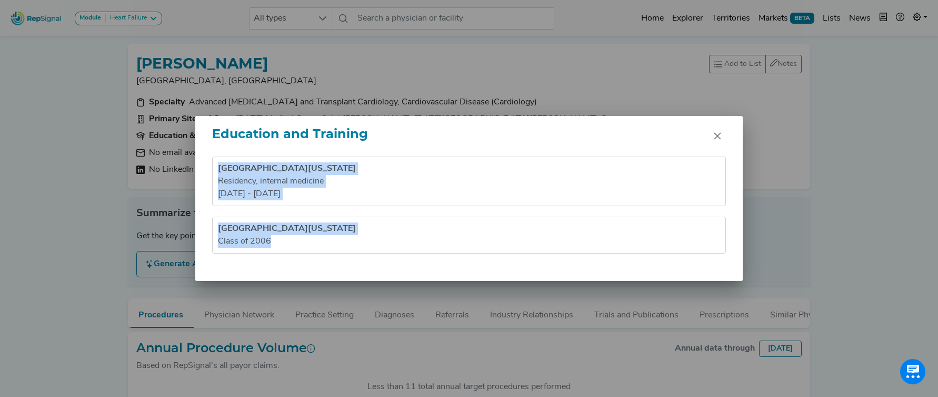
drag, startPoint x: 219, startPoint y: 165, endPoint x: 340, endPoint y: 286, distance: 171.7
click at [340, 286] on div "Education and Training [GEOGRAPHIC_DATA][US_STATE] Residency , internal medicin…" at bounding box center [469, 198] width 938 height 397
copy ul "[GEOGRAPHIC_DATA][US_STATE] Residency , internal medicine [DATE] - [DATE] [GEOG…"
drag, startPoint x: 717, startPoint y: 133, endPoint x: 539, endPoint y: 50, distance: 196.3
click at [716, 132] on icon "Close" at bounding box center [718, 136] width 8 height 8
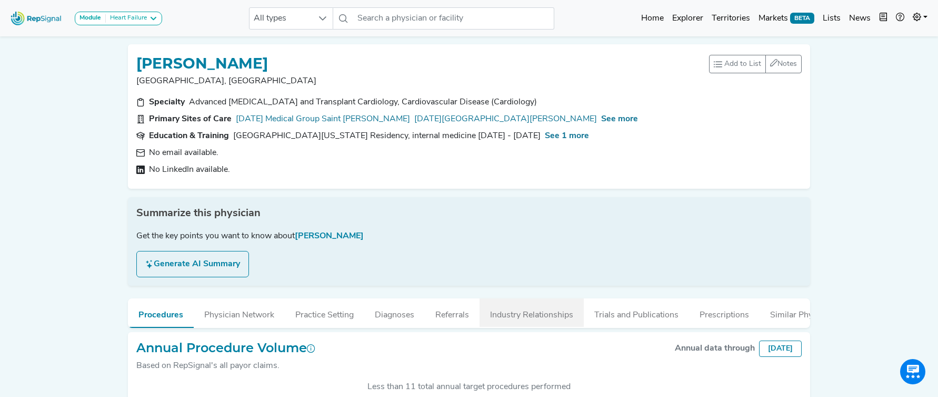
click at [549, 315] on button "Industry Relationships" at bounding box center [532, 312] width 104 height 28
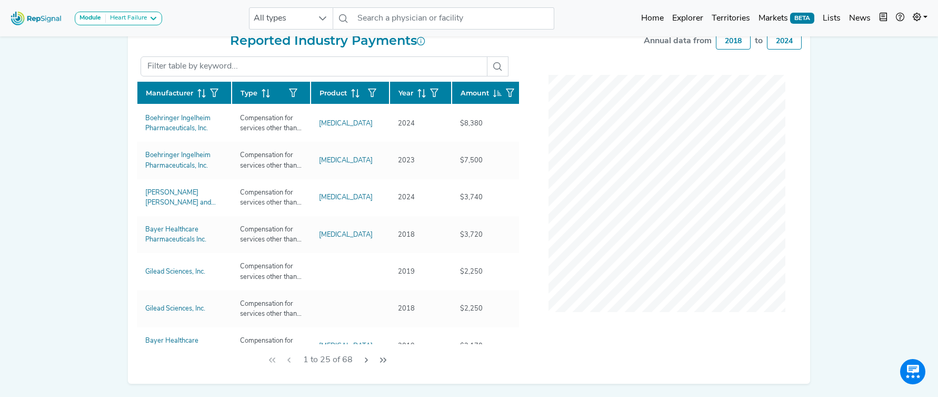
scroll to position [308, 0]
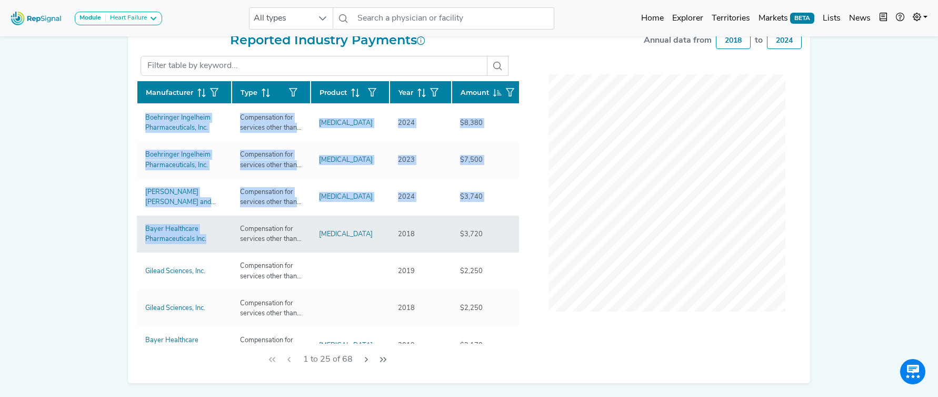
drag, startPoint x: 137, startPoint y: 122, endPoint x: 203, endPoint y: 246, distance: 139.9
copy tbody "Boehringer Ingelheim Pharmaceuticals, Inc. Compensation for services other than…"
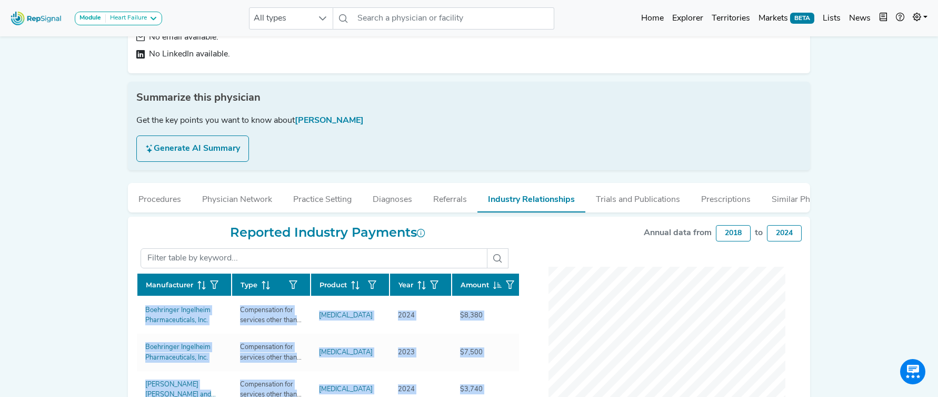
drag, startPoint x: 661, startPoint y: 196, endPoint x: 418, endPoint y: 174, distance: 244.3
click at [661, 196] on button "Trials and Publications" at bounding box center [638, 197] width 105 height 28
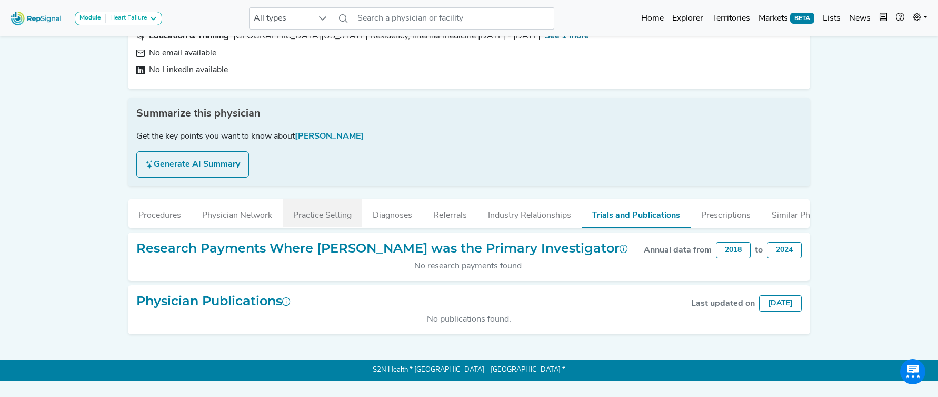
click at [296, 220] on button "Practice Setting" at bounding box center [323, 213] width 80 height 28
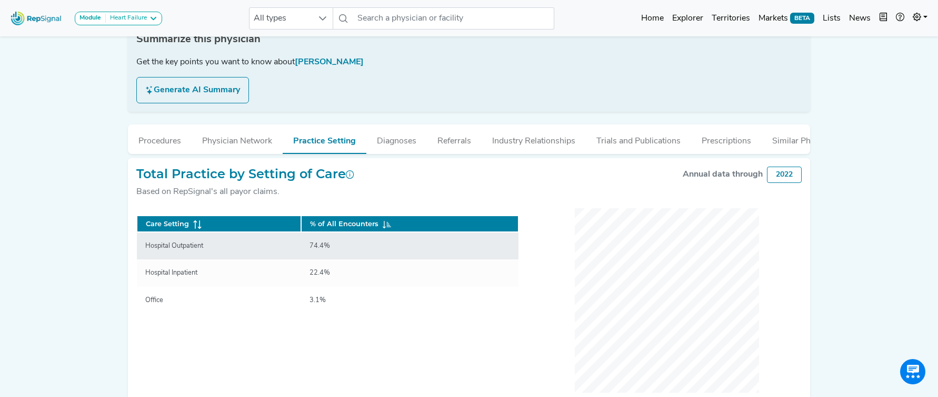
scroll to position [199, 0]
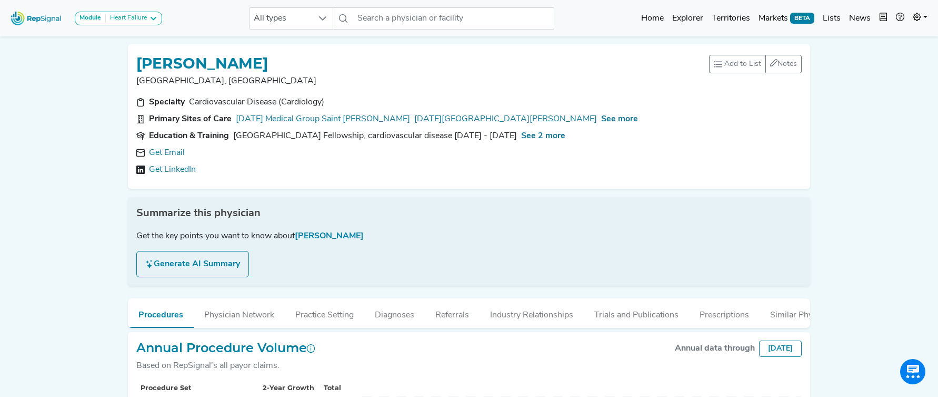
scroll to position [263, 0]
drag, startPoint x: 170, startPoint y: 157, endPoint x: 269, endPoint y: 114, distance: 108.5
click at [172, 156] on link "Get Email" at bounding box center [167, 152] width 36 height 13
click at [601, 118] on span "See more" at bounding box center [619, 119] width 37 height 8
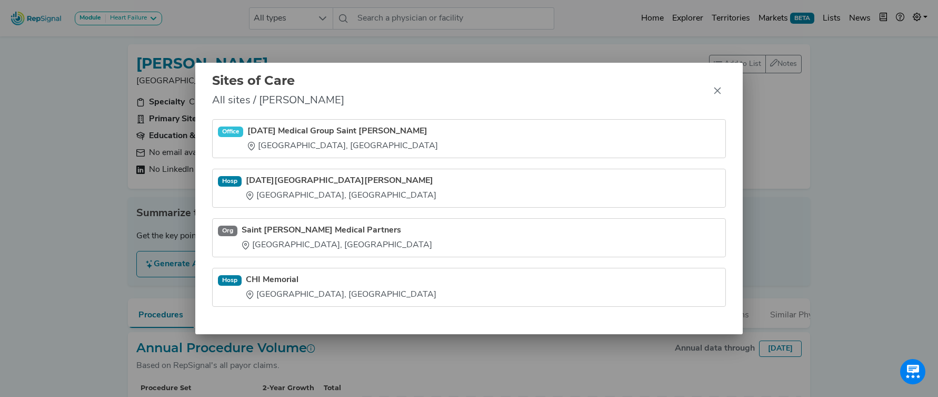
drag, startPoint x: 245, startPoint y: 173, endPoint x: 248, endPoint y: 212, distance: 39.1
click at [305, 287] on ul "Office [DATE] Medical Group [GEOGRAPHIC_DATA][PERSON_NAME], [GEOGRAPHIC_DATA] […" at bounding box center [469, 212] width 514 height 187
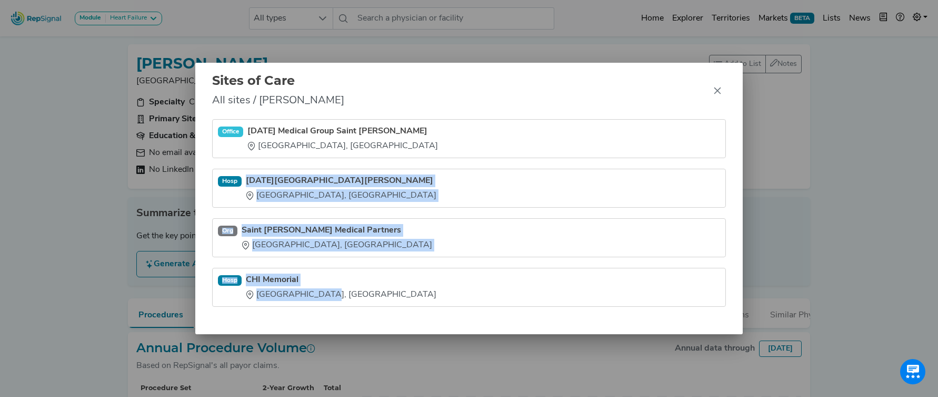
drag, startPoint x: 248, startPoint y: 172, endPoint x: 350, endPoint y: 315, distance: 175.9
type textarea "[DATE][GEOGRAPHIC_DATA][PERSON_NAME] [GEOGRAPHIC_DATA], [GEOGRAPHIC_DATA] Org S…"
click at [350, 315] on div "Office [DATE] Medical Group [GEOGRAPHIC_DATA][PERSON_NAME], [GEOGRAPHIC_DATA] […" at bounding box center [469, 226] width 548 height 215
copy ul "[DATE][GEOGRAPHIC_DATA][PERSON_NAME] [GEOGRAPHIC_DATA], [GEOGRAPHIC_DATA] Org S…"
click at [718, 92] on icon "Close" at bounding box center [717, 90] width 7 height 7
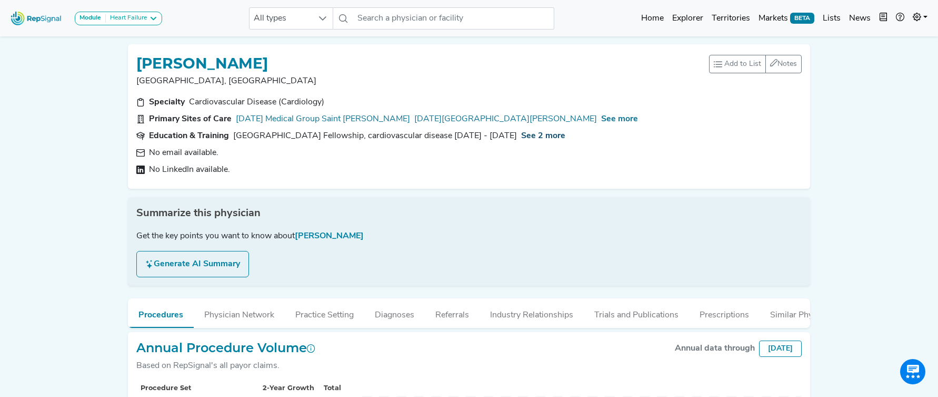
click at [566, 134] on span "See 2 more" at bounding box center [543, 136] width 44 height 8
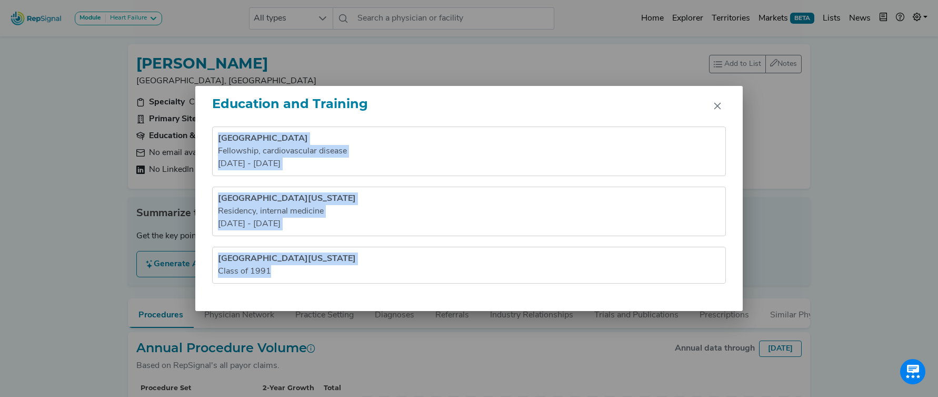
drag, startPoint x: 217, startPoint y: 136, endPoint x: 302, endPoint y: 292, distance: 177.0
click at [302, 292] on div "Vanderbilt University Medical Center Fellowship , cardiovascular disease 1994 -…" at bounding box center [469, 218] width 548 height 184
copy ul "Vanderbilt University Medical Center Fellowship , cardiovascular disease 1994 -…"
click at [719, 109] on icon "Close" at bounding box center [718, 106] width 8 height 8
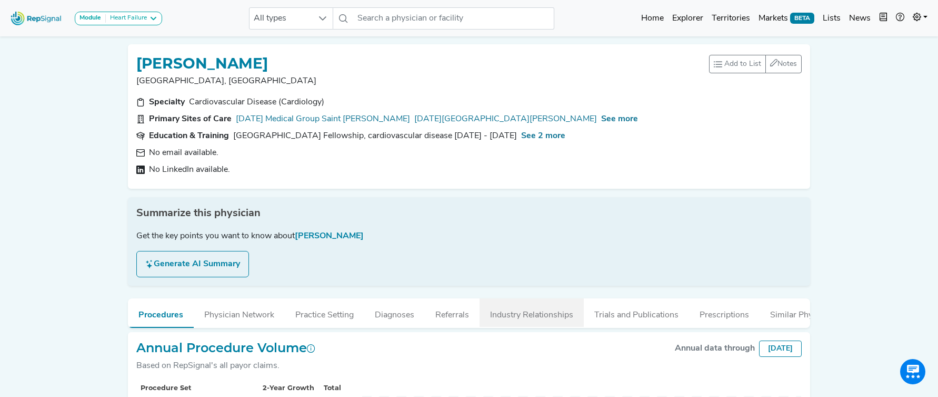
drag, startPoint x: 548, startPoint y: 314, endPoint x: 493, endPoint y: 310, distance: 55.0
click at [548, 314] on button "Industry Relationships" at bounding box center [532, 312] width 104 height 28
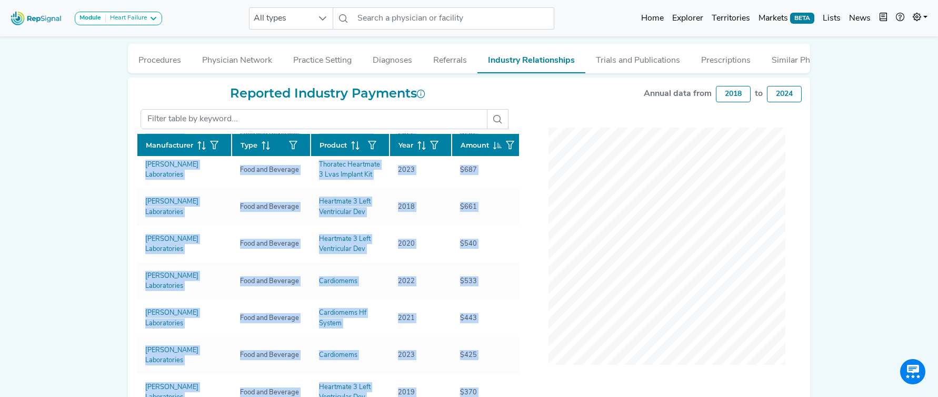
scroll to position [379, 0]
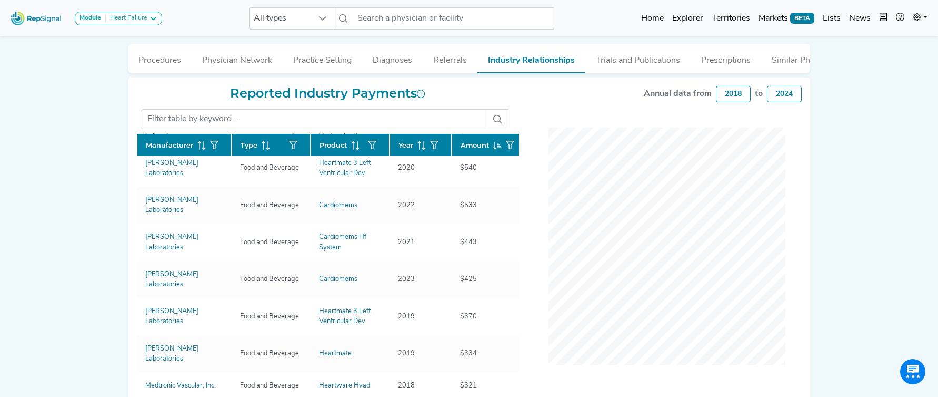
drag, startPoint x: 116, startPoint y: 210, endPoint x: 110, endPoint y: 226, distance: 18.0
click at [121, 228] on div "Module Heart Failure Heart Failure Nephrology All types No results found Home E…" at bounding box center [469, 114] width 938 height 737
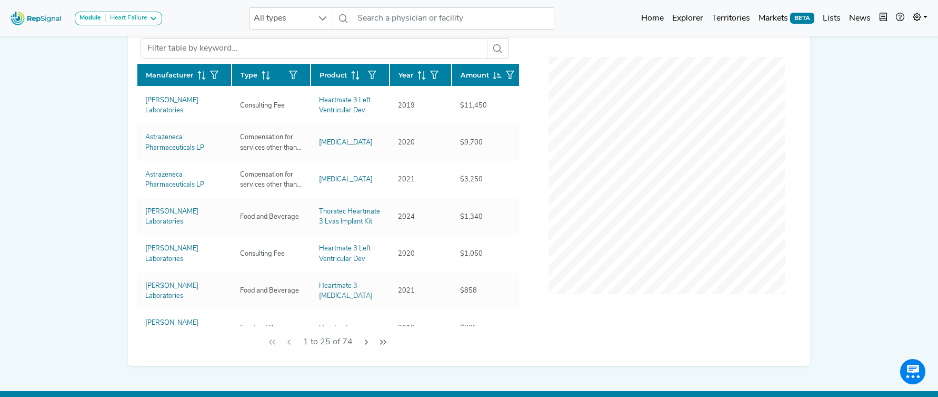
scroll to position [333, 0]
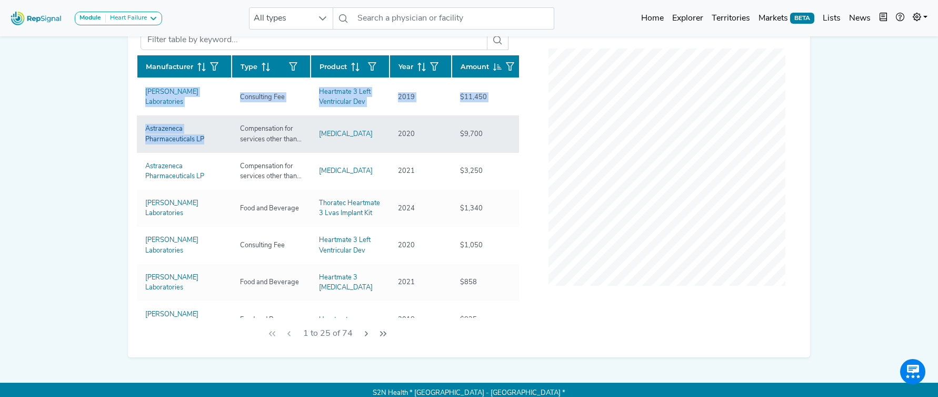
drag, startPoint x: 133, startPoint y: 98, endPoint x: 177, endPoint y: 140, distance: 61.1
click at [177, 140] on div "Reported Industry Payments Manufacturer Type Product Year Amount Abbott Laborat…" at bounding box center [327, 178] width 395 height 342
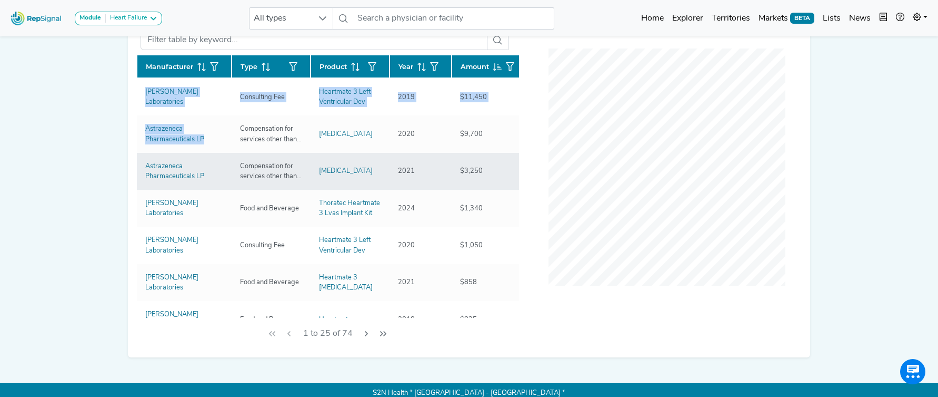
copy div "Manufacturer Type Product Year Amount Abbott Laboratories Consulting Fee Heartm…"
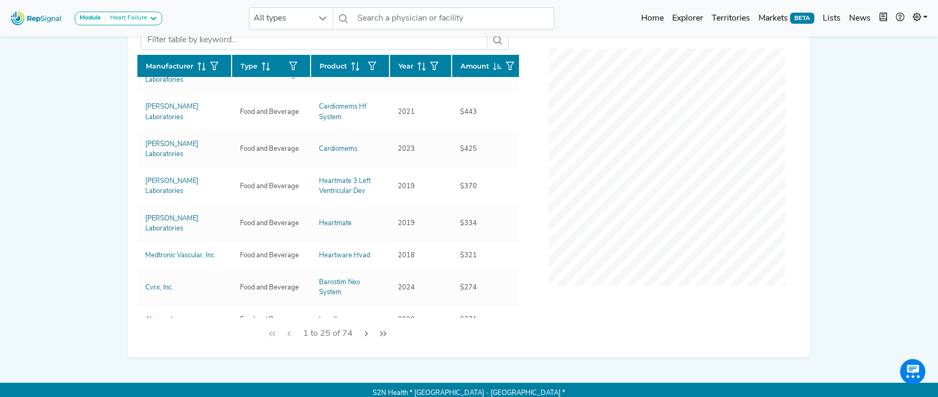
scroll to position [433, 0]
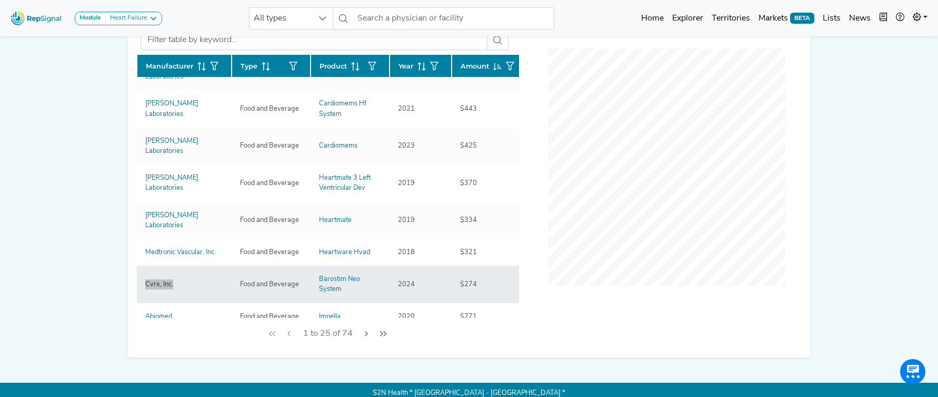
copy div "Cvrx, Inc."
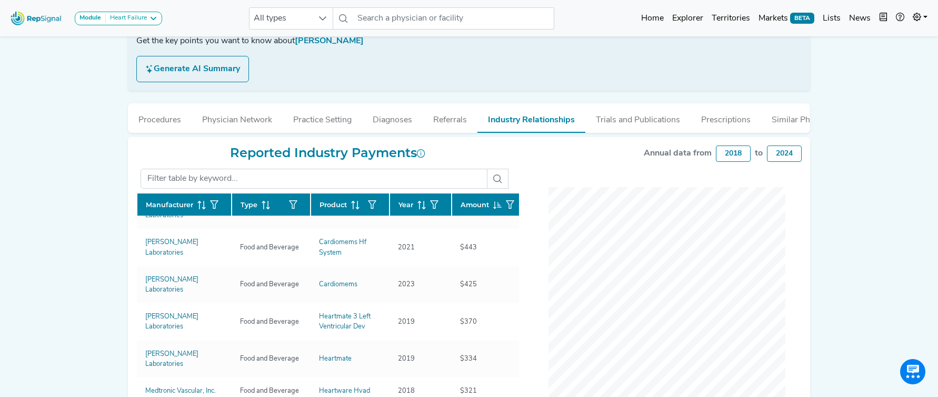
scroll to position [47, 0]
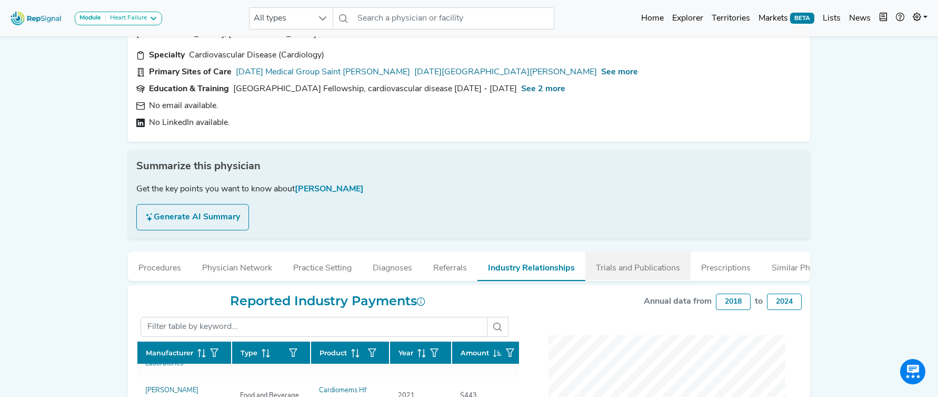
click at [640, 274] on button "Trials and Publications" at bounding box center [638, 265] width 105 height 28
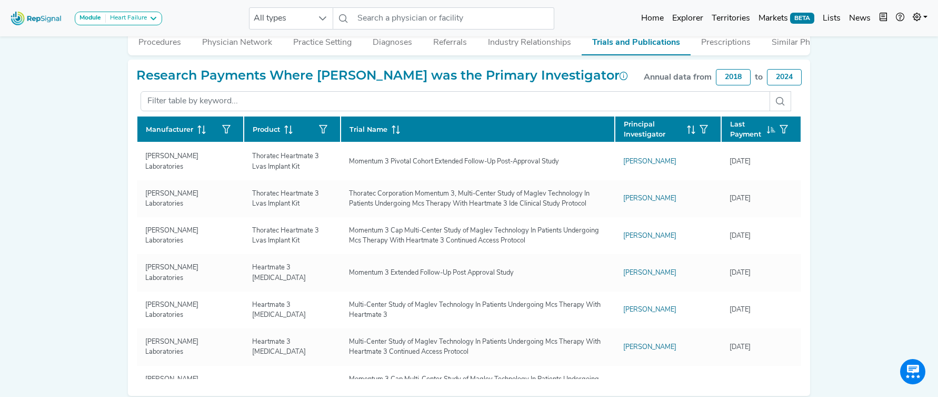
scroll to position [272, 0]
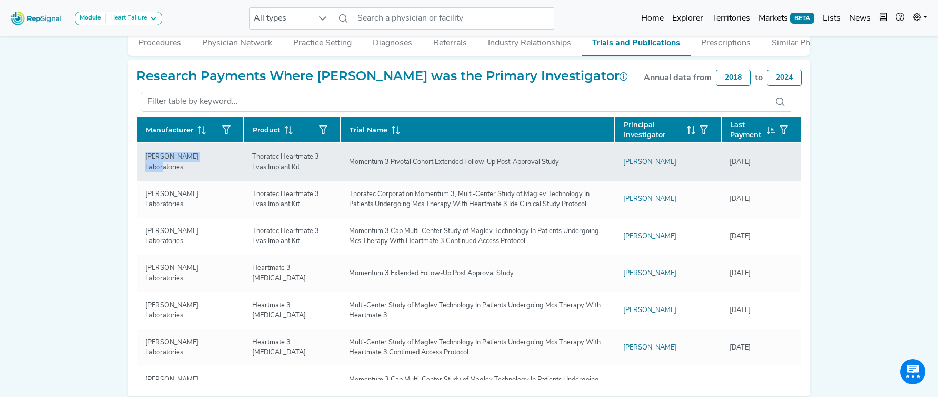
drag, startPoint x: 135, startPoint y: 162, endPoint x: 214, endPoint y: 165, distance: 79.1
click at [214, 165] on div "Research Payments Where DON CHOMSKY was the Primary Investigator Annual data fr…" at bounding box center [469, 228] width 683 height 337
copy div "Manufacturer Product Trial Name Principal Investigator Last Payment Abbott Labo…"
drag, startPoint x: 253, startPoint y: 159, endPoint x: 309, endPoint y: 173, distance: 58.2
click at [309, 173] on td "Thoratec Heartmate 3 Lvas Implant Kit" at bounding box center [292, 161] width 97 height 37
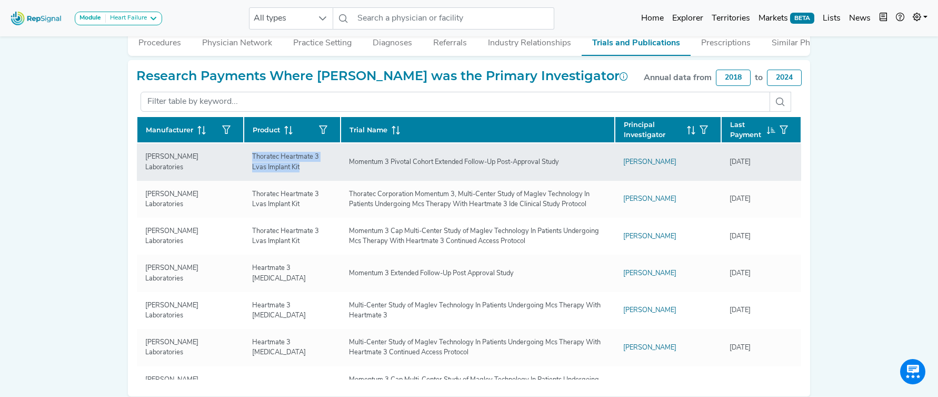
copy div "Thoratec Heartmate 3 Lvas Implant Kit"
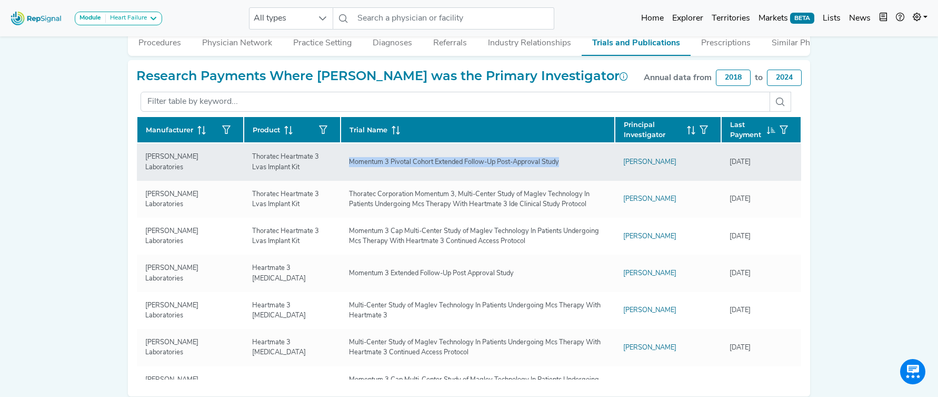
drag, startPoint x: 395, startPoint y: 161, endPoint x: 565, endPoint y: 162, distance: 169.0
click at [563, 162] on div "Momentum 3 Pivotal Cohort Extended Follow-Up Post-Approval Study" at bounding box center [454, 162] width 223 height 10
copy div "Momentum 3 Pivotal Cohort Extended Follow-Up Post-Approval Study"
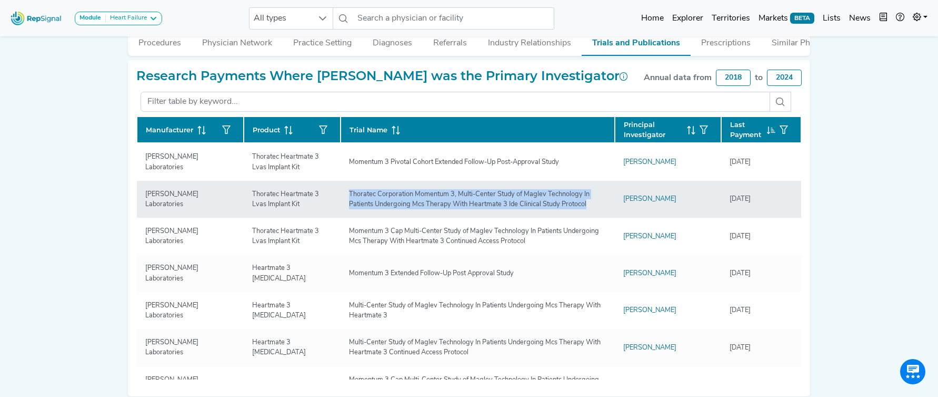
drag, startPoint x: 348, startPoint y: 195, endPoint x: 579, endPoint y: 205, distance: 232.0
click at [579, 205] on div "Thoratec Corporation Momentum 3, Multi-Center Study of Maglev Technology In Pat…" at bounding box center [478, 199] width 270 height 20
copy div "Thoratec Corporation Momentum 3, Multi-Center Study of Maglev Technology In Pat…"
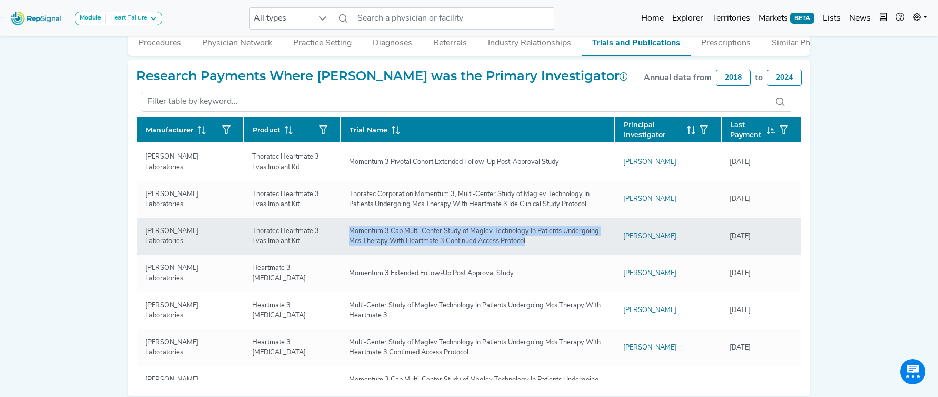
drag, startPoint x: 350, startPoint y: 234, endPoint x: 549, endPoint y: 246, distance: 199.4
click at [549, 246] on div "Momentum 3 Cap Multi-Center Study of Maglev Technology In Patients Undergoing M…" at bounding box center [478, 236] width 270 height 20
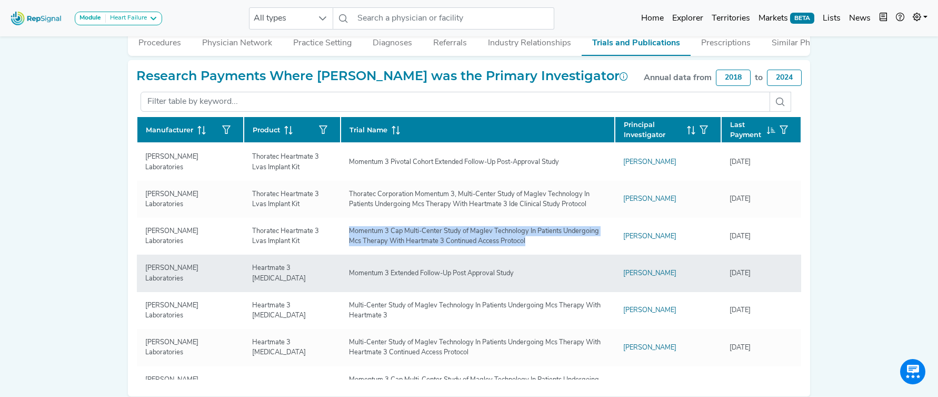
copy div "Momentum 3 Cap Multi-Center Study of Maglev Technology In Patients Undergoing M…"
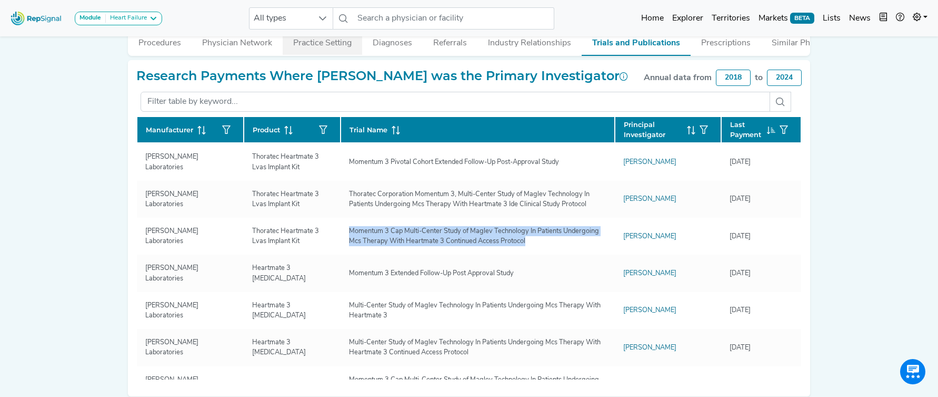
click at [296, 47] on button "Practice Setting" at bounding box center [323, 40] width 80 height 28
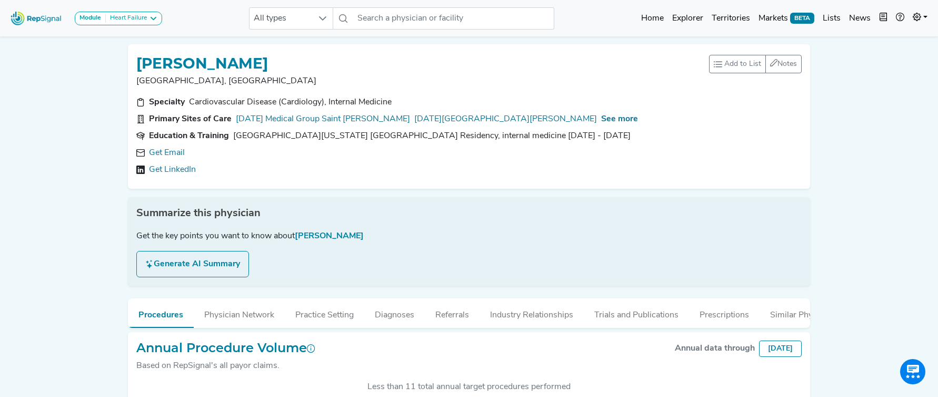
scroll to position [273, 0]
click at [178, 152] on link "Get Email" at bounding box center [167, 152] width 36 height 13
click at [601, 120] on span "See more" at bounding box center [619, 119] width 37 height 8
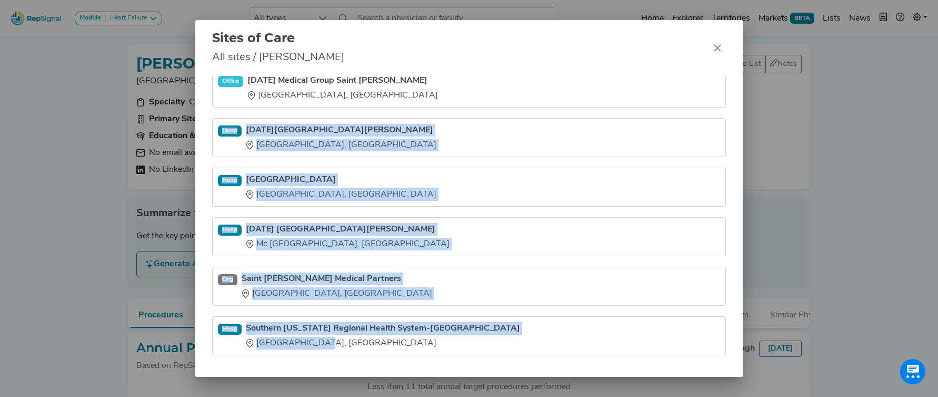
scroll to position [13, 0]
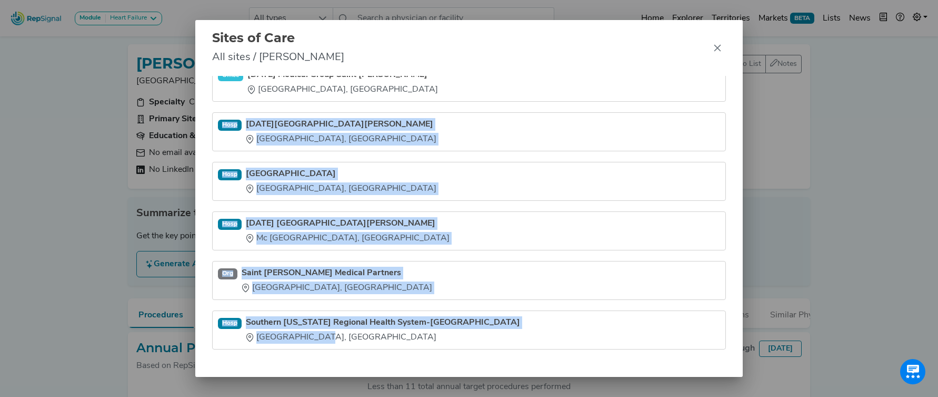
drag, startPoint x: 286, startPoint y: 203, endPoint x: 347, endPoint y: 370, distance: 177.9
type textarea "[GEOGRAPHIC_DATA][DATE][PERSON_NAME] [GEOGRAPHIC_DATA], [GEOGRAPHIC_DATA] [GEOG…"
click at [346, 371] on div "Office [DATE] Medical Group [GEOGRAPHIC_DATA][PERSON_NAME], [GEOGRAPHIC_DATA] […" at bounding box center [469, 226] width 548 height 301
copy ul "[GEOGRAPHIC_DATA][DATE][PERSON_NAME] [GEOGRAPHIC_DATA], [GEOGRAPHIC_DATA] [GEOG…"
drag, startPoint x: 714, startPoint y: 47, endPoint x: 606, endPoint y: 2, distance: 117.6
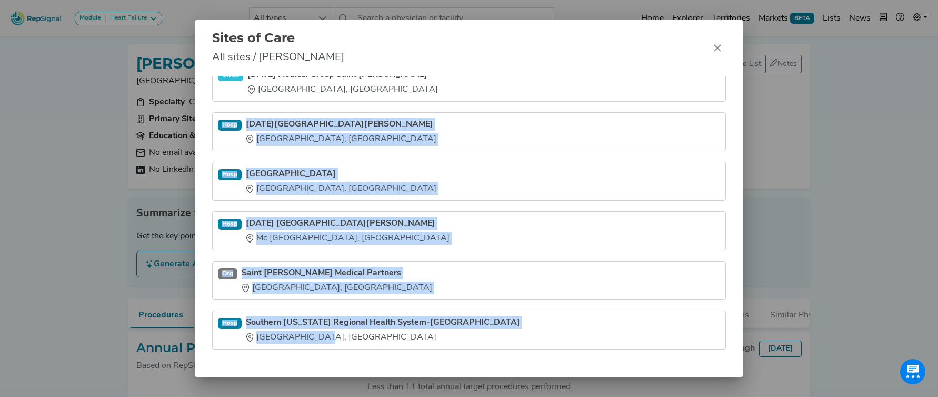
click at [714, 47] on icon "Close" at bounding box center [718, 48] width 8 height 8
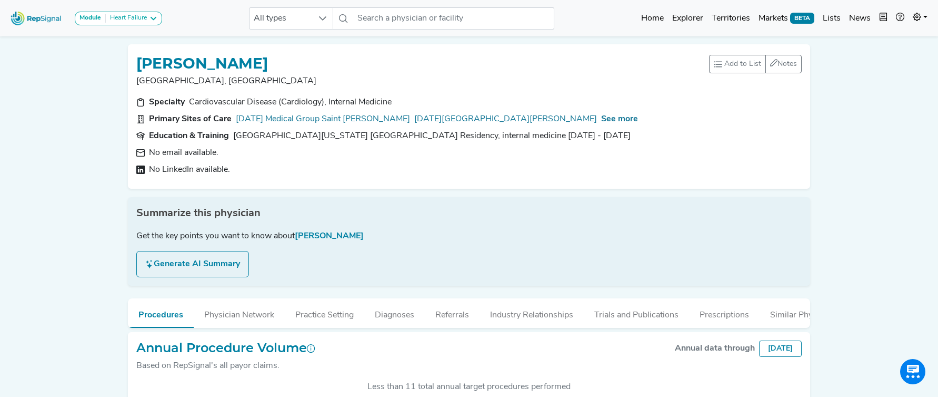
drag, startPoint x: 495, startPoint y: 126, endPoint x: 225, endPoint y: 131, distance: 269.7
click at [224, 131] on section "Education & Training [GEOGRAPHIC_DATA][US_STATE] [GEOGRAPHIC_DATA] Residency, i…" at bounding box center [469, 136] width 666 height 13
copy section "g [GEOGRAPHIC_DATA][US_STATE] Jacksonville Residency, internal medicine [DATE] …"
click at [522, 323] on button "Industry Relationships" at bounding box center [532, 312] width 104 height 28
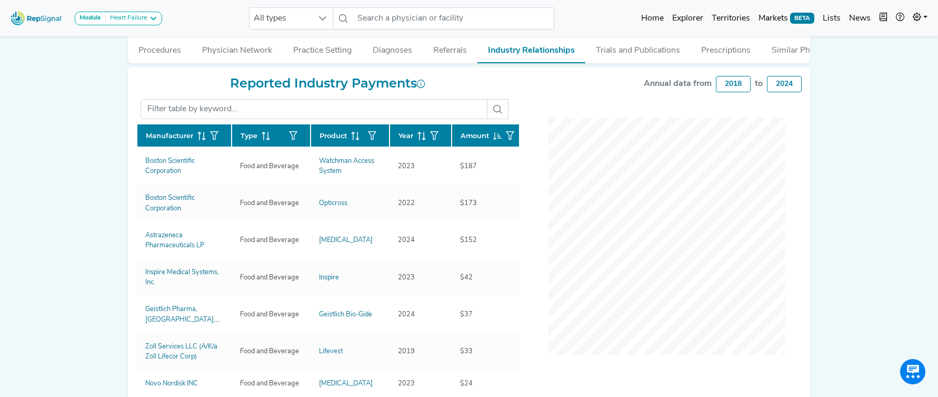
scroll to position [265, 0]
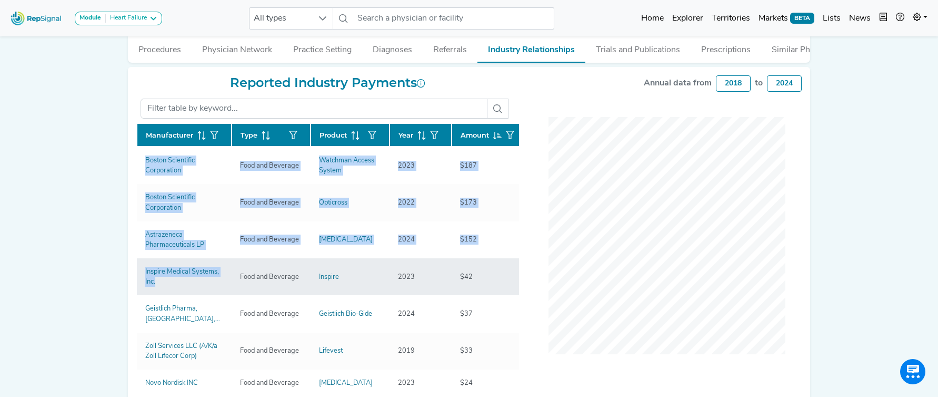
drag, startPoint x: 132, startPoint y: 163, endPoint x: 184, endPoint y: 288, distance: 134.6
click at [184, 287] on div "Reported Industry Payments Manufacturer Type Product Year Amount Boston Scienti…" at bounding box center [327, 235] width 395 height 320
copy div "Manufacturer Type Product Year Amount Boston Scientific Corporation Food and Be…"
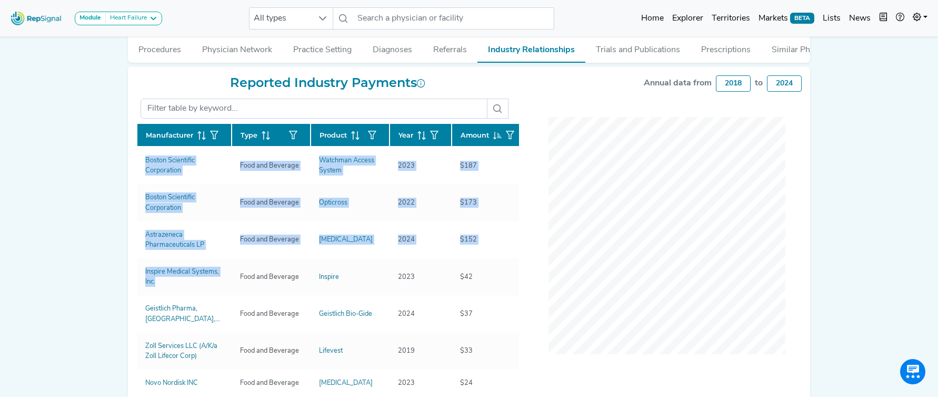
click at [646, 49] on button "Trials and Publications" at bounding box center [638, 47] width 105 height 28
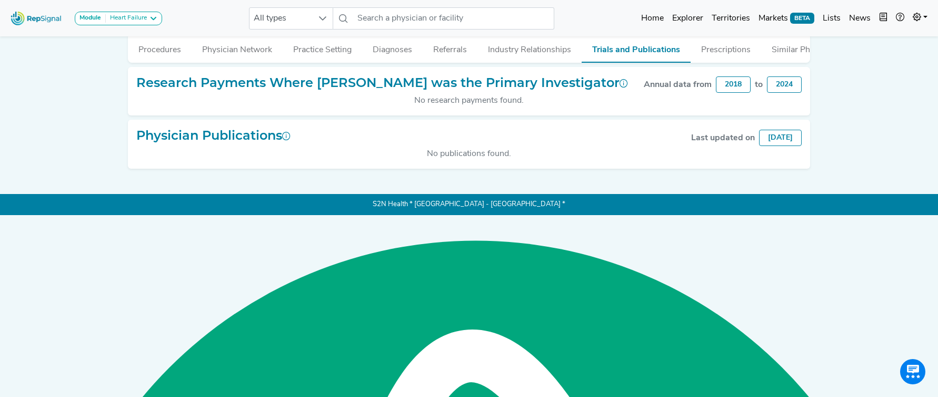
scroll to position [83, 0]
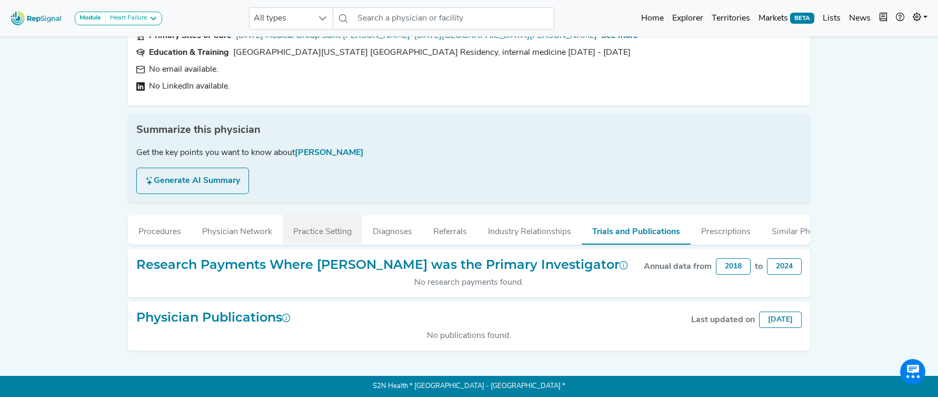
click at [328, 235] on button "Practice Setting" at bounding box center [323, 229] width 80 height 28
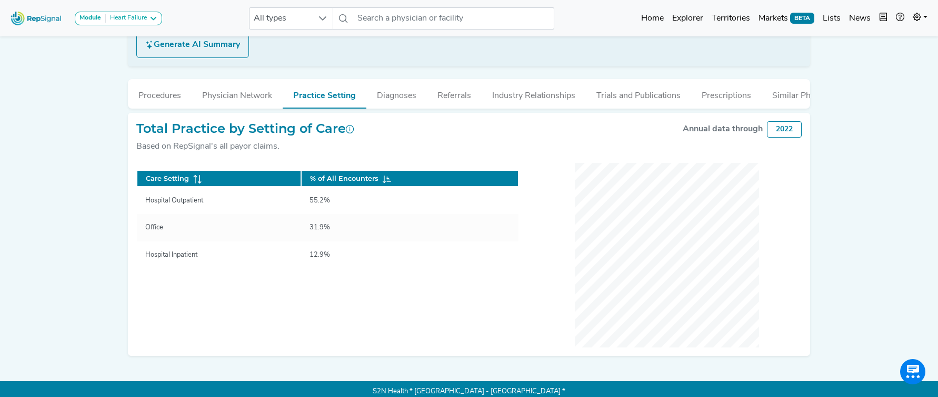
scroll to position [224, 0]
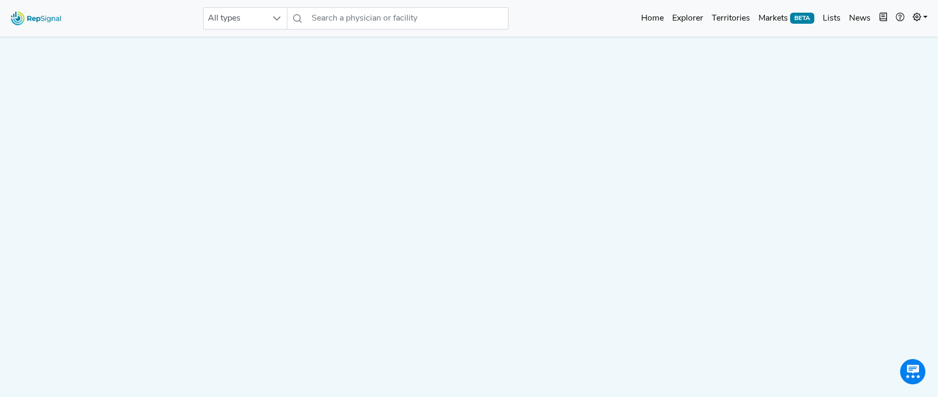
scroll to position [273, 0]
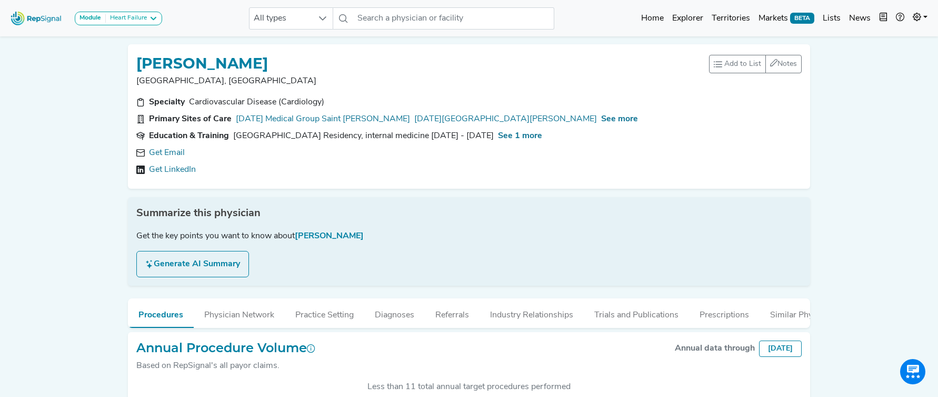
drag, startPoint x: 169, startPoint y: 157, endPoint x: 187, endPoint y: 100, distance: 61.0
click at [169, 156] on link "Get Email" at bounding box center [167, 152] width 36 height 13
drag, startPoint x: 255, startPoint y: 154, endPoint x: 257, endPoint y: 147, distance: 6.5
click at [295, 153] on icon at bounding box center [299, 153] width 8 height 8
click at [601, 115] on span "See more" at bounding box center [619, 119] width 37 height 8
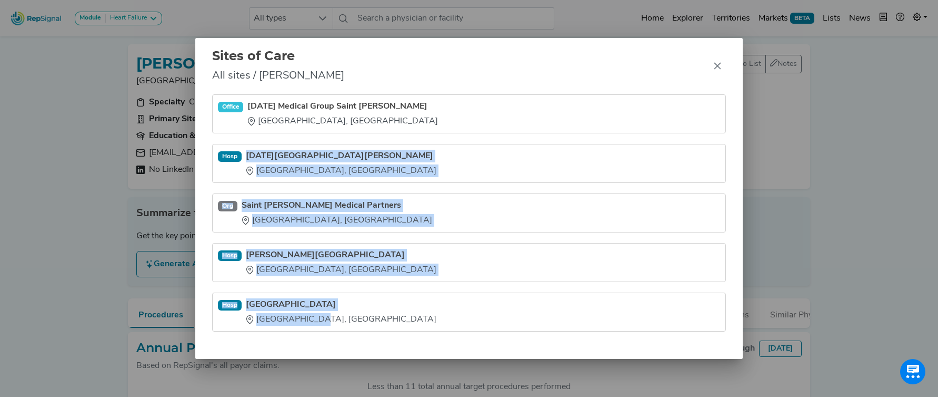
drag, startPoint x: 246, startPoint y: 147, endPoint x: 323, endPoint y: 327, distance: 195.3
type textarea "[DATE][GEOGRAPHIC_DATA][PERSON_NAME] [GEOGRAPHIC_DATA], [GEOGRAPHIC_DATA] Org S…"
click at [323, 327] on ul "Office Ascension Medical Group Saint Thomas Nashville, TN Hosp Ascension Saint …" at bounding box center [469, 212] width 514 height 237
copy ul "Ascension Saint Thomas Hospital Nashville, TN Org Saint Thomas Medical Partners…"
drag, startPoint x: 716, startPoint y: 66, endPoint x: 703, endPoint y: 64, distance: 12.7
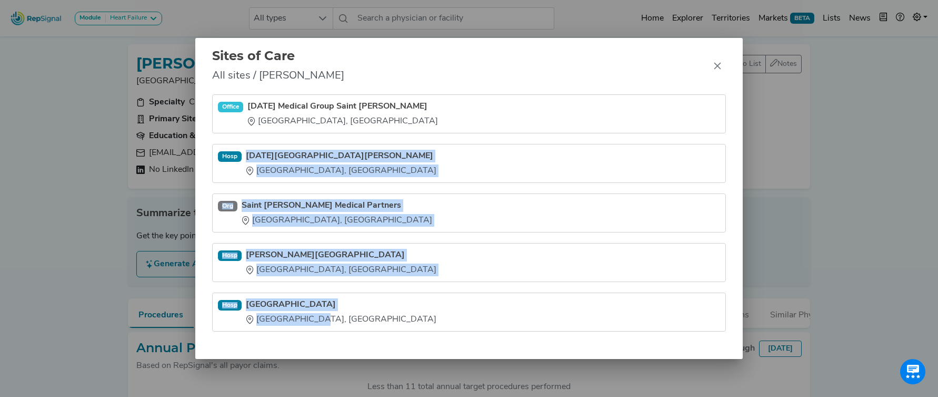
click at [714, 66] on icon "Close" at bounding box center [718, 66] width 8 height 8
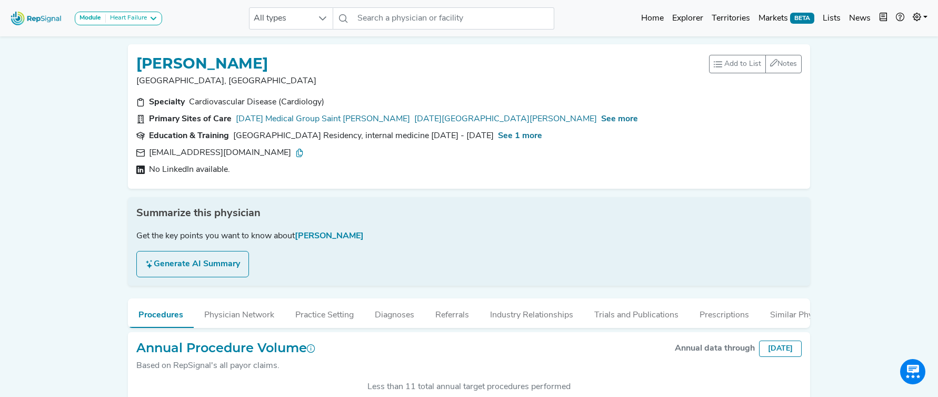
click at [561, 142] on div "Specialty Cardiovascular Disease (Cardiology) Primary Sites of Care Ascension M…" at bounding box center [469, 138] width 678 height 84
click at [542, 136] on span "See 1 more" at bounding box center [520, 136] width 44 height 8
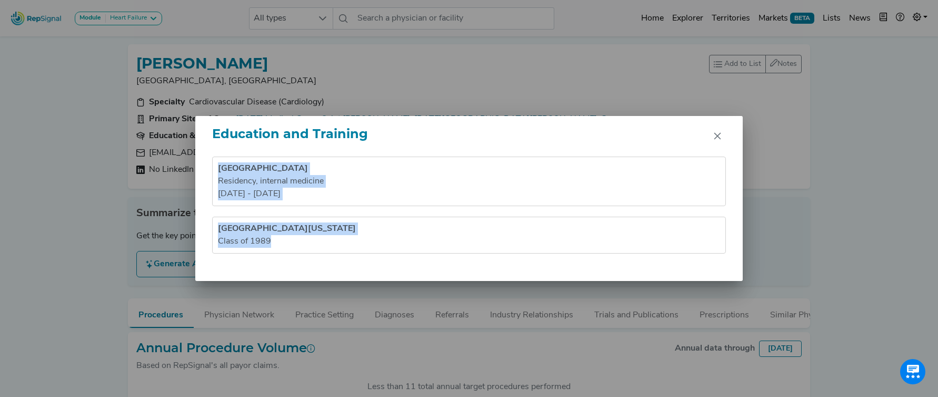
drag, startPoint x: 218, startPoint y: 164, endPoint x: 282, endPoint y: 240, distance: 99.4
click at [282, 240] on ul "Vanderbilt University Medical Center Residency , internal medicine 1989 - 1992 …" at bounding box center [469, 204] width 514 height 97
copy ul "Vanderbilt University Medical Center Residency , internal medicine 1989 - 1992 …"
click at [713, 138] on button "Close" at bounding box center [717, 135] width 17 height 17
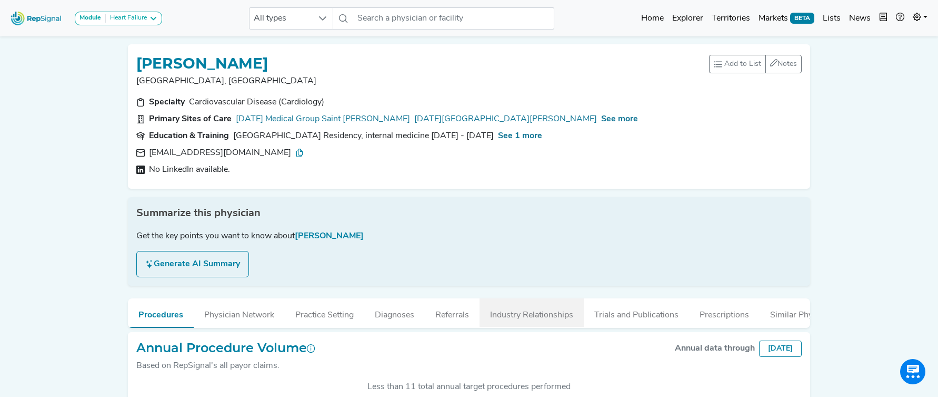
click at [519, 311] on button "Industry Relationships" at bounding box center [532, 312] width 104 height 28
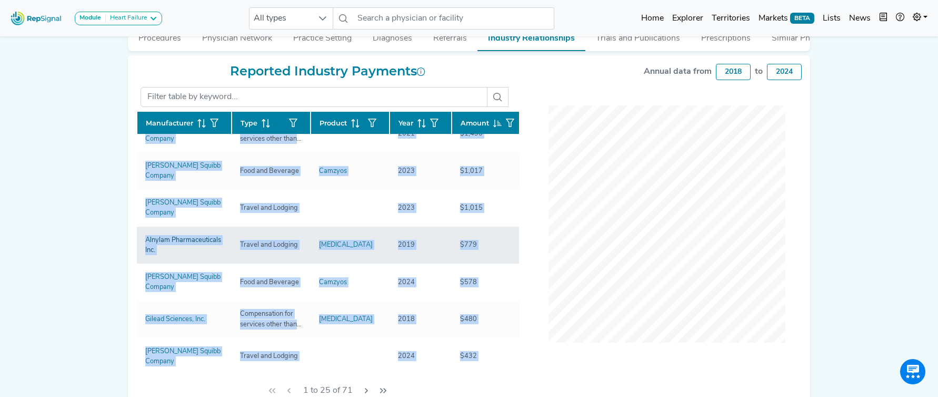
scroll to position [285, 0]
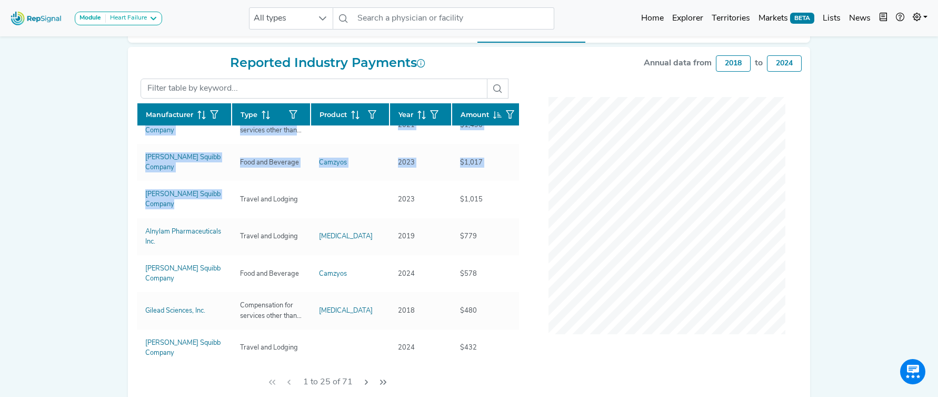
drag, startPoint x: 134, startPoint y: 154, endPoint x: 83, endPoint y: 196, distance: 66.2
click at [204, 206] on div "Reported Industry Payments Manufacturer Type Product Year Amount Bristol-Myers …" at bounding box center [327, 226] width 395 height 342
drag, startPoint x: 75, startPoint y: 194, endPoint x: 115, endPoint y: 197, distance: 40.1
click at [75, 194] on div "Module Heart Failure Heart Failure Nephrology All types No results found Home E…" at bounding box center [469, 83] width 938 height 737
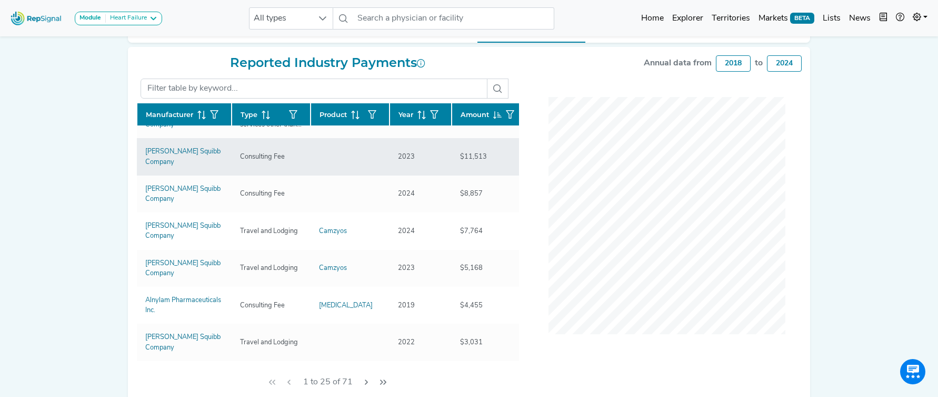
scroll to position [181, 0]
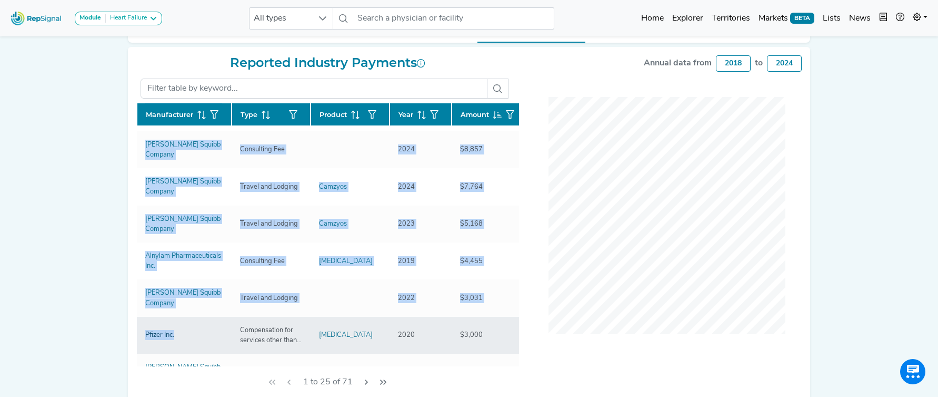
drag, startPoint x: 126, startPoint y: 218, endPoint x: 187, endPoint y: 333, distance: 130.3
click at [187, 333] on div "MARK ZENKER Nashville, TN Add to List Recent Lists: Mayo Jacksonville Top 100 N…" at bounding box center [469, 78] width 695 height 655
copy div "Manufacturer Type Product Year Amount Bristol-Myers Squibb Company Compensation…"
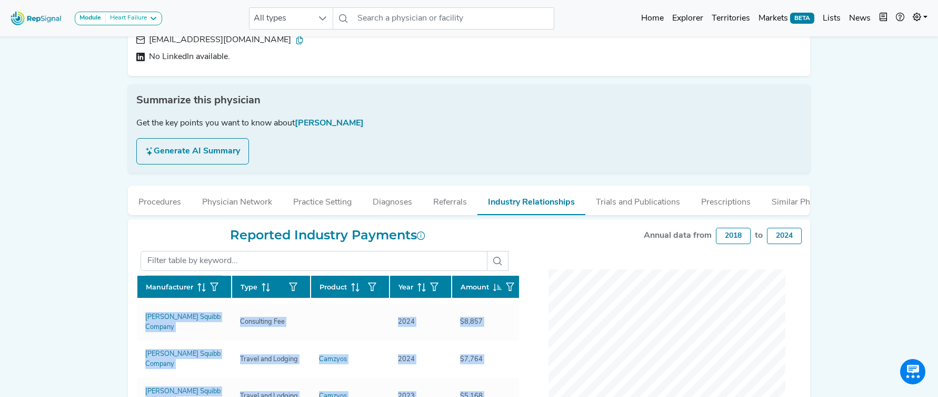
scroll to position [65, 0]
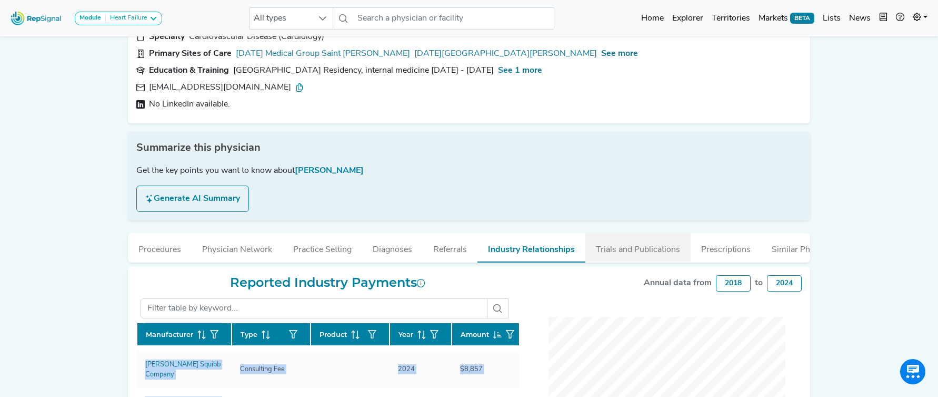
drag, startPoint x: 644, startPoint y: 250, endPoint x: 604, endPoint y: 245, distance: 39.8
click at [644, 250] on button "Trials and Publications" at bounding box center [638, 247] width 105 height 28
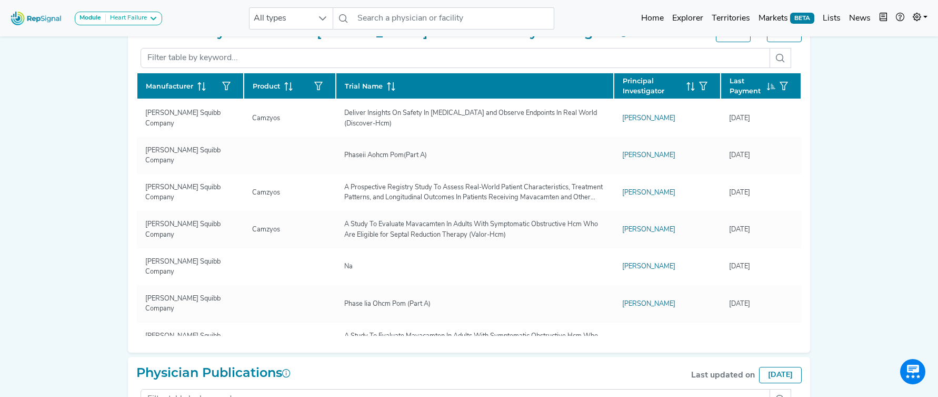
scroll to position [315, 0]
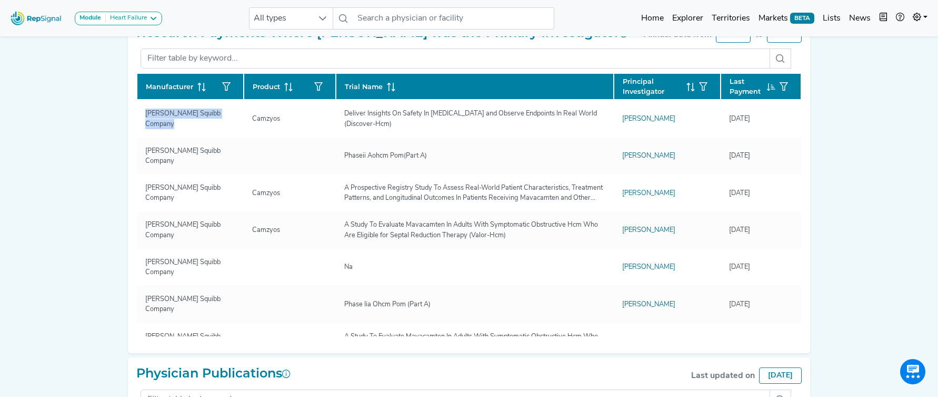
drag, startPoint x: 187, startPoint y: 127, endPoint x: 135, endPoint y: 118, distance: 52.4
click at [135, 118] on div "Research Payments Where MARK ZENKER was the Primary Investigator Annual data fr…" at bounding box center [469, 185] width 683 height 337
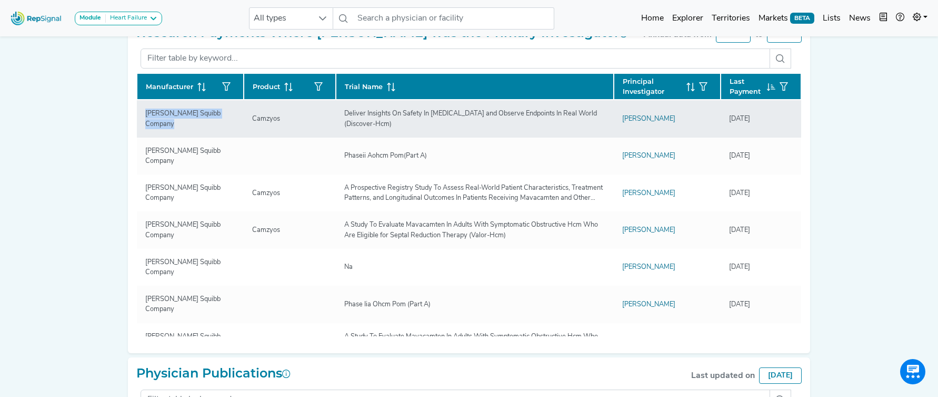
copy div "Manufacturer Product Trial Name Principal Investigator Last Payment Bristol-Mye…"
drag, startPoint x: 289, startPoint y: 121, endPoint x: 242, endPoint y: 120, distance: 46.3
click at [244, 120] on td "Camzyos" at bounding box center [290, 118] width 92 height 37
copy div "Camzyos"
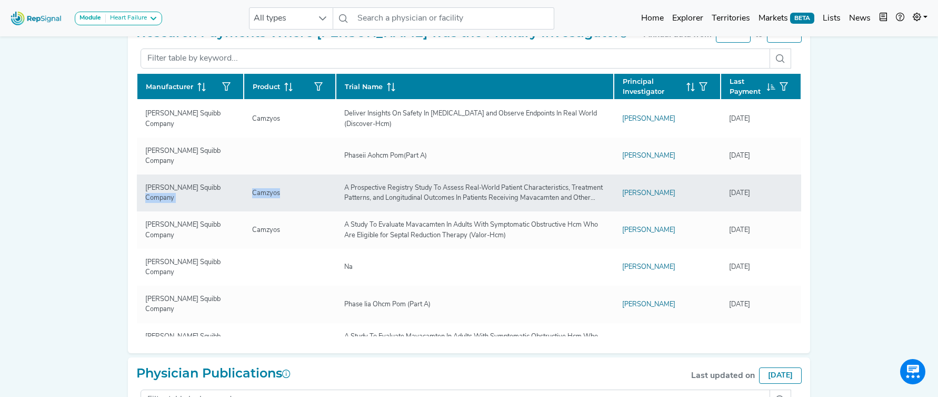
drag, startPoint x: 285, startPoint y: 195, endPoint x: 234, endPoint y: 192, distance: 50.7
click at [272, 194] on div "Camzyos" at bounding box center [266, 193] width 41 height 10
drag, startPoint x: 250, startPoint y: 196, endPoint x: 241, endPoint y: 196, distance: 9.0
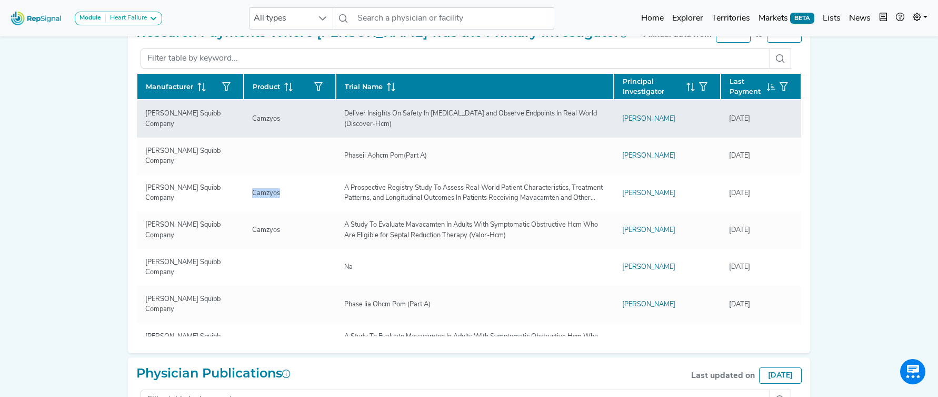
drag, startPoint x: 401, startPoint y: 116, endPoint x: 433, endPoint y: 122, distance: 33.2
click at [433, 122] on div "Deliver Insights On Safety In Hypertrophic Cardiomyopathy and Observe Endpoints…" at bounding box center [475, 118] width 274 height 20
copy div "Deliver Insights On Safety In Hypertrophic Cardiomyopathy and Observe Endpoints…"
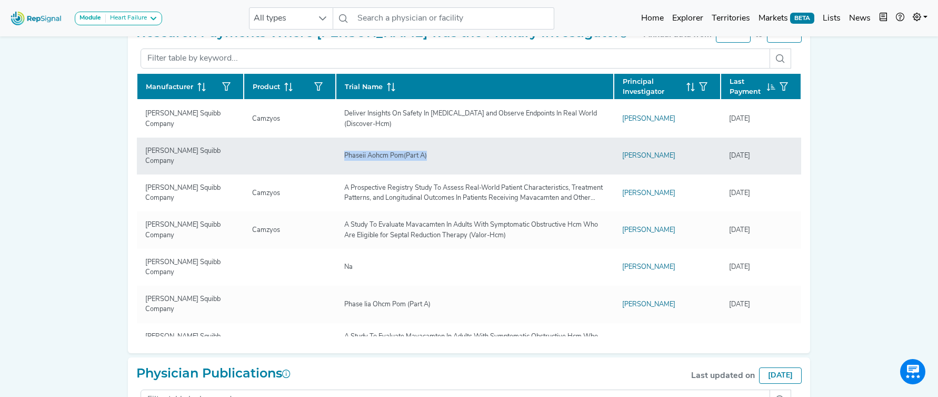
drag, startPoint x: 404, startPoint y: 156, endPoint x: 442, endPoint y: 156, distance: 37.9
click at [442, 156] on div "Phaseii Aohcm Pom(Part A)" at bounding box center [474, 156] width 261 height 10
copy div "Phaseii Aohcm Pom(Part A)"
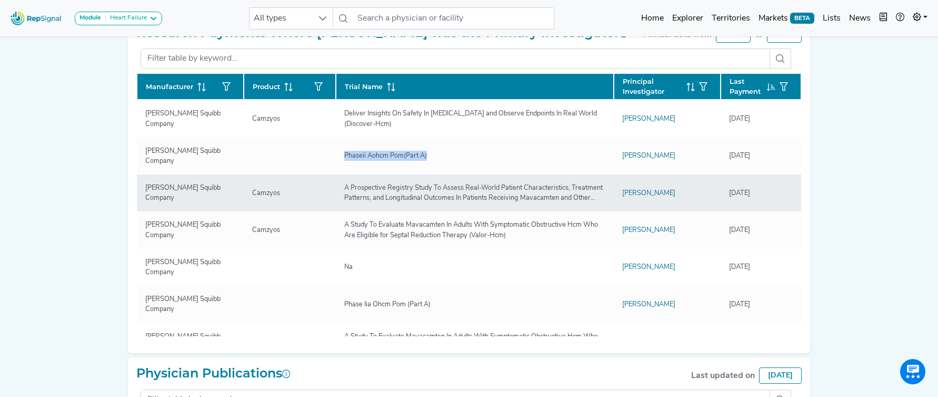
drag, startPoint x: 344, startPoint y: 191, endPoint x: 602, endPoint y: 207, distance: 258.6
click at [602, 207] on td "A Prospective Registry Study To Assess Real-World Patient Characteristics, Trea…" at bounding box center [475, 192] width 278 height 37
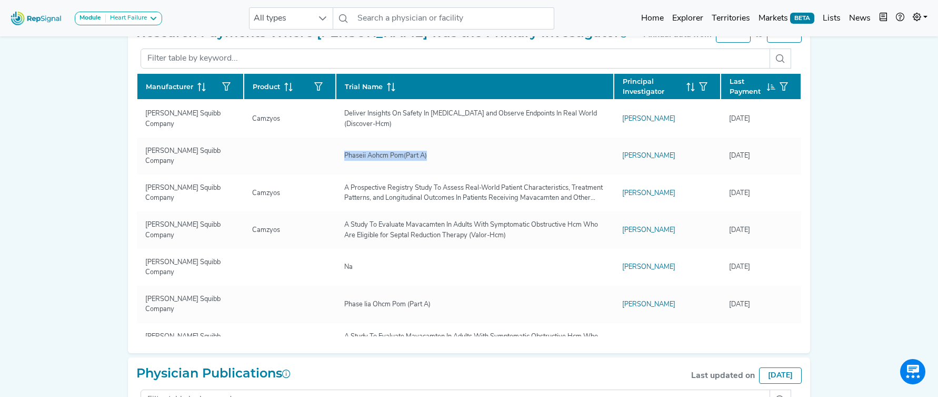
copy div "A Prospective Registry Study To Assess Real-World Patient Characteristics, Trea…"
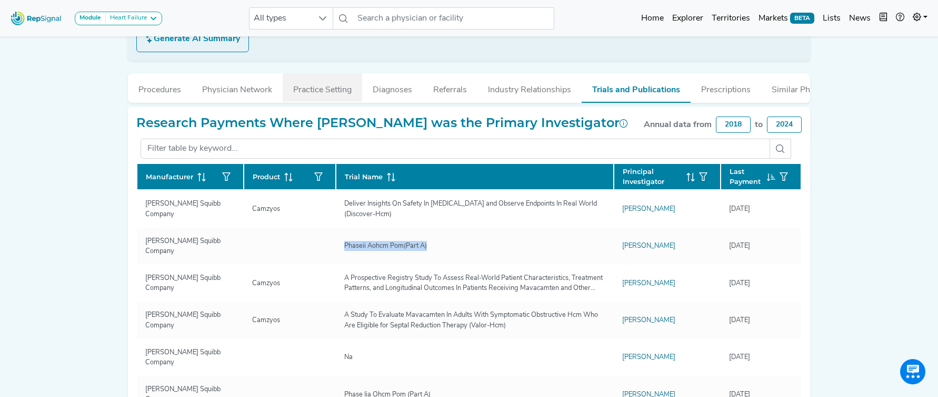
click at [320, 95] on button "Practice Setting" at bounding box center [323, 87] width 80 height 28
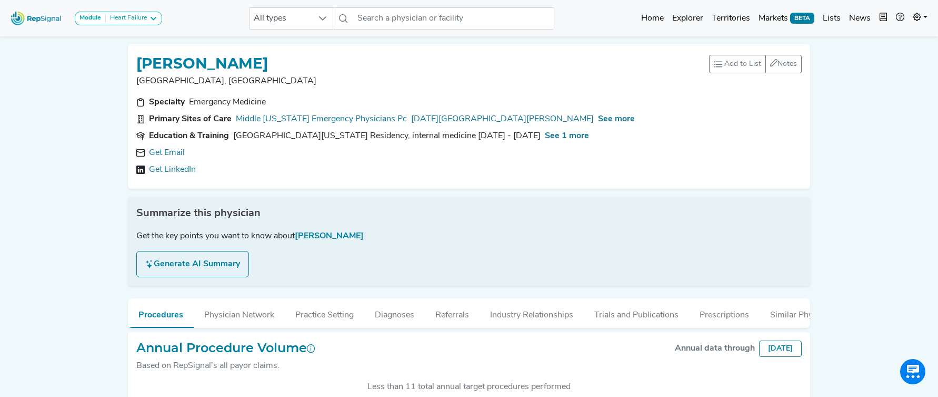
scroll to position [263, 0]
click at [180, 166] on link "Get LinkedIn" at bounding box center [172, 169] width 47 height 13
click at [598, 121] on span "See more" at bounding box center [616, 119] width 37 height 8
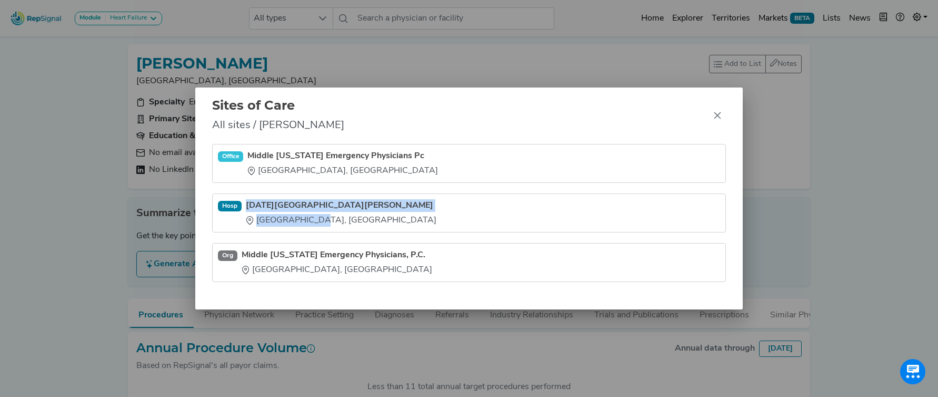
drag, startPoint x: 248, startPoint y: 197, endPoint x: 305, endPoint y: 221, distance: 62.1
type textarea "[DATE][GEOGRAPHIC_DATA][PERSON_NAME] [GEOGRAPHIC_DATA], [GEOGRAPHIC_DATA]"
click at [305, 243] on li "[GEOGRAPHIC_DATA][DATE][PERSON_NAME] [GEOGRAPHIC_DATA], [GEOGRAPHIC_DATA]" at bounding box center [469, 262] width 514 height 39
copy div "[DATE][GEOGRAPHIC_DATA][PERSON_NAME] [GEOGRAPHIC_DATA], [GEOGRAPHIC_DATA]"
drag, startPoint x: 716, startPoint y: 116, endPoint x: 582, endPoint y: 79, distance: 138.7
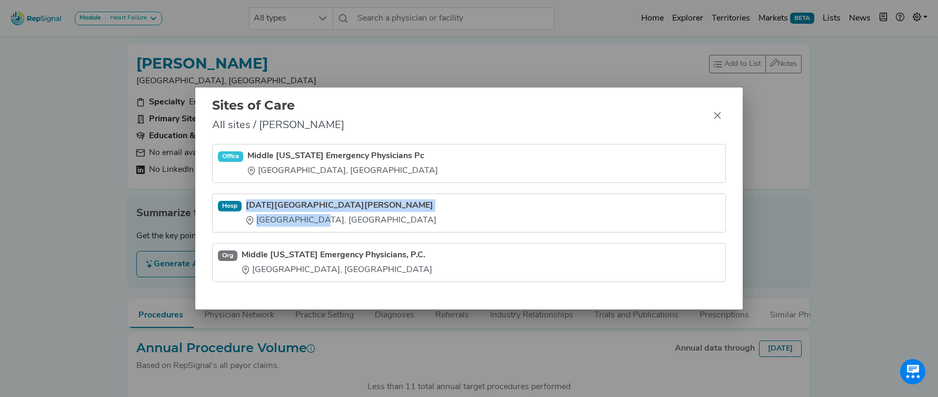
click at [716, 116] on icon "Close" at bounding box center [718, 115] width 8 height 8
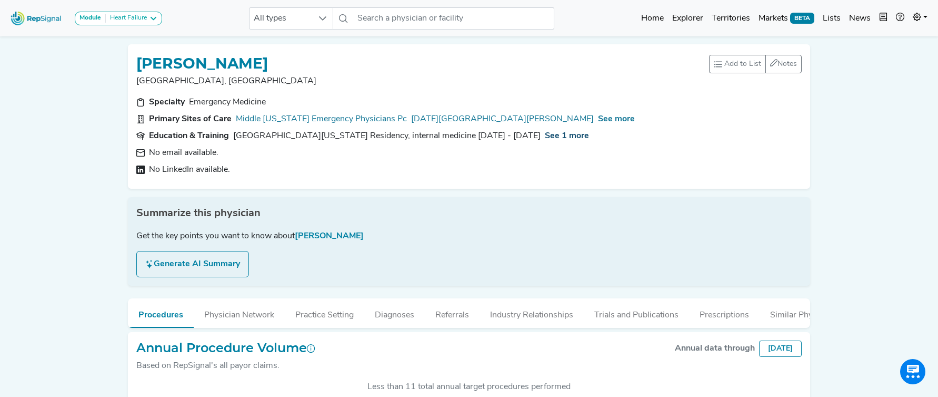
click at [580, 133] on span "See 1 more" at bounding box center [567, 136] width 44 height 8
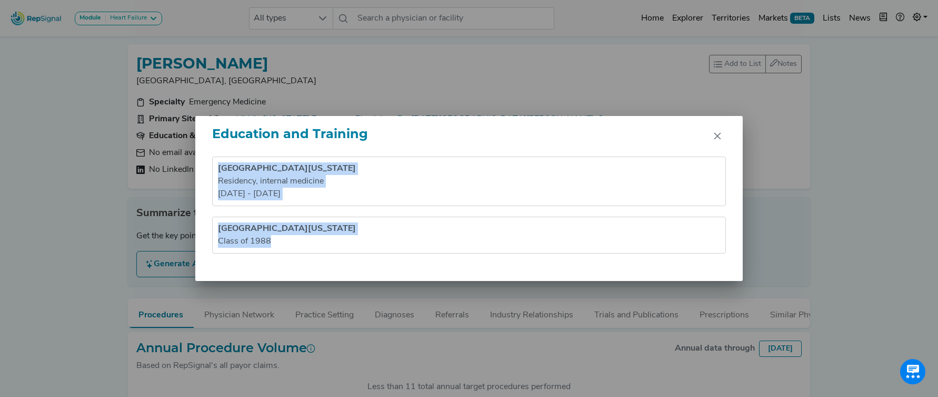
drag, startPoint x: 214, startPoint y: 163, endPoint x: 303, endPoint y: 246, distance: 121.8
click at [303, 246] on ul "[GEOGRAPHIC_DATA][US_STATE] Residency , internal medicine [DATE] - [DATE] [GEOG…" at bounding box center [469, 204] width 514 height 97
copy ul "[GEOGRAPHIC_DATA][US_STATE] Residency , internal medicine [DATE] - [DATE] [GEOG…"
drag, startPoint x: 721, startPoint y: 135, endPoint x: 536, endPoint y: 70, distance: 196.0
click at [720, 135] on icon "Close" at bounding box center [718, 136] width 8 height 8
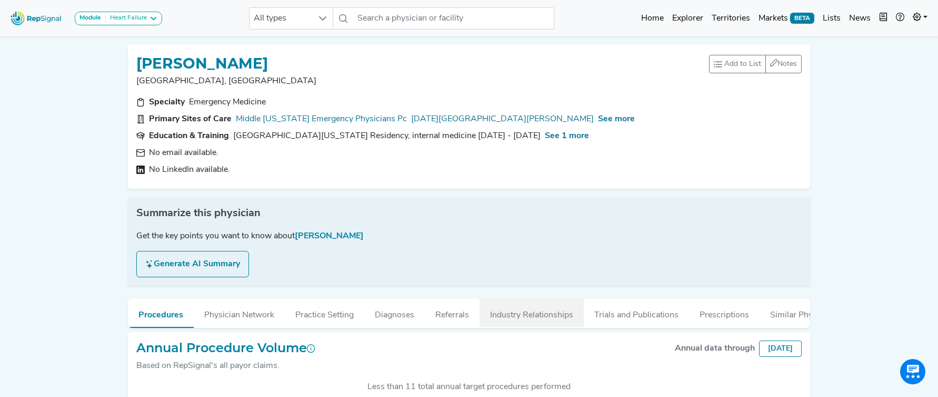
click at [547, 314] on button "Industry Relationships" at bounding box center [532, 312] width 104 height 28
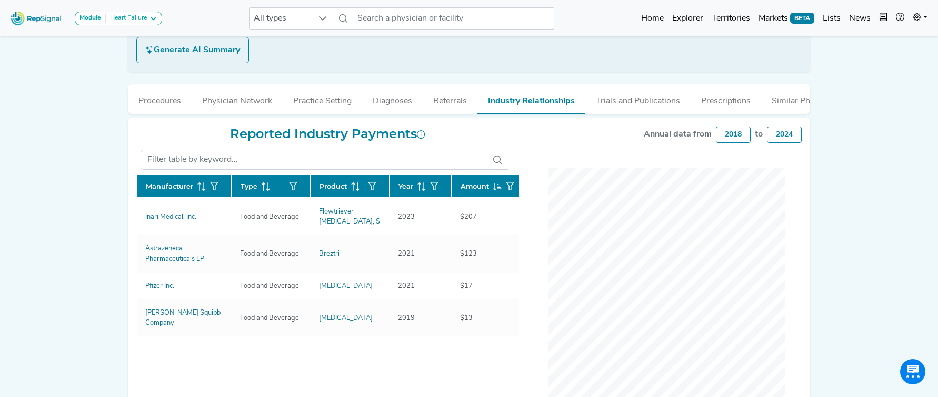
scroll to position [222, 0]
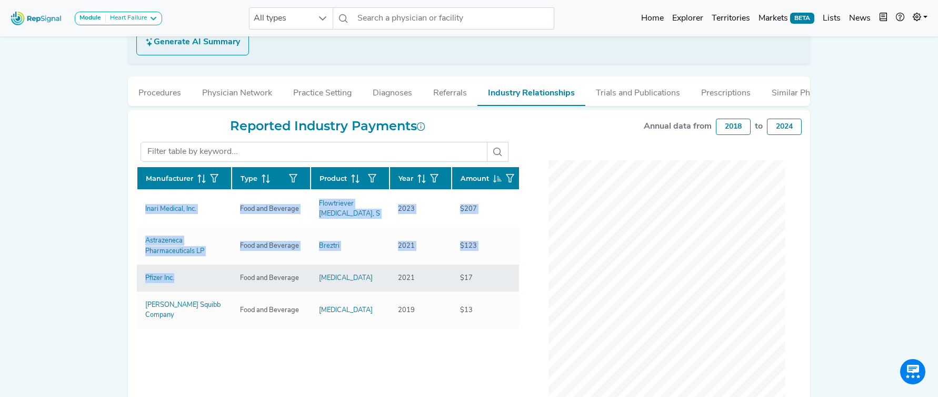
drag, startPoint x: 151, startPoint y: 221, endPoint x: 196, endPoint y: 283, distance: 77.2
click at [197, 283] on div "Reported Industry Payments Manufacturer Type Product Year Amount Inari Medical,…" at bounding box center [327, 257] width 395 height 279
copy div "Manufacturer Type Product Year Amount Inari Medical, Inc. Food and Beverage Flo…"
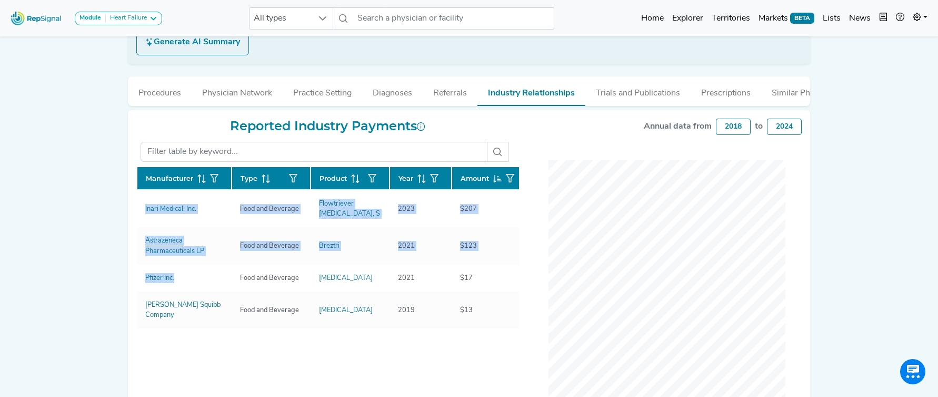
click at [650, 93] on button "Trials and Publications" at bounding box center [638, 90] width 105 height 28
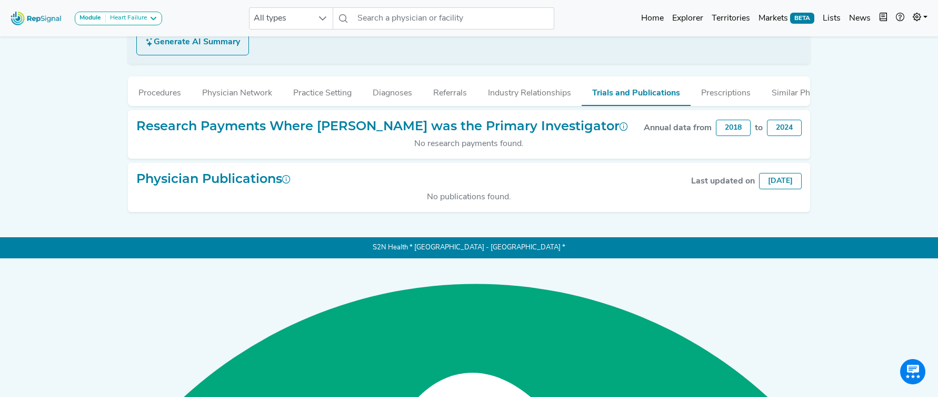
scroll to position [83, 0]
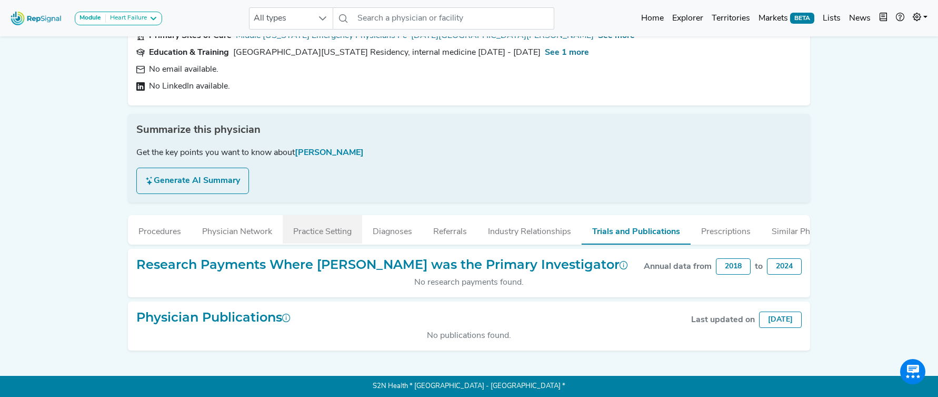
click at [317, 228] on button "Practice Setting" at bounding box center [323, 229] width 80 height 28
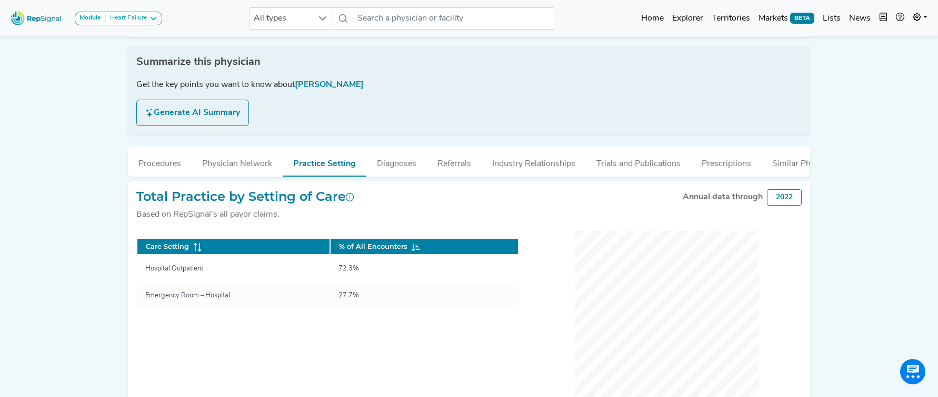
scroll to position [157, 0]
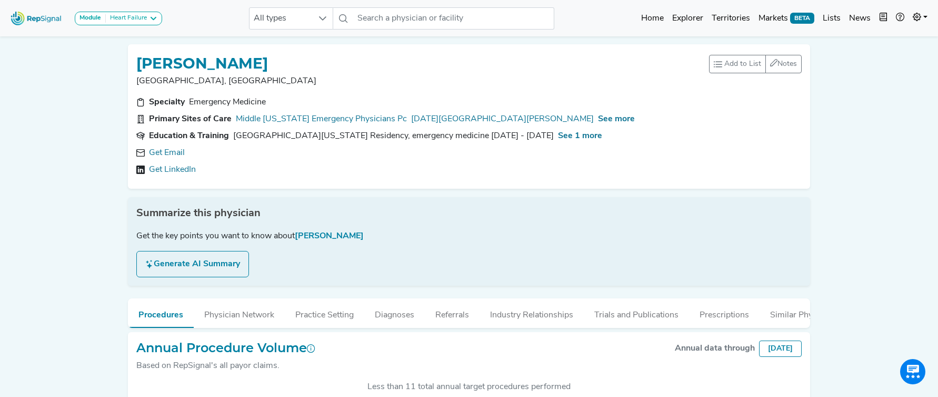
scroll to position [273, 0]
drag, startPoint x: 177, startPoint y: 156, endPoint x: 320, endPoint y: 161, distance: 142.3
click at [179, 156] on link "Get Email" at bounding box center [167, 152] width 36 height 13
click at [598, 119] on span "See more" at bounding box center [616, 119] width 37 height 8
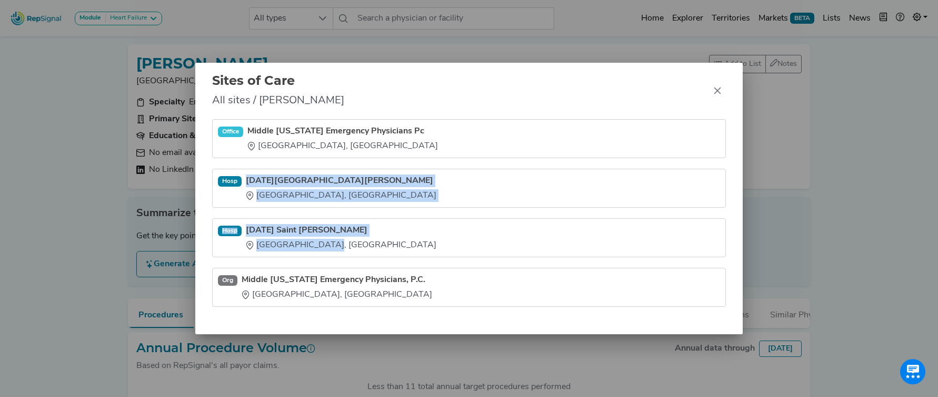
drag, startPoint x: 249, startPoint y: 174, endPoint x: 321, endPoint y: 249, distance: 103.2
type textarea "Ascension Saint Thomas Hospital Nashville, TN Hosp Ascension Saint Thomas Ruthe…"
click at [321, 249] on ul "Office Middle Tennessee Emergency Physicians Pc Nashville, TN Hosp Ascension Sa…" at bounding box center [469, 212] width 514 height 187
copy ul "Ascension Saint Thomas Hospital Nashville, TN Hosp Ascension Saint Thomas Ruthe…"
drag, startPoint x: 717, startPoint y: 91, endPoint x: 563, endPoint y: 5, distance: 176.6
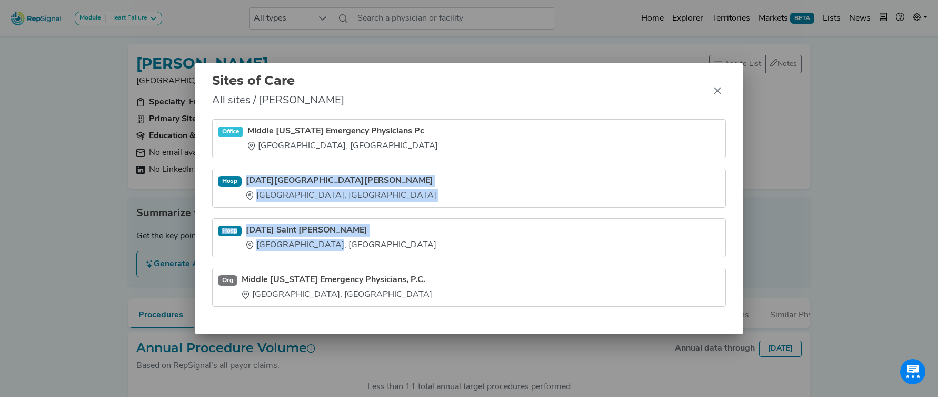
click at [717, 91] on icon "Close" at bounding box center [717, 90] width 7 height 7
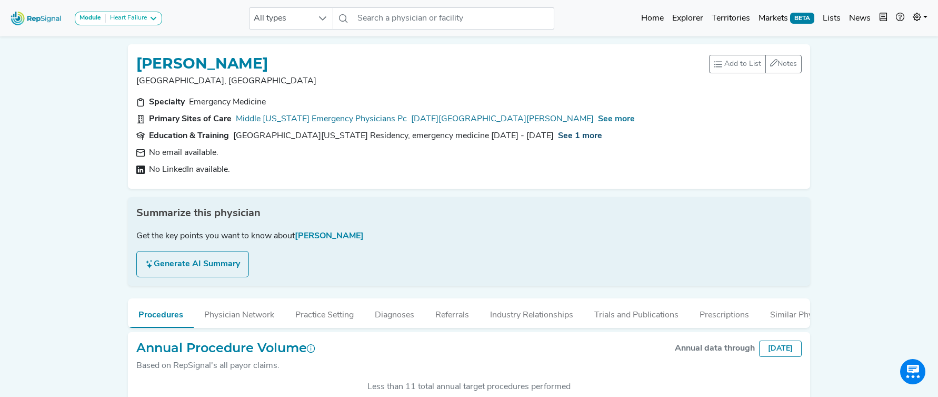
click at [571, 134] on span "See 1 more" at bounding box center [580, 136] width 44 height 8
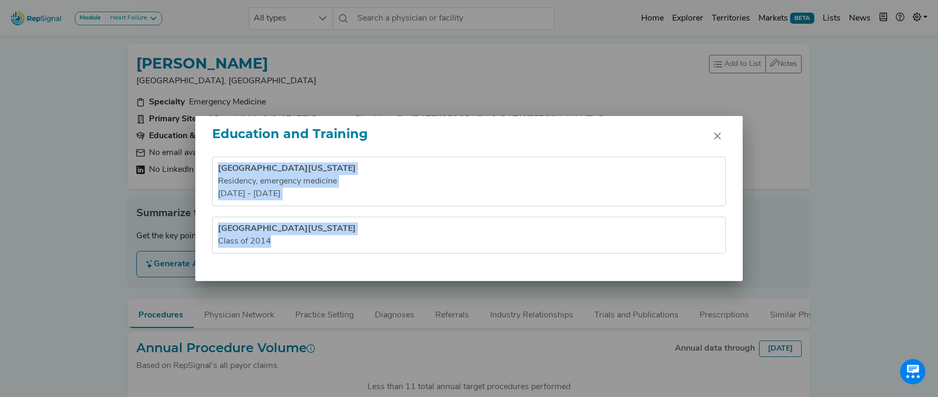
drag, startPoint x: 218, startPoint y: 154, endPoint x: 319, endPoint y: 258, distance: 144.1
click at [318, 258] on div "Education and Training University of Virginia Medical Center Residency , emerge…" at bounding box center [469, 198] width 548 height 165
copy div "University of Virginia Medical Center Residency , emergency medicine 2014 - 201…"
click at [714, 133] on icon "Close" at bounding box center [718, 136] width 8 height 8
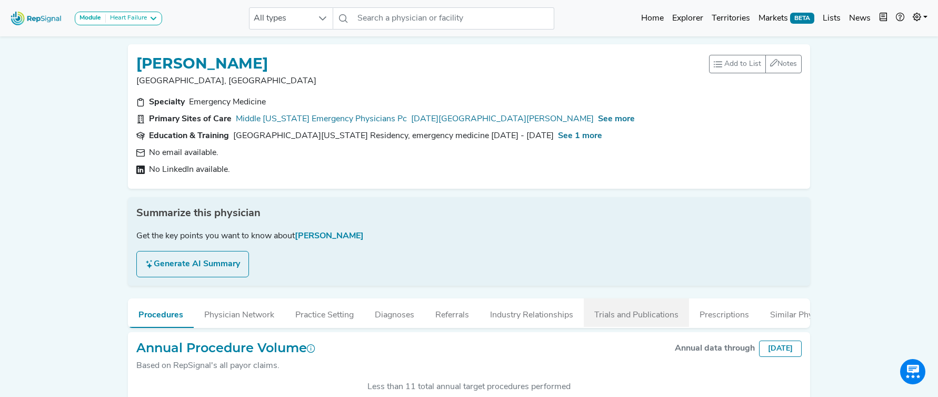
drag, startPoint x: 619, startPoint y: 314, endPoint x: 596, endPoint y: 299, distance: 27.8
click at [619, 314] on button "Trials and Publications" at bounding box center [636, 312] width 105 height 28
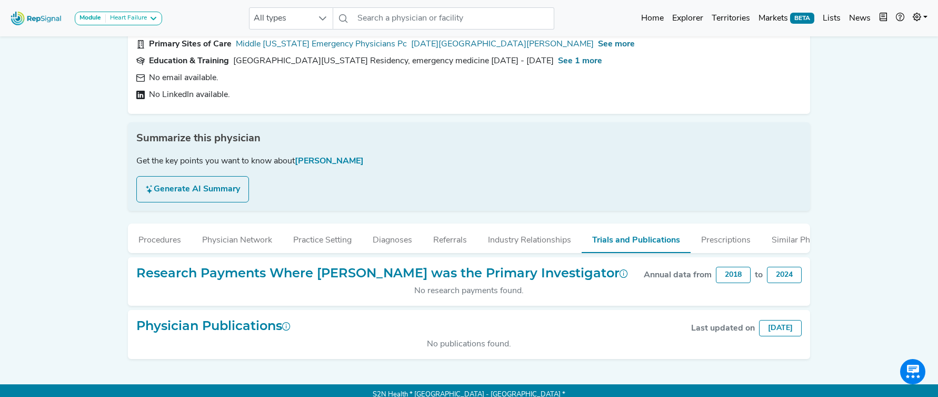
scroll to position [83, 0]
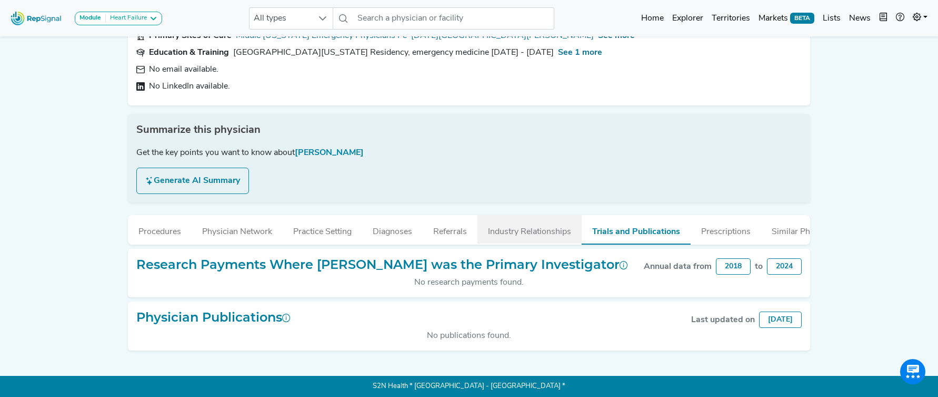
click at [527, 226] on button "Industry Relationships" at bounding box center [530, 229] width 104 height 28
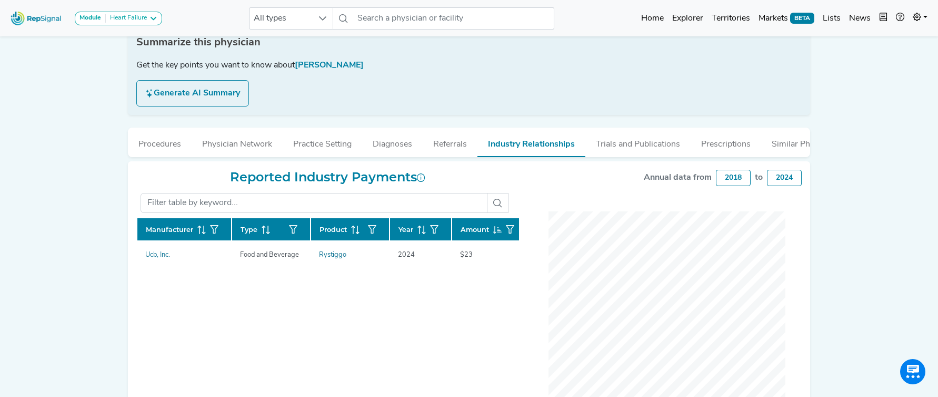
scroll to position [194, 0]
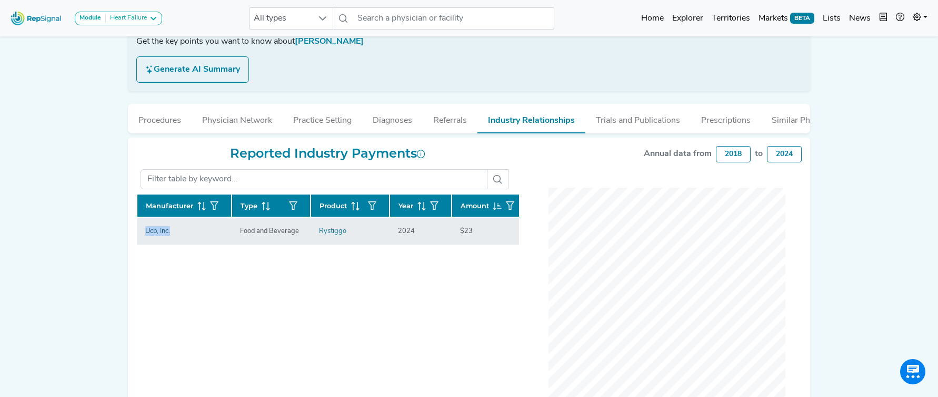
copy div "Ucb, Inc."
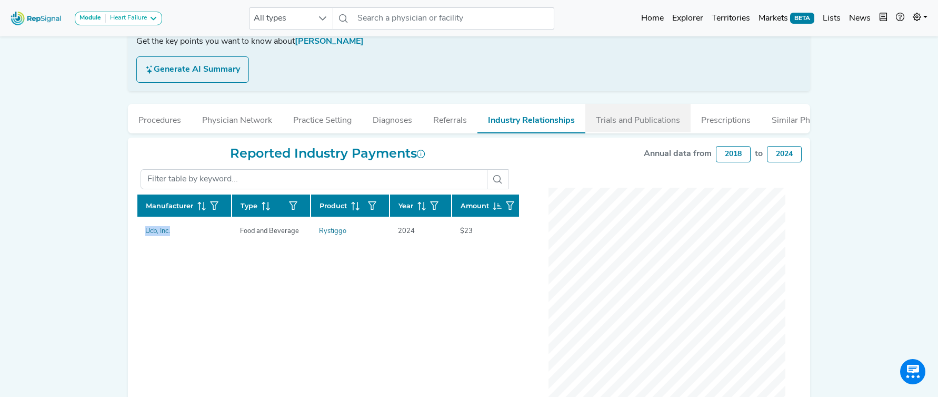
click at [641, 124] on button "Trials and Publications" at bounding box center [638, 118] width 105 height 28
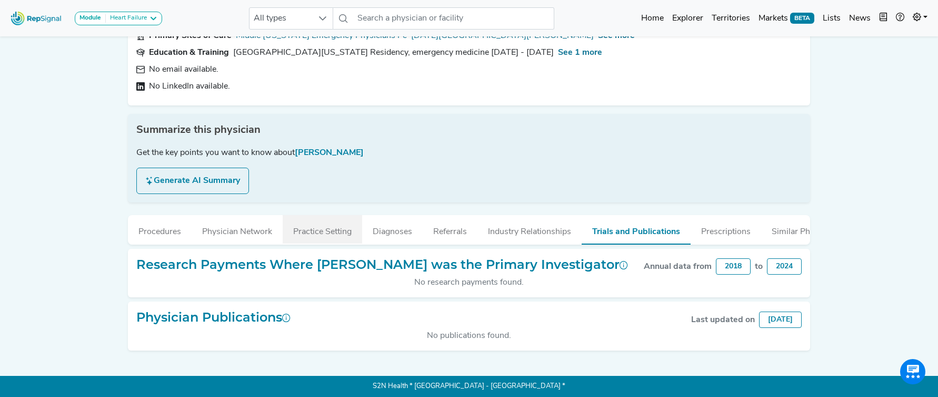
click at [337, 236] on button "Practice Setting" at bounding box center [323, 229] width 80 height 28
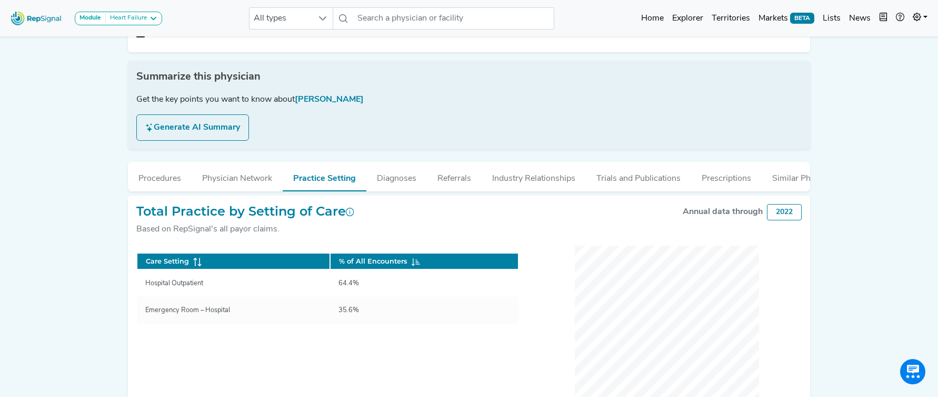
scroll to position [179, 0]
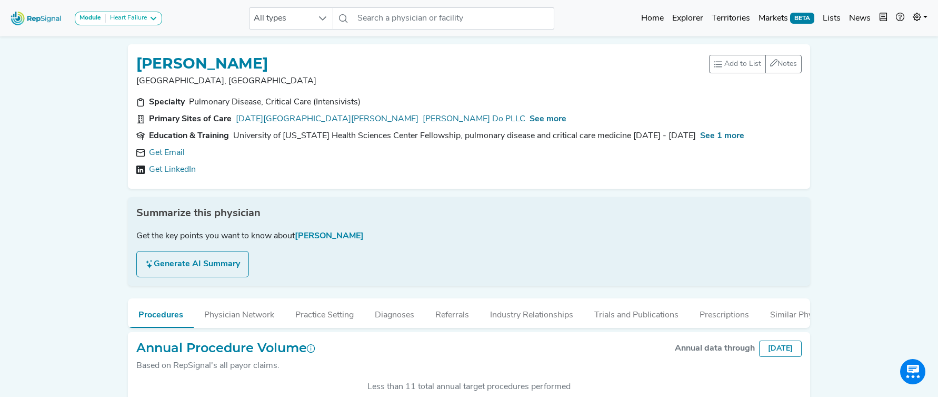
scroll to position [273, 0]
type textarea "i"
click at [182, 155] on link "Get Email" at bounding box center [167, 152] width 36 height 13
click at [530, 115] on span "See more" at bounding box center [548, 119] width 37 height 8
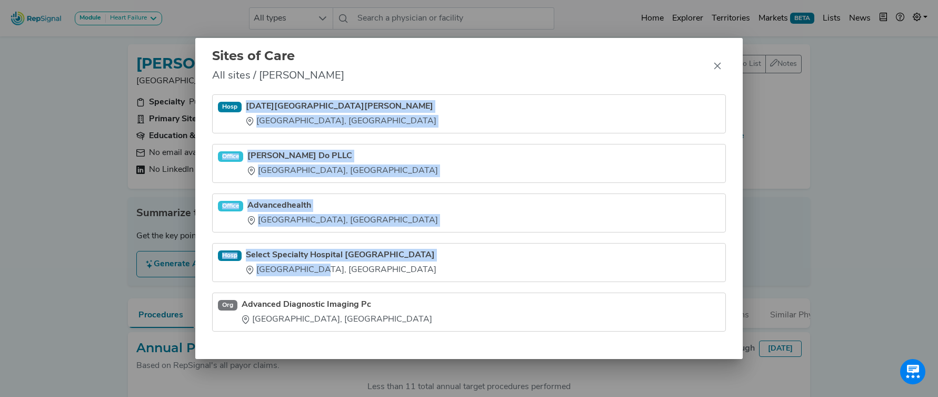
drag, startPoint x: 248, startPoint y: 99, endPoint x: 330, endPoint y: 276, distance: 195.6
click at [330, 276] on ul "[GEOGRAPHIC_DATA][DATE][PERSON_NAME] [GEOGRAPHIC_DATA], [GEOGRAPHIC_DATA] Offic…" at bounding box center [469, 212] width 514 height 237
copy ul "[DATE][GEOGRAPHIC_DATA][PERSON_NAME] [GEOGRAPHIC_DATA], [GEOGRAPHIC_DATA] Offic…"
drag, startPoint x: 714, startPoint y: 66, endPoint x: 503, endPoint y: 23, distance: 214.4
click at [710, 66] on button "Close" at bounding box center [717, 65] width 17 height 17
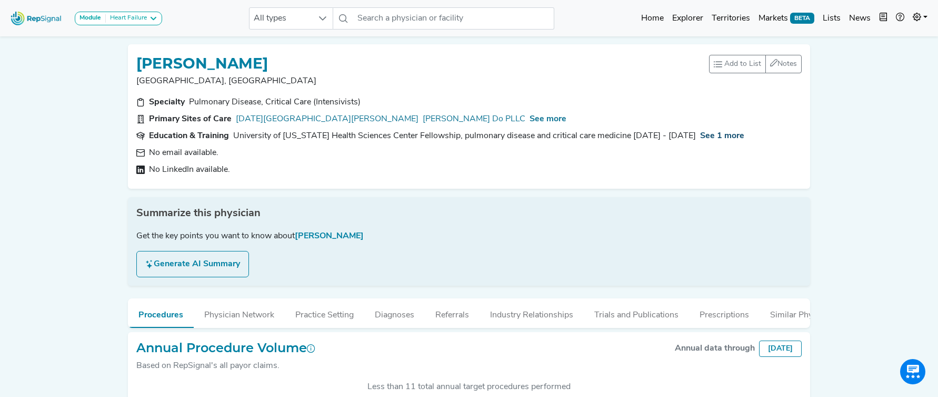
click at [700, 132] on span "See 1 more" at bounding box center [722, 136] width 44 height 8
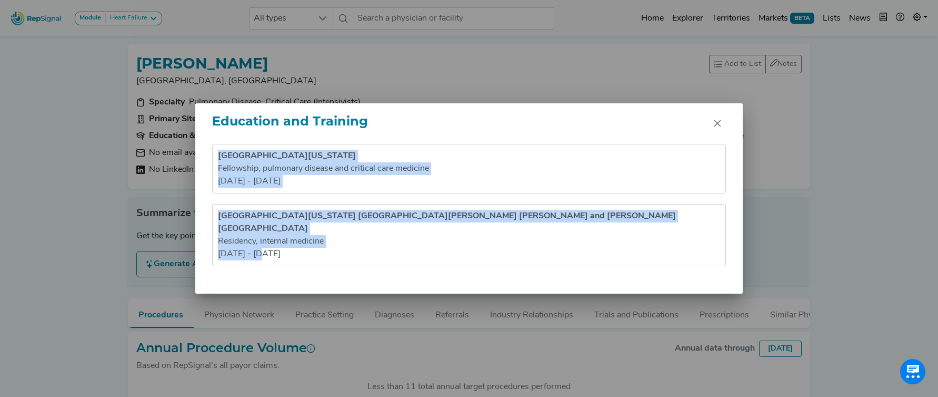
drag, startPoint x: 216, startPoint y: 156, endPoint x: 291, endPoint y: 256, distance: 124.2
click at [291, 256] on ul "University of [US_STATE] Health Sciences Center Fellowship , pulmonary disease …" at bounding box center [469, 205] width 514 height 122
copy ul "University of [US_STATE] Health Sciences Center Fellowship , pulmonary disease …"
click at [722, 128] on button "Close" at bounding box center [717, 123] width 17 height 17
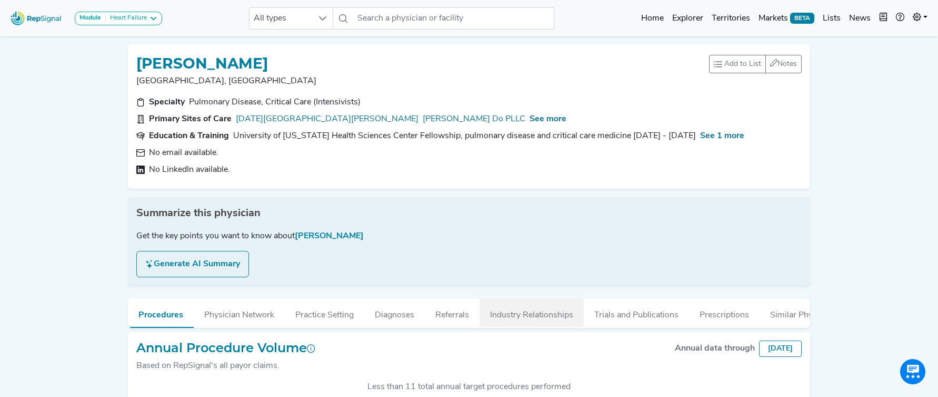
drag, startPoint x: 526, startPoint y: 317, endPoint x: 516, endPoint y: 301, distance: 18.7
click at [526, 317] on button "Industry Relationships" at bounding box center [532, 312] width 104 height 28
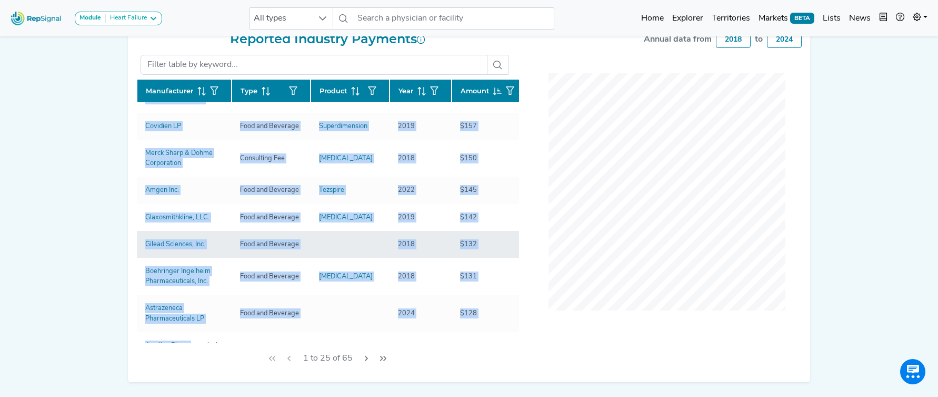
scroll to position [193, 0]
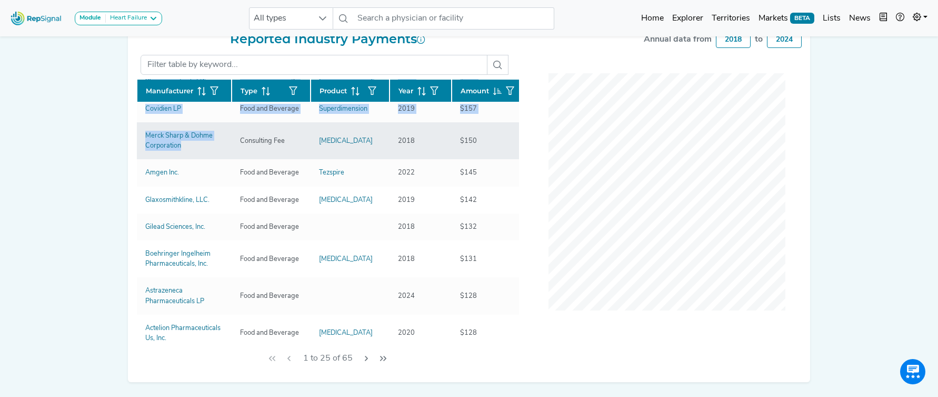
drag, startPoint x: 125, startPoint y: 125, endPoint x: 189, endPoint y: 157, distance: 71.8
click at [189, 157] on div "[PERSON_NAME] [GEOGRAPHIC_DATA], [GEOGRAPHIC_DATA] Add to List Recent Lists: Ma…" at bounding box center [469, 54] width 695 height 655
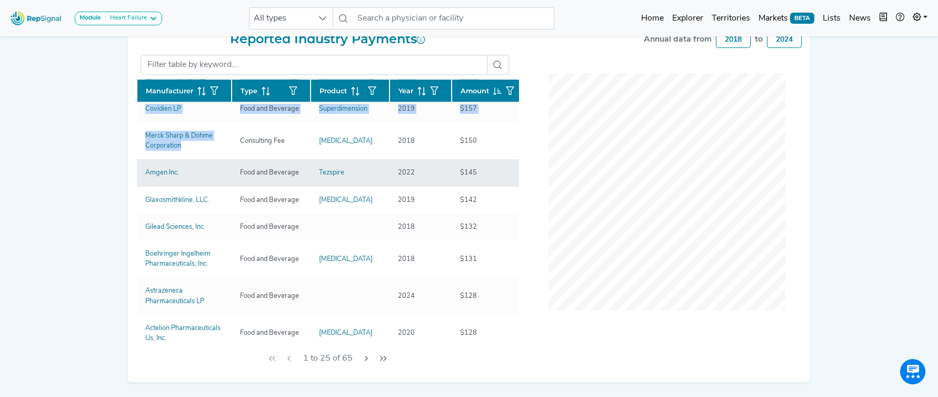
copy div "Manufacturer Type Product Year Amount Astrazeneca Pharmaceuticals LP Compensati…"
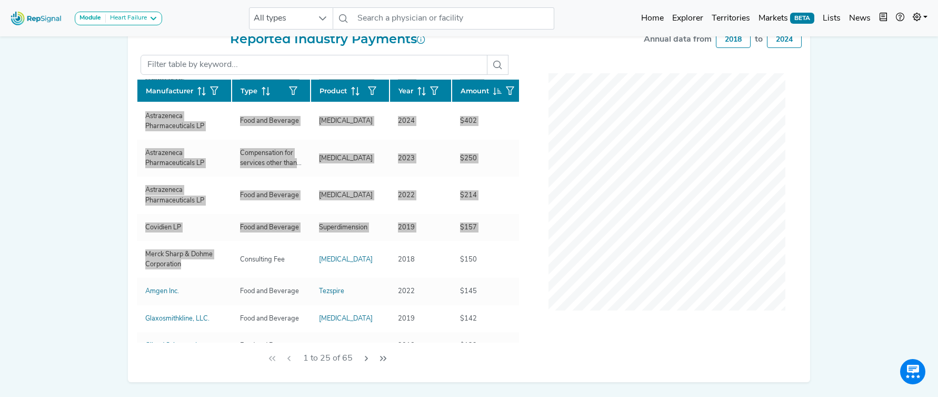
scroll to position [70, 0]
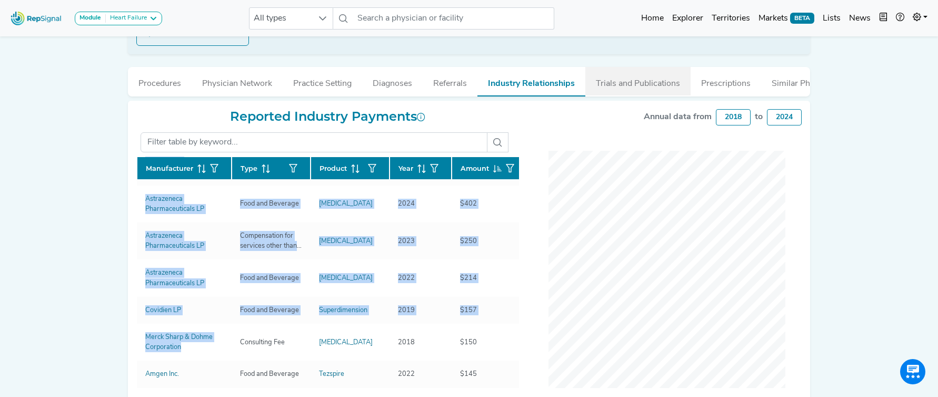
click at [610, 85] on button "Trials and Publications" at bounding box center [638, 81] width 105 height 28
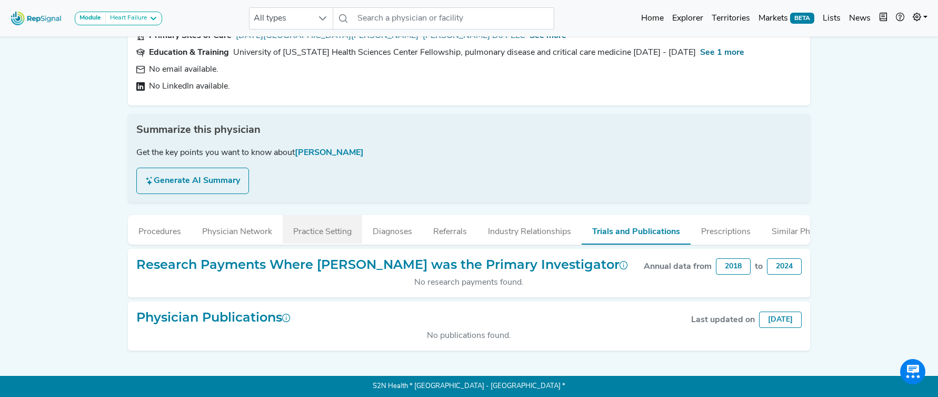
click at [301, 239] on button "Practice Setting" at bounding box center [323, 229] width 80 height 28
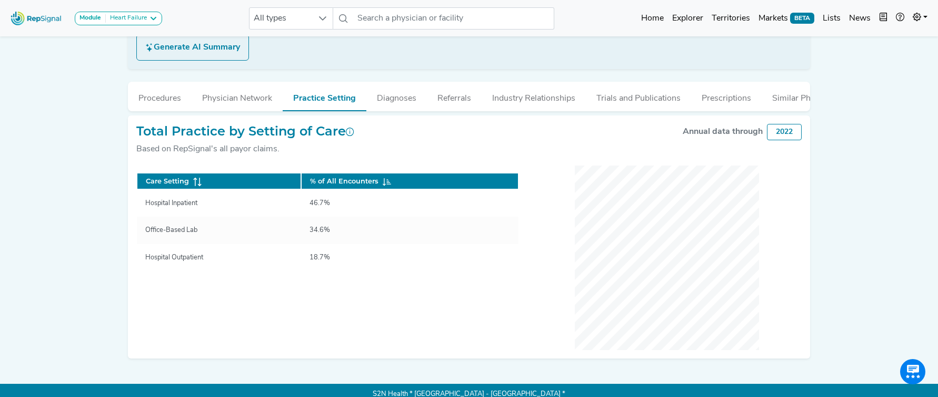
scroll to position [224, 0]
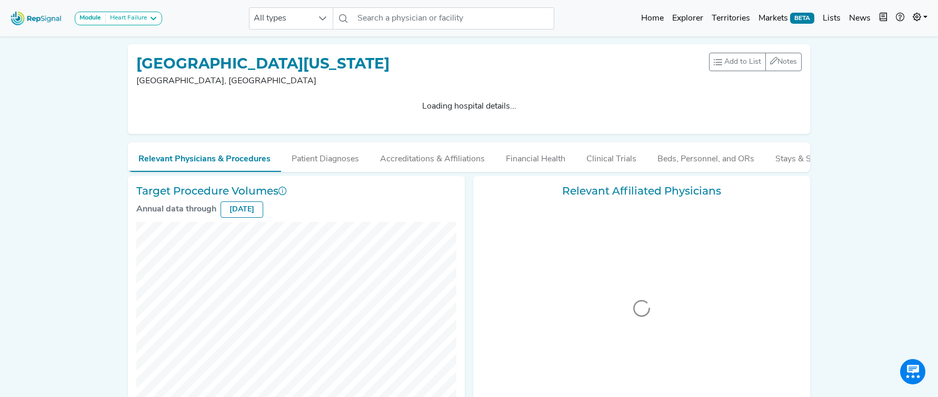
scroll to position [273, 0]
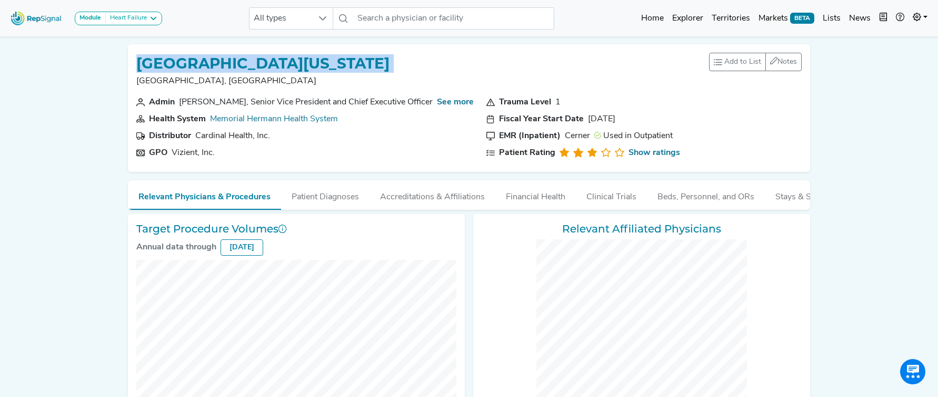
drag, startPoint x: 138, startPoint y: 67, endPoint x: 468, endPoint y: 73, distance: 329.7
type textarea "[GEOGRAPHIC_DATA][US_STATE]"
click at [468, 73] on div "[GEOGRAPHIC_DATA][US_STATE] [GEOGRAPHIC_DATA], [GEOGRAPHIC_DATA] Add to List Re…" at bounding box center [469, 74] width 666 height 43
copy h1 "[GEOGRAPHIC_DATA][US_STATE]"
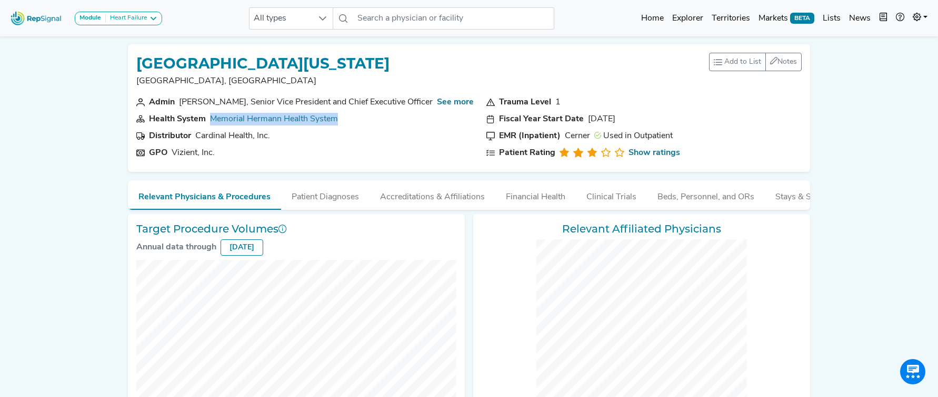
drag, startPoint x: 347, startPoint y: 119, endPoint x: 206, endPoint y: 118, distance: 140.6
click at [206, 118] on section "Health System Memorial Hermann Health System" at bounding box center [305, 119] width 338 height 13
copy section "Memorial Hermann Health System"
drag, startPoint x: 228, startPoint y: 154, endPoint x: 164, endPoint y: 153, distance: 63.2
click at [164, 153] on section "GPO Vizient, Inc." at bounding box center [305, 152] width 338 height 13
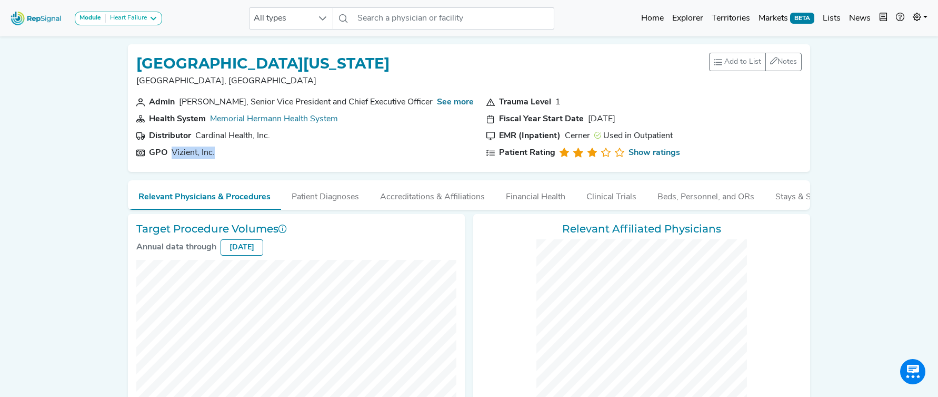
copy section "Vizient, Inc."
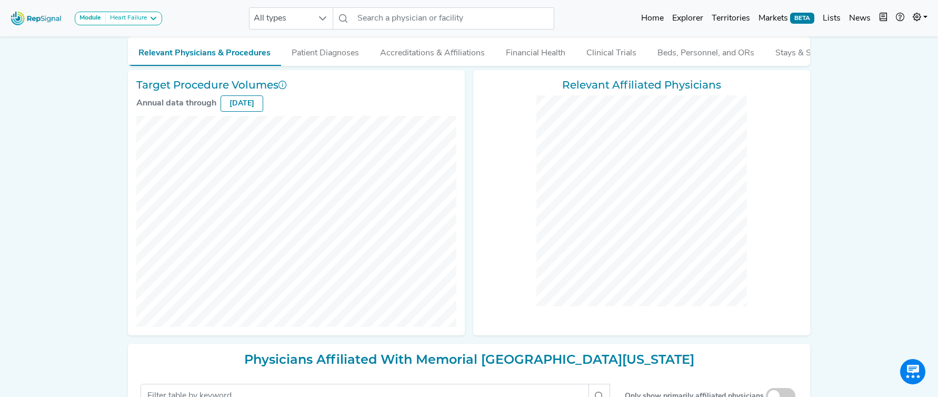
scroll to position [0, 0]
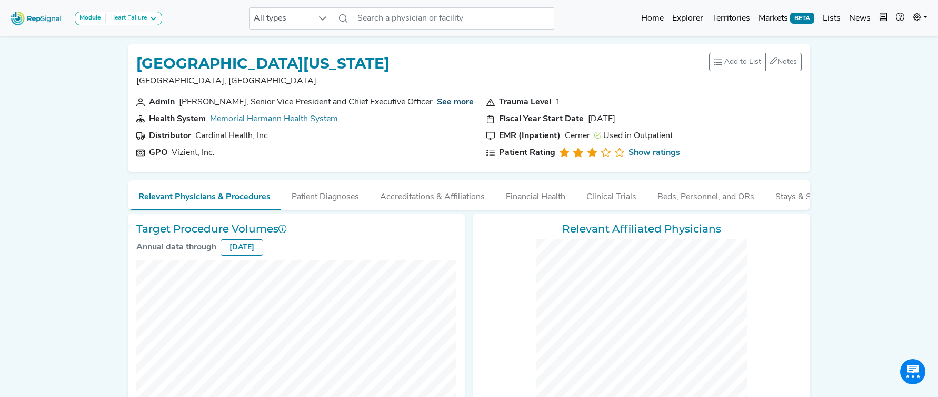
click at [458, 104] on link "See more" at bounding box center [455, 102] width 37 height 8
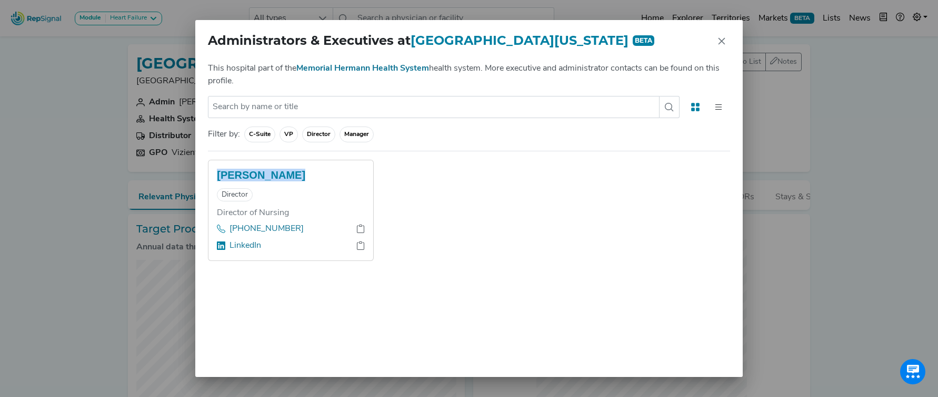
drag, startPoint x: 290, startPoint y: 190, endPoint x: 217, endPoint y: 184, distance: 72.3
click at [217, 181] on h5 "Angela Nilson" at bounding box center [291, 175] width 148 height 13
click at [715, 42] on button "Close" at bounding box center [722, 41] width 17 height 17
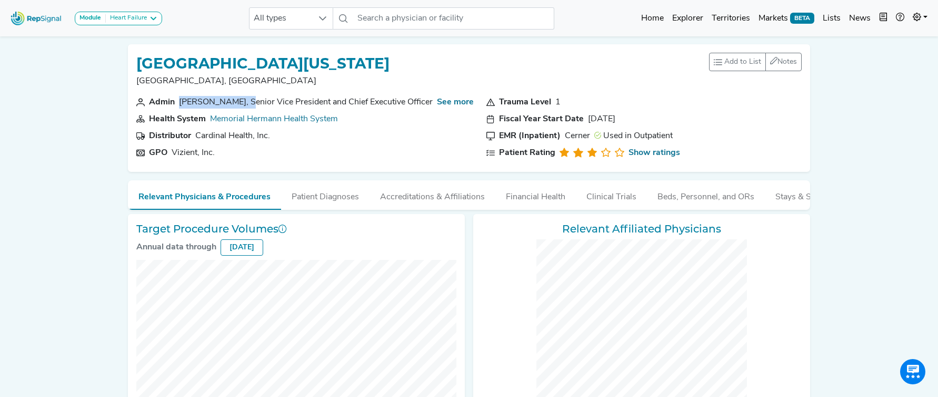
drag, startPoint x: 180, startPoint y: 103, endPoint x: 245, endPoint y: 103, distance: 64.8
click at [245, 103] on div "Gregory Haralson, Senior Vice President and Chief Executive Officer" at bounding box center [306, 102] width 254 height 13
copy div "Gregory Haralson"
drag, startPoint x: 251, startPoint y: 102, endPoint x: 433, endPoint y: 103, distance: 182.2
click at [433, 103] on section "Admin Gregory Haralson, Senior Vice President and Chief Executive Officer See m…" at bounding box center [305, 102] width 338 height 13
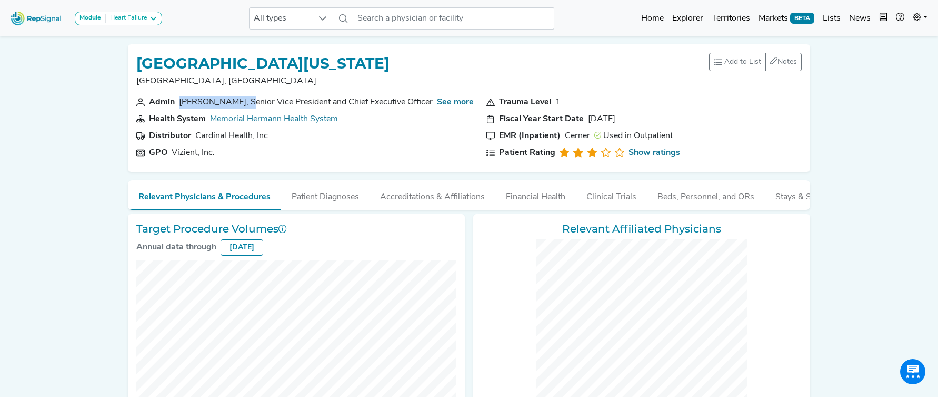
copy div "Senior Vice President and Chief Executive Officer"
click at [464, 103] on link "See more" at bounding box center [455, 102] width 37 height 8
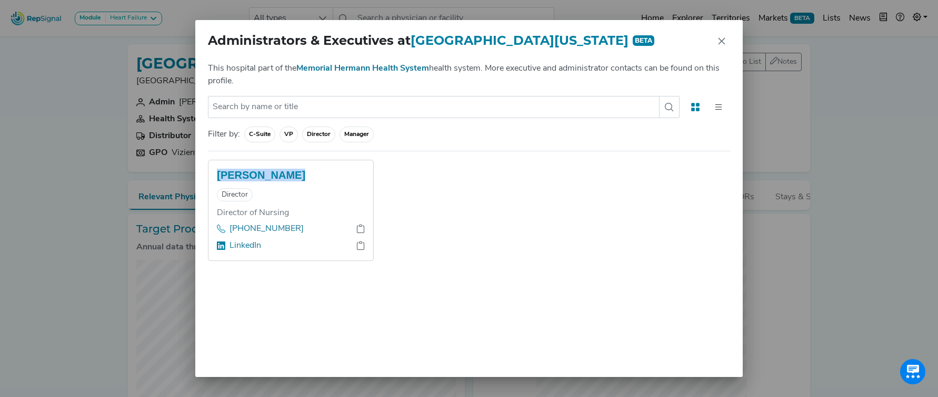
drag, startPoint x: 216, startPoint y: 189, endPoint x: 312, endPoint y: 192, distance: 96.4
click at [312, 192] on div "Angela Nilson Director Director of Nursing (618) 803-8397 LinkedIn" at bounding box center [291, 210] width 165 height 100
copy h5 "Angela Nilson"
drag, startPoint x: 298, startPoint y: 229, endPoint x: 159, endPoint y: 228, distance: 139.0
click at [159, 228] on div "Administrators & Executives at Memorial Hermann - Texas Medical Center BETA Thi…" at bounding box center [469, 198] width 938 height 397
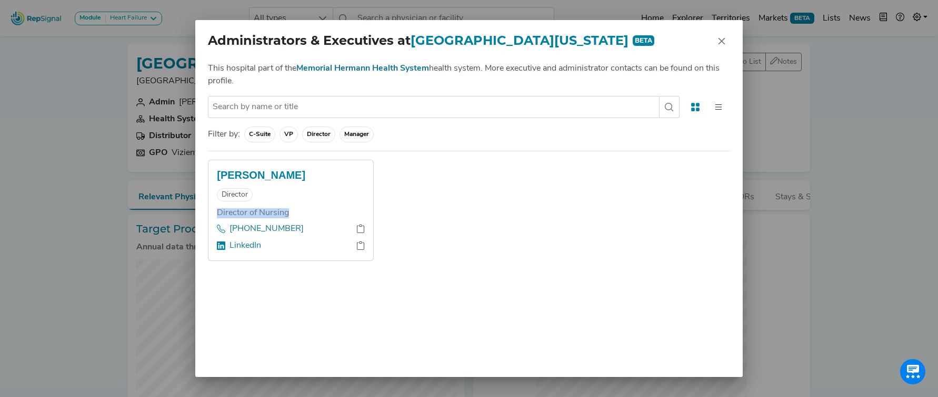
copy h6 "Director of Nursing"
drag, startPoint x: 364, startPoint y: 243, endPoint x: 659, endPoint y: 273, distance: 296.4
click at [372, 244] on div "Angela Nilson Director Director of Nursing (618) 803-8397 LinkedIn" at bounding box center [291, 210] width 165 height 100
click at [362, 233] on icon at bounding box center [361, 228] width 8 height 8
click at [361, 250] on icon at bounding box center [361, 245] width 8 height 8
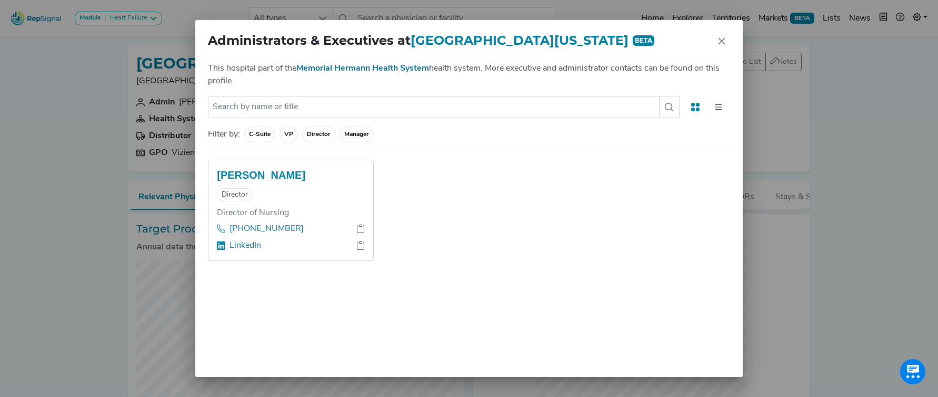
drag, startPoint x: 720, startPoint y: 48, endPoint x: 612, endPoint y: 83, distance: 112.8
click at [719, 45] on icon "Close" at bounding box center [722, 41] width 8 height 8
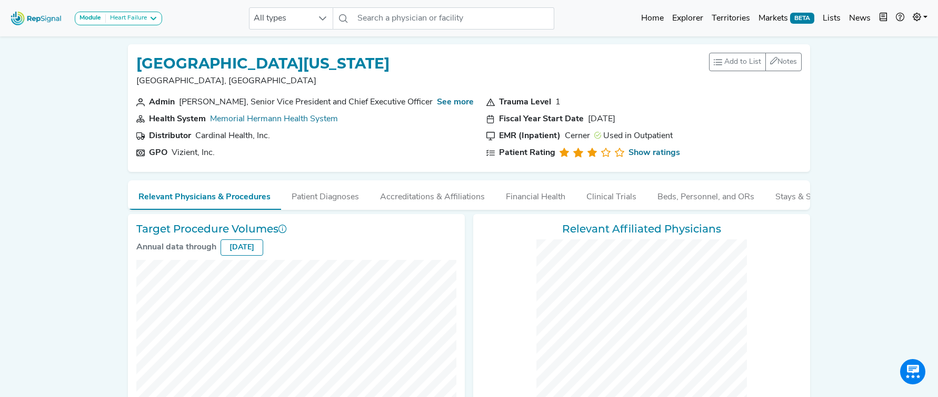
drag, startPoint x: 329, startPoint y: 202, endPoint x: 165, endPoint y: 209, distance: 163.9
click at [326, 202] on button "Patient Diagnoses" at bounding box center [325, 194] width 88 height 28
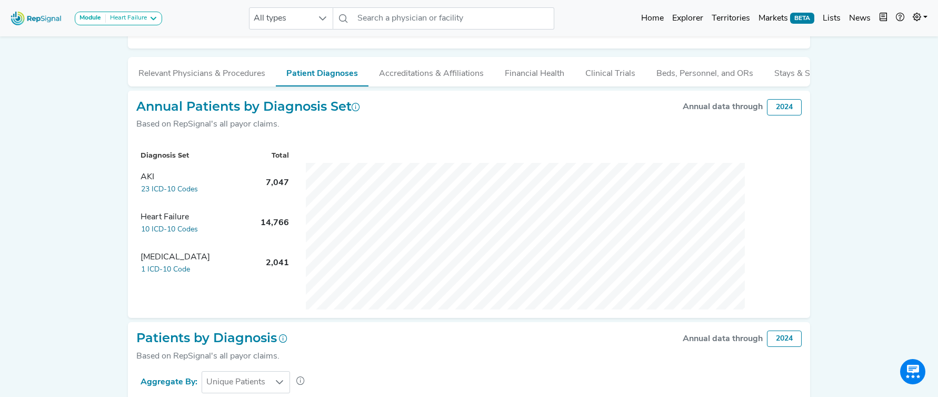
scroll to position [114, 0]
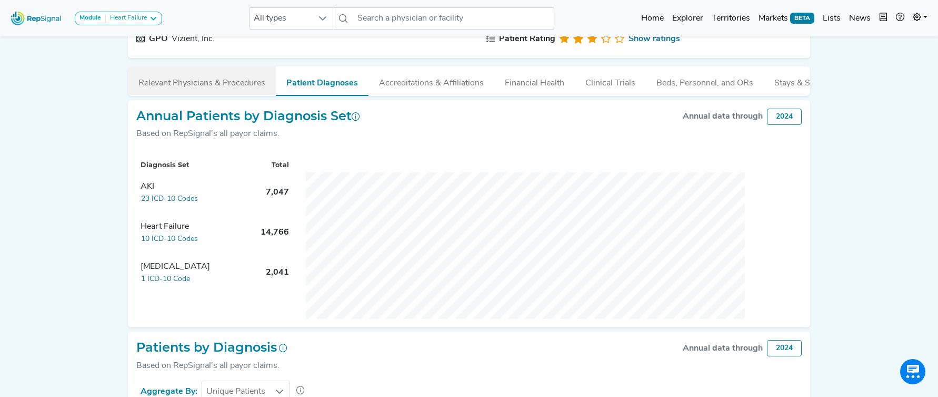
click at [219, 84] on button "Relevant Physicians & Procedures" at bounding box center [202, 80] width 148 height 28
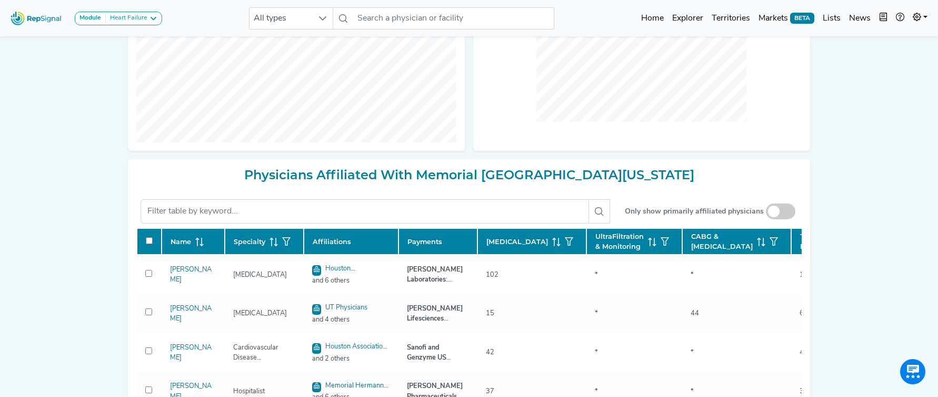
scroll to position [329, 0]
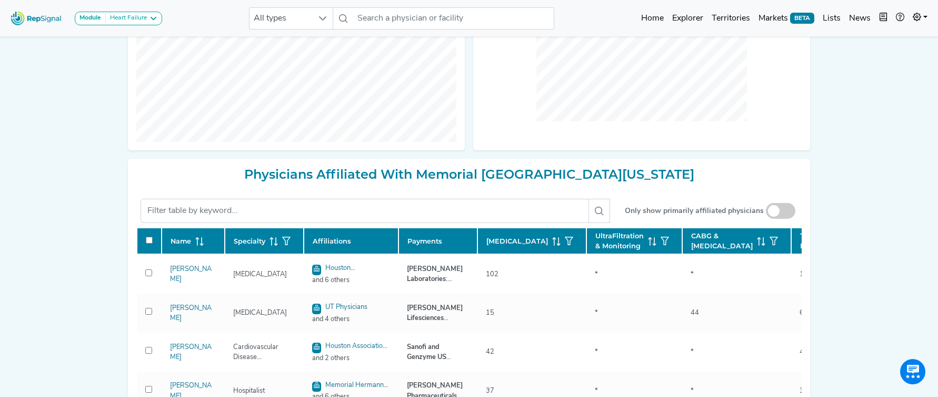
drag, startPoint x: 792, startPoint y: 211, endPoint x: 812, endPoint y: 209, distance: 20.1
click at [792, 212] on span at bounding box center [780, 211] width 29 height 16
click at [781, 211] on input "checkbox" at bounding box center [781, 211] width 0 height 0
click at [812, 209] on div "Memorial Hermann - Texas Medical Center Houston, TX Add to List Recent Lists: C…" at bounding box center [469, 118] width 695 height 823
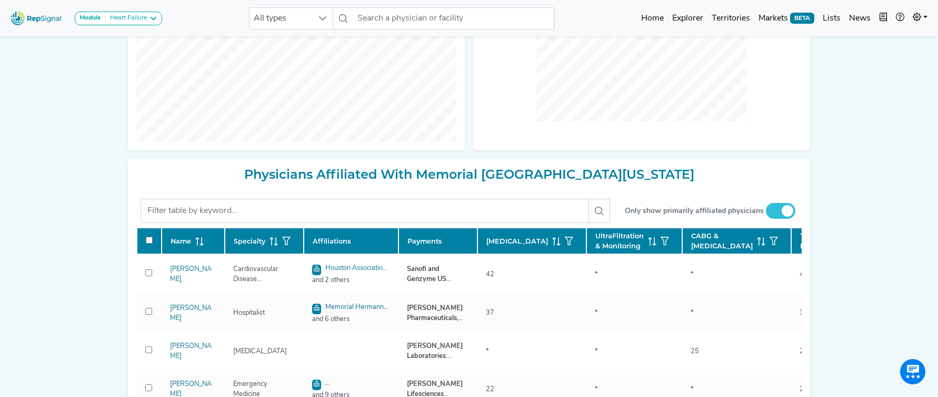
checkbox input "false"
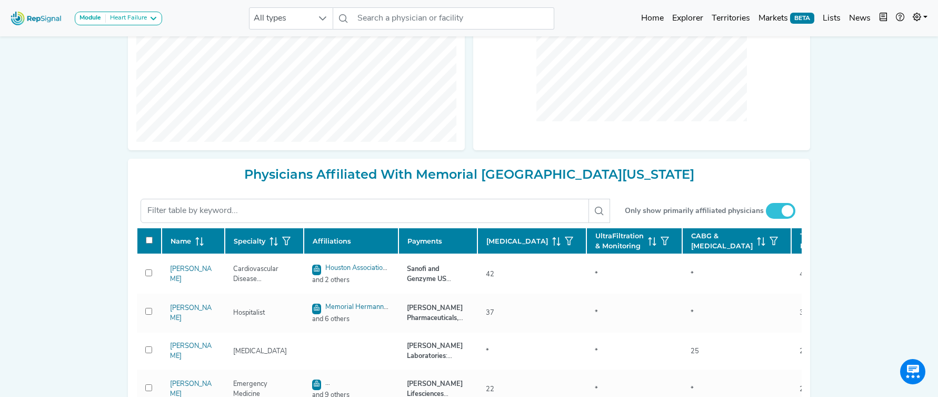
checkbox input "false"
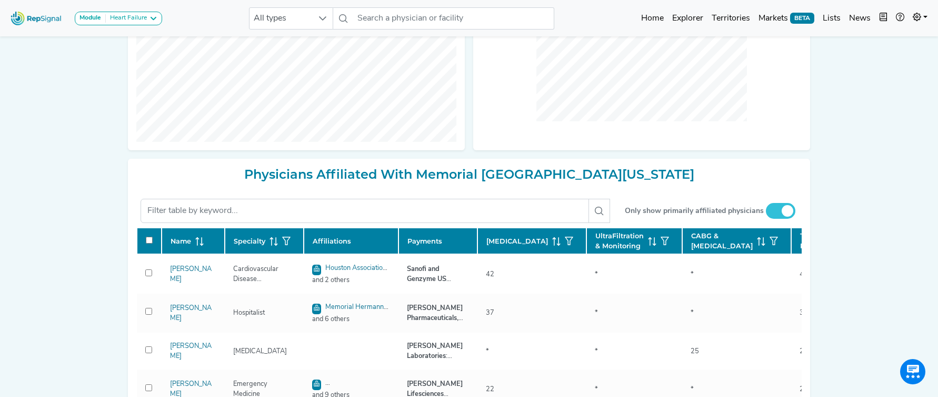
checkbox input "false"
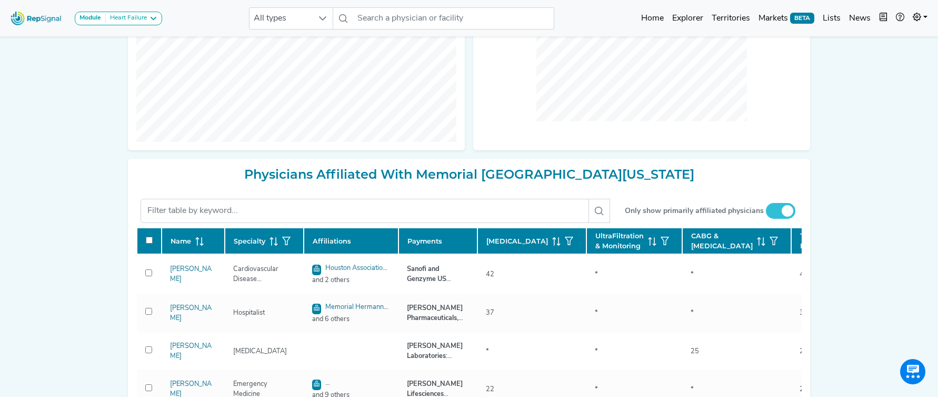
checkbox input "false"
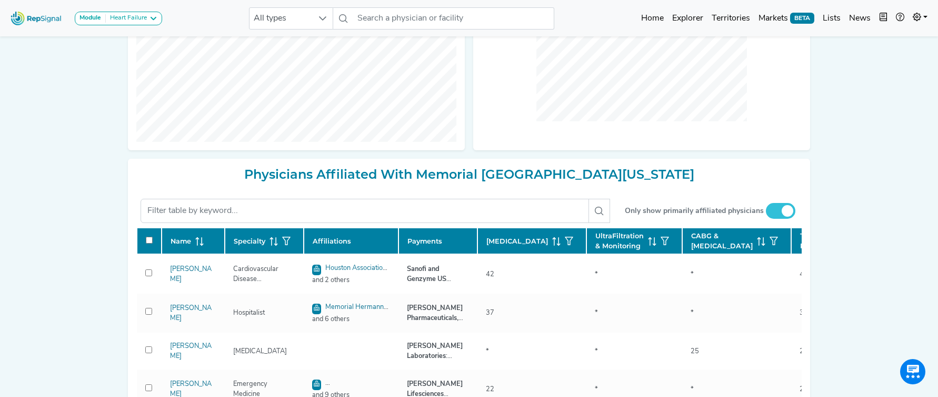
checkbox input "false"
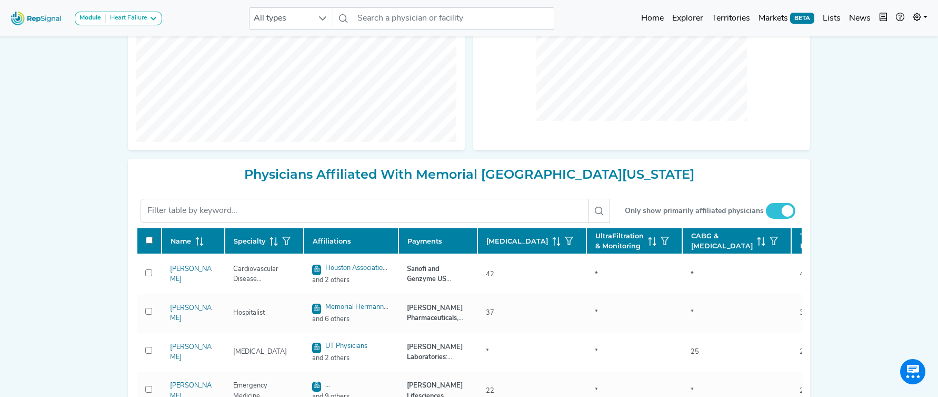
checkbox input "false"
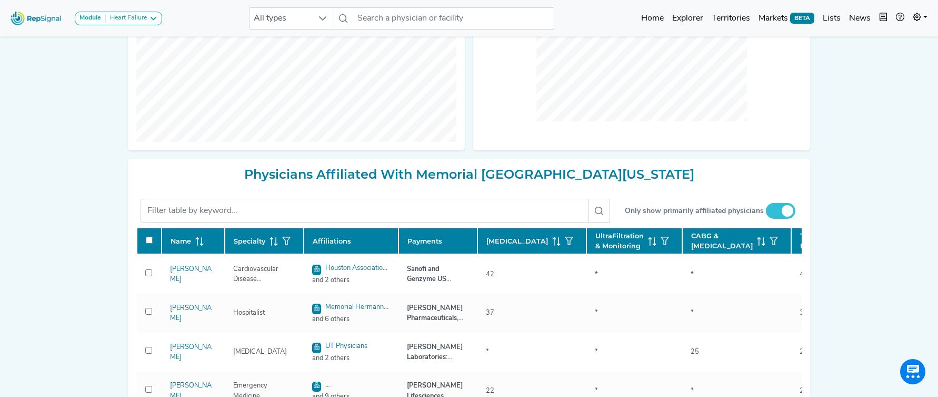
checkbox input "false"
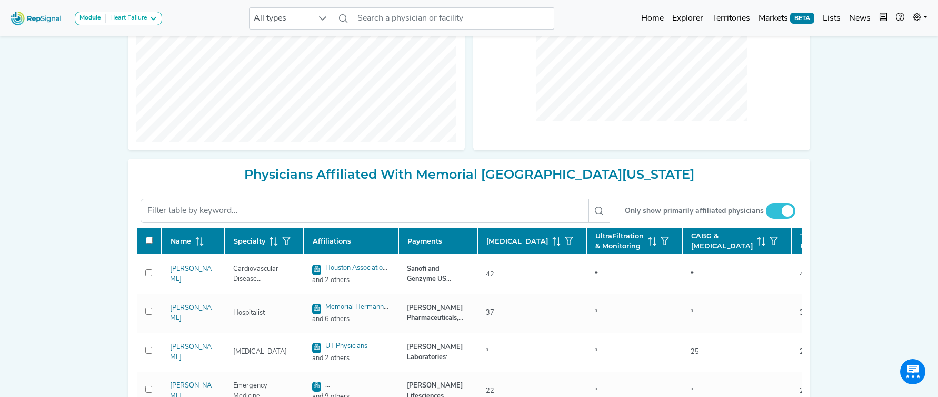
checkbox input "false"
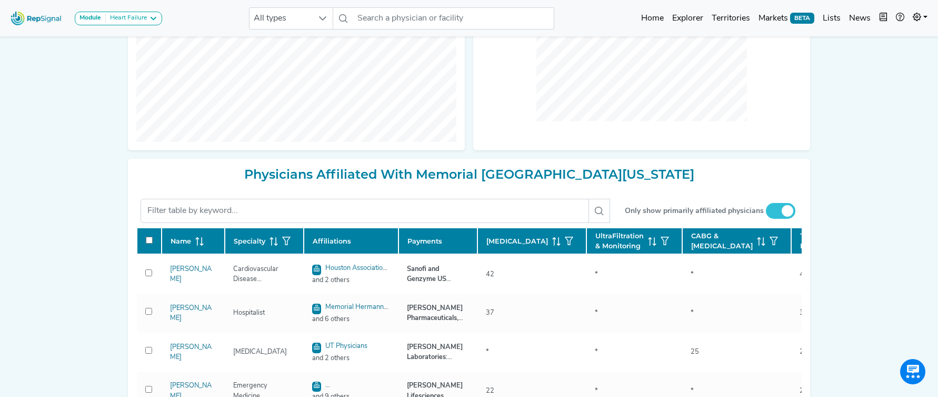
checkbox input "false"
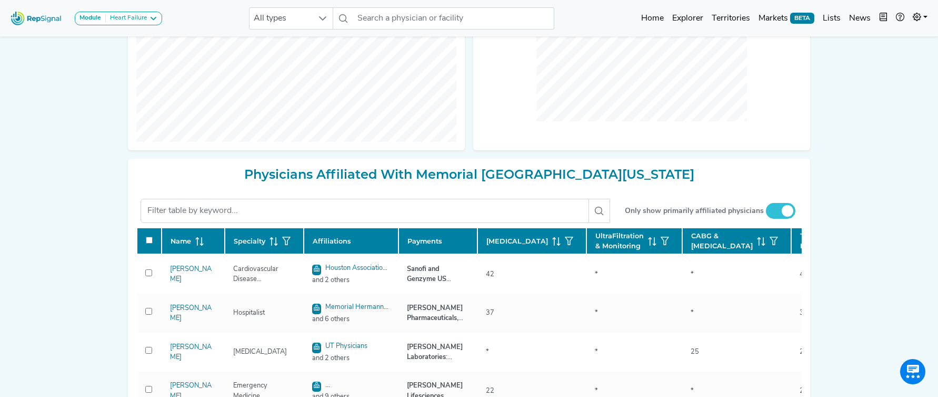
checkbox input "false"
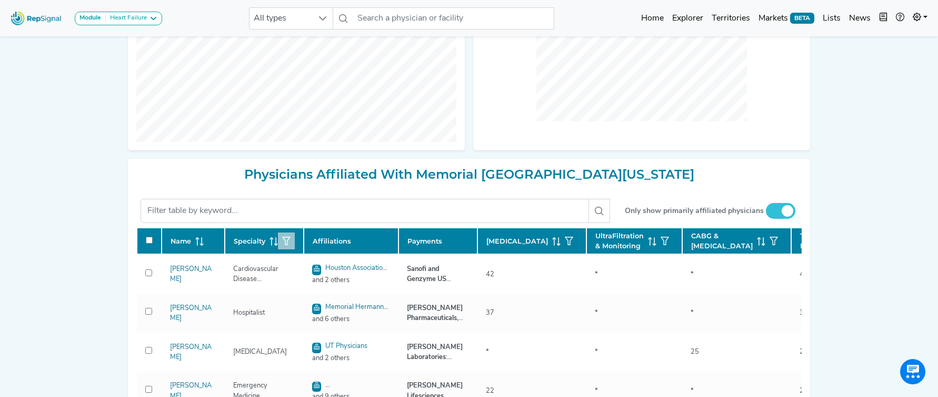
checkbox input "false"
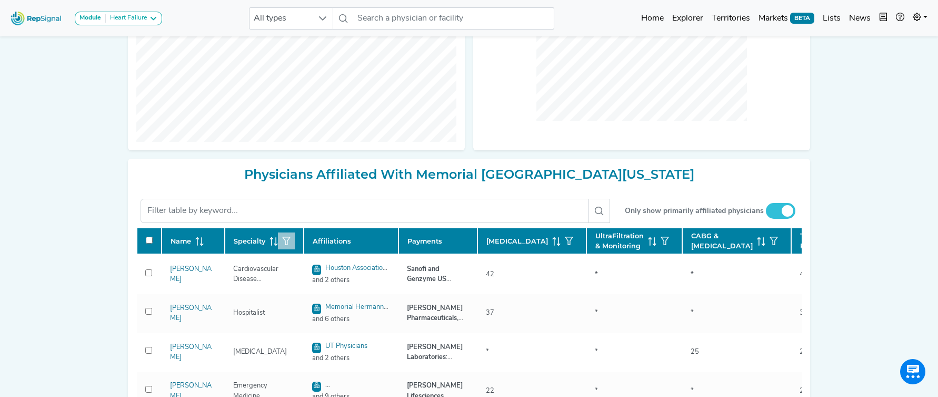
checkbox input "false"
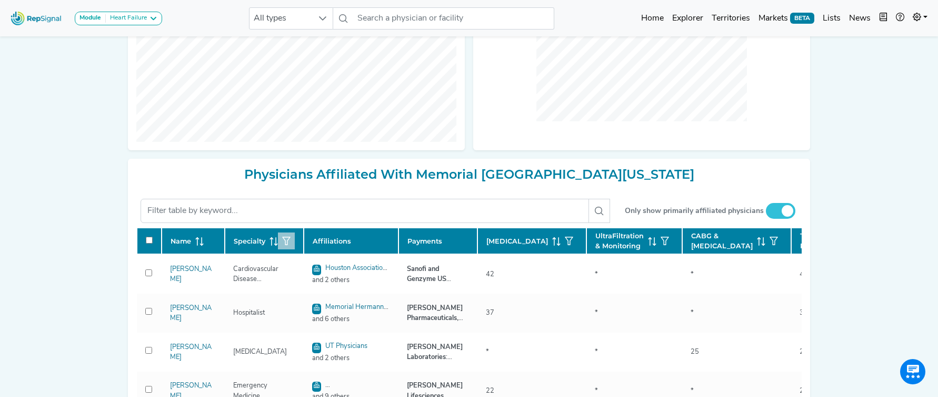
checkbox input "false"
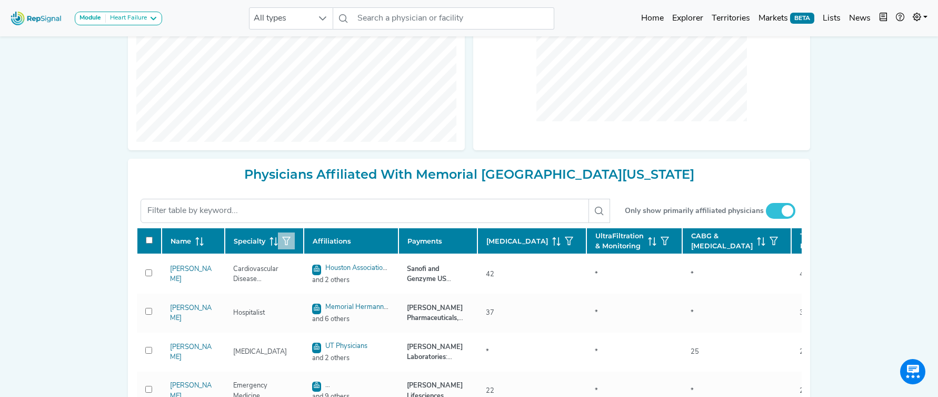
checkbox input "false"
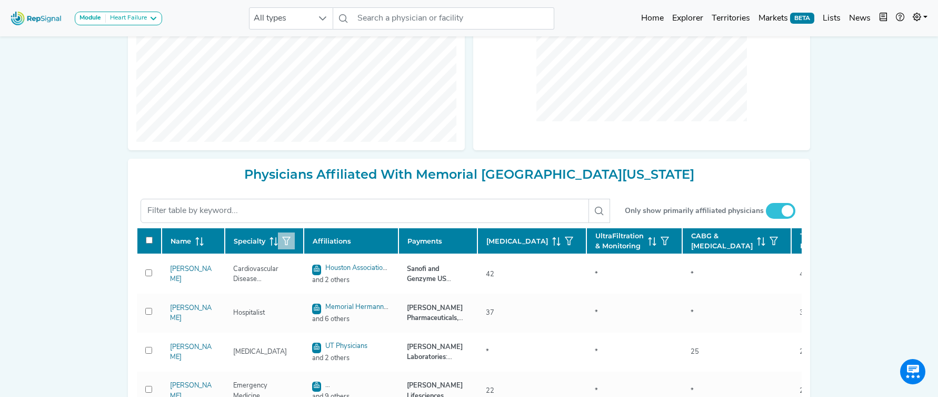
checkbox input "false"
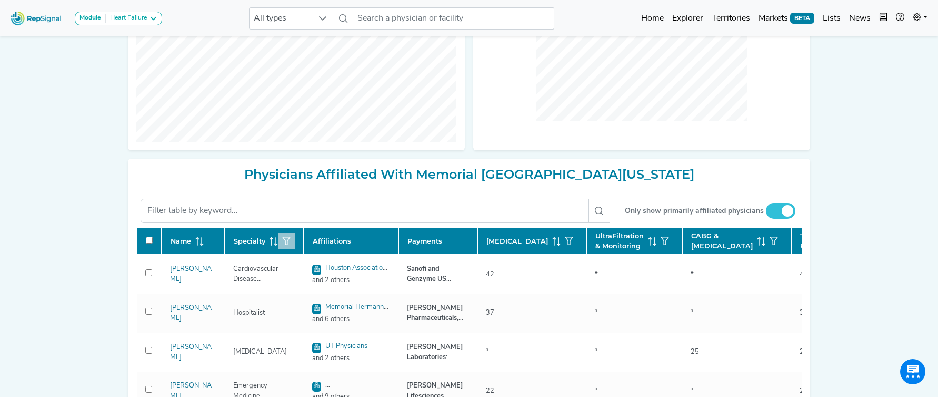
click at [285, 245] on icon "button" at bounding box center [286, 240] width 8 height 8
checkbox input "false"
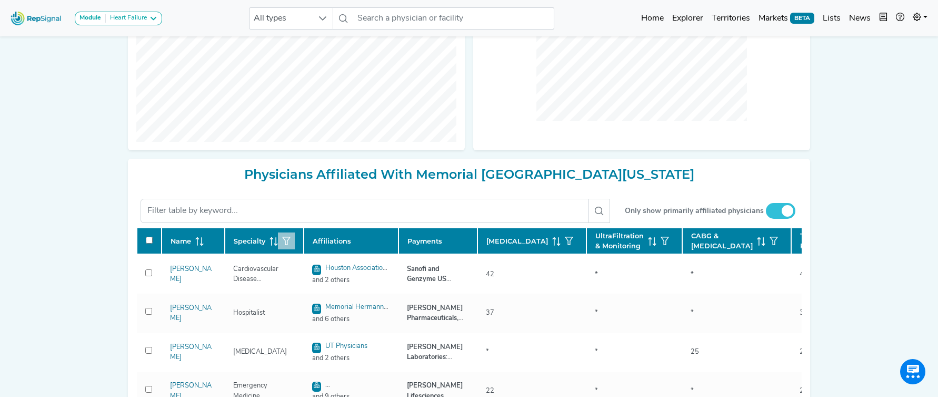
checkbox input "false"
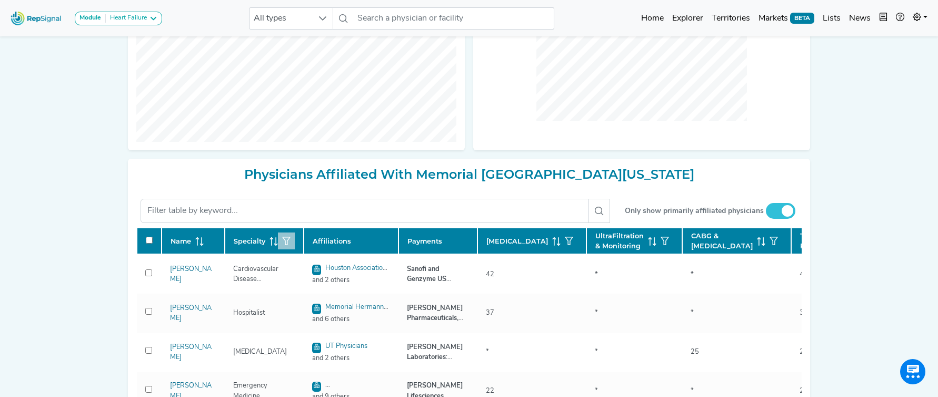
checkbox input "false"
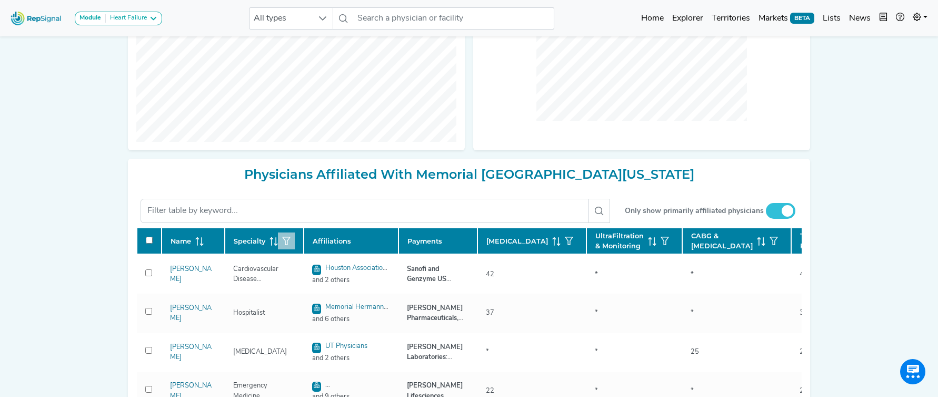
checkbox input "false"
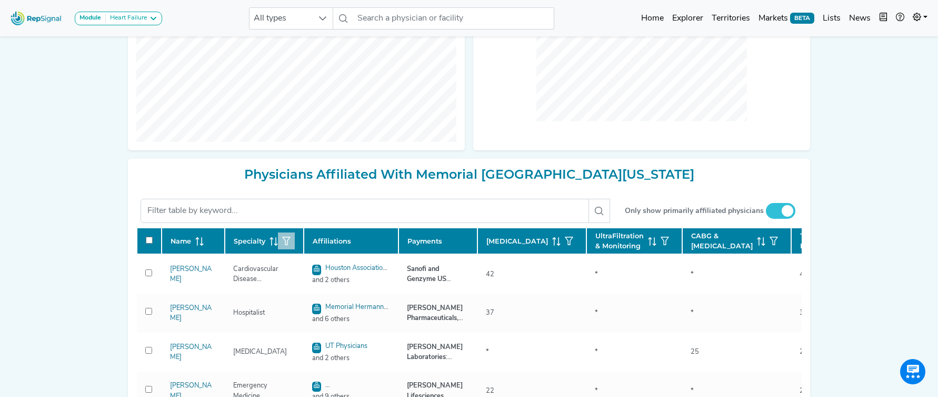
checkbox input "false"
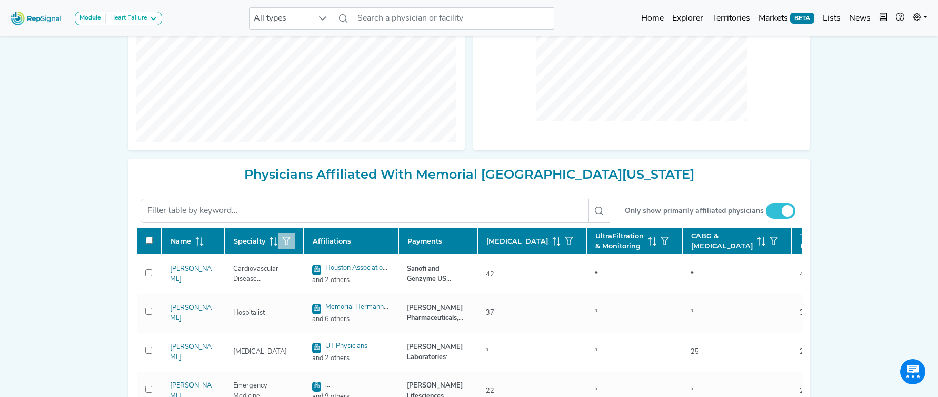
checkbox input "false"
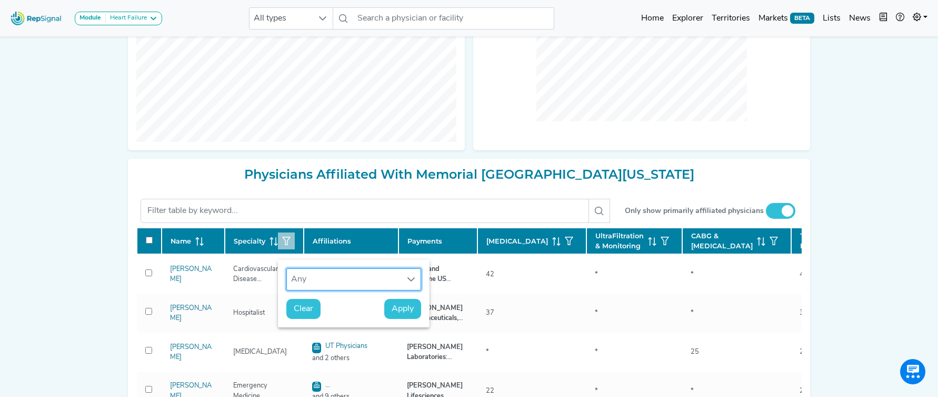
checkbox input "false"
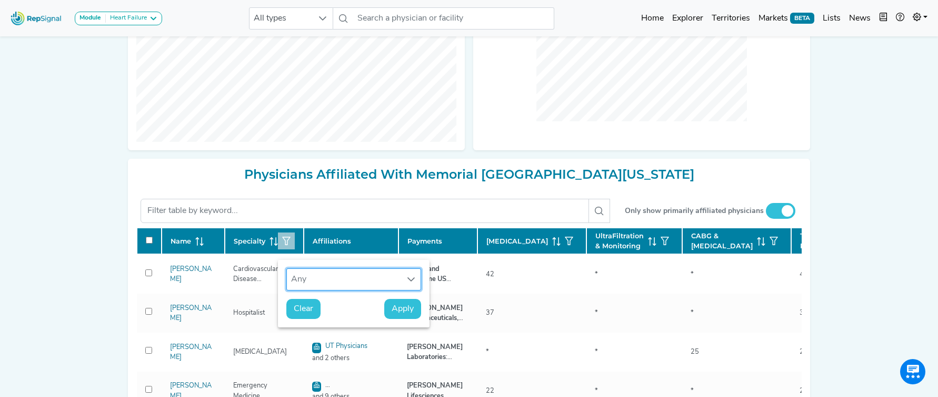
checkbox input "false"
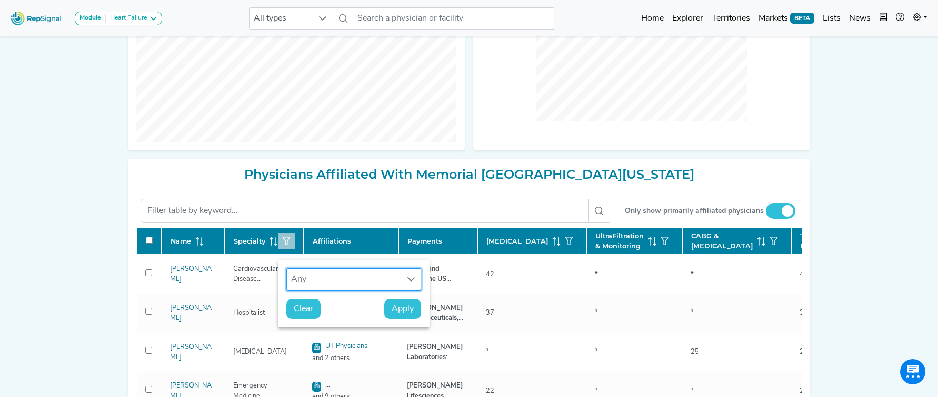
checkbox input "false"
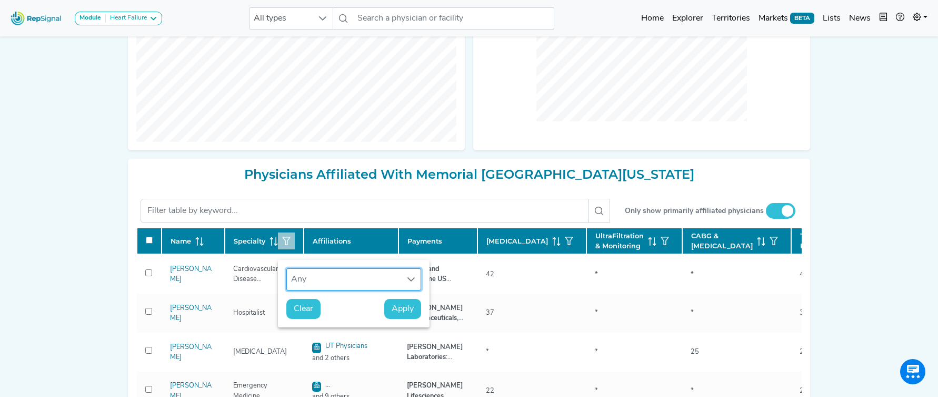
checkbox input "false"
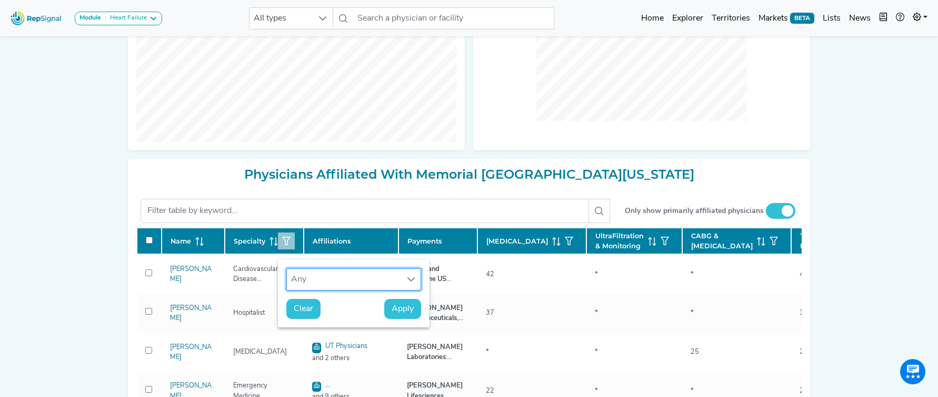
checkbox input "false"
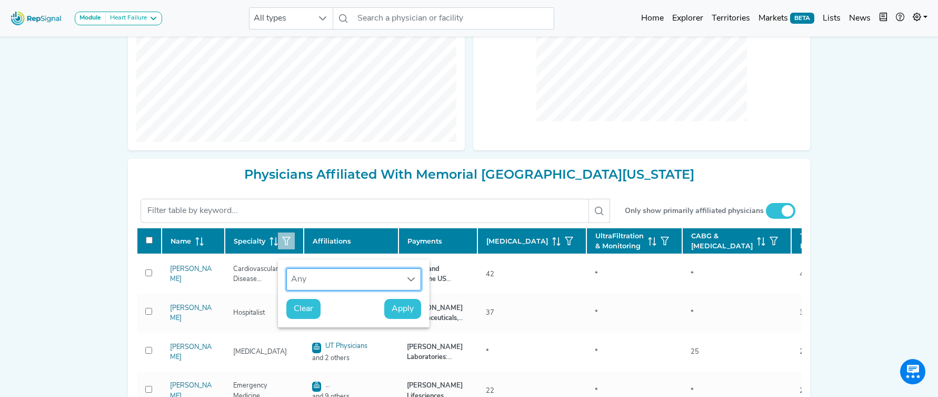
scroll to position [8, 48]
click at [319, 278] on div "Any" at bounding box center [344, 279] width 114 height 21
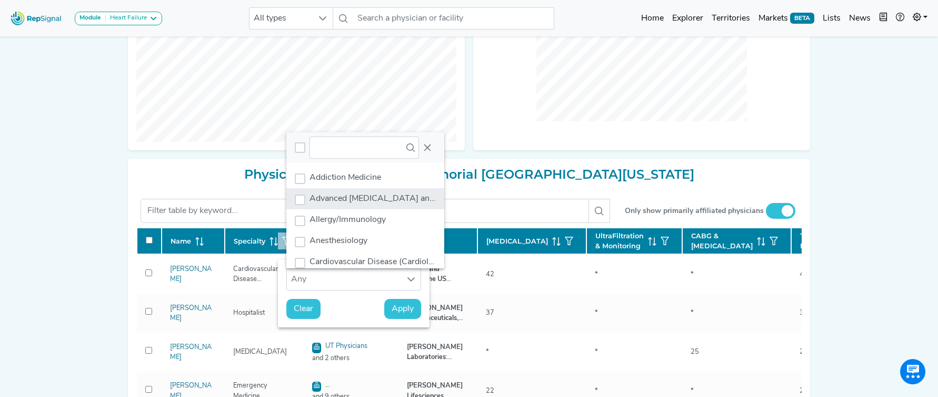
click at [357, 199] on span "Advanced Heart Failure and Transplant Cardiology" at bounding box center [414, 198] width 209 height 8
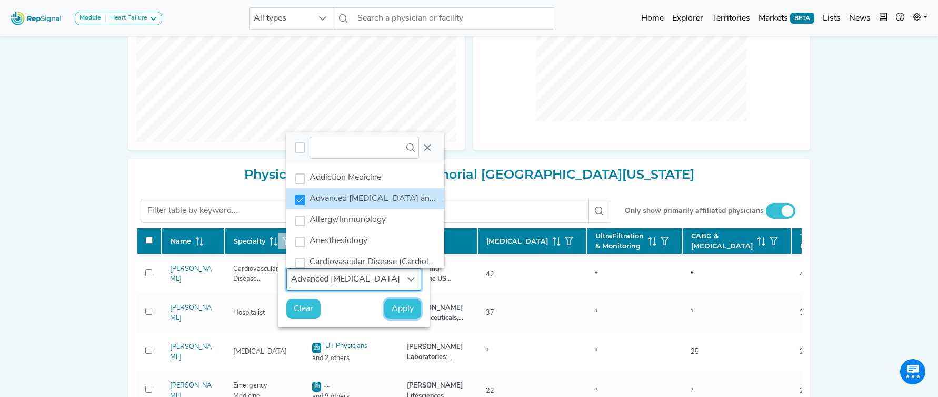
click at [405, 308] on span "Apply" at bounding box center [403, 308] width 22 height 13
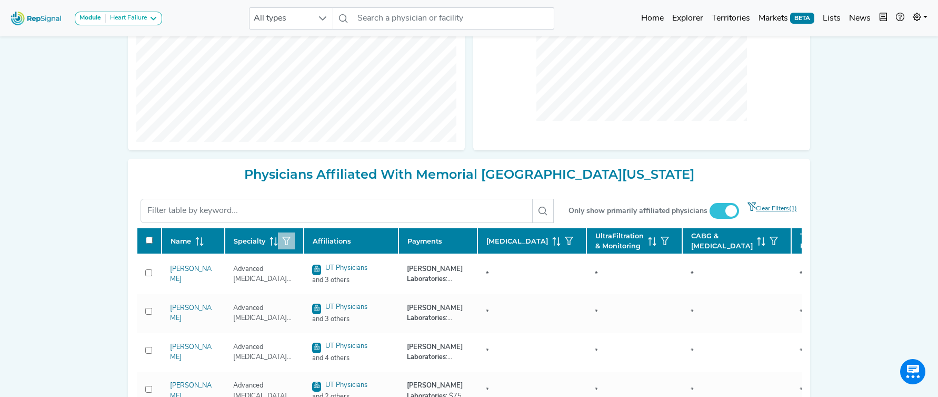
checkbox input "false"
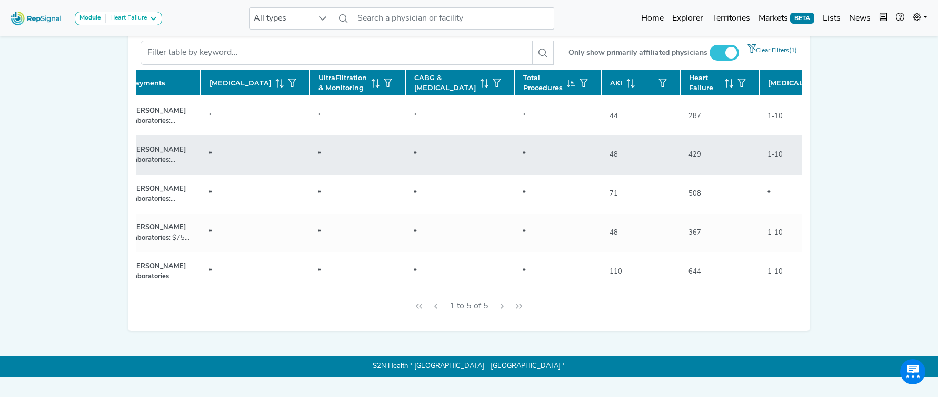
scroll to position [0, 295]
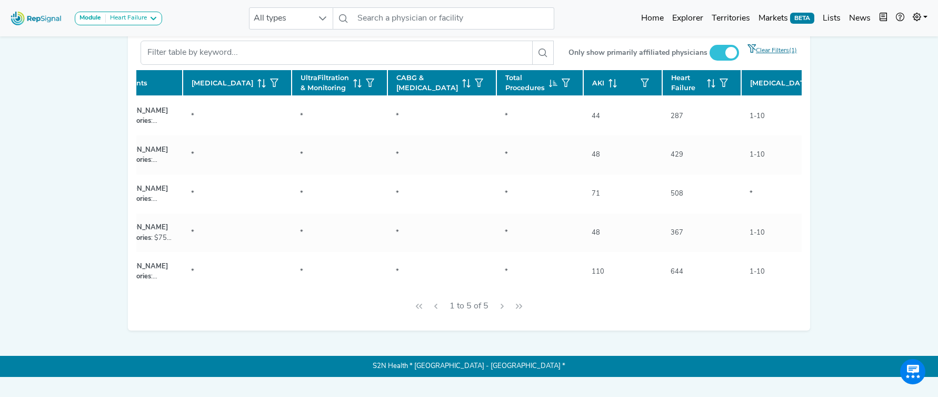
click at [707, 87] on icon at bounding box center [711, 83] width 8 height 8
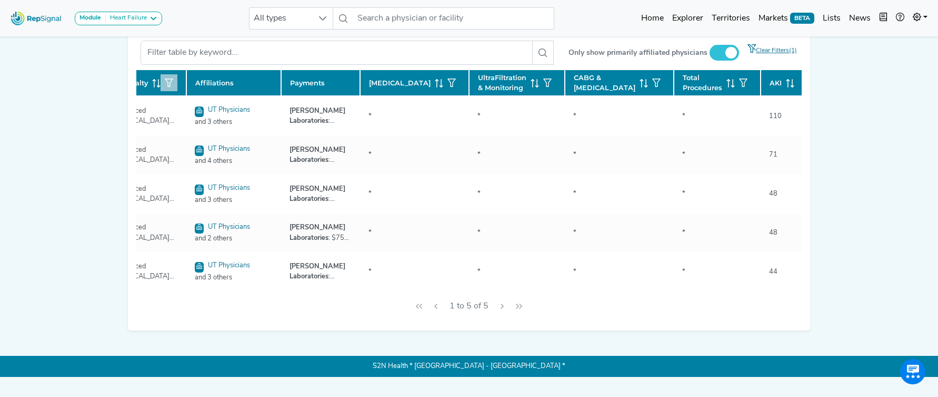
scroll to position [0, 0]
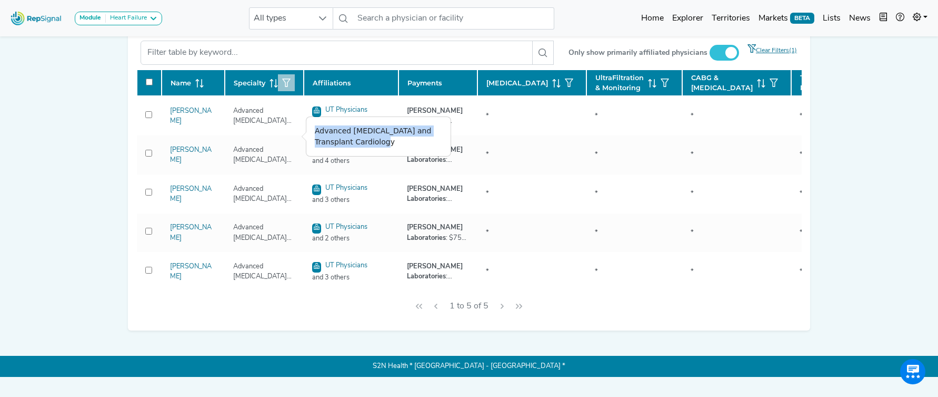
drag, startPoint x: 316, startPoint y: 133, endPoint x: 389, endPoint y: 142, distance: 73.2
click at [389, 142] on div "Advanced Heart Failure and Transplant Cardiology" at bounding box center [378, 136] width 144 height 39
copy div "Advanced Heart Failure and Transplant Cardiology"
click at [289, 87] on icon "button" at bounding box center [286, 82] width 8 height 8
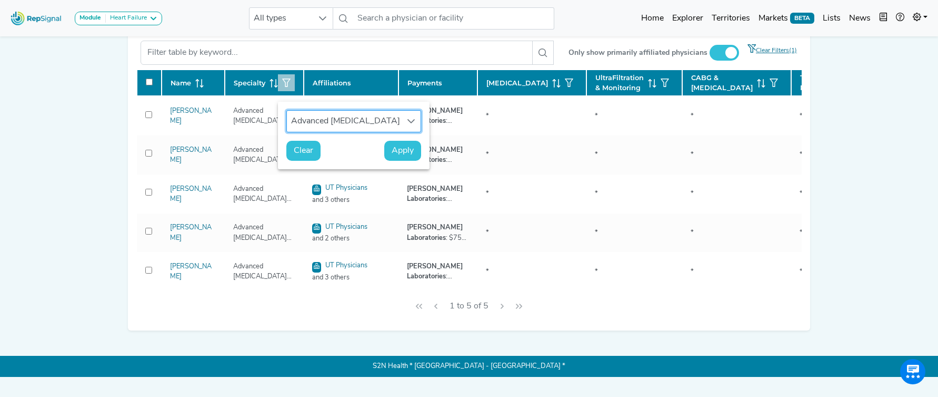
scroll to position [8, 48]
drag, startPoint x: 305, startPoint y: 155, endPoint x: 341, endPoint y: 59, distance: 102.3
click at [305, 155] on span "Clear" at bounding box center [303, 150] width 19 height 13
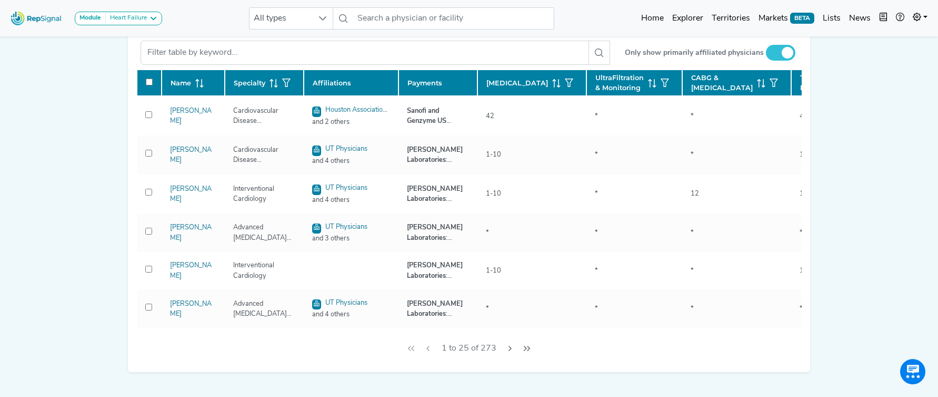
checkbox input "false"
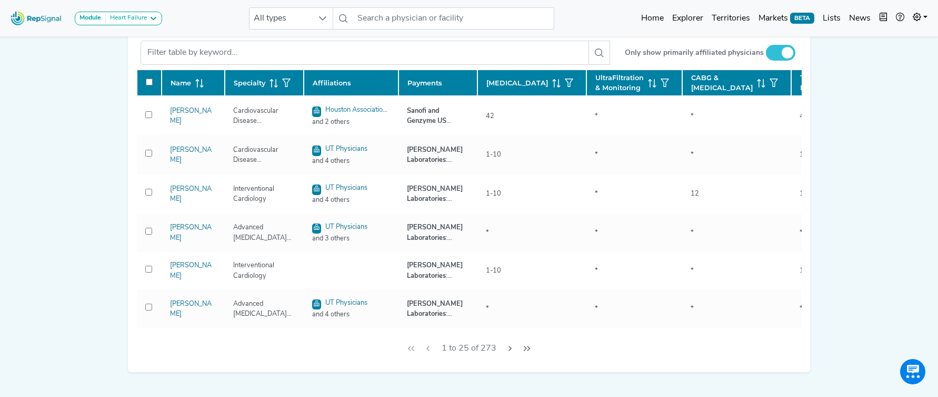
checkbox input "false"
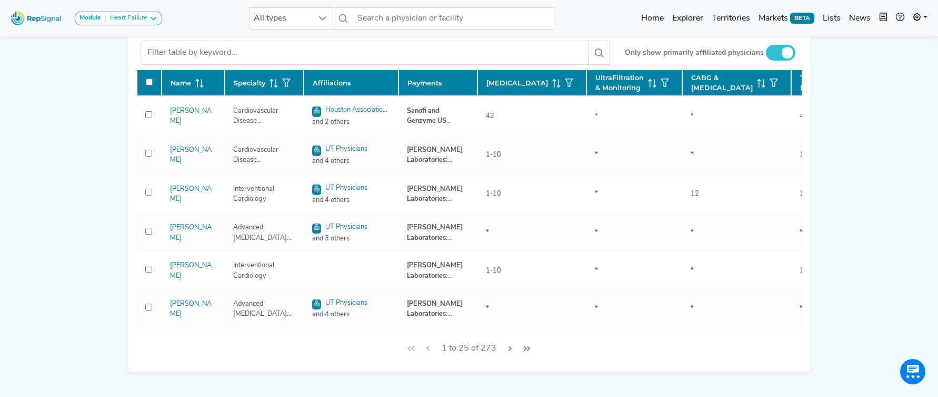
checkbox input "false"
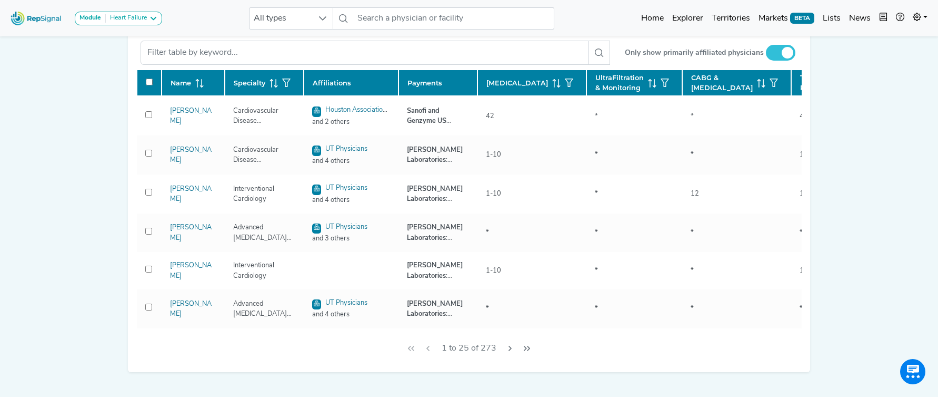
checkbox input "false"
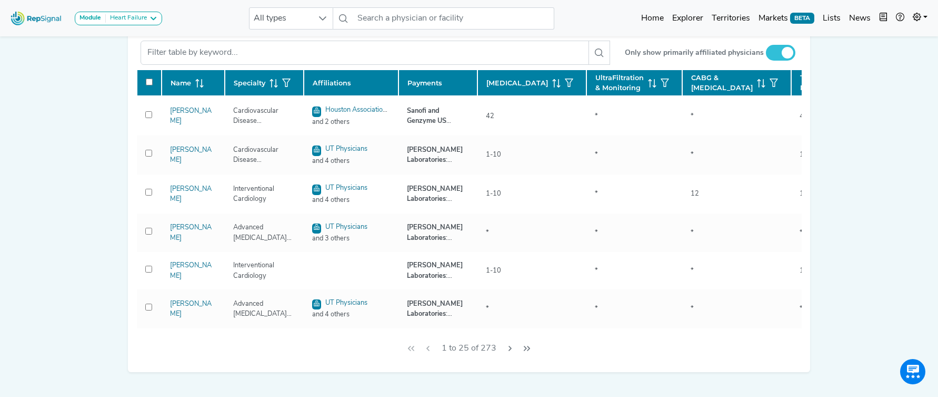
checkbox input "false"
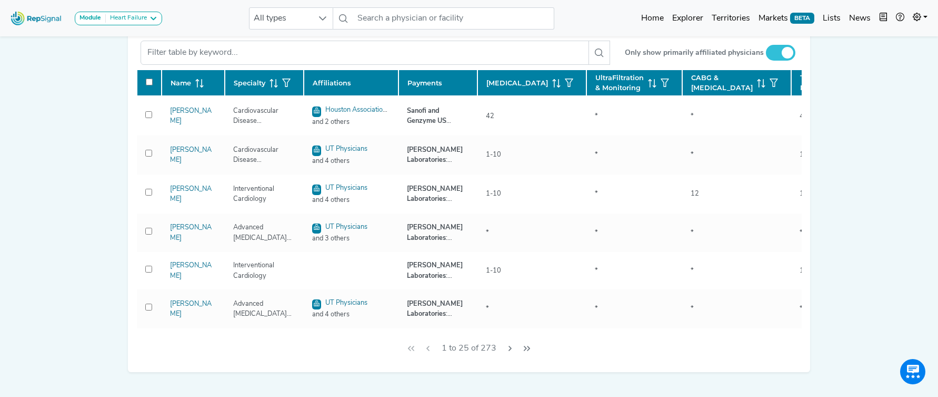
checkbox input "false"
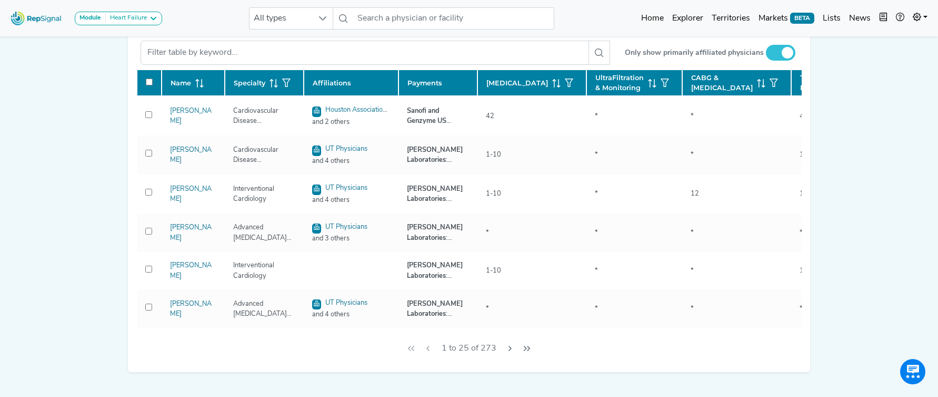
checkbox input "false"
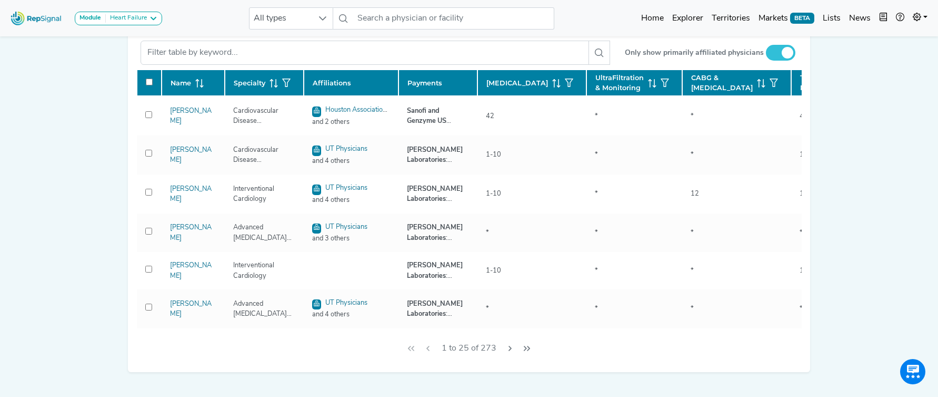
checkbox input "false"
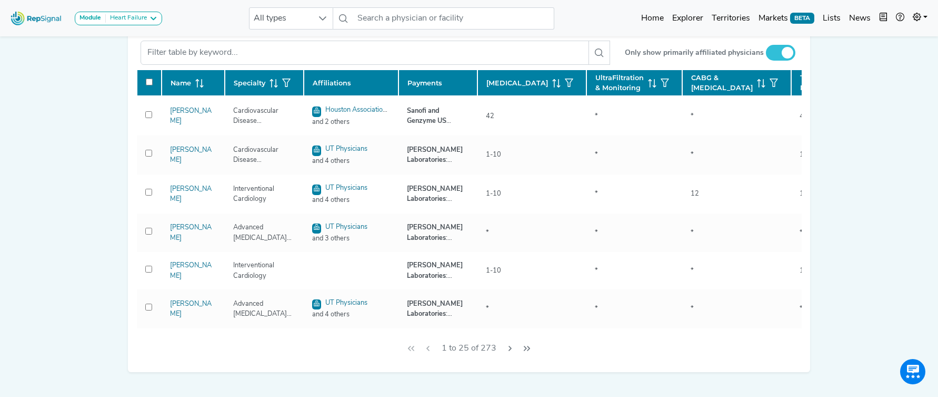
checkbox input "false"
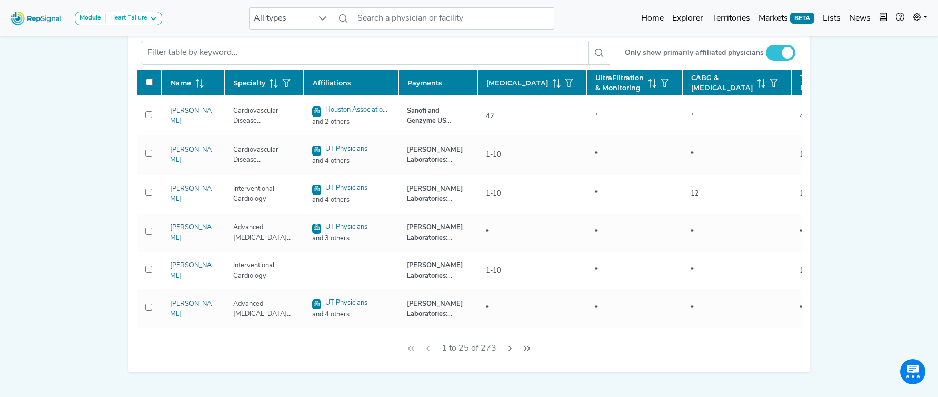
checkbox input "false"
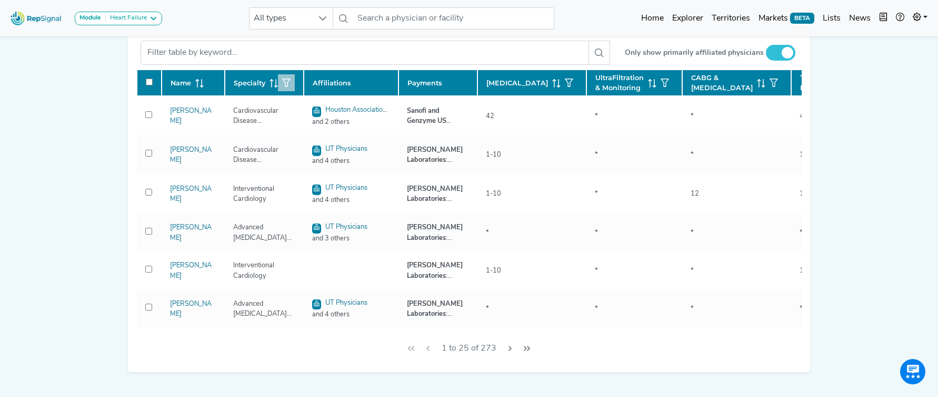
click at [287, 87] on icon "button" at bounding box center [286, 82] width 8 height 8
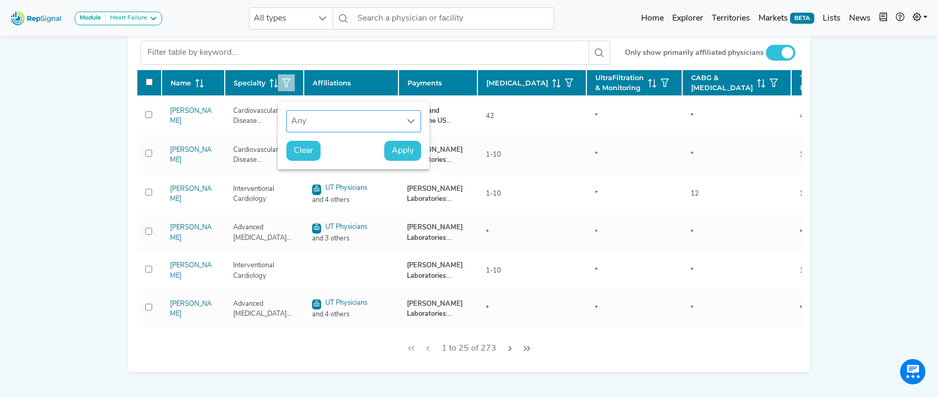
click at [305, 112] on div "Any" at bounding box center [344, 121] width 114 height 21
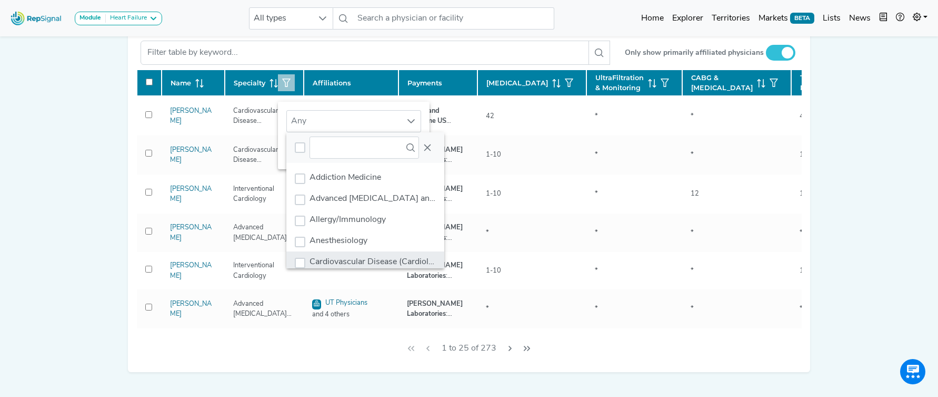
click at [350, 258] on span "Cardiovascular Disease (Cardiology)" at bounding box center [377, 262] width 135 height 8
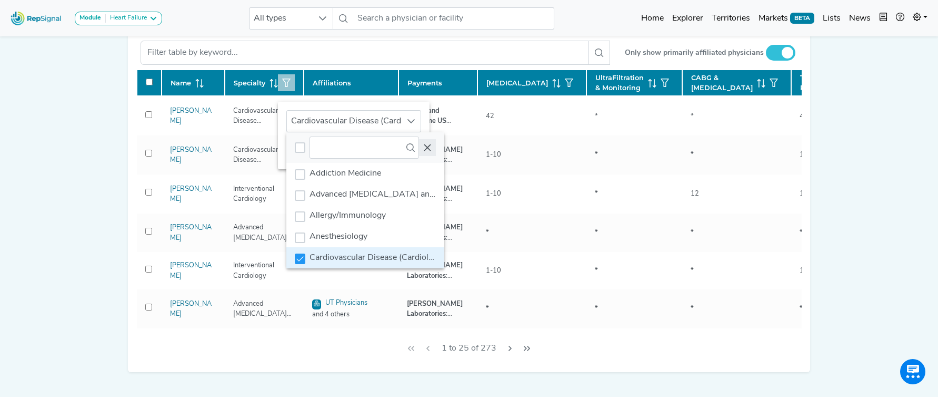
drag, startPoint x: 427, startPoint y: 147, endPoint x: 421, endPoint y: 148, distance: 5.4
click at [427, 147] on icon "Close" at bounding box center [427, 147] width 8 height 8
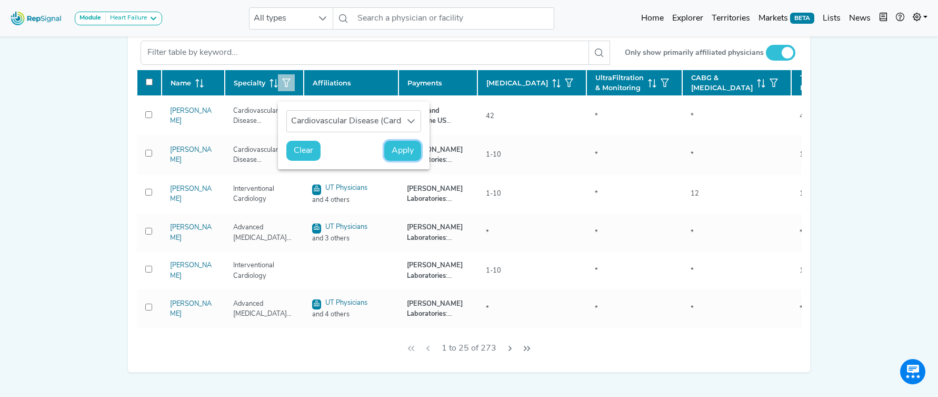
click at [389, 152] on button "Apply" at bounding box center [402, 151] width 37 height 20
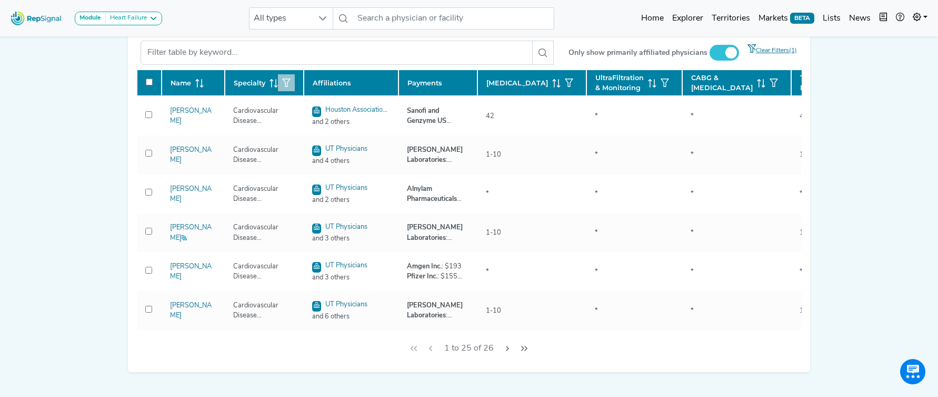
checkbox input "false"
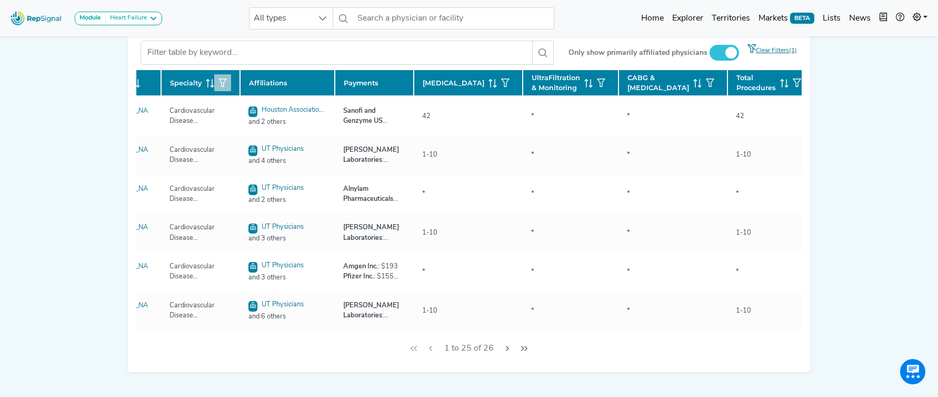
scroll to position [0, 0]
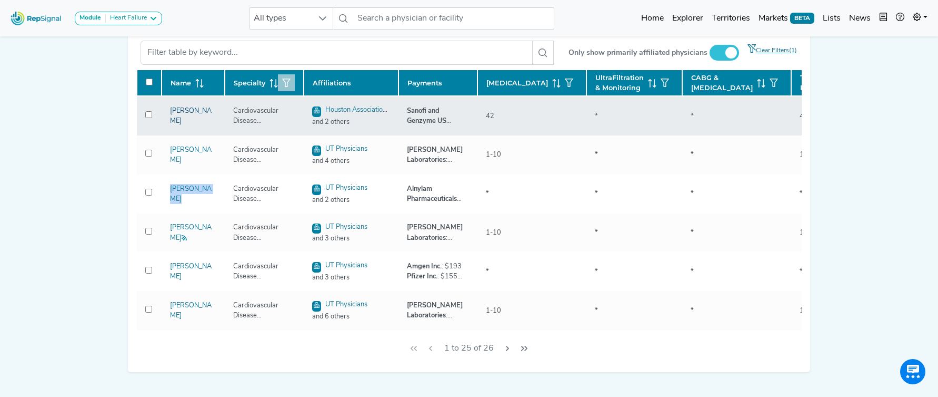
copy link "Baxter Montgomery"
drag, startPoint x: 232, startPoint y: 132, endPoint x: 296, endPoint y: 147, distance: 65.9
click at [296, 135] on td "Cardiovascular Disease (Cardiology)" at bounding box center [264, 115] width 79 height 39
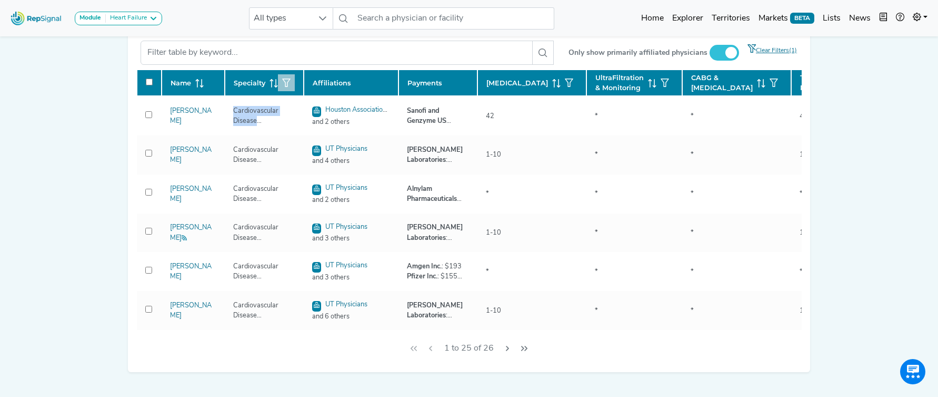
click at [291, 91] on button "button" at bounding box center [286, 82] width 17 height 17
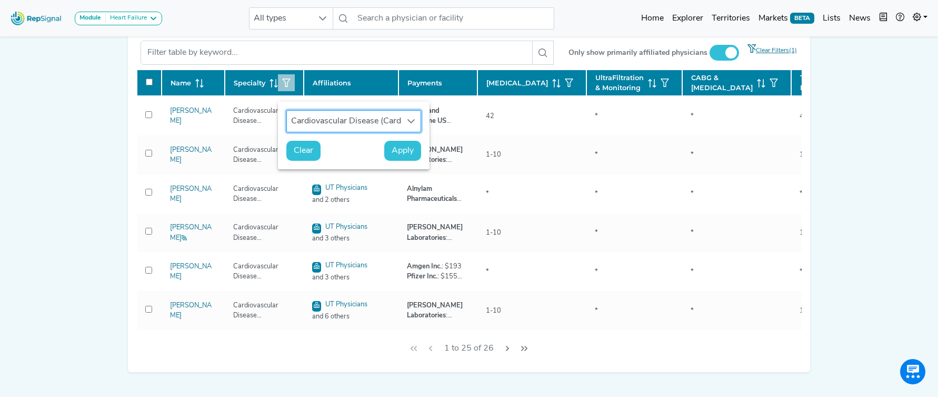
scroll to position [8, 48]
click at [309, 153] on span "Clear" at bounding box center [303, 150] width 19 height 13
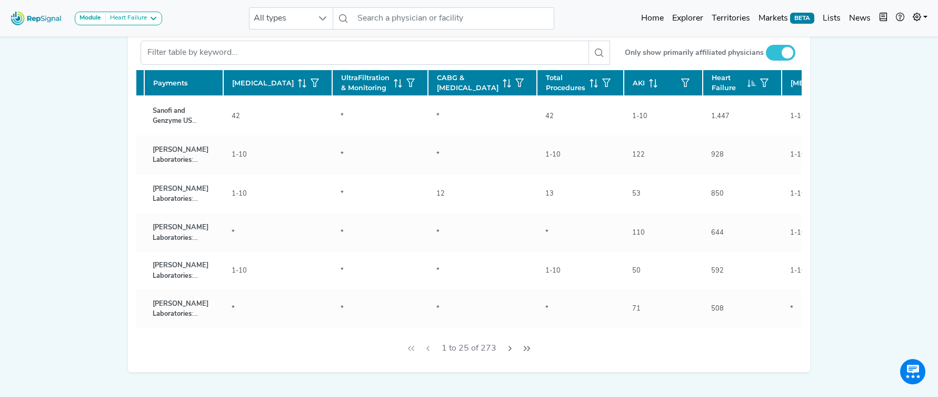
scroll to position [0, 261]
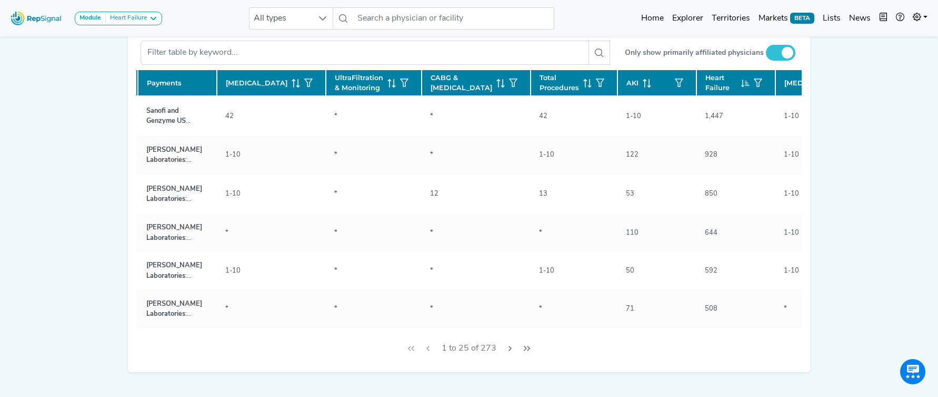
click at [850, 87] on icon at bounding box center [854, 83] width 8 height 8
click at [850, 82] on icon at bounding box center [851, 81] width 3 height 2
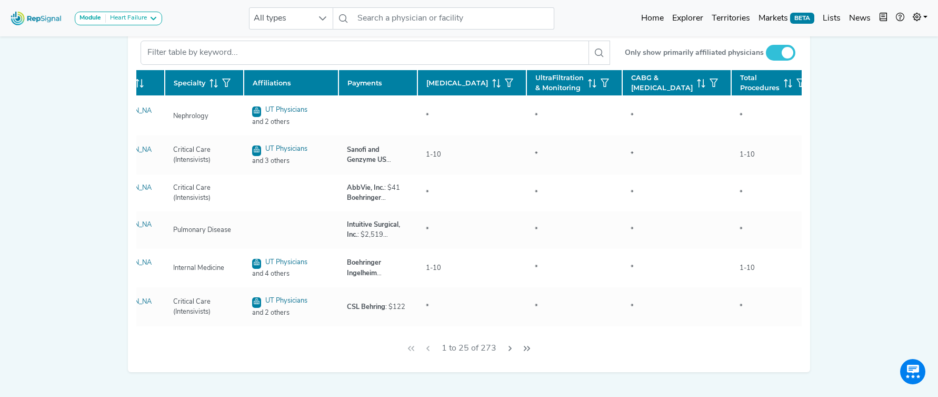
scroll to position [0, 0]
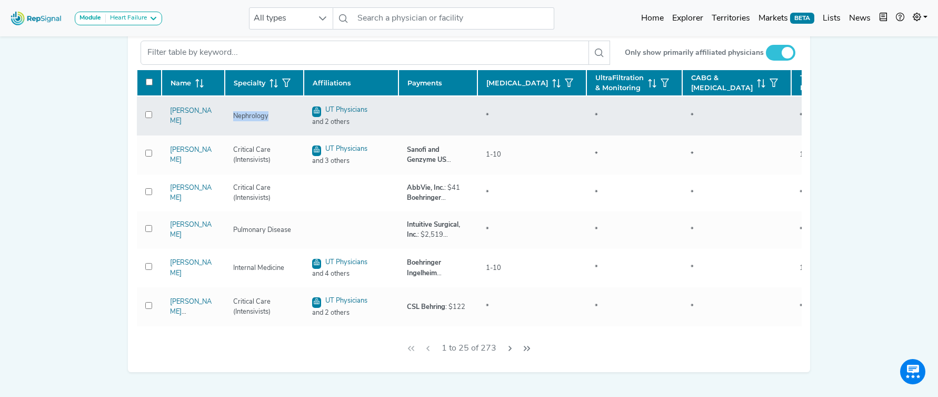
drag, startPoint x: 230, startPoint y: 137, endPoint x: 275, endPoint y: 137, distance: 45.3
click at [275, 121] on div "Nephrology" at bounding box center [264, 116] width 62 height 10
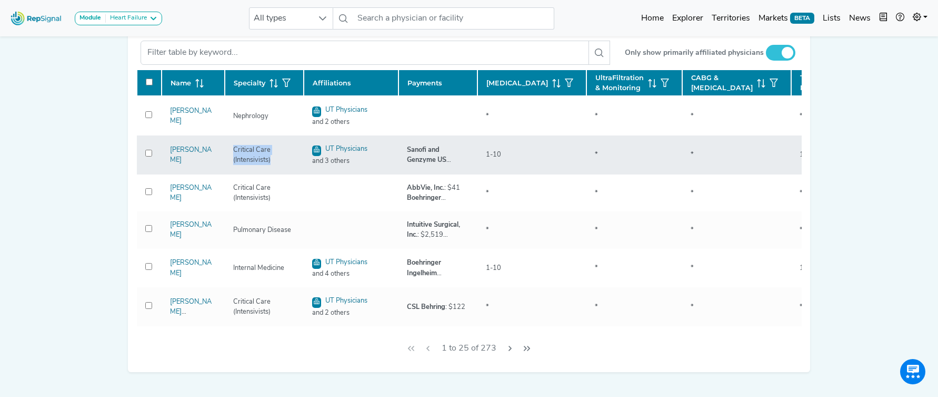
drag, startPoint x: 234, startPoint y: 174, endPoint x: 275, endPoint y: 189, distance: 44.3
click at [275, 174] on td "Critical Care (Intensivists)" at bounding box center [264, 154] width 79 height 39
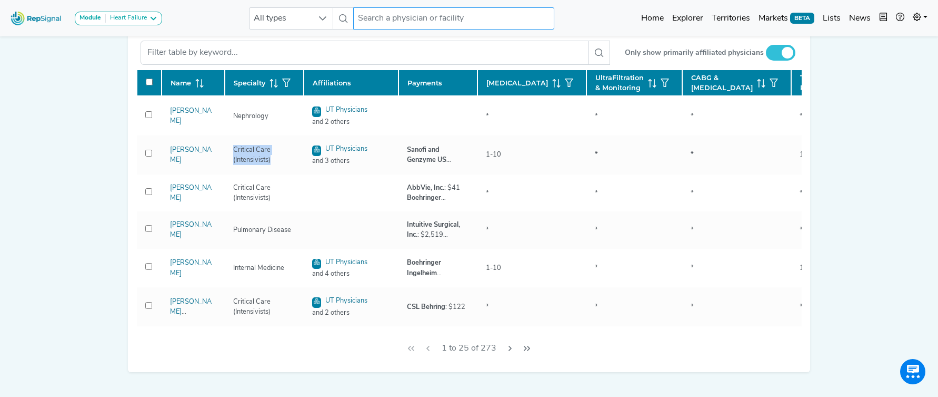
click at [388, 25] on input "text" at bounding box center [453, 18] width 201 height 22
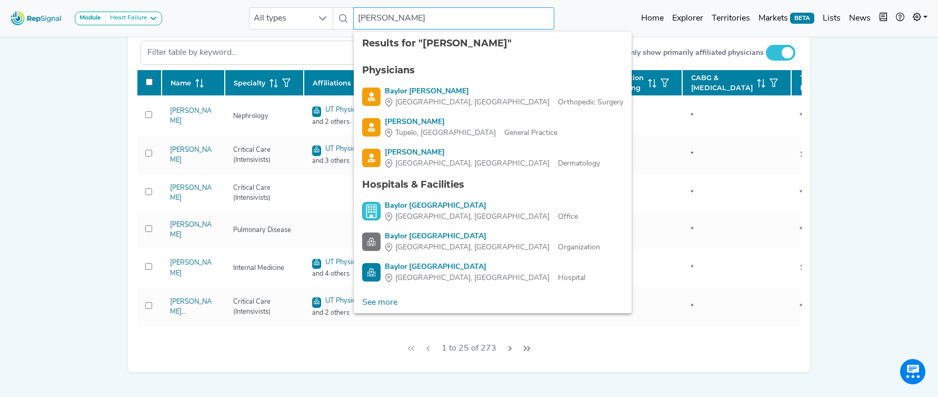
type input "Baylor Hermann"
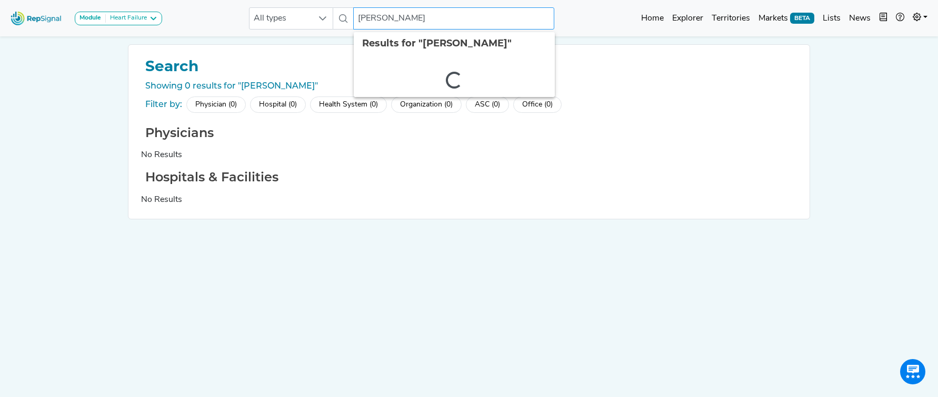
type input "Hermann"
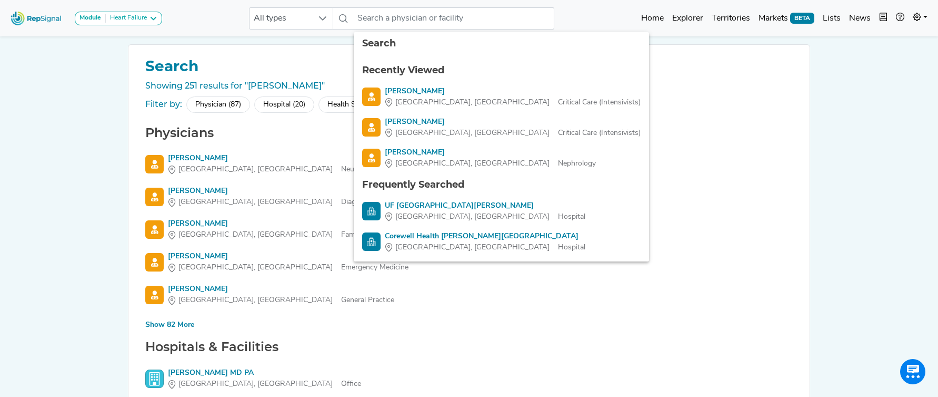
click at [273, 106] on div "Hospital (20)" at bounding box center [284, 104] width 60 height 16
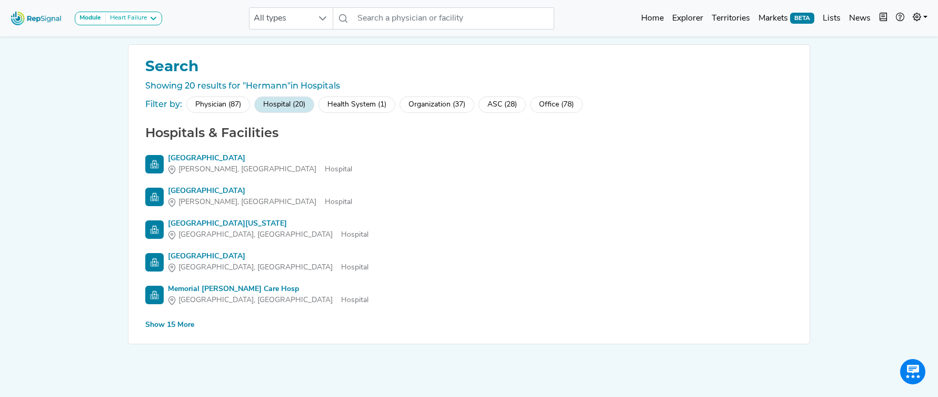
click at [169, 325] on div "Show 15 More" at bounding box center [169, 324] width 49 height 11
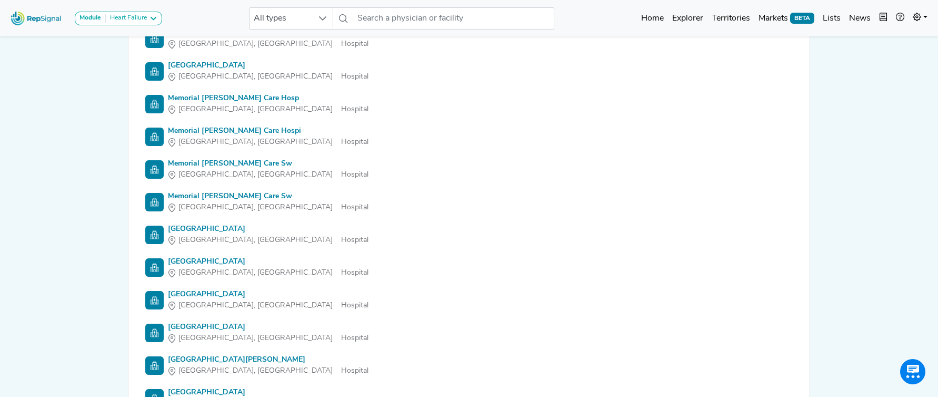
scroll to position [191, 0]
click at [463, 18] on input "text" at bounding box center [453, 18] width 201 height 22
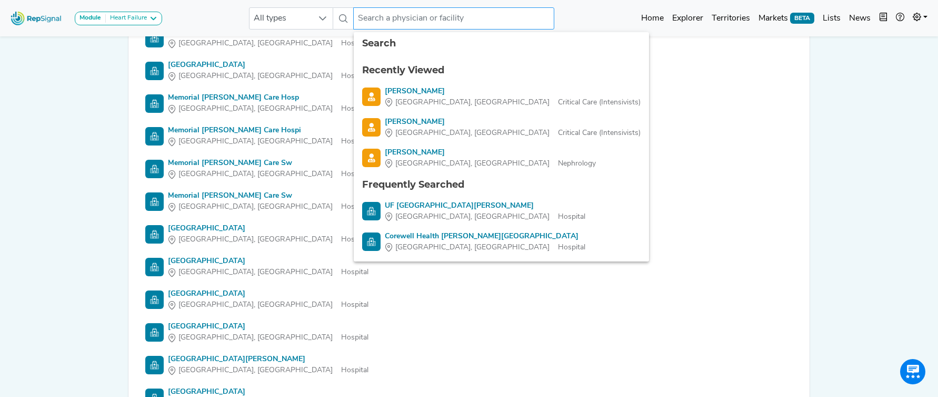
paste input "Advanced"
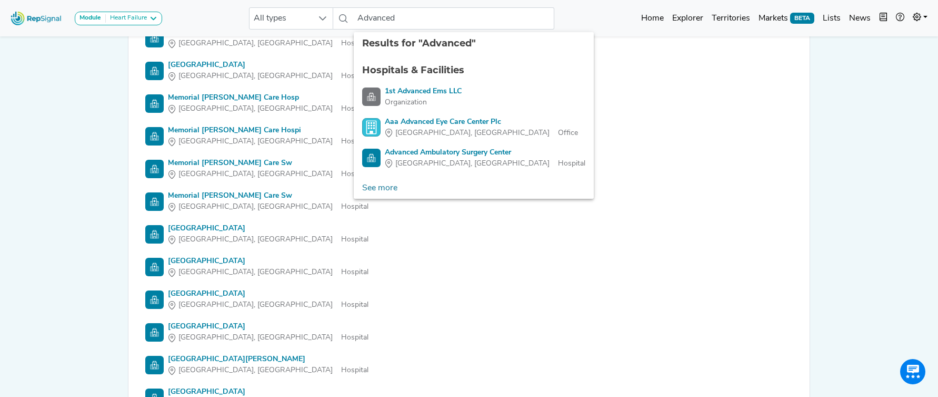
drag, startPoint x: 389, startPoint y: 187, endPoint x: 392, endPoint y: 182, distance: 6.6
click at [389, 187] on link "See more" at bounding box center [380, 187] width 52 height 21
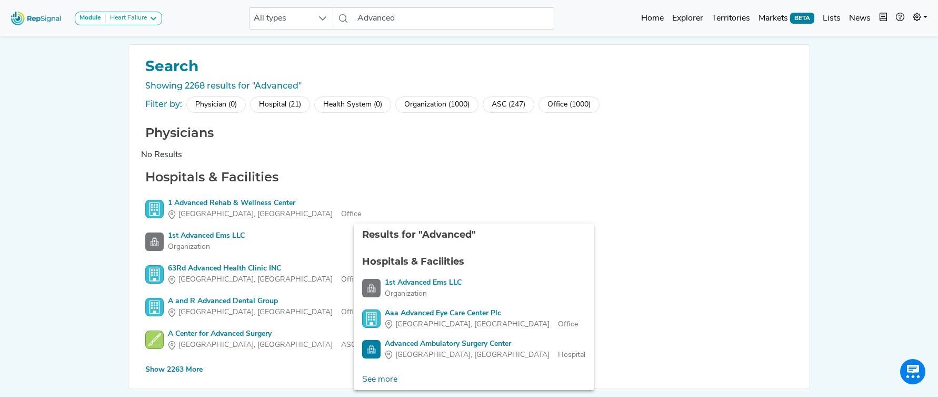
click at [283, 100] on div "Hospital (21)" at bounding box center [280, 104] width 60 height 16
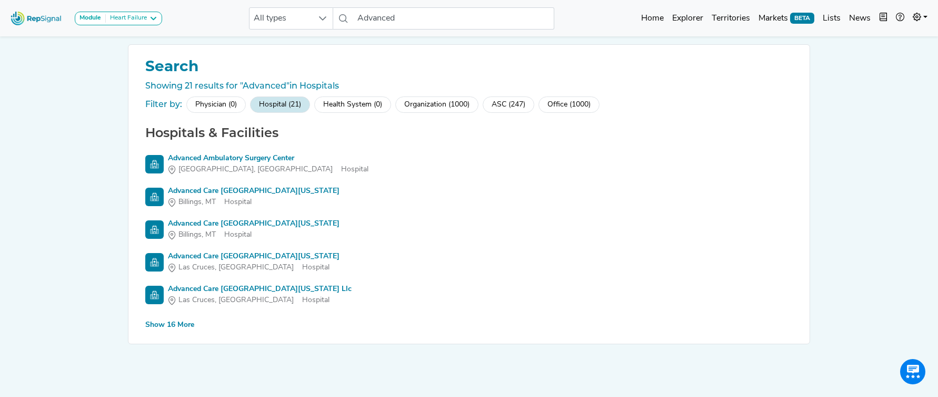
click at [190, 325] on div "Show 16 More" at bounding box center [169, 324] width 49 height 11
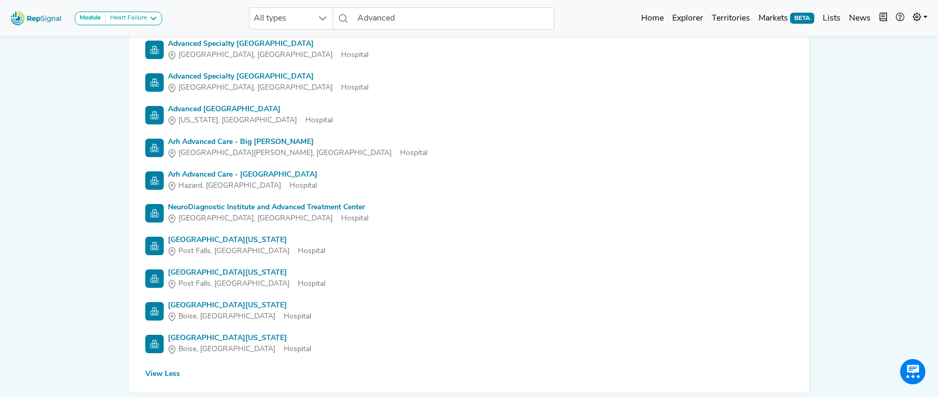
scroll to position [476, 0]
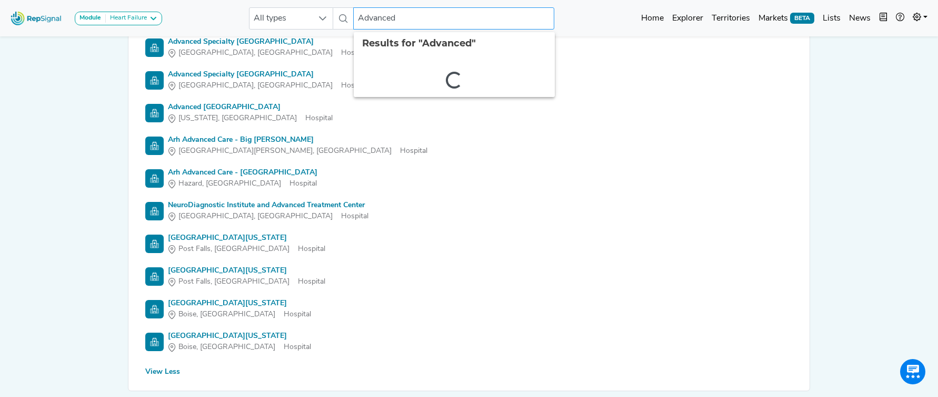
click at [425, 20] on input "Advanced" at bounding box center [453, 18] width 201 height 22
paste input "Germantown"
drag, startPoint x: 425, startPoint y: 20, endPoint x: 304, endPoint y: 18, distance: 120.6
click at [302, 18] on div "All types AdvancedGermantown No results found" at bounding box center [401, 18] width 305 height 22
paste input "Germantow"
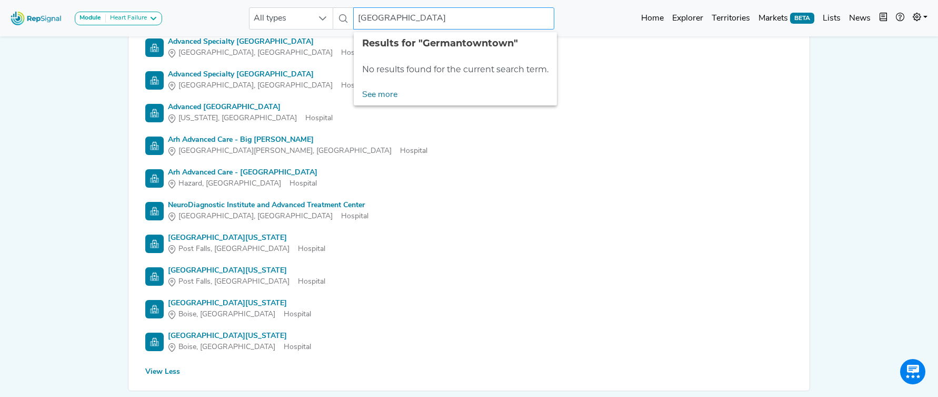
drag, startPoint x: 408, startPoint y: 20, endPoint x: 461, endPoint y: 27, distance: 54.2
click at [460, 26] on input "Germantowntown" at bounding box center [453, 18] width 201 height 22
type input "Germantown"
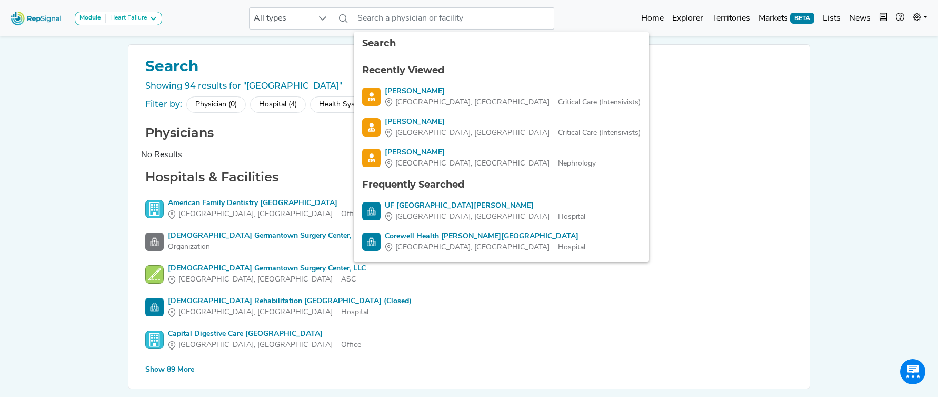
drag, startPoint x: 288, startPoint y: 104, endPoint x: 293, endPoint y: 104, distance: 5.3
click at [288, 104] on div "Hospital (4)" at bounding box center [278, 104] width 56 height 16
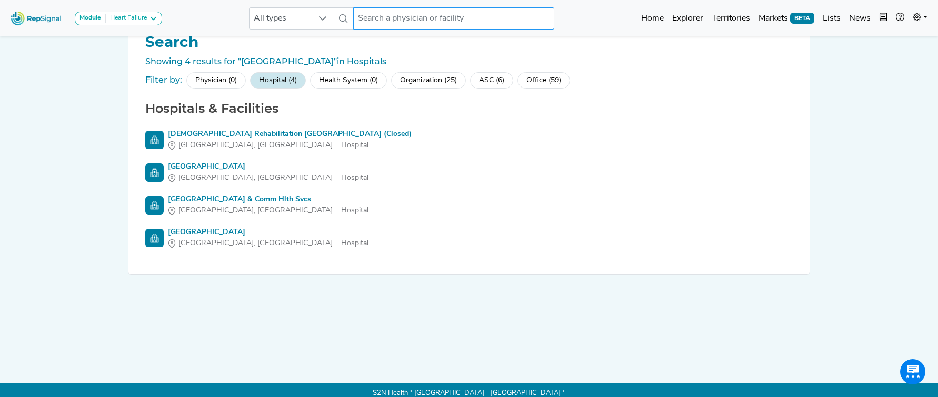
scroll to position [31, 0]
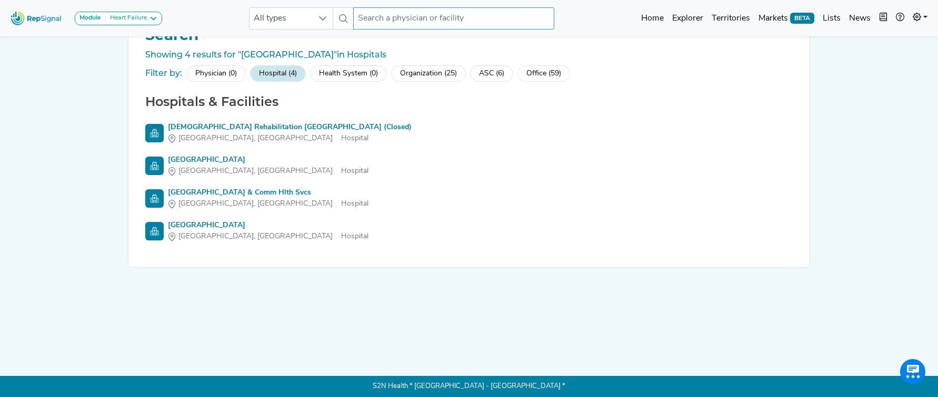
click at [398, 21] on input "text" at bounding box center [453, 18] width 201 height 22
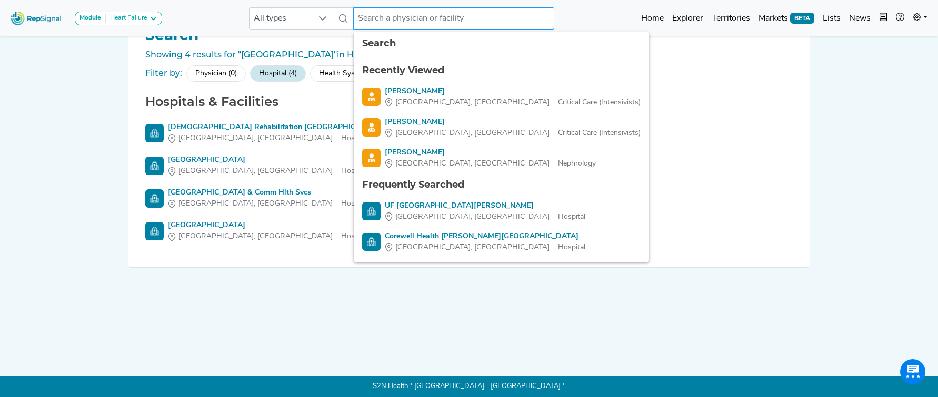
click at [518, 17] on input "text" at bounding box center [453, 18] width 201 height 22
paste input "Bonheur"
type input "Bonheur"
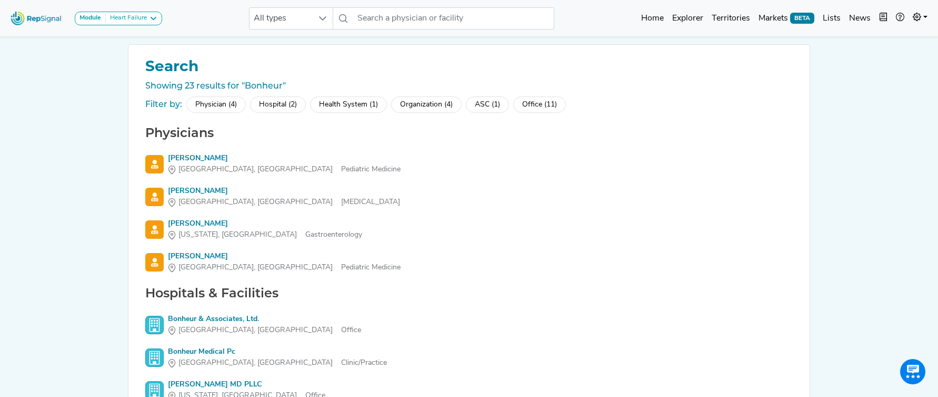
click at [294, 110] on div "Hospital (2)" at bounding box center [278, 104] width 56 height 16
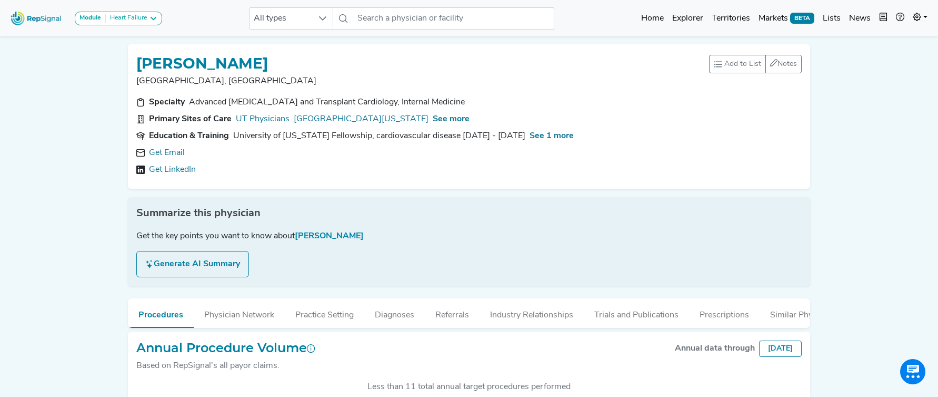
scroll to position [263, 0]
click at [176, 153] on link "Get Email" at bounding box center [167, 152] width 36 height 13
click at [470, 120] on span "See more" at bounding box center [451, 119] width 37 height 8
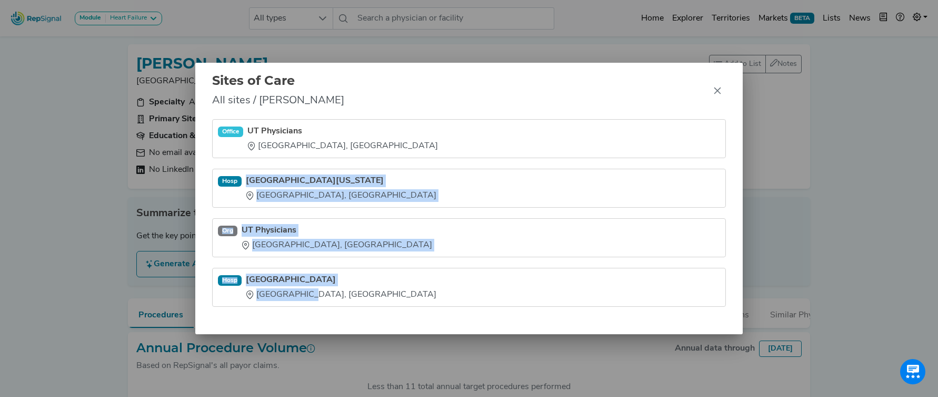
drag, startPoint x: 255, startPoint y: 179, endPoint x: 305, endPoint y: 299, distance: 130.6
type textarea "[GEOGRAPHIC_DATA][US_STATE] [GEOGRAPHIC_DATA], [GEOGRAPHIC_DATA] Org [GEOGRAPHI…"
click at [305, 299] on ul "Office UT Physicians [GEOGRAPHIC_DATA], [GEOGRAPHIC_DATA] [GEOGRAPHIC_DATA] [GE…" at bounding box center [469, 212] width 514 height 187
copy ul "[GEOGRAPHIC_DATA][US_STATE] [GEOGRAPHIC_DATA], [GEOGRAPHIC_DATA] Org [GEOGRAPHI…"
click at [718, 91] on icon "Close" at bounding box center [717, 90] width 7 height 7
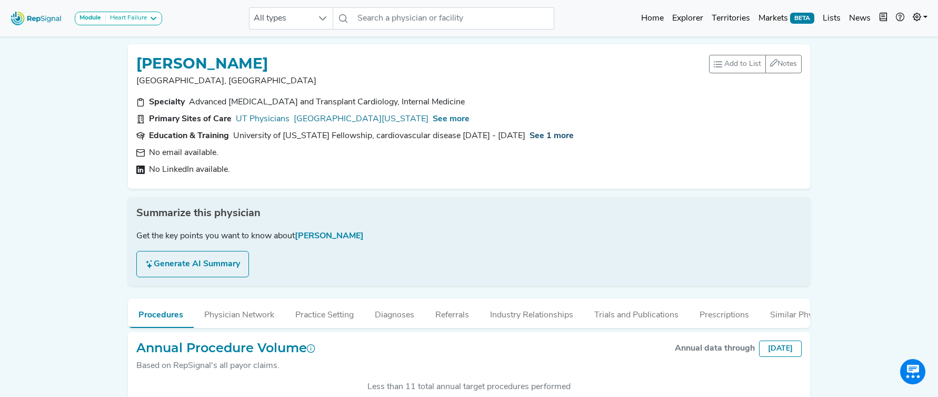
click at [537, 140] on span "See 1 more" at bounding box center [552, 136] width 44 height 8
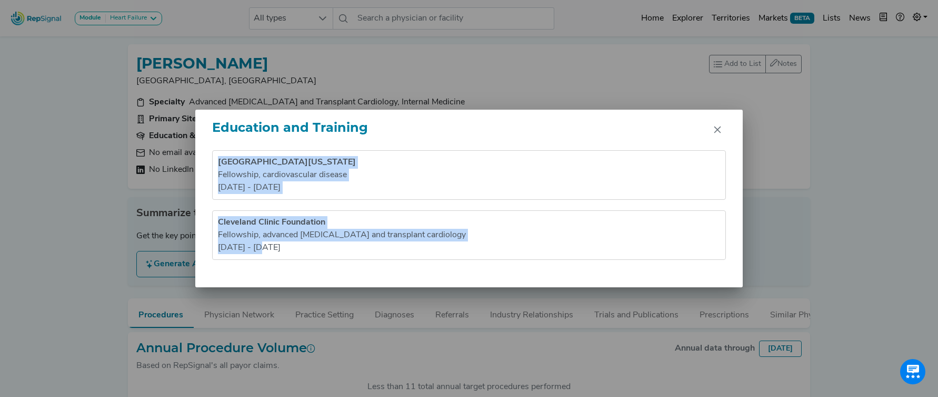
drag, startPoint x: 217, startPoint y: 161, endPoint x: 345, endPoint y: 252, distance: 156.7
click at [344, 252] on ul "University of [US_STATE] Fellowship , cardiovascular disease [DATE] - [DATE] Cl…" at bounding box center [469, 205] width 514 height 110
copy ul "University of [US_STATE] Fellowship , cardiovascular disease [DATE] - [DATE] Cl…"
click at [714, 131] on icon "Close" at bounding box center [718, 129] width 8 height 8
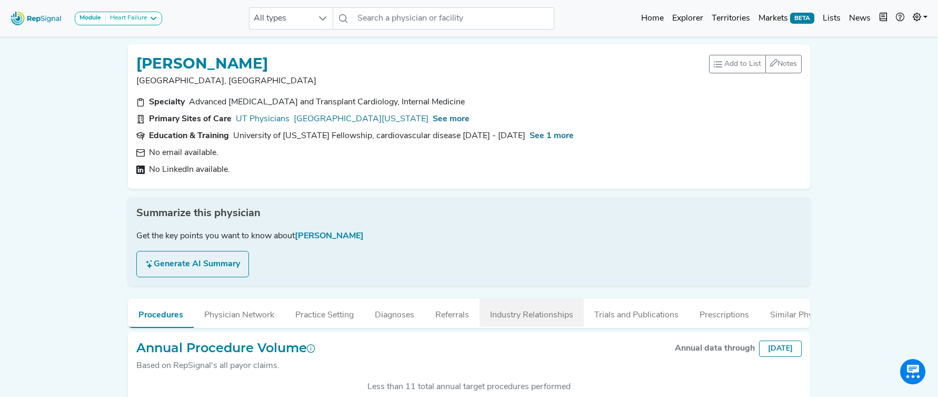
drag, startPoint x: 540, startPoint y: 322, endPoint x: 503, endPoint y: 302, distance: 41.5
click at [540, 322] on button "Industry Relationships" at bounding box center [532, 312] width 104 height 28
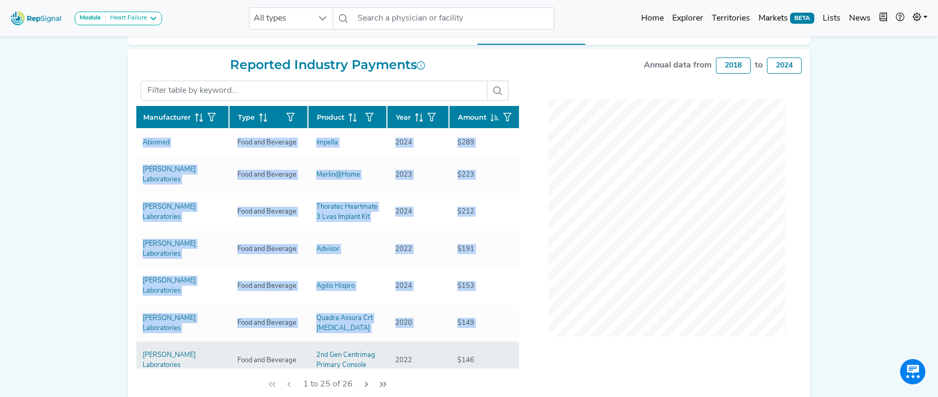
scroll to position [284, 0]
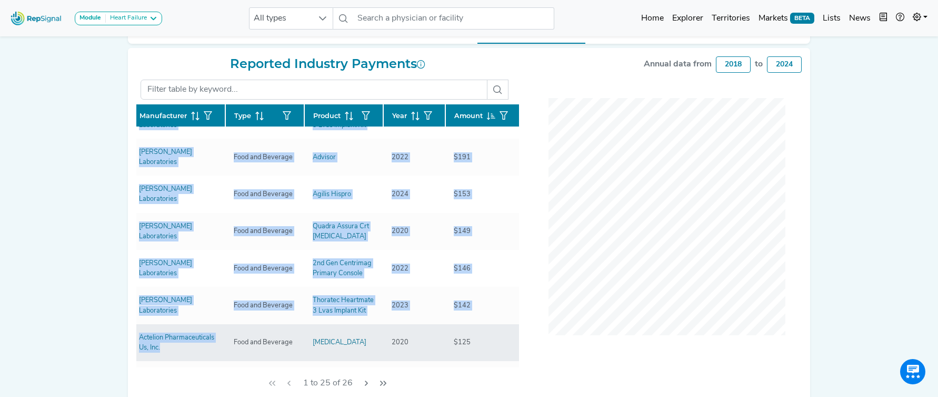
drag, startPoint x: 142, startPoint y: 140, endPoint x: 204, endPoint y: 321, distance: 191.5
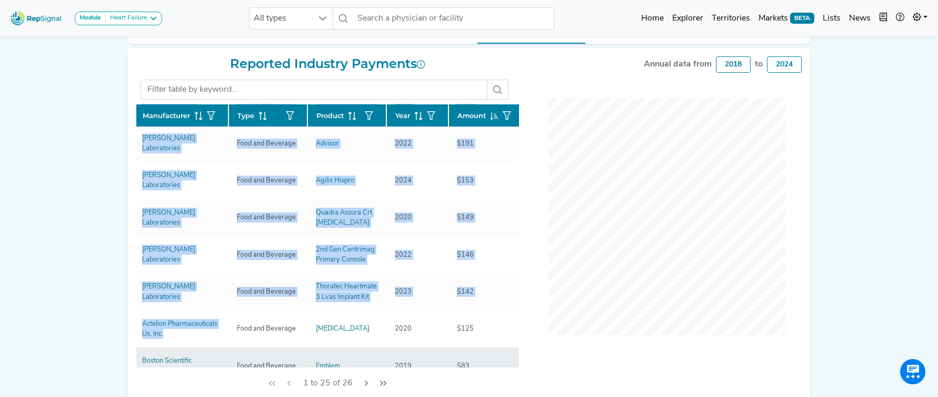
scroll to position [108, 3]
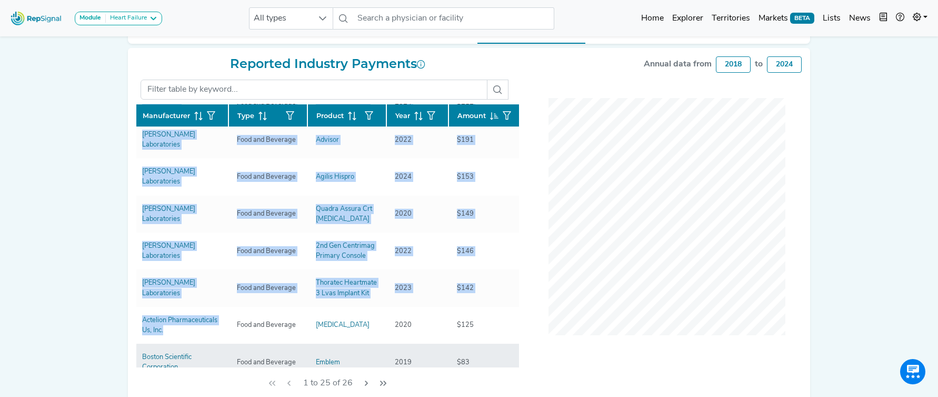
copy tbody "Abiomed Food and Beverage Impella 2024 $289 [PERSON_NAME] Laboratories Food and…"
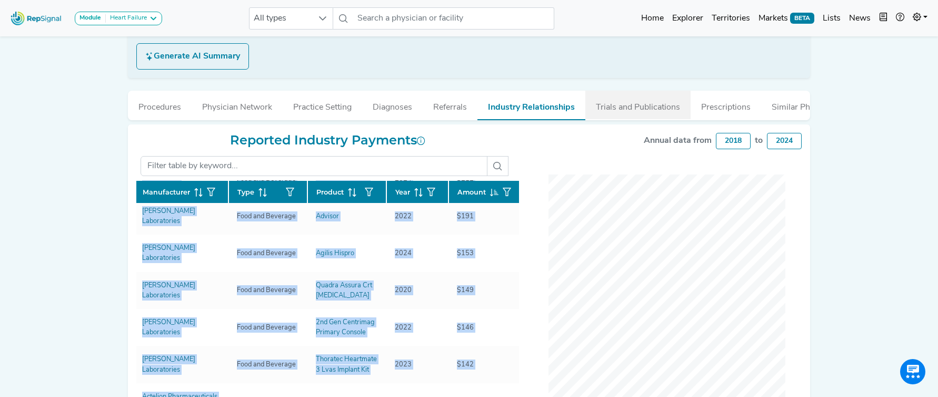
click at [643, 111] on button "Trials and Publications" at bounding box center [638, 105] width 105 height 28
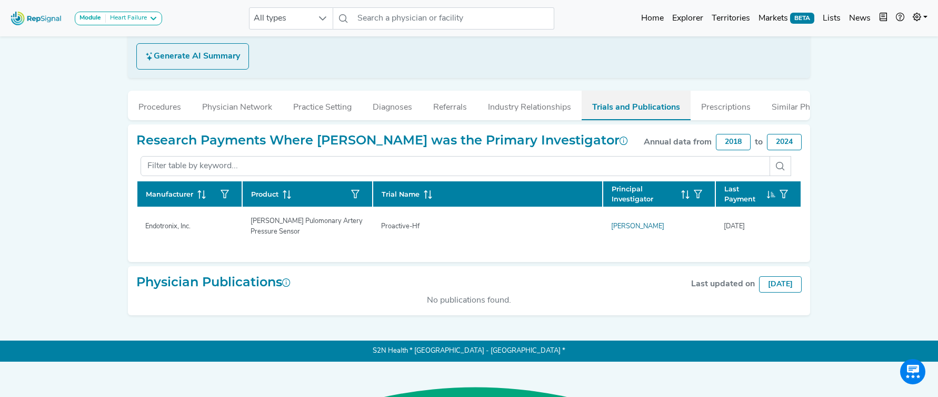
scroll to position [189, 0]
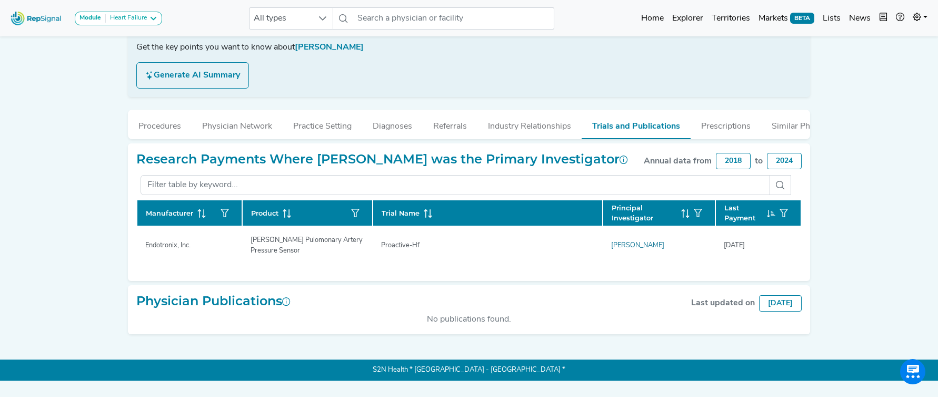
drag, startPoint x: 161, startPoint y: 263, endPoint x: 819, endPoint y: 253, distance: 658.4
click at [819, 253] on div "Module Heart Failure Heart Failure Nephrology All types No results found Home E…" at bounding box center [469, 95] width 938 height 569
copy div
click at [310, 125] on button "Practice Setting" at bounding box center [323, 124] width 80 height 28
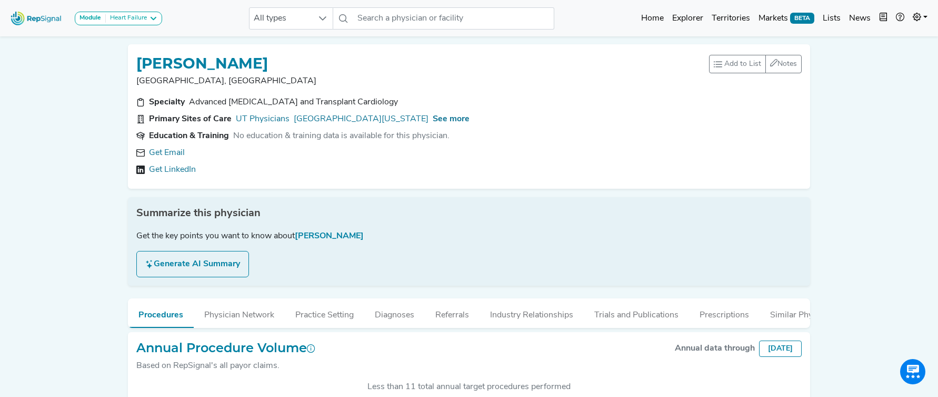
scroll to position [273, 0]
click at [160, 152] on link "Get Email" at bounding box center [167, 152] width 36 height 13
click at [470, 120] on span "See more" at bounding box center [451, 119] width 37 height 8
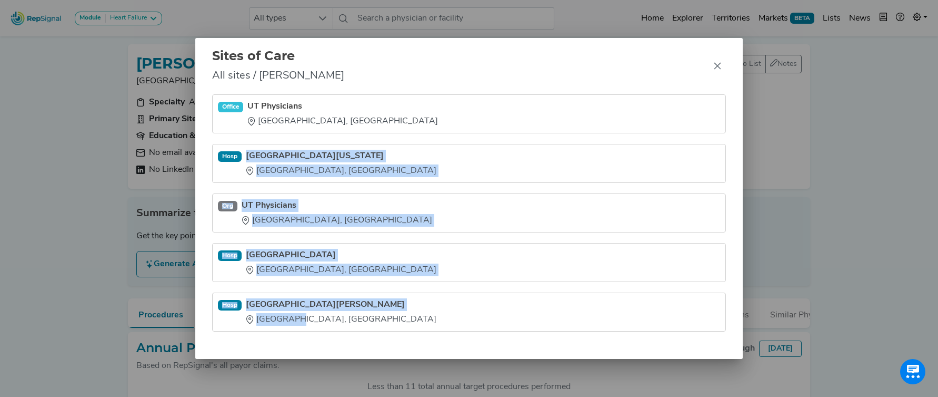
drag, startPoint x: 248, startPoint y: 147, endPoint x: 301, endPoint y: 325, distance: 185.6
type textarea "Memorial Hermann - Texas Medical Center Houston, TX Org UT Physicians Houston, …"
click at [301, 325] on ul "Office UT Physicians Houston, TX Hosp Memorial Hermann - Texas Medical Center H…" at bounding box center [469, 212] width 514 height 237
copy ul "Memorial Hermann - Texas Medical Center Houston, TX Org UT Physicians Houston, …"
drag, startPoint x: 718, startPoint y: 66, endPoint x: 667, endPoint y: 54, distance: 52.0
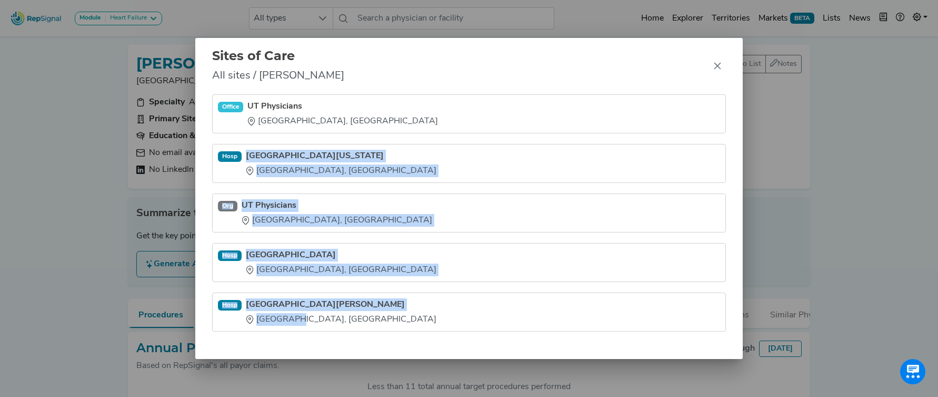
click at [715, 66] on icon "Close" at bounding box center [718, 66] width 8 height 8
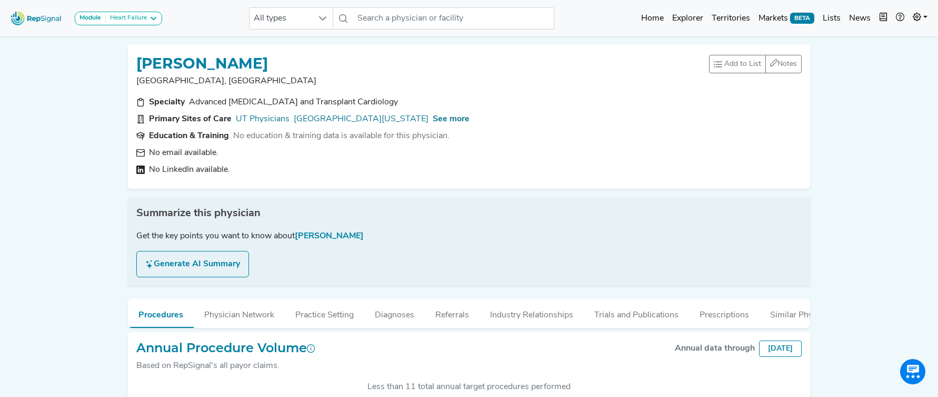
drag, startPoint x: 464, startPoint y: 140, endPoint x: 241, endPoint y: 127, distance: 223.6
click at [240, 128] on div "Specialty Advanced Heart Failure and Transplant Cardiology Primary Sites of Car…" at bounding box center [469, 138] width 678 height 84
copy div "No education & training data is available for this physician."
drag, startPoint x: 550, startPoint y: 317, endPoint x: 401, endPoint y: 310, distance: 148.7
click at [550, 317] on button "Industry Relationships" at bounding box center [532, 312] width 104 height 28
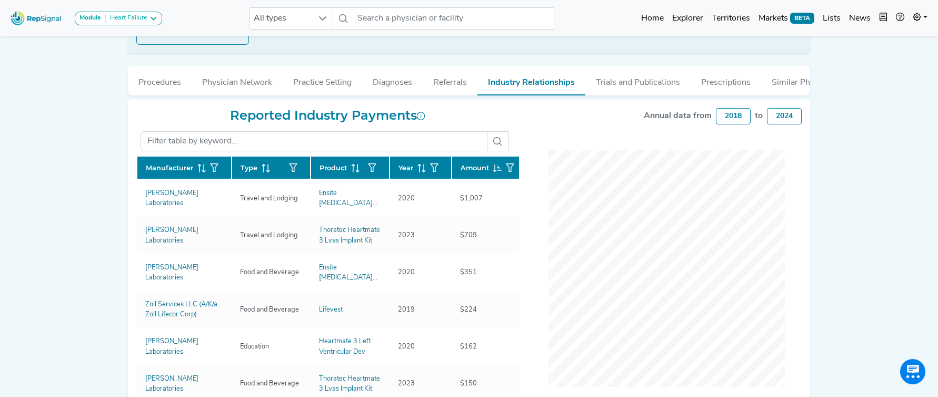
scroll to position [235, 0]
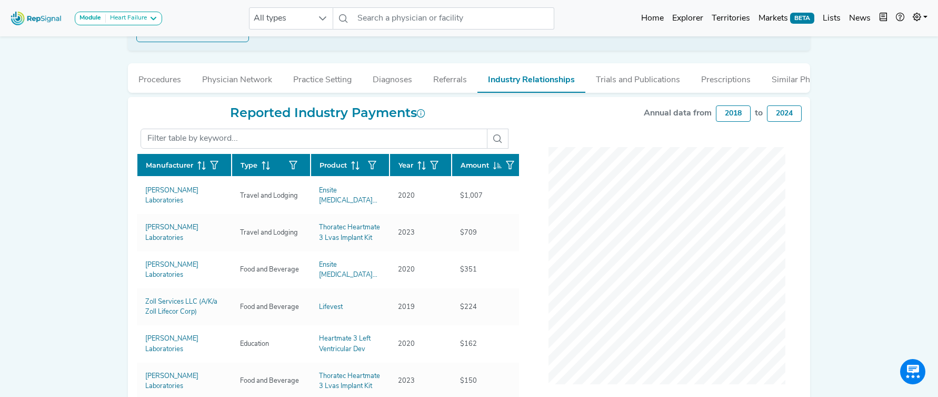
click at [126, 194] on div "HARISH DEVINENI Houston, TX Add to List Recent Lists: Mayo Jacksonville Top 100…" at bounding box center [469, 128] width 695 height 655
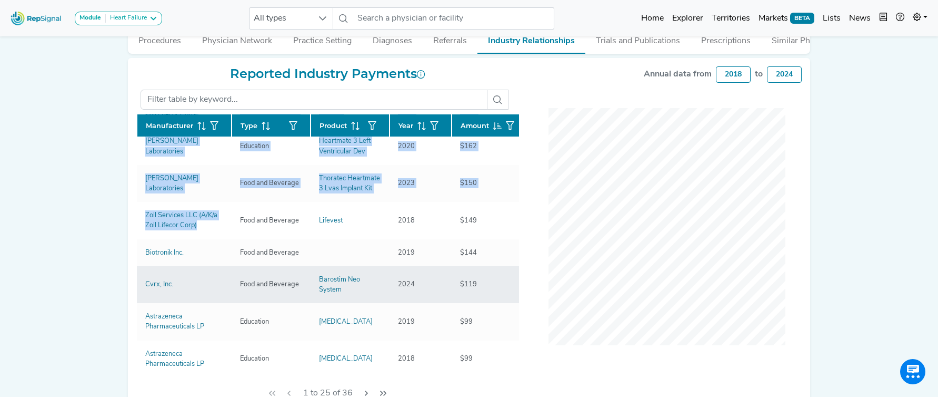
scroll to position [130, 0]
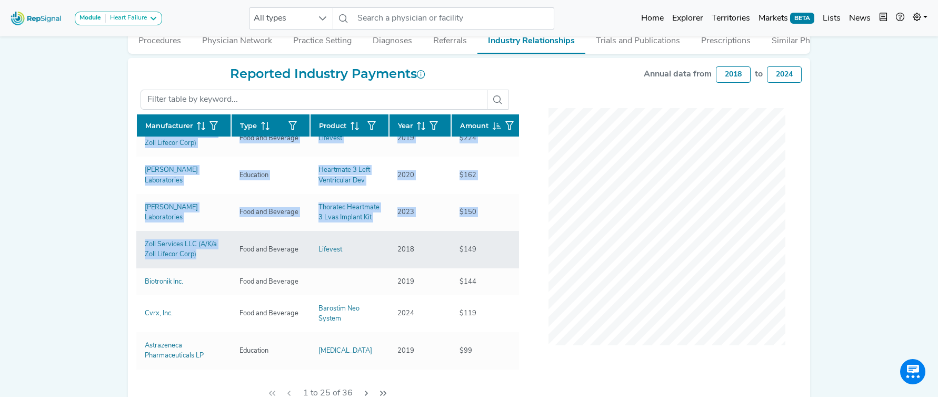
drag, startPoint x: 125, startPoint y: 155, endPoint x: 204, endPoint y: 258, distance: 129.7
click at [204, 258] on div "HARISH DEVINENI Houston, TX Add to List Recent Lists: Mayo Jacksonville Top 100…" at bounding box center [469, 89] width 695 height 655
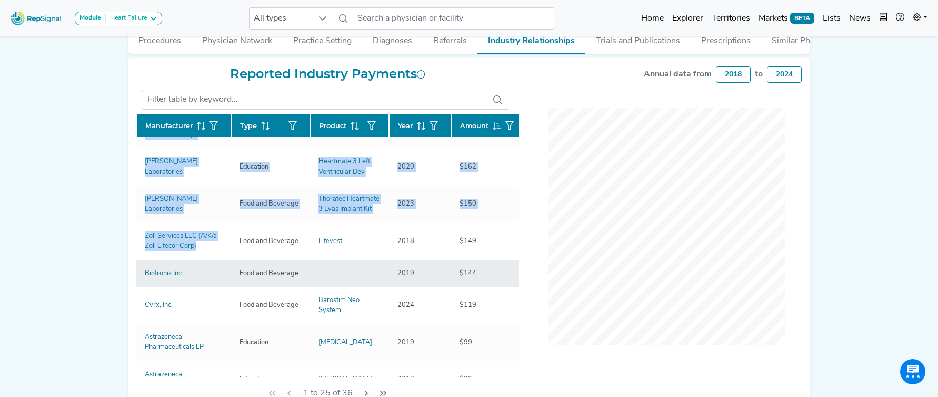
copy div "Manufacturer Type Product Year Amount Abbott Laboratories Travel and Lodging En…"
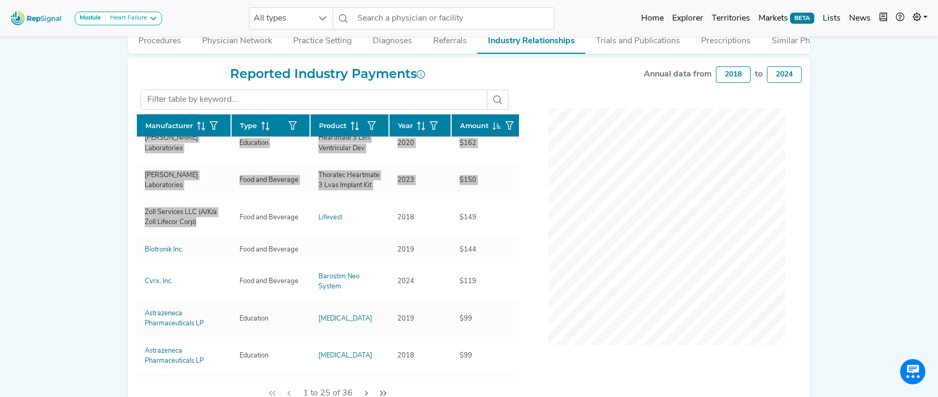
scroll to position [170, 1]
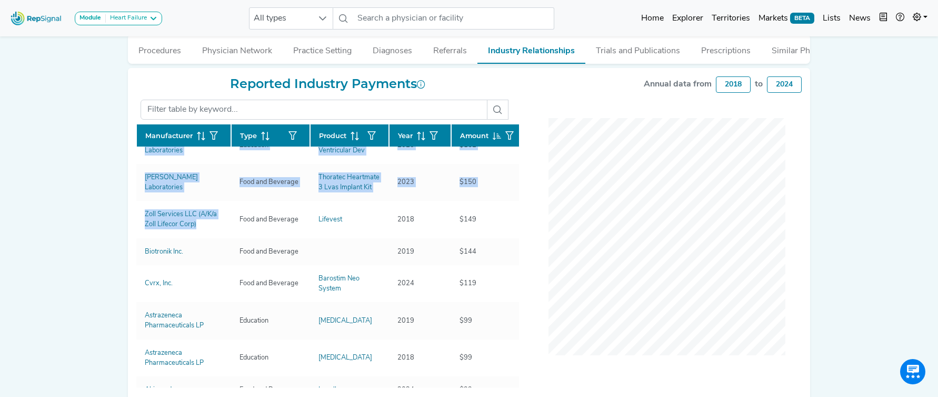
click at [628, 51] on button "Trials and Publications" at bounding box center [638, 48] width 105 height 28
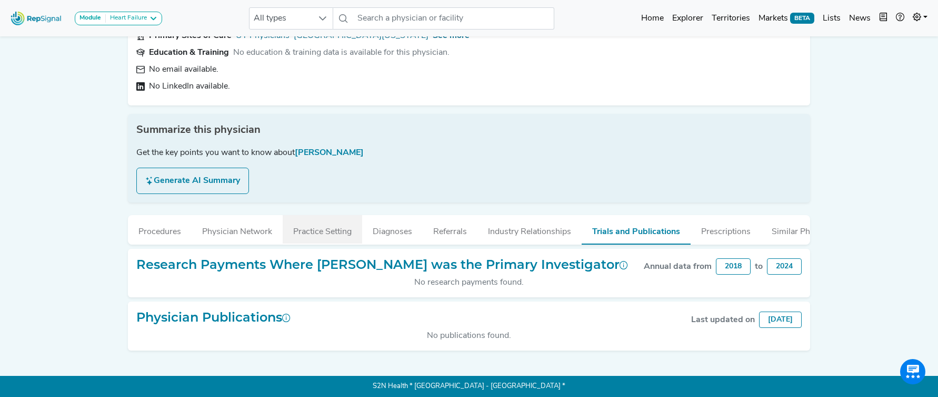
click at [327, 230] on button "Practice Setting" at bounding box center [323, 229] width 80 height 28
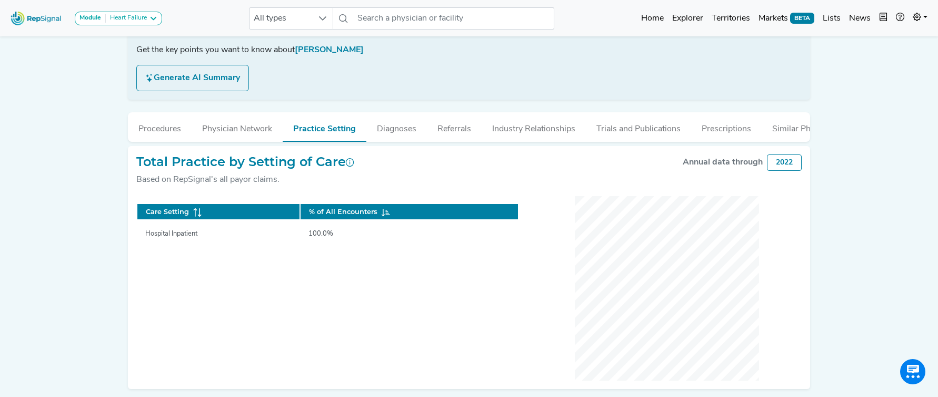
scroll to position [186, 0]
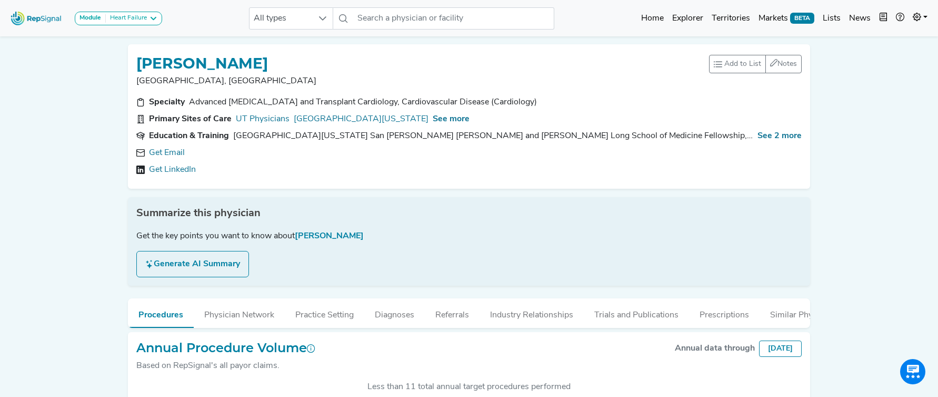
scroll to position [273, 0]
click at [169, 153] on link "Get Email" at bounding box center [167, 152] width 36 height 13
click at [470, 120] on span "See more" at bounding box center [451, 119] width 37 height 8
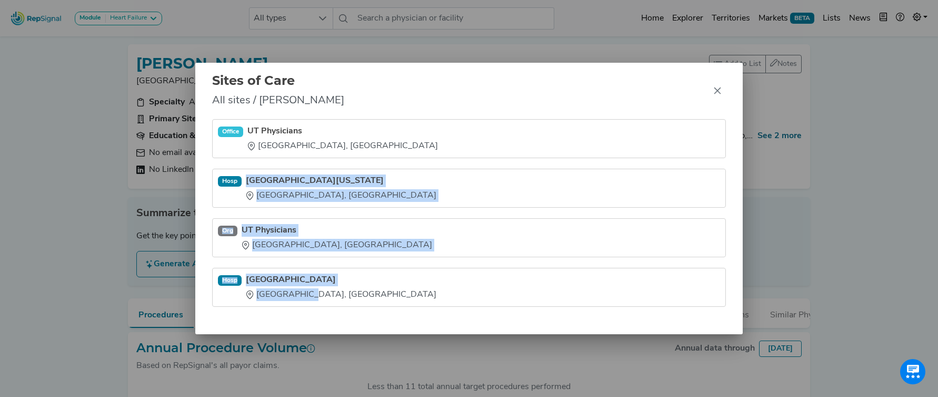
drag, startPoint x: 248, startPoint y: 173, endPoint x: 319, endPoint y: 300, distance: 145.5
type textarea "Memorial Hermann - Texas Medical Center Houston, TX Org UT Physicians Houston, …"
click at [319, 300] on ul "Office UT Physicians Houston, TX Hosp Memorial Hermann - Texas Medical Center H…" at bounding box center [469, 212] width 514 height 187
copy ul "Memorial Hermann - Texas Medical Center Houston, TX Org UT Physicians Houston, …"
drag, startPoint x: 719, startPoint y: 90, endPoint x: 502, endPoint y: 52, distance: 220.3
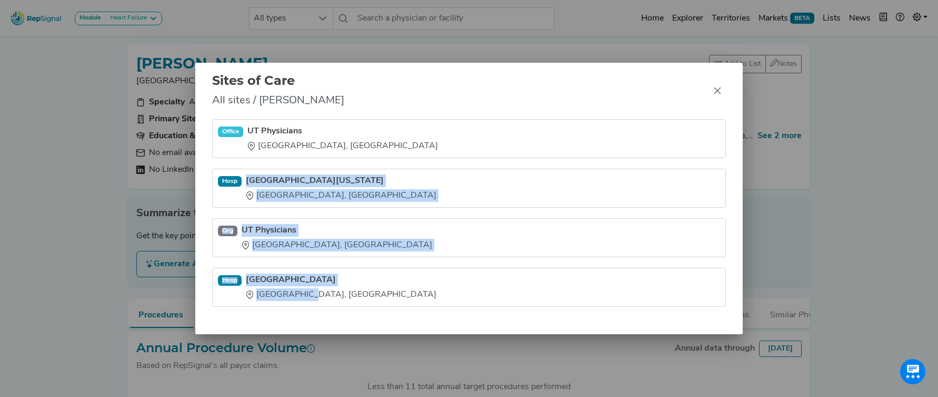
click at [714, 90] on icon "Close" at bounding box center [718, 90] width 8 height 8
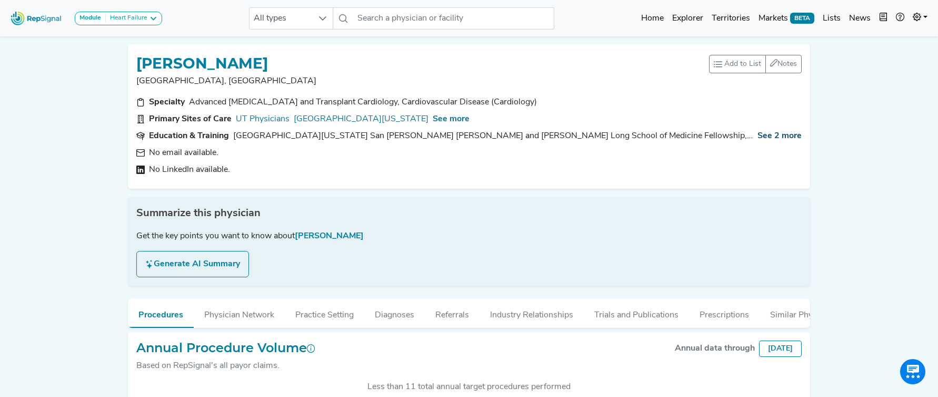
click at [779, 135] on span "See 2 more" at bounding box center [780, 136] width 44 height 8
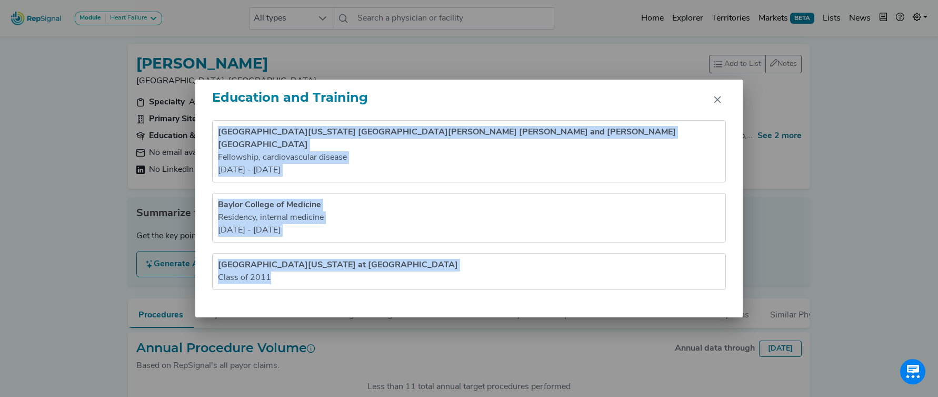
drag, startPoint x: 219, startPoint y: 135, endPoint x: 288, endPoint y: 278, distance: 158.7
click at [288, 278] on ul "University of Texas Health Science Center San Antonio Joe and Teresa Lozano Lon…" at bounding box center [469, 205] width 514 height 170
copy ul "University of Texas Health Science Center San Antonio Joe and Teresa Lozano Lon…"
click at [717, 103] on icon "Close" at bounding box center [717, 99] width 7 height 7
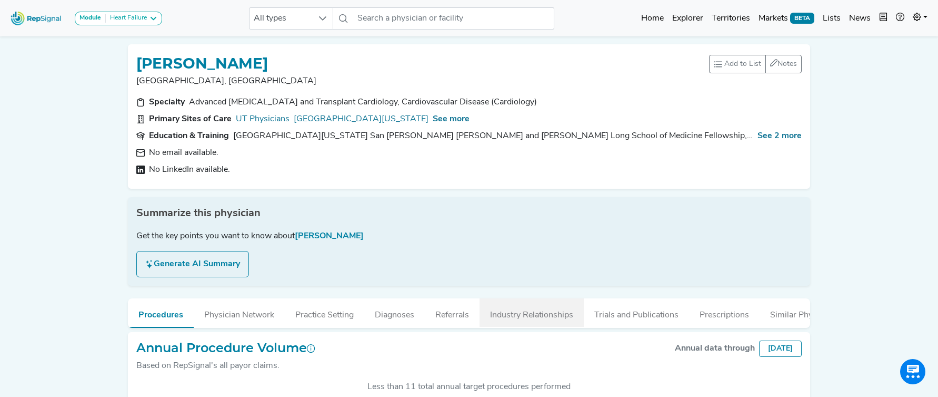
click at [532, 313] on button "Industry Relationships" at bounding box center [532, 312] width 104 height 28
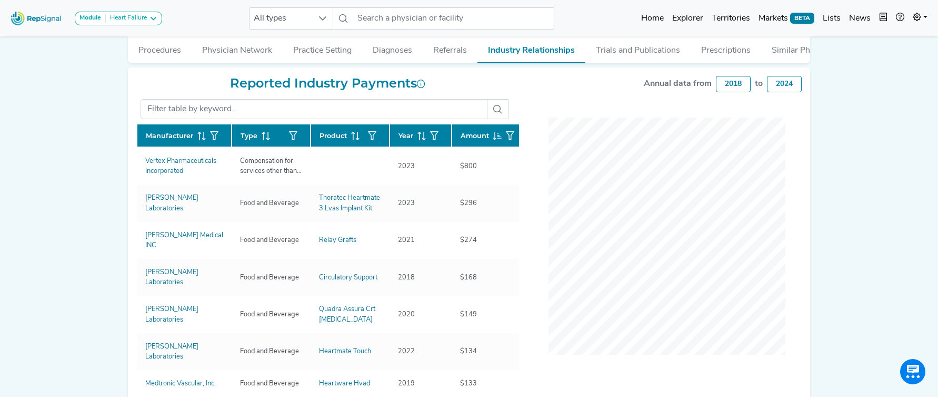
scroll to position [265, 0]
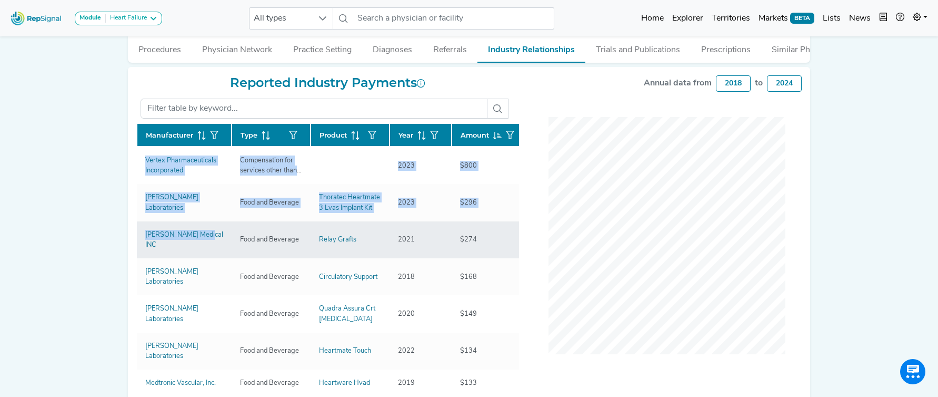
drag, startPoint x: 151, startPoint y: 179, endPoint x: 260, endPoint y: 245, distance: 127.9
click at [205, 235] on div "Reported Industry Payments Manufacturer Type Product Year Amount Vertex Pharmac…" at bounding box center [327, 246] width 395 height 342
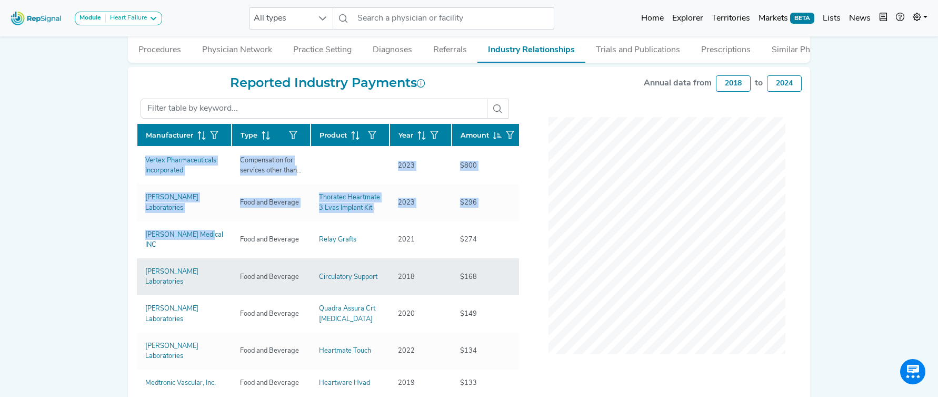
copy div "Manufacturer Type Product Year Amount Vertex Pharmaceuticals Incorporated Compe…"
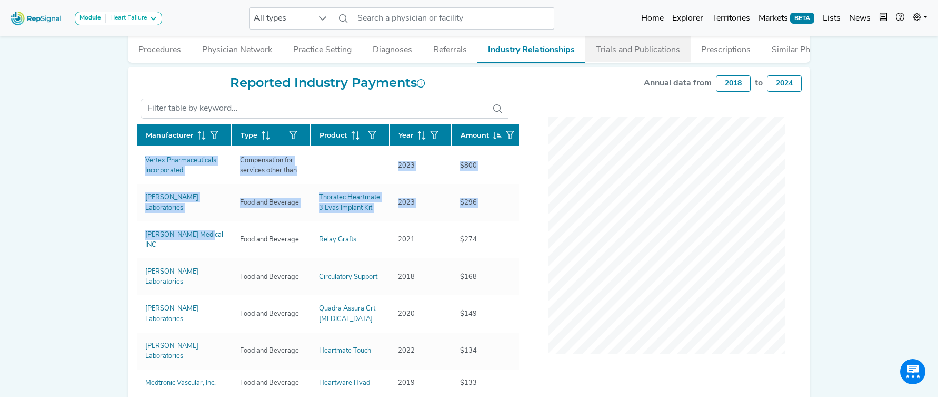
click at [609, 47] on button "Trials and Publications" at bounding box center [638, 47] width 105 height 28
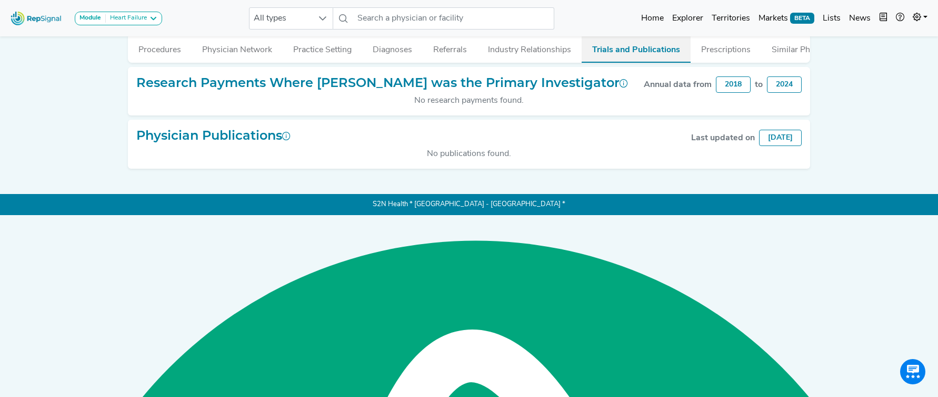
scroll to position [83, 0]
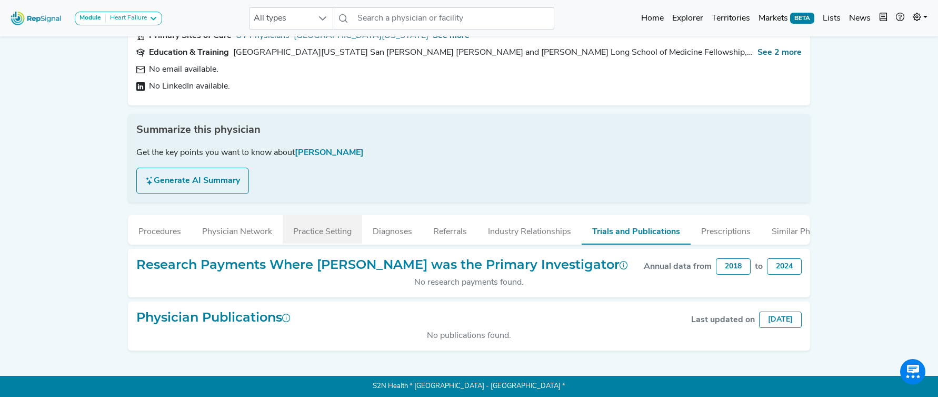
click at [339, 239] on button "Practice Setting" at bounding box center [323, 229] width 80 height 28
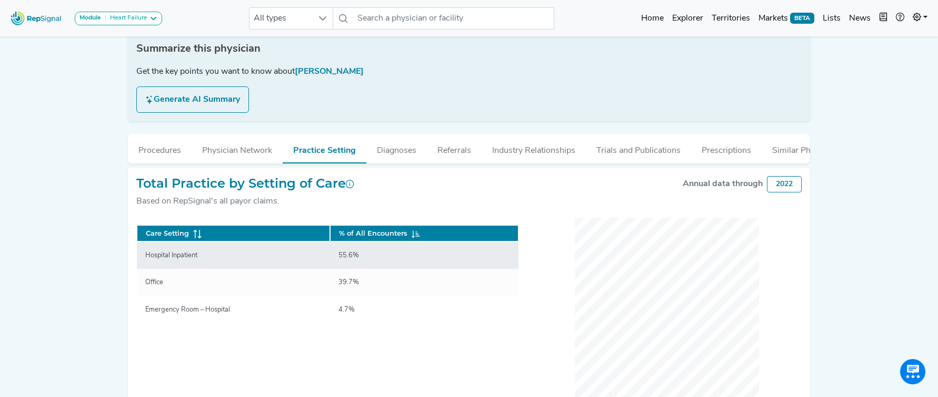
scroll to position [200, 0]
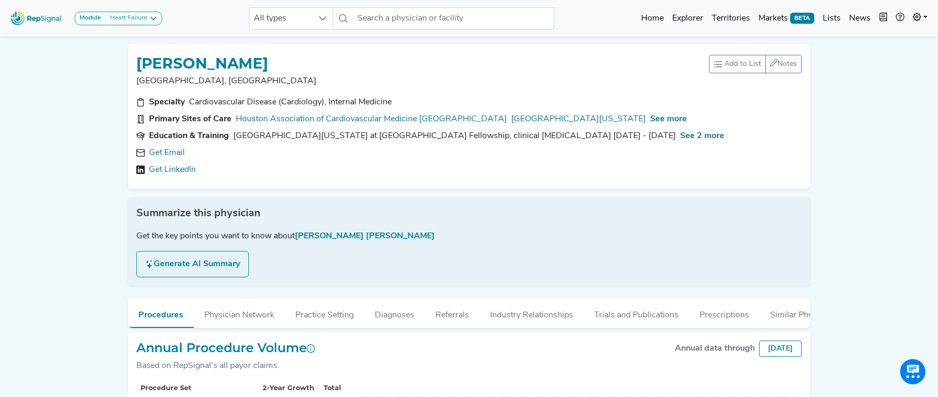
scroll to position [263, 0]
drag, startPoint x: 173, startPoint y: 155, endPoint x: 201, endPoint y: 144, distance: 30.2
click at [173, 155] on link "Get Email" at bounding box center [167, 152] width 36 height 13
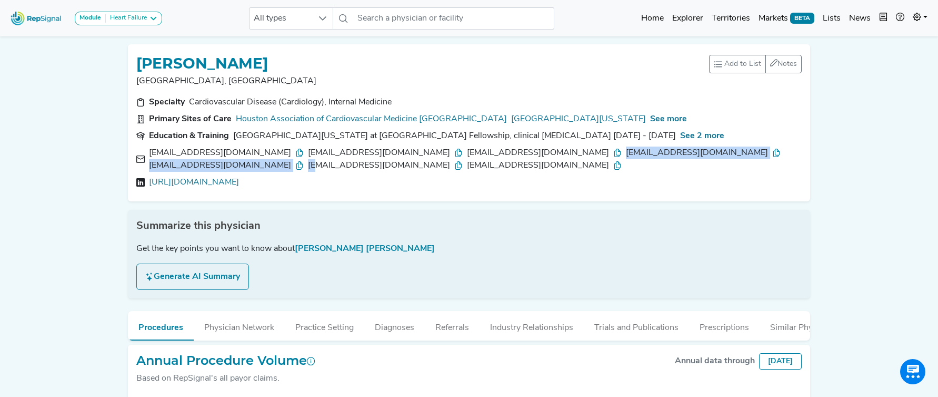
drag, startPoint x: 410, startPoint y: 165, endPoint x: 231, endPoint y: 165, distance: 179.1
type textarea "[EMAIL_ADDRESS][DOMAIN_NAME] [EMAIL_ADDRESS][DOMAIN_NAME] bmon"
click at [172, 160] on div "[EMAIL_ADDRESS][DOMAIN_NAME] [EMAIL_ADDRESS][DOMAIN_NAME] [EMAIL_ADDRESS][DOMAI…" at bounding box center [475, 158] width 653 height 25
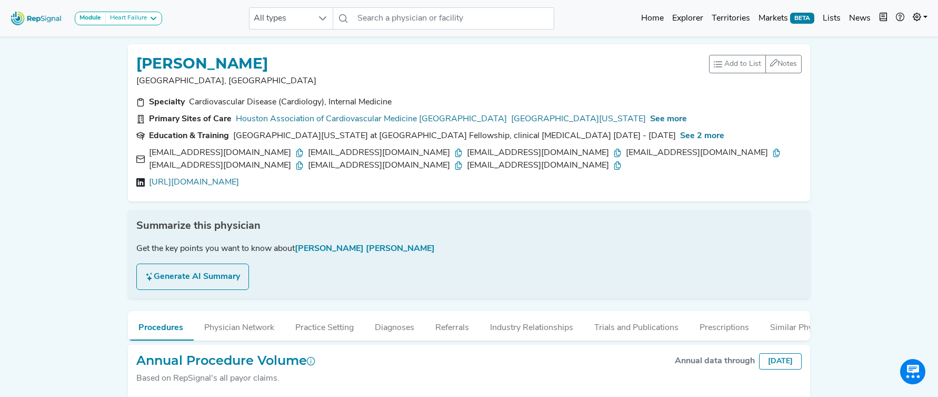
drag, startPoint x: 457, startPoint y: 177, endPoint x: 427, endPoint y: 169, distance: 31.7
click at [447, 174] on div "[EMAIL_ADDRESS][DOMAIN_NAME] [EMAIL_ADDRESS][DOMAIN_NAME] [EMAIL_ADDRESS][DOMAI…" at bounding box center [469, 167] width 666 height 42
click at [408, 166] on div "[EMAIL_ADDRESS][DOMAIN_NAME] [EMAIL_ADDRESS][DOMAIN_NAME] [EMAIL_ADDRESS][DOMAI…" at bounding box center [475, 158] width 653 height 25
drag, startPoint x: 392, startPoint y: 167, endPoint x: 262, endPoint y: 165, distance: 130.6
click at [272, 166] on div "[EMAIL_ADDRESS][DOMAIN_NAME] [EMAIL_ADDRESS][DOMAIN_NAME] [EMAIL_ADDRESS][DOMAI…" at bounding box center [475, 158] width 653 height 25
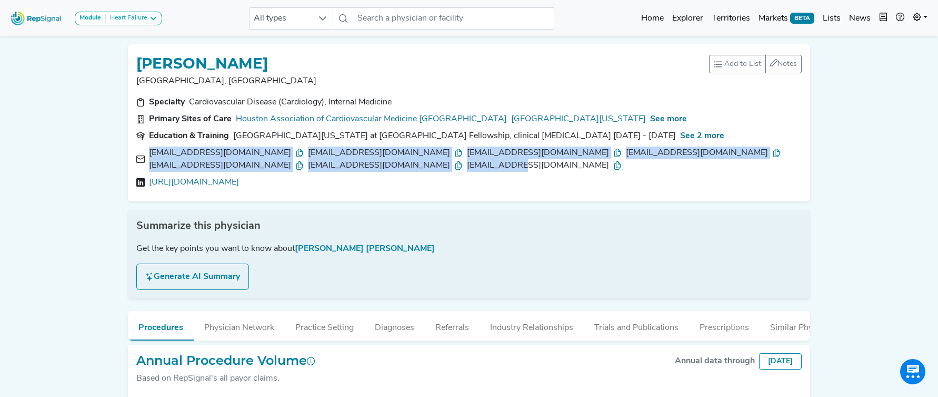
drag, startPoint x: 149, startPoint y: 151, endPoint x: 402, endPoint y: 167, distance: 253.8
click at [402, 167] on div "[EMAIL_ADDRESS][DOMAIN_NAME] [EMAIL_ADDRESS][DOMAIN_NAME] [EMAIL_ADDRESS][DOMAI…" at bounding box center [475, 158] width 653 height 25
copy div "[EMAIL_ADDRESS][DOMAIN_NAME] [EMAIL_ADDRESS][DOMAIN_NAME] [EMAIL_ADDRESS][DOMAI…"
copy link "[URL][DOMAIN_NAME]"
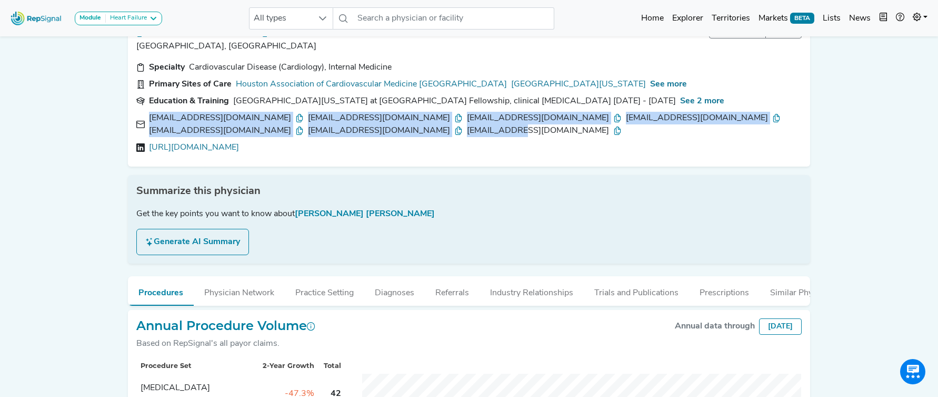
scroll to position [54, 0]
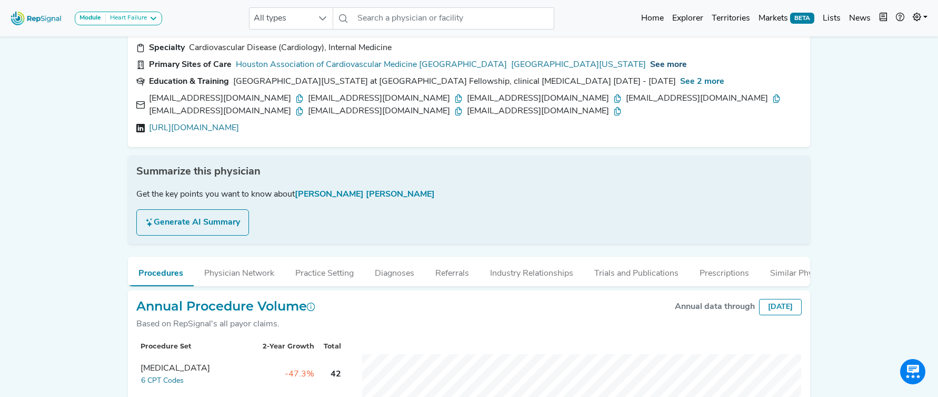
click at [650, 66] on span "See more" at bounding box center [668, 65] width 37 height 8
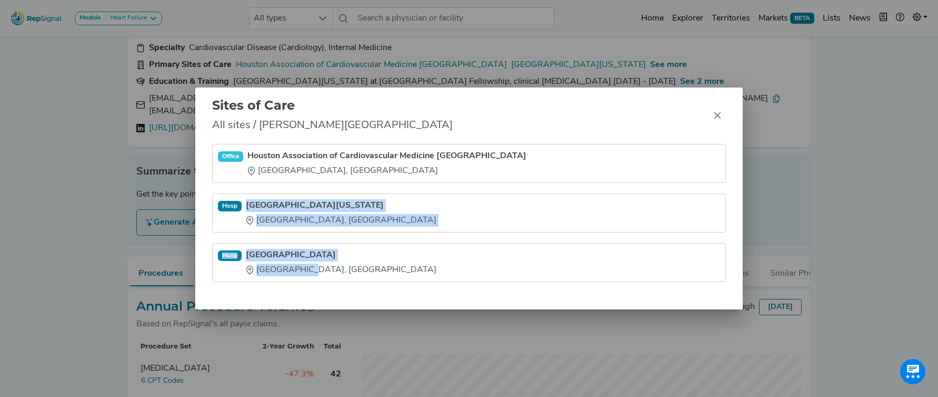
drag, startPoint x: 249, startPoint y: 196, endPoint x: 302, endPoint y: 272, distance: 92.3
click at [300, 273] on ul "Office Houston Association of Cardiovascular Medicine PA Houston, TX Hosp Memor…" at bounding box center [469, 213] width 514 height 138
copy ul "Memorial Hermann - Texas Medical Center Houston, TX Hosp Memorial Hermann Great…"
drag, startPoint x: 713, startPoint y: 113, endPoint x: 545, endPoint y: 53, distance: 178.9
click at [711, 113] on button "Close" at bounding box center [717, 115] width 17 height 17
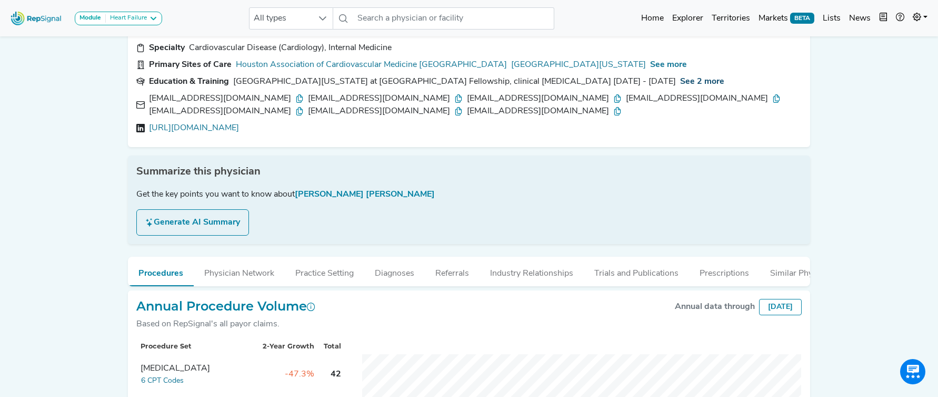
click at [686, 82] on span "See 2 more" at bounding box center [702, 81] width 44 height 8
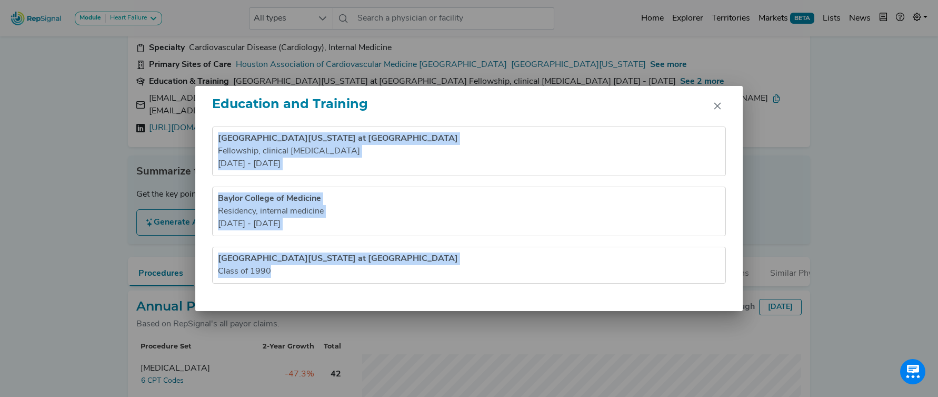
drag, startPoint x: 219, startPoint y: 137, endPoint x: 323, endPoint y: 274, distance: 172.1
click at [323, 274] on ul "University of Texas Health Science Center at Houston Fellowship , clinical card…" at bounding box center [469, 204] width 514 height 157
copy ul "University of Texas Health Science Center at Houston Fellowship , clinical card…"
drag, startPoint x: 719, startPoint y: 105, endPoint x: 660, endPoint y: 91, distance: 60.2
click at [718, 105] on icon "Close" at bounding box center [718, 106] width 8 height 8
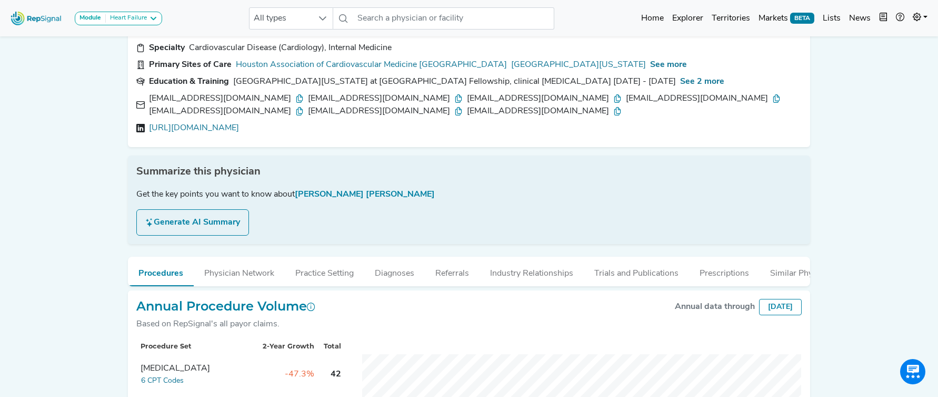
drag, startPoint x: 550, startPoint y: 274, endPoint x: 370, endPoint y: 246, distance: 182.7
click at [550, 274] on button "Industry Relationships" at bounding box center [532, 270] width 104 height 28
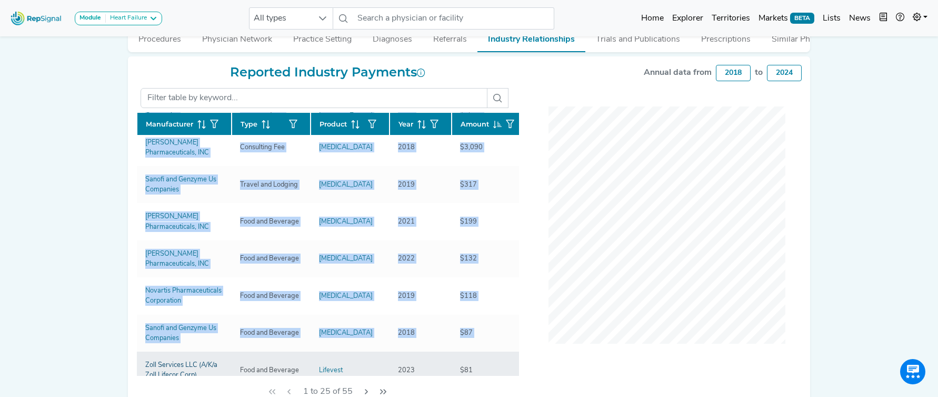
scroll to position [293, 0]
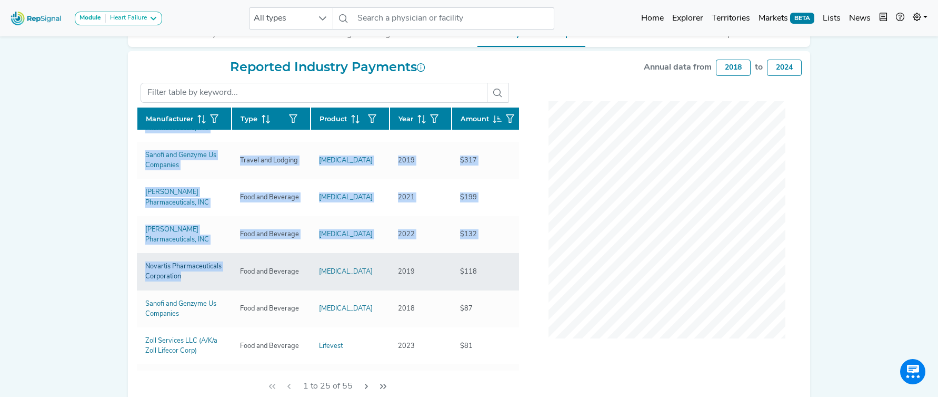
drag, startPoint x: 136, startPoint y: 152, endPoint x: 223, endPoint y: 280, distance: 154.7
click at [224, 280] on div "Reported Industry Payments Manufacturer Type Product Year Amount Sanofi and Gen…" at bounding box center [327, 231] width 395 height 342
copy div "Manufacturer Type Product Year Amount Sanofi and Genzyme Us Companies Consultin…"
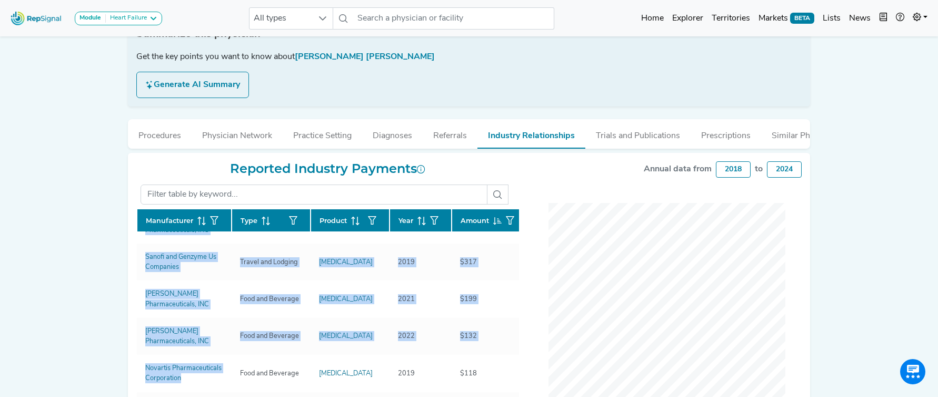
scroll to position [188, 0]
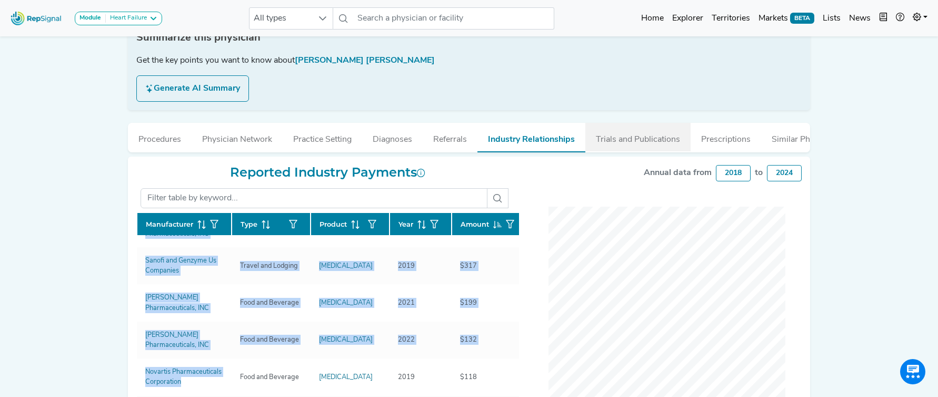
click at [614, 146] on button "Trials and Publications" at bounding box center [638, 137] width 105 height 28
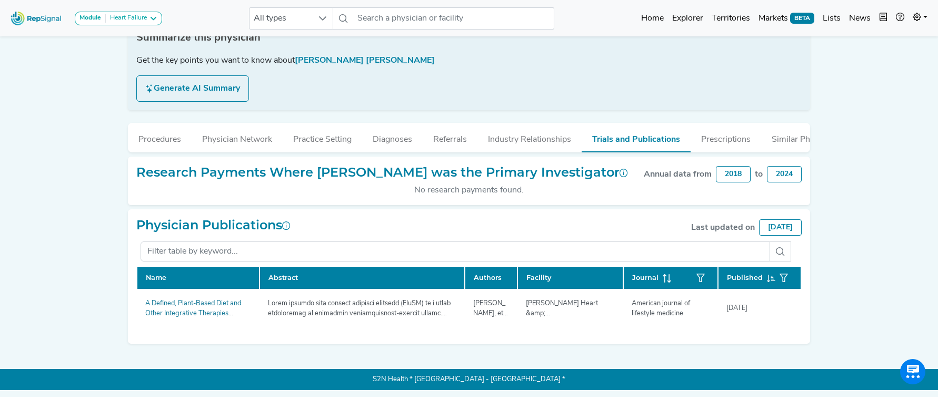
scroll to position [197, 0]
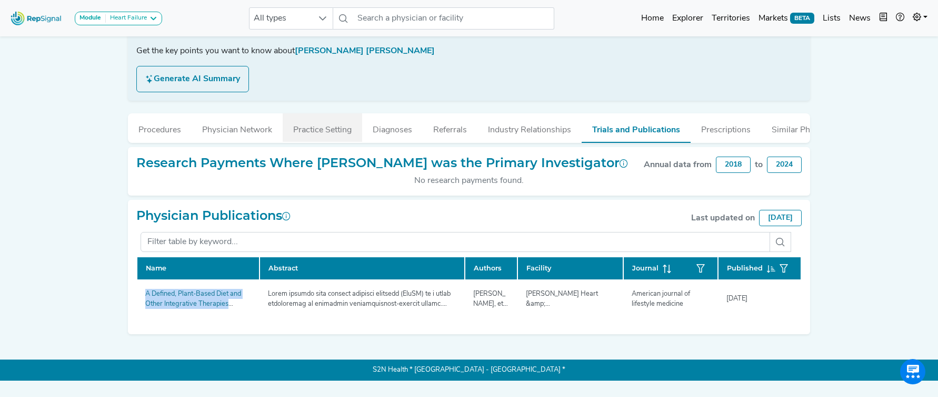
click at [334, 133] on button "Practice Setting" at bounding box center [323, 127] width 80 height 28
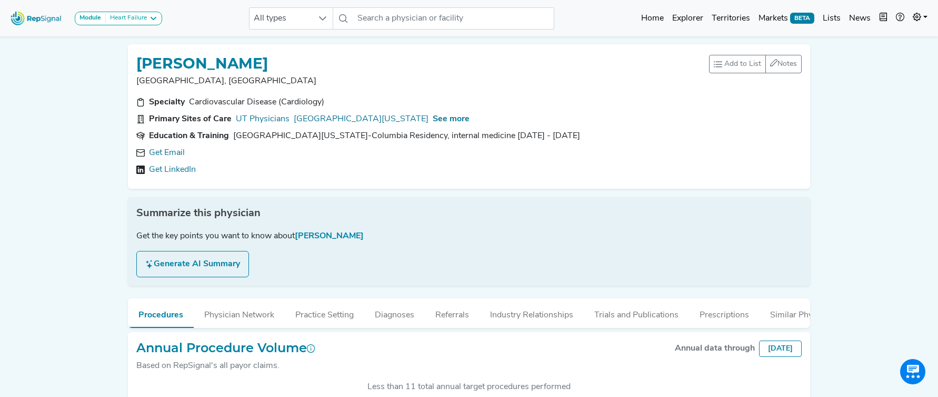
scroll to position [273, 0]
click at [180, 155] on link "Get Email" at bounding box center [167, 152] width 36 height 13
click at [470, 121] on span "See more" at bounding box center [451, 119] width 37 height 8
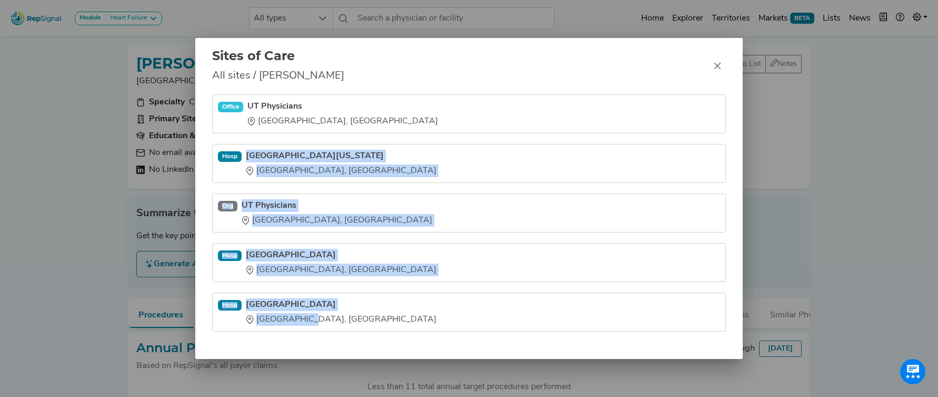
drag, startPoint x: 248, startPoint y: 147, endPoint x: 304, endPoint y: 321, distance: 183.4
type textarea "Memorial Hermann - Texas Medical Center Houston, TX Org UT Physicians Houston, …"
click at [301, 322] on ul "Office UT Physicians Houston, TX Hosp Memorial Hermann - Texas Medical Center H…" at bounding box center [469, 212] width 514 height 237
copy ul "Memorial Hermann - Texas Medical Center Houston, TX Org UT Physicians Houston, …"
click at [721, 67] on icon "Close" at bounding box center [718, 66] width 8 height 8
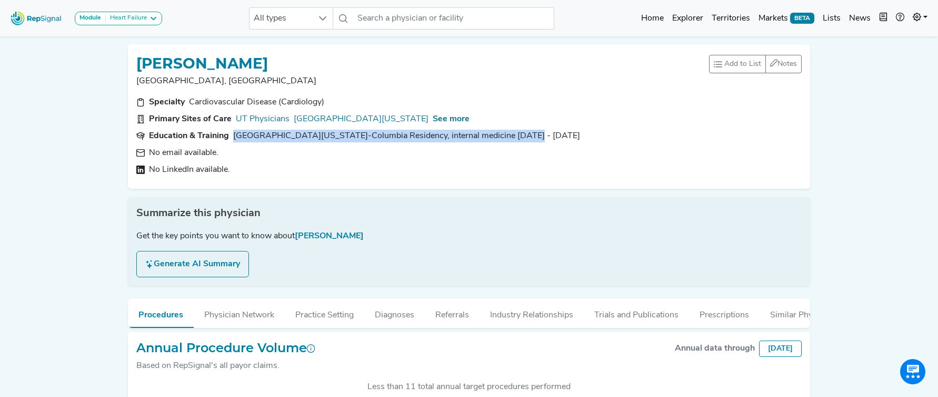
drag, startPoint x: 526, startPoint y: 138, endPoint x: 236, endPoint y: 138, distance: 289.6
click at [235, 139] on section "Education & Training University of Missouri-Columbia Residency, internal medici…" at bounding box center [469, 136] width 666 height 13
copy div "University of Missouri-Columbia Residency, internal medicine 1994 - 1997"
click at [563, 321] on button "Industry Relationships" at bounding box center [532, 312] width 104 height 28
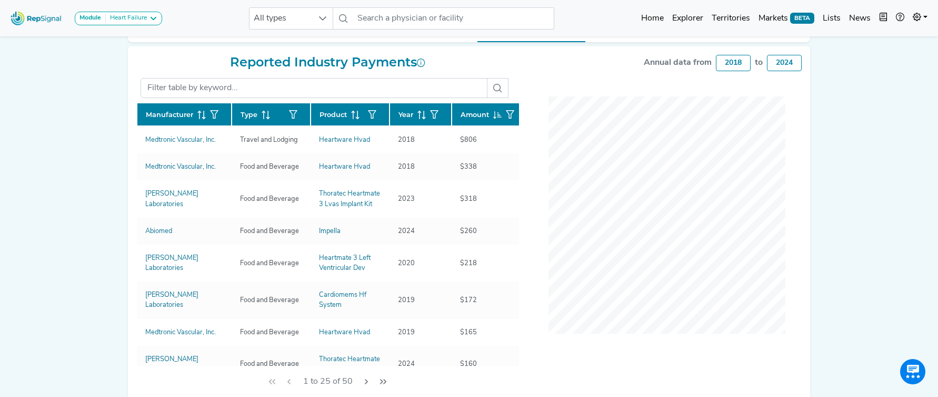
scroll to position [289, 0]
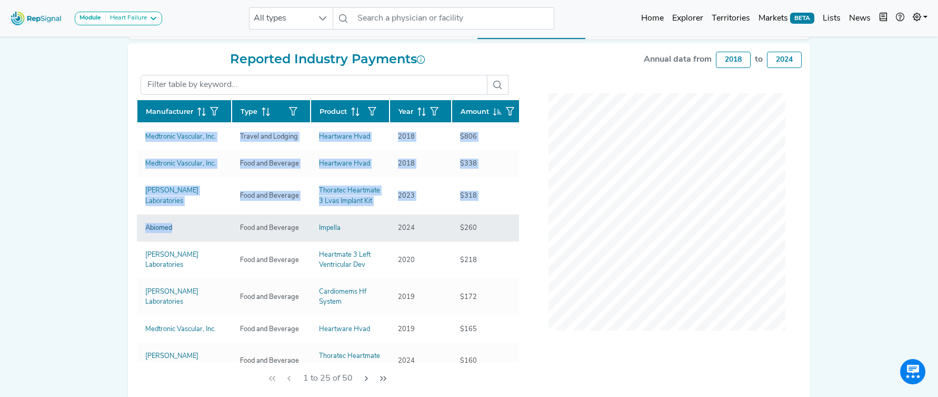
drag, startPoint x: 113, startPoint y: 140, endPoint x: 194, endPoint y: 229, distance: 120.4
click at [194, 229] on div "Module Heart Failure Heart Failure Nephrology All types No results found Home E…" at bounding box center [469, 79] width 938 height 737
copy div "Manufacturer Type Product Year Amount Medtronic Vascular, Inc. Travel and Lodgi…"
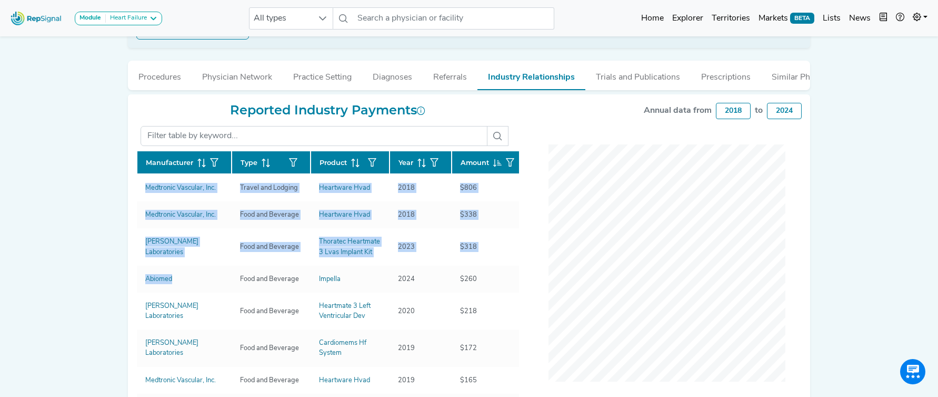
scroll to position [219, 0]
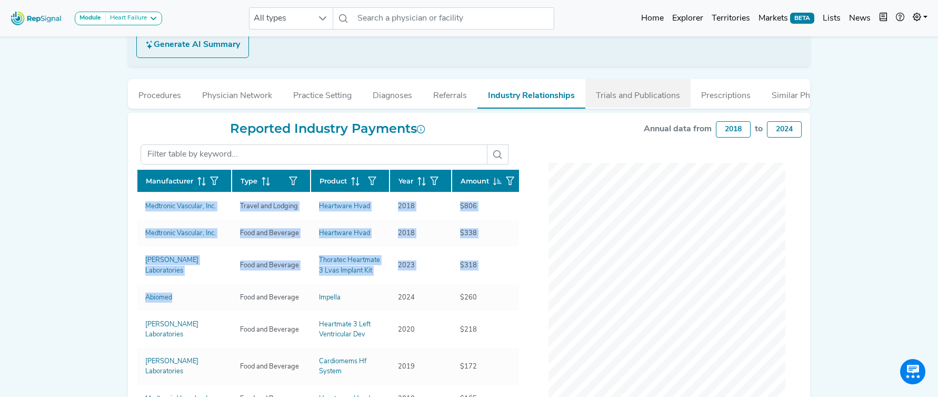
click at [626, 101] on button "Trials and Publications" at bounding box center [638, 93] width 105 height 28
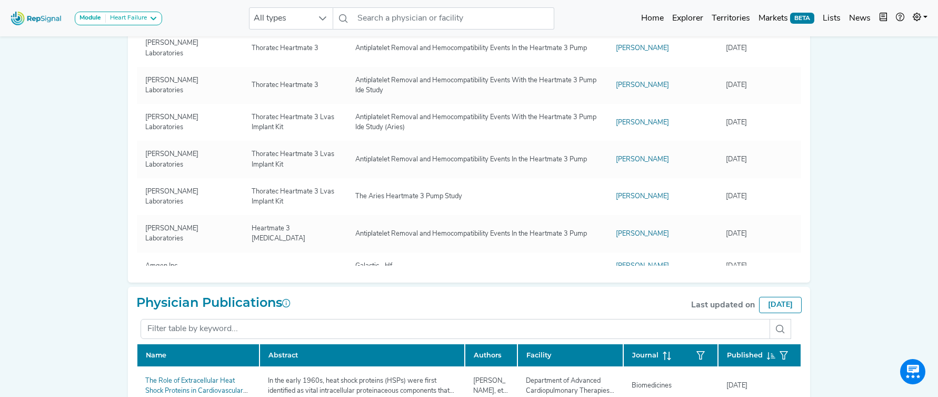
scroll to position [369, 0]
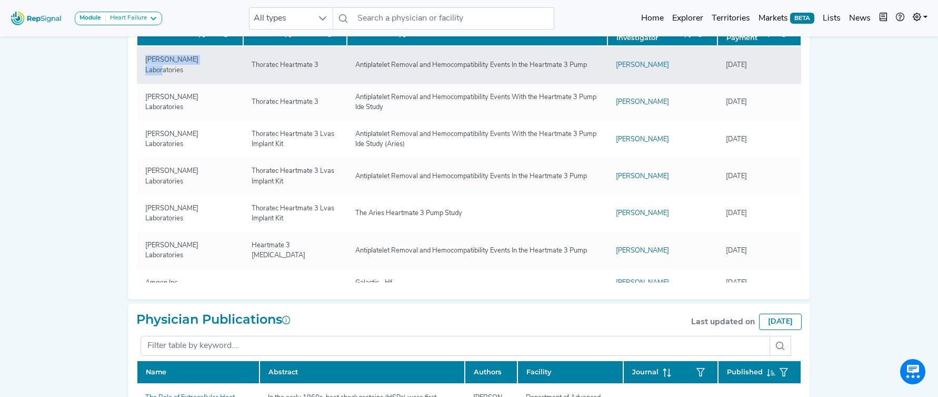
drag, startPoint x: 199, startPoint y: 63, endPoint x: 142, endPoint y: 63, distance: 56.4
click at [145, 63] on div "[PERSON_NAME] Laboratories" at bounding box center [190, 65] width 90 height 20
copy div "[PERSON_NAME] Laboratories"
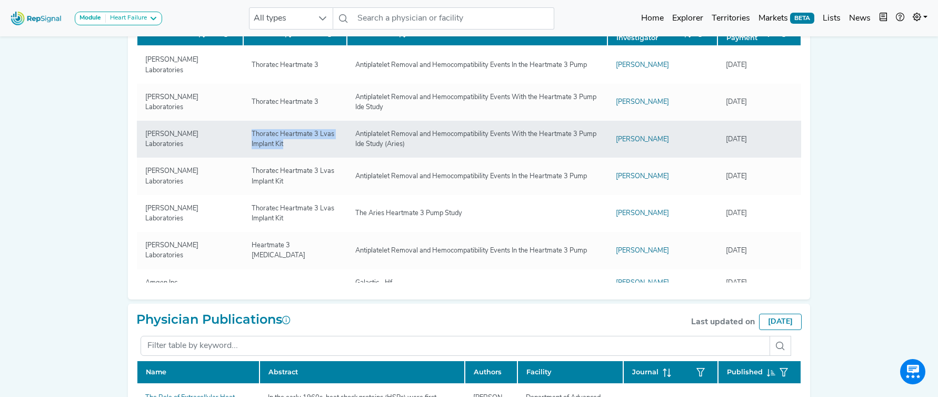
drag, startPoint x: 285, startPoint y: 136, endPoint x: 245, endPoint y: 125, distance: 41.5
click at [245, 129] on div "Thoratec Heartmate 3 Lvas Implant Kit" at bounding box center [295, 139] width 100 height 20
copy div "Thoratec Heartmate 3 Lvas Implant Kit"
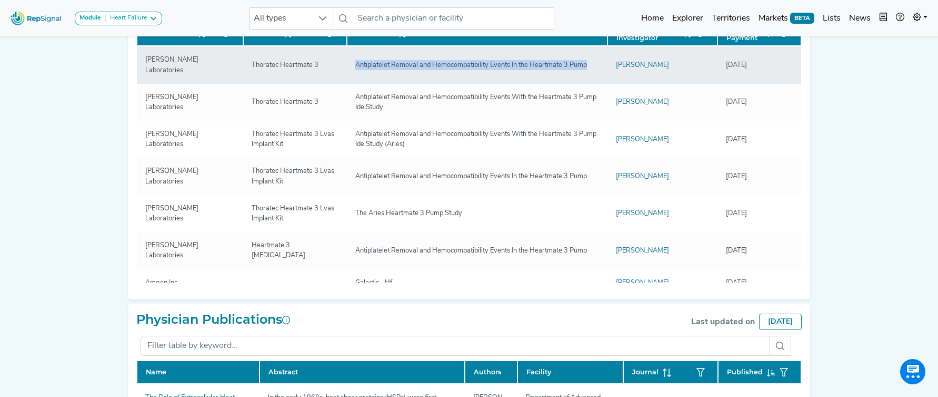
drag, startPoint x: 362, startPoint y: 61, endPoint x: 562, endPoint y: 66, distance: 199.6
click at [562, 66] on td "Antiplatelet Removal and Hemocompatibility Events In the Heartmate 3 Pump" at bounding box center [477, 64] width 261 height 37
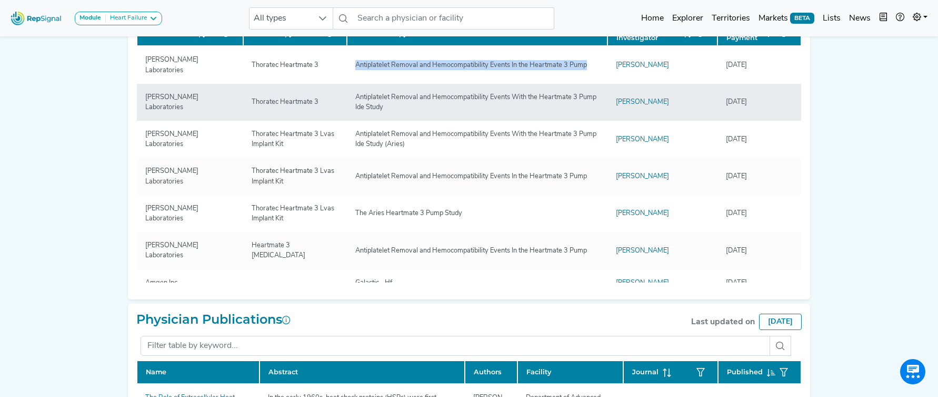
copy div "Antiplatelet Removal and Hemocompatibility Events In the Heartmate 3 Pump"
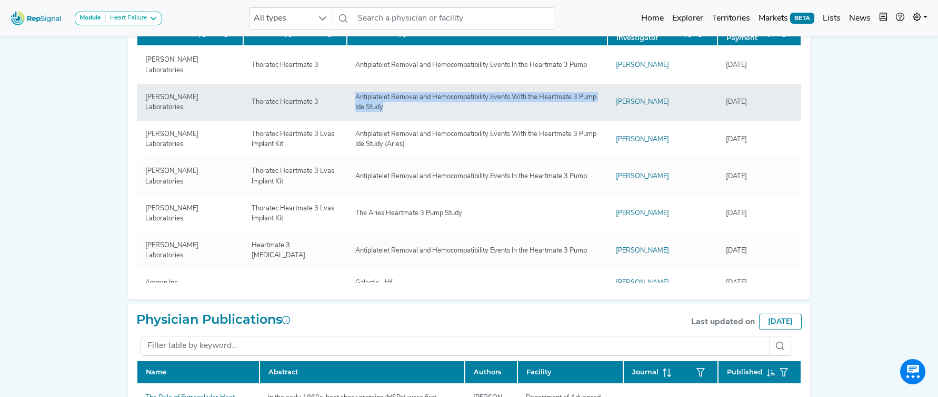
drag, startPoint x: 357, startPoint y: 88, endPoint x: 419, endPoint y: 98, distance: 63.0
click at [419, 98] on div "Antiplatelet Removal and Hemocompatibility Events With the Heartmate 3 Pump Ide…" at bounding box center [477, 102] width 256 height 20
copy div "Antiplatelet Removal and Hemocompatibility Events With the Heartmate 3 Pump Ide…"
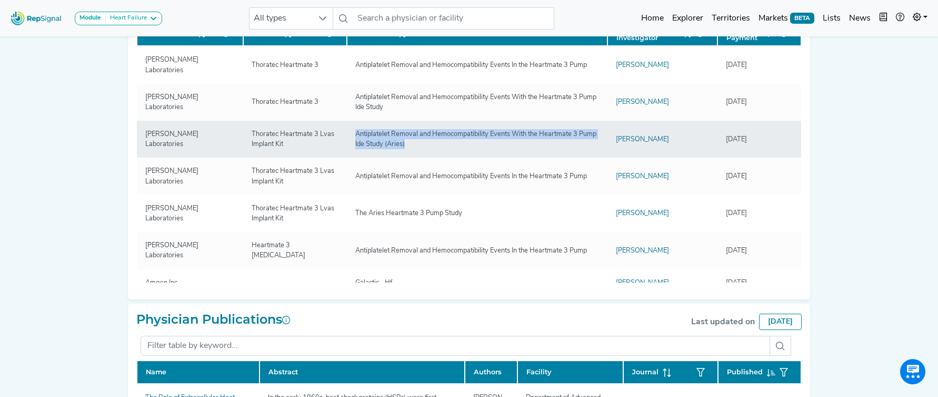
drag, startPoint x: 358, startPoint y: 125, endPoint x: 458, endPoint y: 136, distance: 101.2
click at [458, 136] on div "Antiplatelet Removal and Hemocompatibility Events With the Heartmate 3 Pump Ide…" at bounding box center [477, 139] width 256 height 20
copy div "Antiplatelet Removal and Hemocompatibility Events With the Heartmate 3 Pump Ide…"
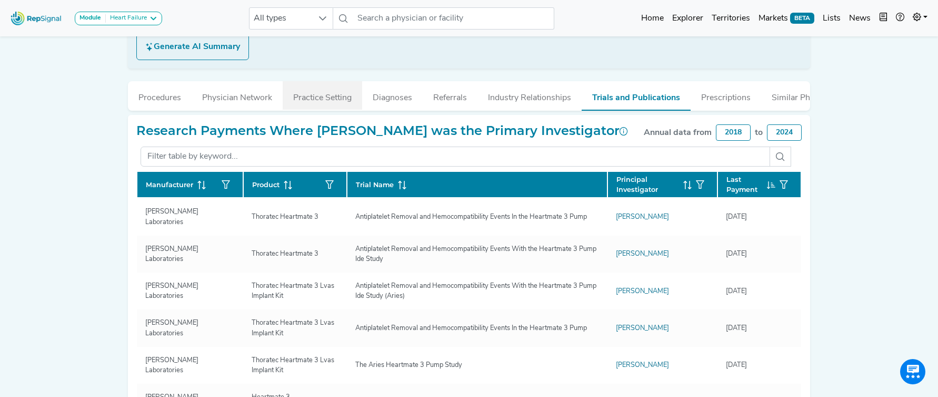
scroll to position [183, 0]
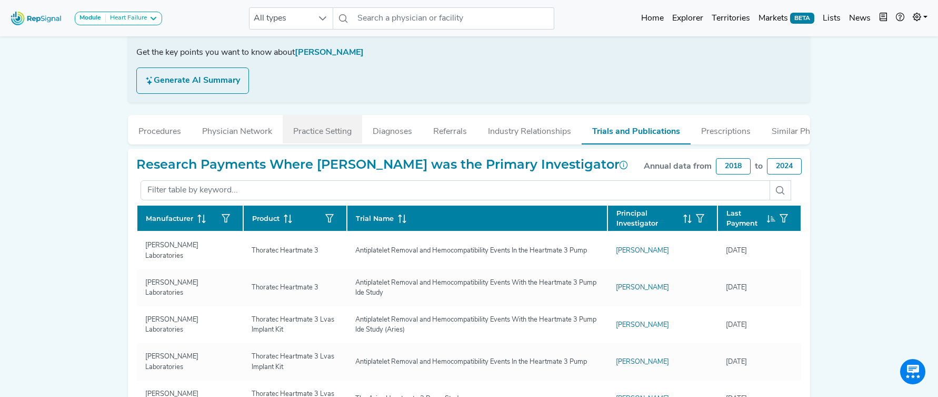
click at [305, 127] on button "Practice Setting" at bounding box center [323, 129] width 80 height 28
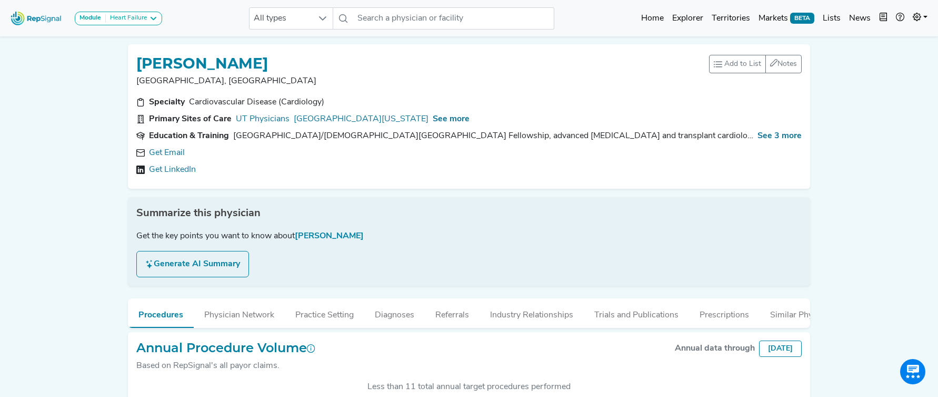
scroll to position [273, 0]
click at [159, 149] on link "Get Email" at bounding box center [167, 152] width 36 height 13
click at [470, 122] on span "See more" at bounding box center [451, 119] width 37 height 8
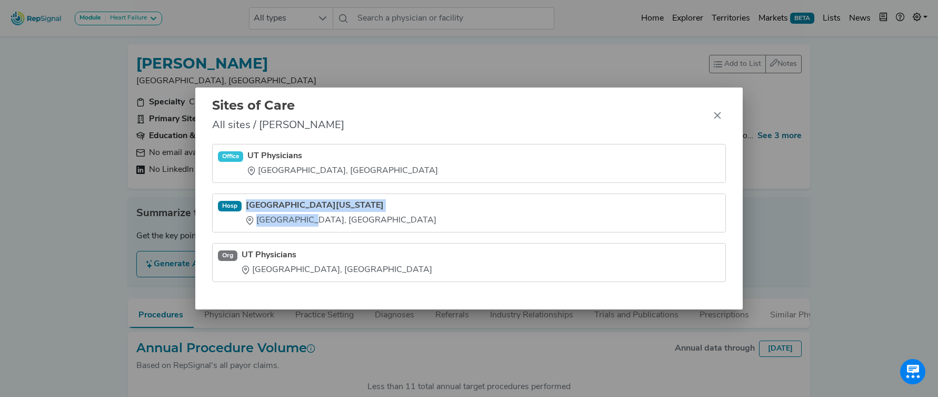
drag, startPoint x: 250, startPoint y: 197, endPoint x: 302, endPoint y: 223, distance: 57.9
type textarea "[GEOGRAPHIC_DATA][US_STATE] [GEOGRAPHIC_DATA], [GEOGRAPHIC_DATA]"
click at [302, 243] on li "[GEOGRAPHIC_DATA][US_STATE] [GEOGRAPHIC_DATA], [GEOGRAPHIC_DATA]" at bounding box center [469, 262] width 514 height 39
copy div "[GEOGRAPHIC_DATA][US_STATE] [GEOGRAPHIC_DATA], [GEOGRAPHIC_DATA]"
drag, startPoint x: 716, startPoint y: 115, endPoint x: 710, endPoint y: 115, distance: 6.3
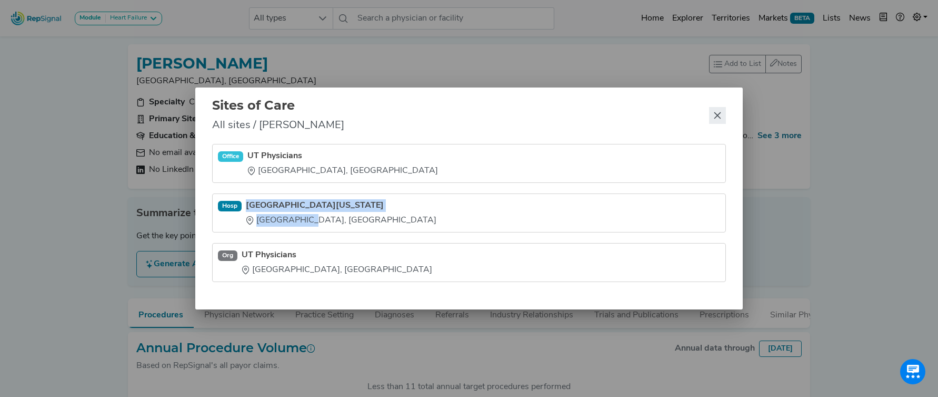
click at [715, 115] on icon "Close" at bounding box center [718, 115] width 8 height 8
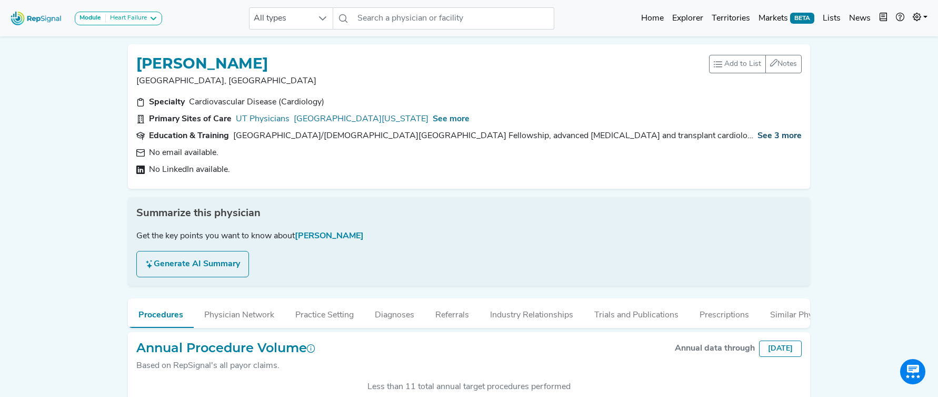
click at [758, 139] on span "See 3 more" at bounding box center [780, 136] width 44 height 8
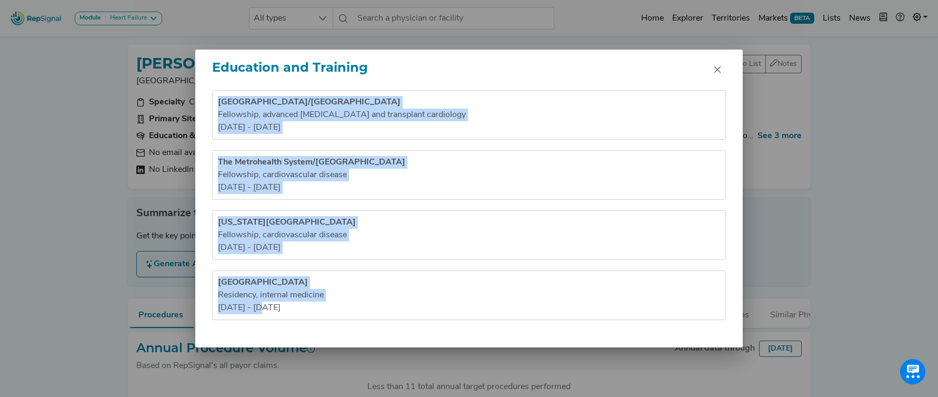
drag, startPoint x: 213, startPoint y: 98, endPoint x: 325, endPoint y: 328, distance: 255.8
click at [325, 328] on div "[GEOGRAPHIC_DATA]/[GEOGRAPHIC_DATA] Fellowship , advanced [MEDICAL_DATA] and tr…" at bounding box center [469, 218] width 548 height 257
copy ul "[GEOGRAPHIC_DATA]/[GEOGRAPHIC_DATA] Fellowship , advanced [MEDICAL_DATA] and tr…"
drag, startPoint x: 720, startPoint y: 70, endPoint x: 595, endPoint y: 69, distance: 125.9
click at [720, 70] on icon "Close" at bounding box center [718, 69] width 8 height 8
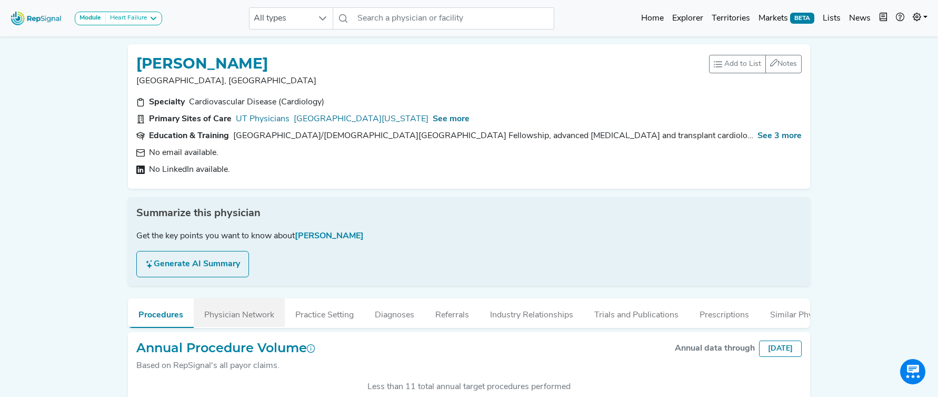
drag, startPoint x: 527, startPoint y: 319, endPoint x: 279, endPoint y: 307, distance: 248.3
click at [527, 319] on button "Industry Relationships" at bounding box center [532, 312] width 104 height 28
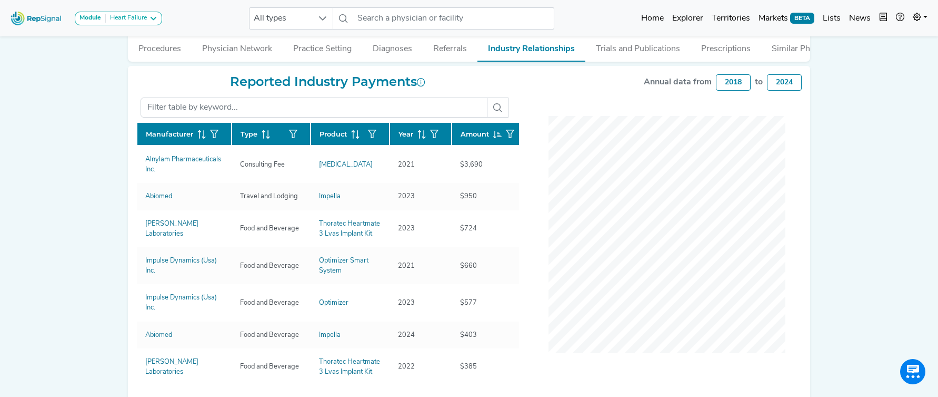
scroll to position [266, 0]
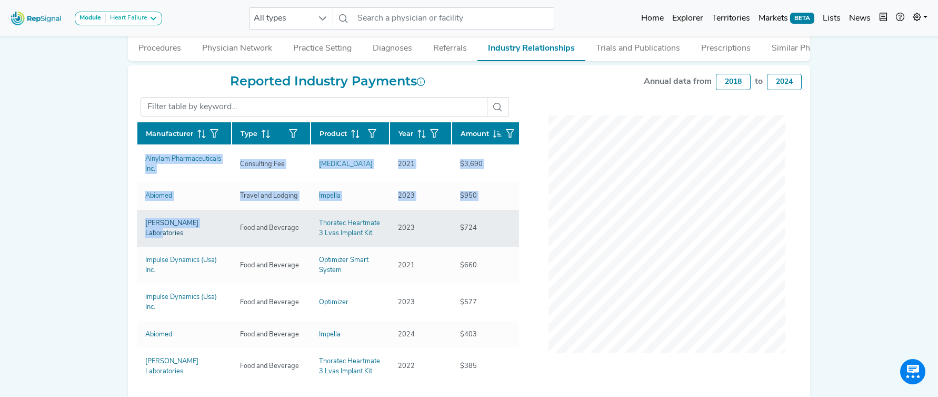
drag, startPoint x: 124, startPoint y: 157, endPoint x: 211, endPoint y: 231, distance: 113.6
click at [211, 231] on div "[PERSON_NAME] [GEOGRAPHIC_DATA], [GEOGRAPHIC_DATA] Add to List Recent Lists: Ma…" at bounding box center [469, 96] width 695 height 655
copy div "Manufacturer Type Product Year Amount Alnylam Pharmaceuticals Inc. Consulting F…"
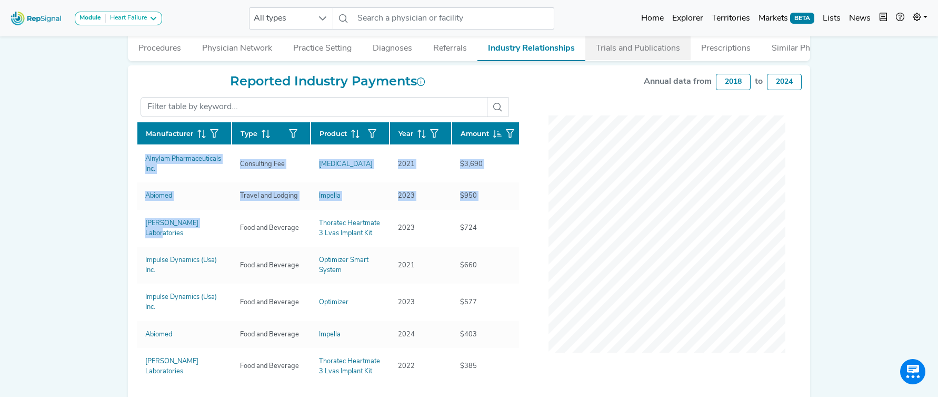
click at [606, 55] on button "Trials and Publications" at bounding box center [638, 46] width 105 height 28
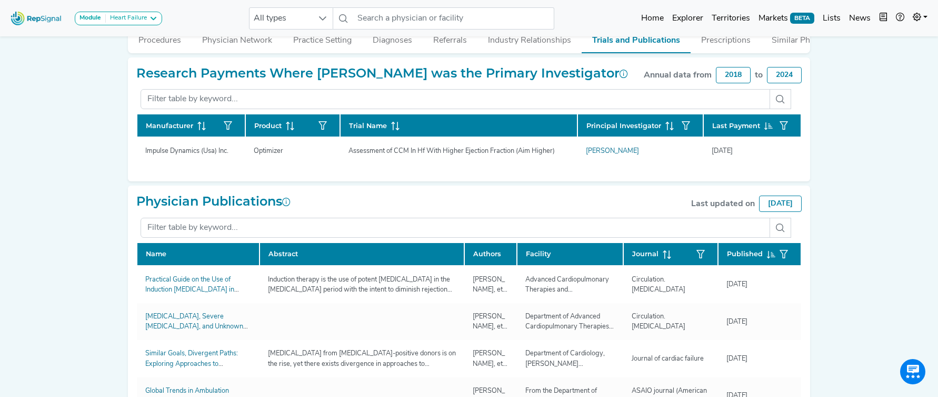
scroll to position [275, 0]
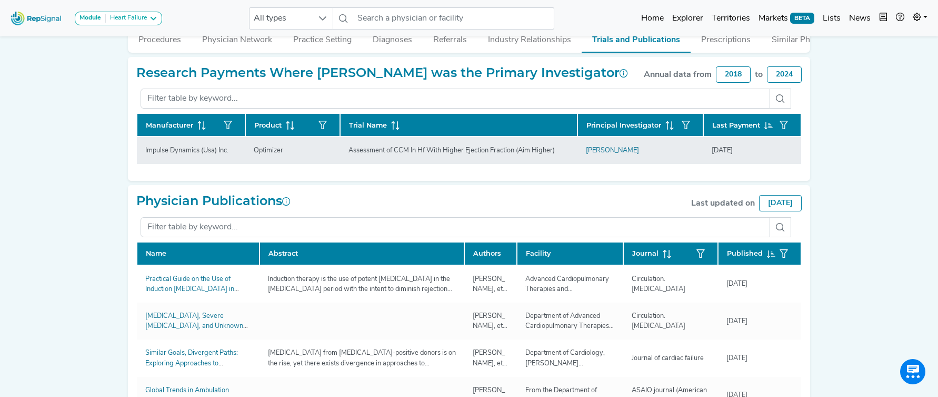
drag, startPoint x: 144, startPoint y: 151, endPoint x: 761, endPoint y: 152, distance: 616.7
click at [761, 152] on tr "Impulse Dynamics (Usa) Inc. Optimizer Assessment of CCM In Hf With Higher Eject…" at bounding box center [469, 149] width 665 height 27
copy tr "Impulse Dynamics (Usa) Inc. Optimizer Assessment of CCM In Hf With Higher Eject…"
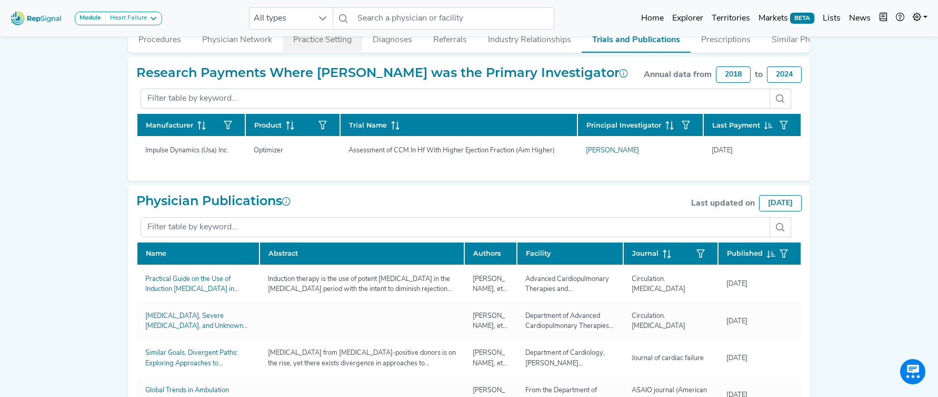
click at [333, 47] on button "Practice Setting" at bounding box center [323, 37] width 80 height 28
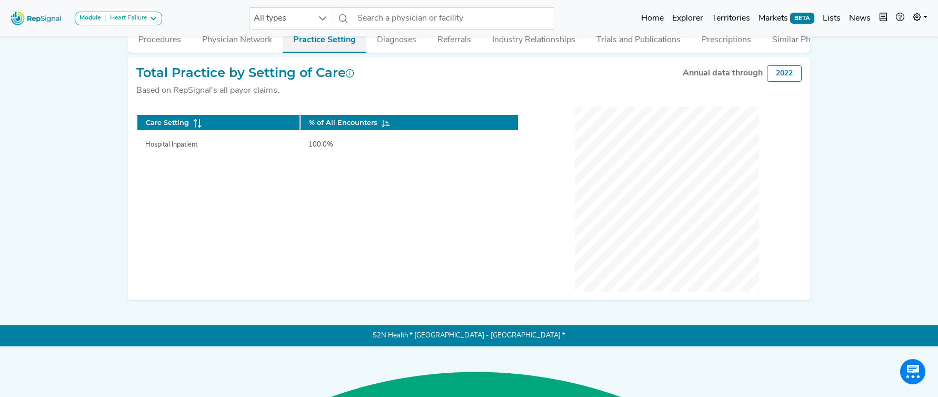
scroll to position [224, 0]
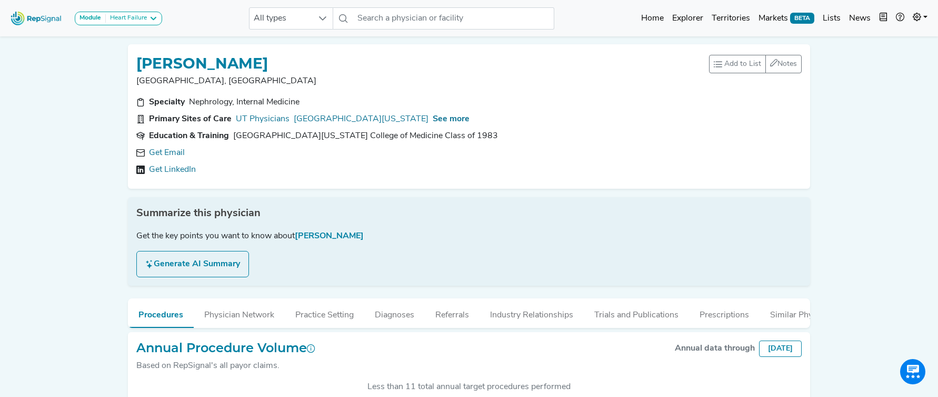
scroll to position [263, 0]
click at [186, 154] on div "Get Email" at bounding box center [469, 152] width 666 height 13
click at [183, 154] on link "Get Email" at bounding box center [167, 152] width 36 height 13
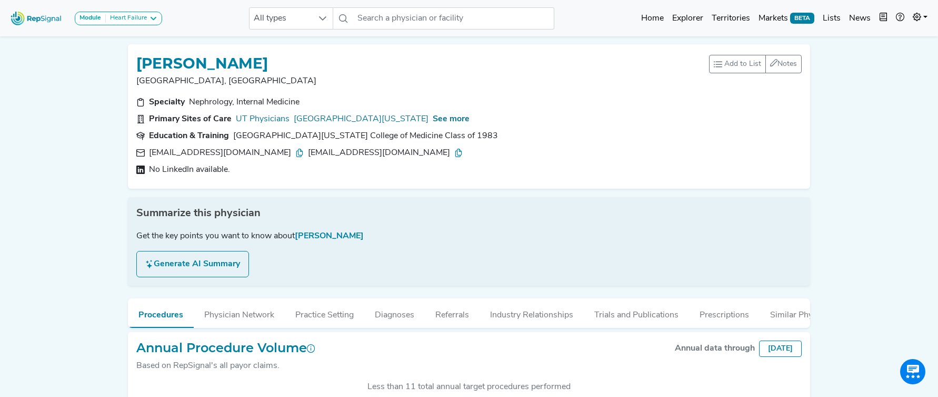
drag, startPoint x: 149, startPoint y: 154, endPoint x: 225, endPoint y: 161, distance: 77.2
click at [316, 153] on div "[EMAIL_ADDRESS][DOMAIN_NAME] [EMAIL_ADDRESS][DOMAIN_NAME]" at bounding box center [469, 152] width 666 height 13
drag, startPoint x: 123, startPoint y: 154, endPoint x: 317, endPoint y: 154, distance: 194.3
type textarea "[EMAIL_ADDRESS][DOMAIN_NAME] [EMAIL_ADDRESS][DOMAIN_NAME]"
click at [317, 154] on div "[PERSON_NAME], [GEOGRAPHIC_DATA] Add to List Recent Lists: Mayo Jacksonville To…" at bounding box center [469, 229] width 695 height 387
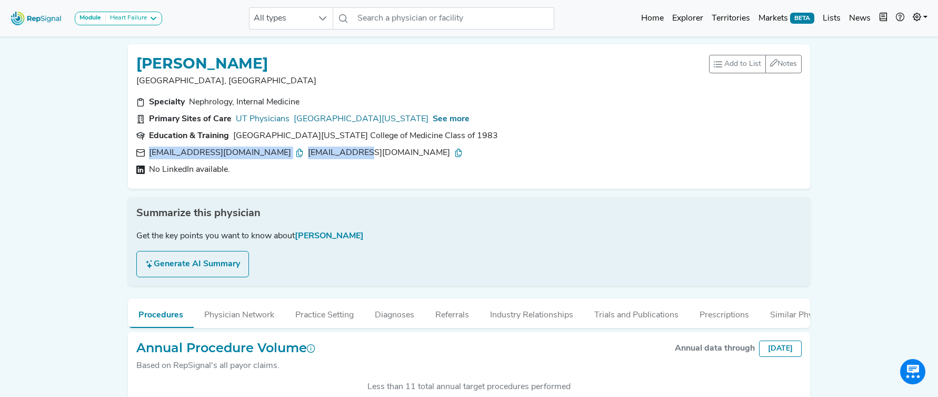
copy div "[EMAIL_ADDRESS][DOMAIN_NAME] [EMAIL_ADDRESS][DOMAIN_NAME]"
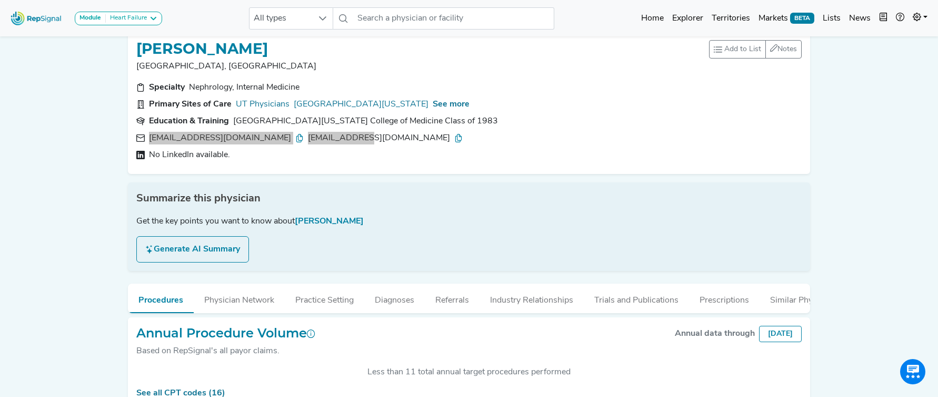
scroll to position [0, 0]
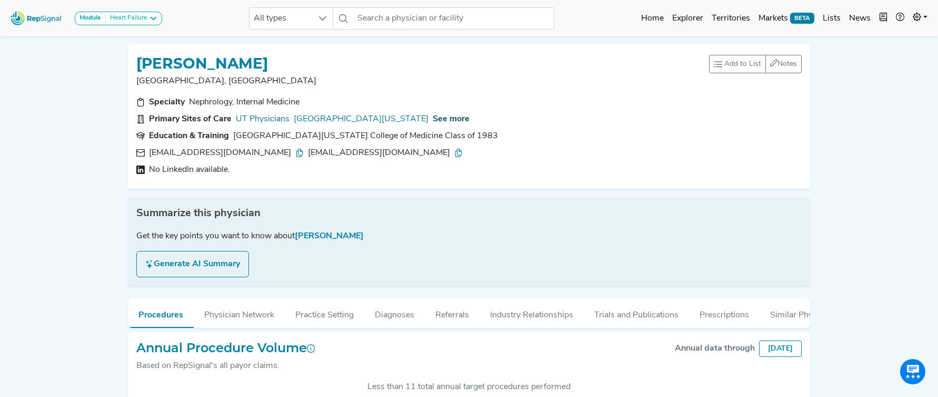
click at [470, 121] on span "See more" at bounding box center [451, 119] width 37 height 8
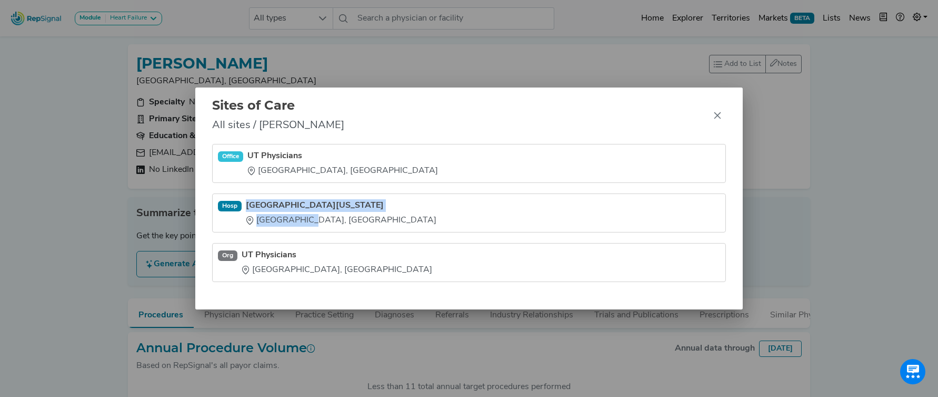
drag, startPoint x: 249, startPoint y: 197, endPoint x: 311, endPoint y: 232, distance: 71.2
click at [311, 243] on li "[GEOGRAPHIC_DATA][US_STATE] [GEOGRAPHIC_DATA], [GEOGRAPHIC_DATA]" at bounding box center [469, 262] width 514 height 39
copy div "[GEOGRAPHIC_DATA][US_STATE] [GEOGRAPHIC_DATA], [GEOGRAPHIC_DATA]"
click at [718, 114] on icon "Close" at bounding box center [717, 115] width 7 height 7
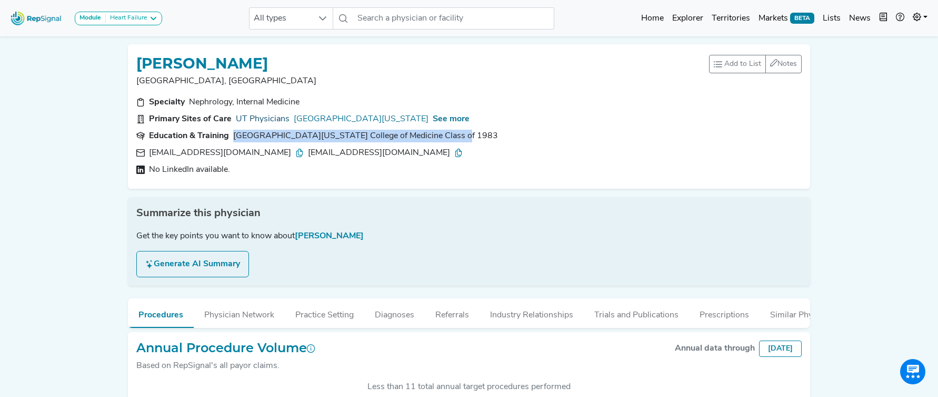
drag, startPoint x: 446, startPoint y: 134, endPoint x: 251, endPoint y: 125, distance: 195.1
click at [249, 125] on div "Specialty Nephrology, Internal Medicine Primary Sites of Care UT Physicians Mem…" at bounding box center [469, 138] width 678 height 84
copy div "[GEOGRAPHIC_DATA][US_STATE] College of Medicine Class of 1983"
drag, startPoint x: 534, startPoint y: 314, endPoint x: 519, endPoint y: 314, distance: 15.3
click at [533, 314] on button "Industry Relationships" at bounding box center [532, 312] width 104 height 28
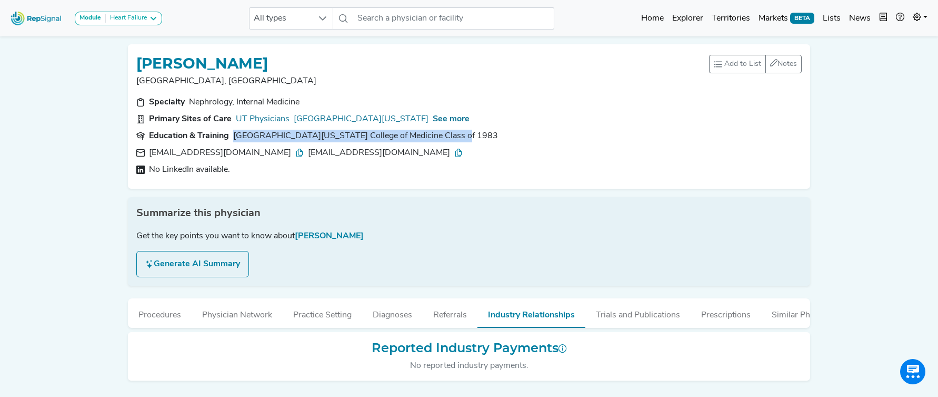
scroll to position [30, 0]
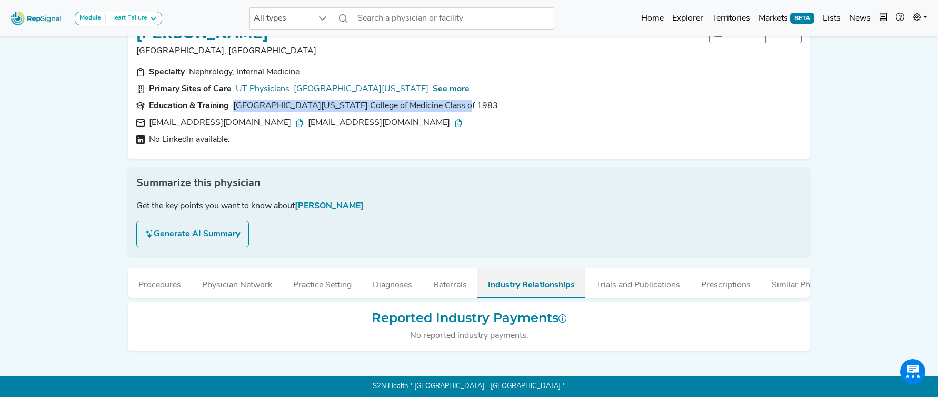
drag, startPoint x: 644, startPoint y: 288, endPoint x: 546, endPoint y: 273, distance: 99.7
click at [644, 288] on button "Trials and Publications" at bounding box center [638, 282] width 105 height 28
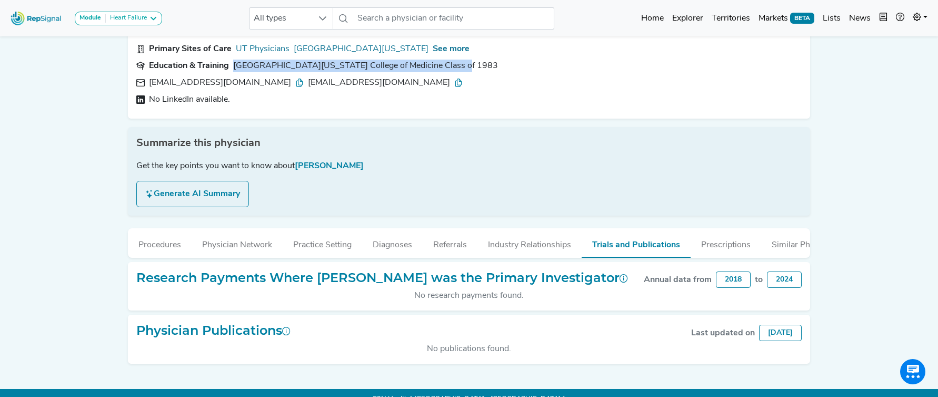
scroll to position [83, 0]
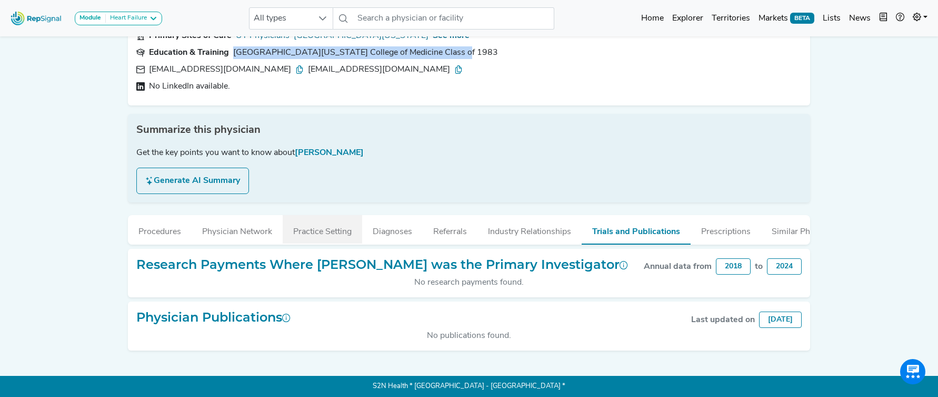
click at [306, 239] on button "Practice Setting" at bounding box center [323, 229] width 80 height 28
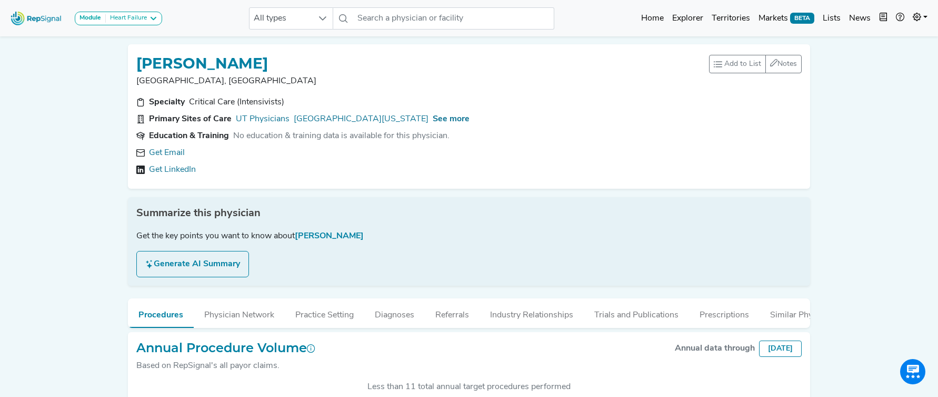
scroll to position [273, 0]
drag, startPoint x: 168, startPoint y: 155, endPoint x: 251, endPoint y: 118, distance: 90.7
click at [168, 155] on link "Get Email" at bounding box center [167, 152] width 36 height 13
click at [470, 119] on span "See more" at bounding box center [451, 119] width 37 height 8
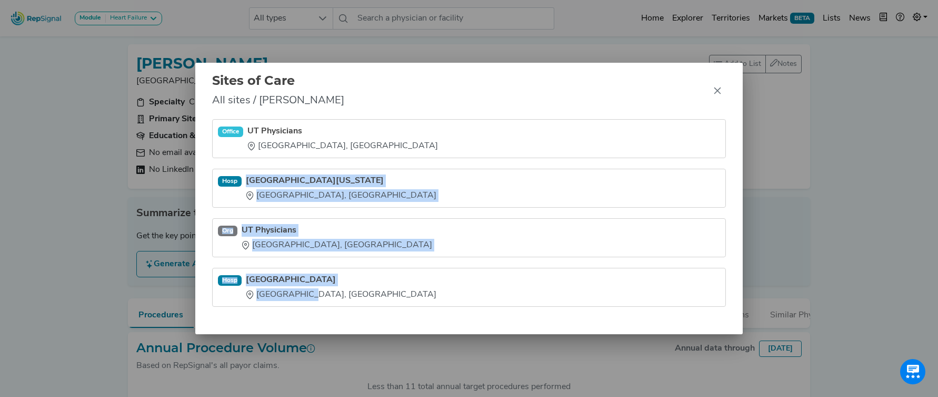
drag, startPoint x: 248, startPoint y: 173, endPoint x: 310, endPoint y: 299, distance: 140.4
type textarea "Memorial Hermann - Texas Medical Center Houston, TX Org UT Physicians Houston, …"
click at [310, 299] on ul "Office UT Physicians Houston, TX Hosp Memorial Hermann - Texas Medical Center H…" at bounding box center [469, 212] width 514 height 187
copy ul "Memorial Hermann - Texas Medical Center Houston, TX Org UT Physicians Houston, …"
drag, startPoint x: 720, startPoint y: 90, endPoint x: 588, endPoint y: 15, distance: 151.9
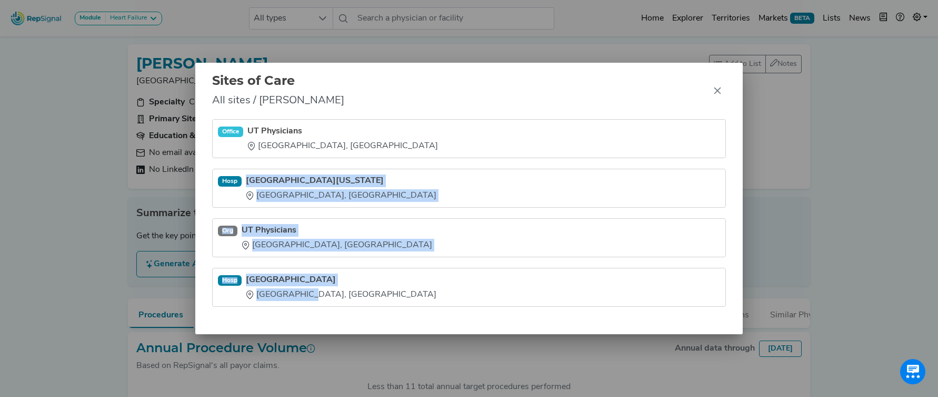
click at [720, 90] on icon "Close" at bounding box center [718, 90] width 8 height 8
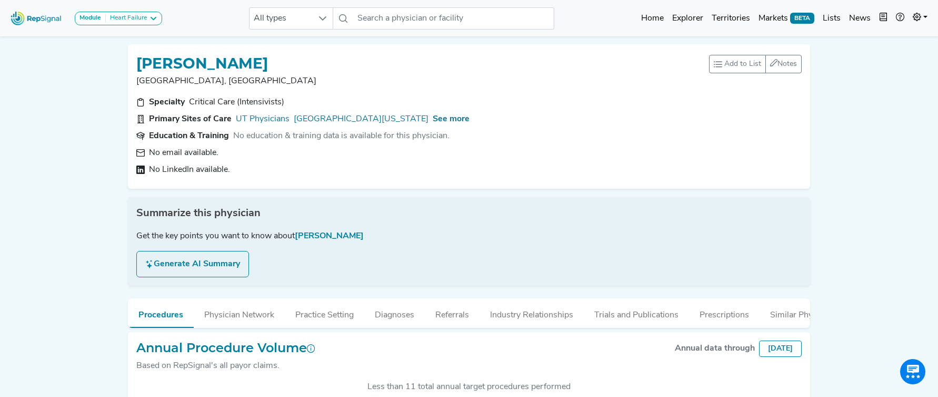
drag, startPoint x: 460, startPoint y: 136, endPoint x: 230, endPoint y: 139, distance: 229.6
click at [230, 139] on section "Education & Training No education & training data is available for this physici…" at bounding box center [469, 136] width 666 height 13
copy section "No education & training data is available for this physician."
click at [518, 314] on button "Industry Relationships" at bounding box center [532, 312] width 104 height 28
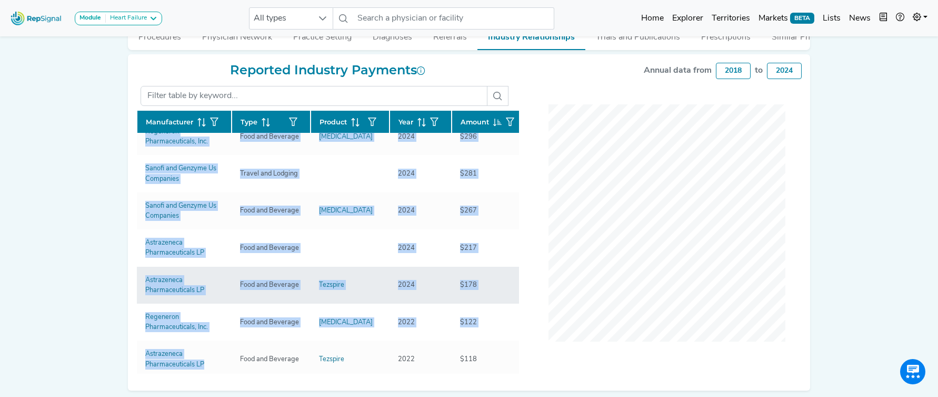
scroll to position [129, 0]
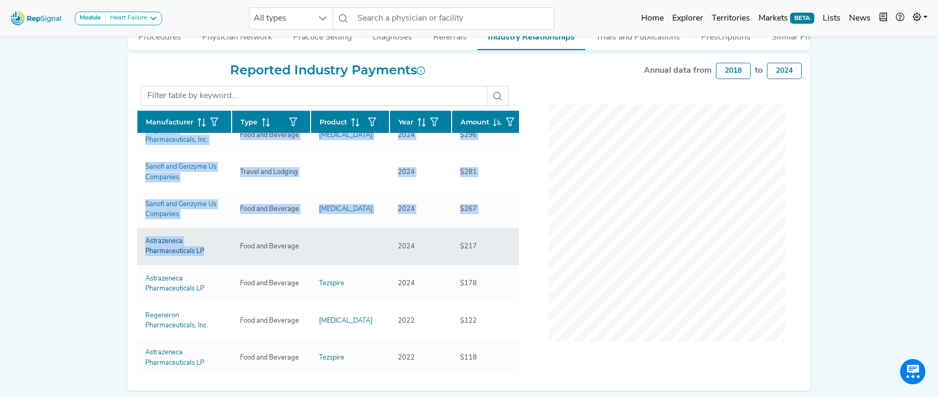
drag, startPoint x: 125, startPoint y: 155, endPoint x: 209, endPoint y: 254, distance: 130.1
click at [210, 254] on div "SAMI HOSSRI Houston, TX Add to List Recent Lists: Mayo Jacksonville Top 100 Nep…" at bounding box center [469, 74] width 695 height 632
copy div "Manufacturer Type Product Year Amount Sanofi and Genzyme Us Companies Consultin…"
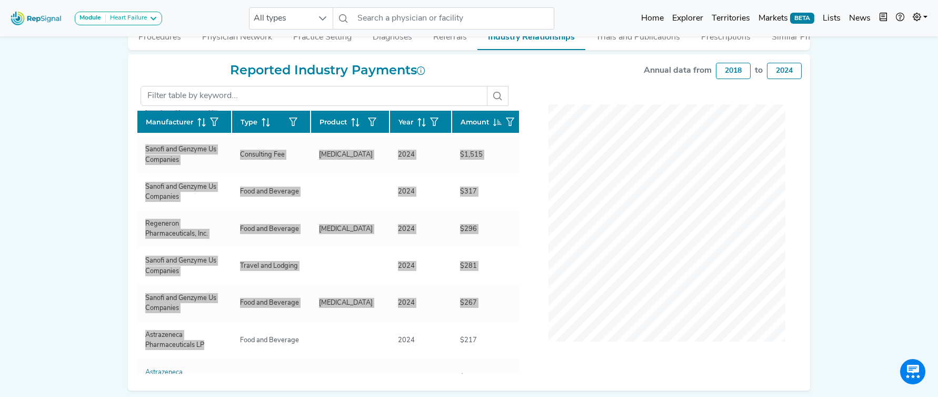
scroll to position [34, 0]
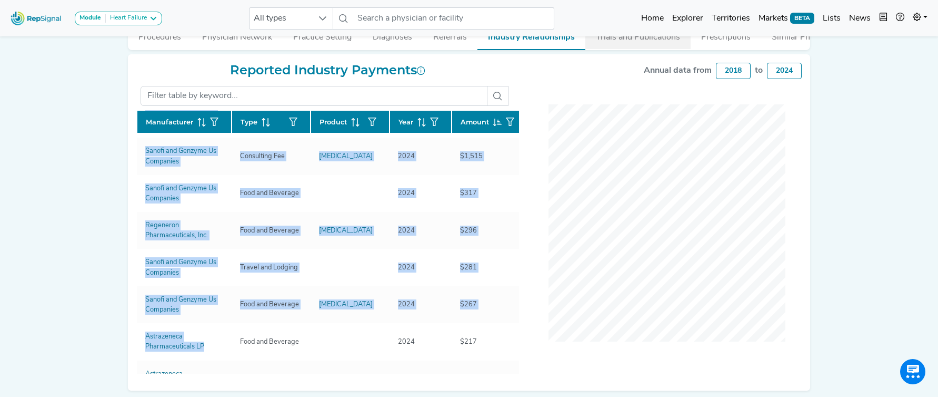
click at [607, 38] on button "Trials and Publications" at bounding box center [638, 35] width 105 height 28
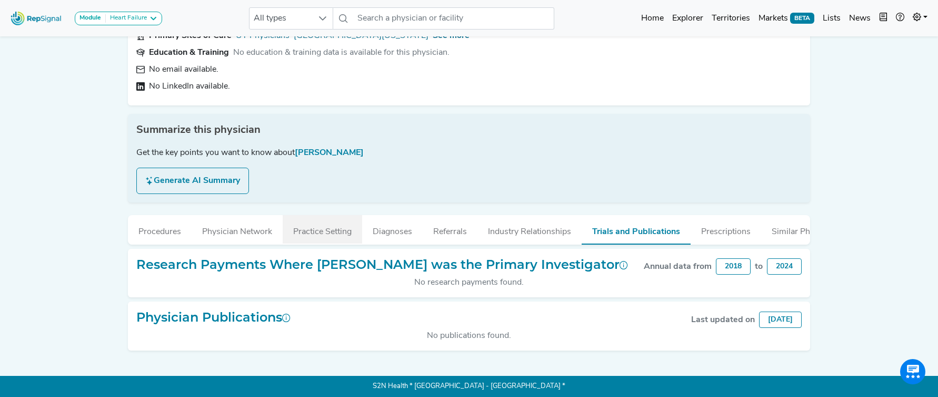
click at [321, 244] on div "SAMI HOSSRI Houston, TX Add to List Recent Lists: Mayo Jacksonville Top 100 Nep…" at bounding box center [469, 152] width 695 height 398
click at [320, 239] on button "Practice Setting" at bounding box center [323, 229] width 80 height 28
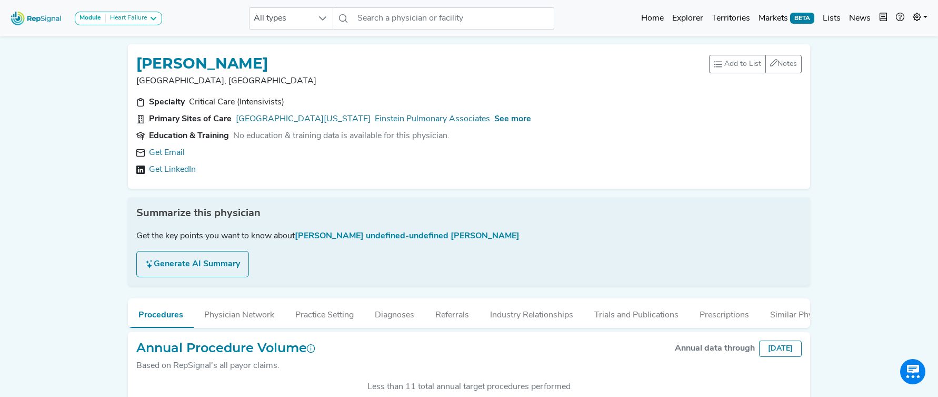
scroll to position [273, 0]
drag, startPoint x: 167, startPoint y: 152, endPoint x: 357, endPoint y: 125, distance: 191.5
click at [167, 152] on link "Get Email" at bounding box center [167, 152] width 36 height 13
click at [531, 117] on span "See more" at bounding box center [512, 119] width 37 height 8
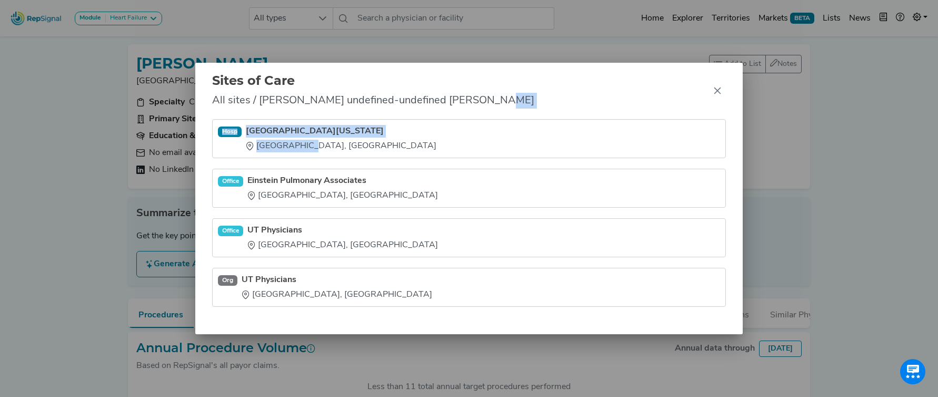
drag, startPoint x: 244, startPoint y: 116, endPoint x: 301, endPoint y: 147, distance: 64.6
type textarea "[GEOGRAPHIC_DATA][US_STATE] [GEOGRAPHIC_DATA], [GEOGRAPHIC_DATA]"
click at [301, 147] on div "Sites of Care All sites / [PERSON_NAME] undefined-undefined [PERSON_NAME] Memor…" at bounding box center [469, 198] width 548 height 271
copy div "[GEOGRAPHIC_DATA][US_STATE] [GEOGRAPHIC_DATA], [GEOGRAPHIC_DATA]"
click at [721, 88] on button "Close" at bounding box center [717, 90] width 17 height 17
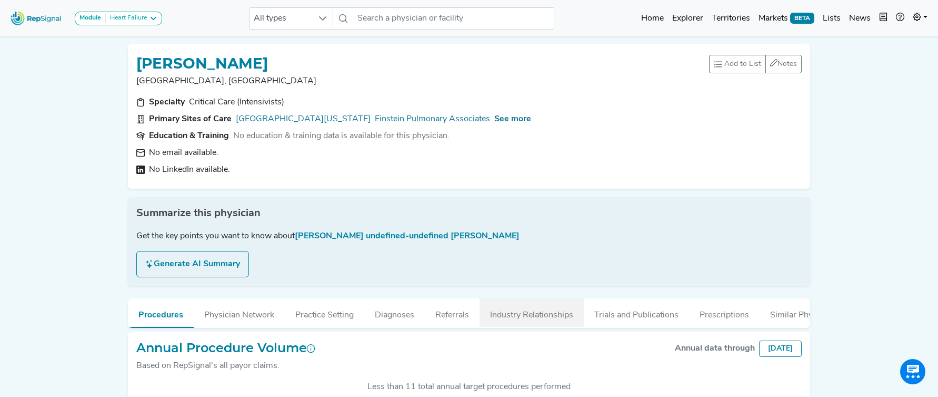
click at [527, 312] on button "Industry Relationships" at bounding box center [532, 312] width 104 height 28
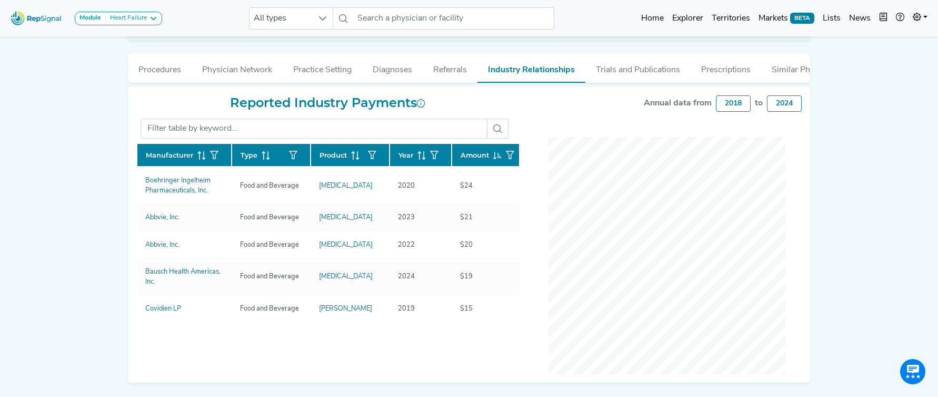
scroll to position [277, 0]
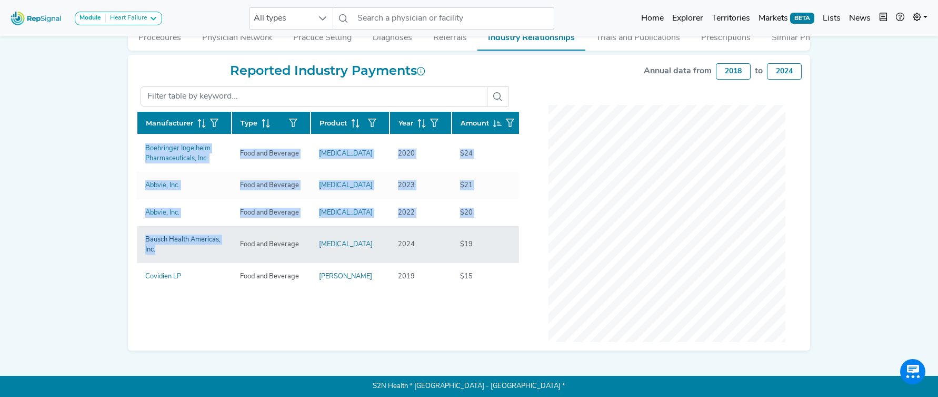
drag, startPoint x: 154, startPoint y: 165, endPoint x: 214, endPoint y: 247, distance: 101.3
click at [213, 248] on div "[PERSON_NAME] [GEOGRAPHIC_DATA], [GEOGRAPHIC_DATA] Add to List Recent Lists: Ma…" at bounding box center [469, 54] width 695 height 591
copy div "Manufacturer Type Product Year Amount Boehringer Ingelheim Pharmaceuticals, Inc…"
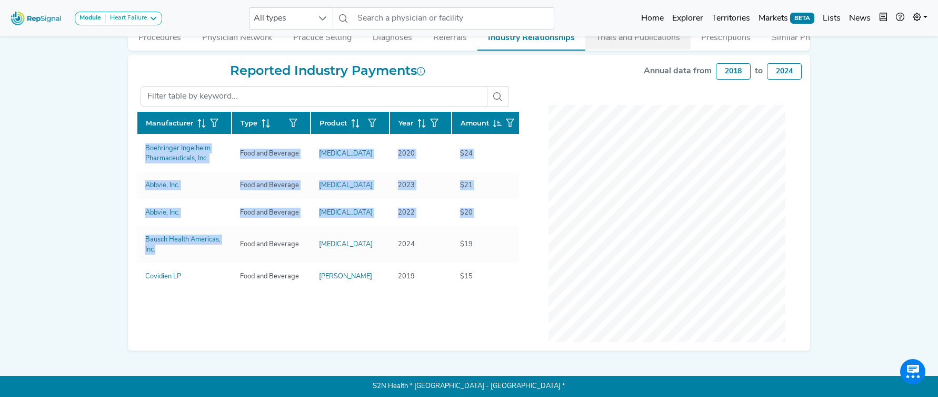
click at [624, 42] on button "Trials and Publications" at bounding box center [638, 35] width 105 height 28
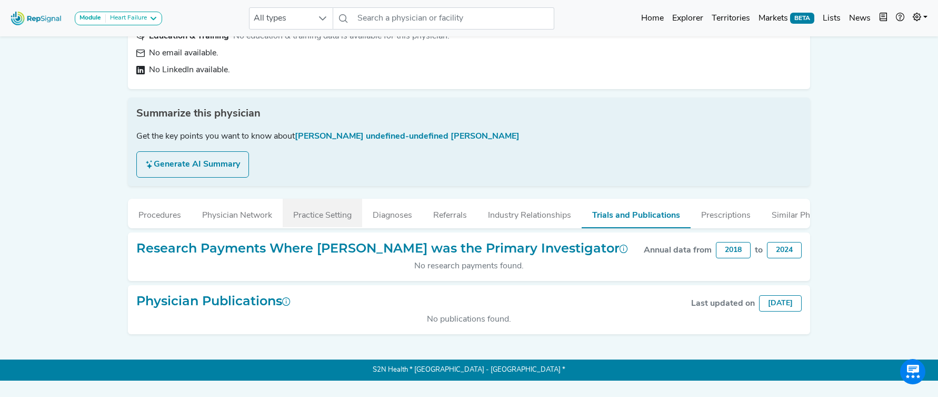
click at [323, 219] on button "Practice Setting" at bounding box center [323, 213] width 80 height 28
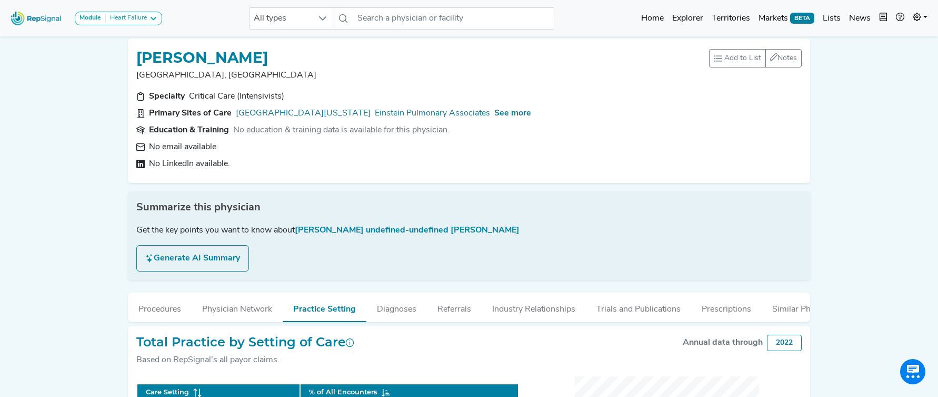
scroll to position [0, 0]
